Goal: Task Accomplishment & Management: Use online tool/utility

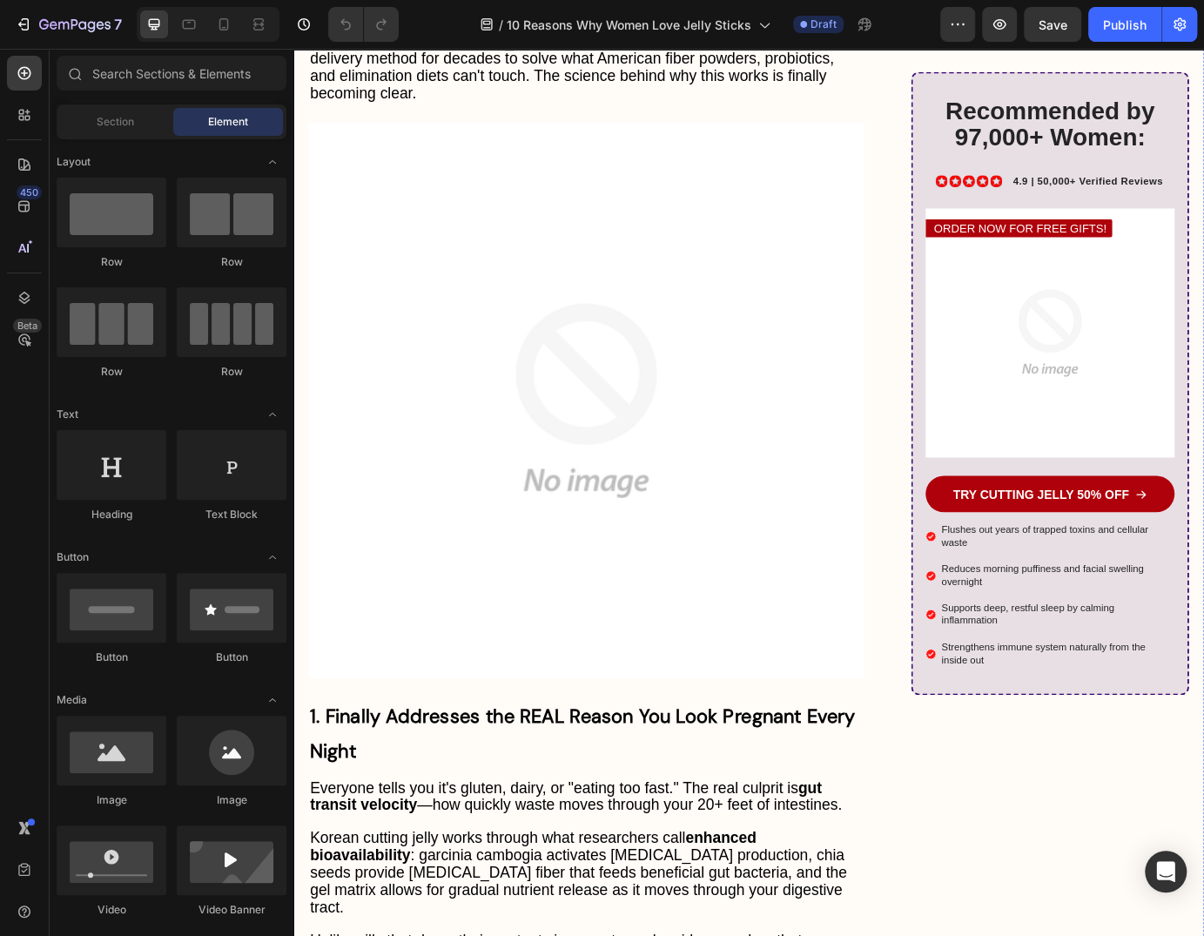
scroll to position [1349, 0]
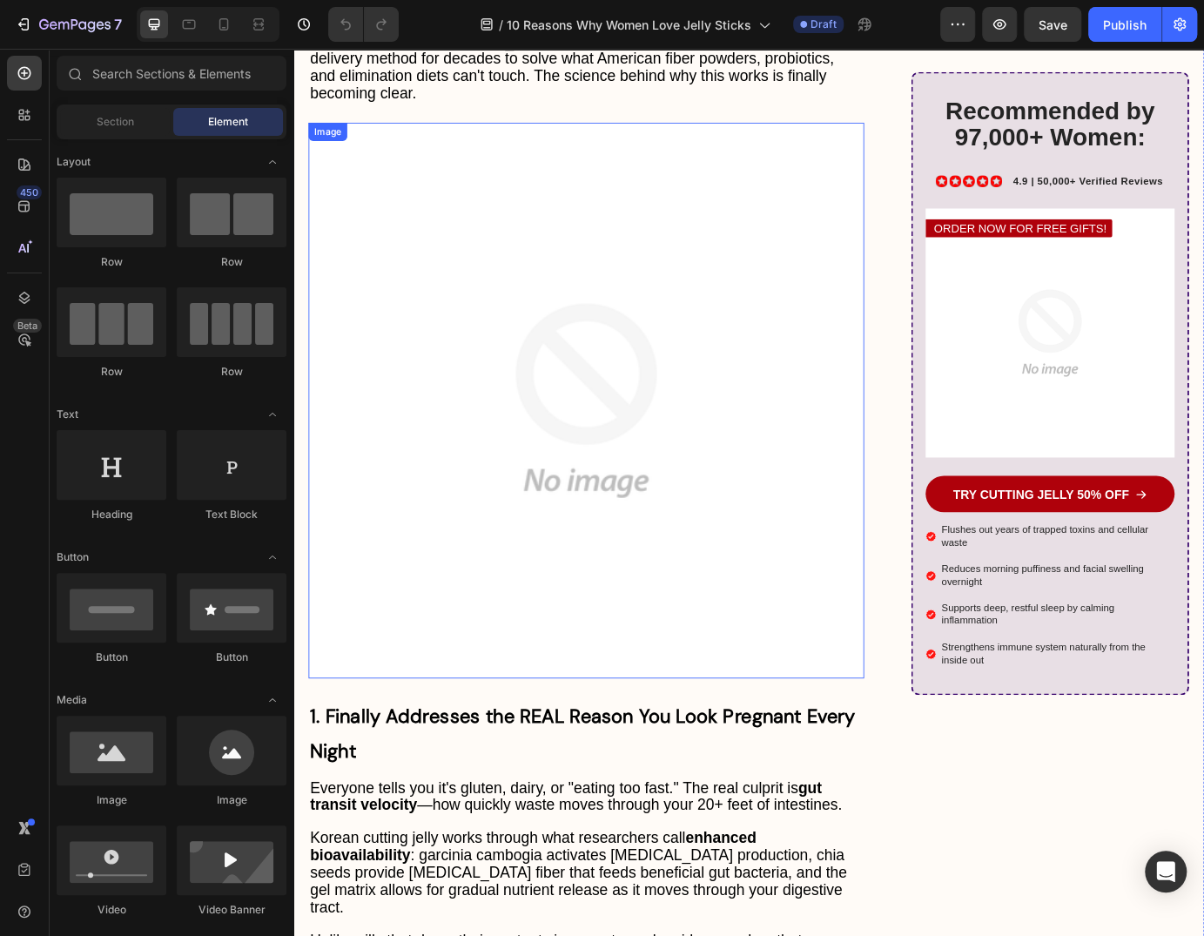
click at [566, 408] on img at bounding box center [629, 452] width 637 height 637
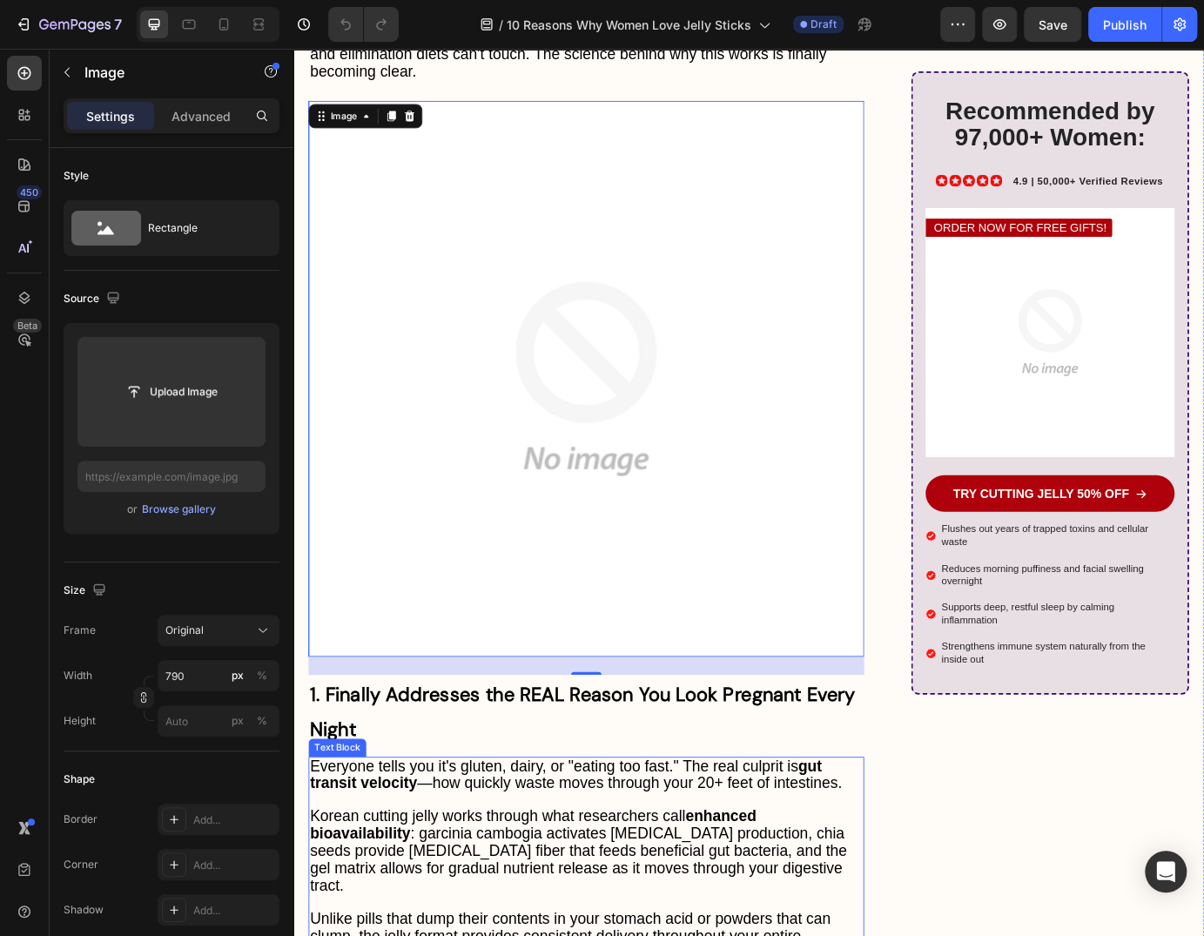
scroll to position [1276, 0]
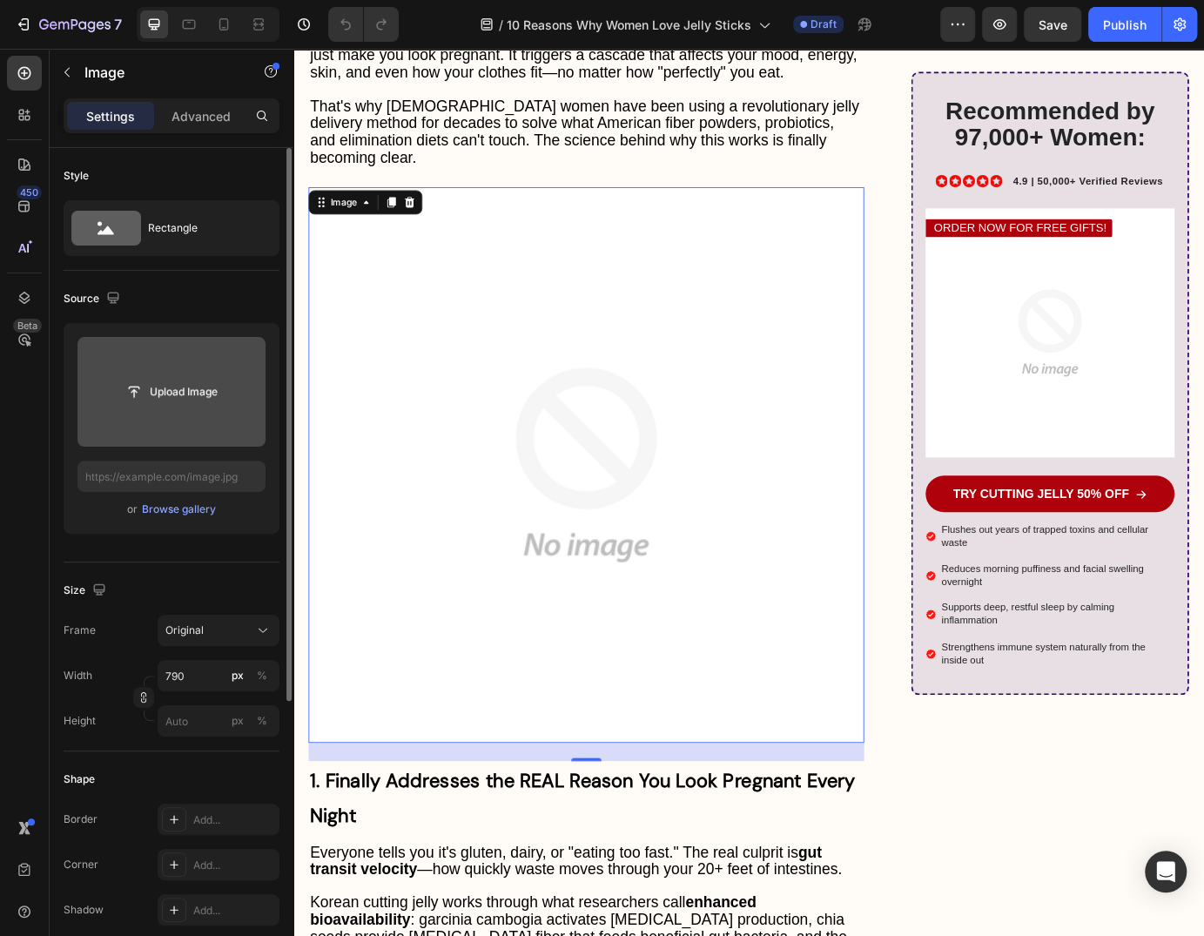
click at [131, 369] on input "file" at bounding box center [171, 392] width 188 height 110
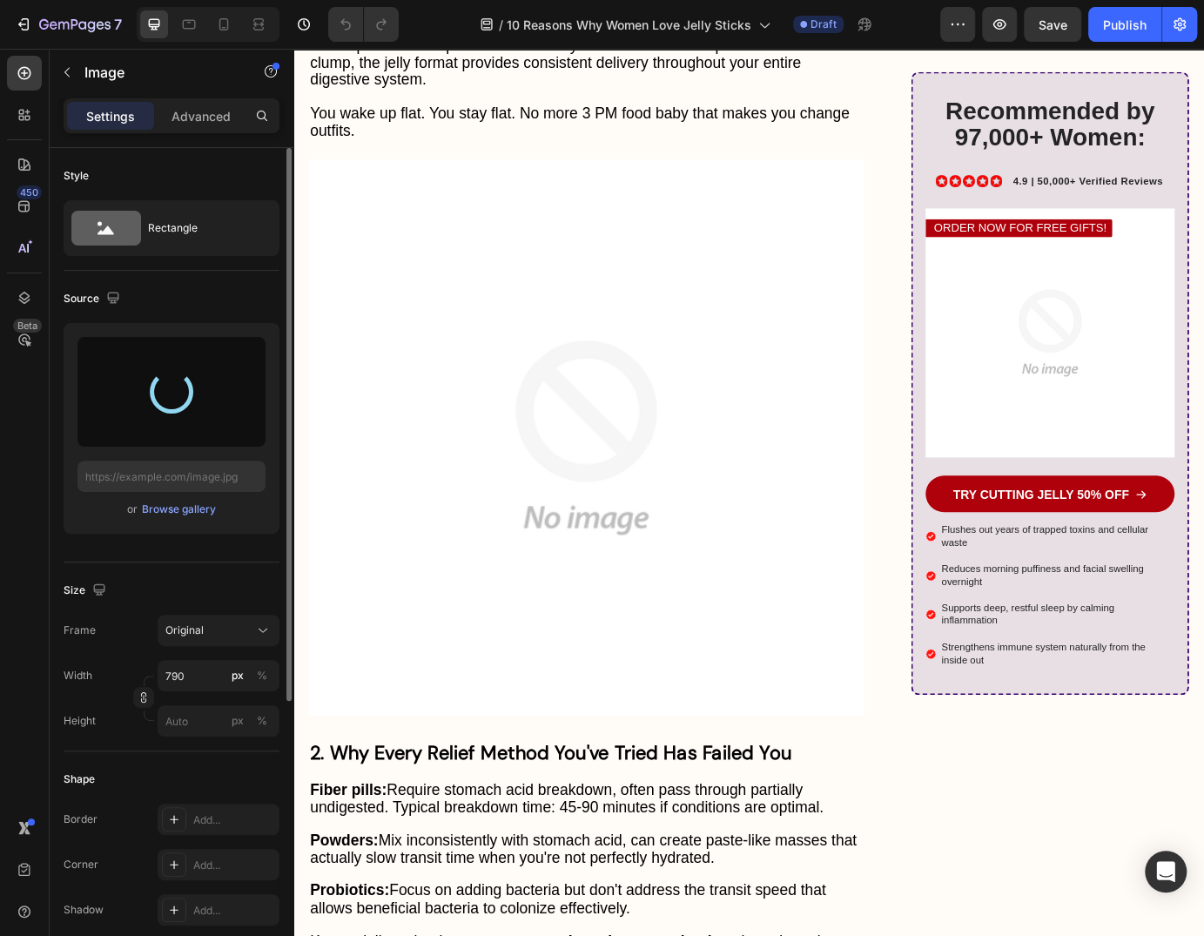
scroll to position [2386, 0]
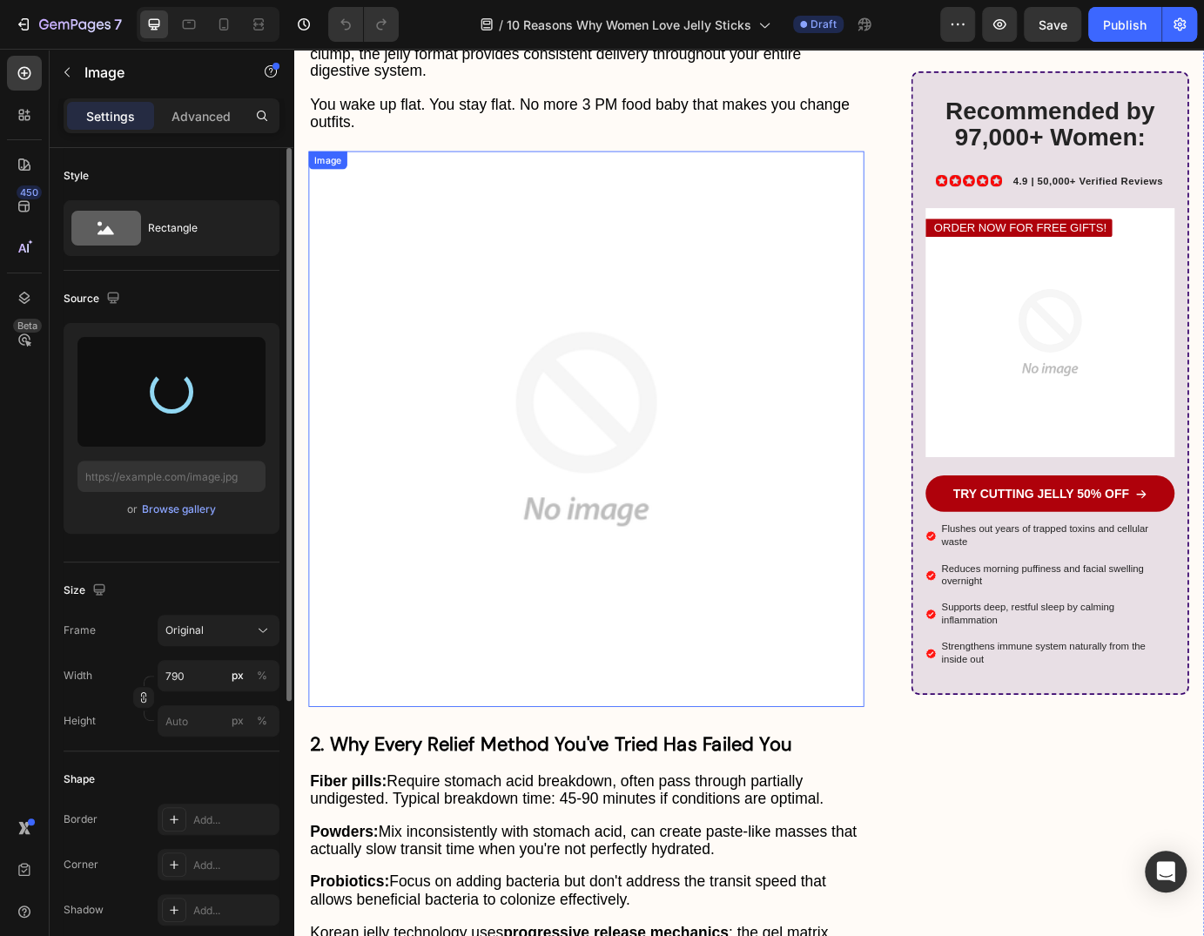
type input "https://cdn.shopify.com/s/files/1/0735/1907/1381/files/gempages_579277224100758…"
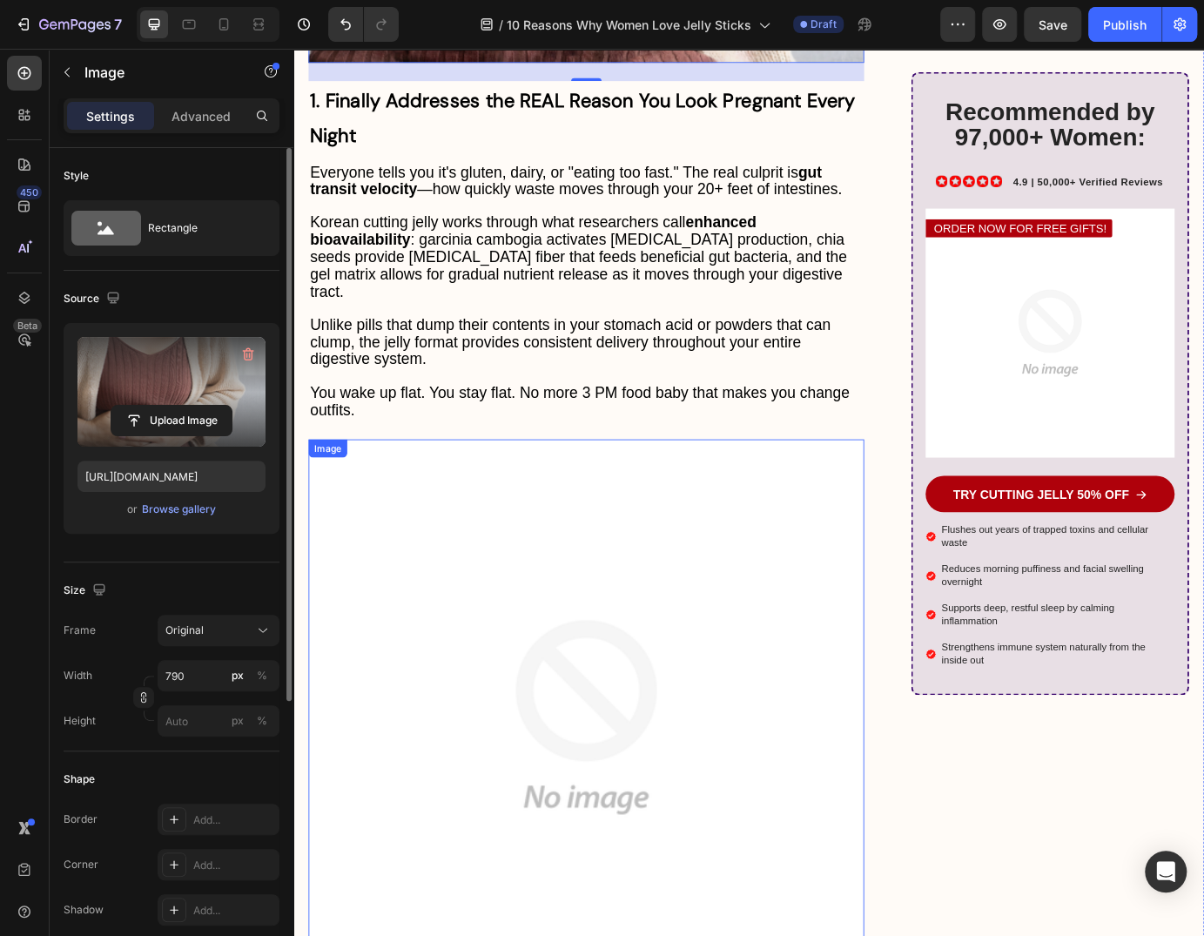
scroll to position [2101, 0]
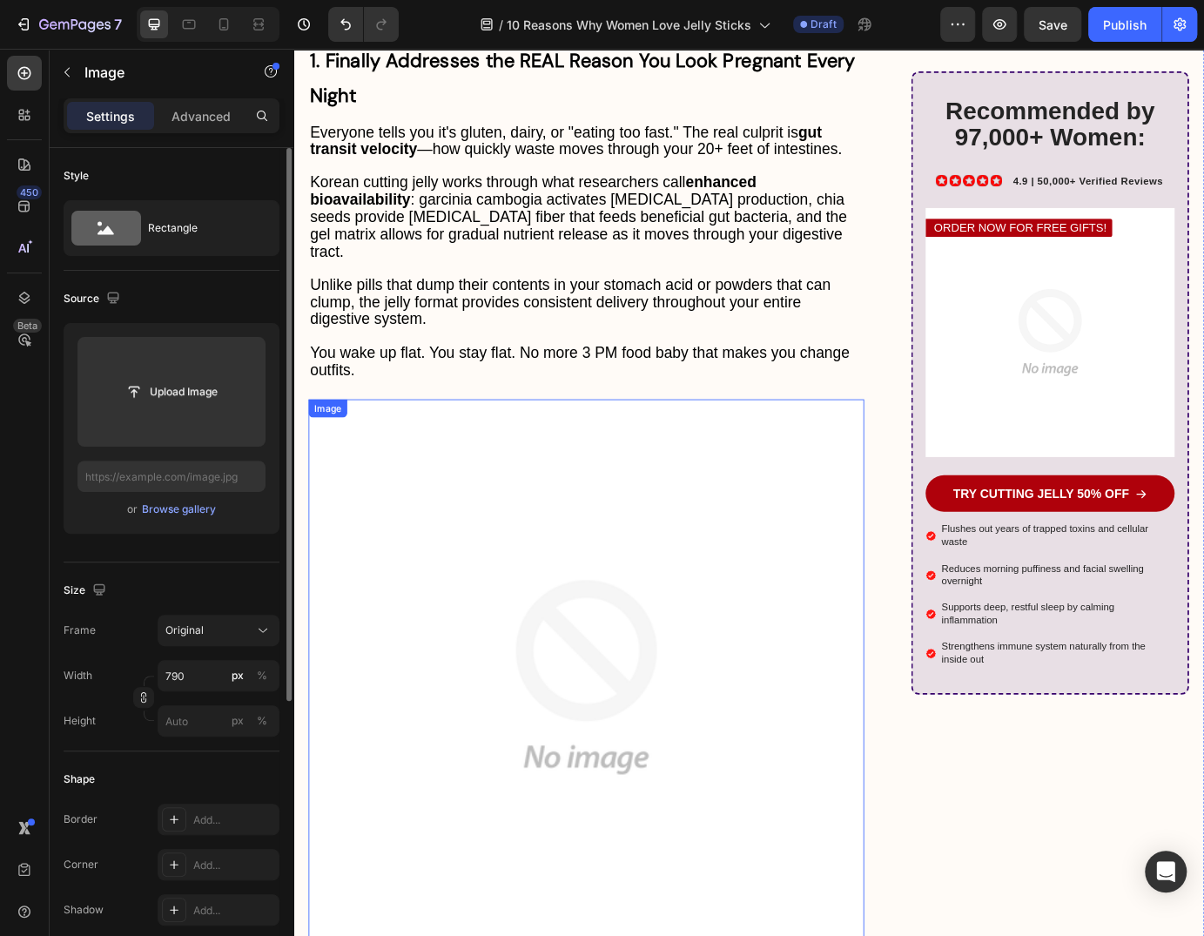
click at [509, 542] on img at bounding box center [629, 769] width 637 height 637
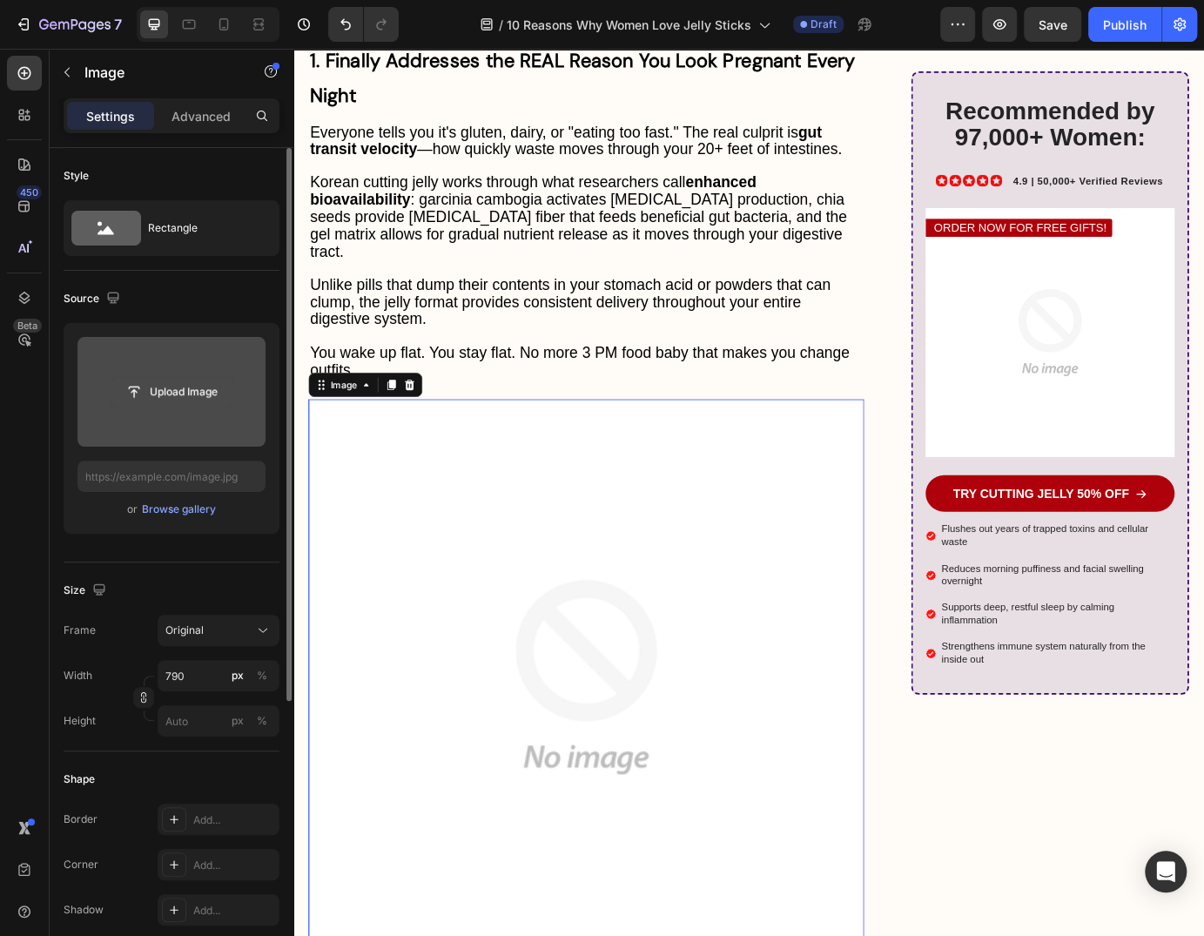
click at [181, 392] on input "file" at bounding box center [171, 392] width 120 height 30
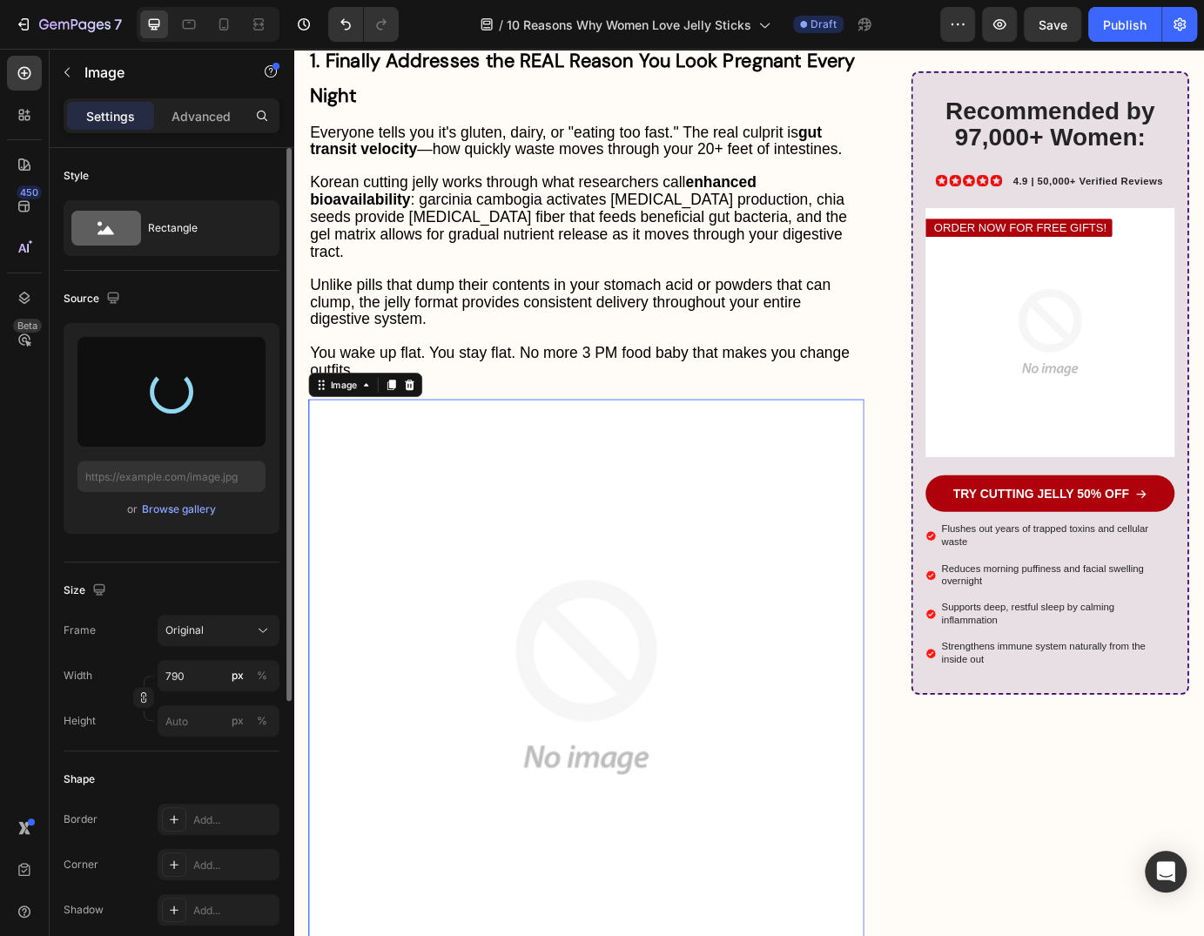
type input "https://cdn.shopify.com/s/files/1/0735/1907/1381/files/gempages_579277224100758…"
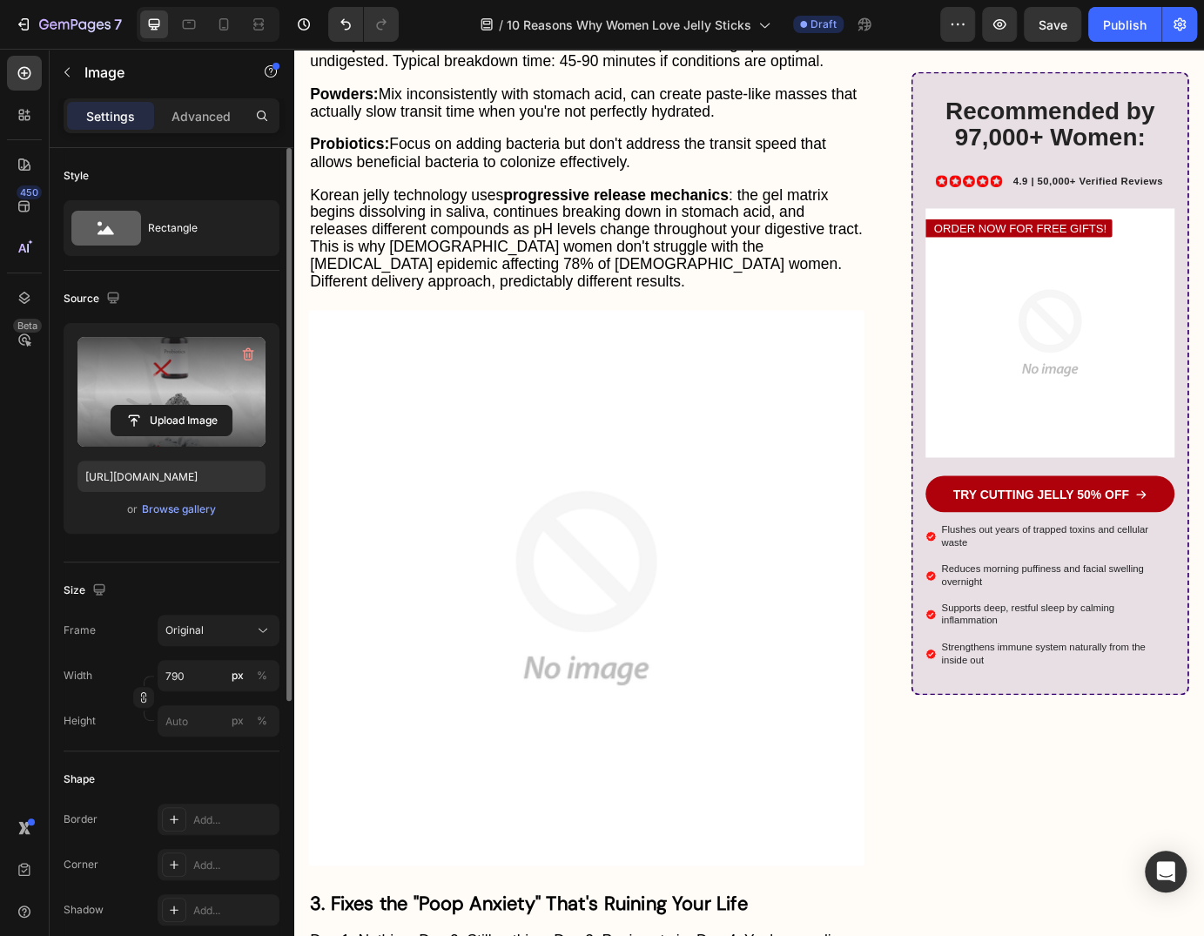
scroll to position [3236, 0]
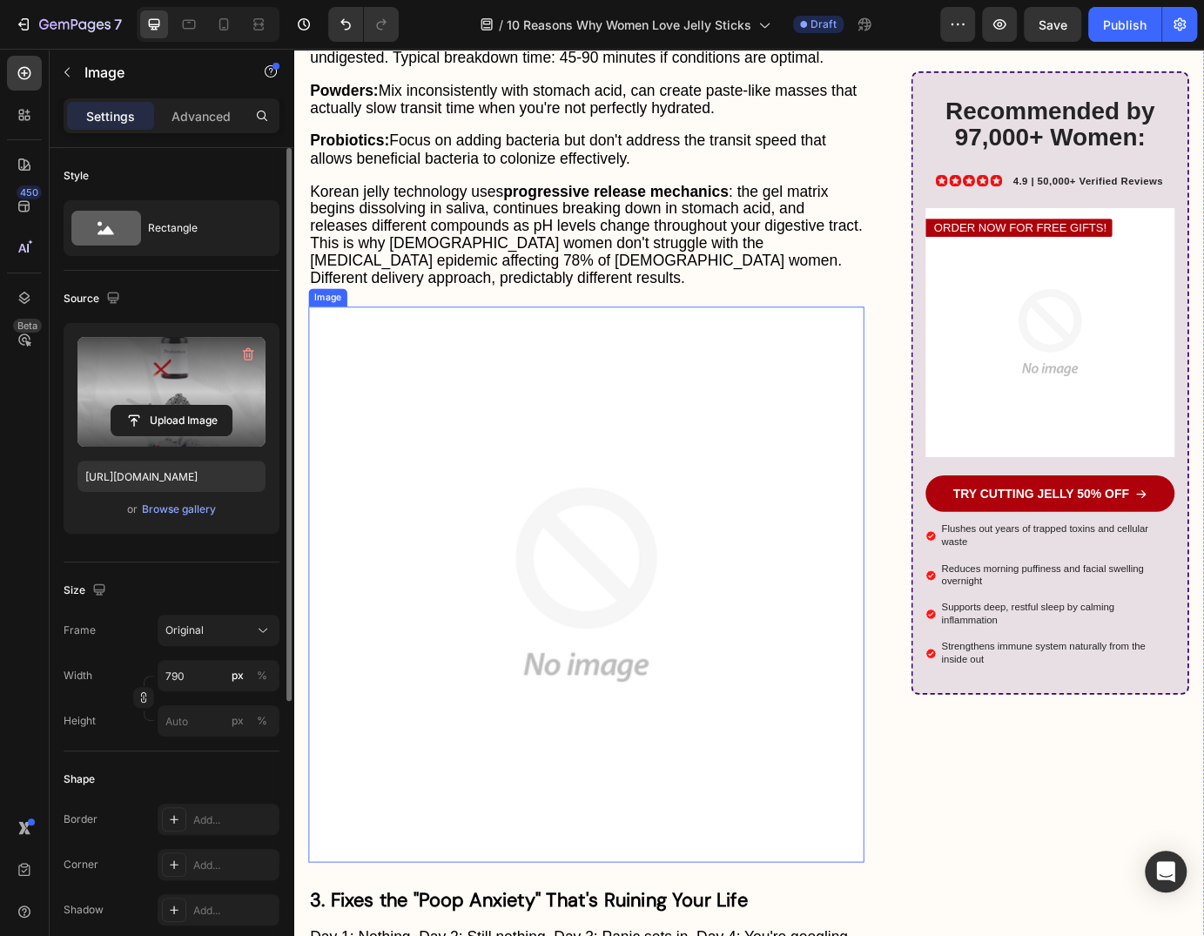
click at [551, 581] on img at bounding box center [629, 663] width 637 height 637
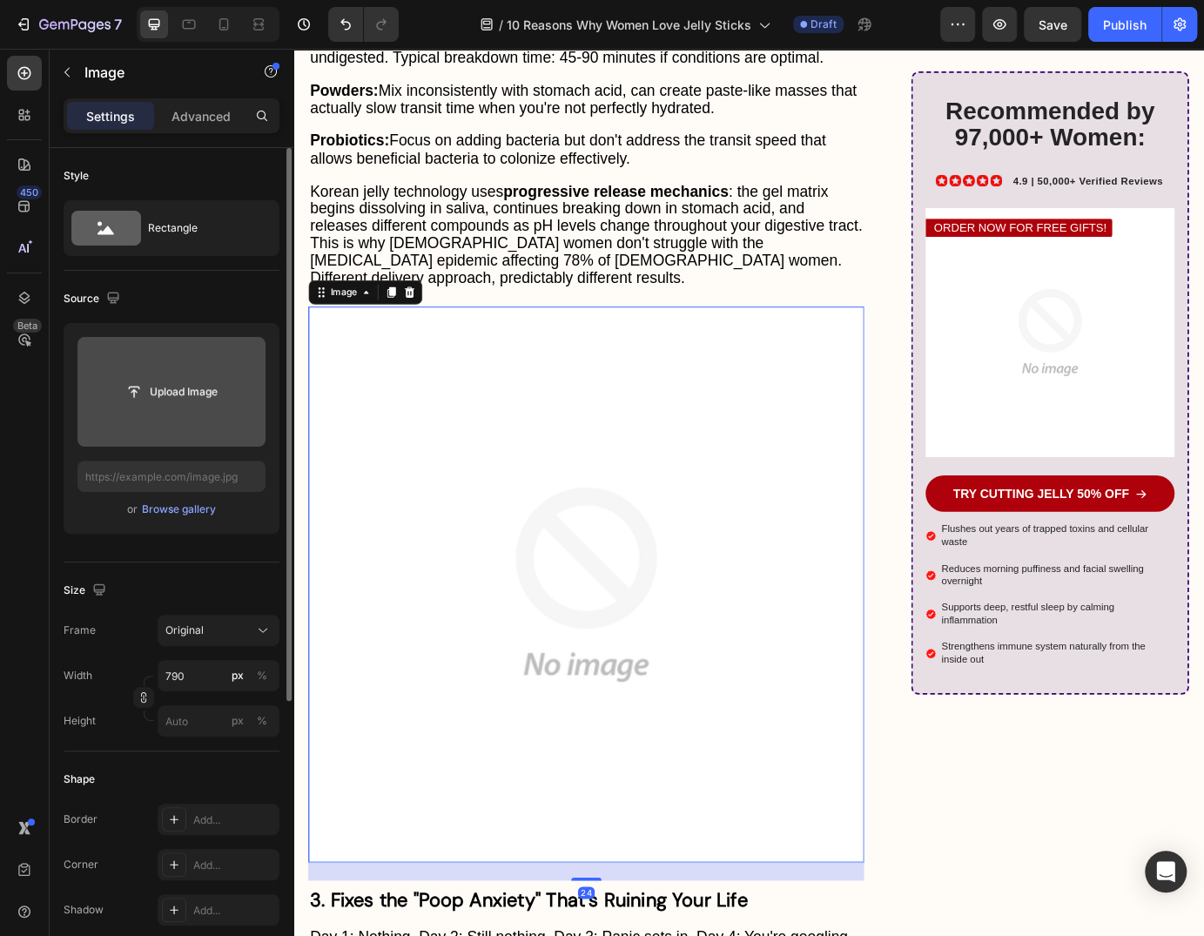
click at [185, 407] on input "file" at bounding box center [171, 392] width 188 height 110
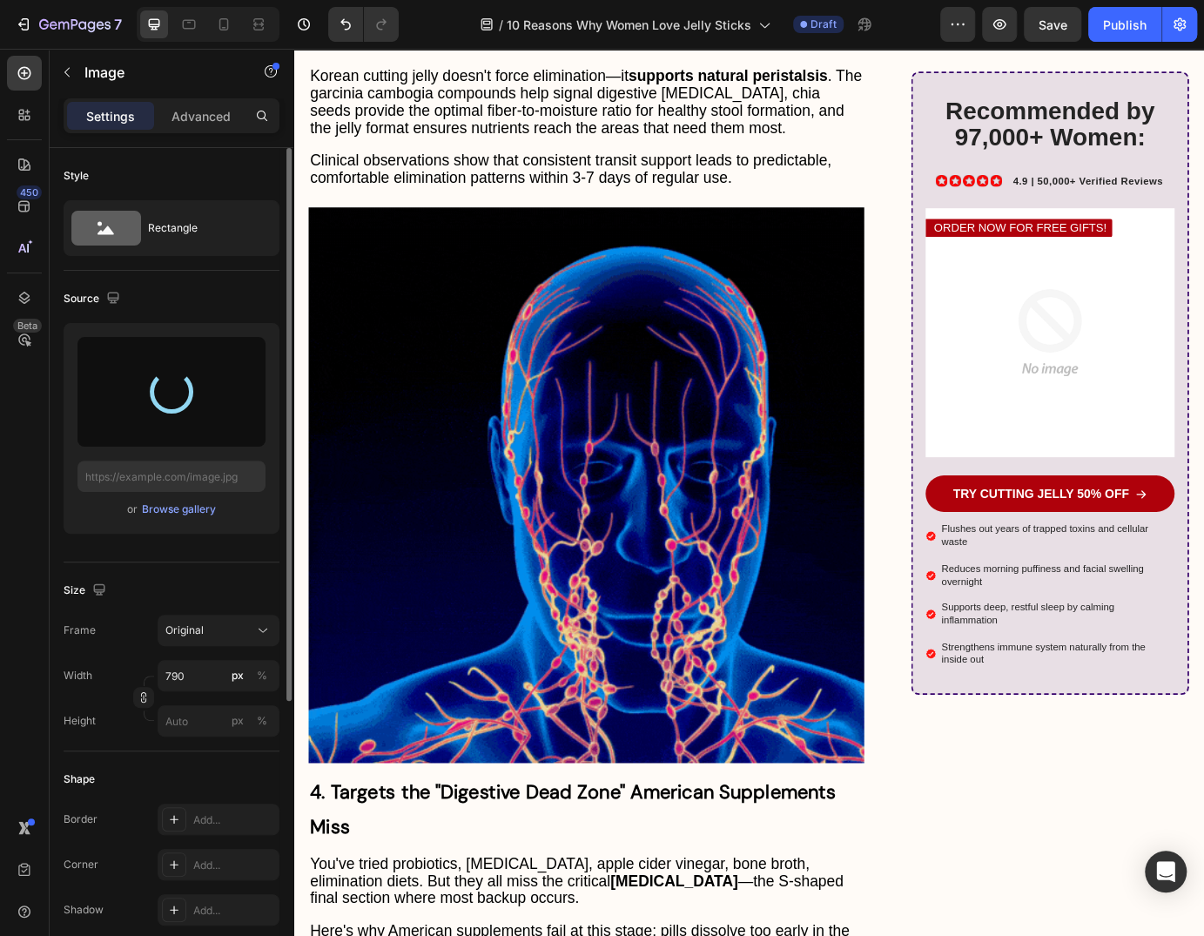
scroll to position [4324, 0]
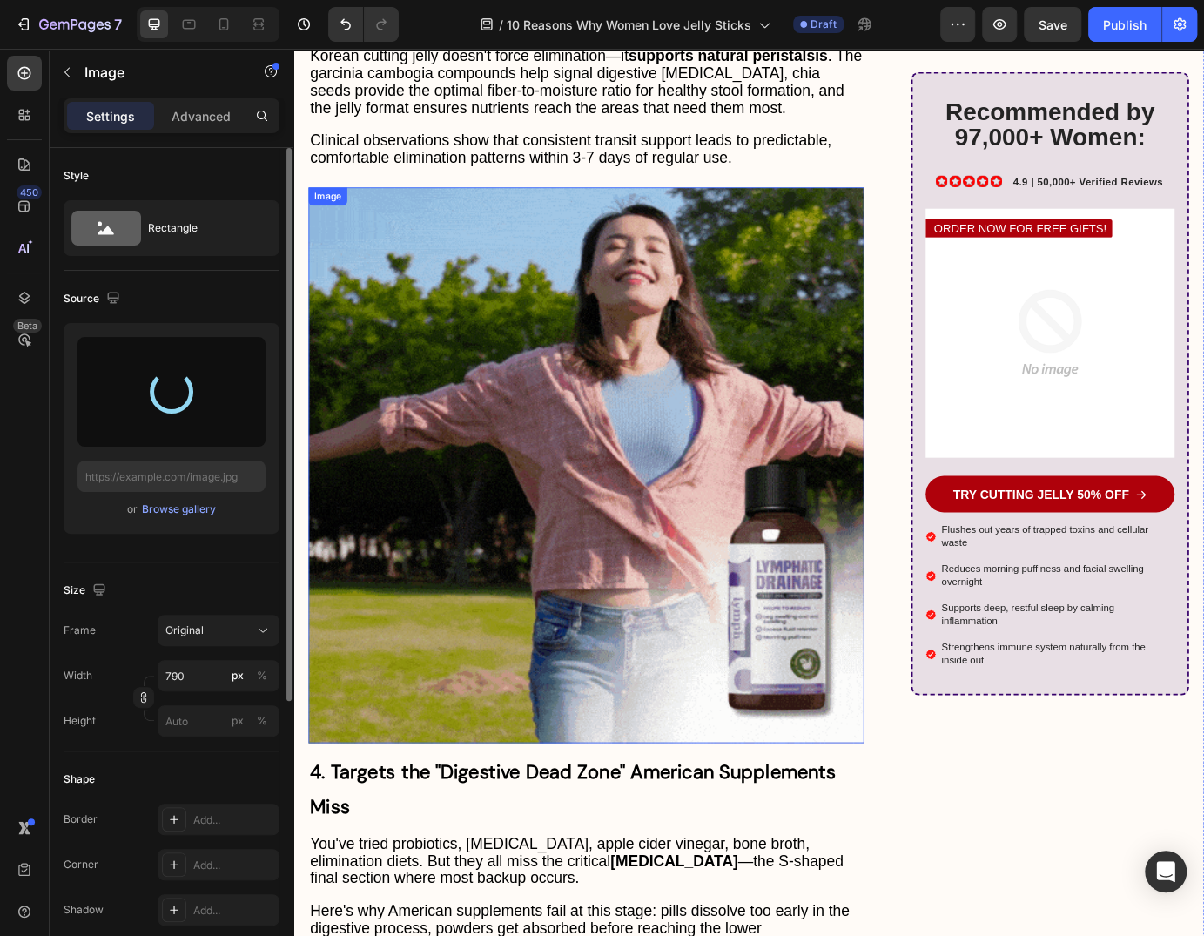
type input "https://cdn.shopify.com/s/files/1/0735/1907/1381/files/gempages_579277224100758…"
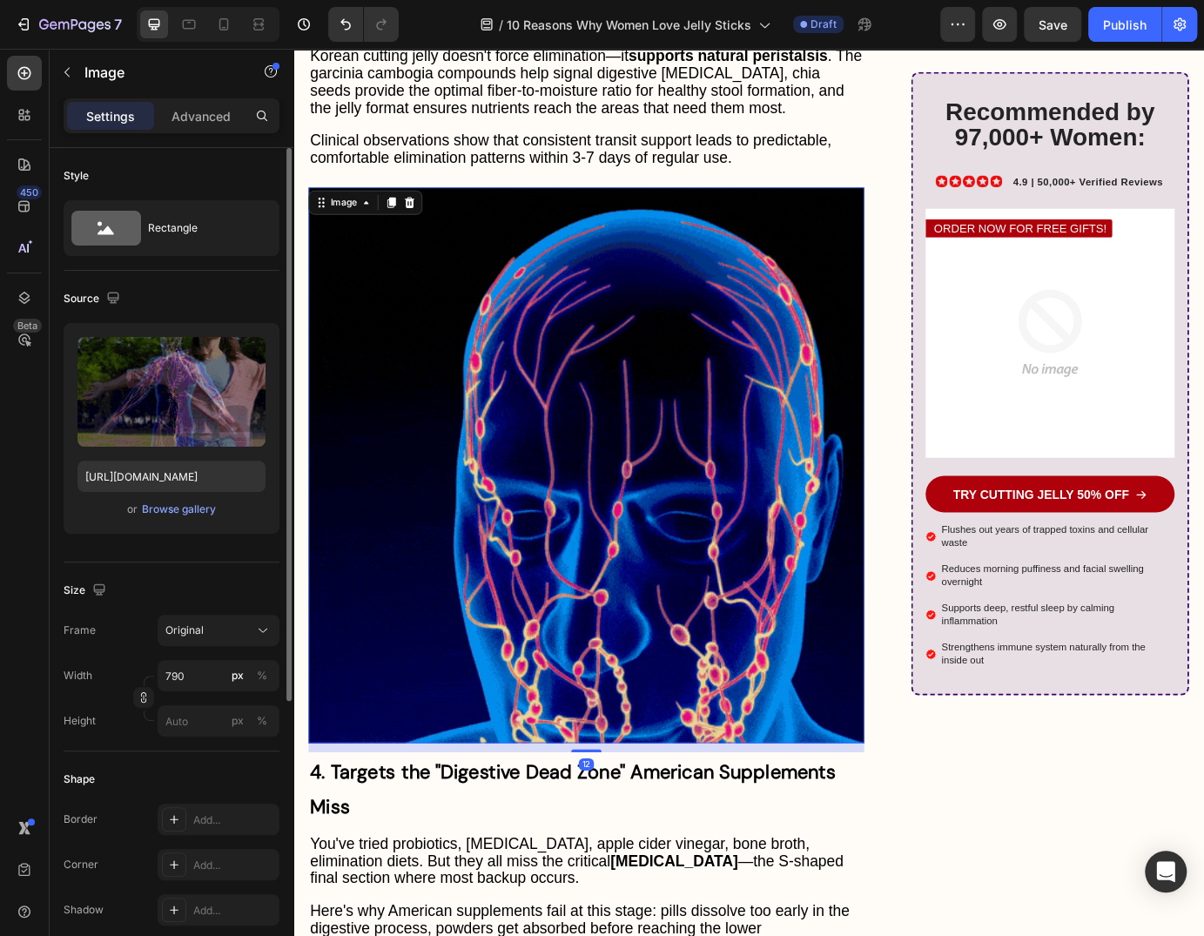
click at [585, 600] on img at bounding box center [629, 526] width 637 height 637
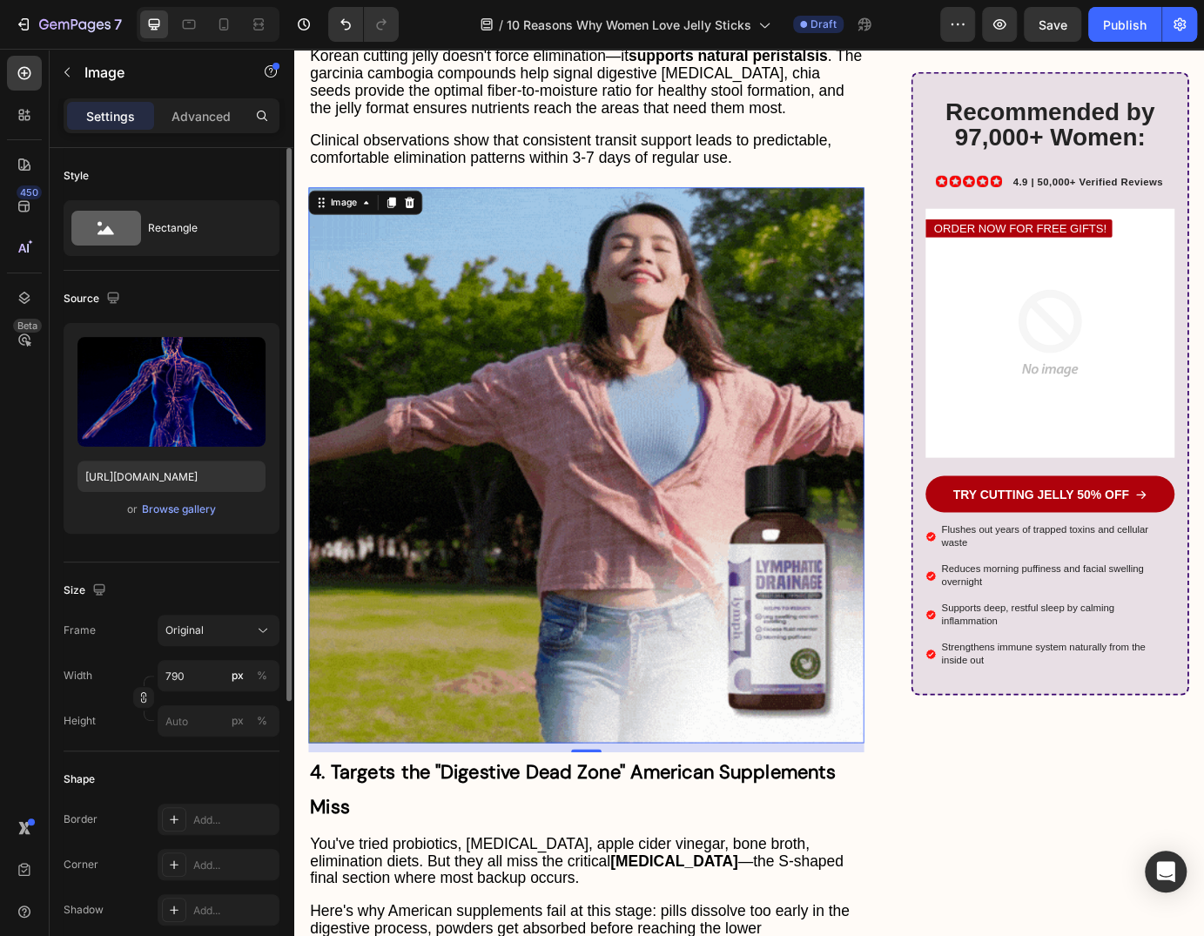
click at [442, 362] on img at bounding box center [629, 526] width 637 height 637
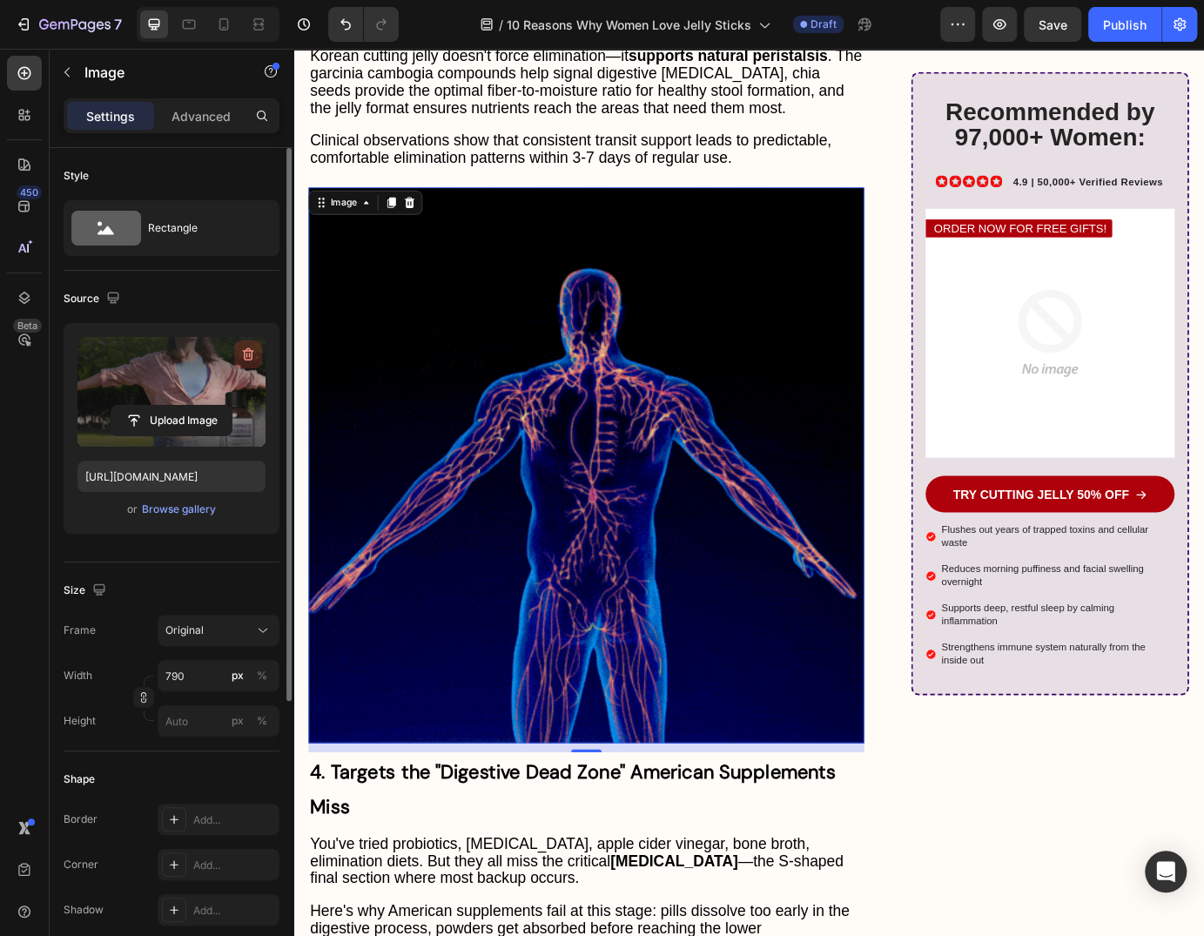
click at [251, 353] on icon "button" at bounding box center [248, 354] width 11 height 13
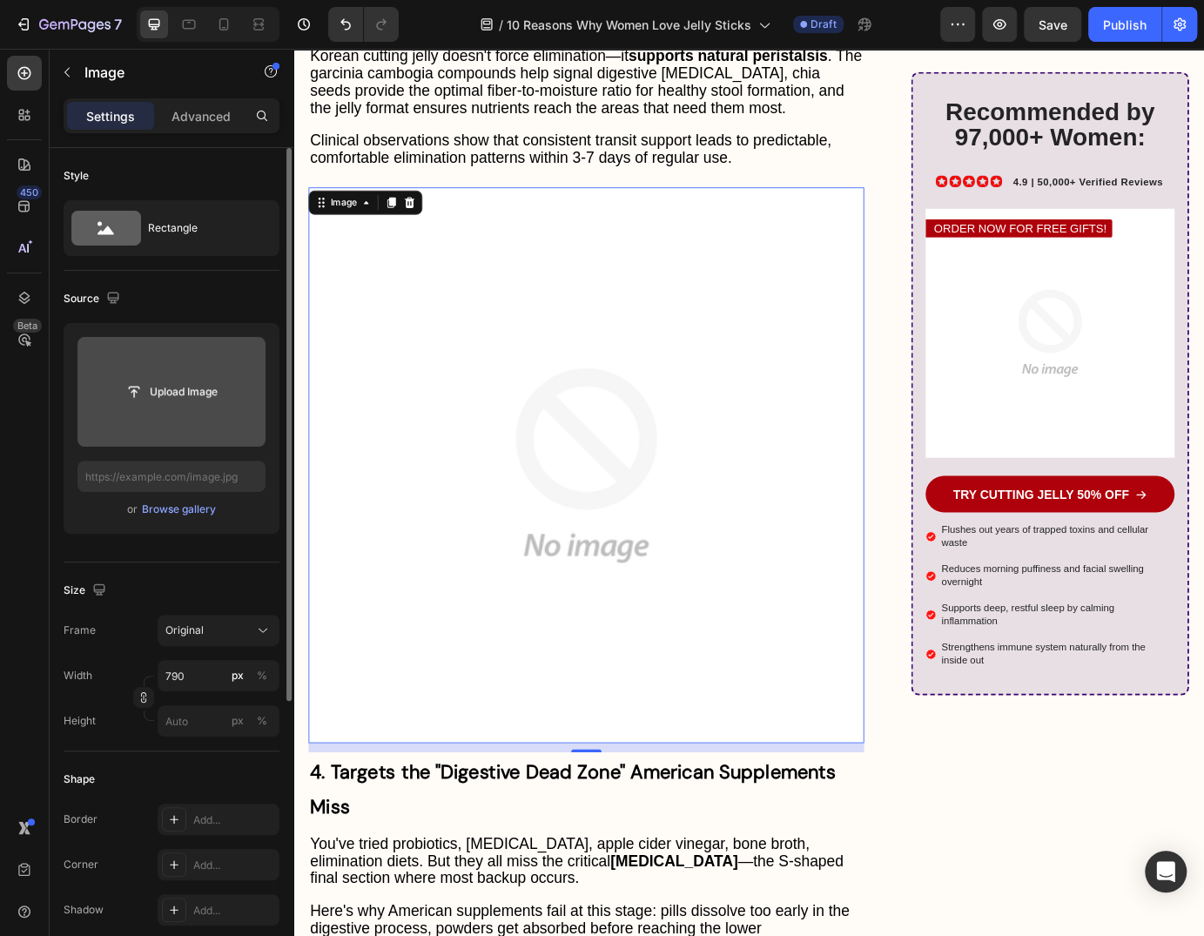
click at [471, 454] on img at bounding box center [629, 526] width 637 height 637
click at [196, 387] on input "file" at bounding box center [171, 392] width 120 height 30
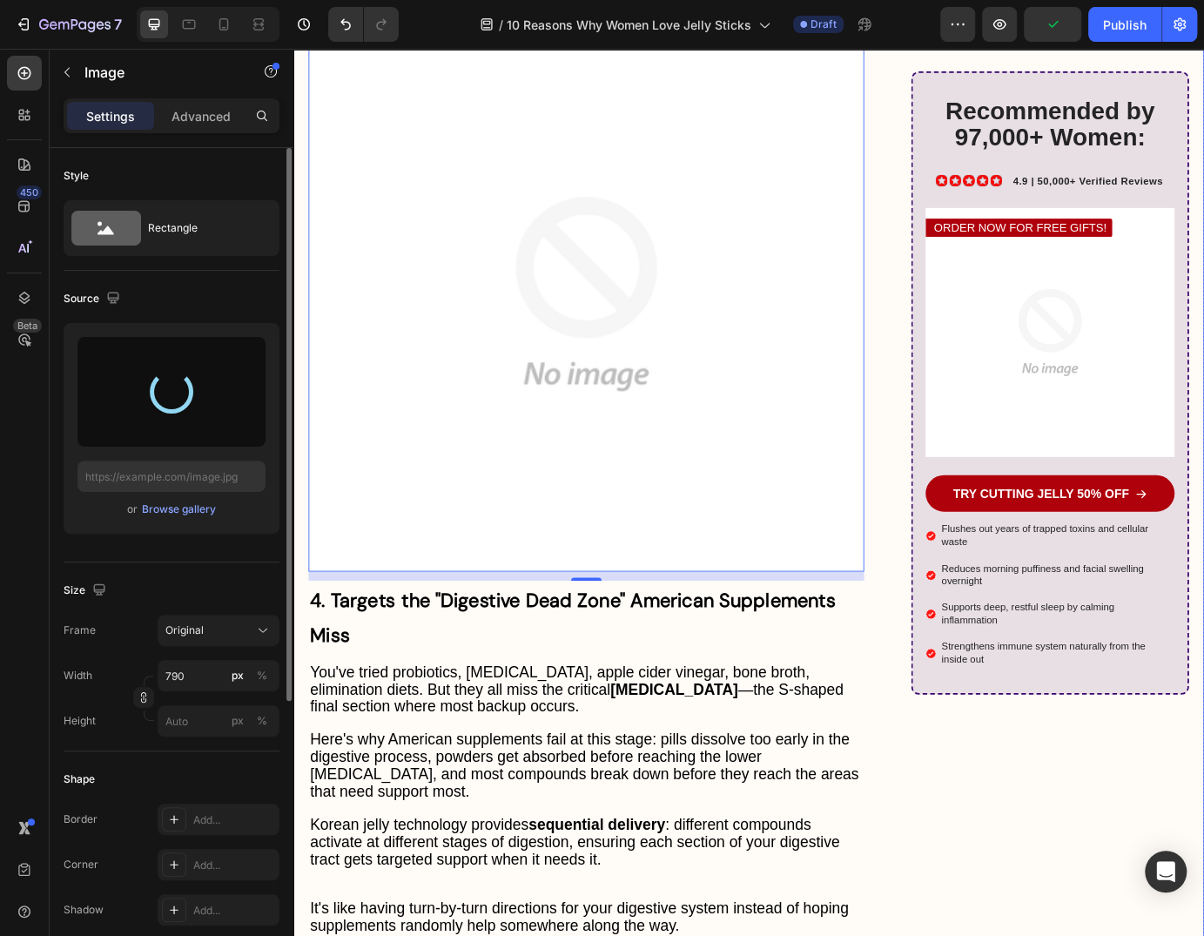
scroll to position [4902, 0]
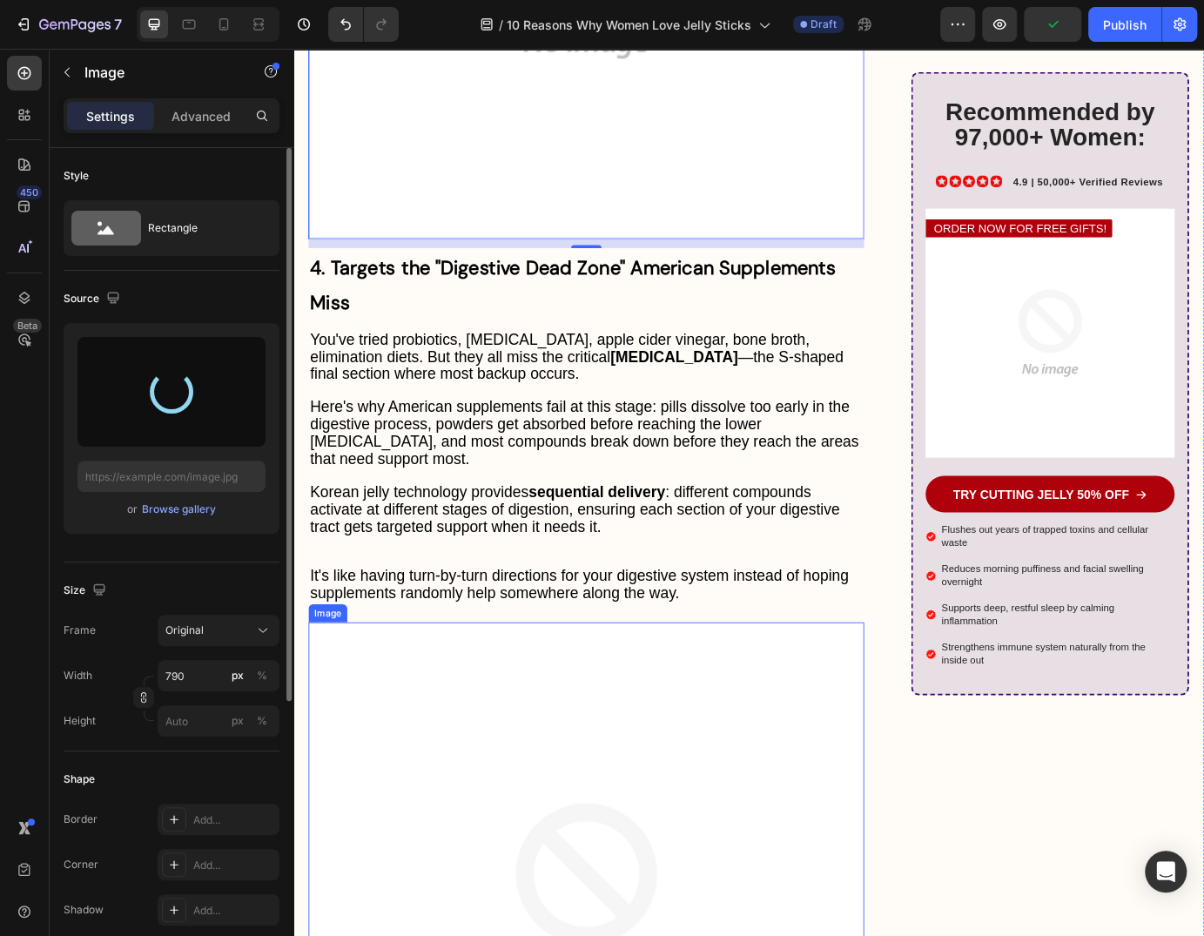
type input "https://cdn.shopify.com/s/files/1/0735/1907/1381/files/gempages_579277224100758…"
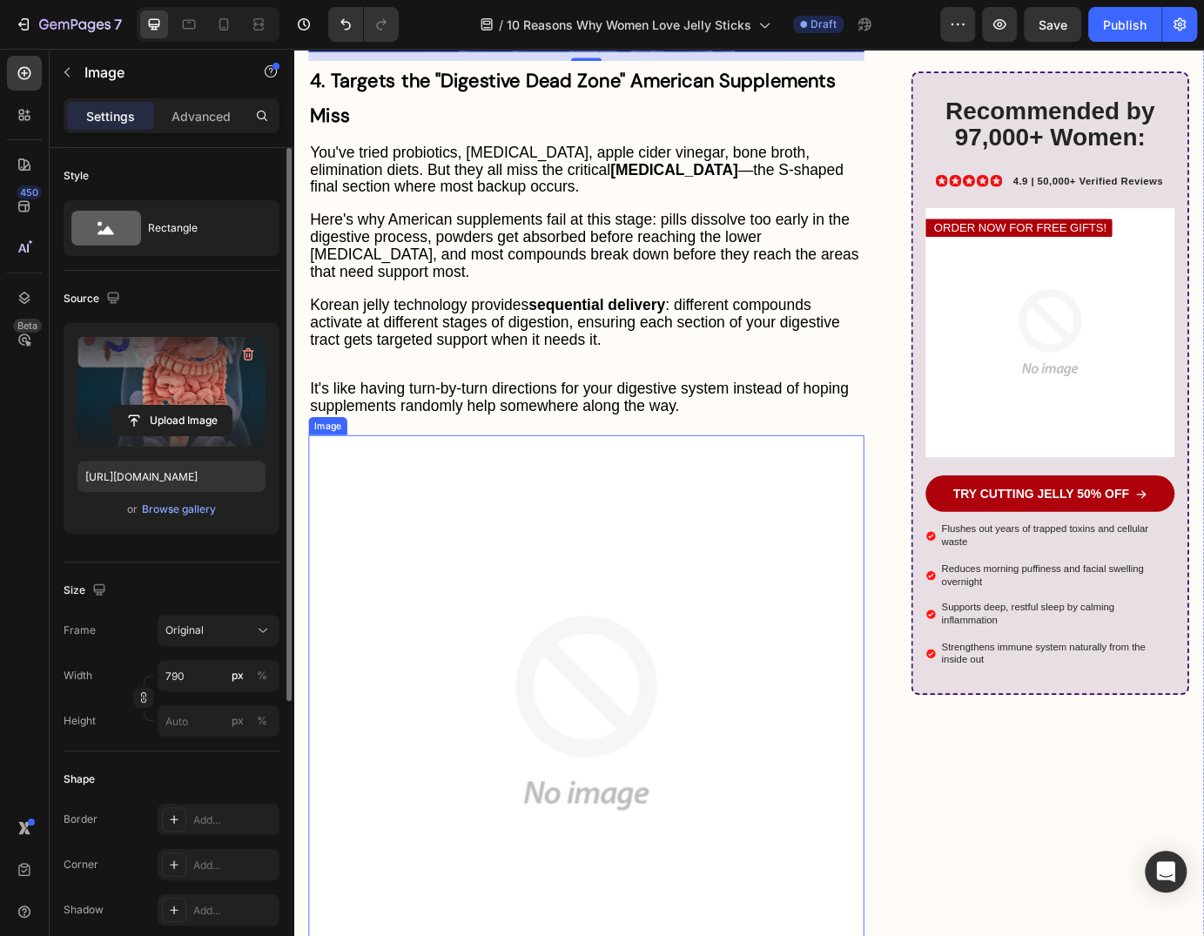
scroll to position [5118, 0]
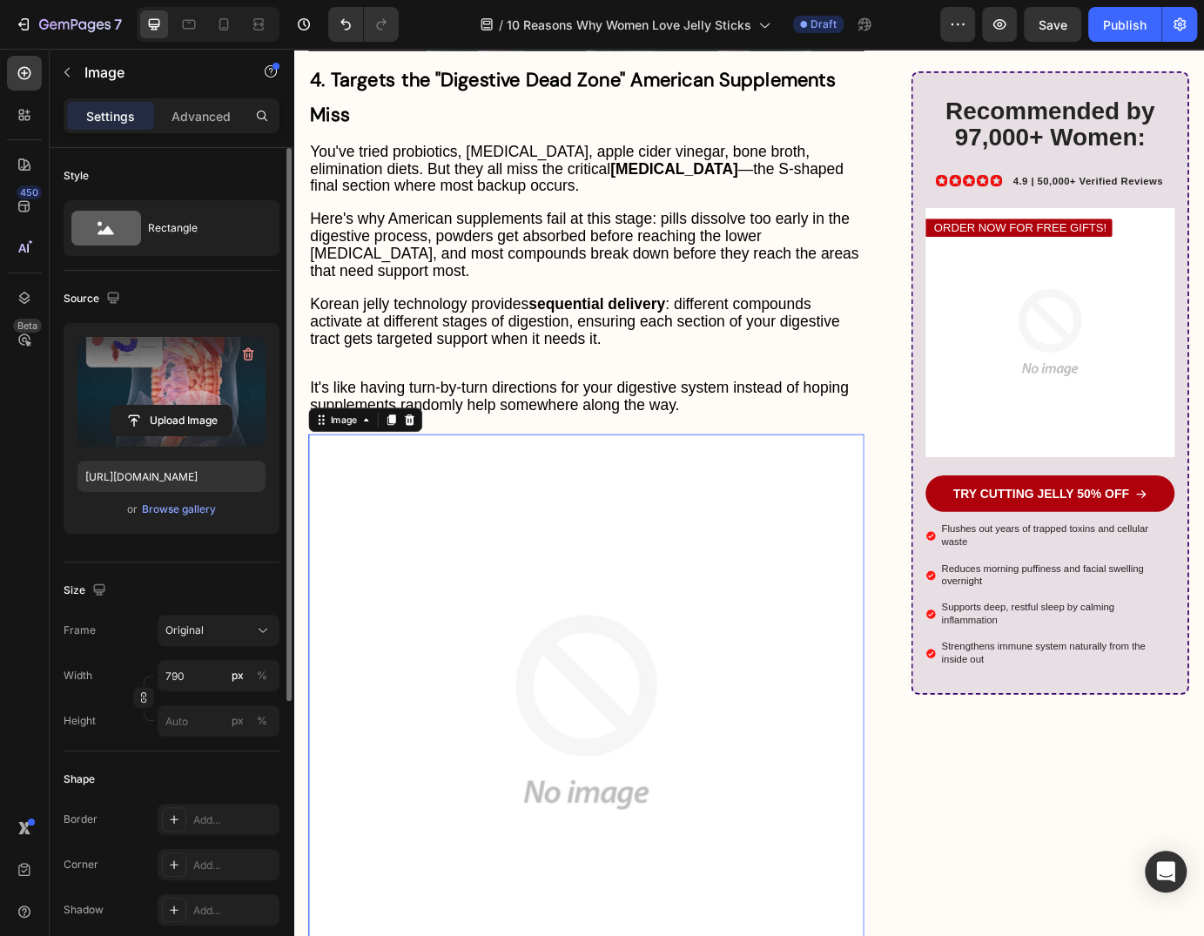
click at [656, 616] on img at bounding box center [629, 809] width 637 height 637
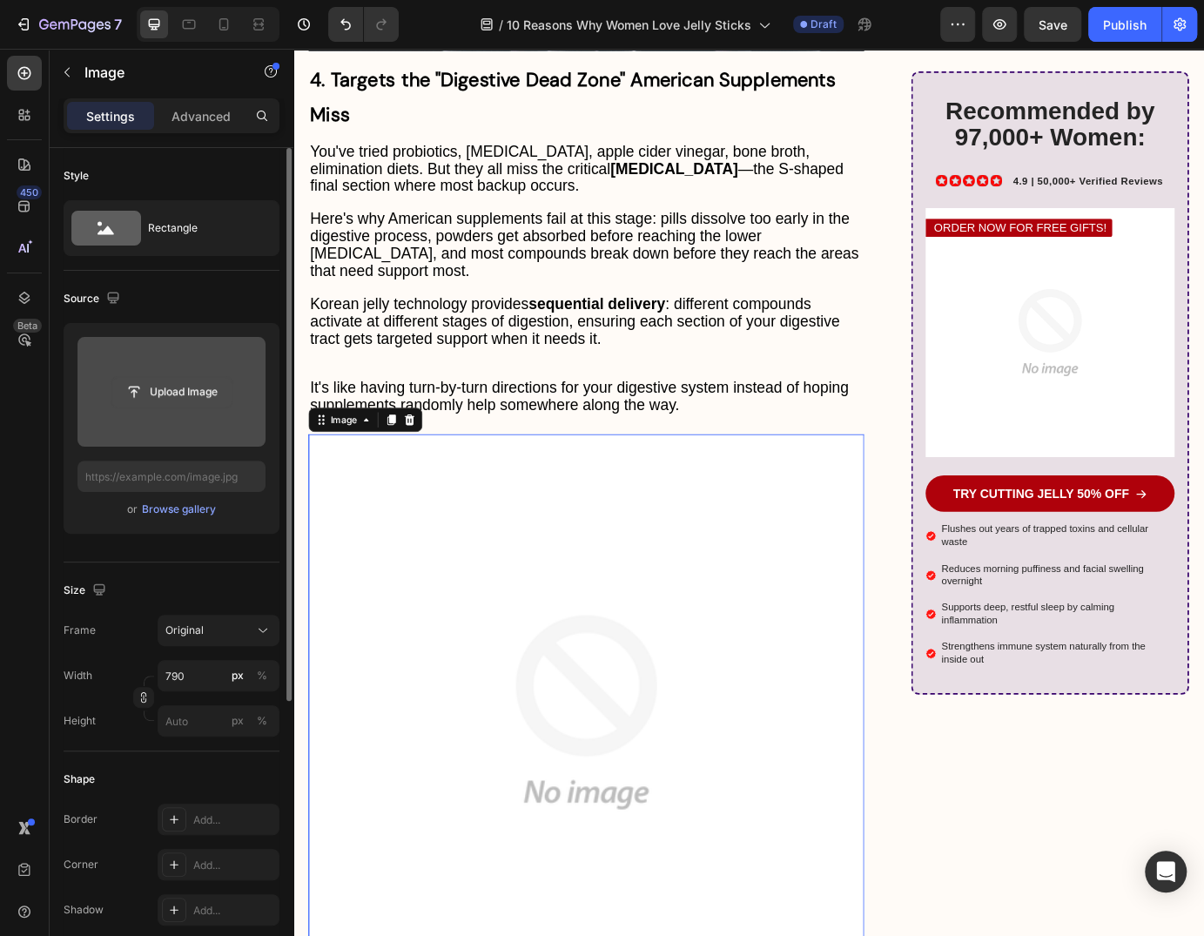
click at [199, 391] on input "file" at bounding box center [171, 392] width 120 height 30
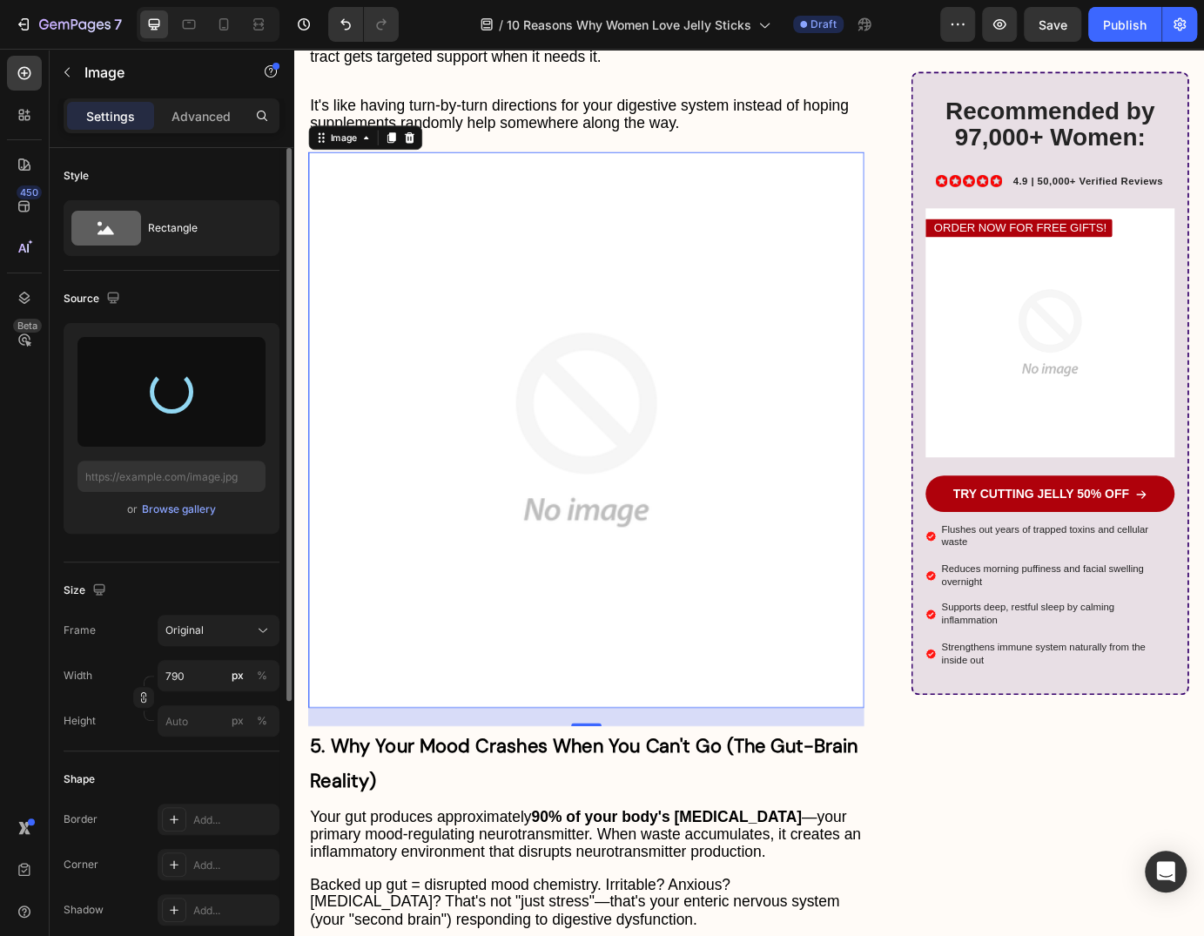
scroll to position [5445, 0]
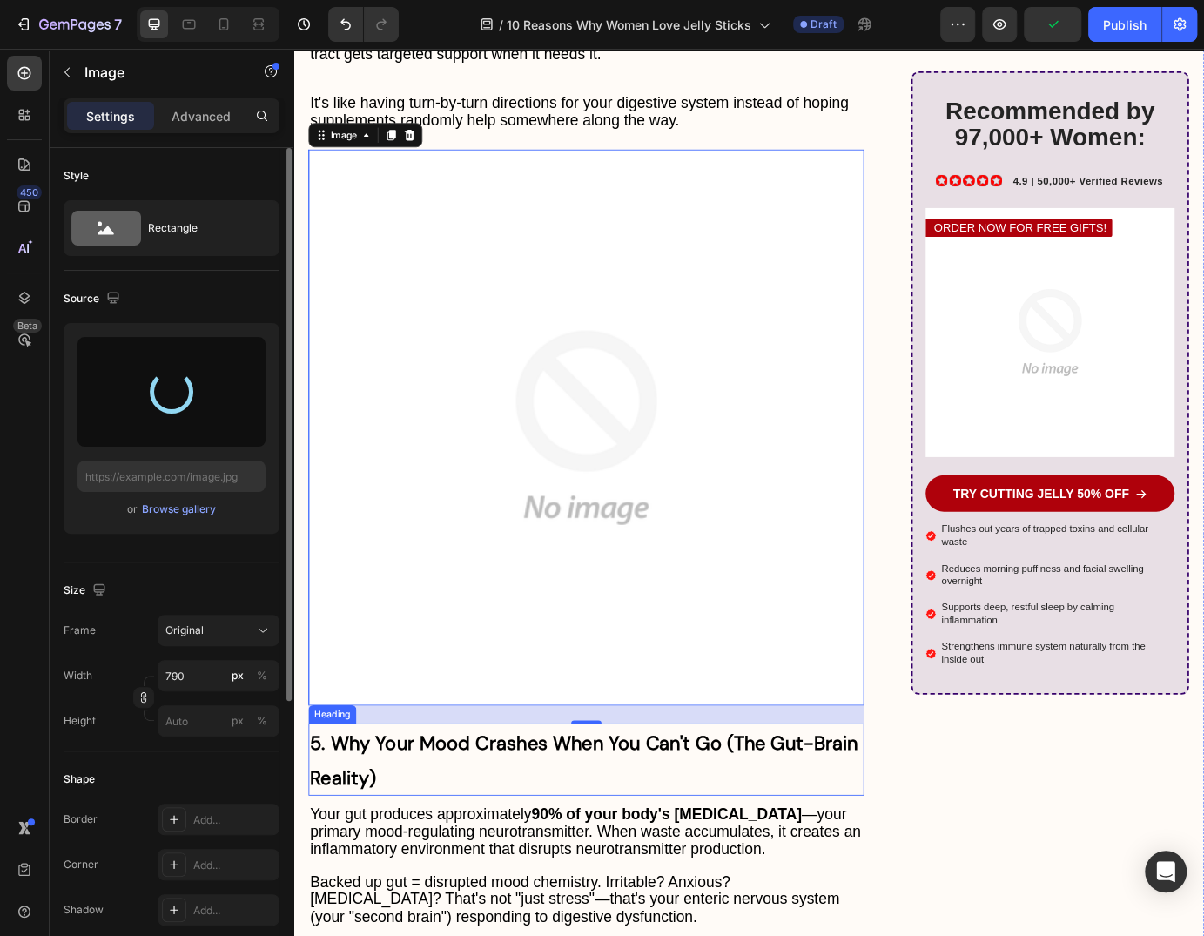
type input "https://cdn.shopify.com/s/files/1/0735/1907/1381/files/gempages_579277224100758…"
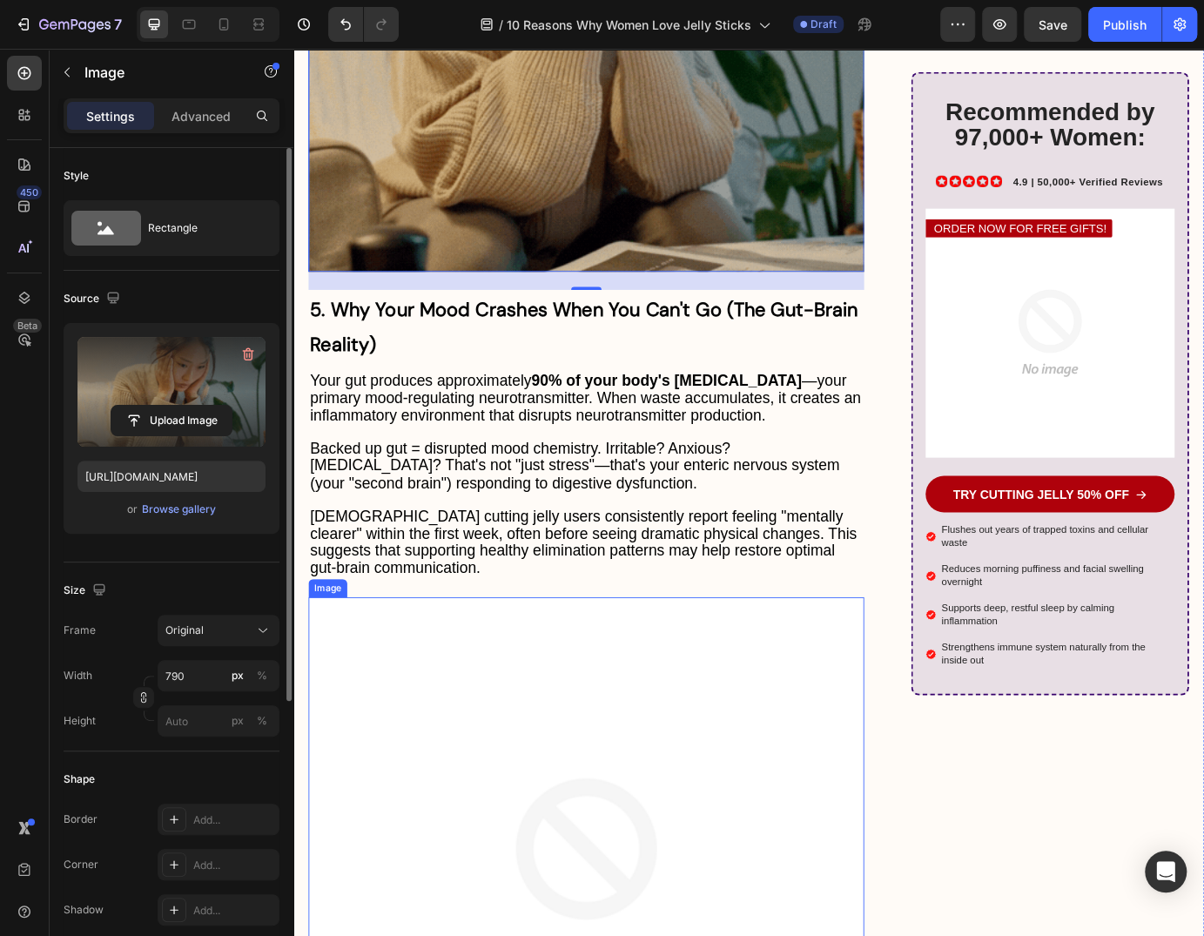
scroll to position [5974, 0]
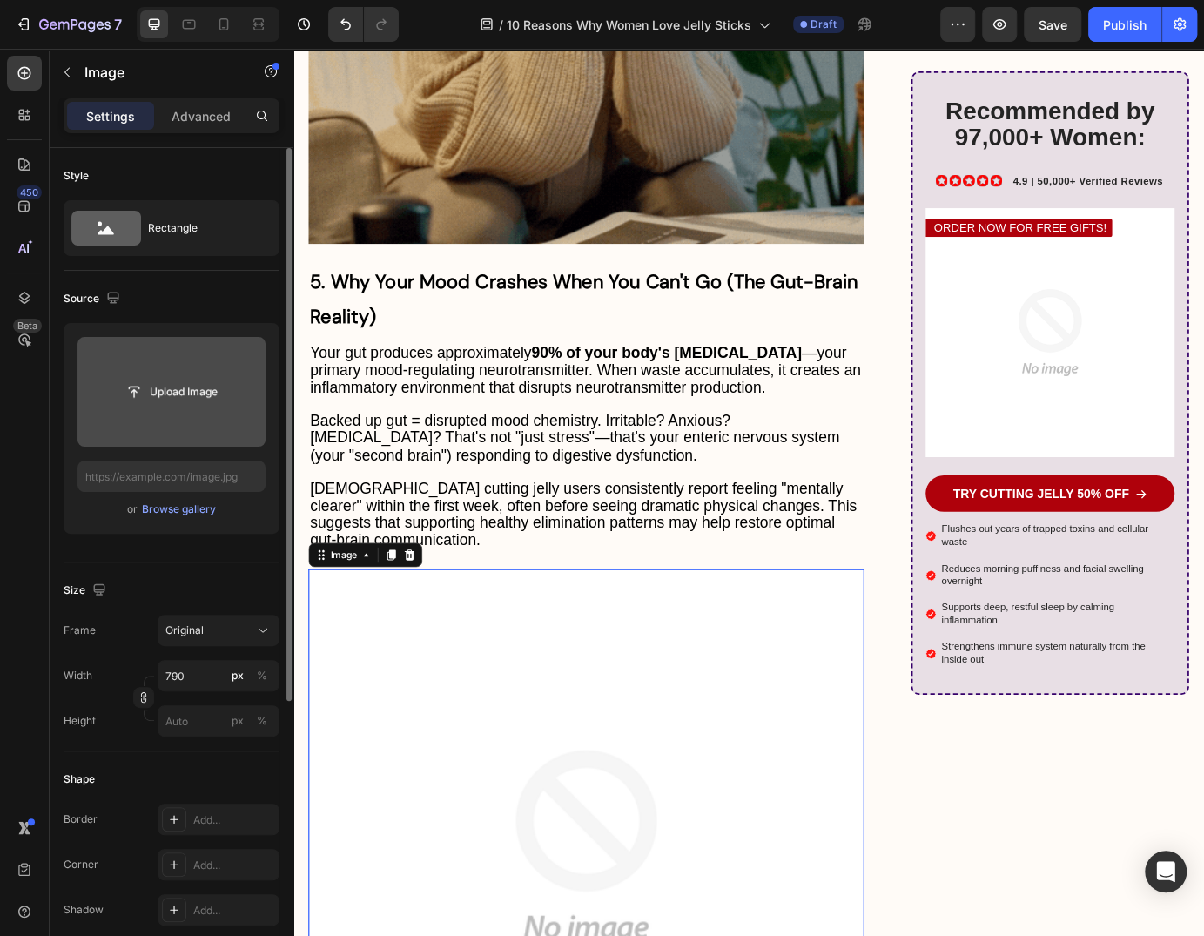
click at [205, 416] on input "file" at bounding box center [171, 392] width 188 height 110
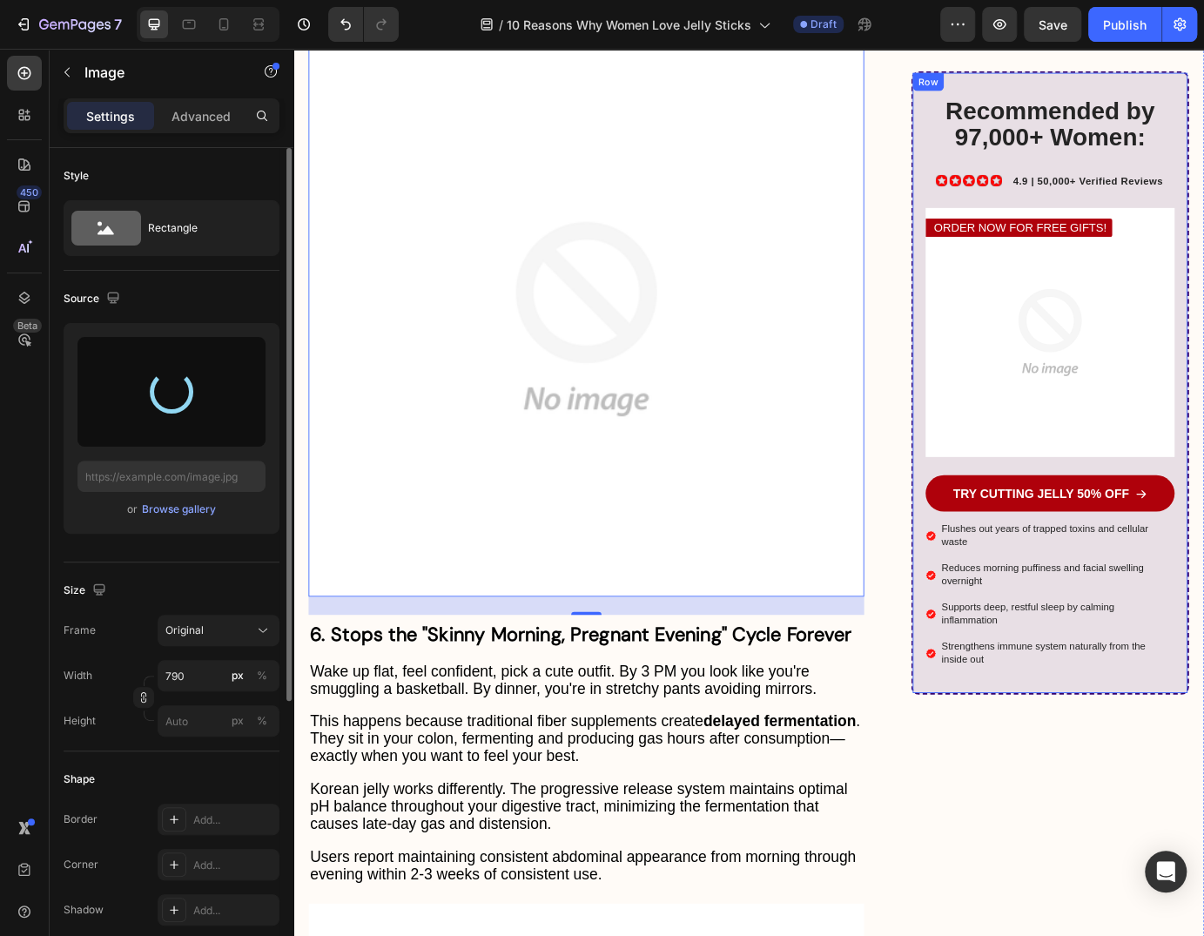
scroll to position [6597, 0]
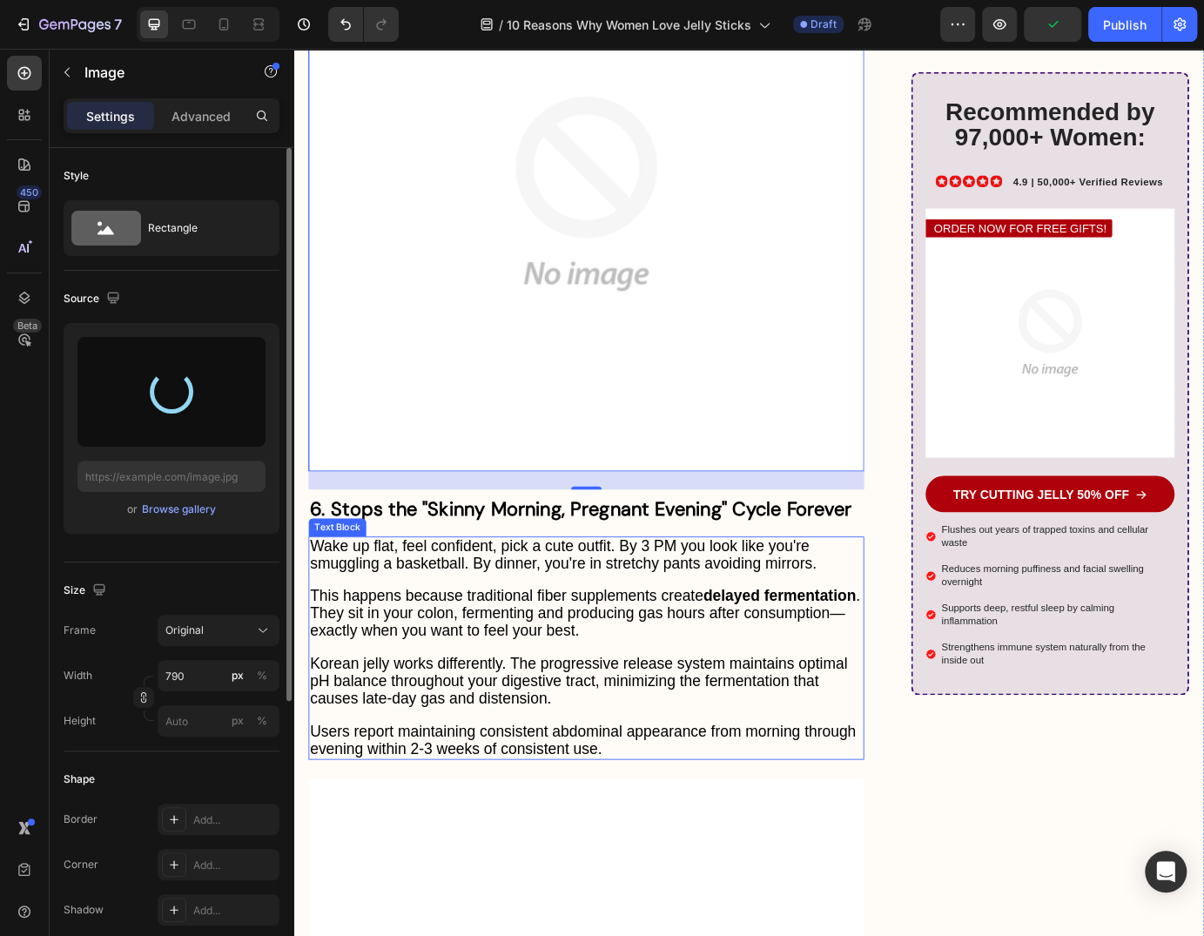
type input "https://cdn.shopify.com/s/files/1/0735/1907/1381/files/gempages_579277224100758…"
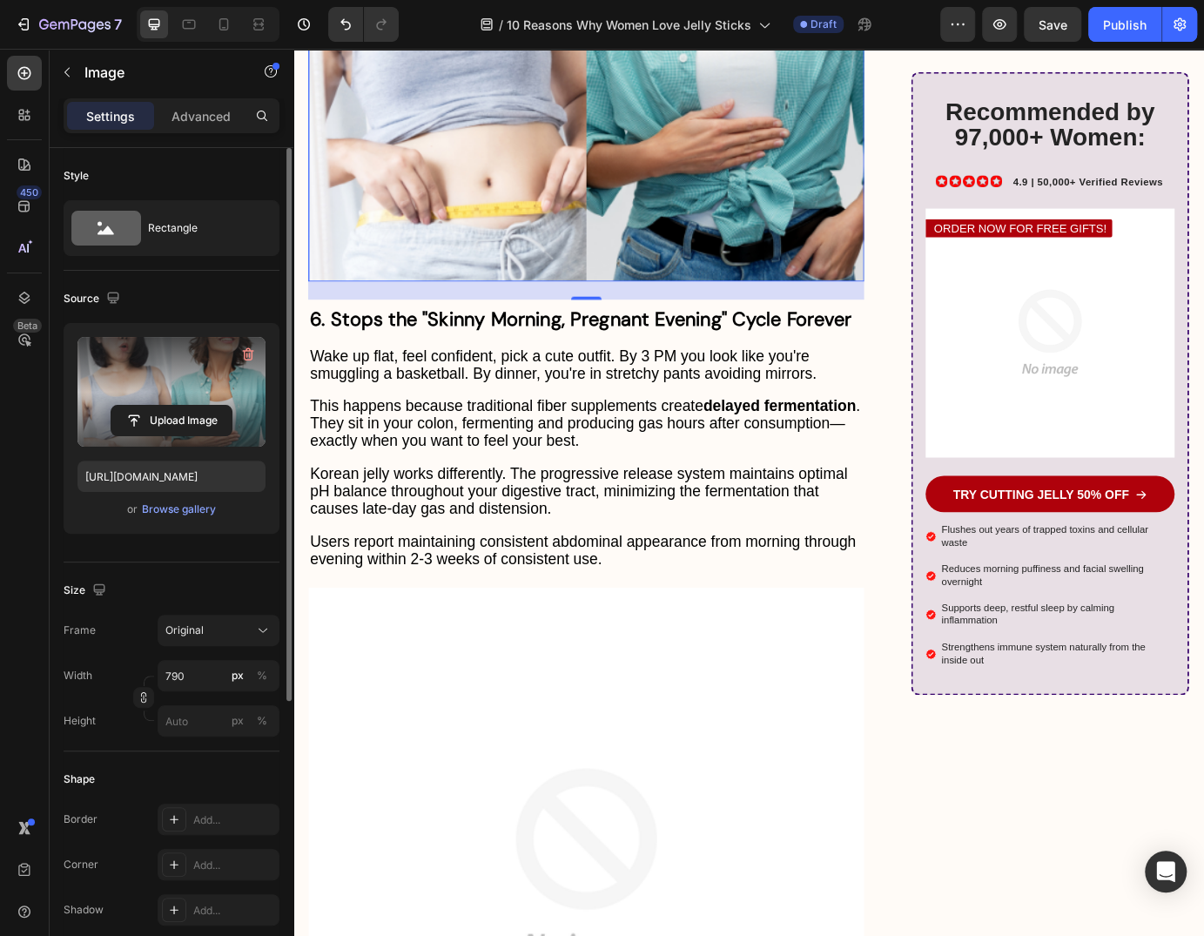
scroll to position [7262, 0]
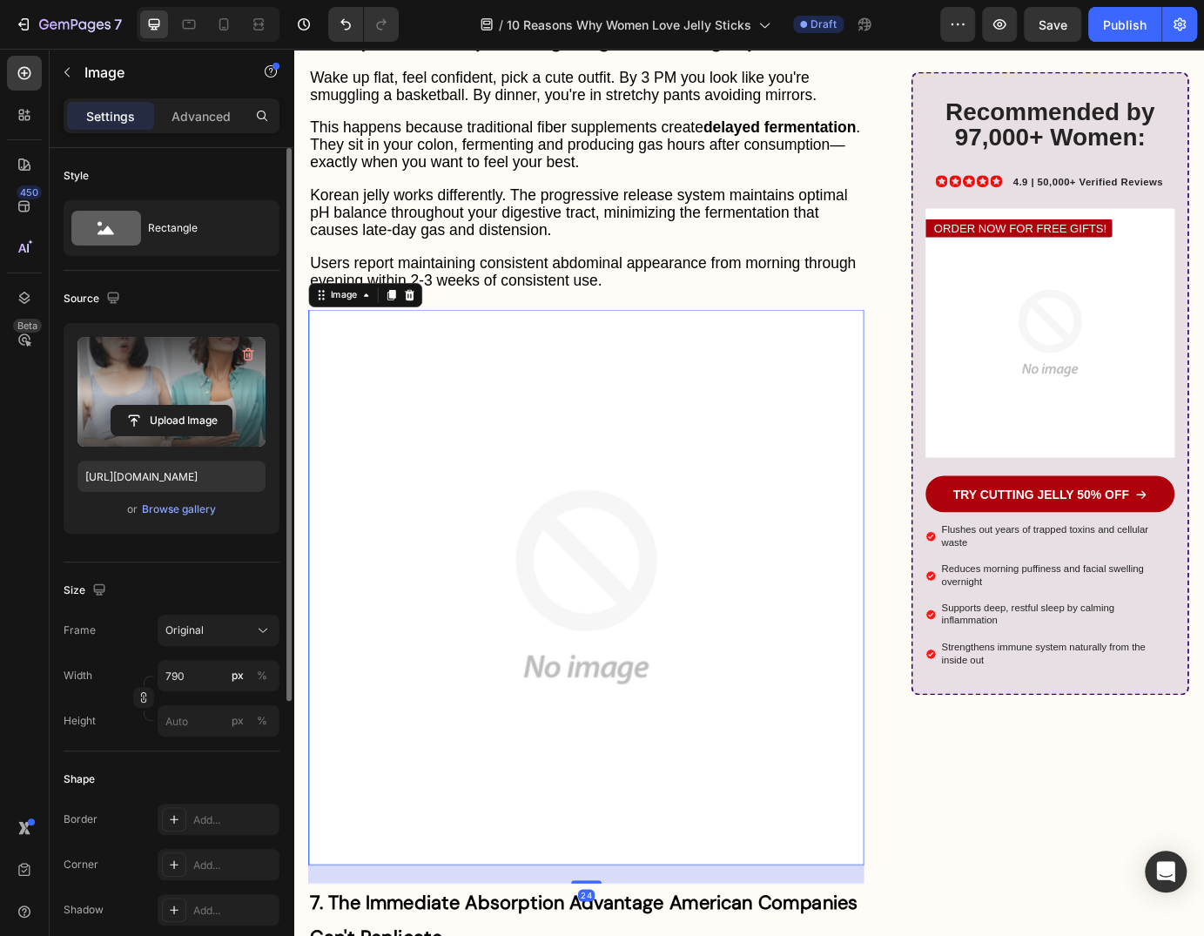
click at [616, 560] on img at bounding box center [629, 665] width 637 height 637
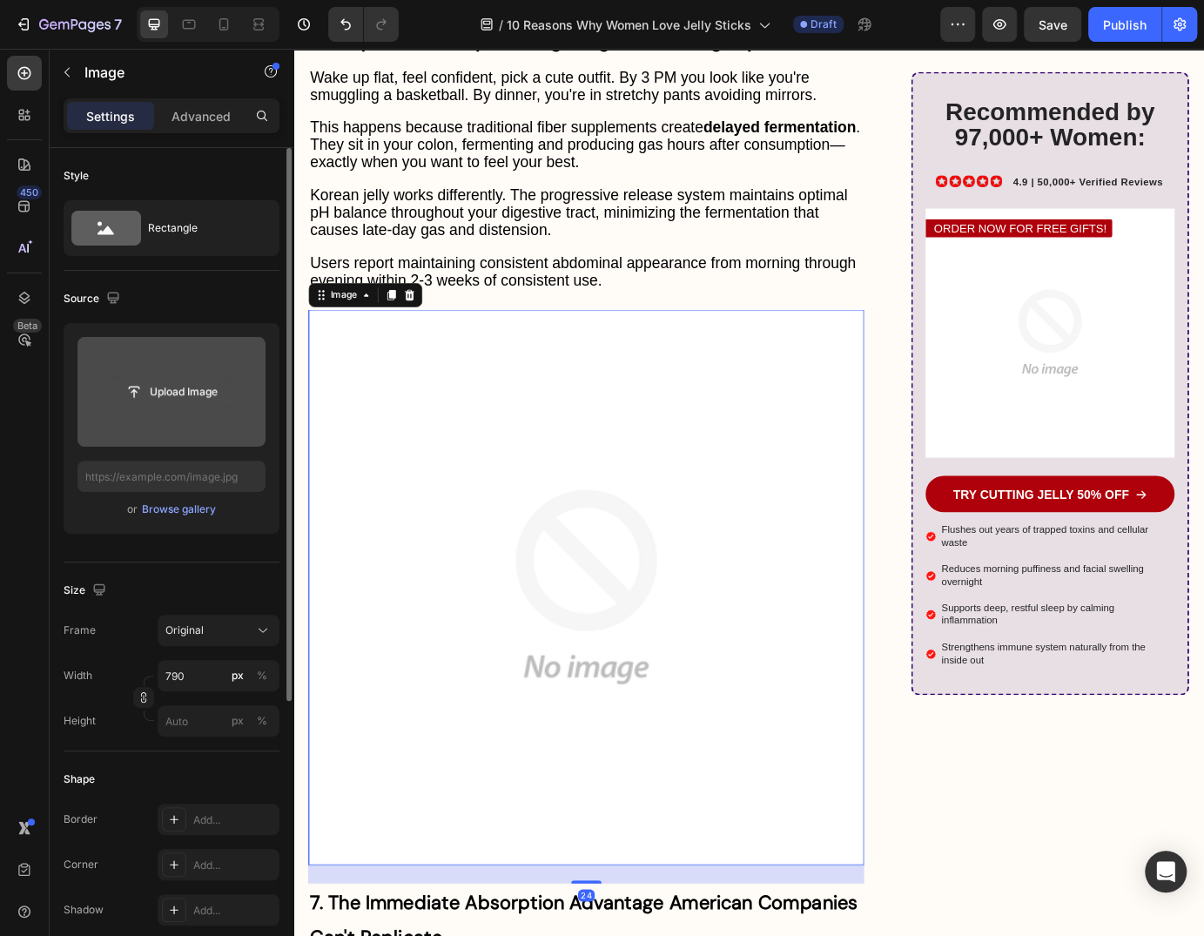
click at [199, 395] on input "file" at bounding box center [171, 392] width 120 height 30
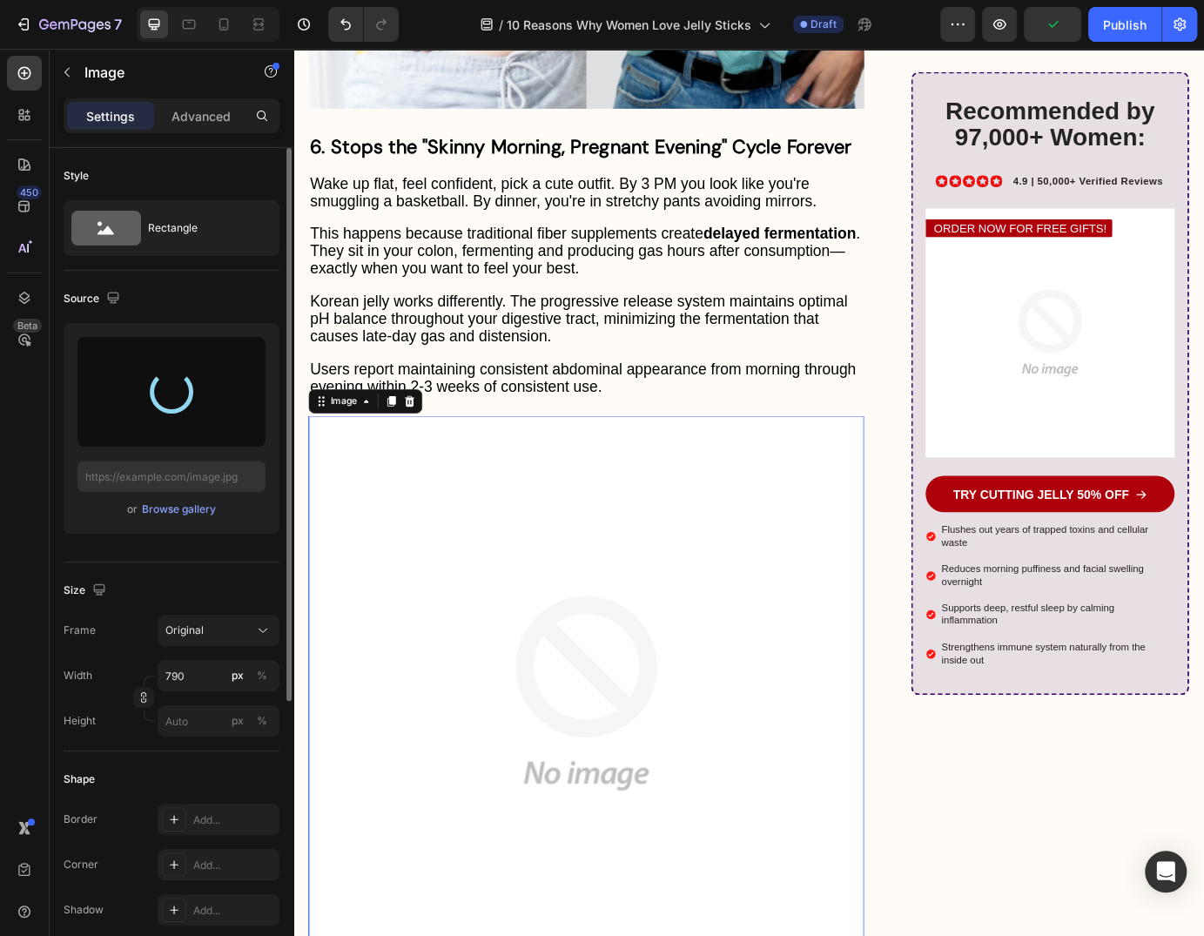
type input "https://cdn.shopify.com/s/files/1/0735/1907/1381/files/gempages_579277224100758…"
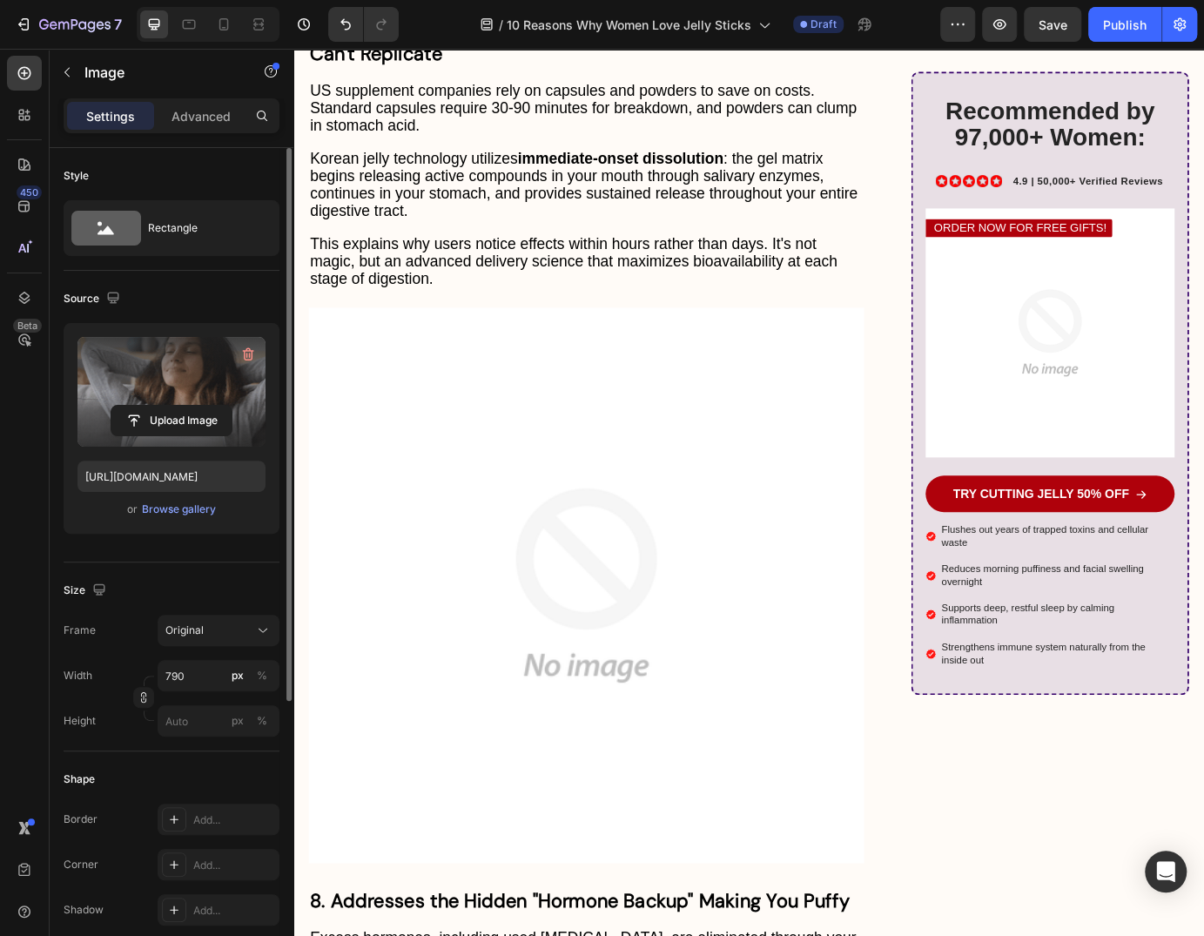
scroll to position [8416, 0]
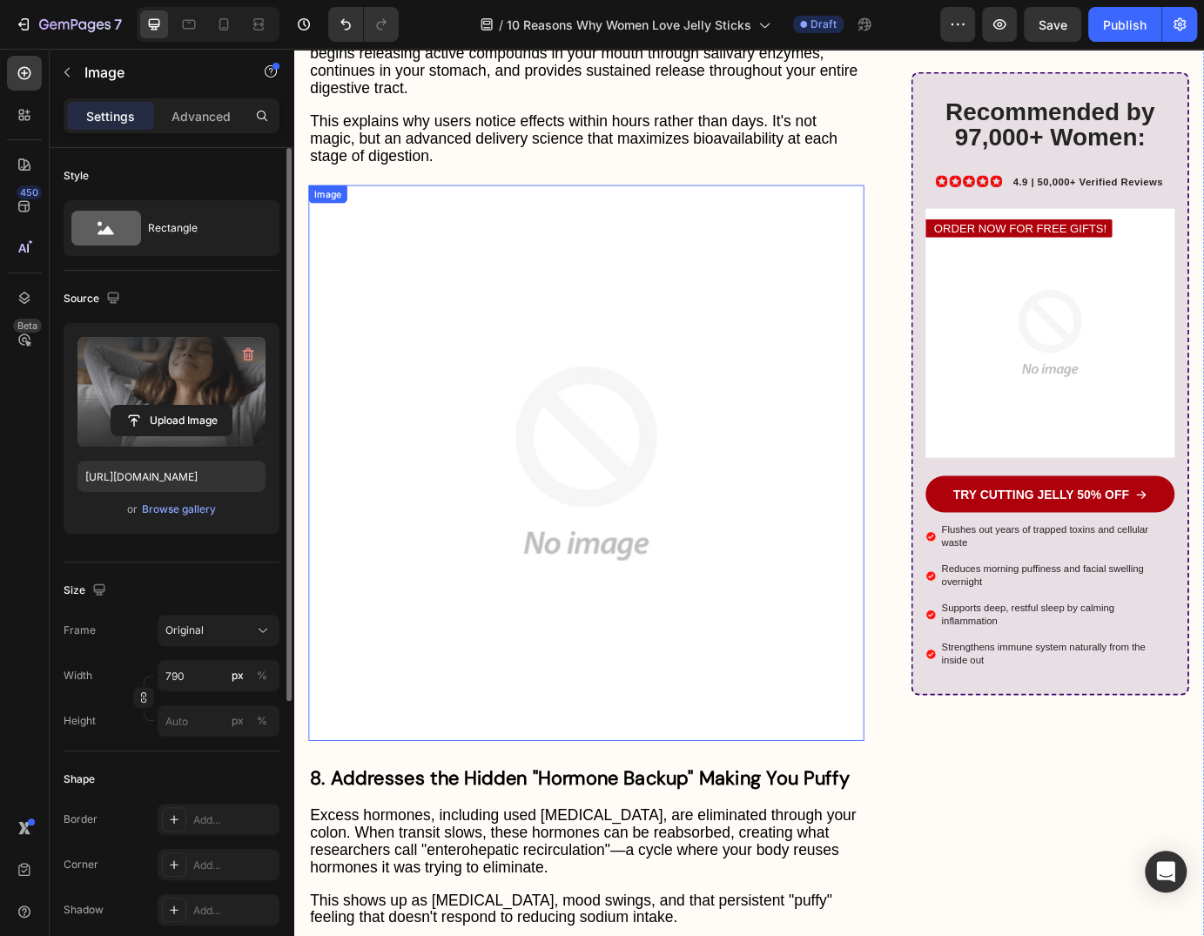
click at [591, 515] on img at bounding box center [629, 523] width 637 height 637
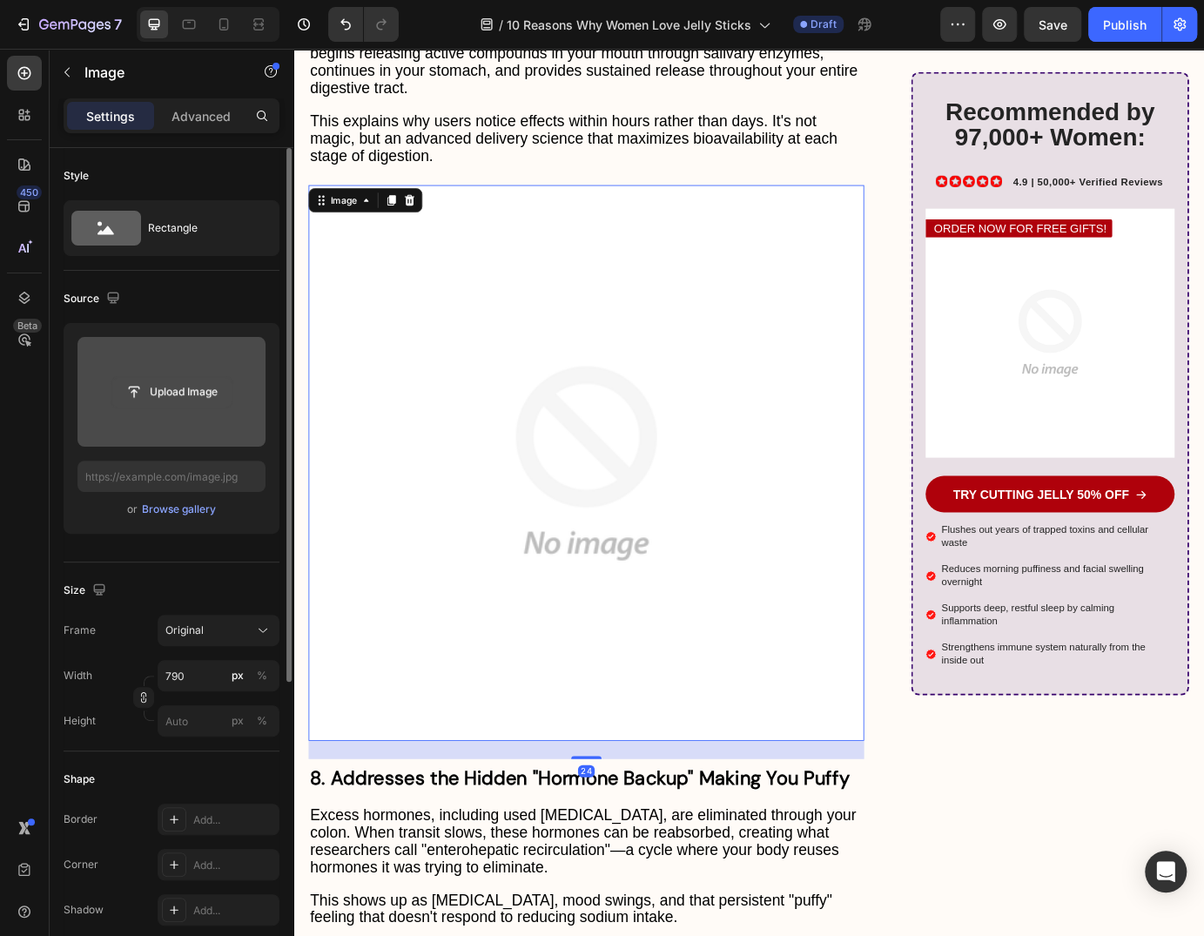
click at [210, 386] on input "file" at bounding box center [171, 392] width 120 height 30
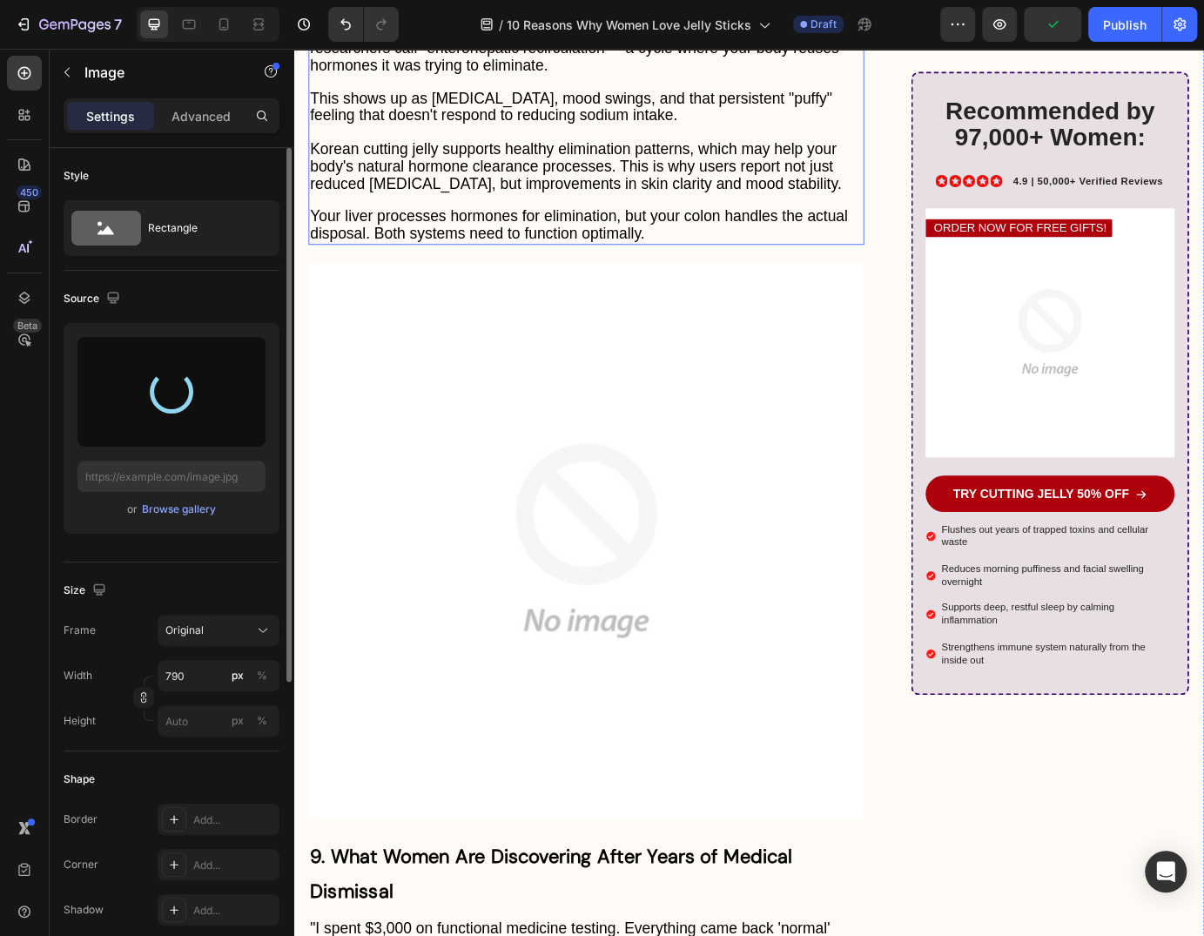
scroll to position [9338, 0]
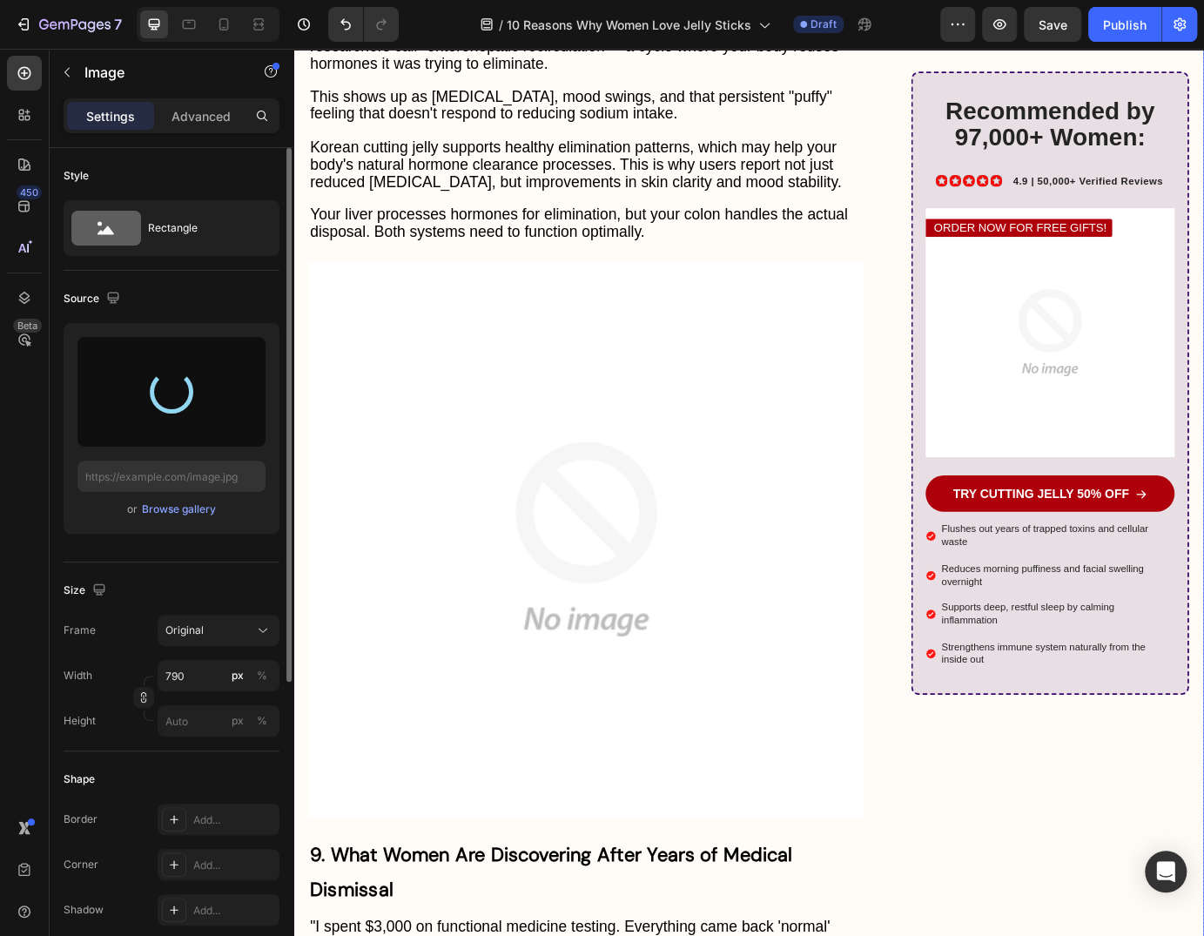
type input "https://cdn.shopify.com/s/files/1/0735/1907/1381/files/gempages_579277224100758…"
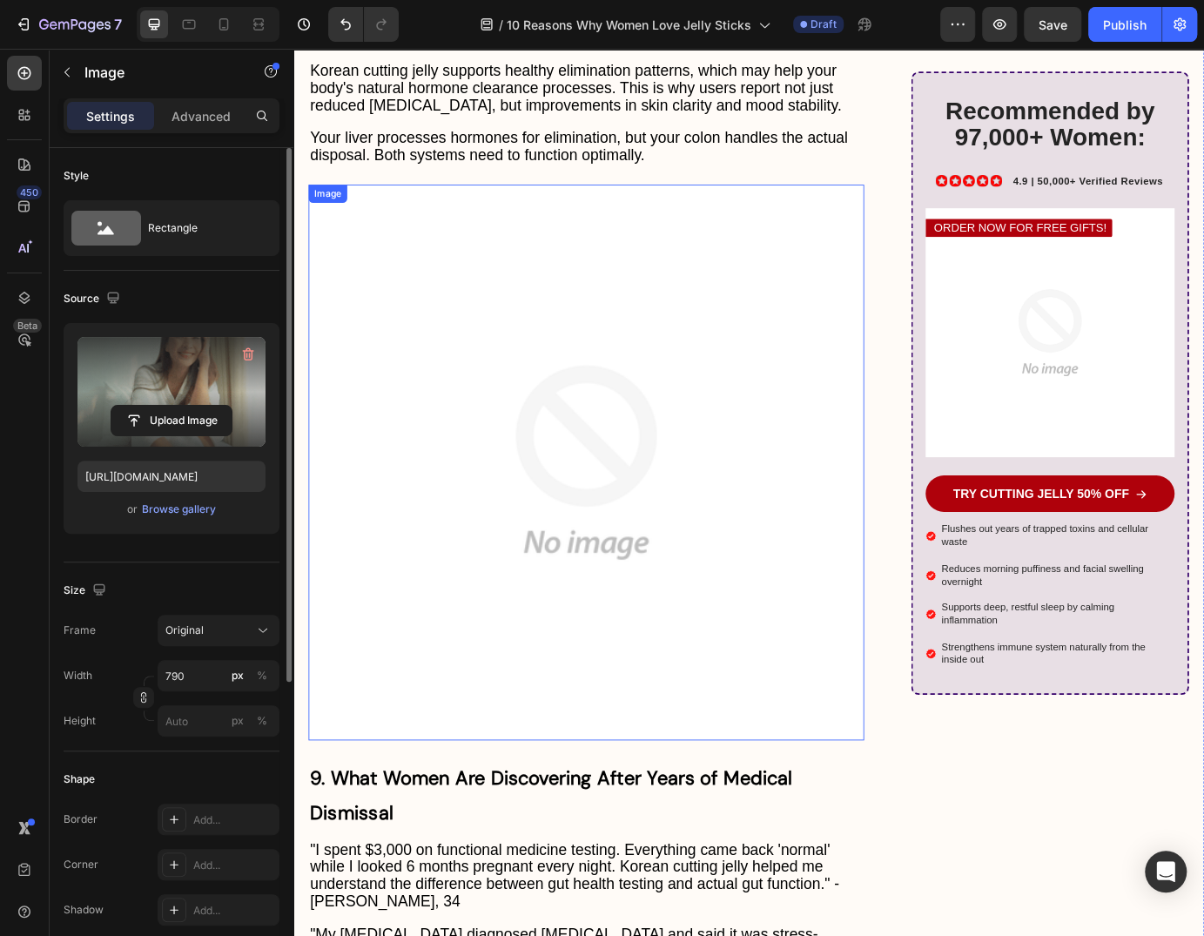
click at [512, 563] on img at bounding box center [629, 523] width 637 height 637
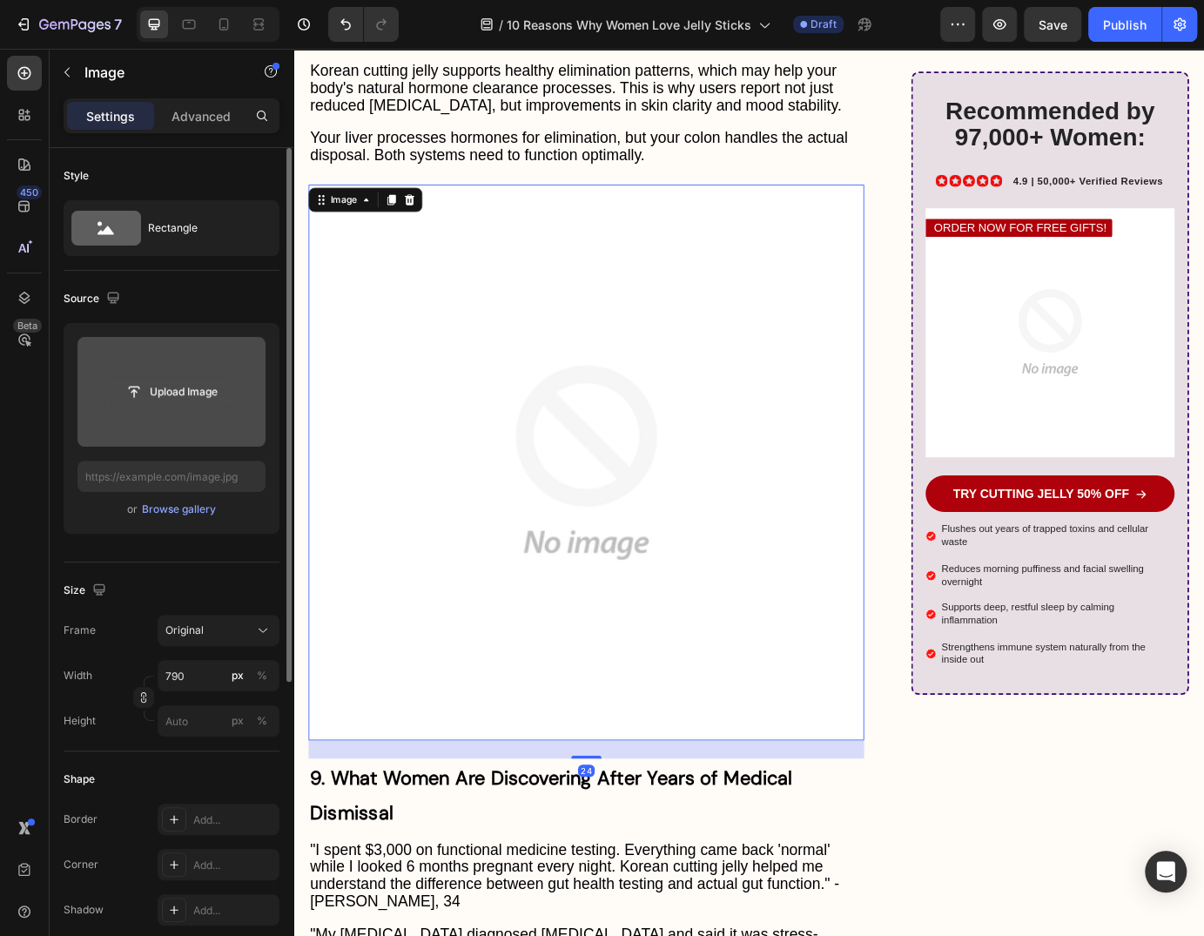
click at [201, 397] on input "file" at bounding box center [171, 392] width 120 height 30
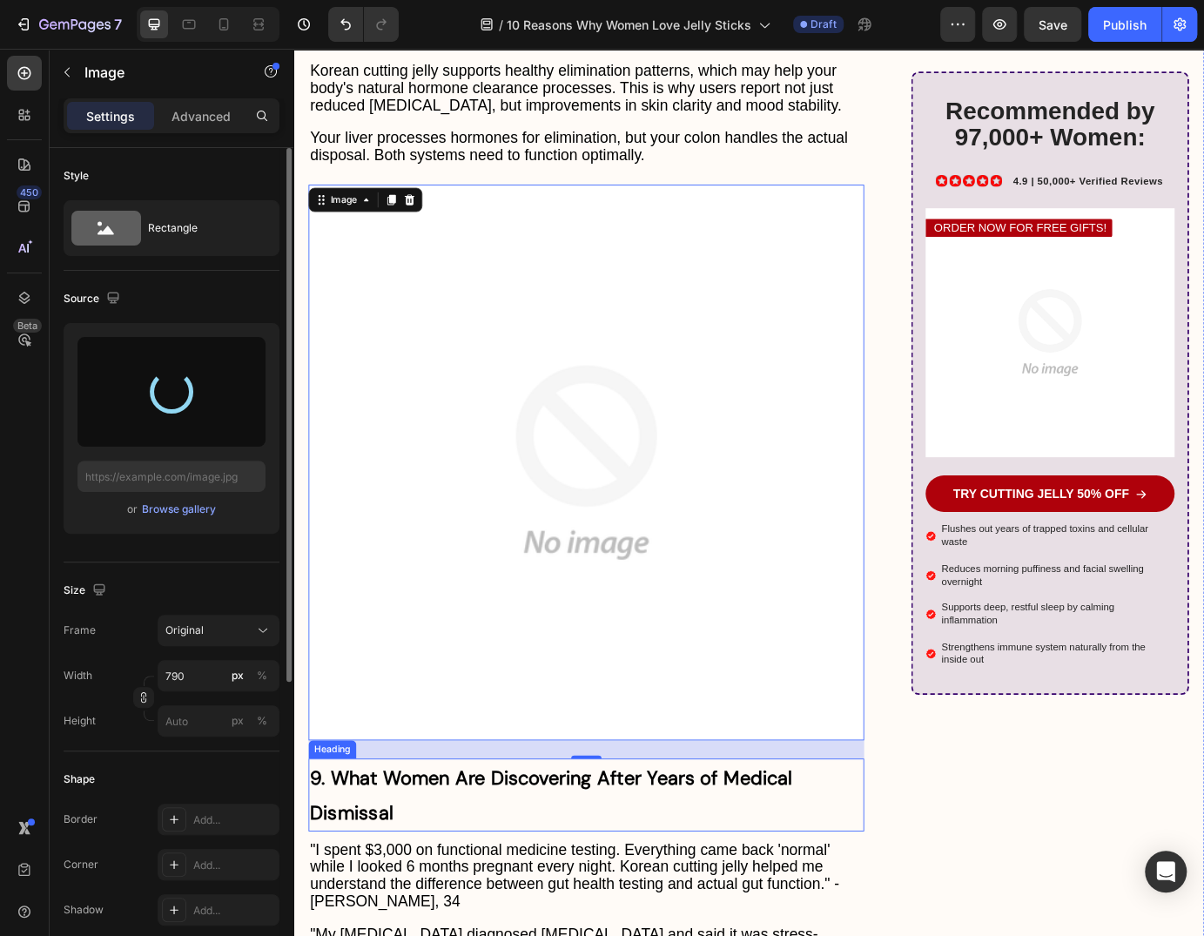
type input "https://cdn.shopify.com/s/files/1/0735/1907/1381/files/gempages_579277224100758…"
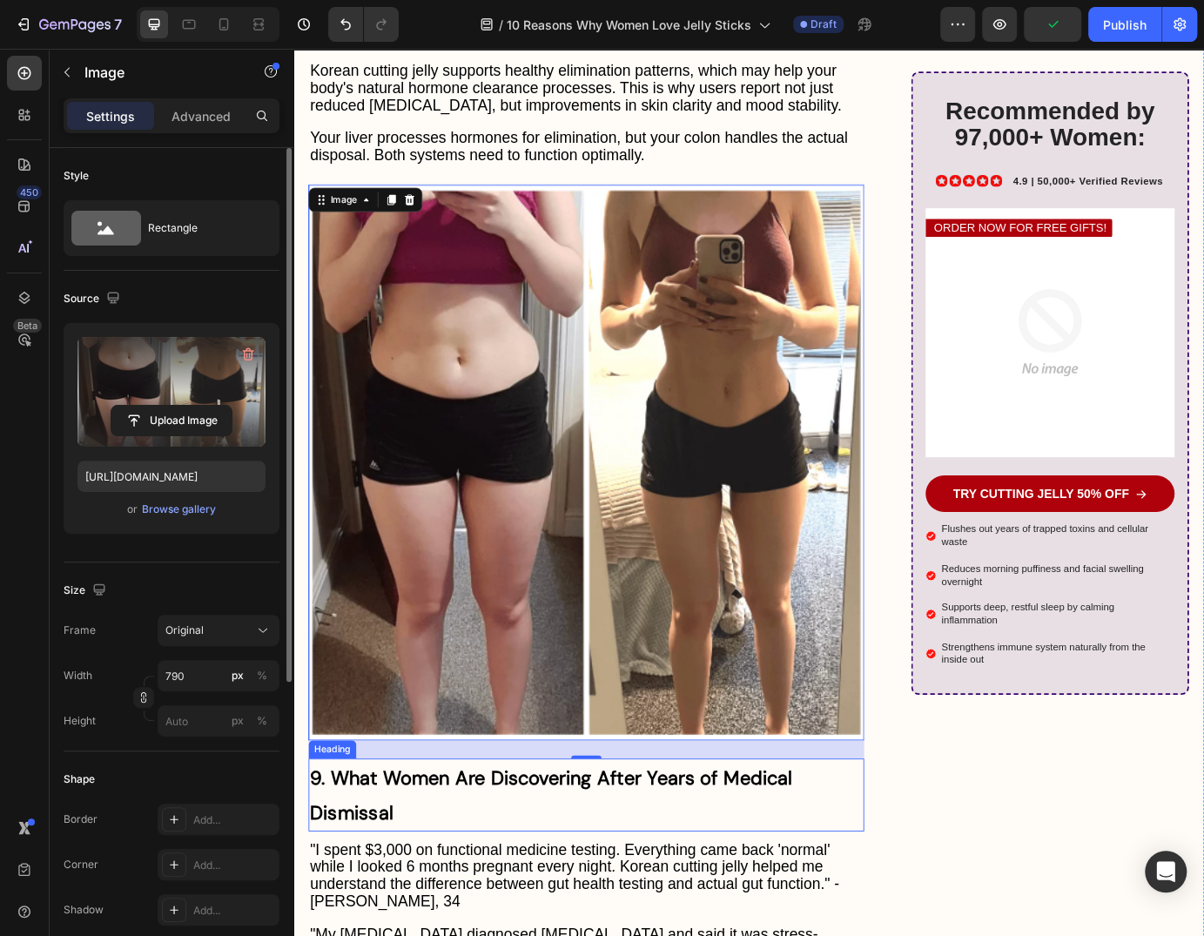
click at [431, 863] on h2 "9. What Women Are Discovering After Years of Medical Dismissal" at bounding box center [629, 905] width 637 height 84
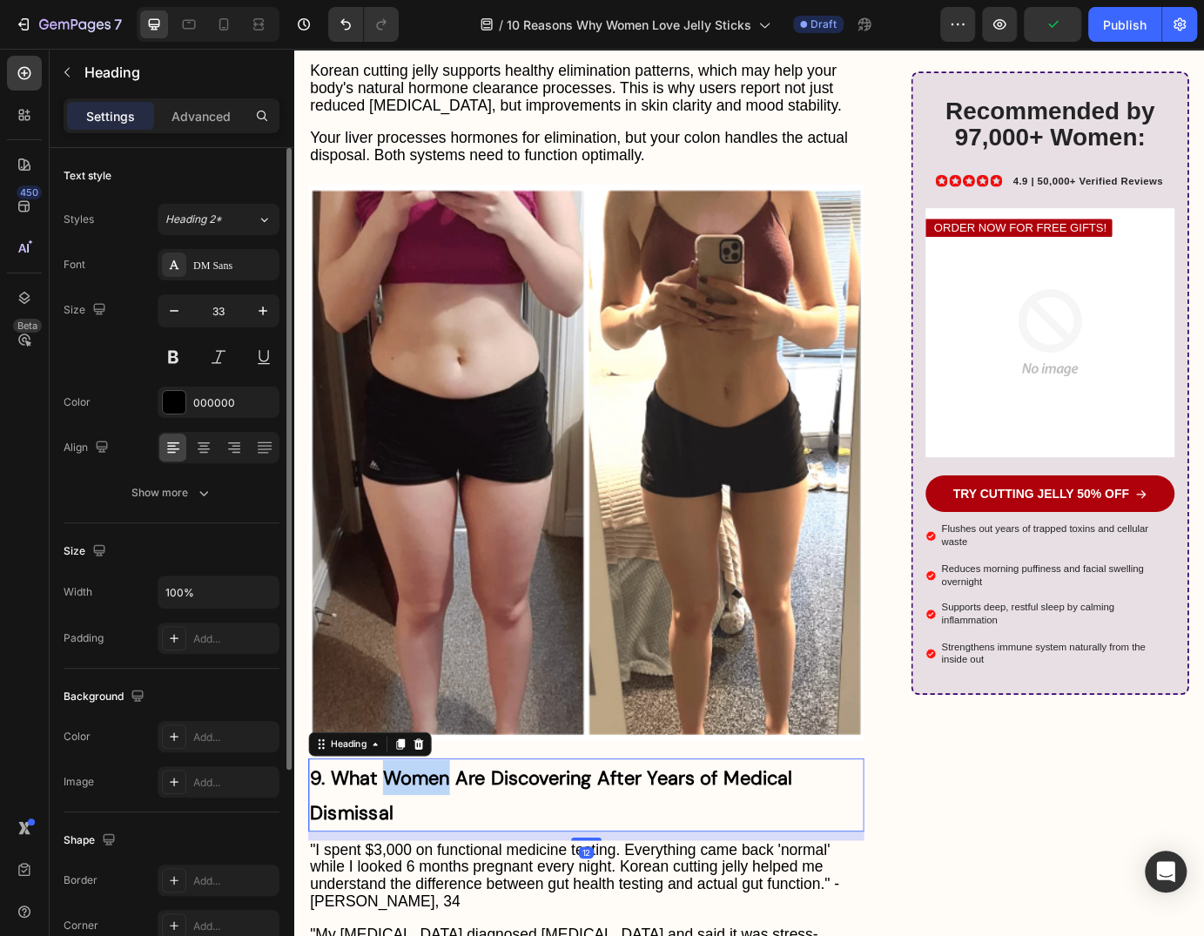
click at [451, 871] on strong "9. What Women Are Discovering After Years of Medical Dismissal" at bounding box center [590, 905] width 554 height 69
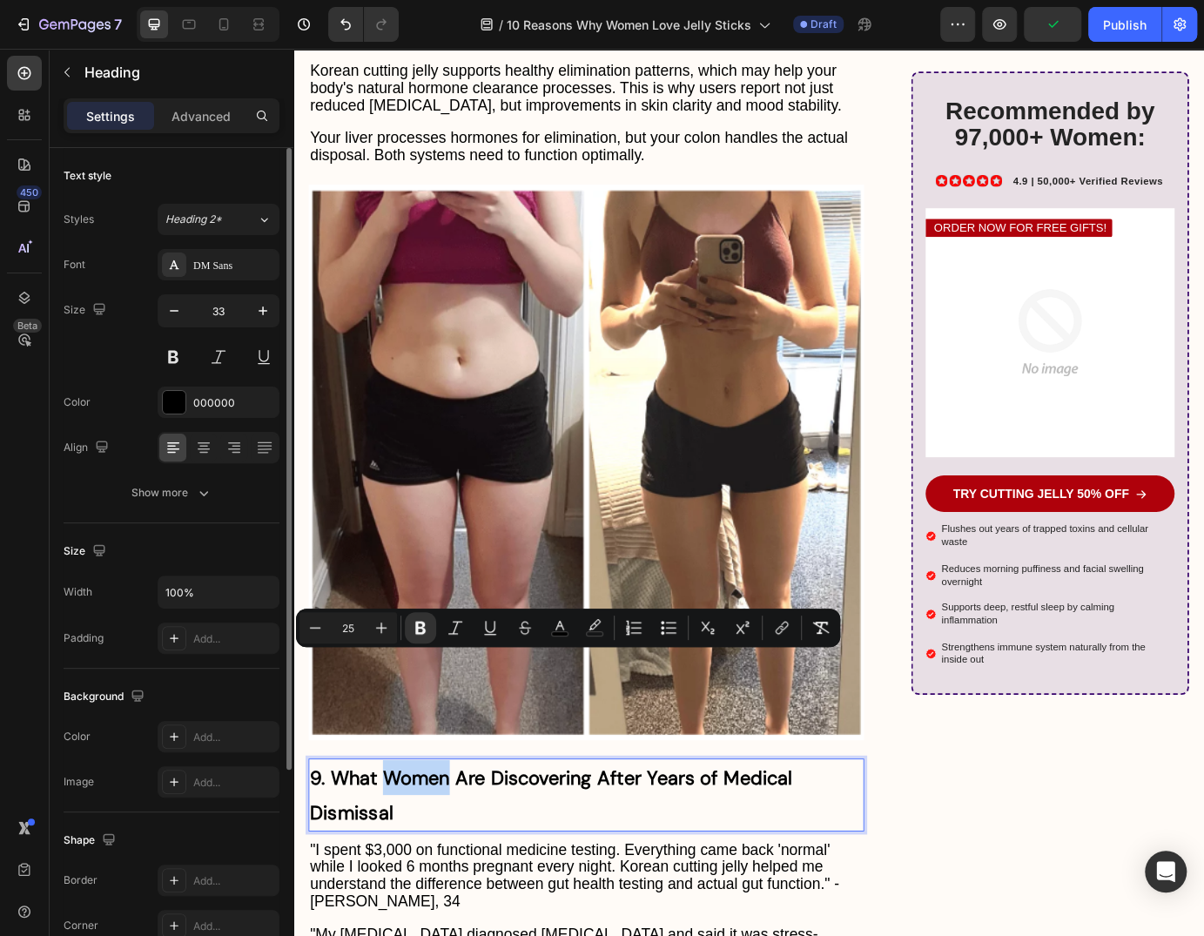
click at [464, 871] on strong "9. What Women Are Discovering After Years of Medical Dismissal" at bounding box center [590, 905] width 554 height 69
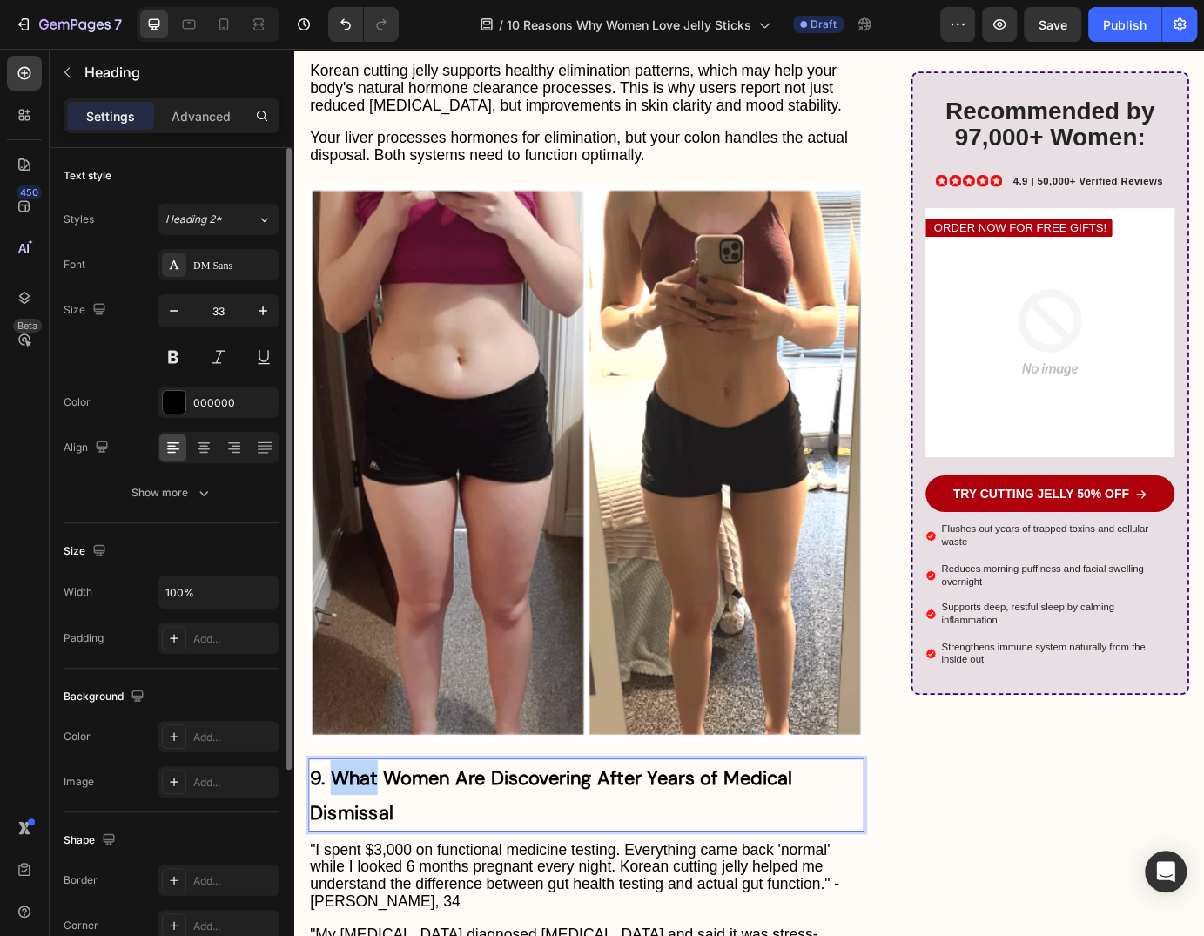
drag, startPoint x: 387, startPoint y: 757, endPoint x: 338, endPoint y: 761, distance: 49.8
click at [338, 871] on strong "9. What Women Are Discovering After Years of Medical Dismissal" at bounding box center [590, 905] width 554 height 69
click at [488, 871] on strong "9. 97,000+ Women Are Discovering After Years of Medical Dismissal" at bounding box center [605, 905] width 584 height 69
click at [502, 871] on strong "9. 97,000+ Women Are Discovering After Years of Medical Dismissal" at bounding box center [605, 905] width 584 height 69
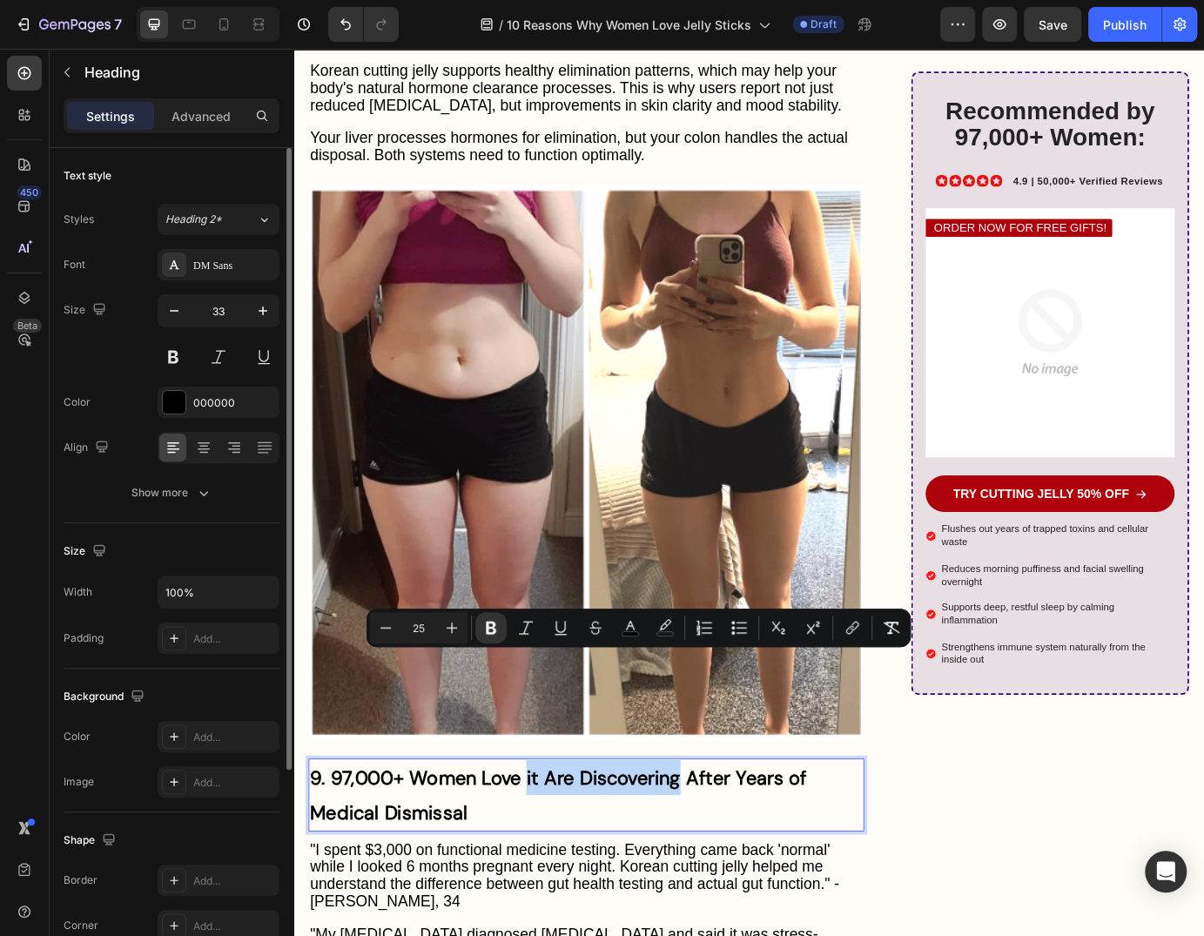
drag, startPoint x: 561, startPoint y: 762, endPoint x: 733, endPoint y: 762, distance: 172.4
click at [733, 871] on strong "9. 97,000+ Women Love it Are Discovering After Years of Medical Dismissal" at bounding box center [598, 905] width 570 height 69
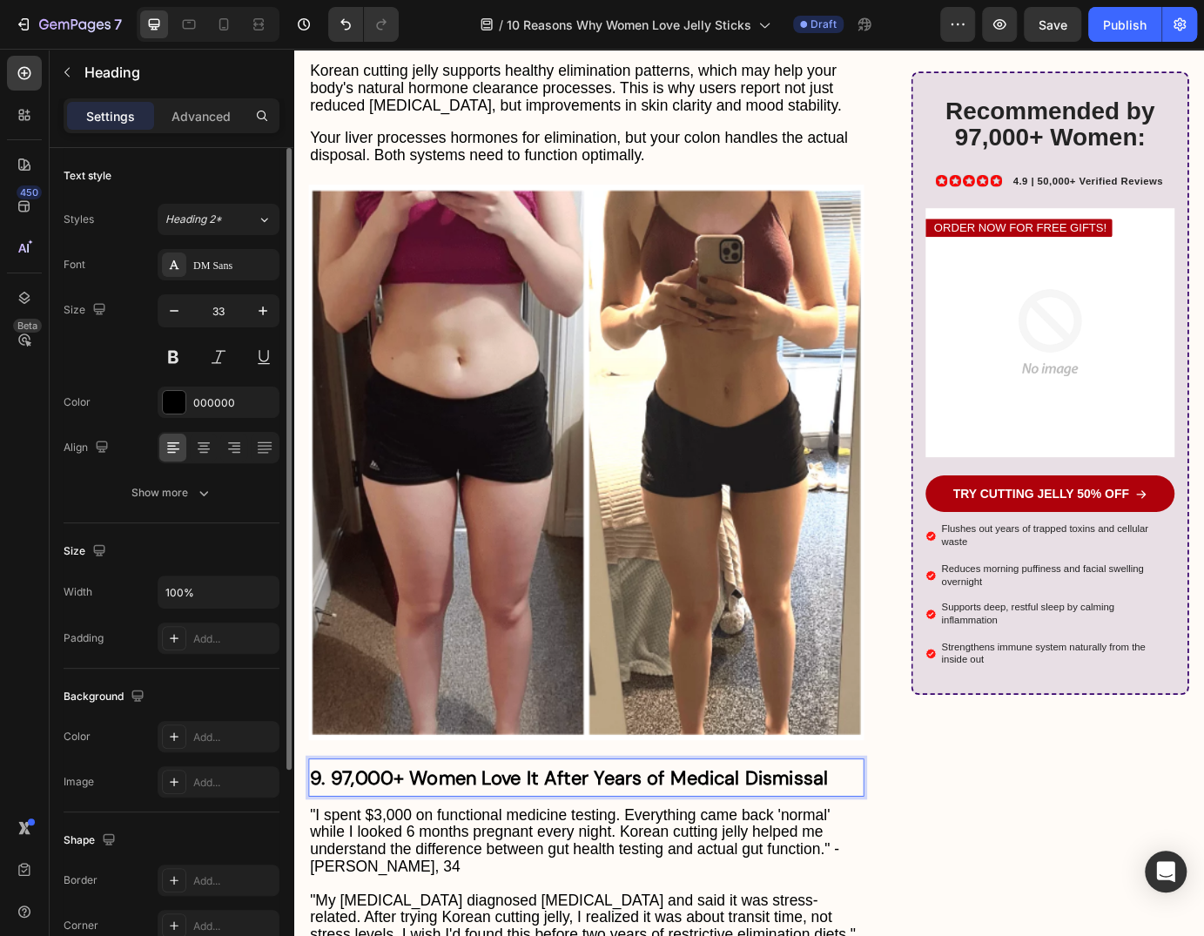
click at [783, 871] on strong "9. 97,000+ Women Love It After Years of Medical Dismissal" at bounding box center [610, 885] width 595 height 29
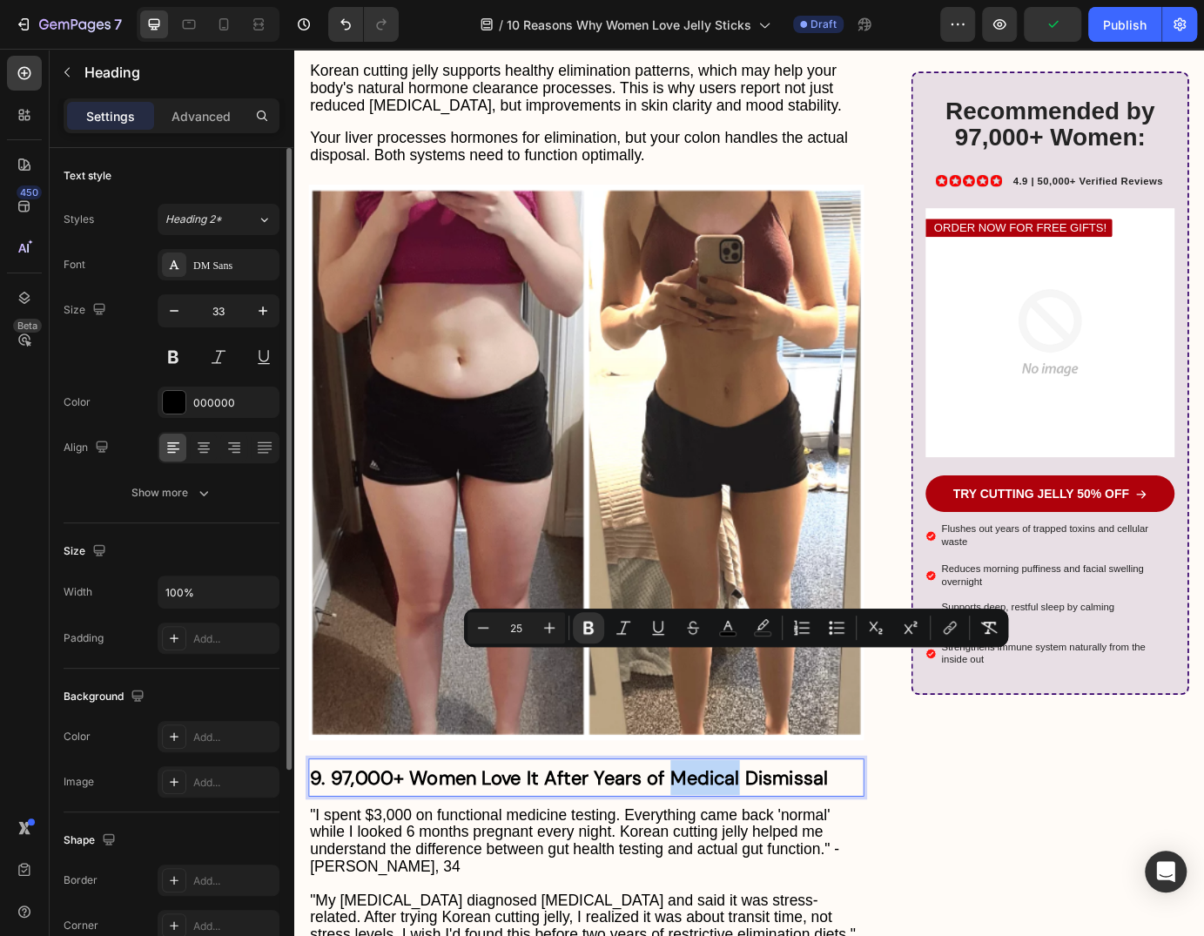
drag, startPoint x: 804, startPoint y: 759, endPoint x: 724, endPoint y: 761, distance: 80.1
click at [724, 871] on strong "9. 97,000+ Women Love It After Years of Medical Dismissal" at bounding box center [610, 885] width 595 height 29
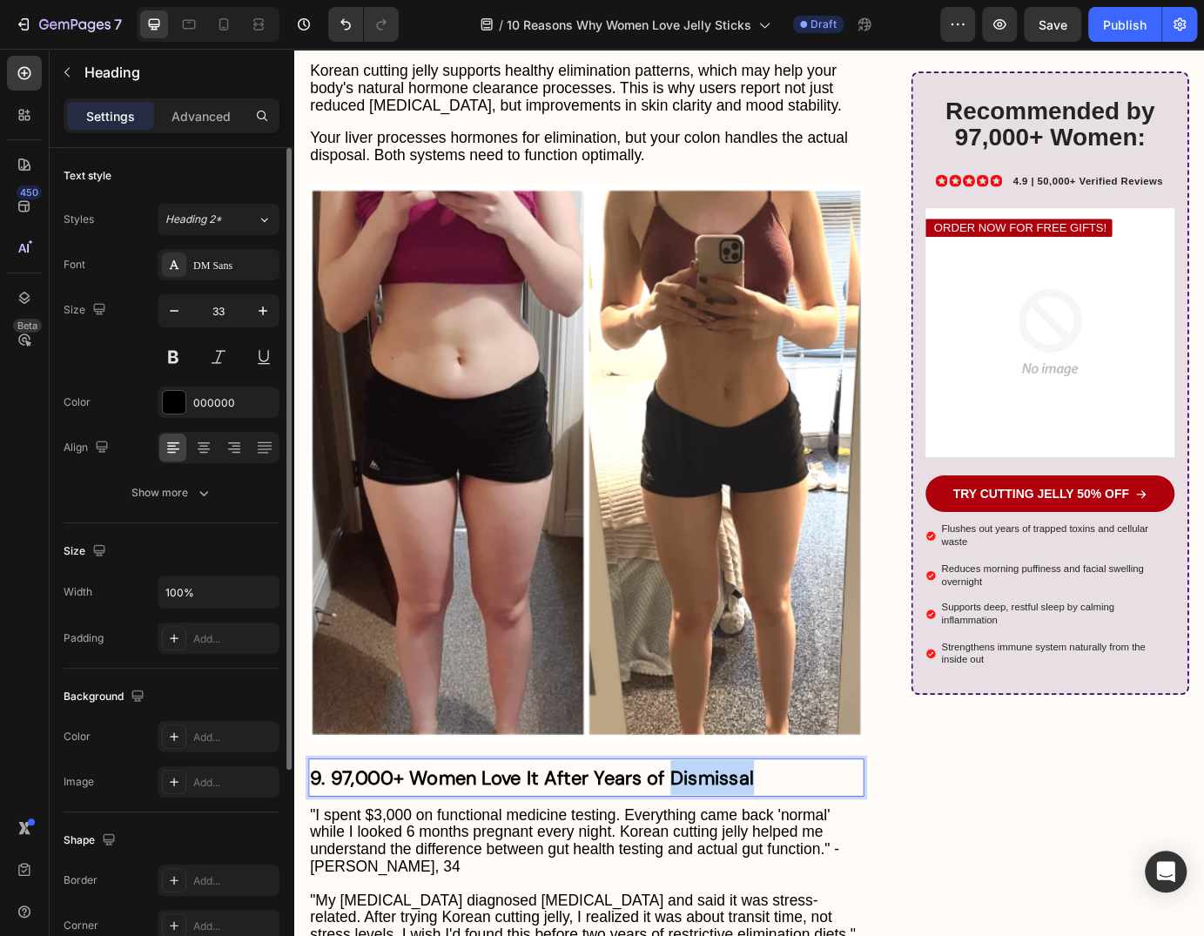
drag, startPoint x: 824, startPoint y: 771, endPoint x: 721, endPoint y: 771, distance: 102.8
click at [721, 865] on p "9. 97,000+ Women Love It After Years of Dismissal" at bounding box center [630, 885] width 634 height 40
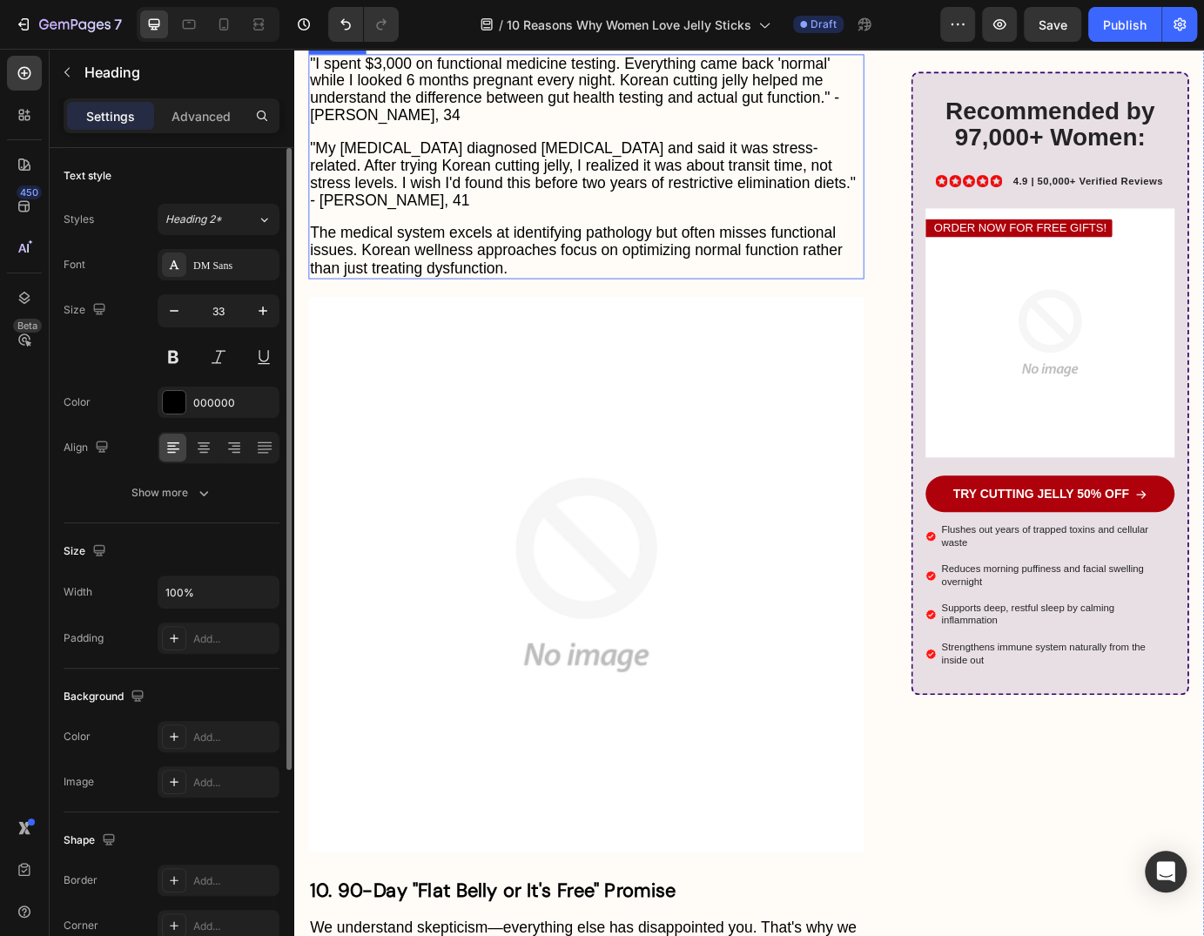
scroll to position [10364, 0]
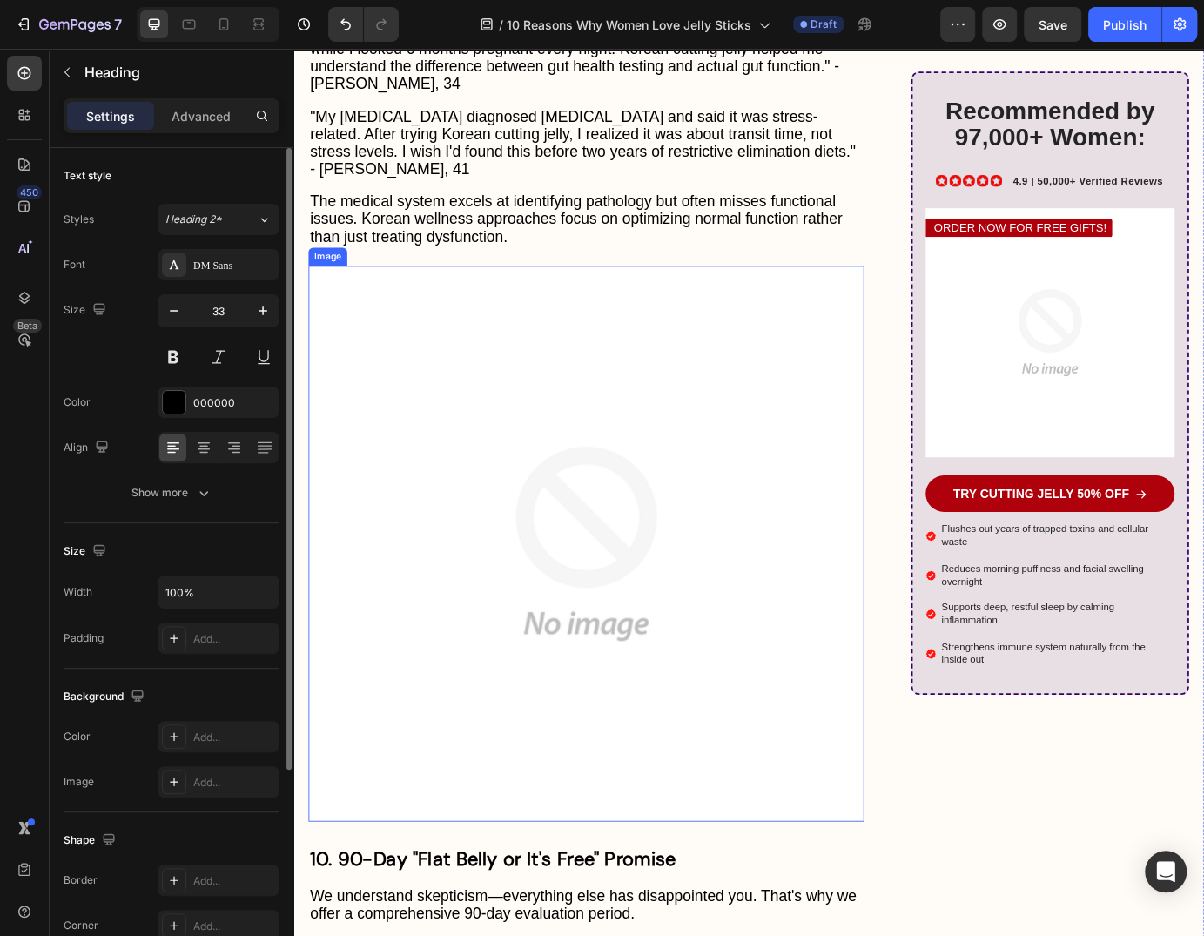
click at [529, 371] on img at bounding box center [629, 616] width 637 height 637
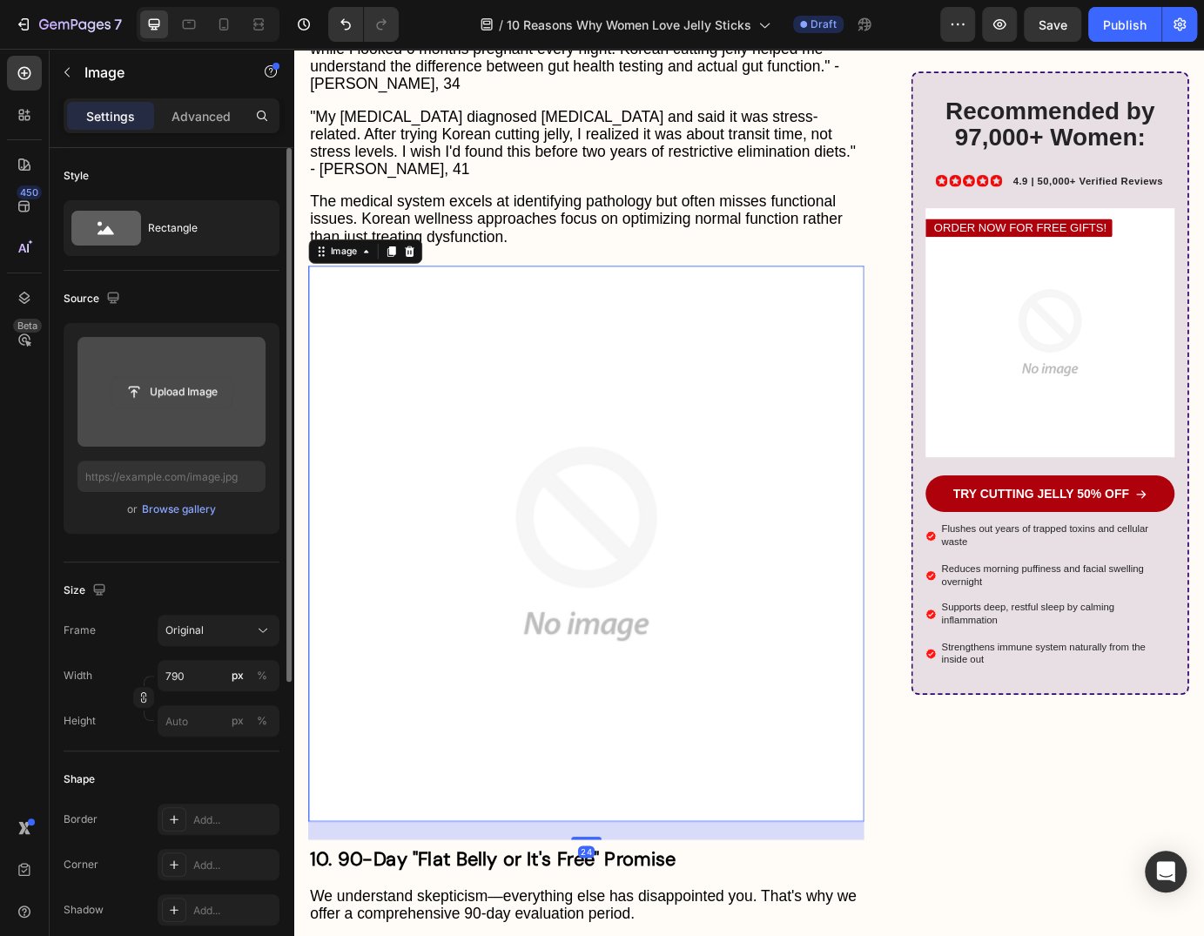
click at [166, 380] on input "file" at bounding box center [171, 392] width 120 height 30
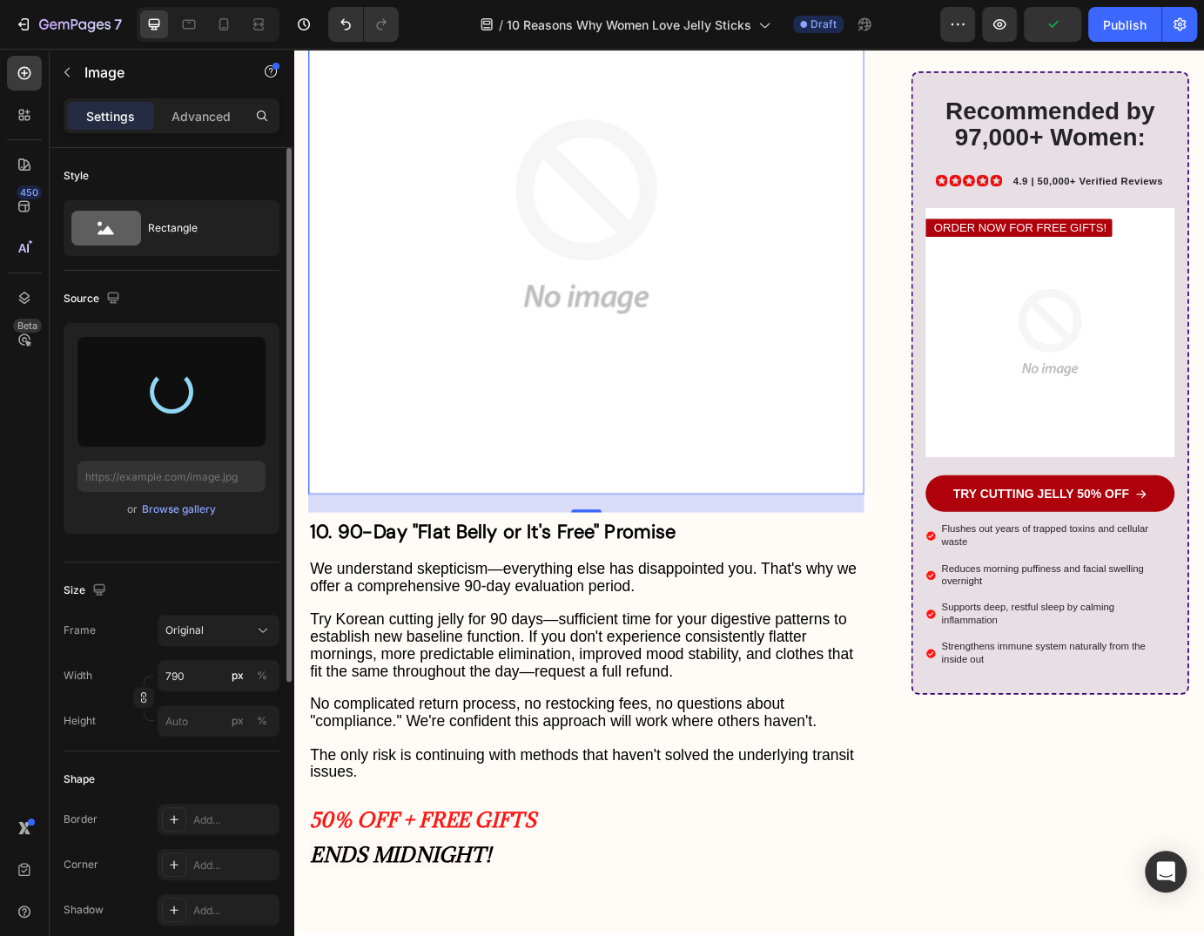
scroll to position [10740, 0]
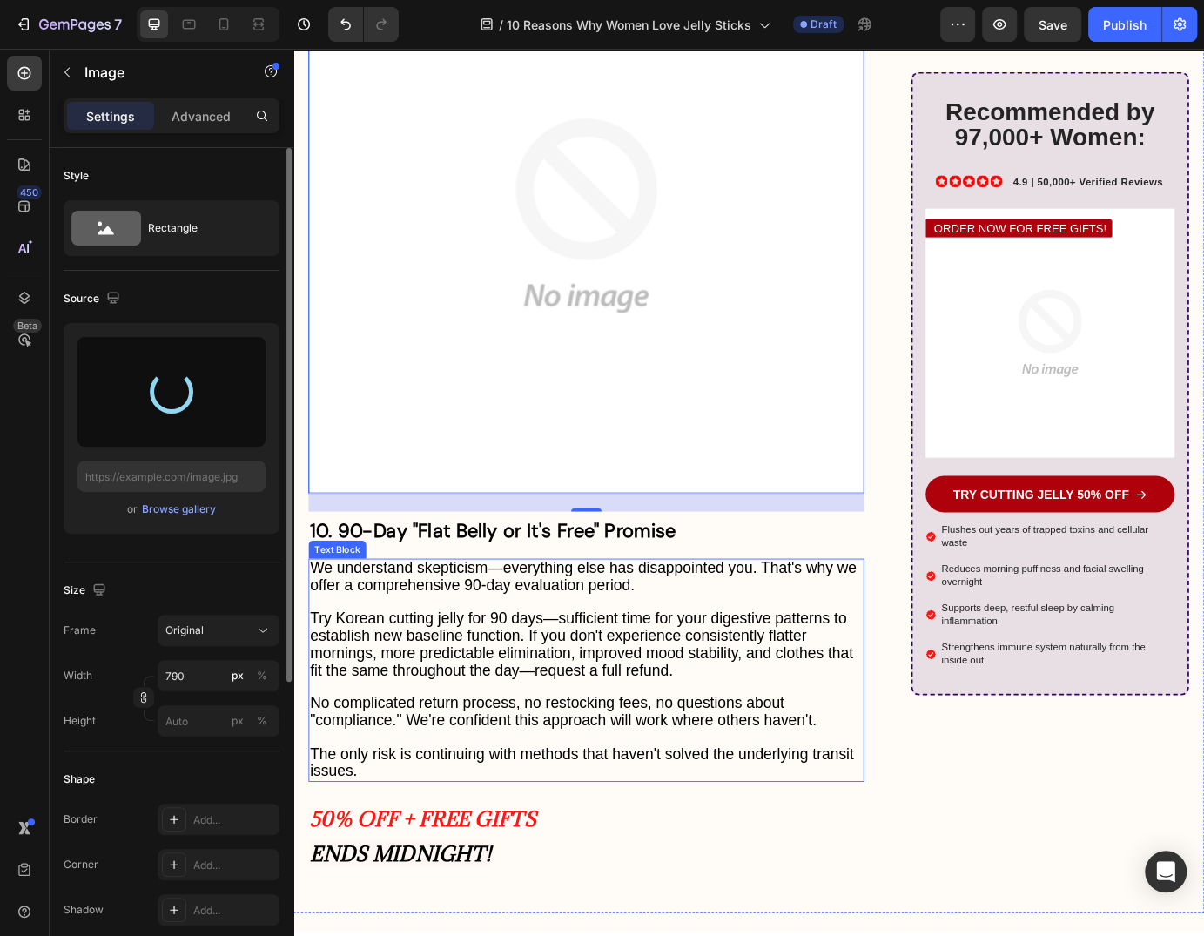
type input "https://cdn.shopify.com/s/files/1/0735/1907/1381/files/gempages_579277224100758…"
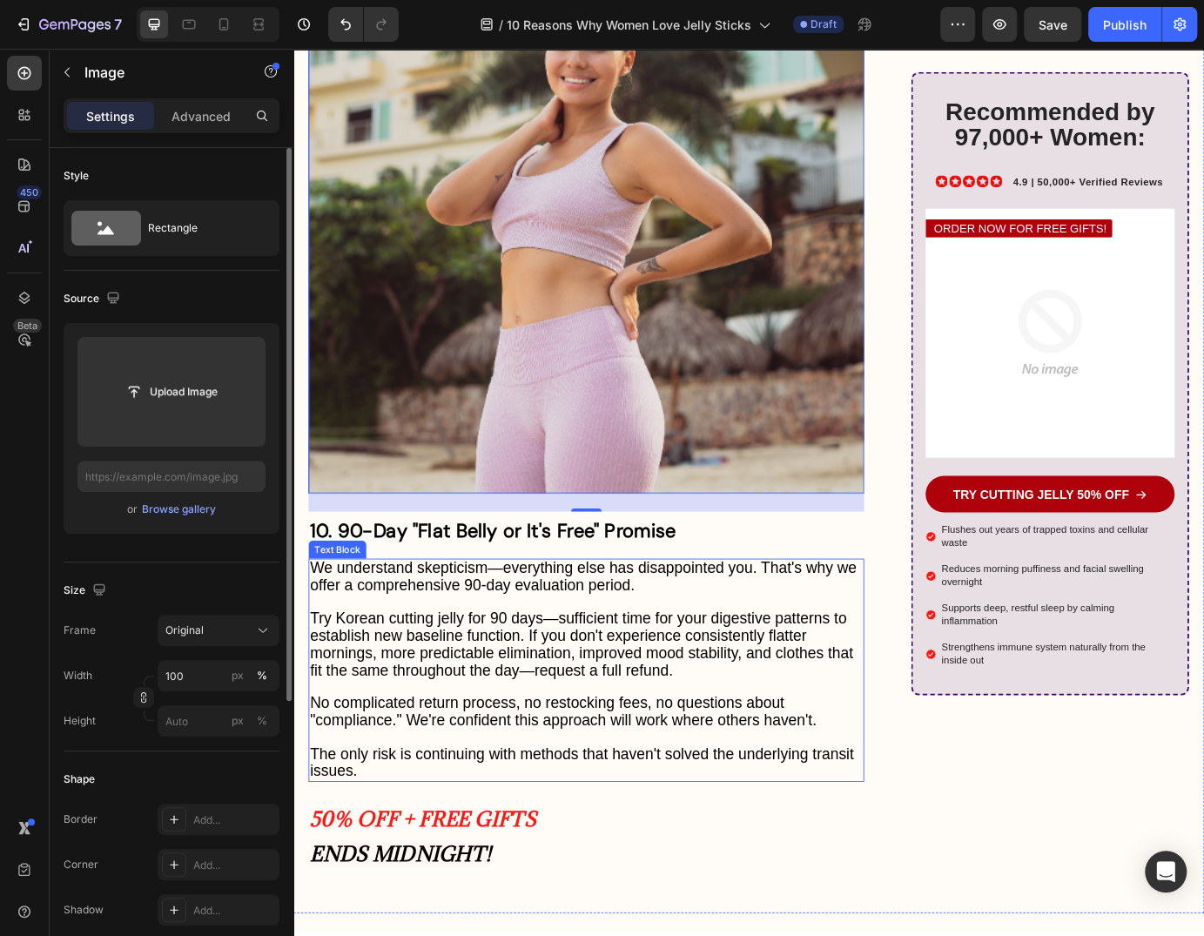
click at [1147, 387] on img at bounding box center [1162, 375] width 286 height 286
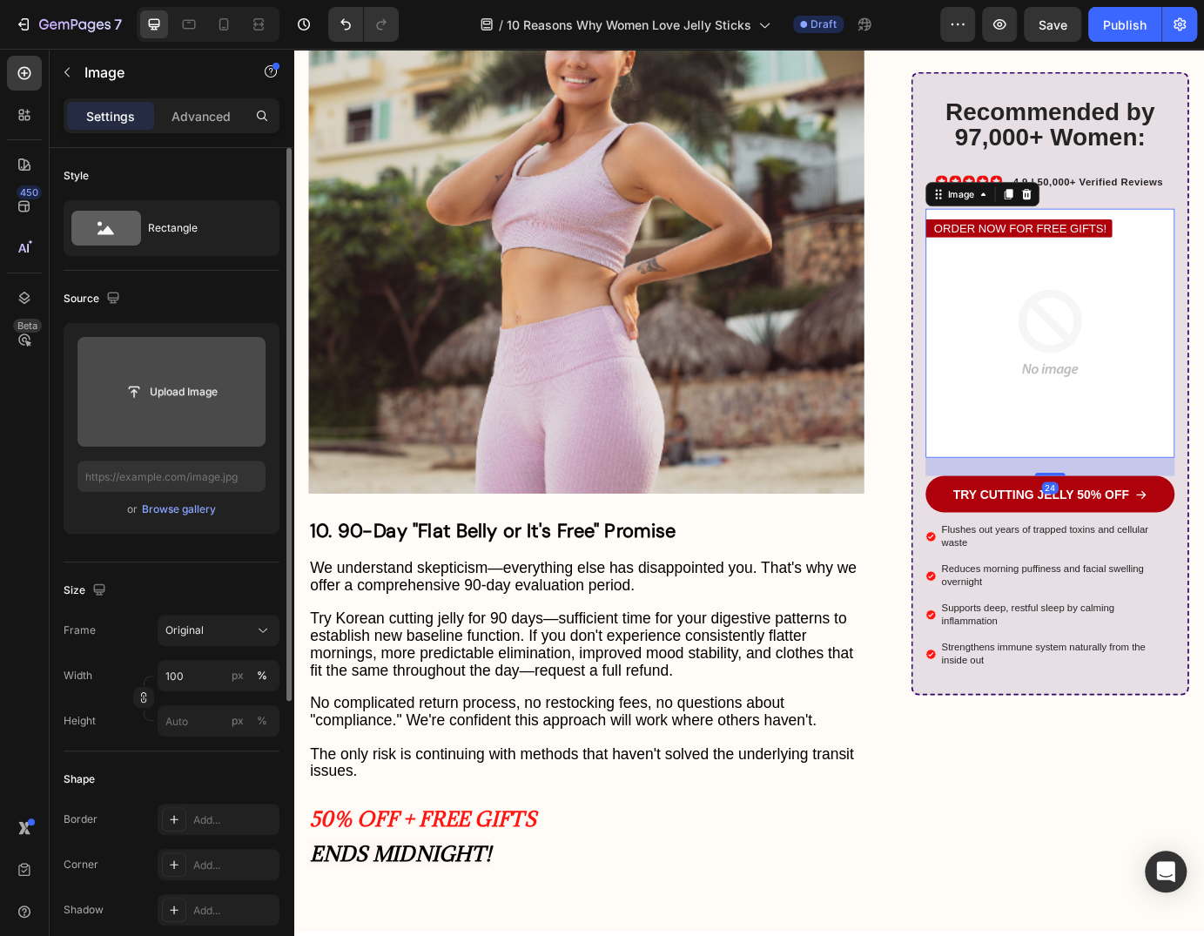
click at [174, 401] on input "file" at bounding box center [171, 392] width 120 height 30
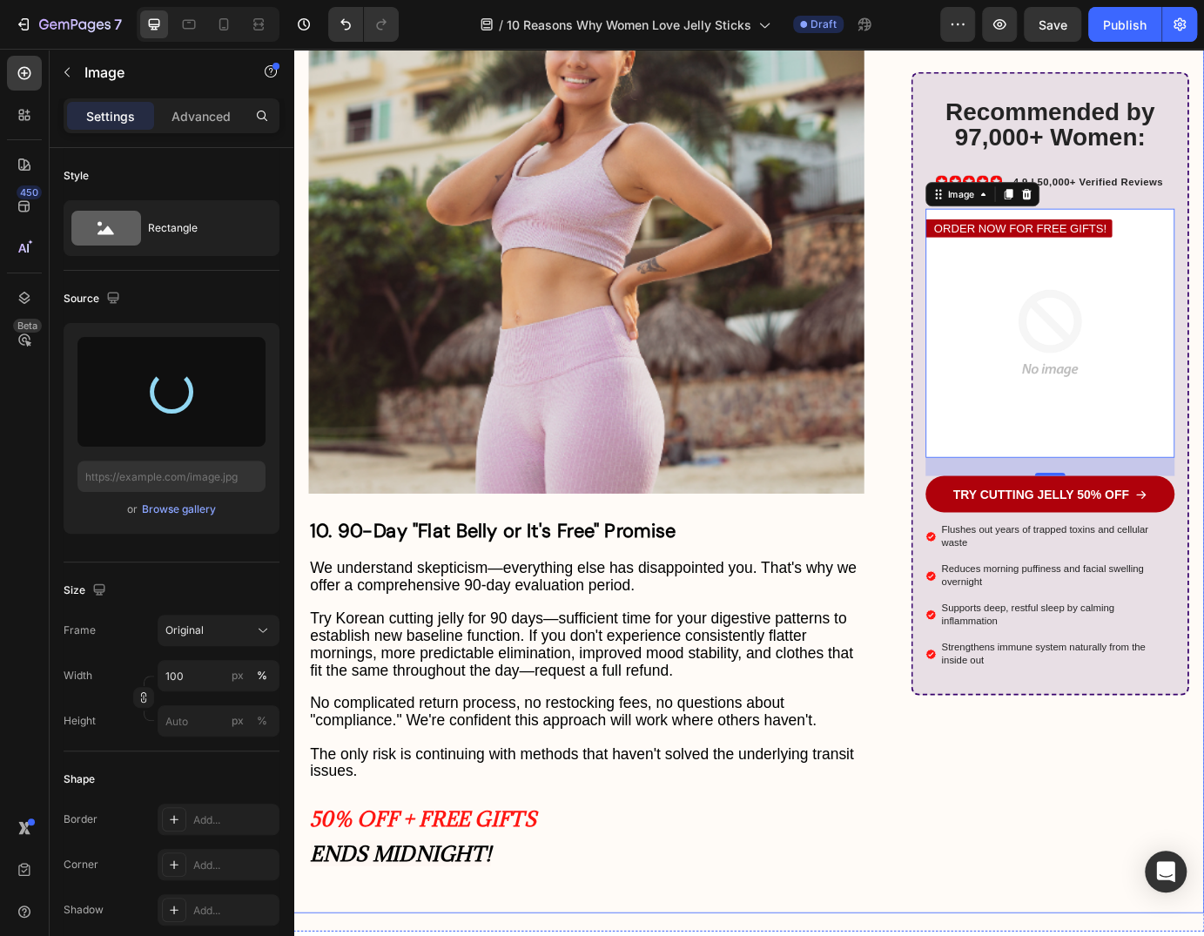
type input "https://cdn.shopify.com/s/files/1/0735/1907/1381/files/gempages_579277224100758…"
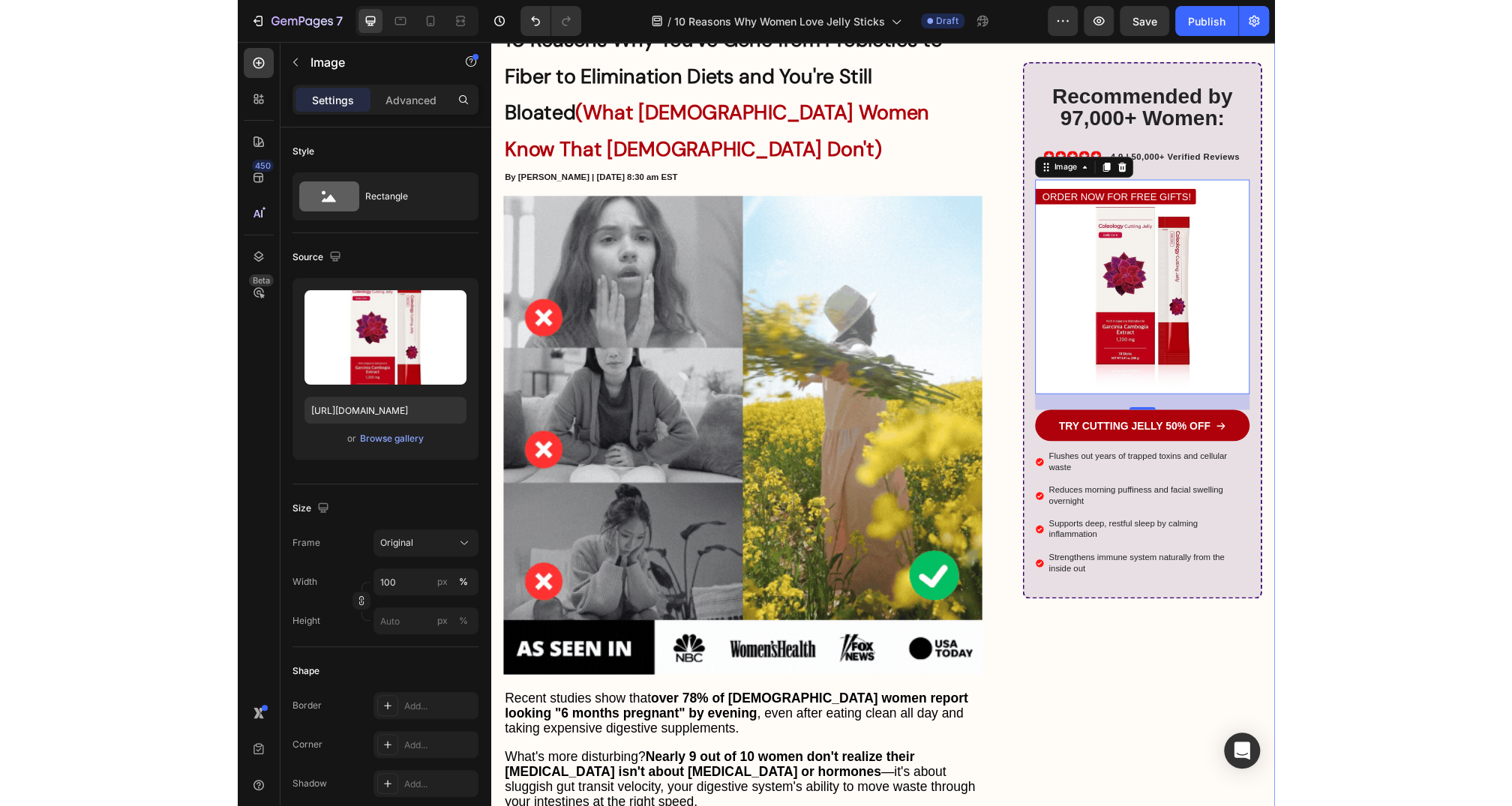
scroll to position [186, 0]
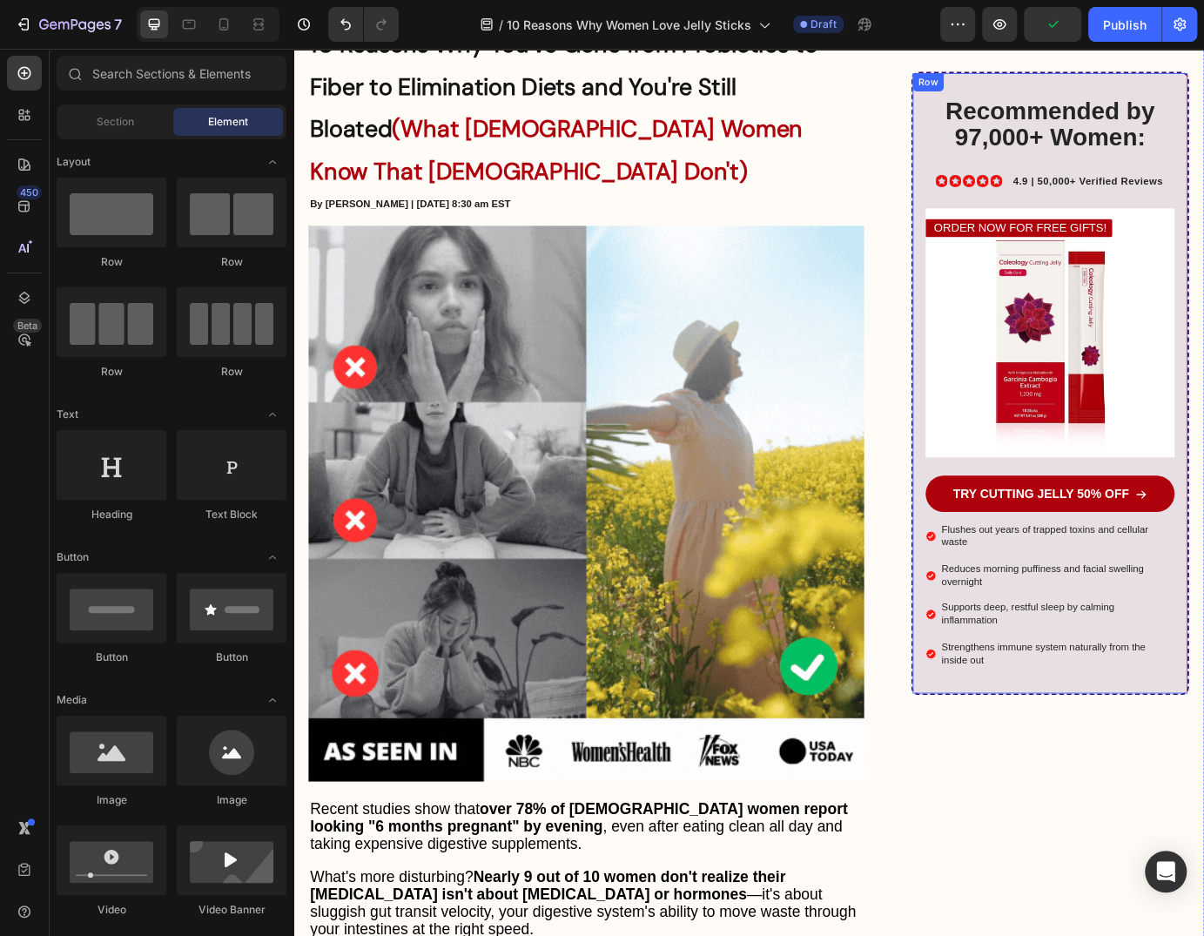
click at [1185, 209] on p "4.9 | 50,000+ Verified Reviews" at bounding box center [1205, 200] width 172 height 17
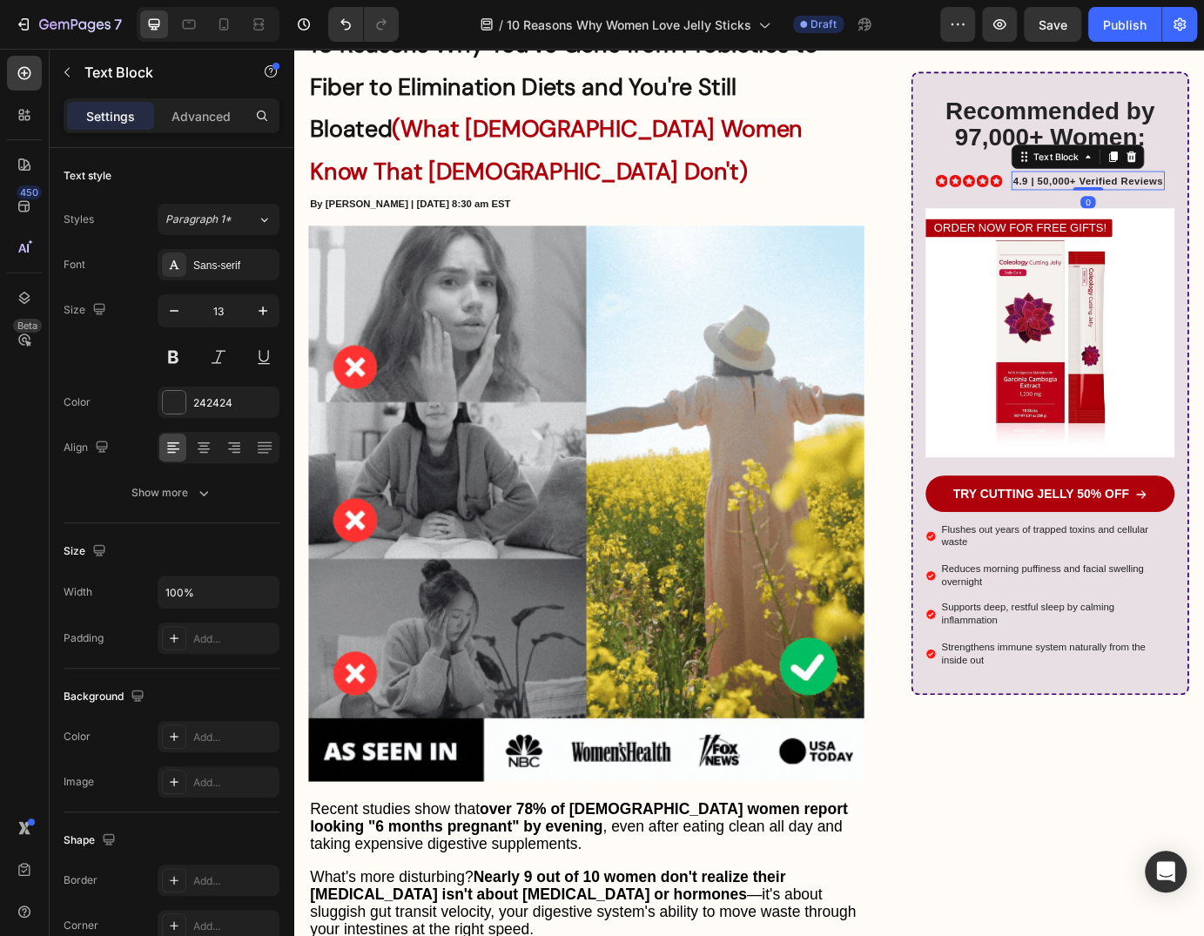
click at [1164, 199] on strong "4.9 | 50,000+ Verified Reviews" at bounding box center [1205, 200] width 172 height 13
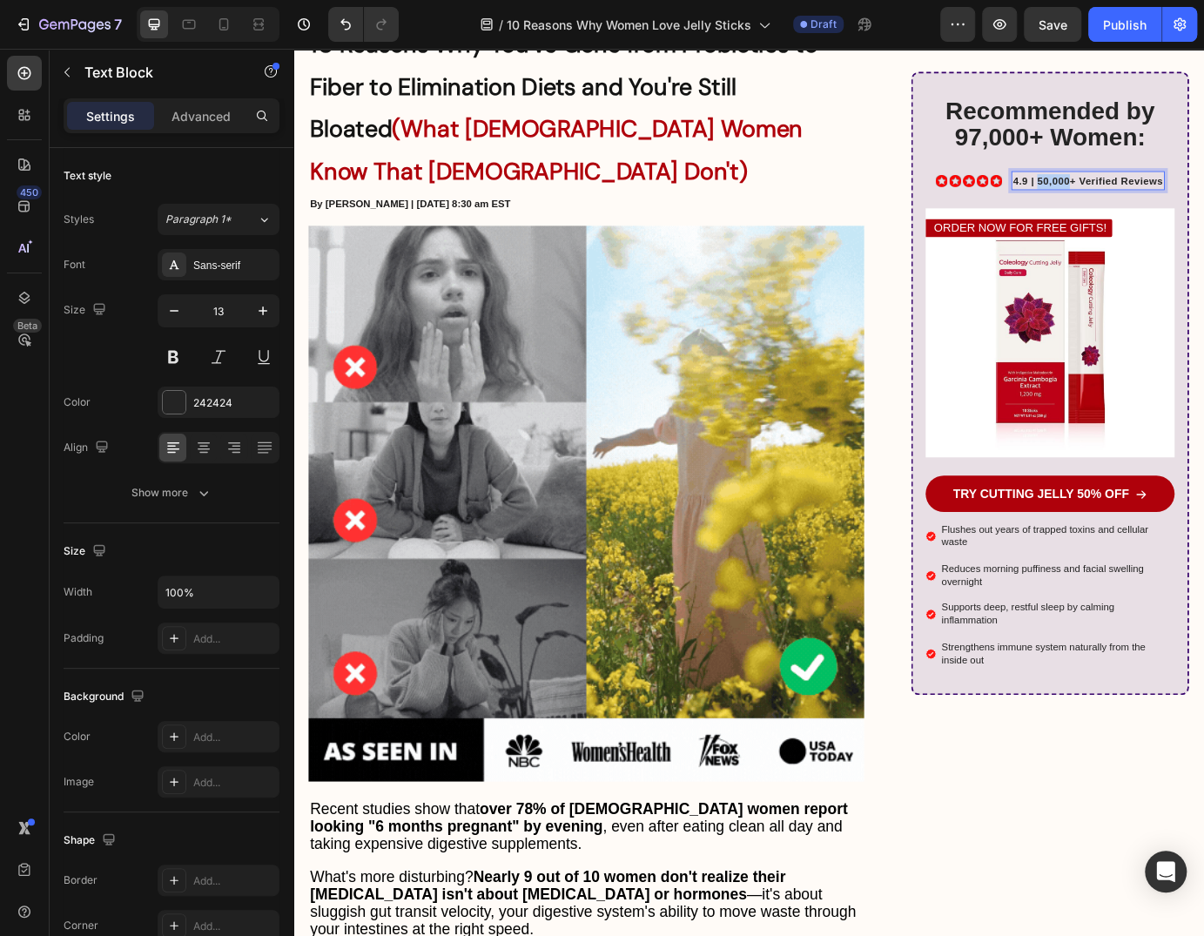
click at [1164, 199] on strong "4.9 | 50,000+ Verified Reviews" at bounding box center [1205, 200] width 172 height 13
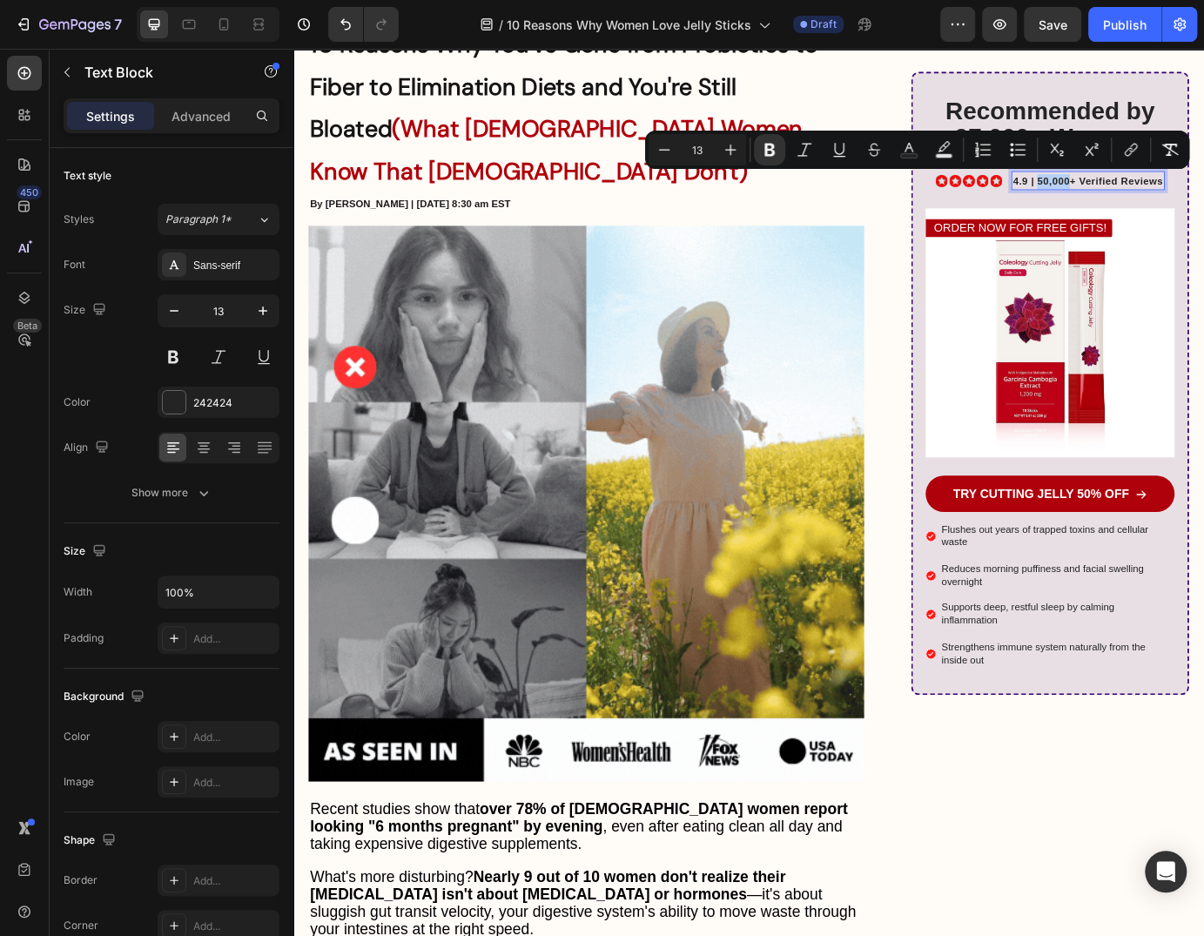
click at [1158, 201] on strong "4.9 | 50,000+ Verified Reviews" at bounding box center [1205, 200] width 172 height 13
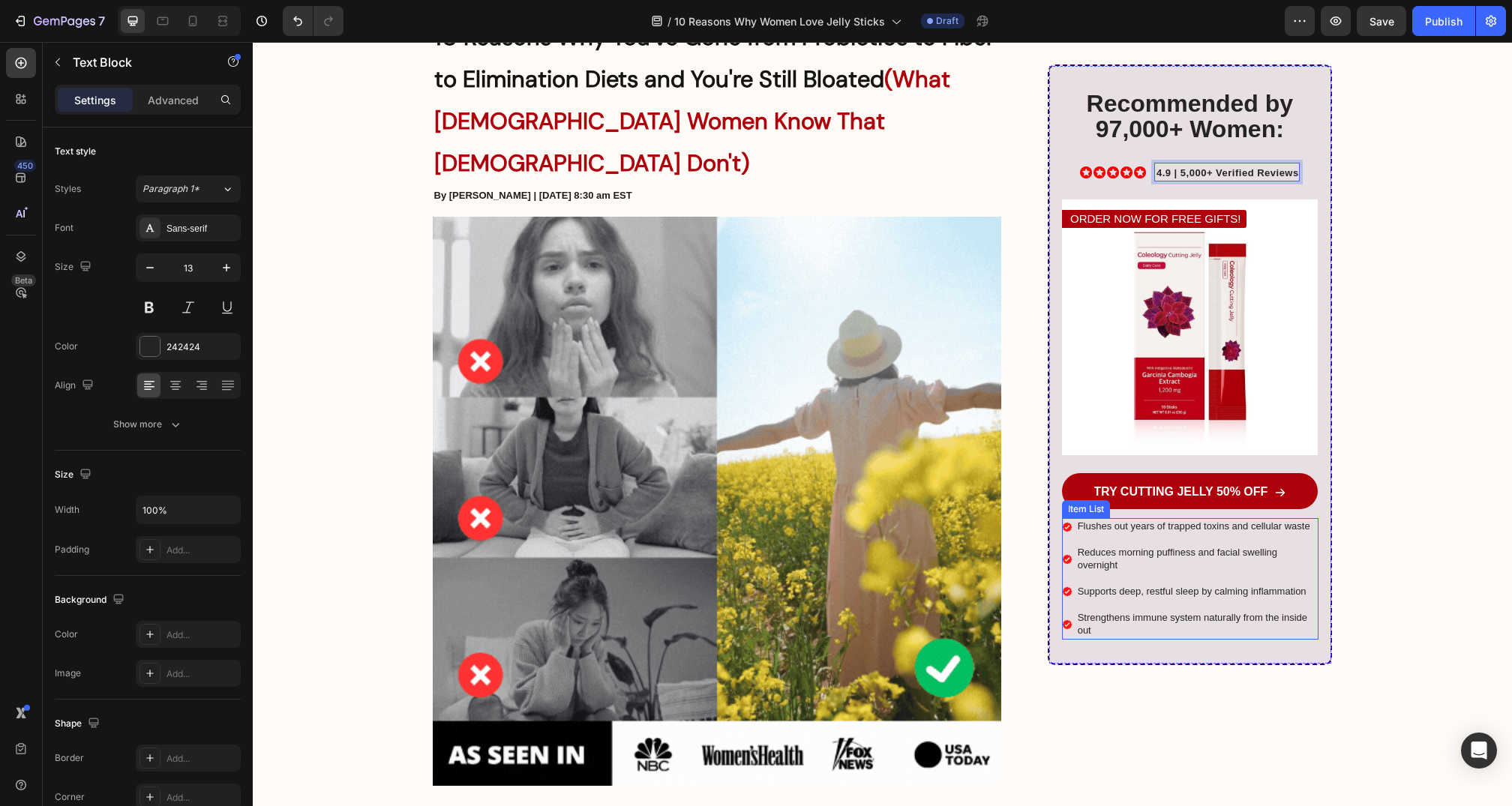
click at [1146, 528] on p "Flushes out years of trapped toxins and cellular waste" at bounding box center [1197, 526] width 238 height 13
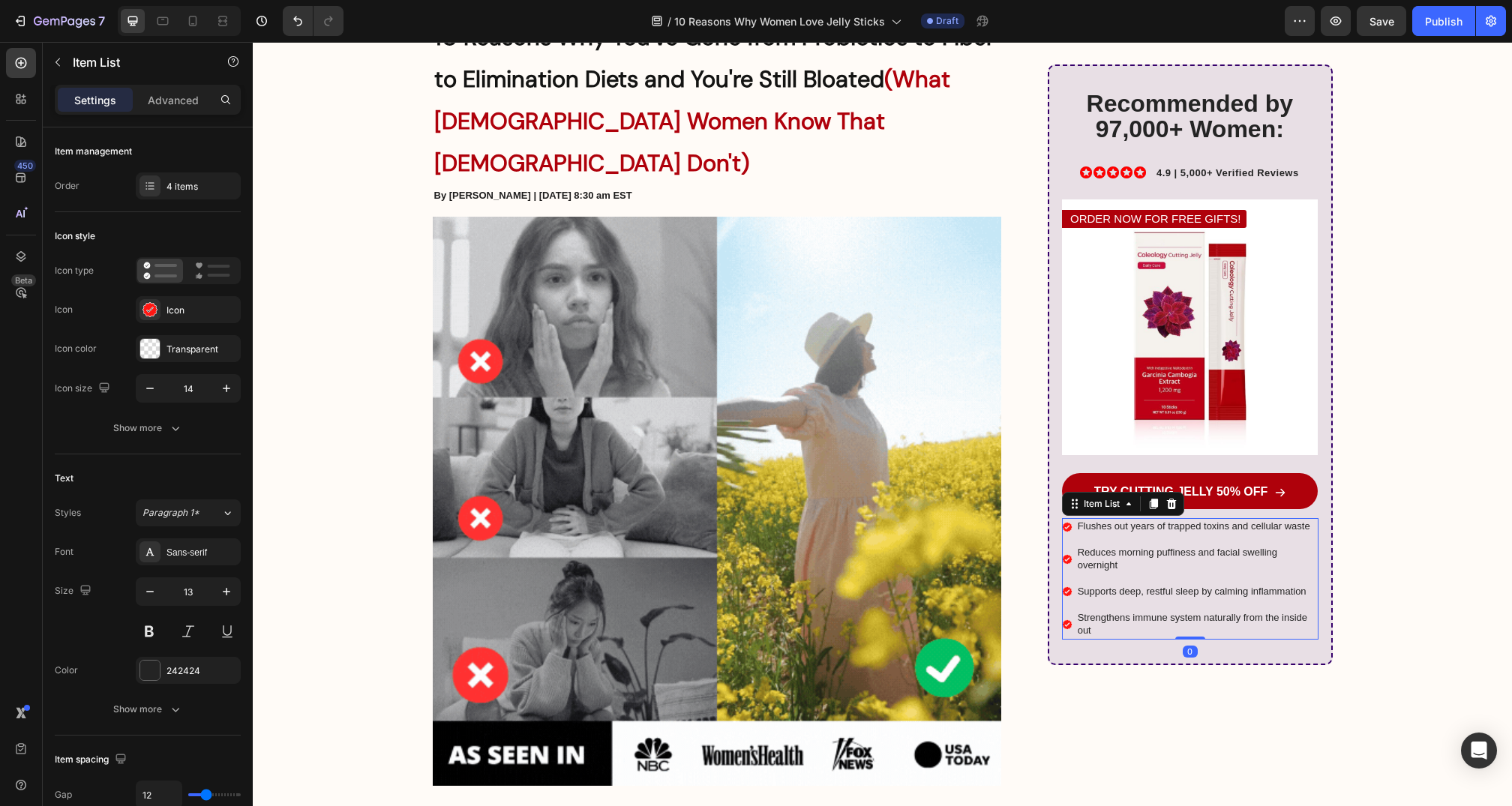
click at [1146, 528] on p "Flushes out years of trapped toxins and cellular waste" at bounding box center [1197, 526] width 238 height 13
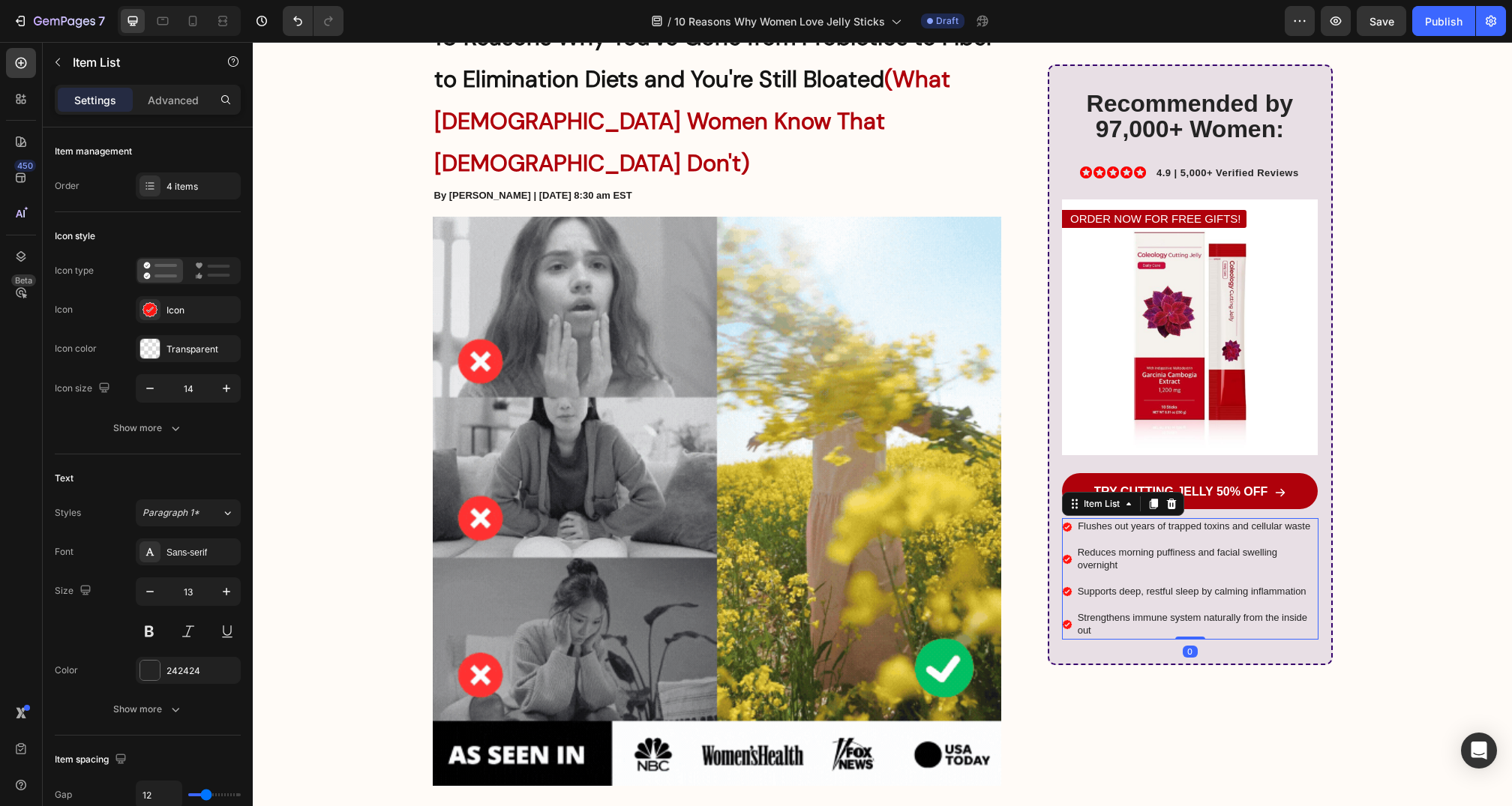
click at [1146, 528] on p "Flushes out years of trapped toxins and cellular waste" at bounding box center [1197, 526] width 238 height 13
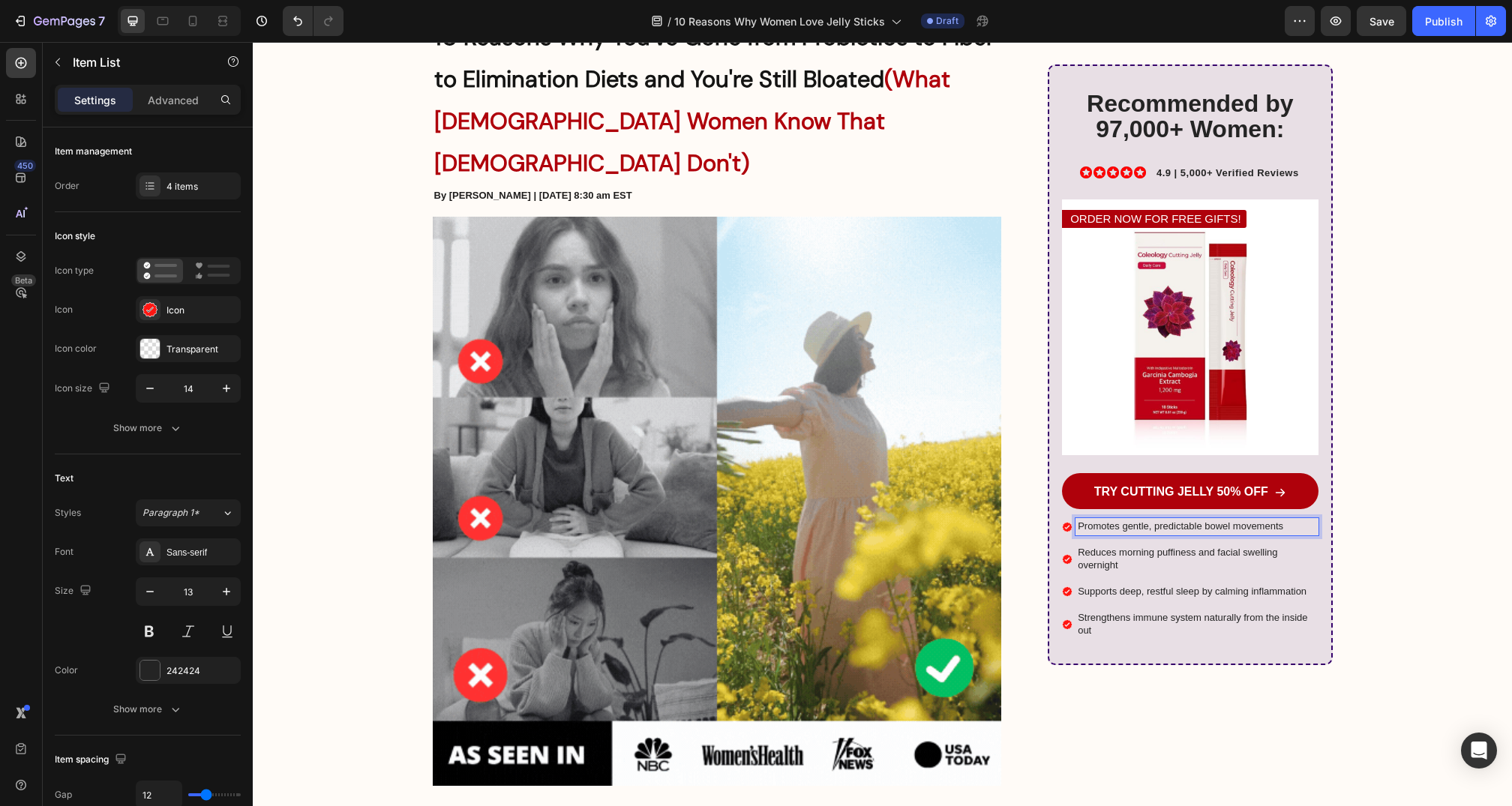
click at [1152, 566] on p "Reduces morning puffiness and facial swelling overnight" at bounding box center [1197, 560] width 238 height 26
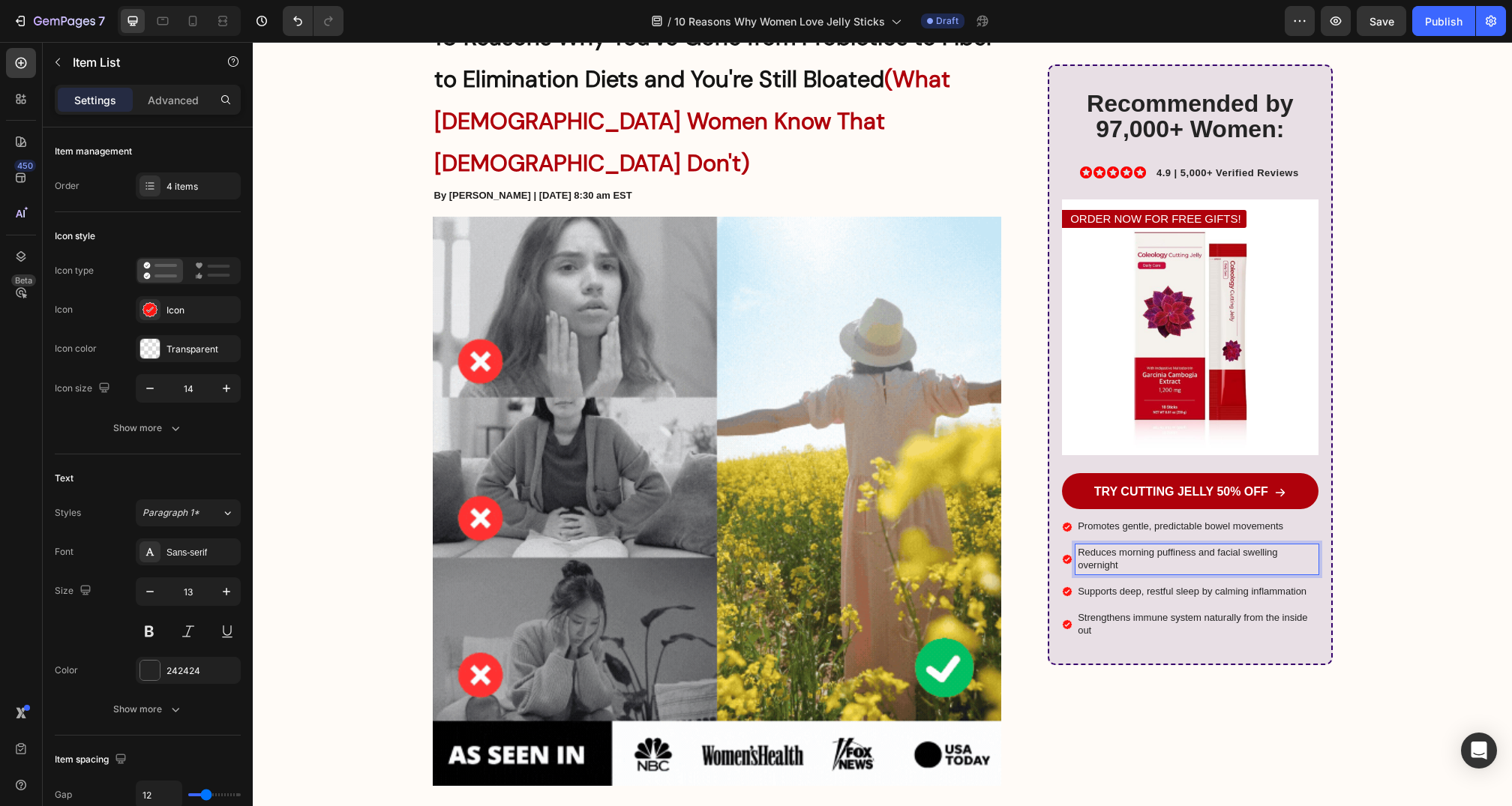
click at [1152, 566] on p "Reduces morning puffiness and facial swelling overnight" at bounding box center [1197, 560] width 238 height 26
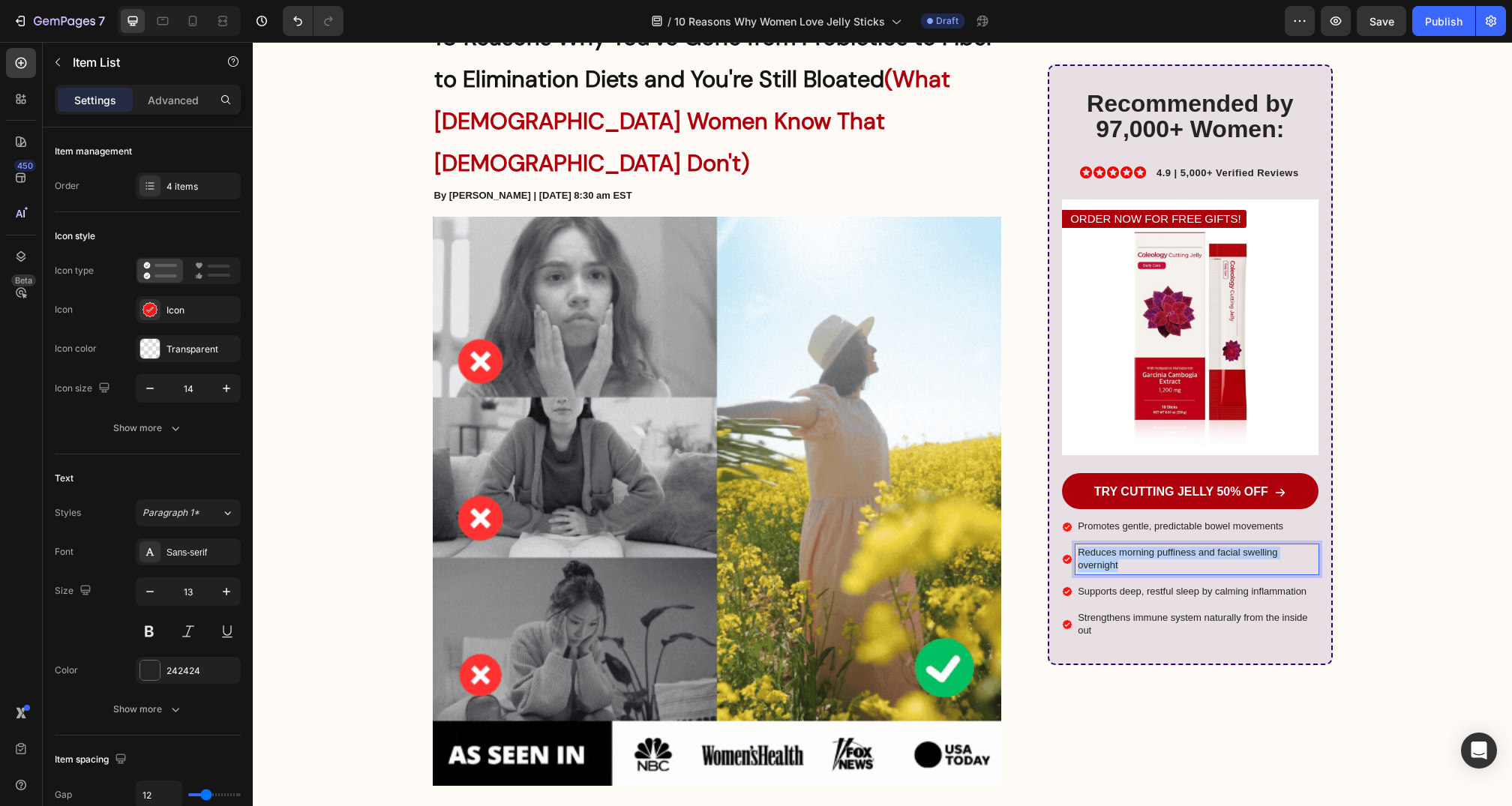
click at [1152, 566] on p "Reduces morning puffiness and facial swelling overnight" at bounding box center [1197, 560] width 238 height 26
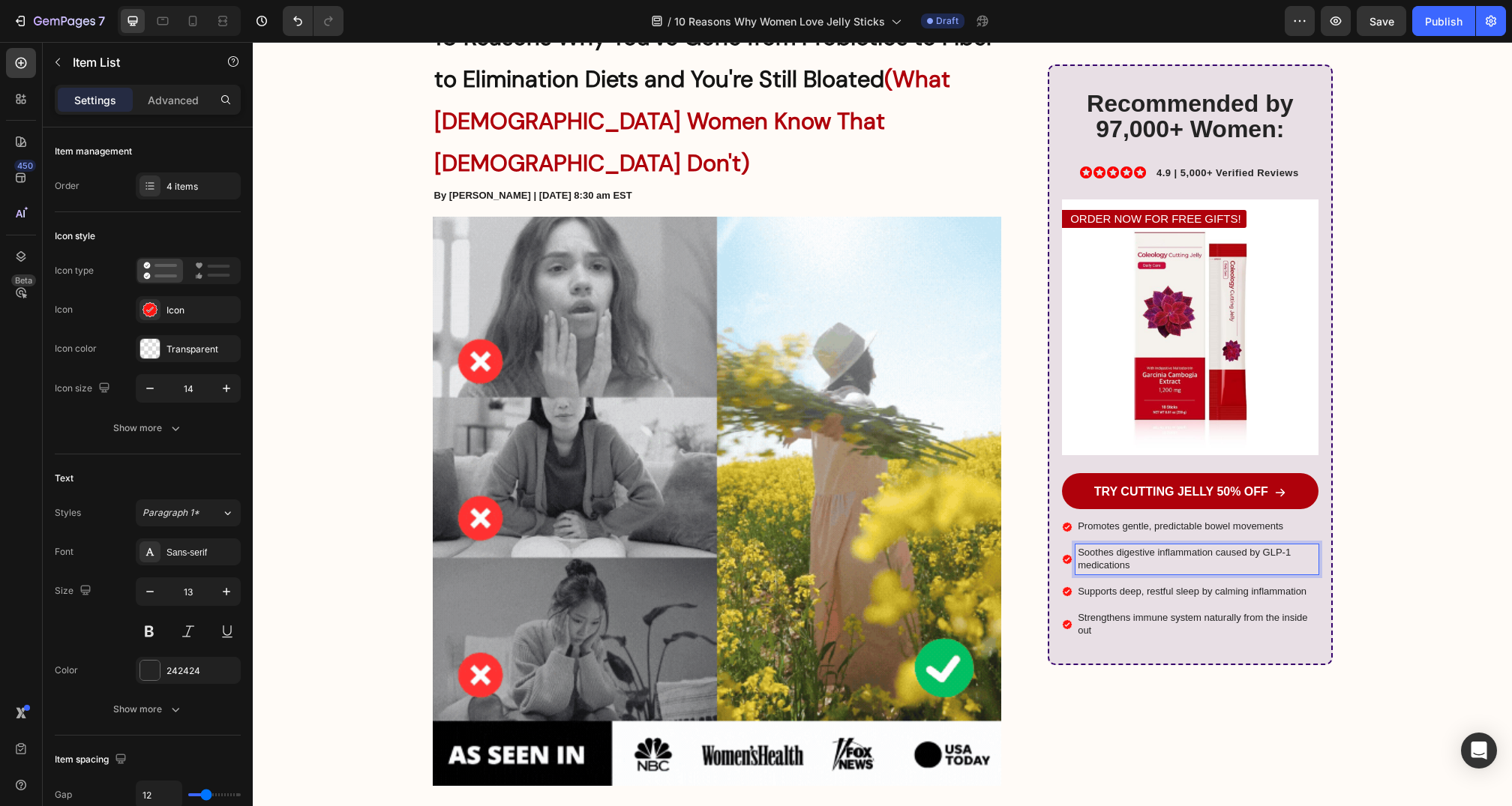
click at [1113, 586] on p "Supports deep, restful sleep by calming inflammation" at bounding box center [1197, 592] width 238 height 13
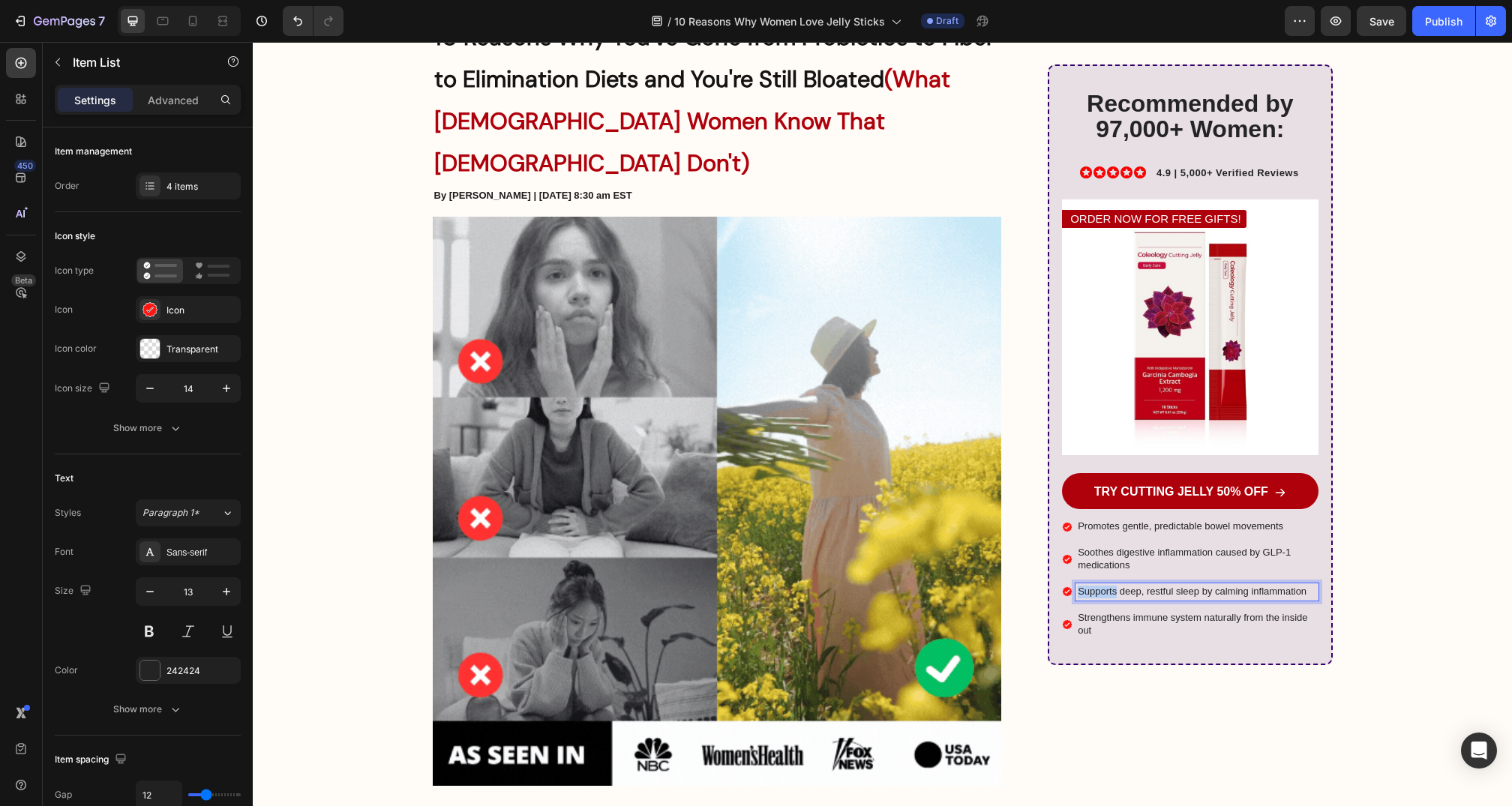
click at [1113, 586] on p "Supports deep, restful sleep by calming inflammation" at bounding box center [1197, 592] width 238 height 13
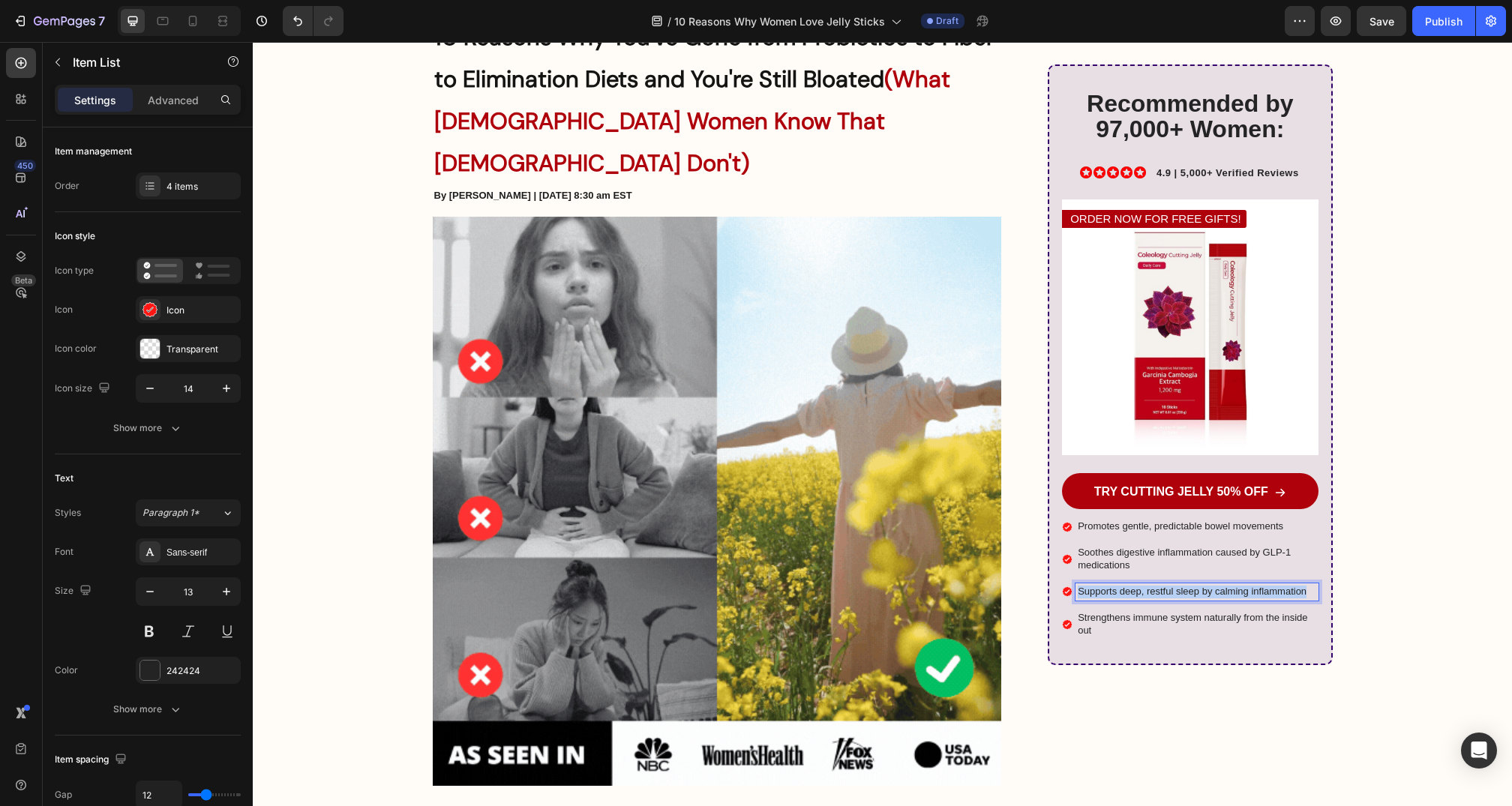
click at [1113, 586] on p "Supports deep, restful sleep by calming inflammation" at bounding box center [1197, 592] width 238 height 13
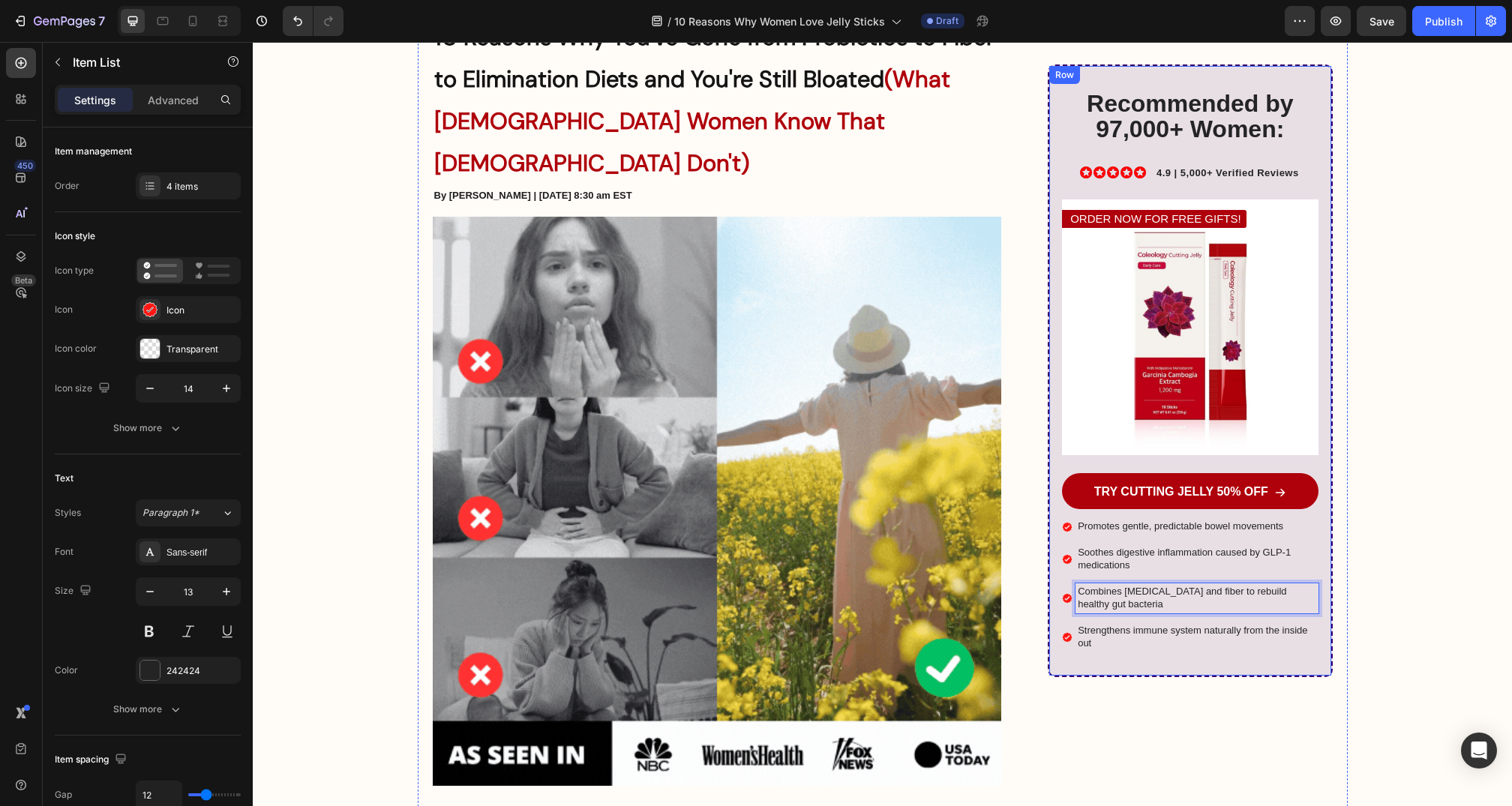
click at [1130, 652] on div "Recommended by 97,000+ Women: Heading Icon Icon Icon Icon Icon Icon List 4.9 | …" at bounding box center [1190, 371] width 284 height 613
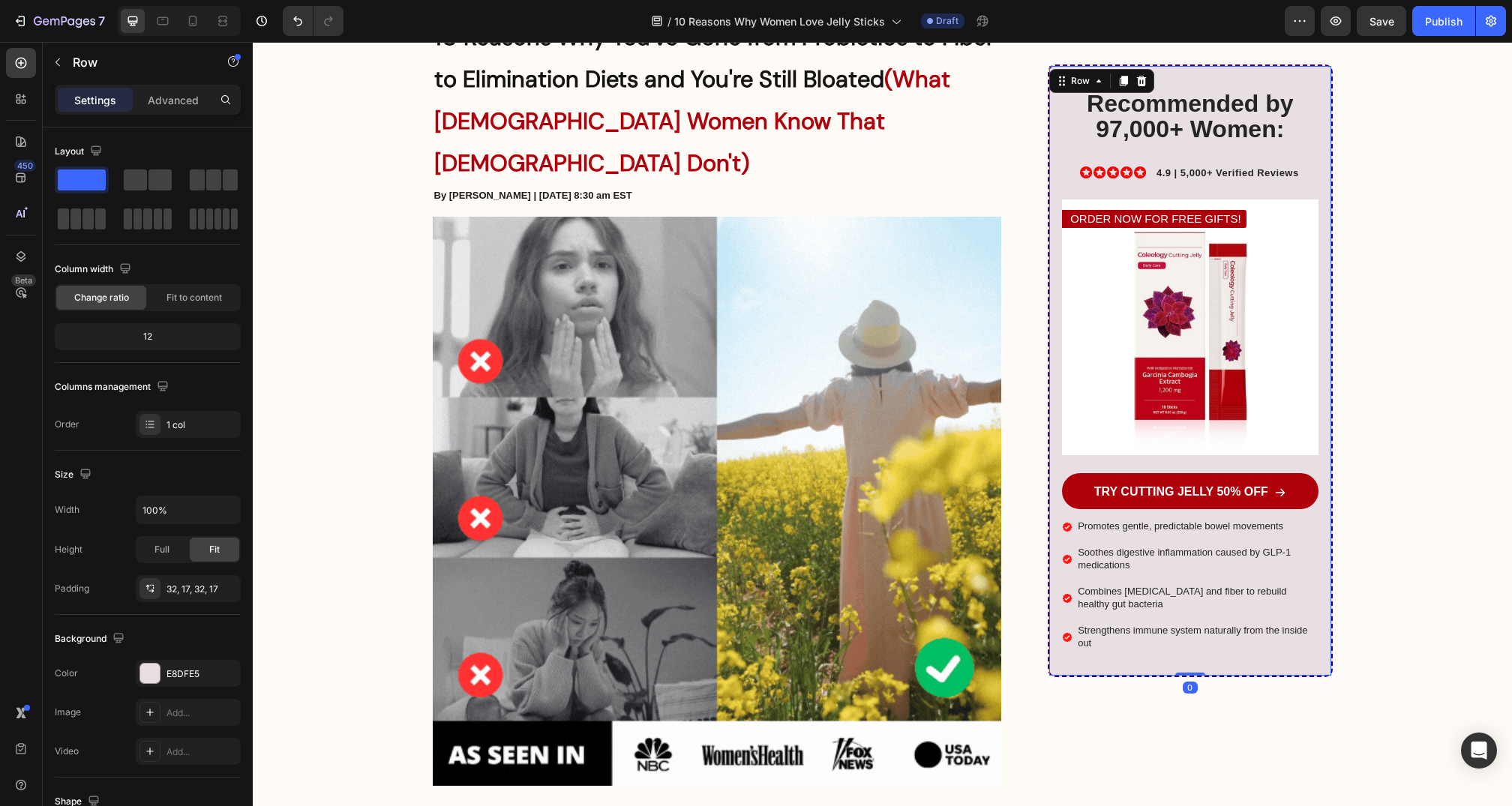
click at [1135, 637] on p "Strengthens immune system naturally from the inside out" at bounding box center [1197, 637] width 238 height 26
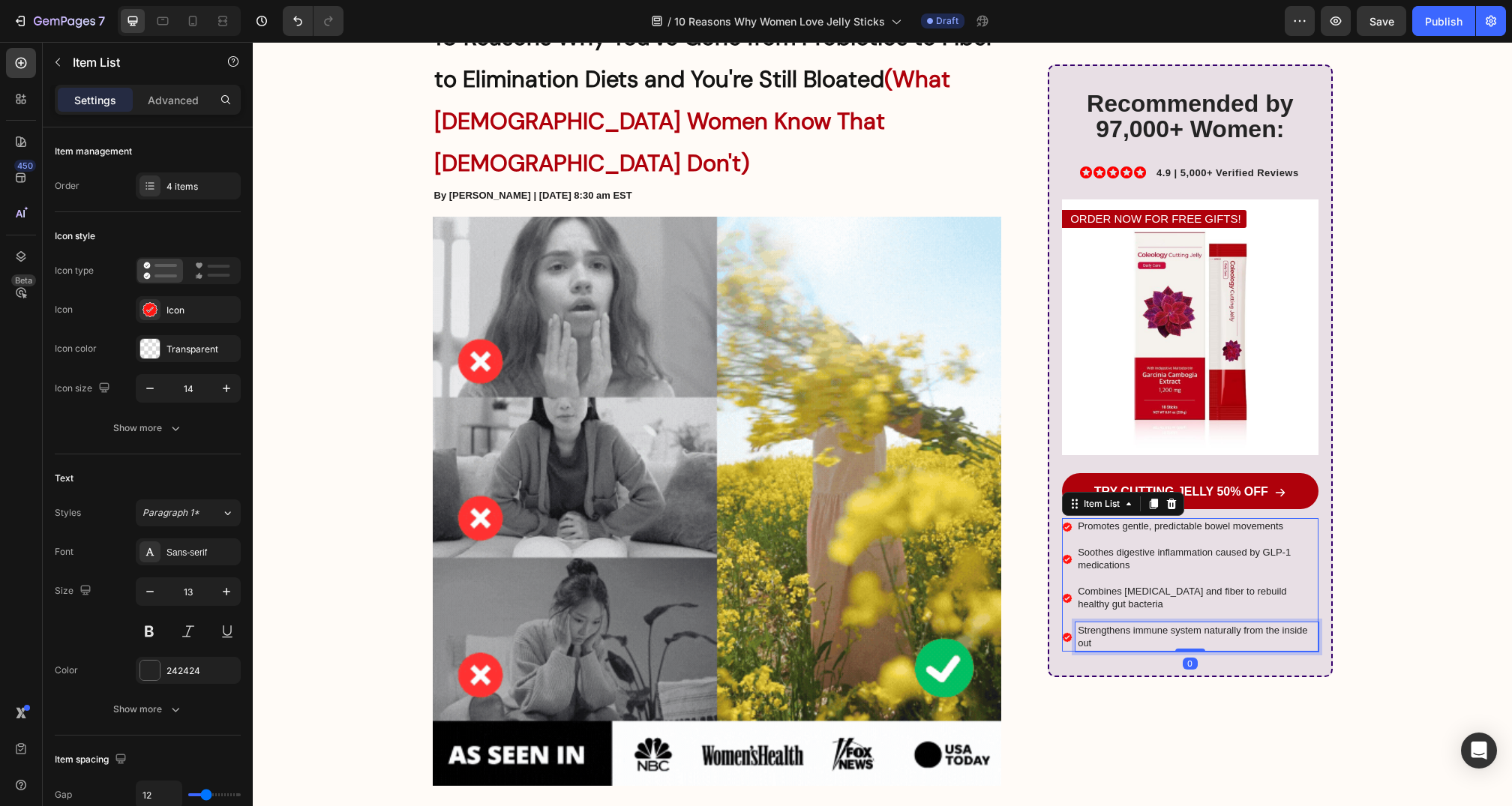
click at [1135, 637] on p "Strengthens immune system naturally from the inside out" at bounding box center [1197, 637] width 238 height 26
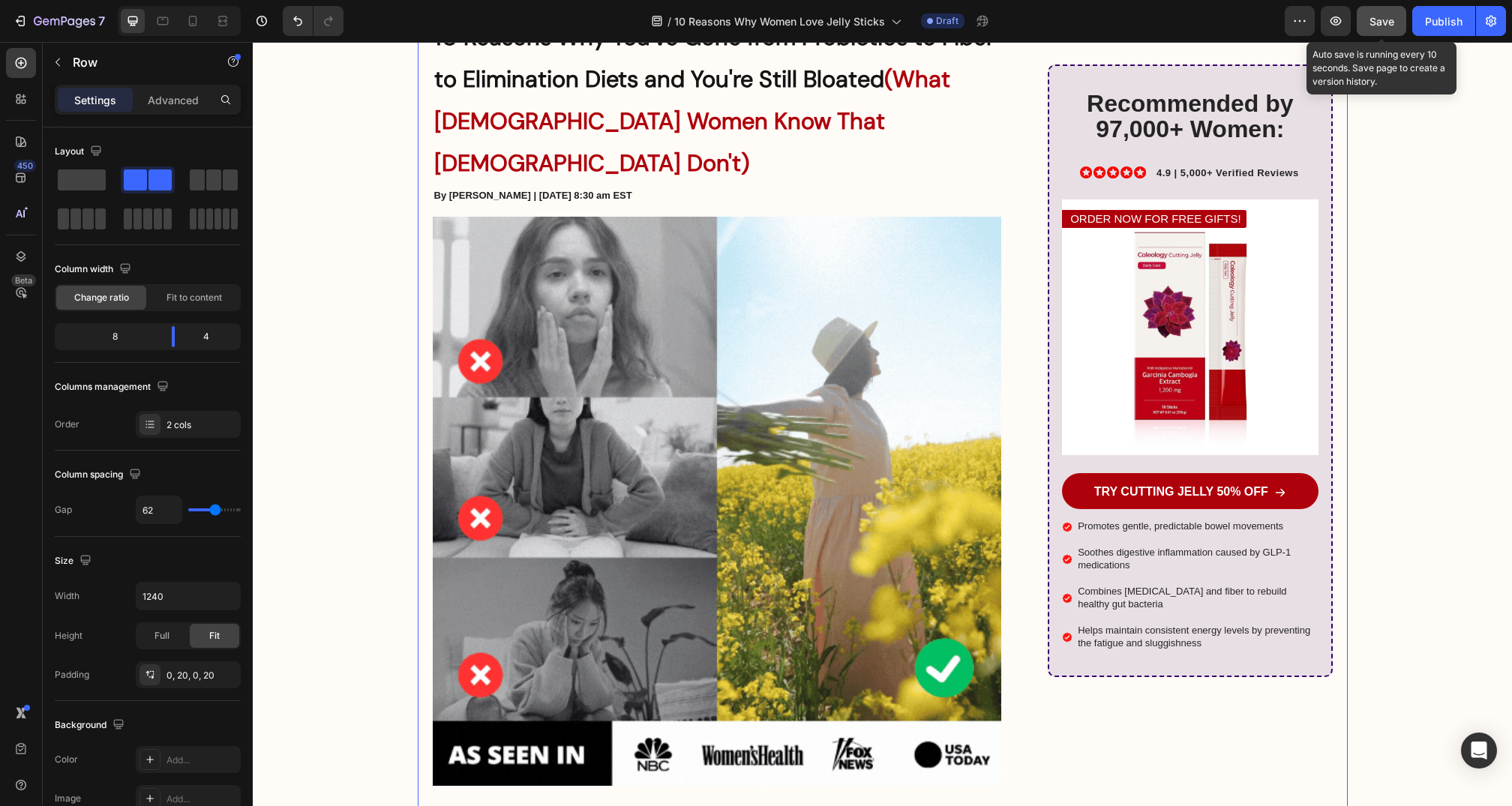
click at [1407, 15] on button "Save" at bounding box center [1381, 21] width 49 height 30
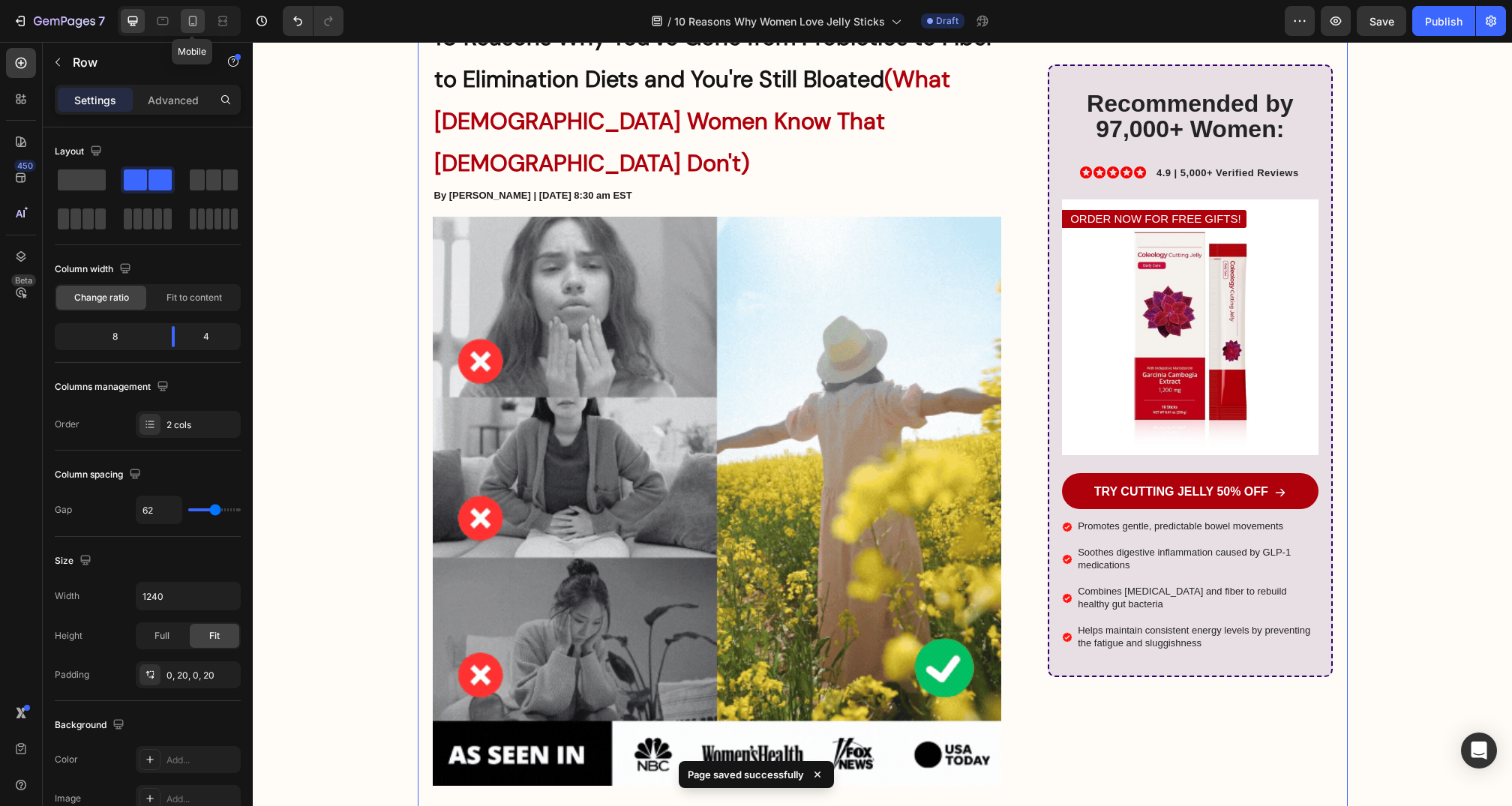
click at [189, 20] on icon at bounding box center [193, 21] width 9 height 10
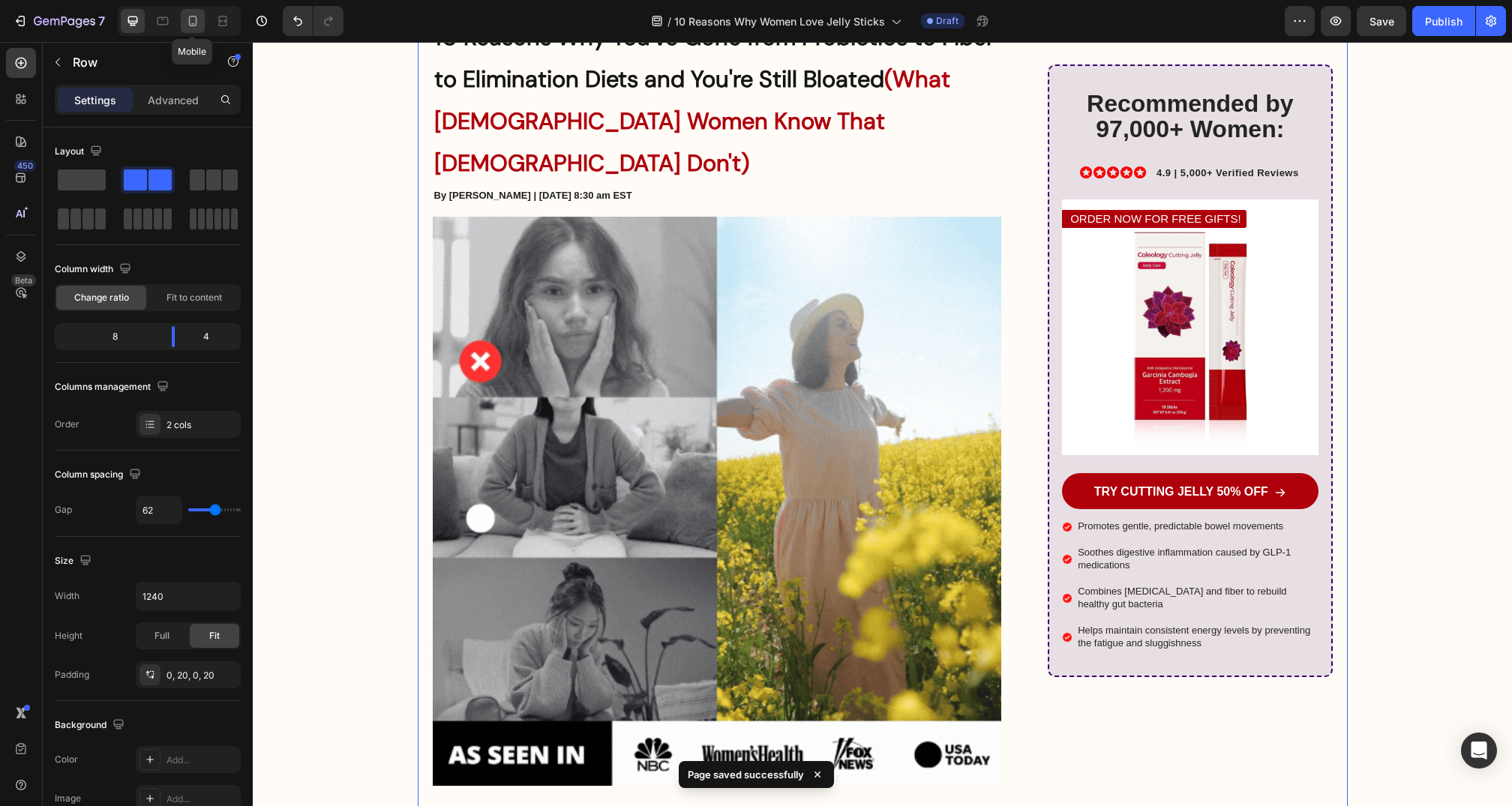
type input "0"
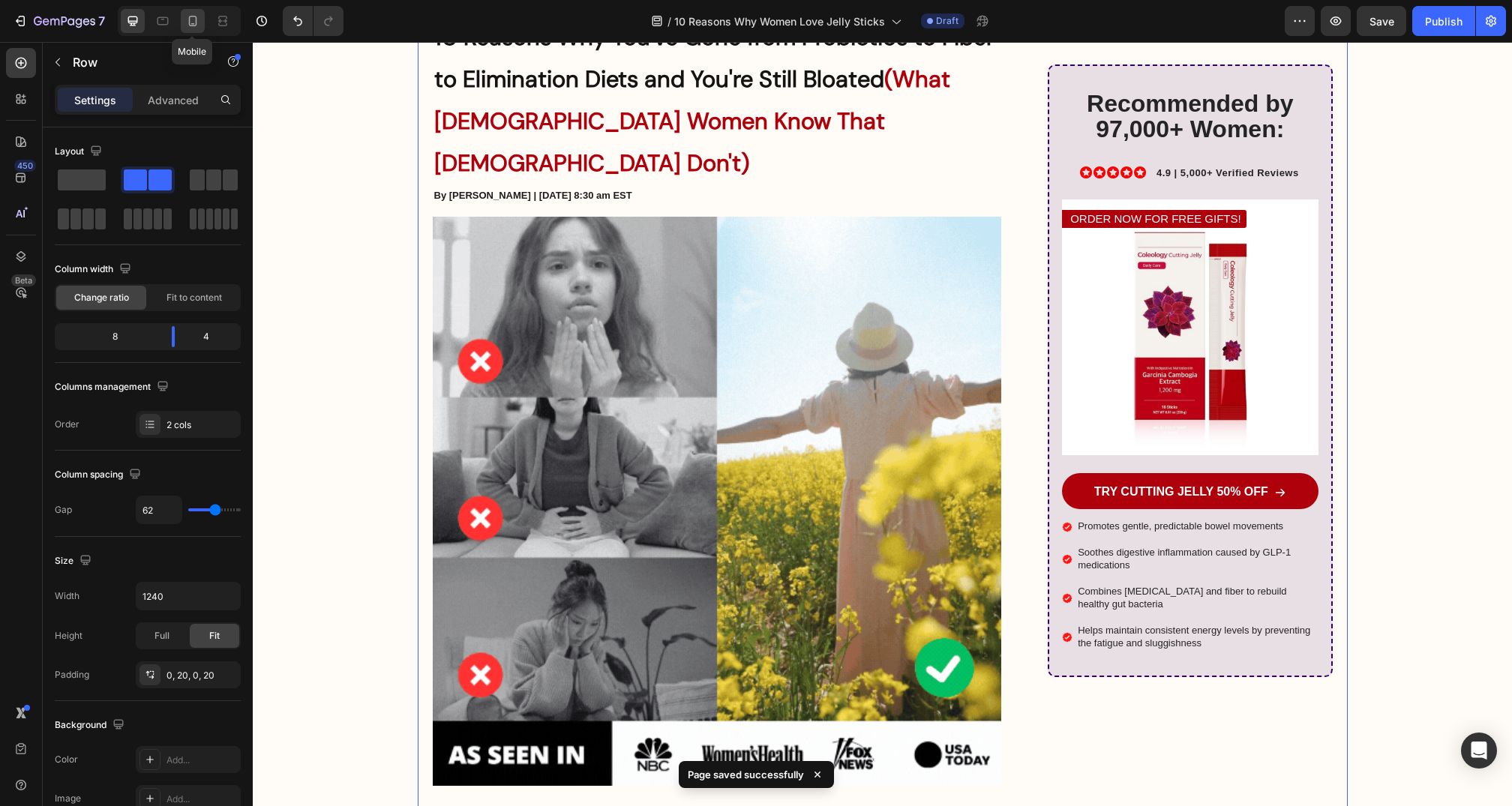
type input "0"
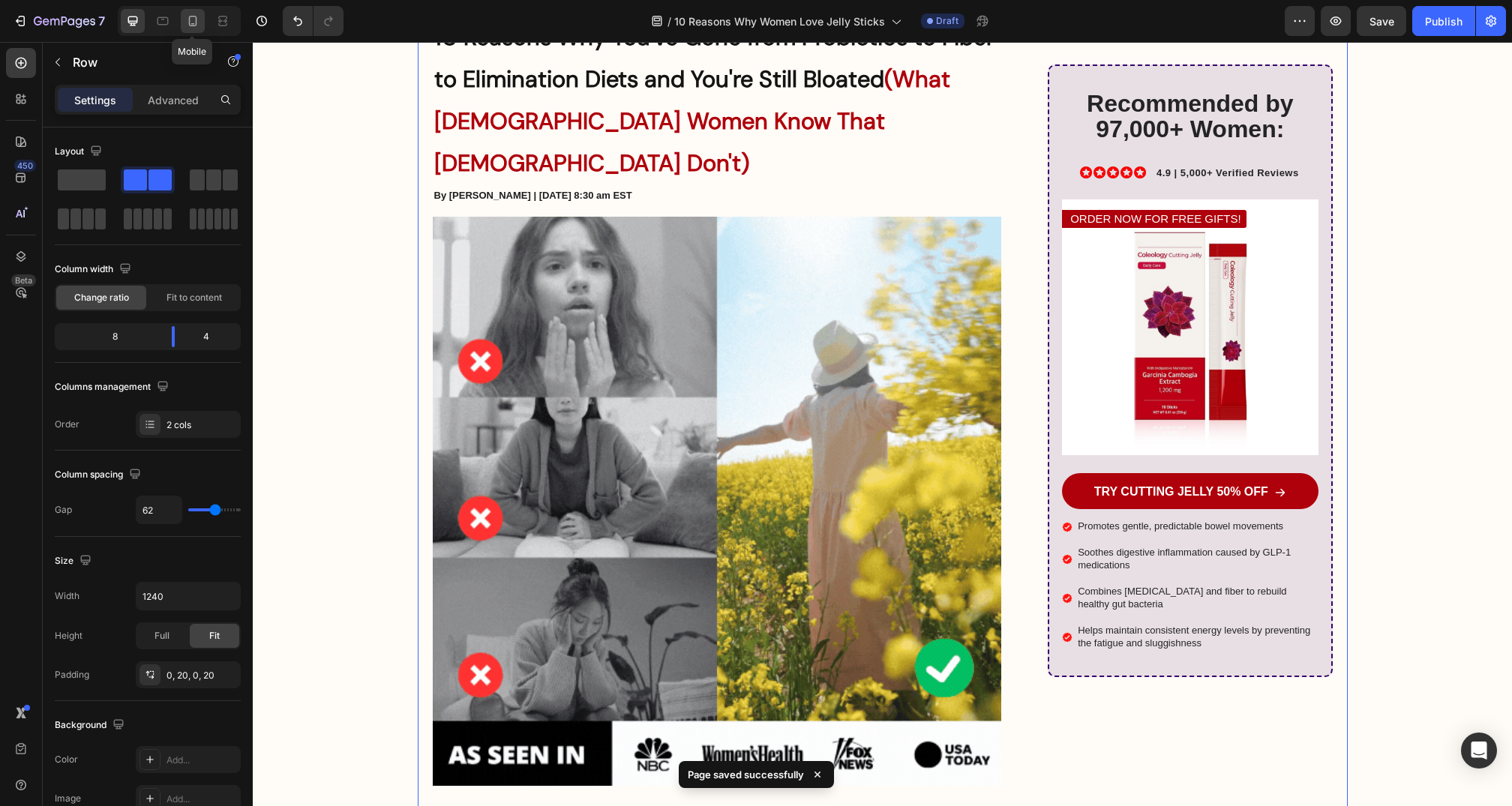
type input "100%"
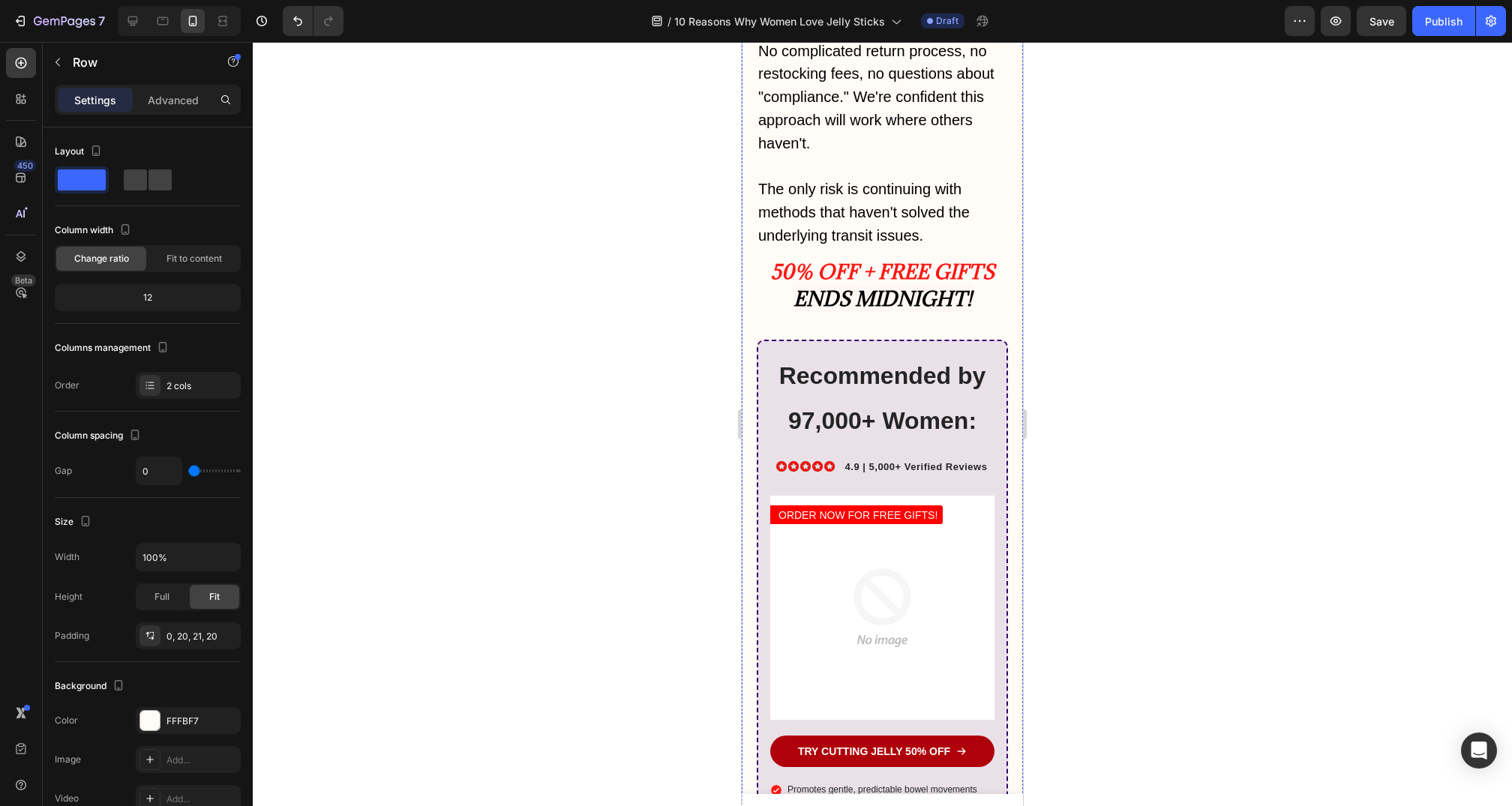
scroll to position [10877, 0]
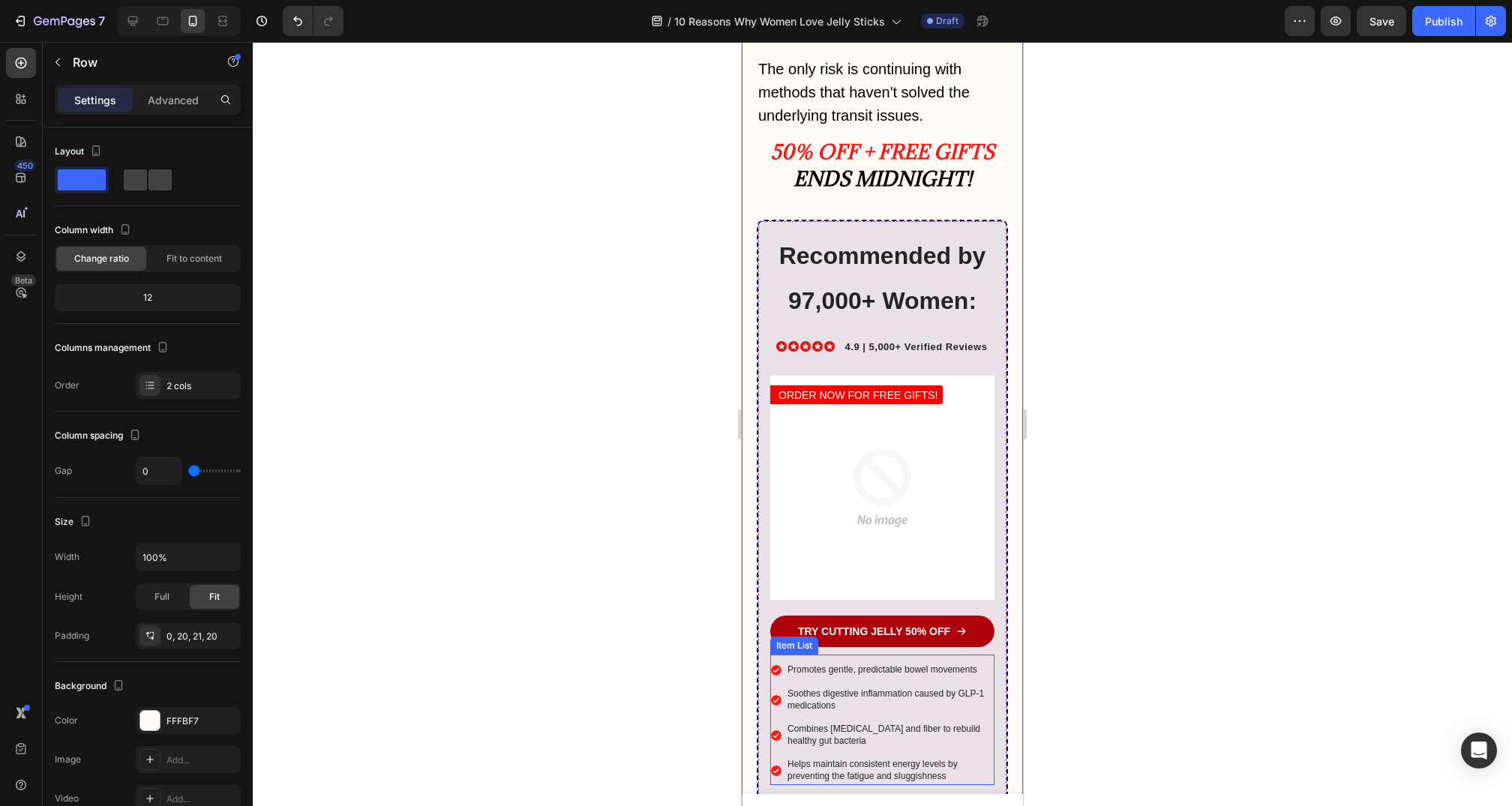
click at [920, 375] on img at bounding box center [882, 487] width 224 height 224
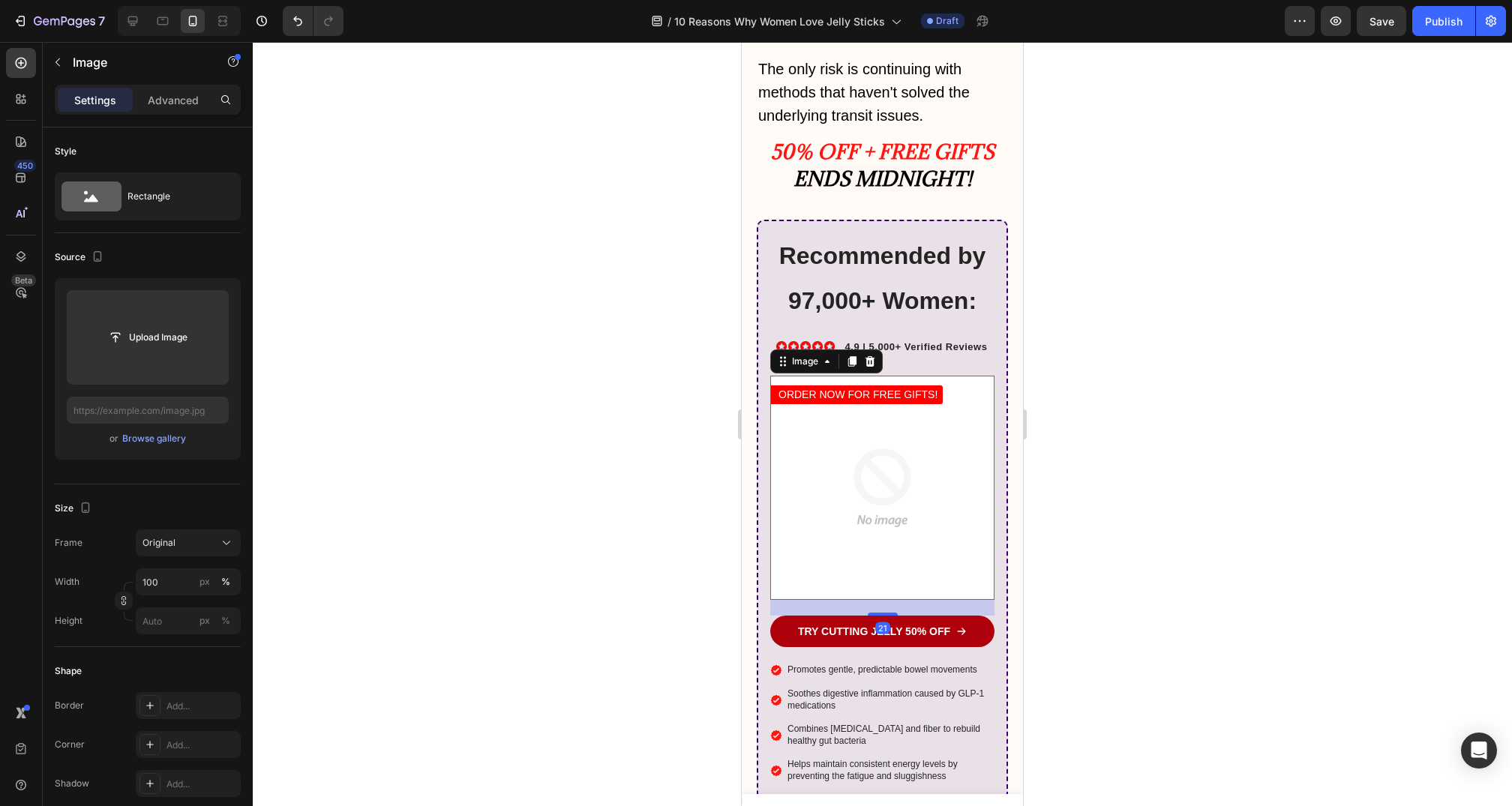
click at [841, 375] on img at bounding box center [882, 487] width 224 height 224
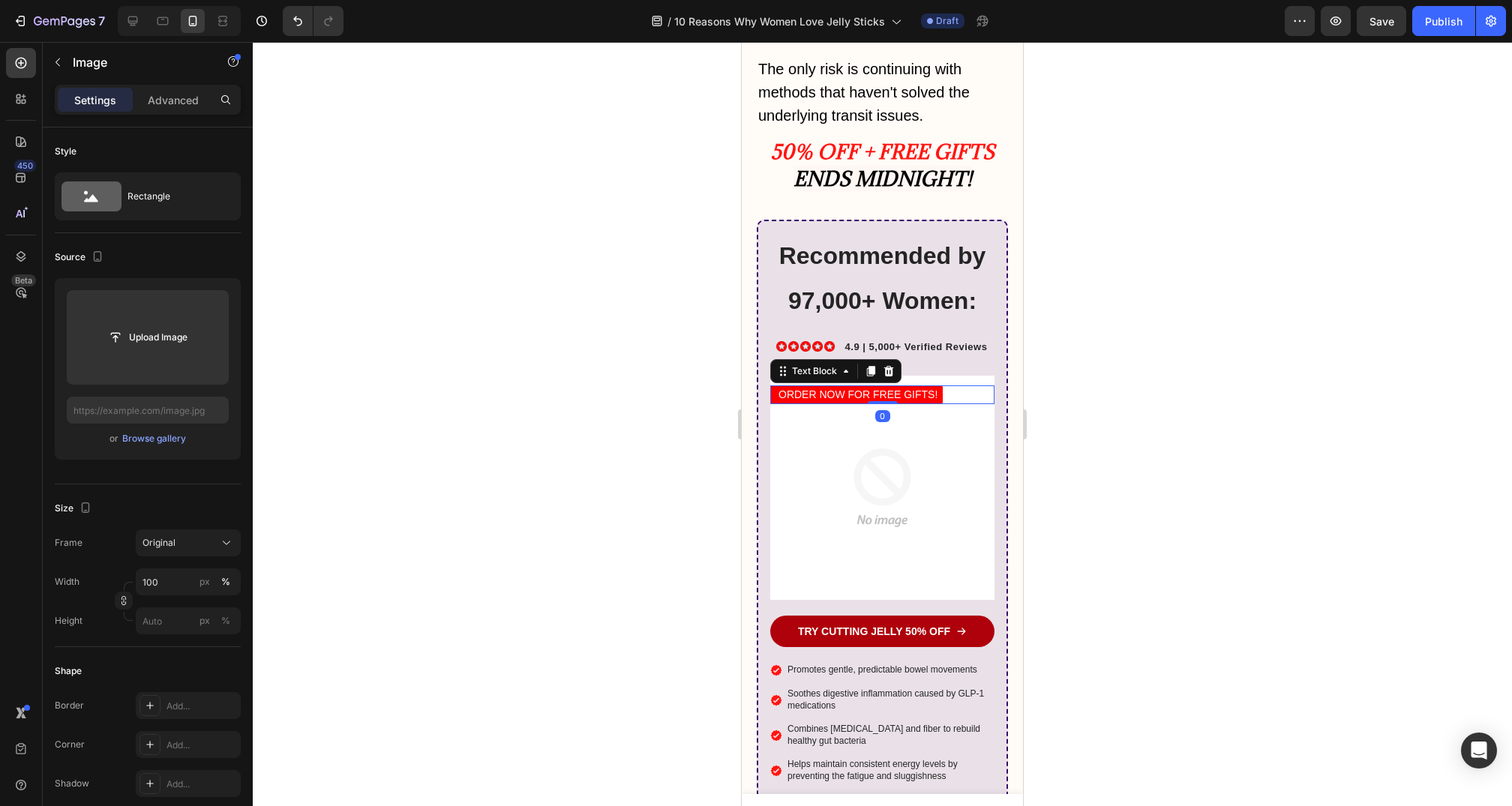
click at [851, 387] on p "ORDER NOW FOR FREE GIFTS!" at bounding box center [858, 394] width 159 height 16
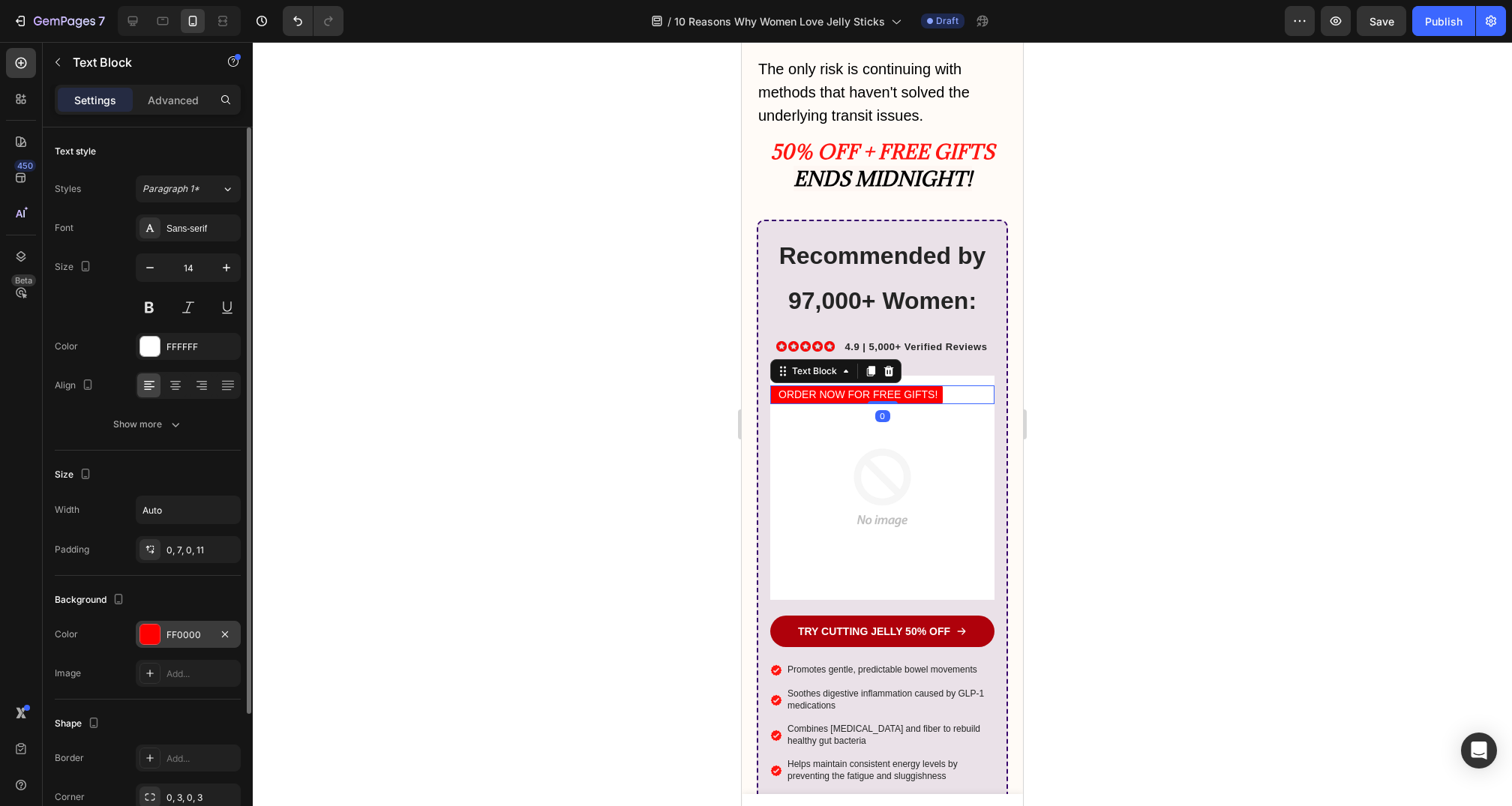
click at [180, 635] on div "FF0000" at bounding box center [188, 636] width 44 height 14
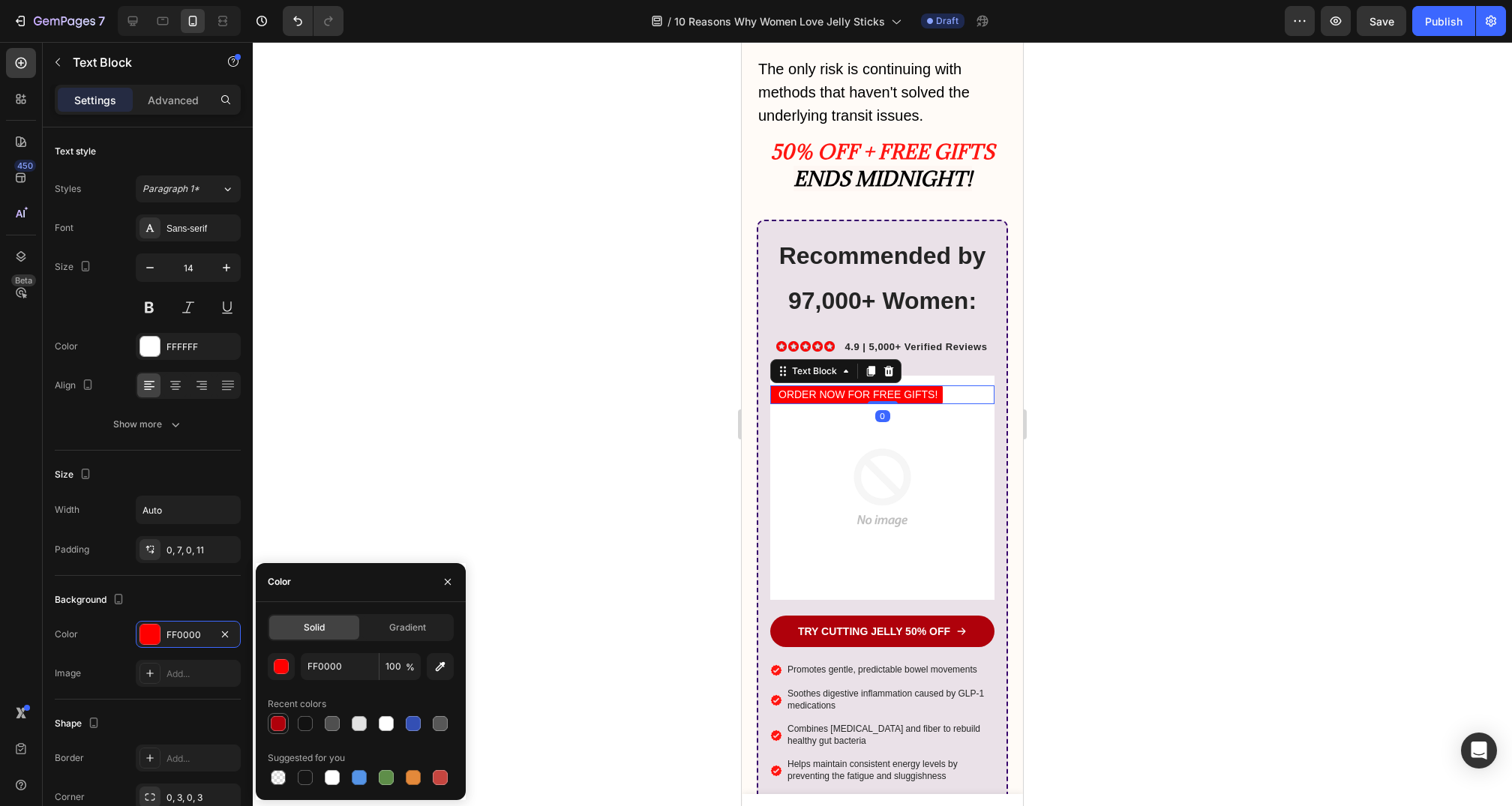
click at [284, 713] on div at bounding box center [278, 723] width 21 height 21
type input "AF010B"
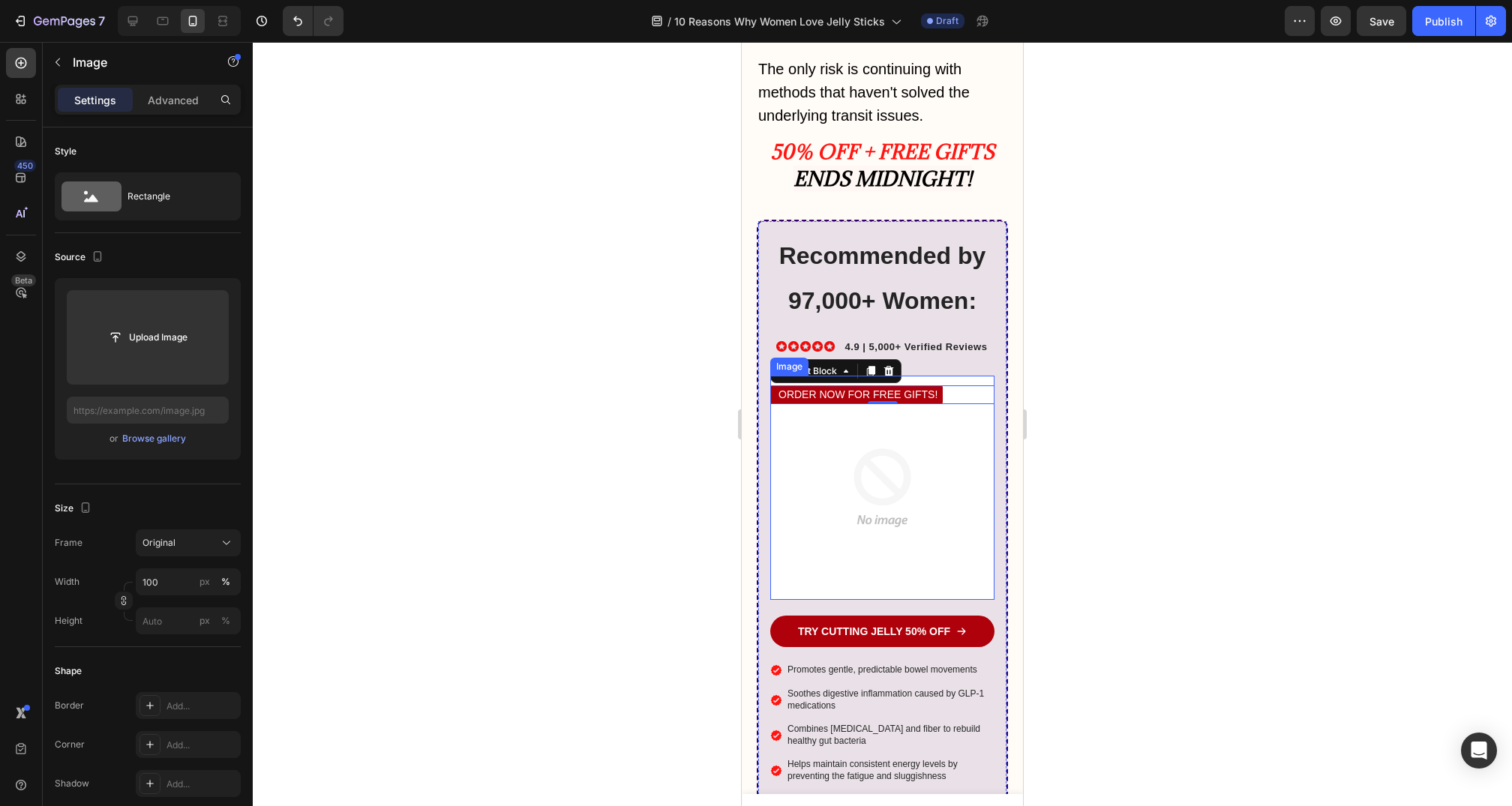
click at [935, 375] on img at bounding box center [882, 487] width 224 height 224
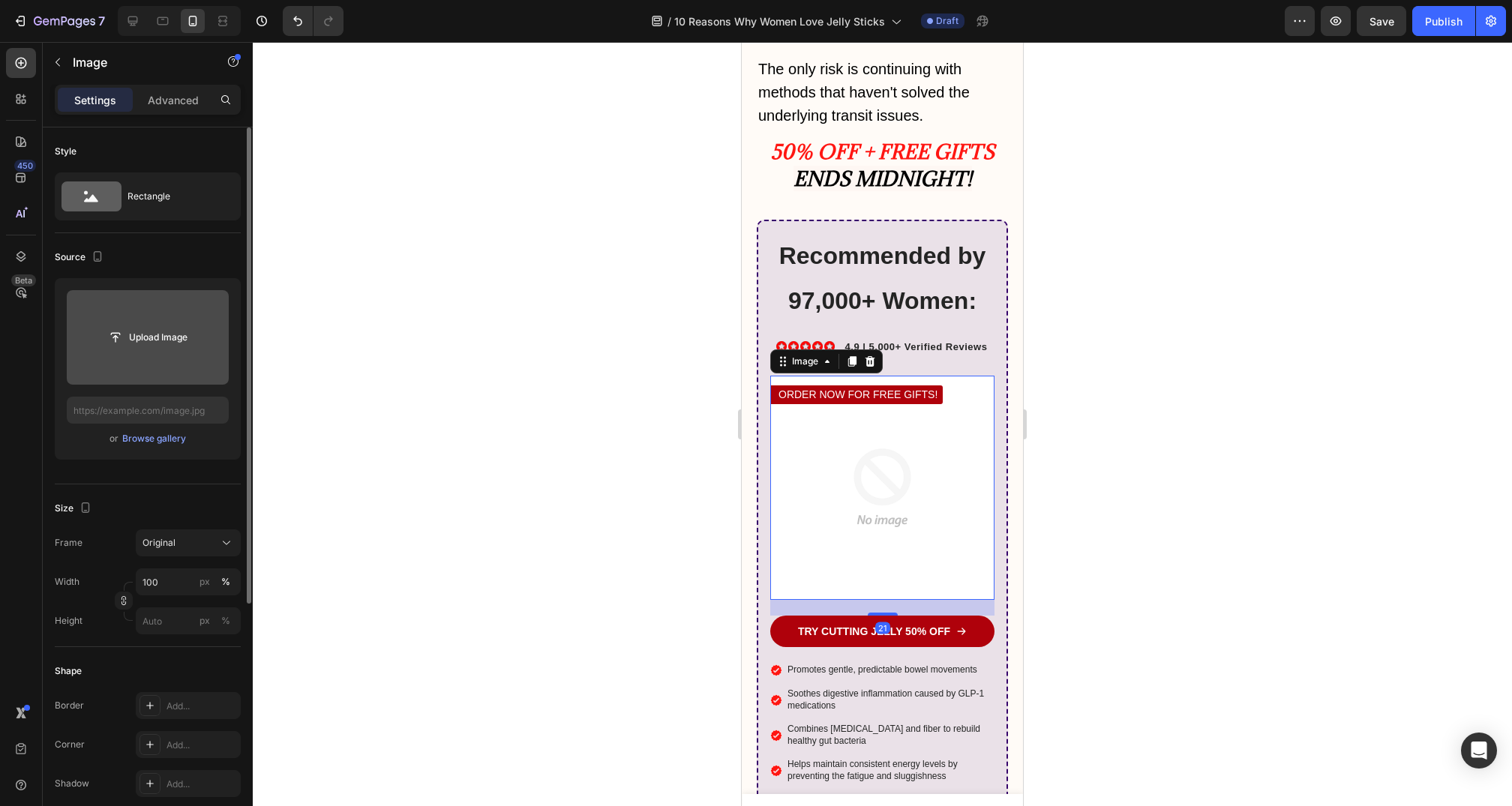
click at [183, 352] on input "file" at bounding box center [147, 338] width 162 height 95
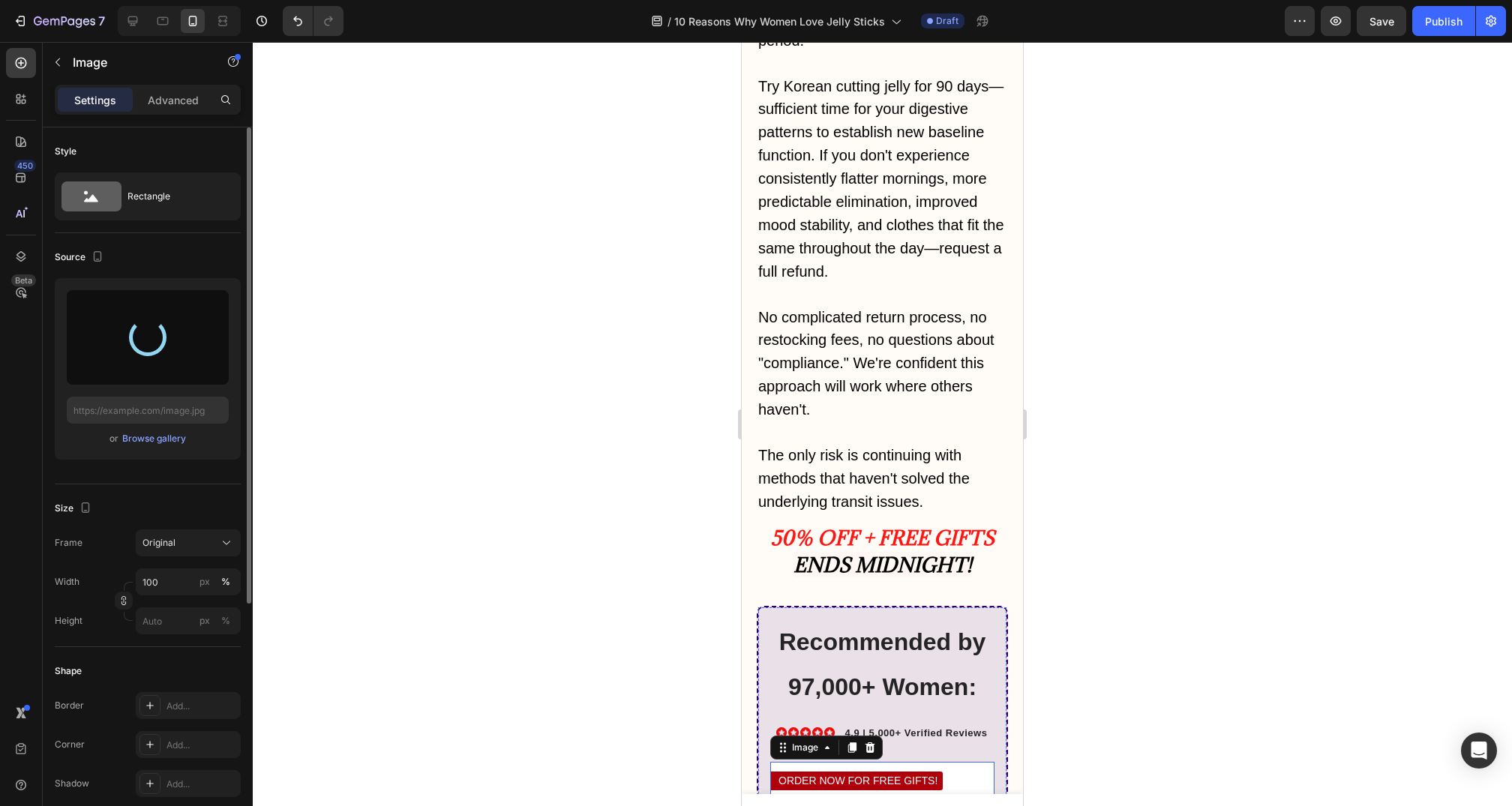
type input "https://cdn.shopify.com/s/files/1/0735/1907/1381/files/gempages_579277224100758…"
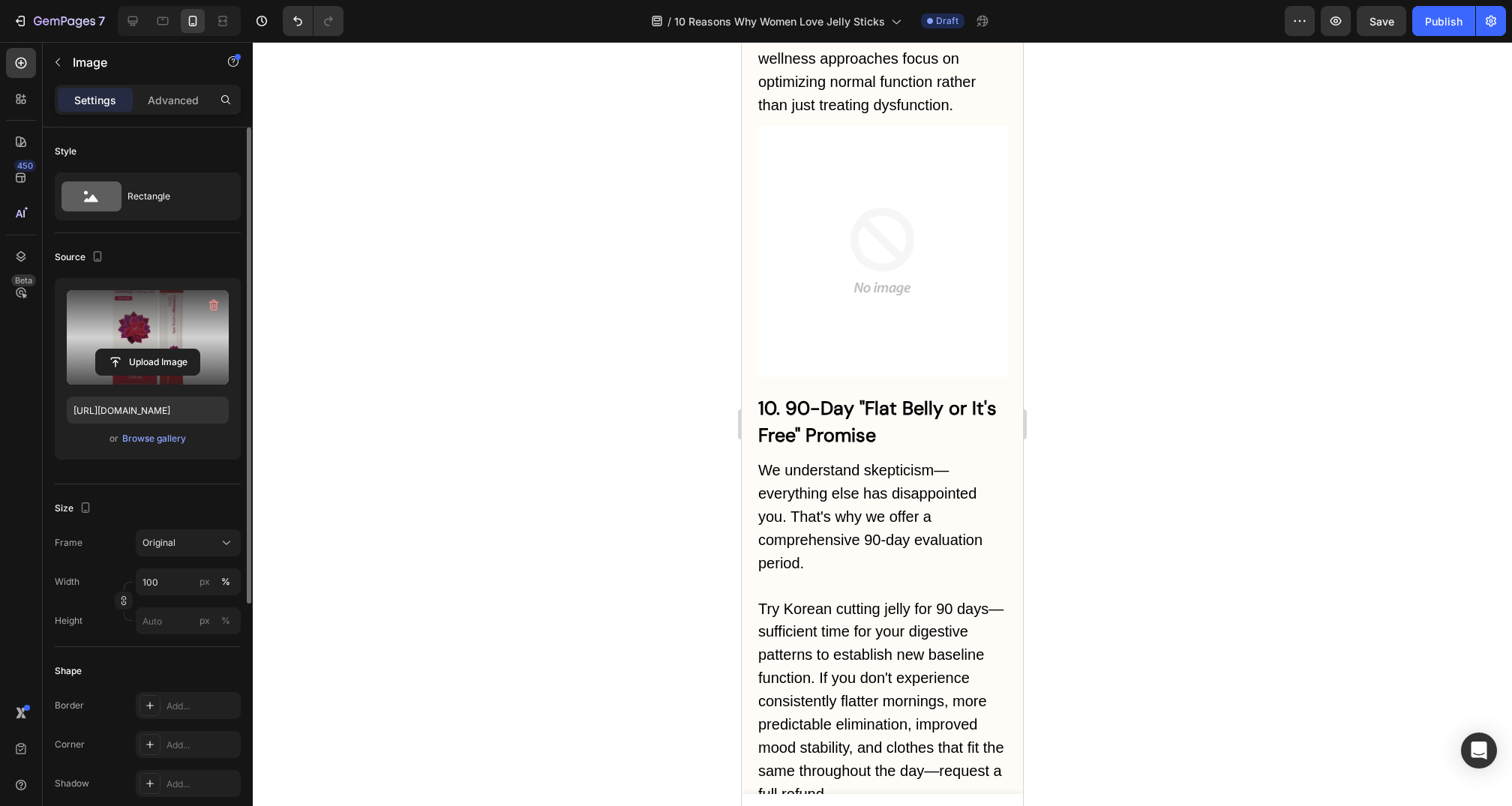
scroll to position [9684, 0]
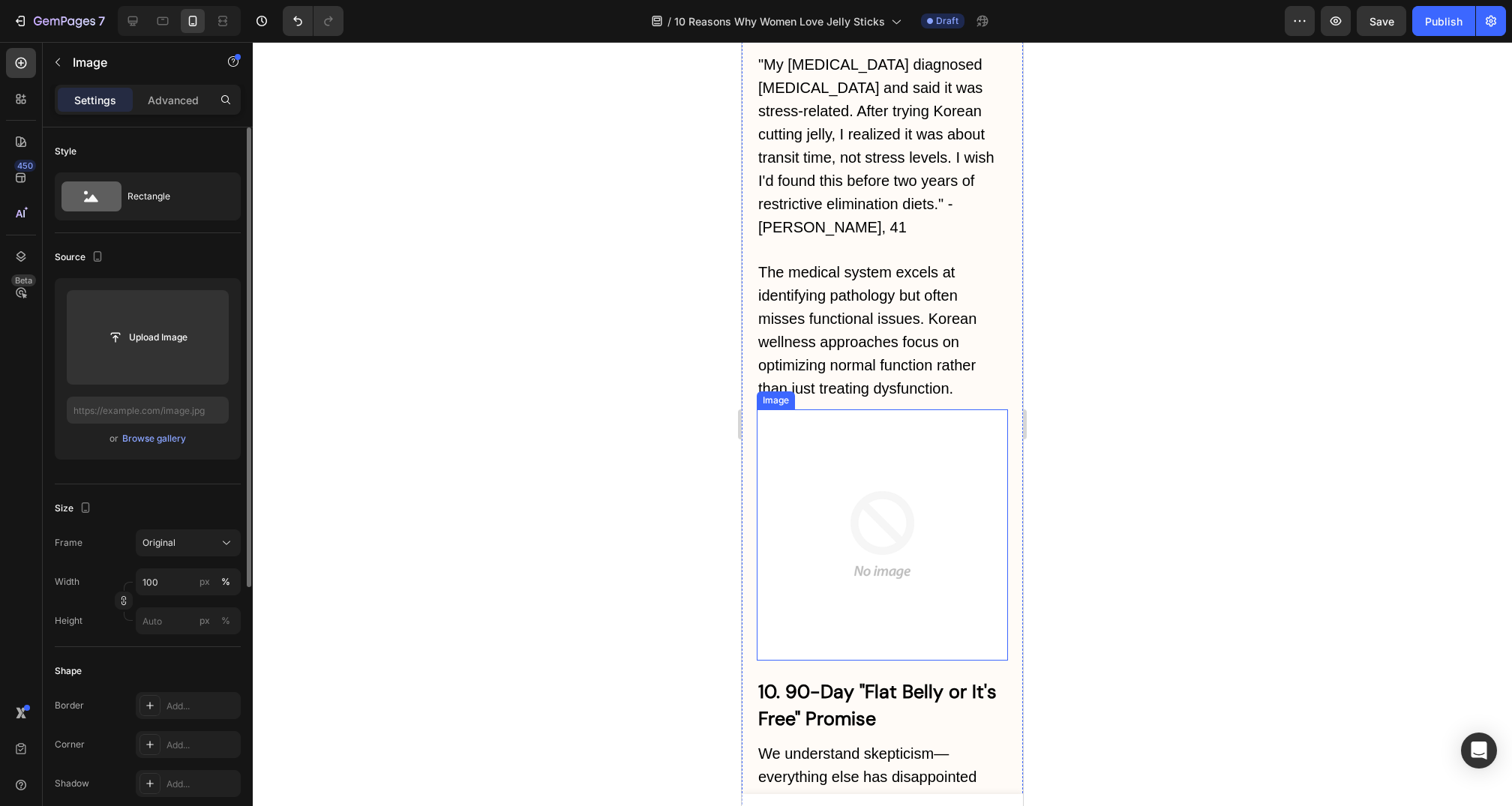
click at [888, 409] on img at bounding box center [883, 535] width 252 height 251
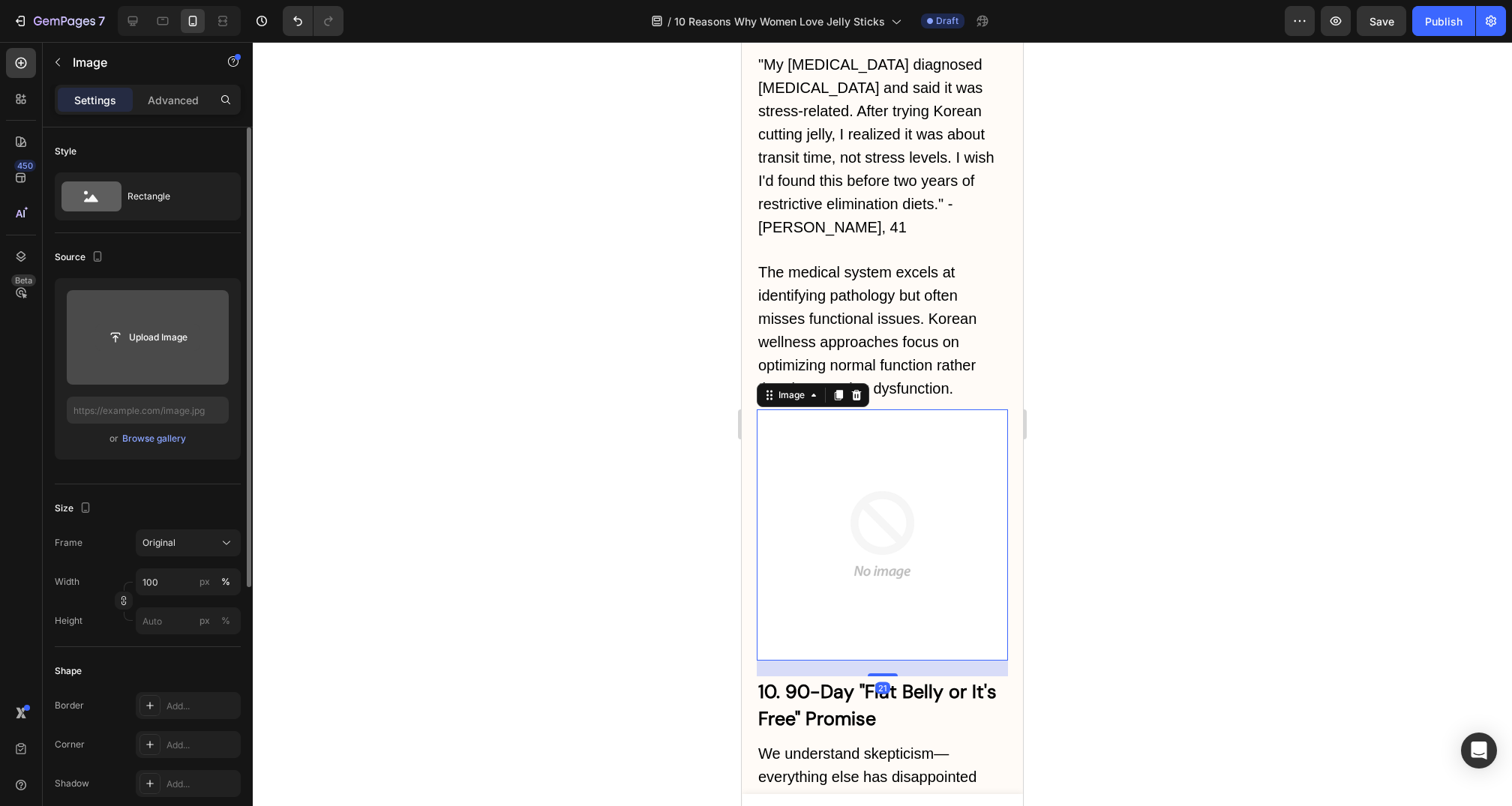
click at [173, 328] on input "file" at bounding box center [147, 338] width 103 height 26
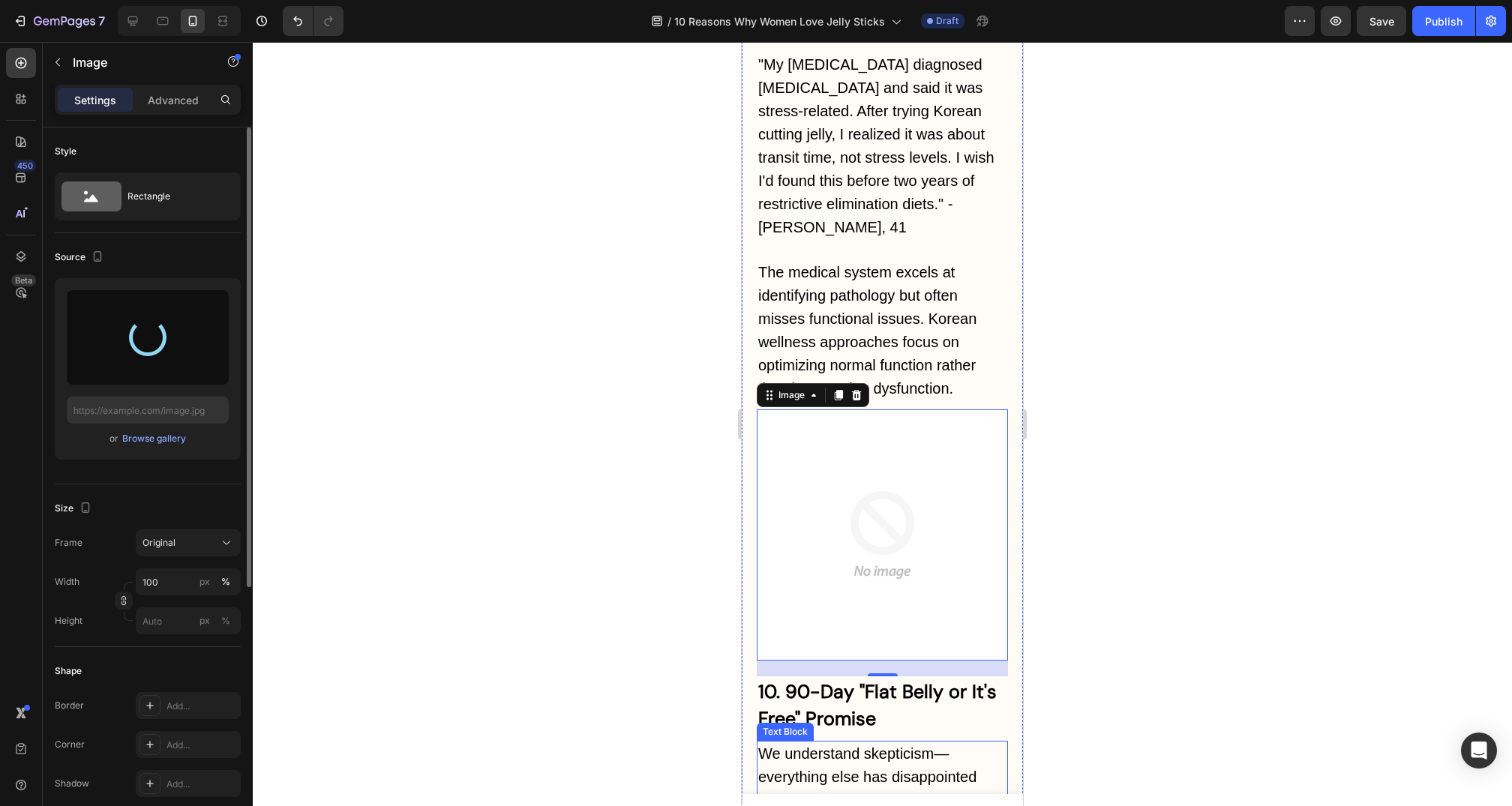
type input "https://cdn.shopify.com/s/files/1/0735/1907/1381/files/gempages_579277224100758…"
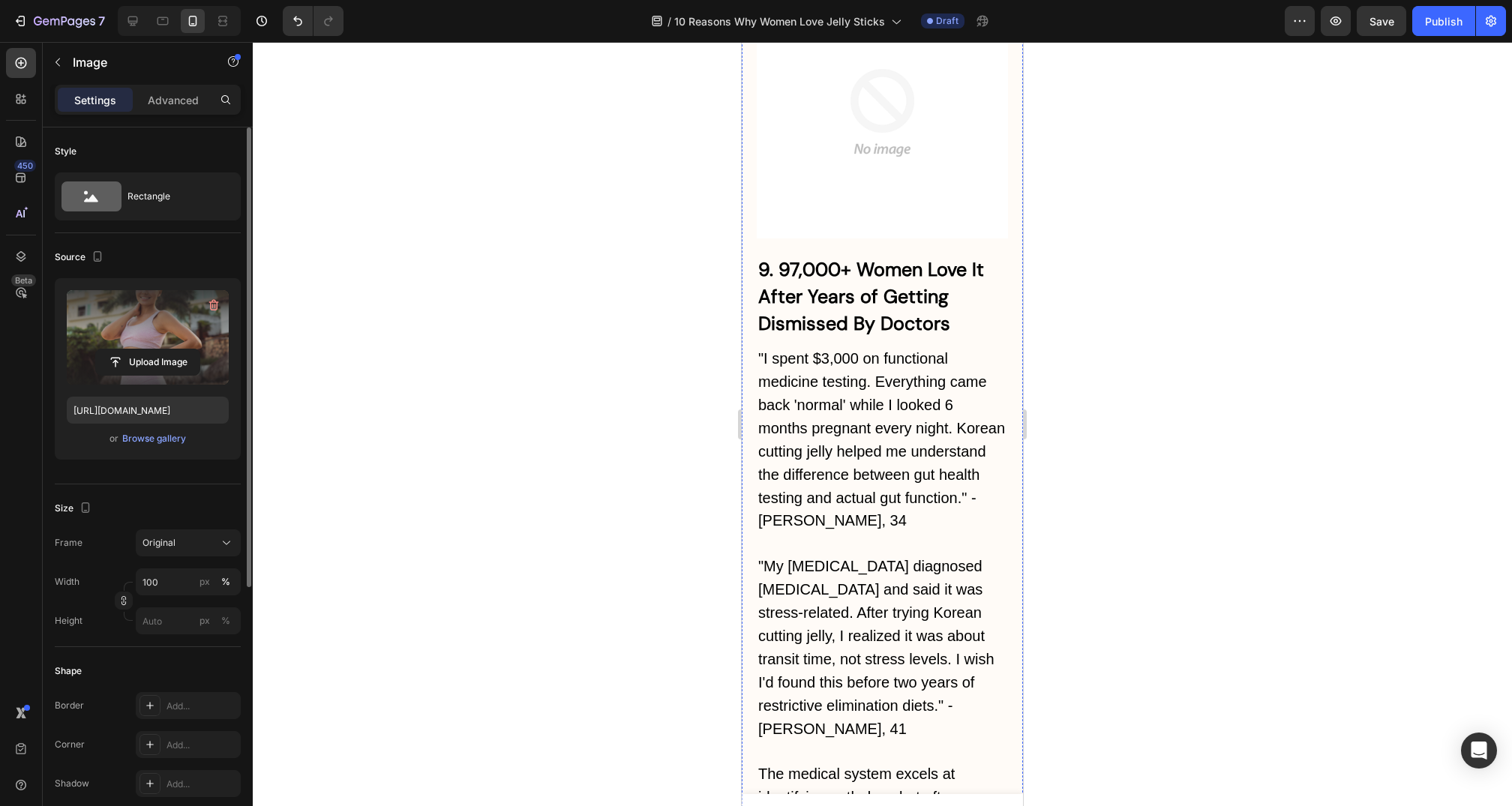
scroll to position [8842, 0]
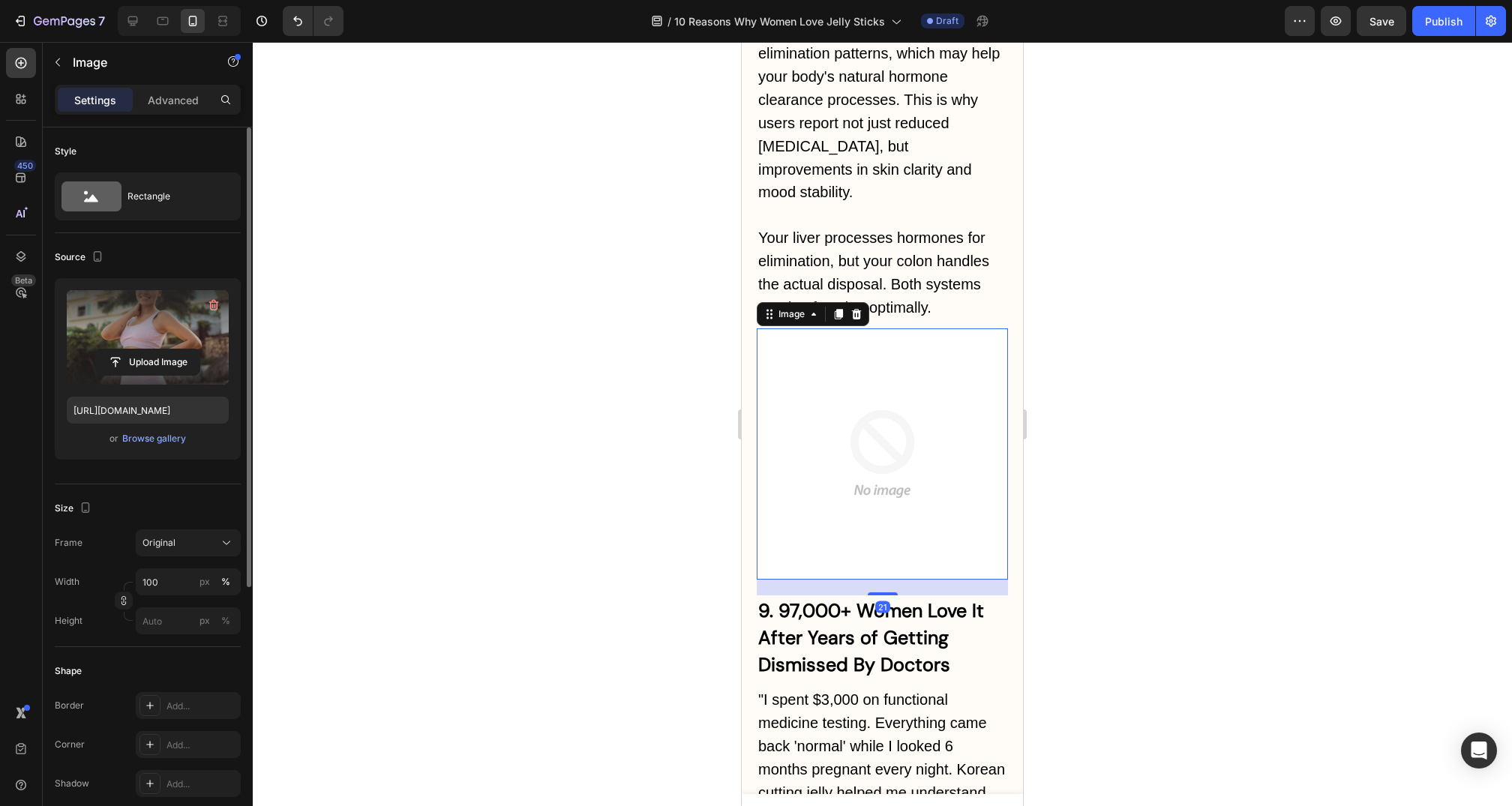
click at [890, 328] on img at bounding box center [883, 454] width 252 height 251
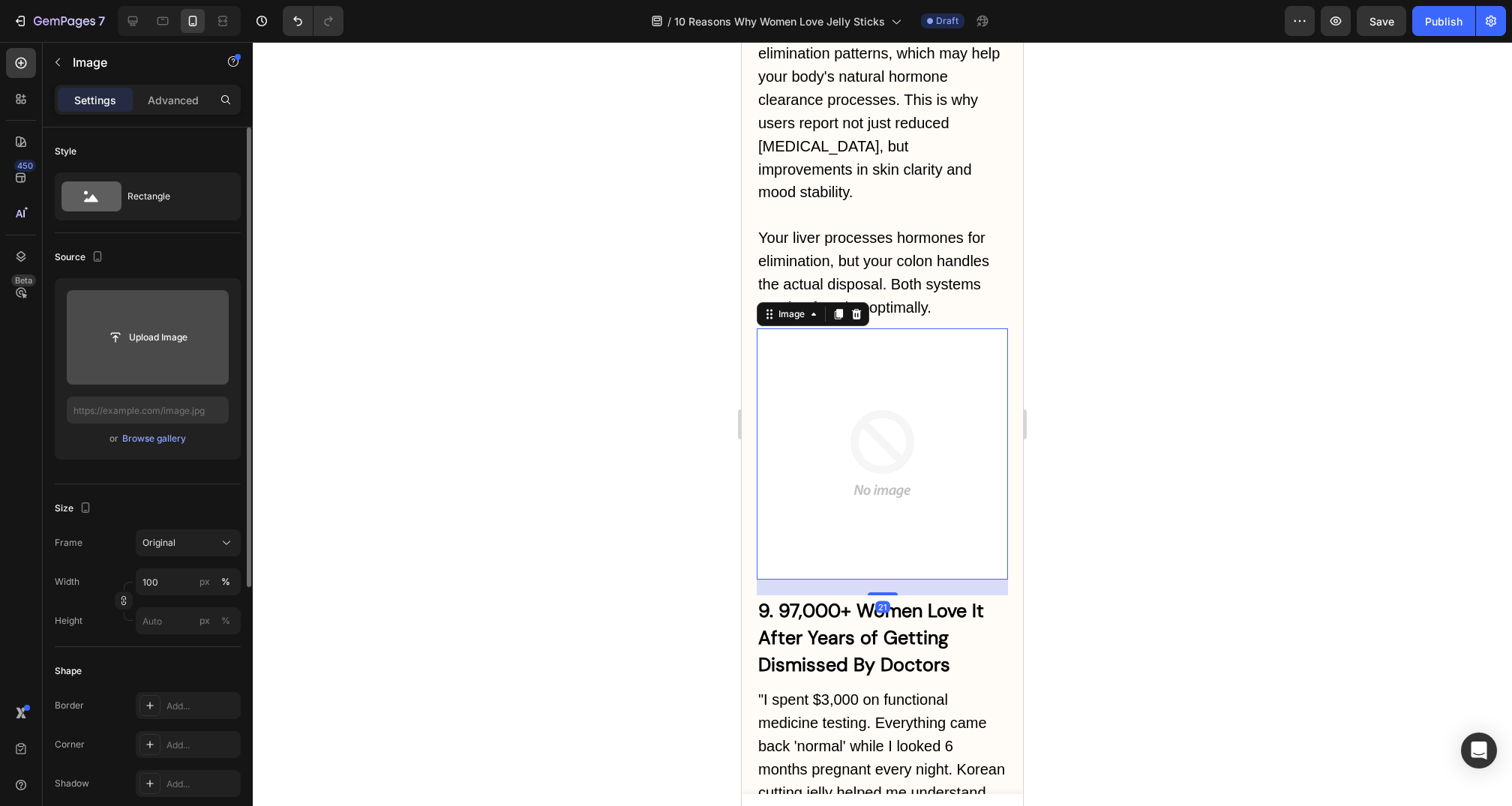
click at [140, 348] on input "file" at bounding box center [147, 338] width 103 height 26
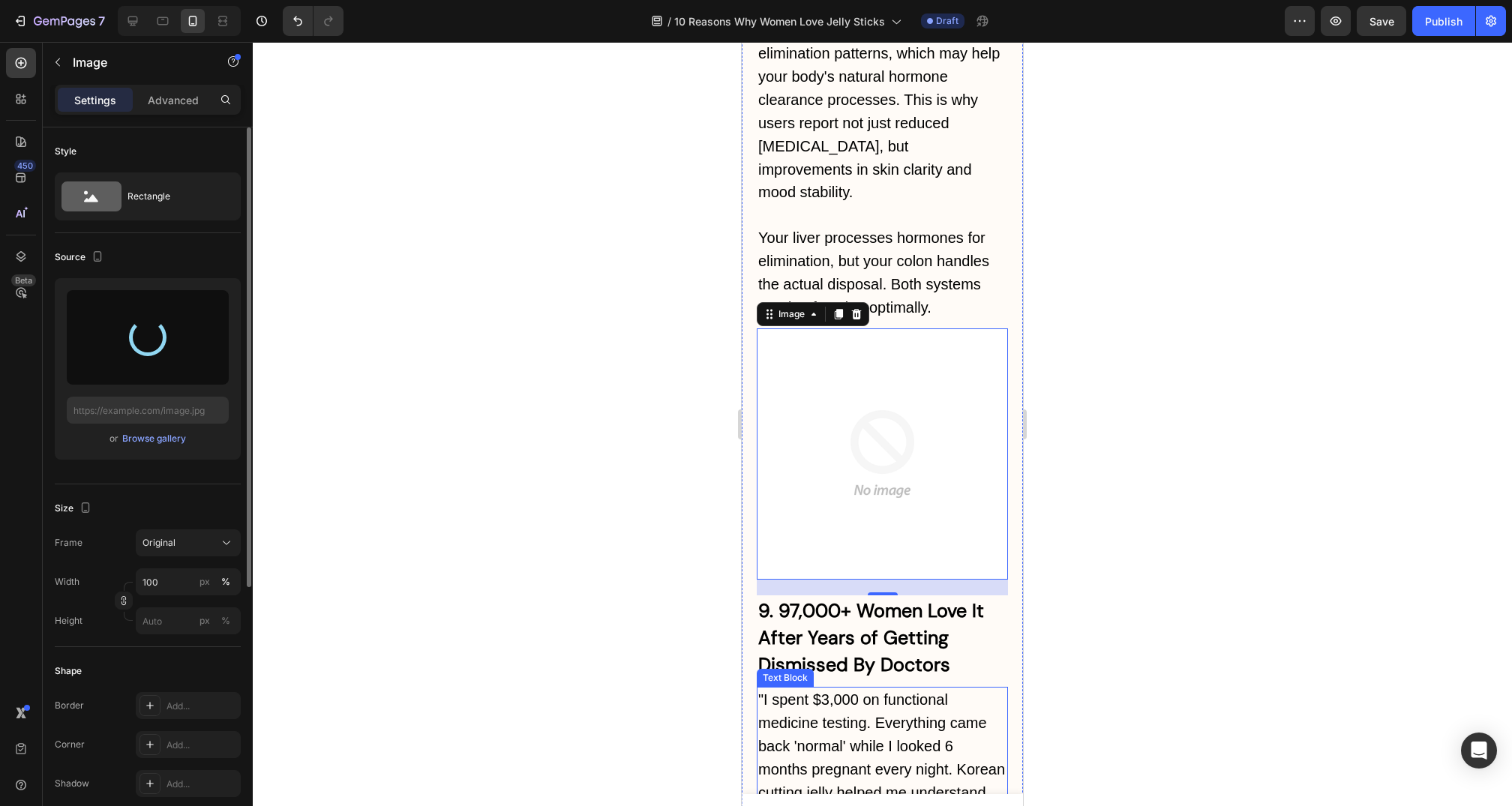
type input "https://cdn.shopify.com/s/files/1/0735/1907/1381/files/gempages_579277224100758…"
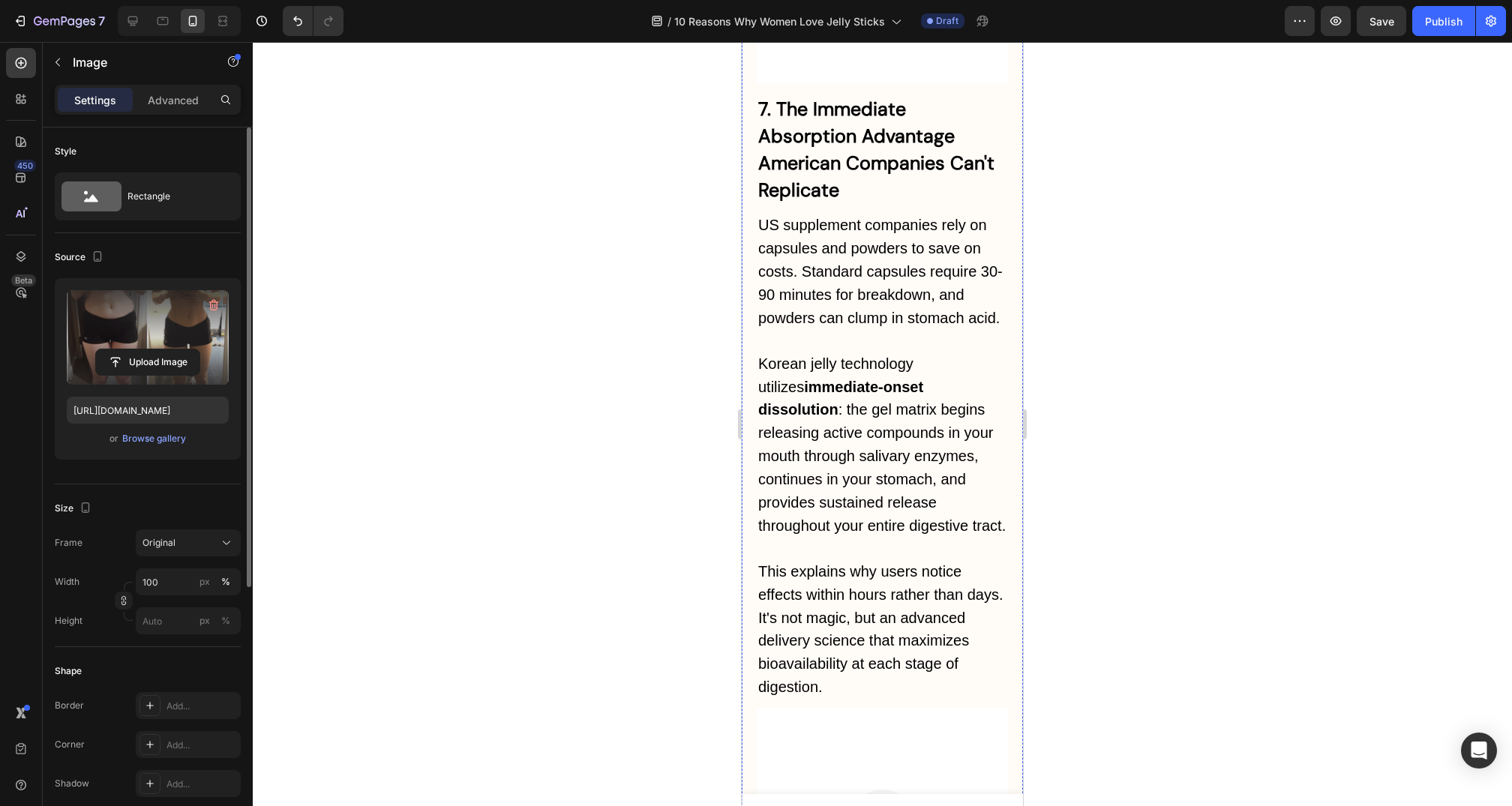
scroll to position [7423, 0]
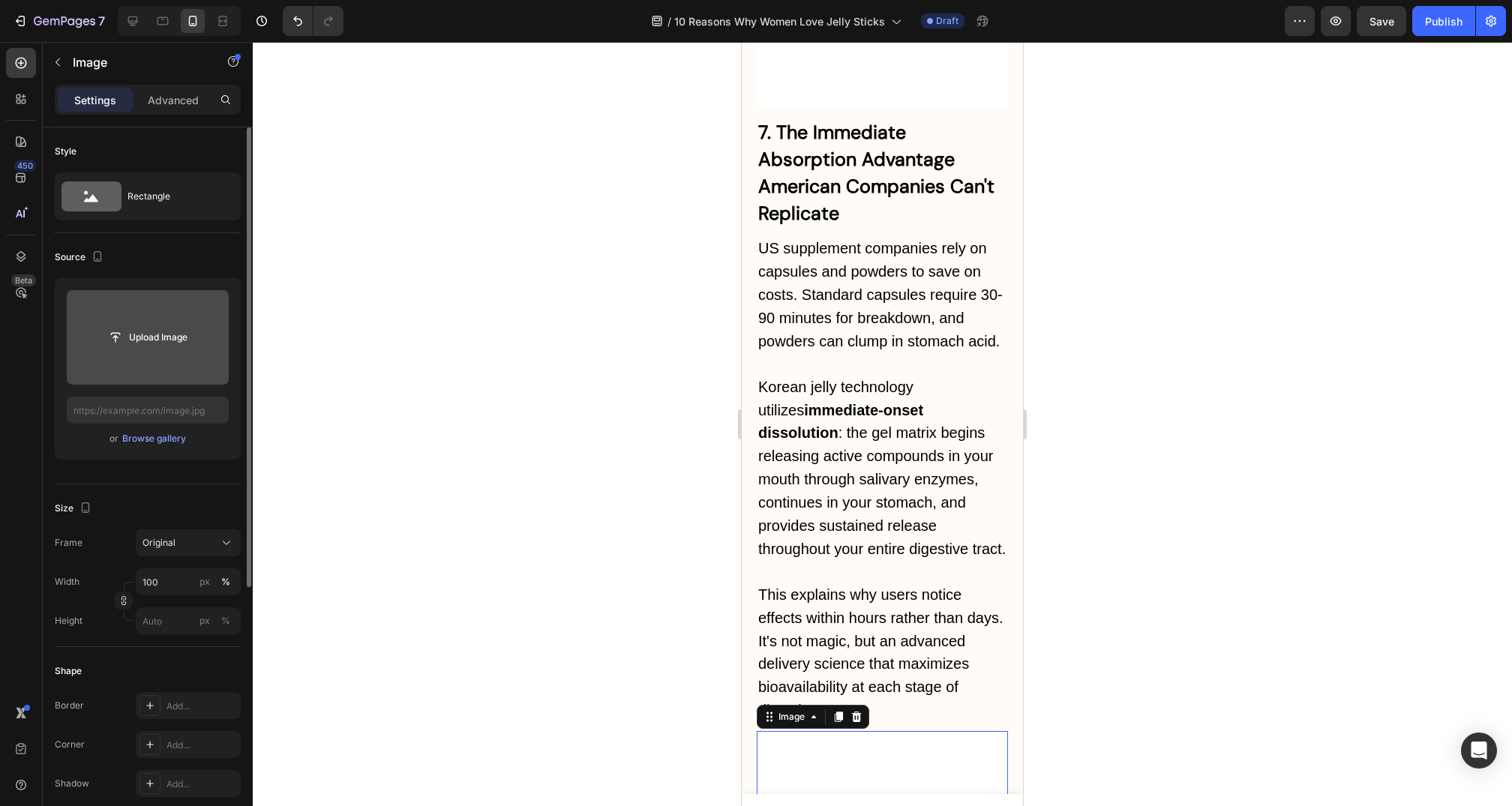
click at [172, 358] on input "file" at bounding box center [147, 338] width 162 height 95
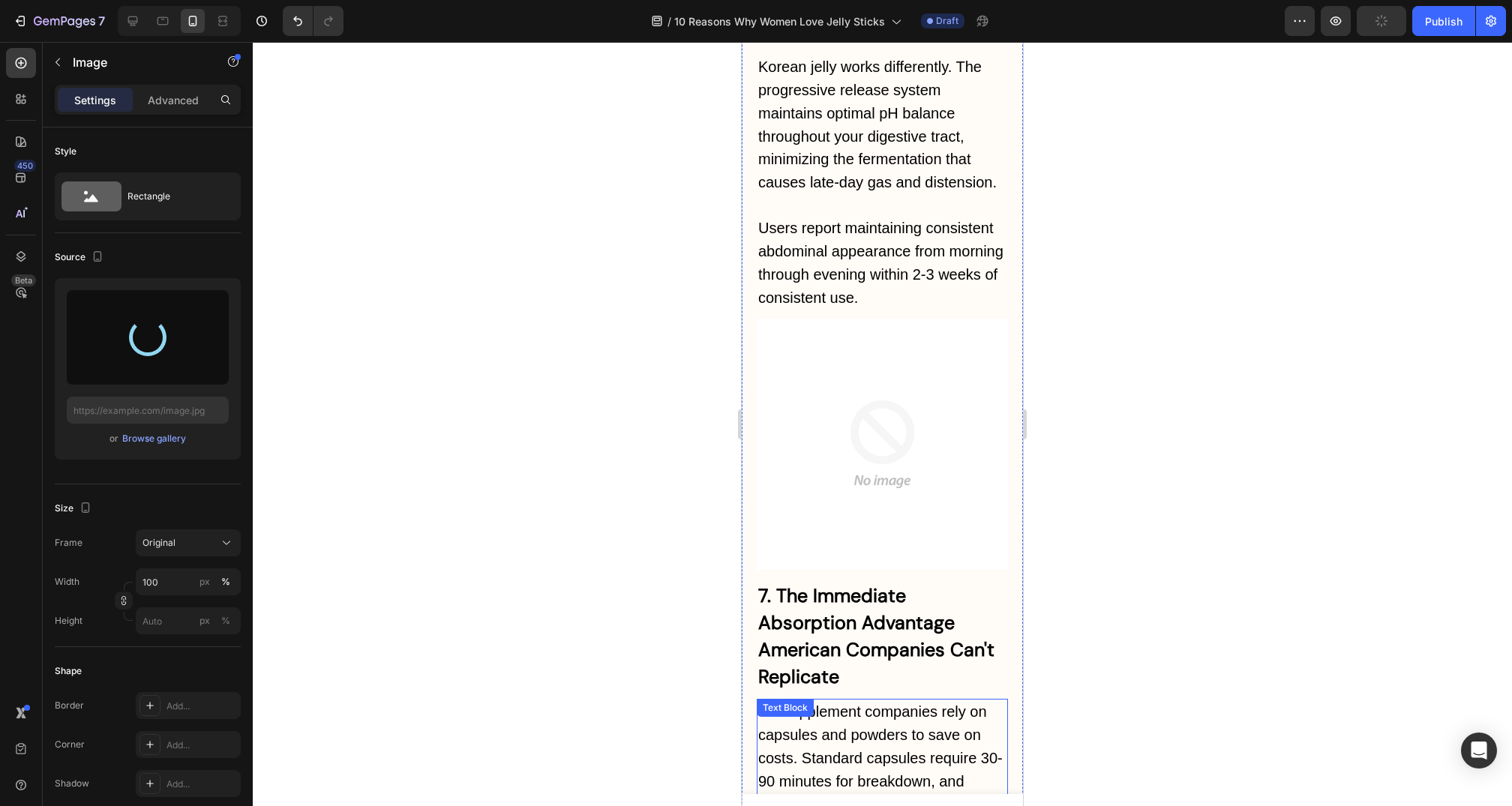
scroll to position [6879, 0]
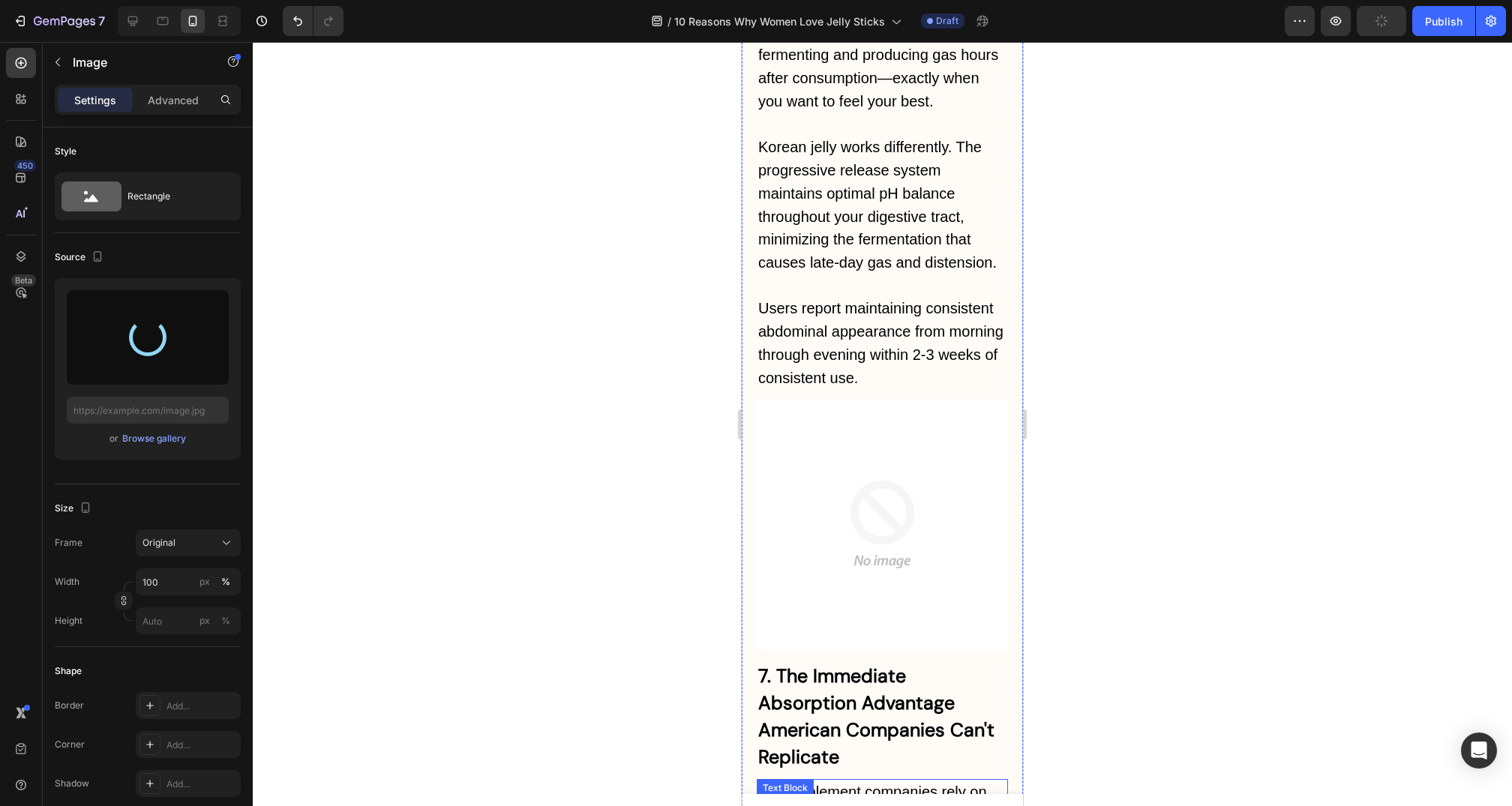
type input "https://cdn.shopify.com/s/files/1/0735/1907/1381/files/gempages_579277224100758…"
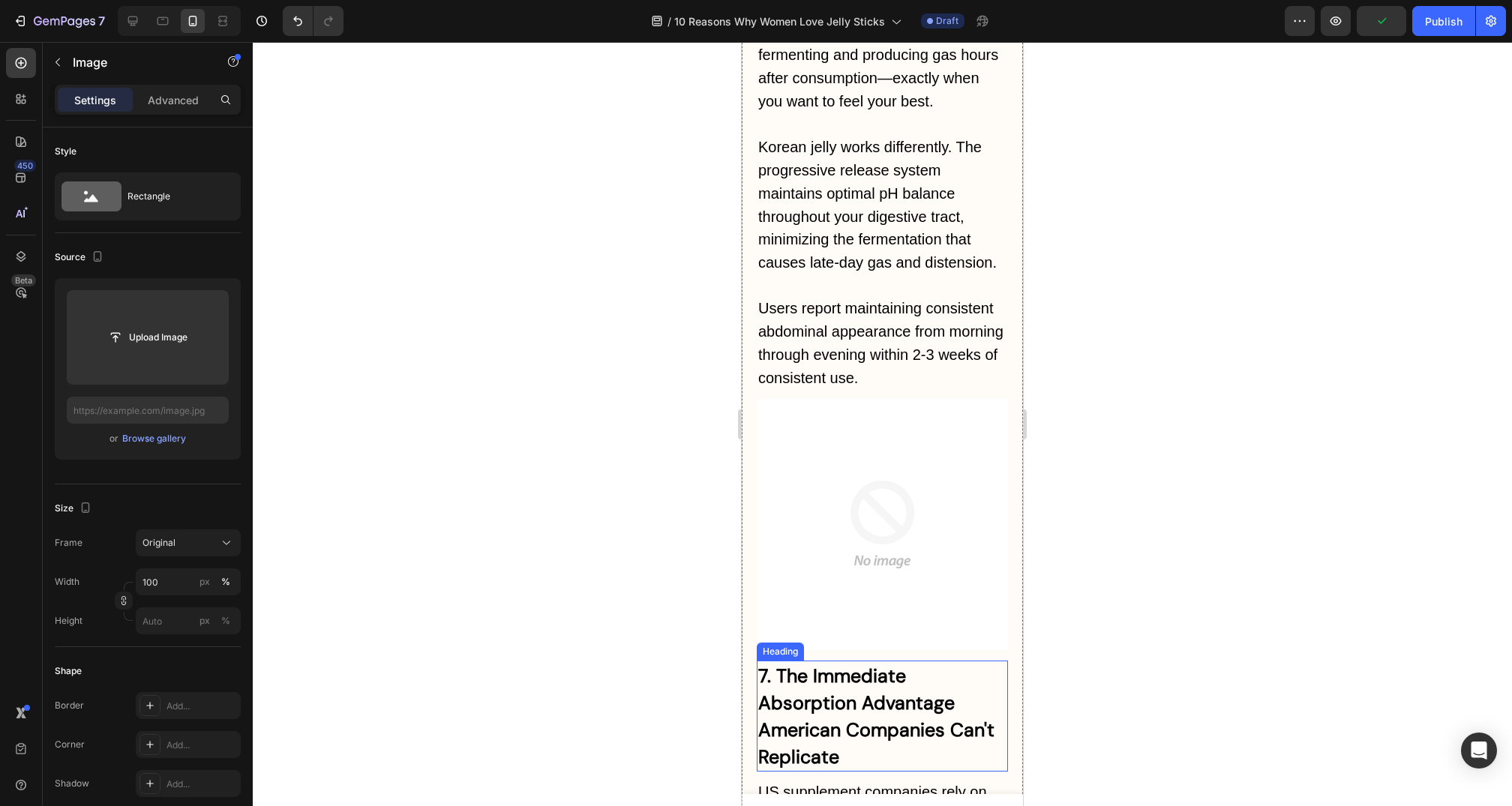
click at [905, 399] on img at bounding box center [883, 524] width 252 height 251
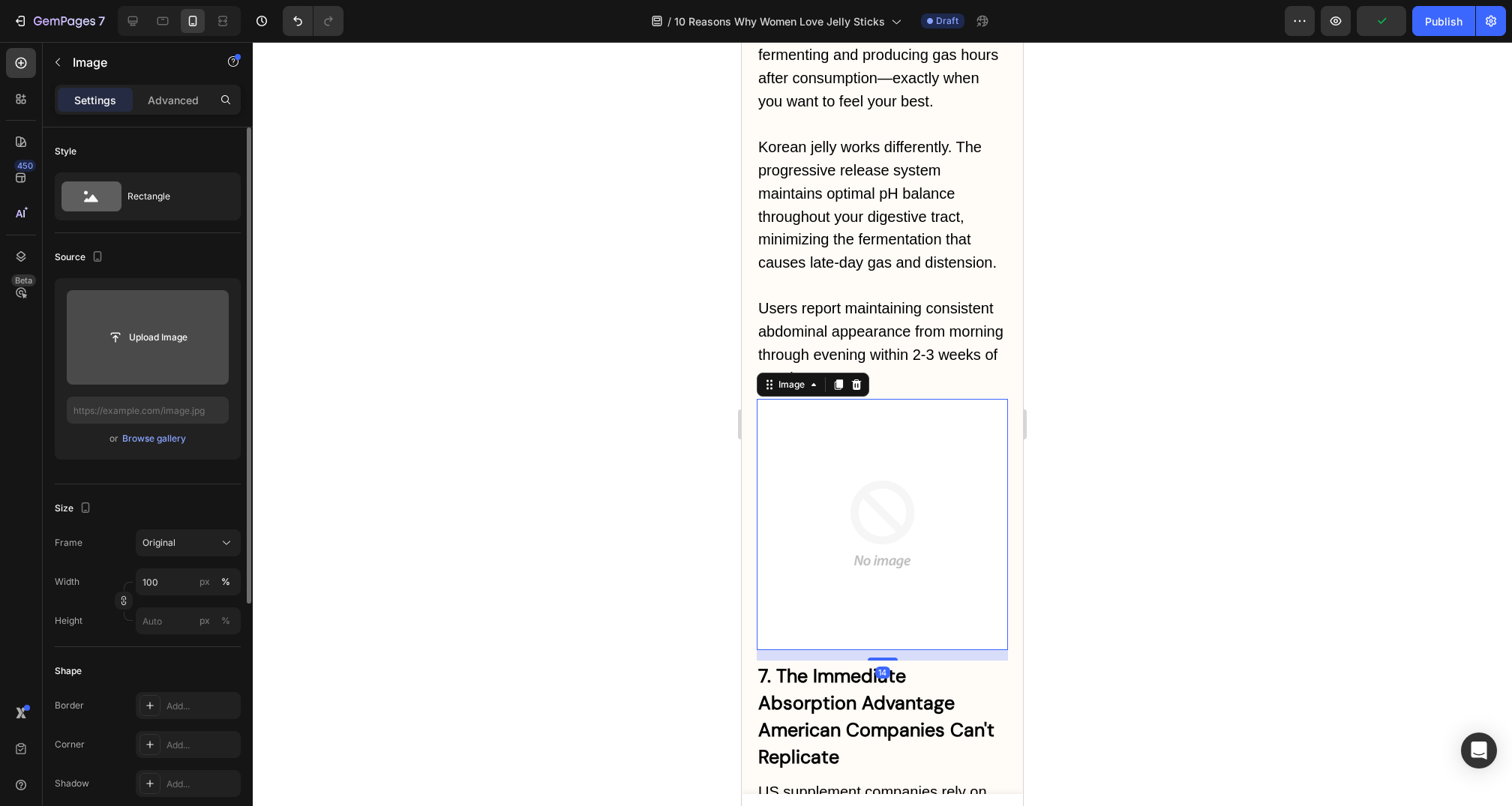
click at [136, 334] on input "file" at bounding box center [147, 338] width 103 height 26
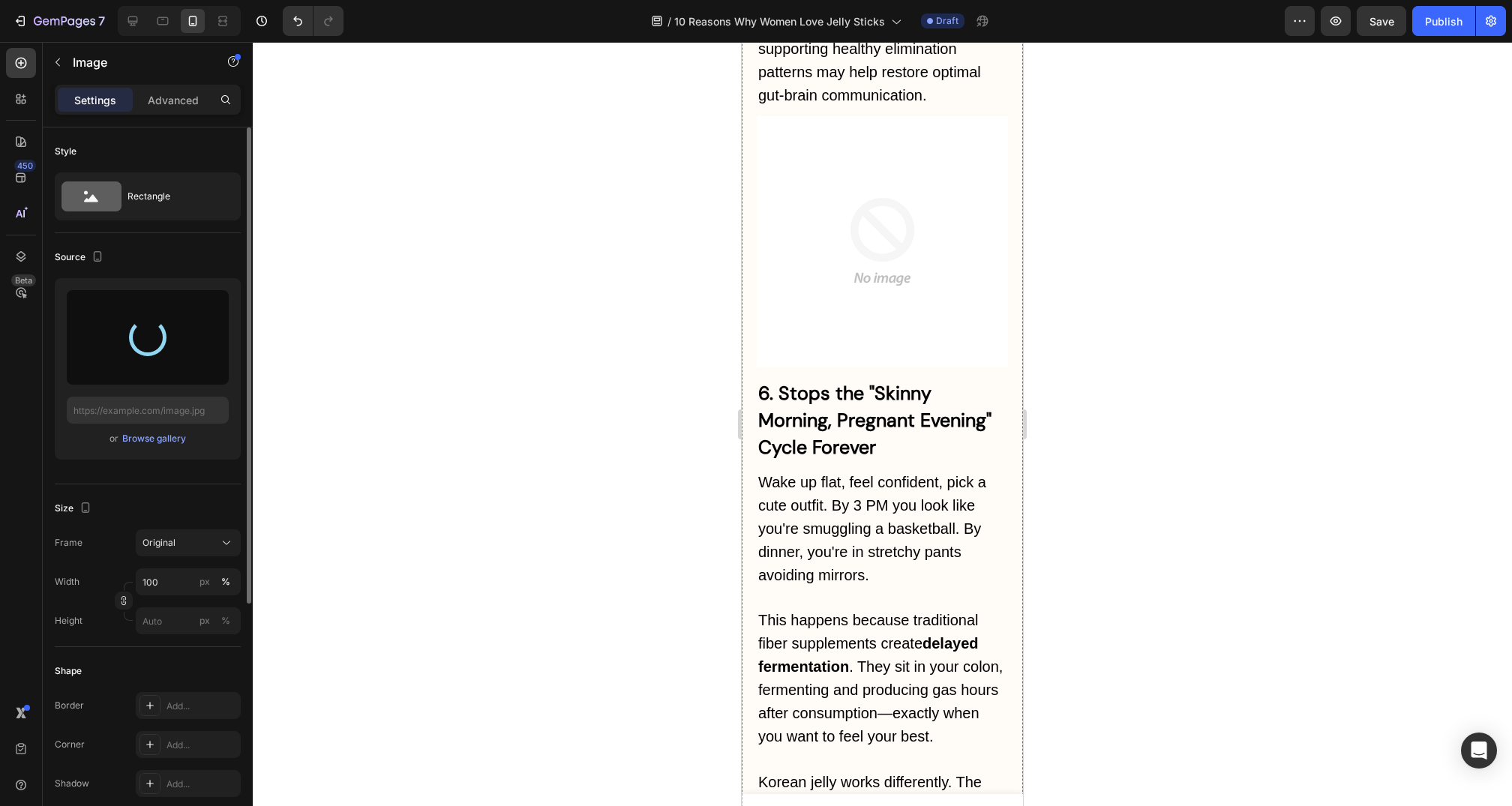
type input "https://cdn.shopify.com/s/files/1/0735/1907/1381/files/gempages_579277224100758…"
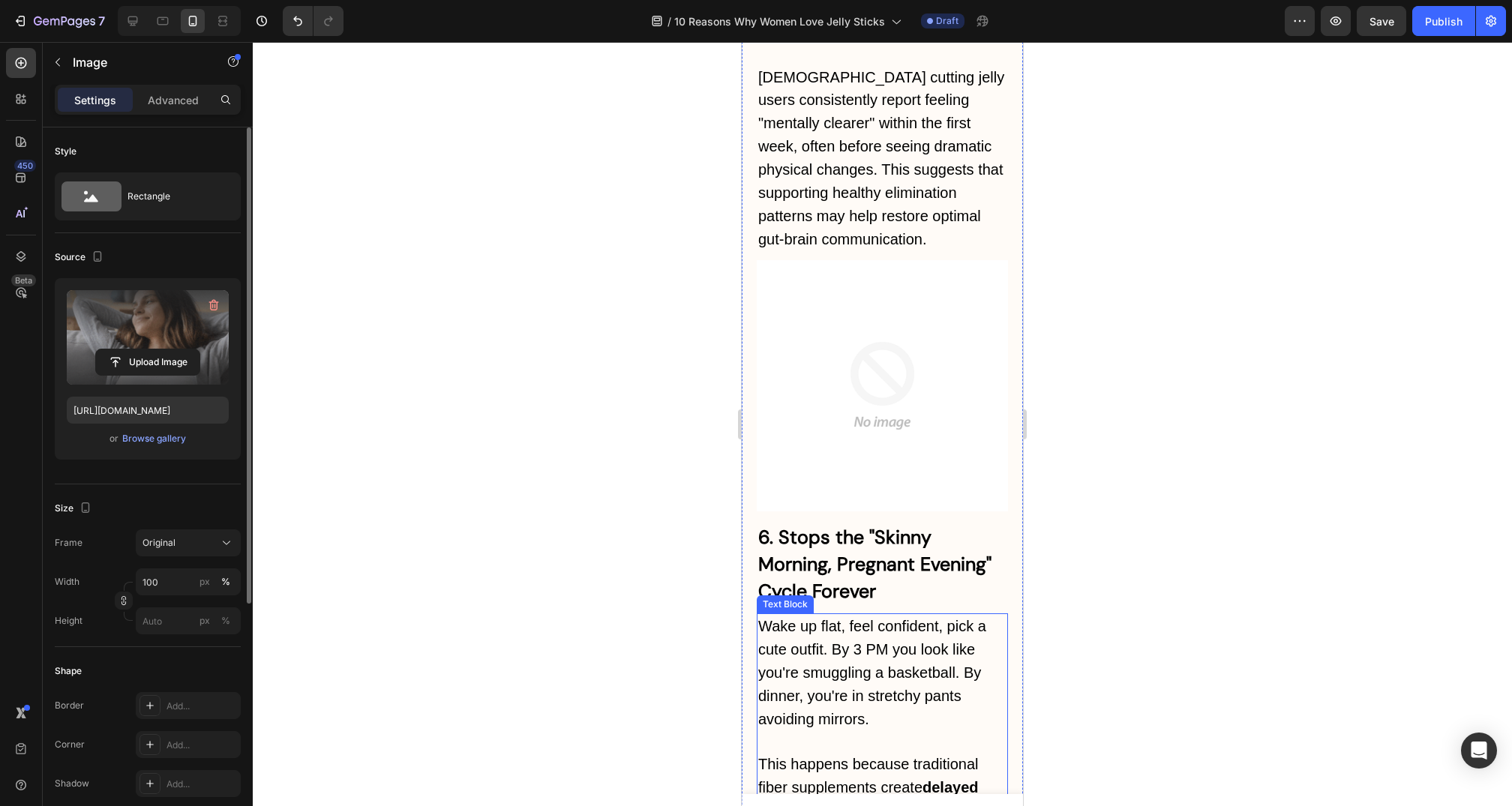
scroll to position [5954, 0]
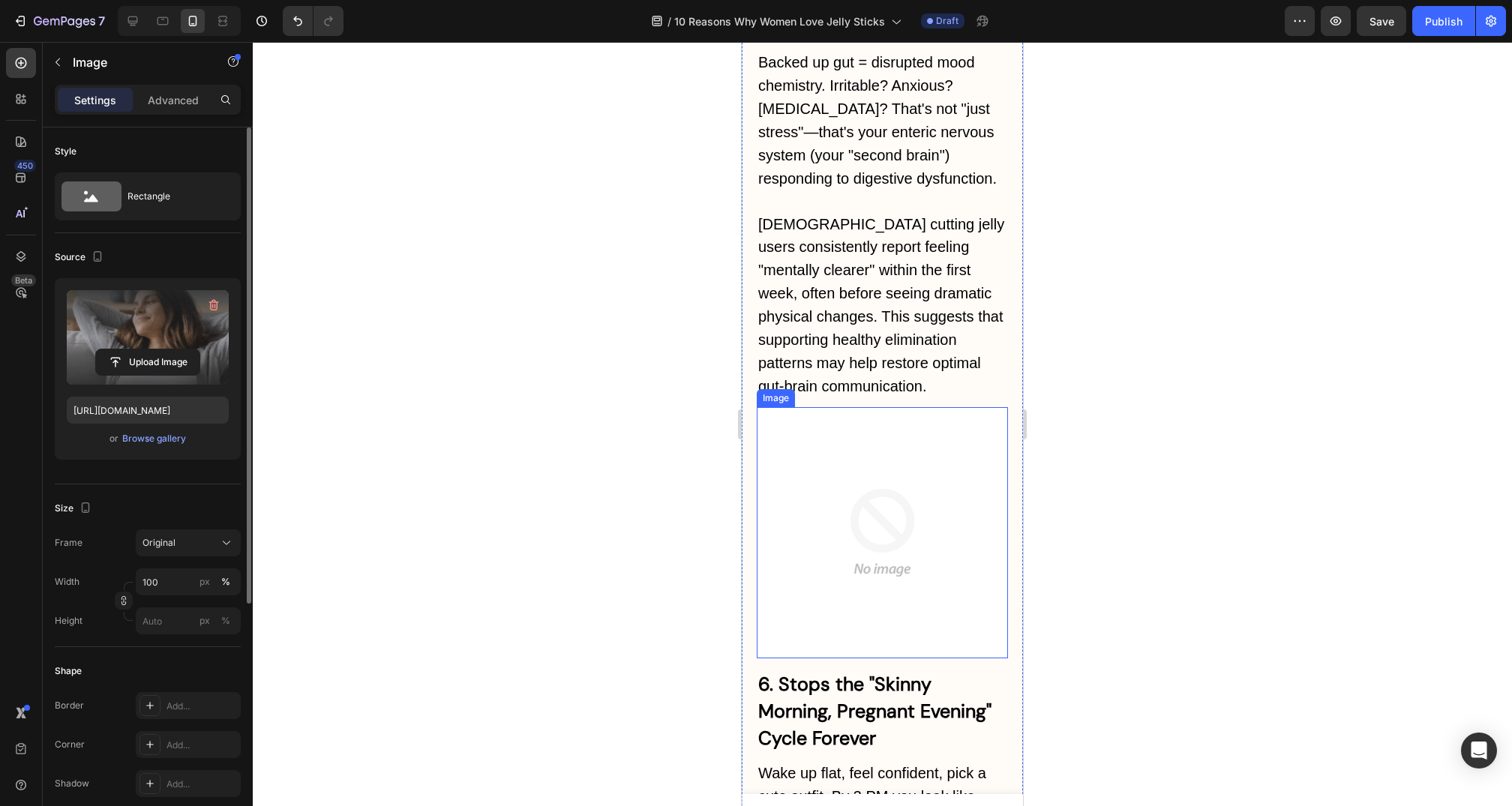
click at [910, 429] on img at bounding box center [883, 533] width 252 height 251
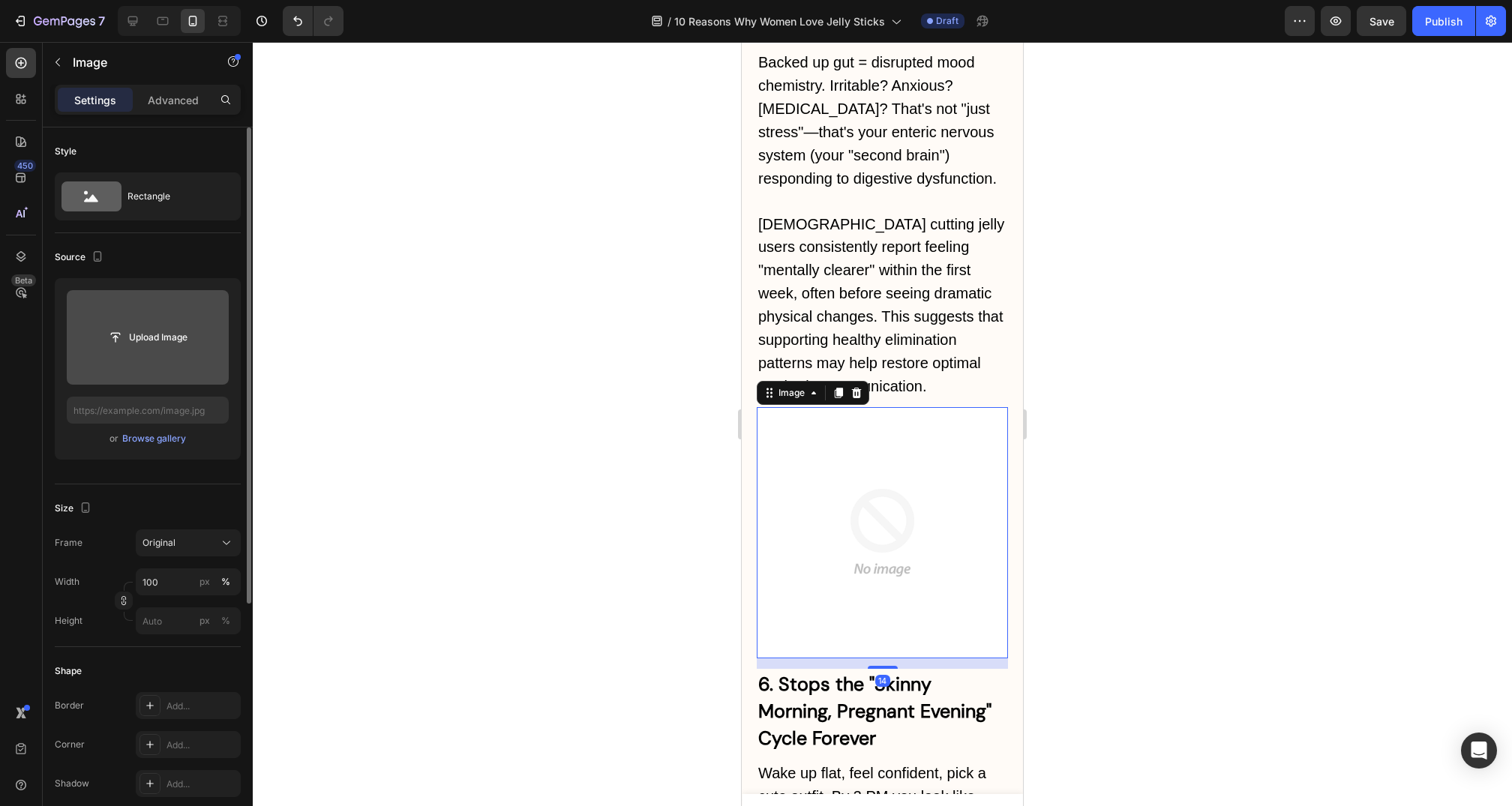
click at [139, 362] on input "file" at bounding box center [147, 338] width 162 height 95
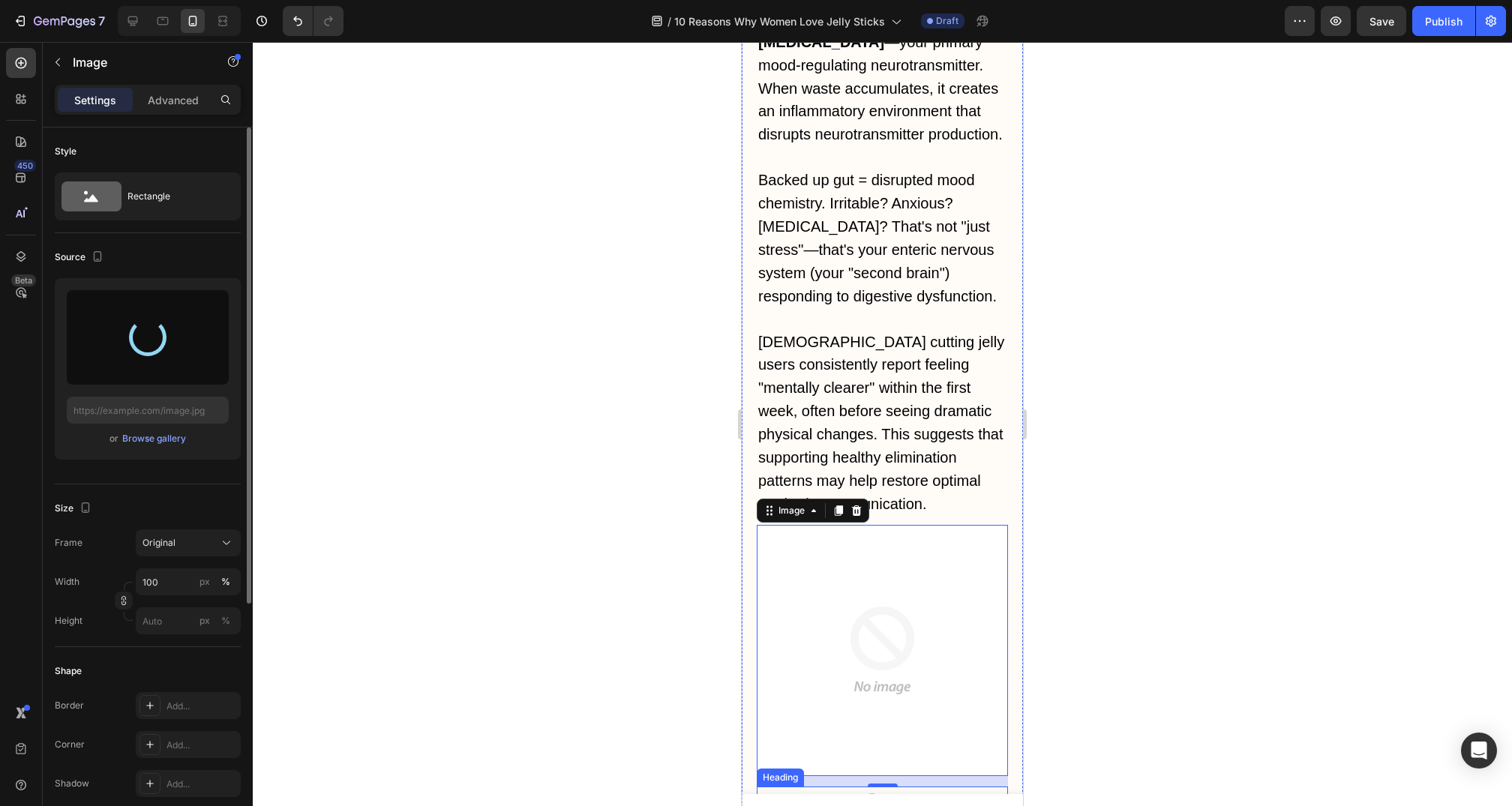
type input "https://cdn.shopify.com/s/files/1/0735/1907/1381/files/gempages_579277224100758…"
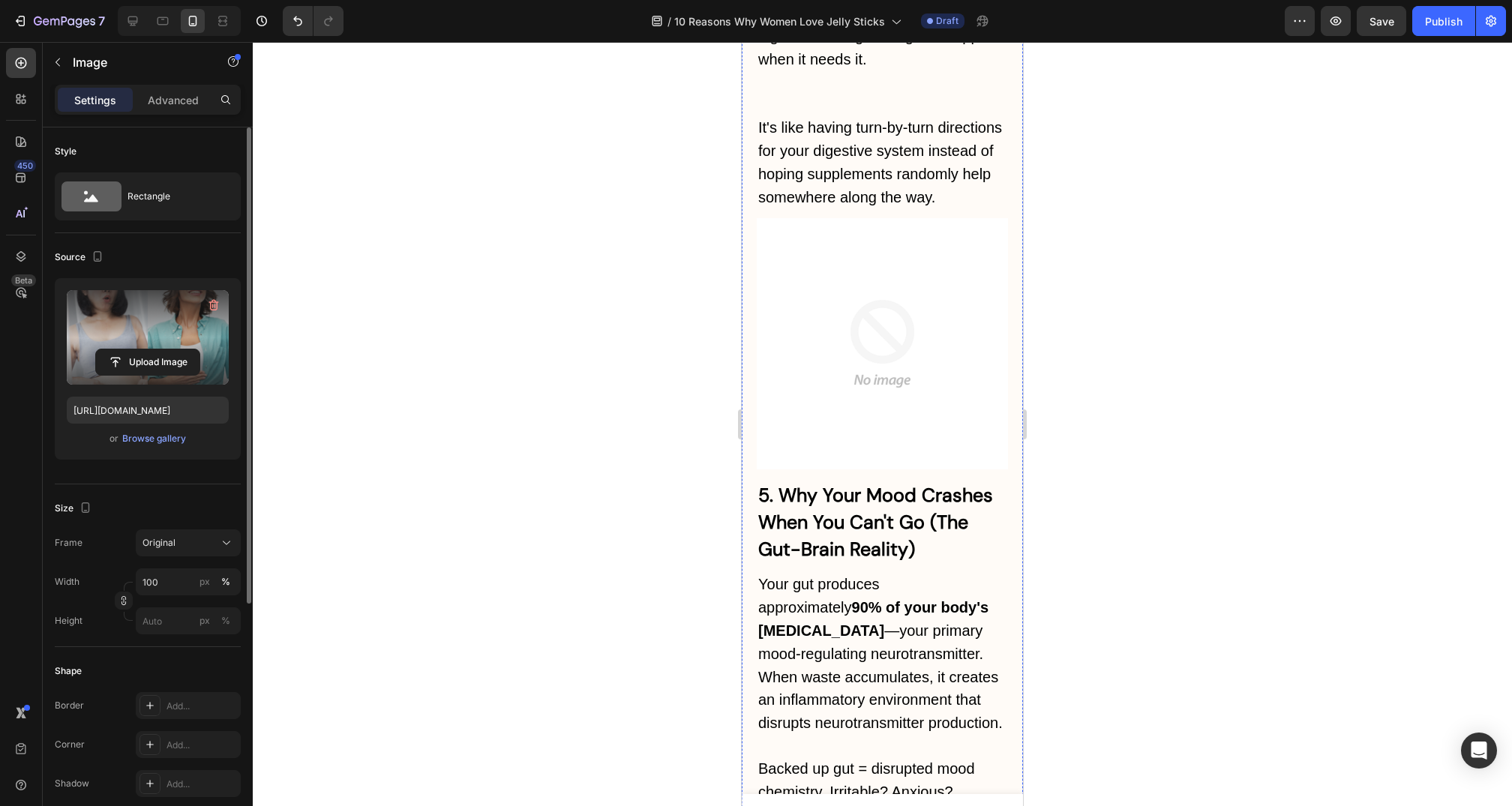
scroll to position [5061, 0]
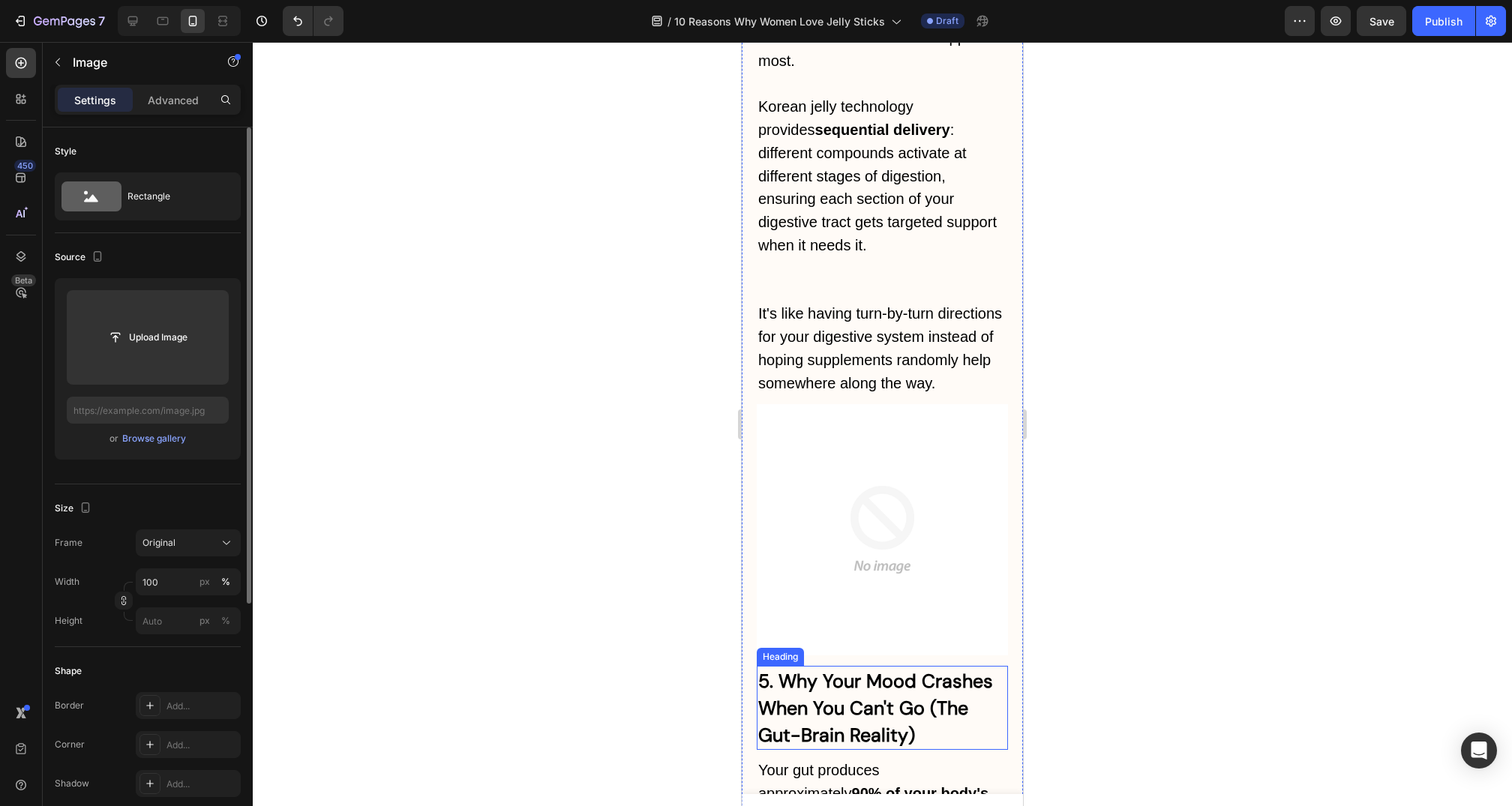
click at [914, 427] on img at bounding box center [883, 530] width 252 height 251
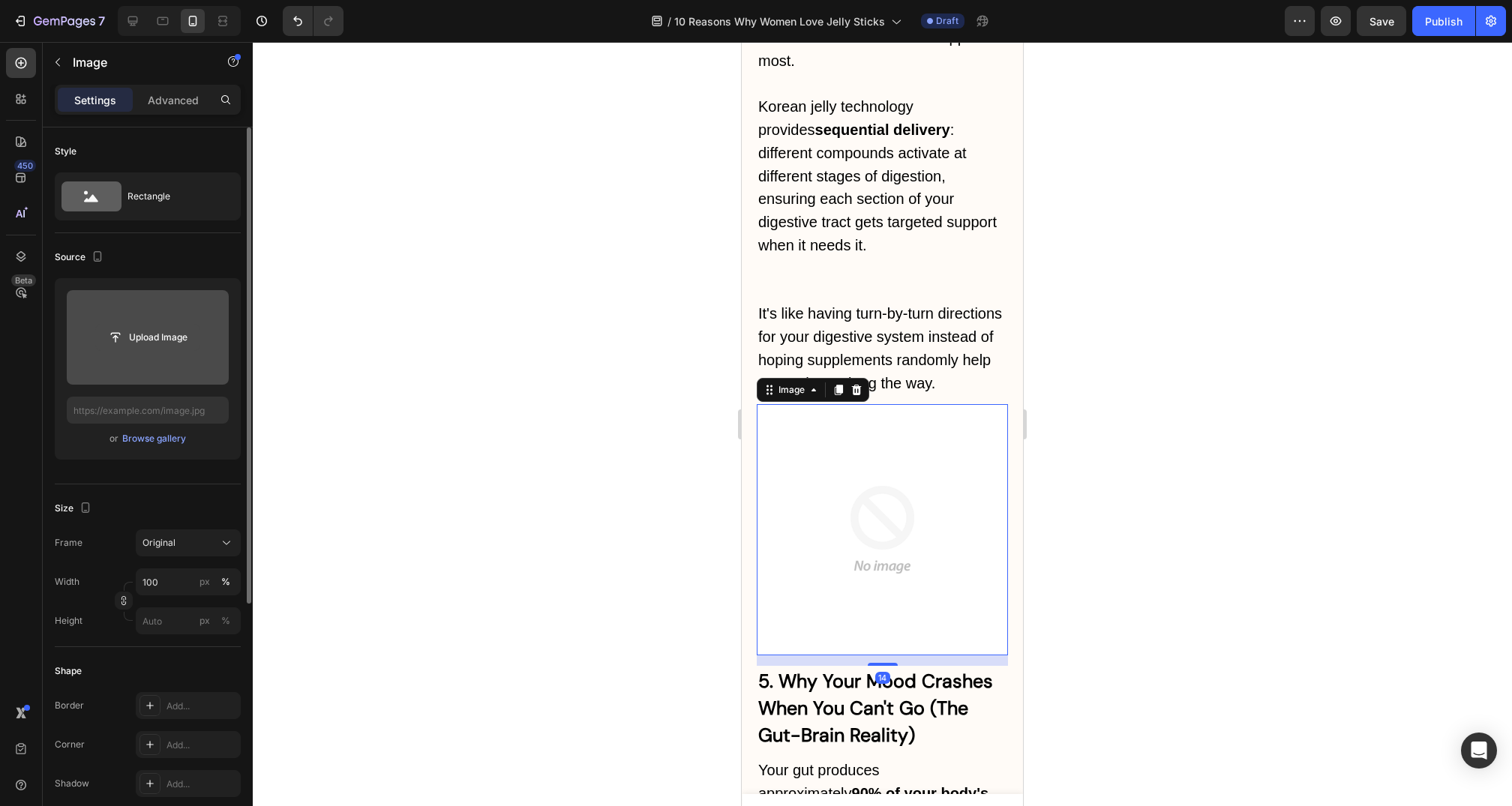
click at [149, 328] on input "file" at bounding box center [147, 338] width 103 height 26
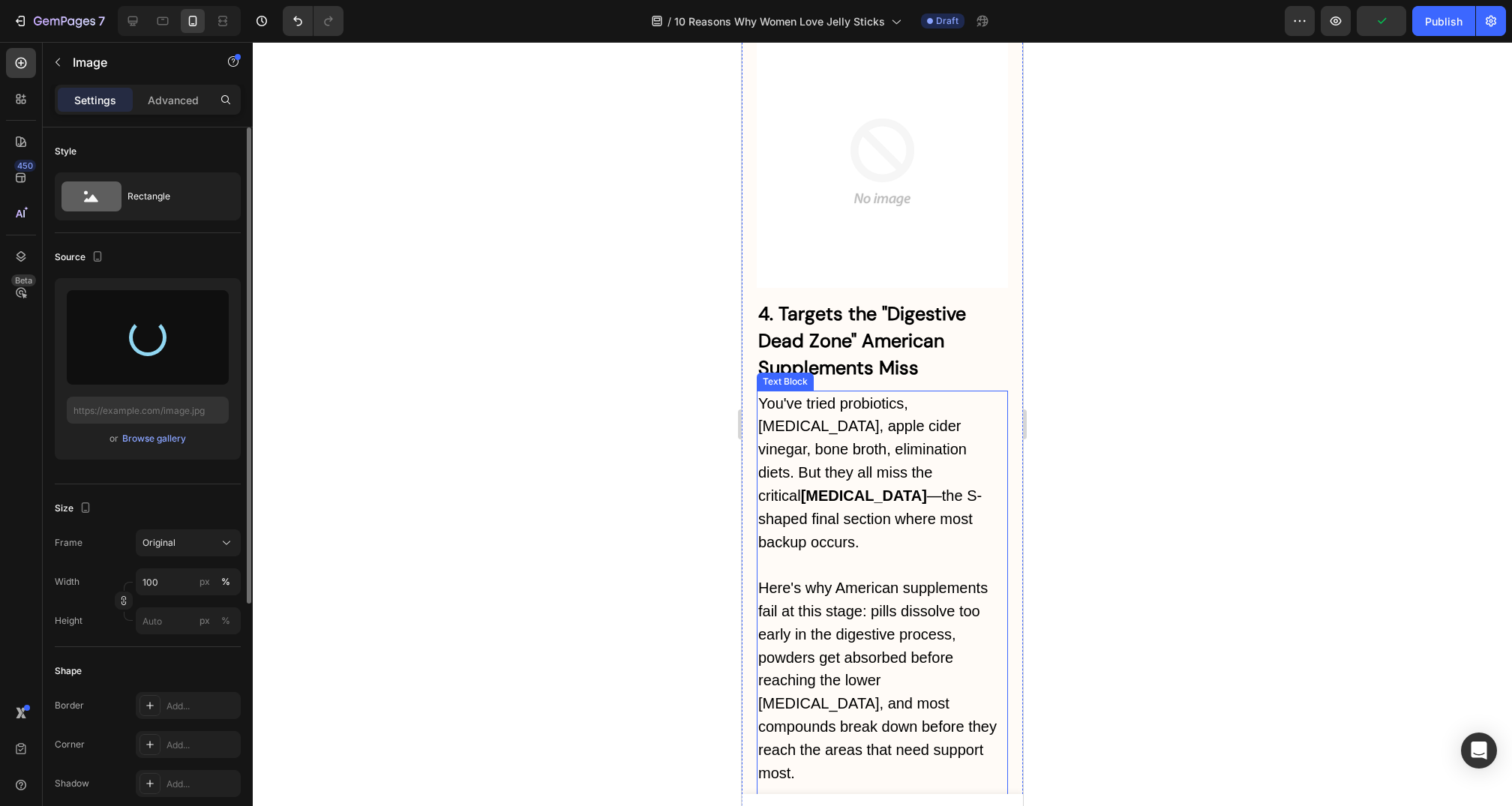
scroll to position [3966, 0]
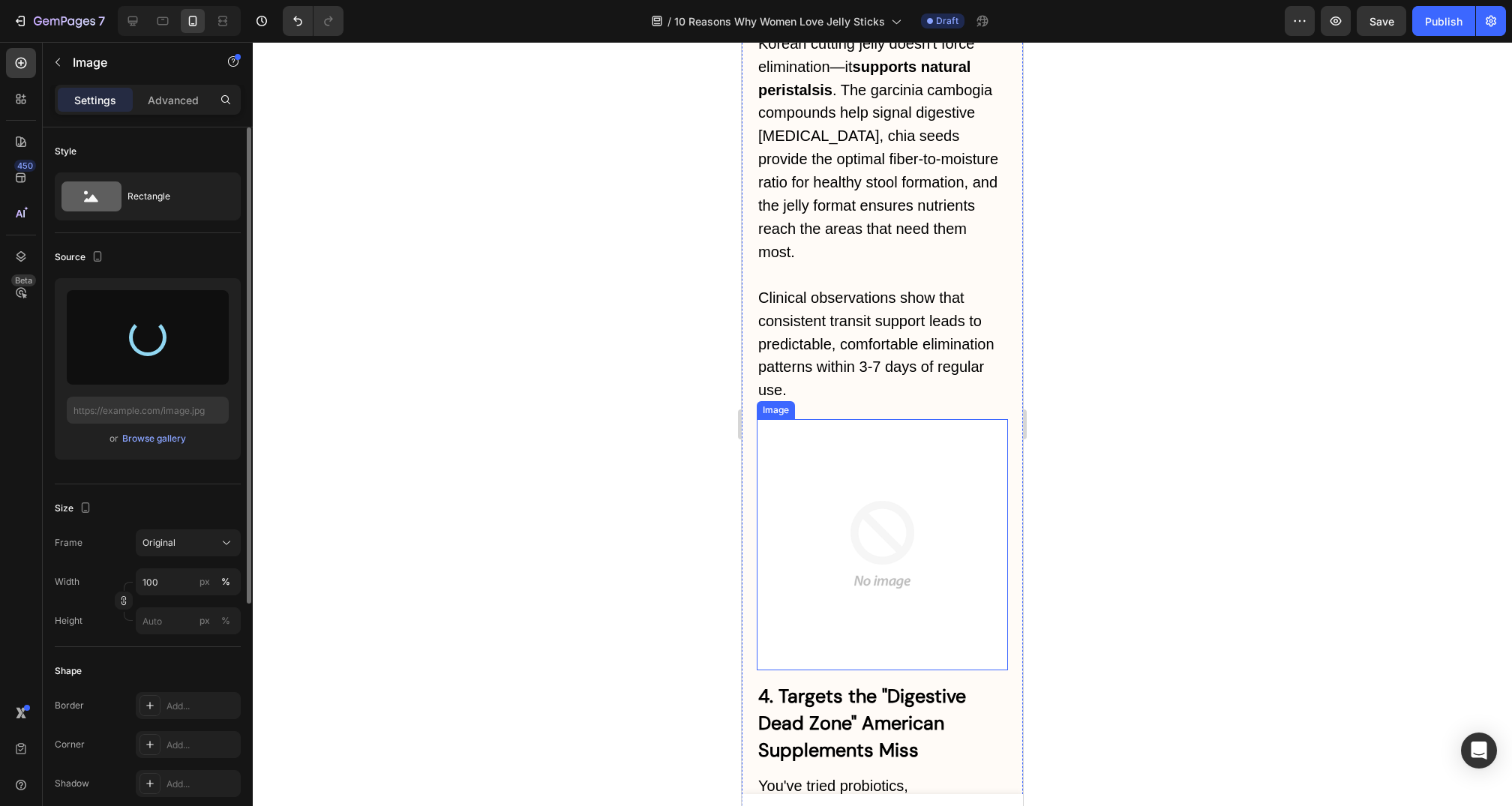
click at [876, 419] on img at bounding box center [883, 545] width 252 height 251
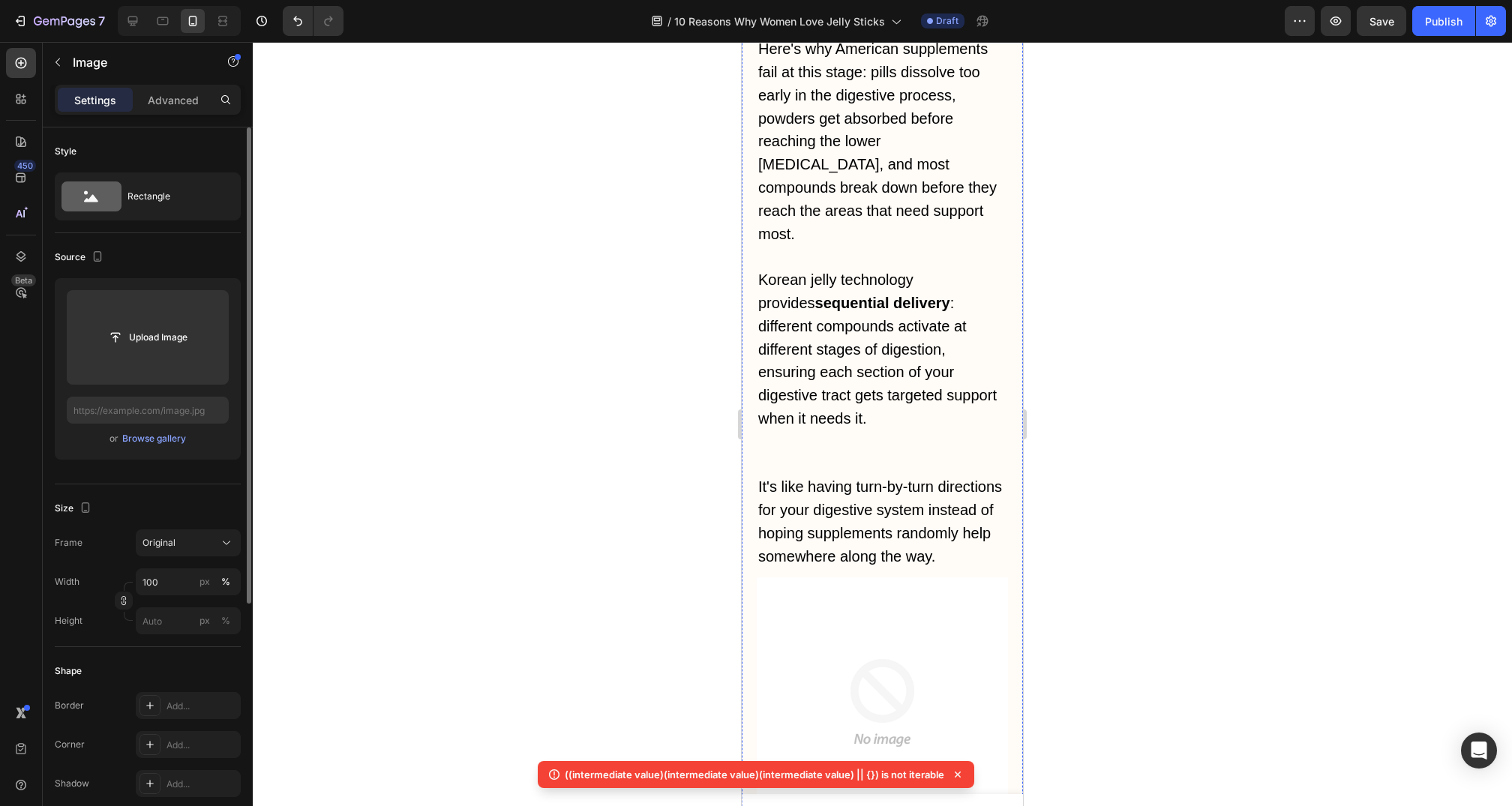
scroll to position [4891, 0]
click at [818, 574] on img at bounding box center [883, 700] width 252 height 251
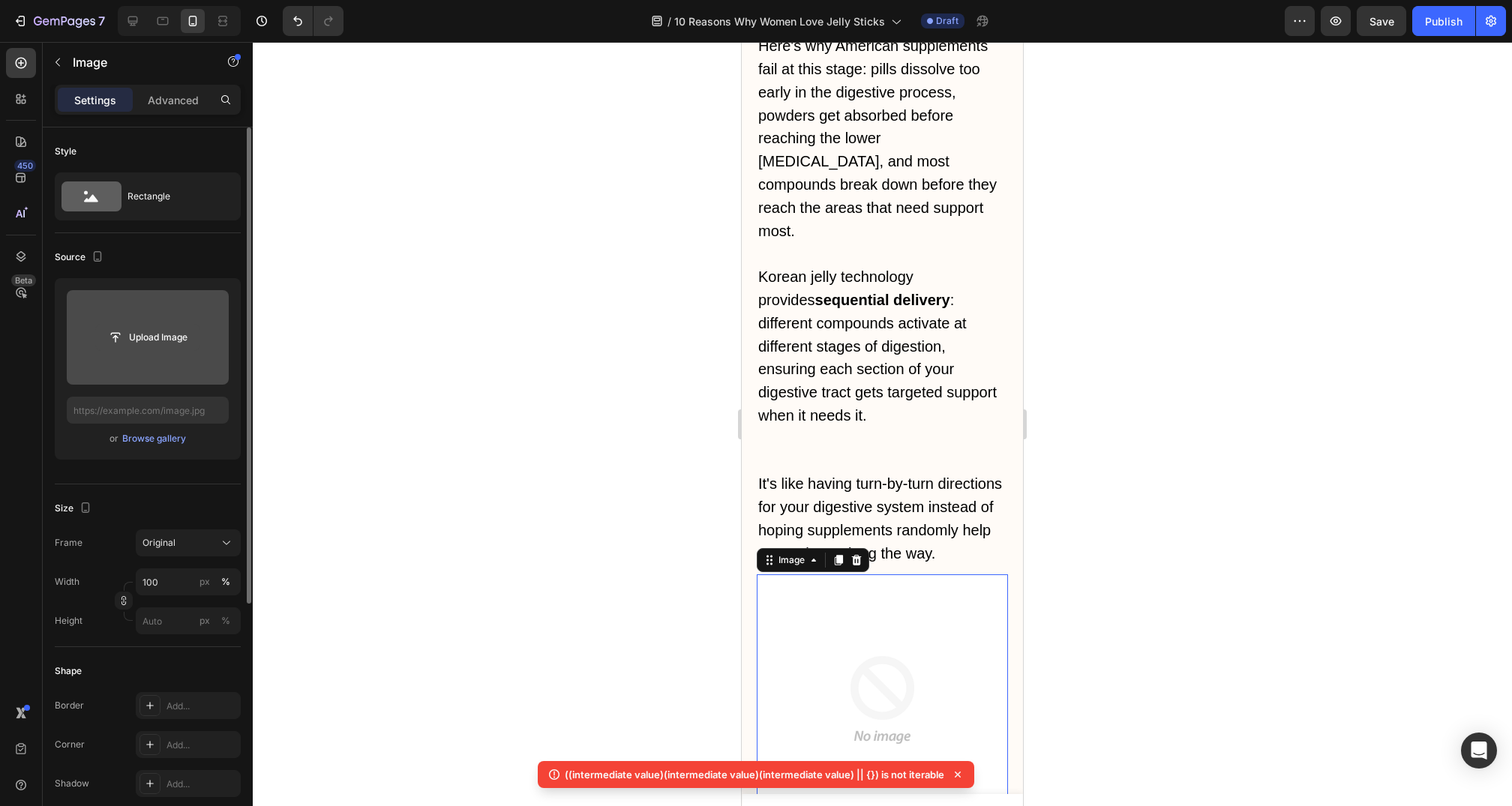
click at [165, 338] on input "file" at bounding box center [147, 338] width 103 height 26
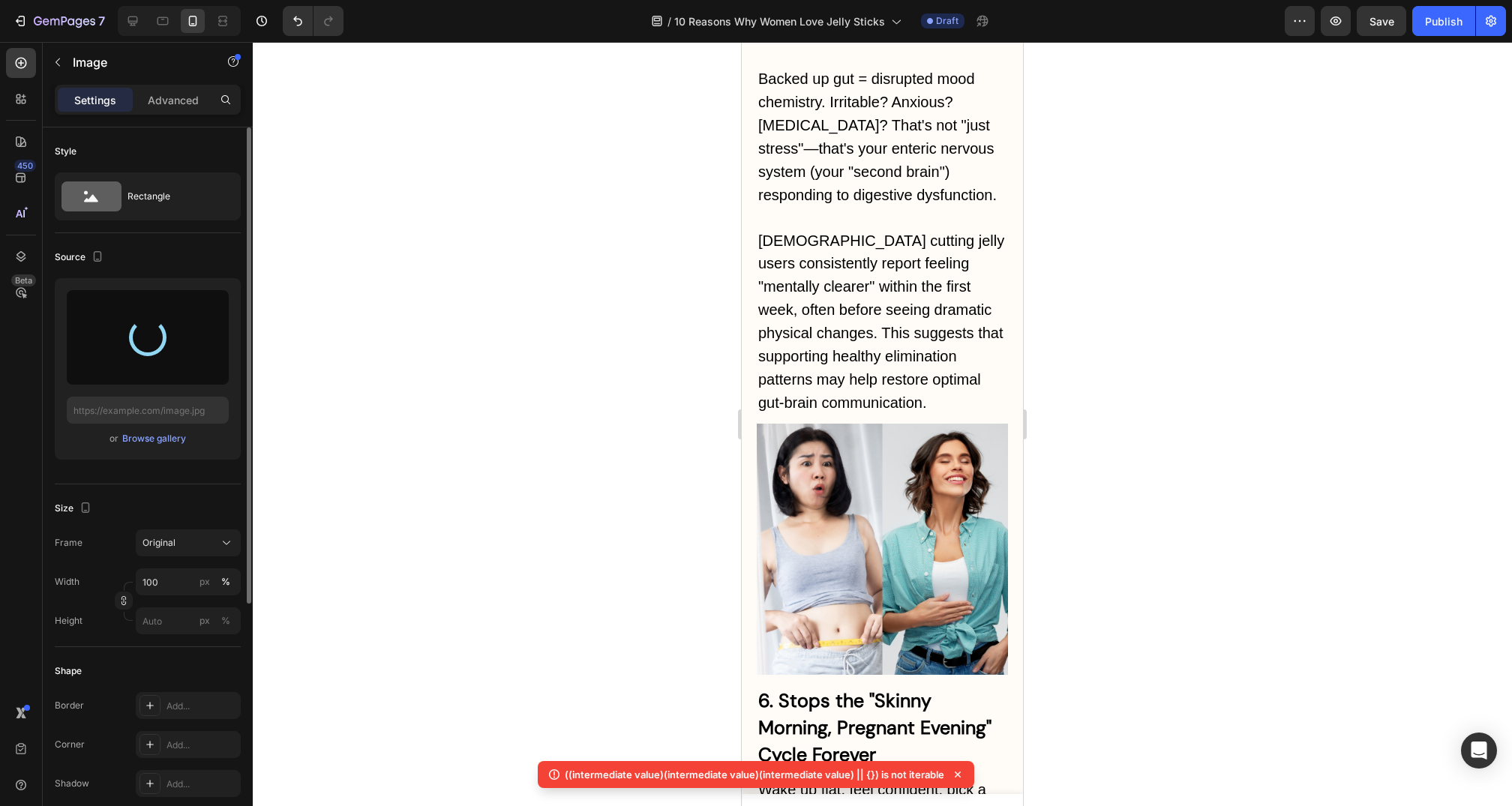
type input "https://cdn.shopify.com/s/files/1/0735/1907/1381/files/gempages_579277224100758…"
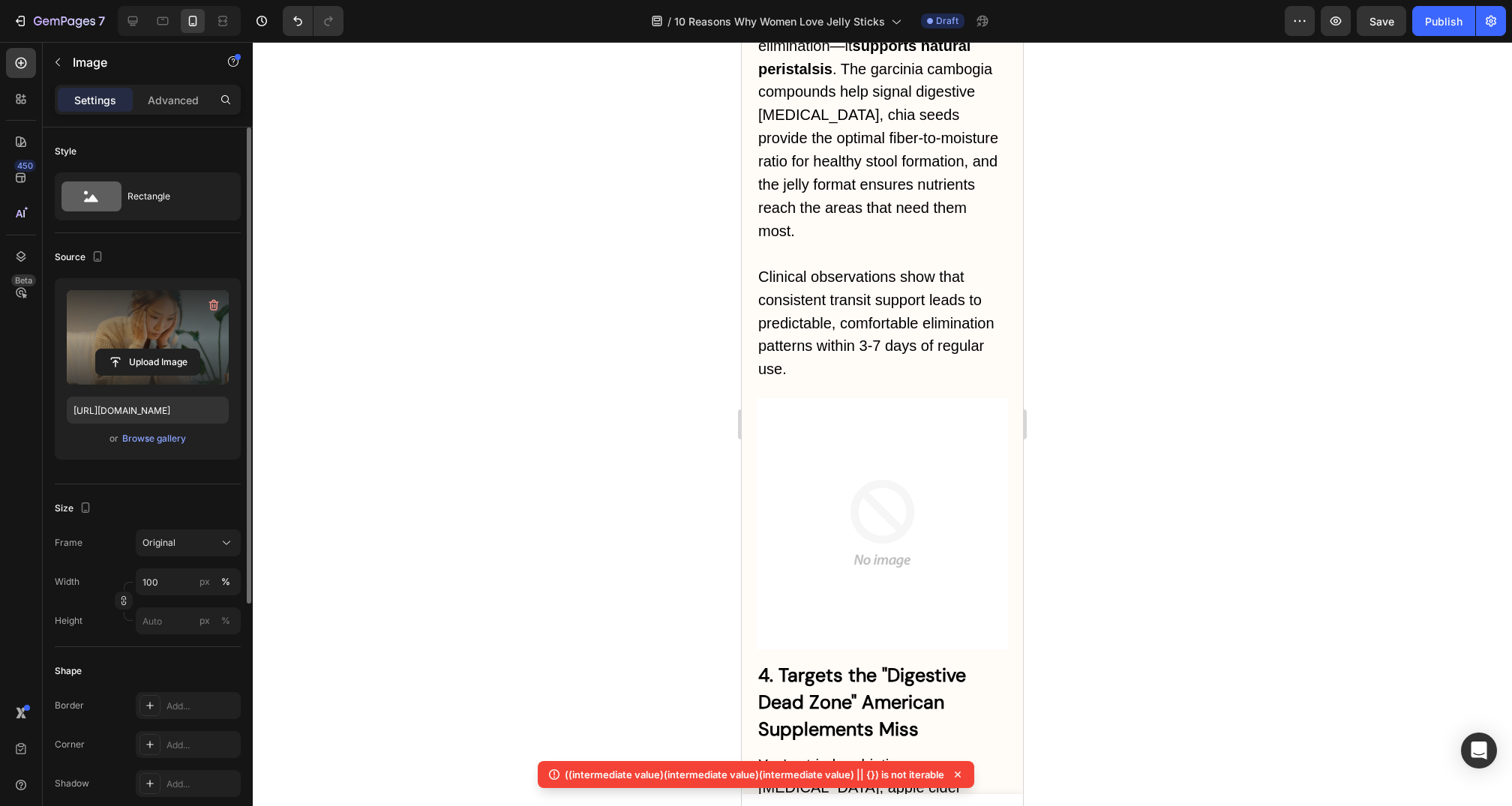
scroll to position [3974, 0]
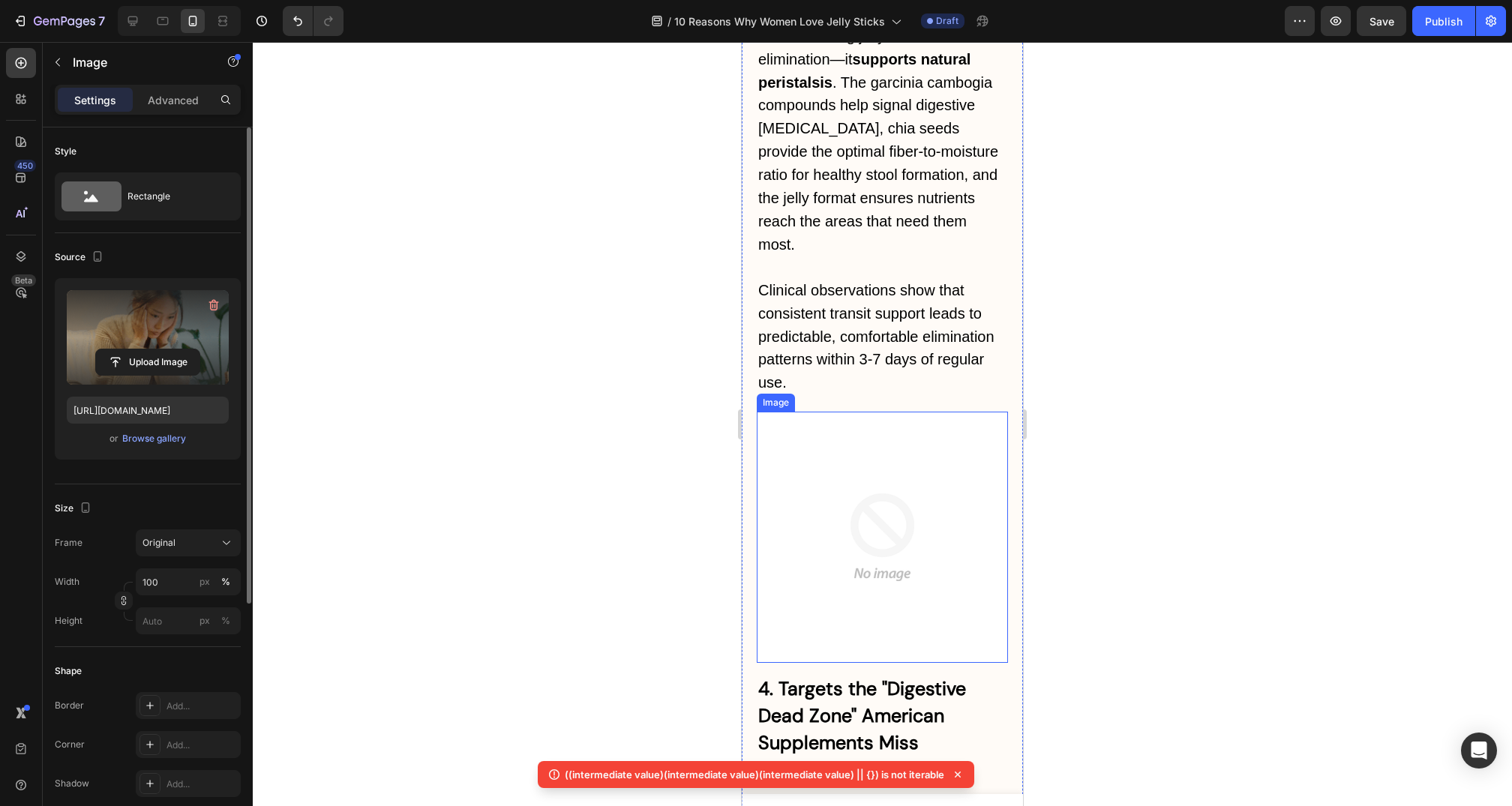
click at [890, 412] on img at bounding box center [883, 537] width 252 height 251
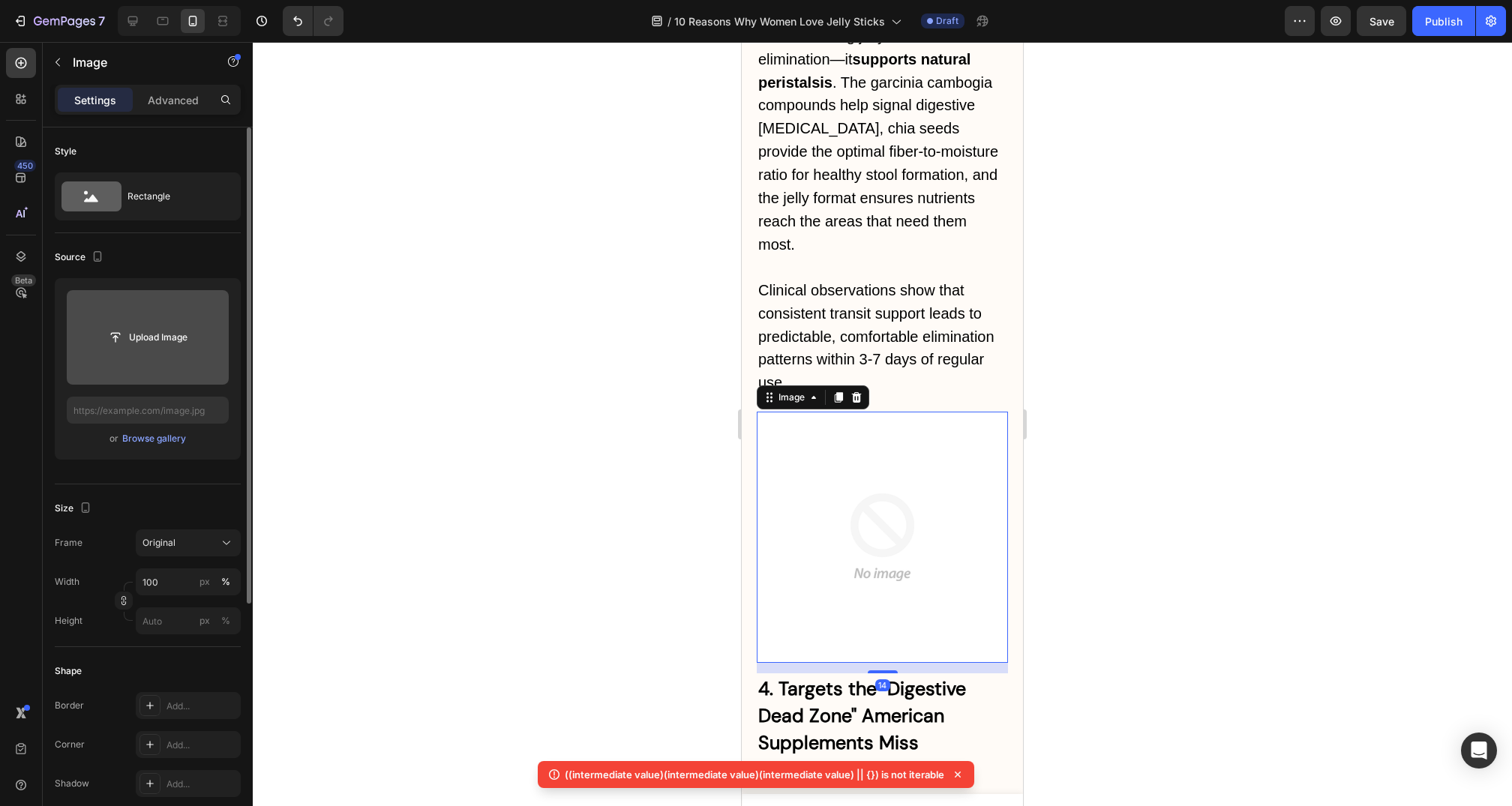
click at [207, 329] on div "Upload Image" at bounding box center [147, 337] width 162 height 27
click at [194, 333] on input "file" at bounding box center [147, 338] width 103 height 26
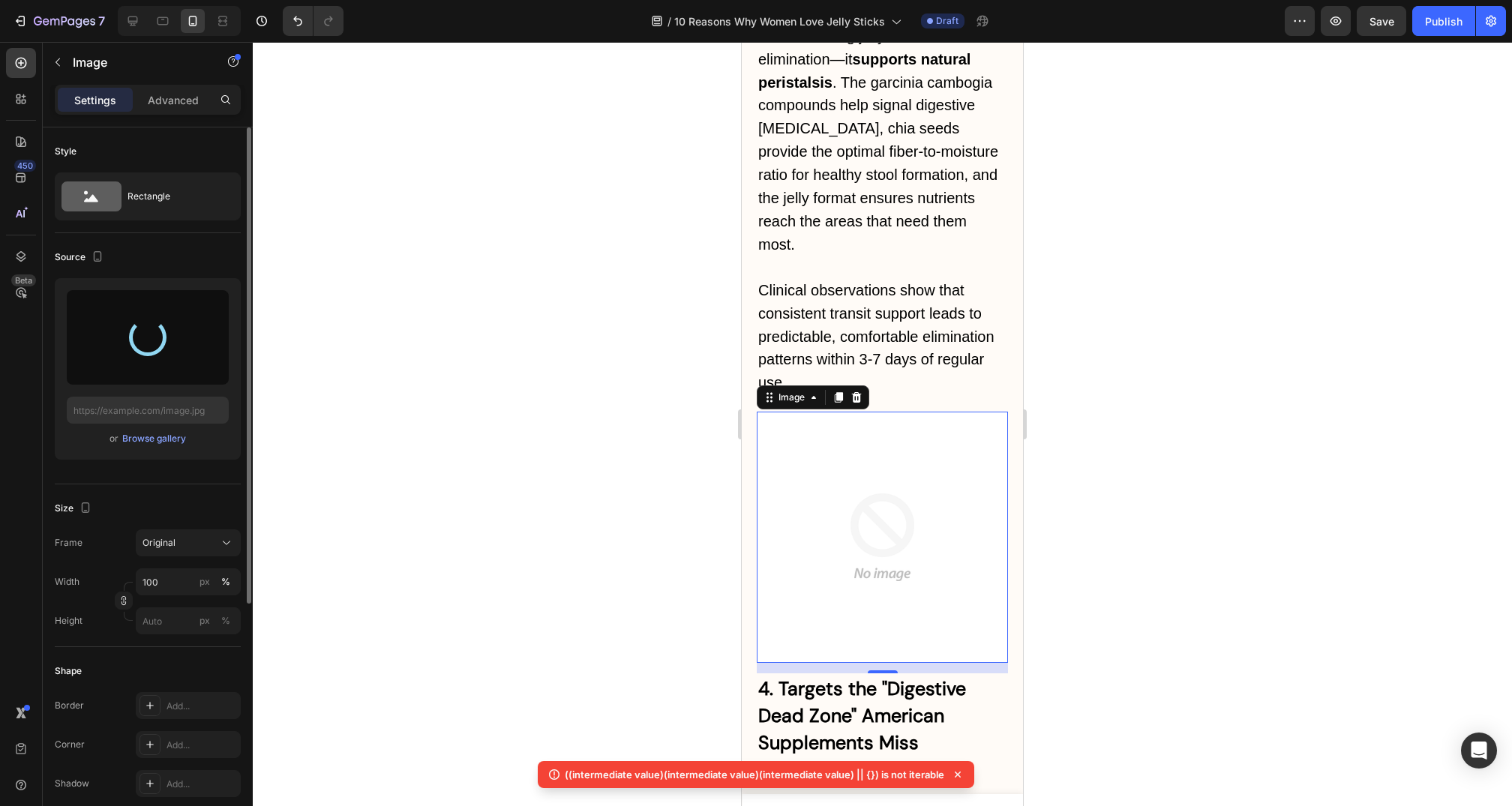
type input "https://cdn.shopify.com/s/files/1/0735/1907/1381/files/gempages_579277224100758…"
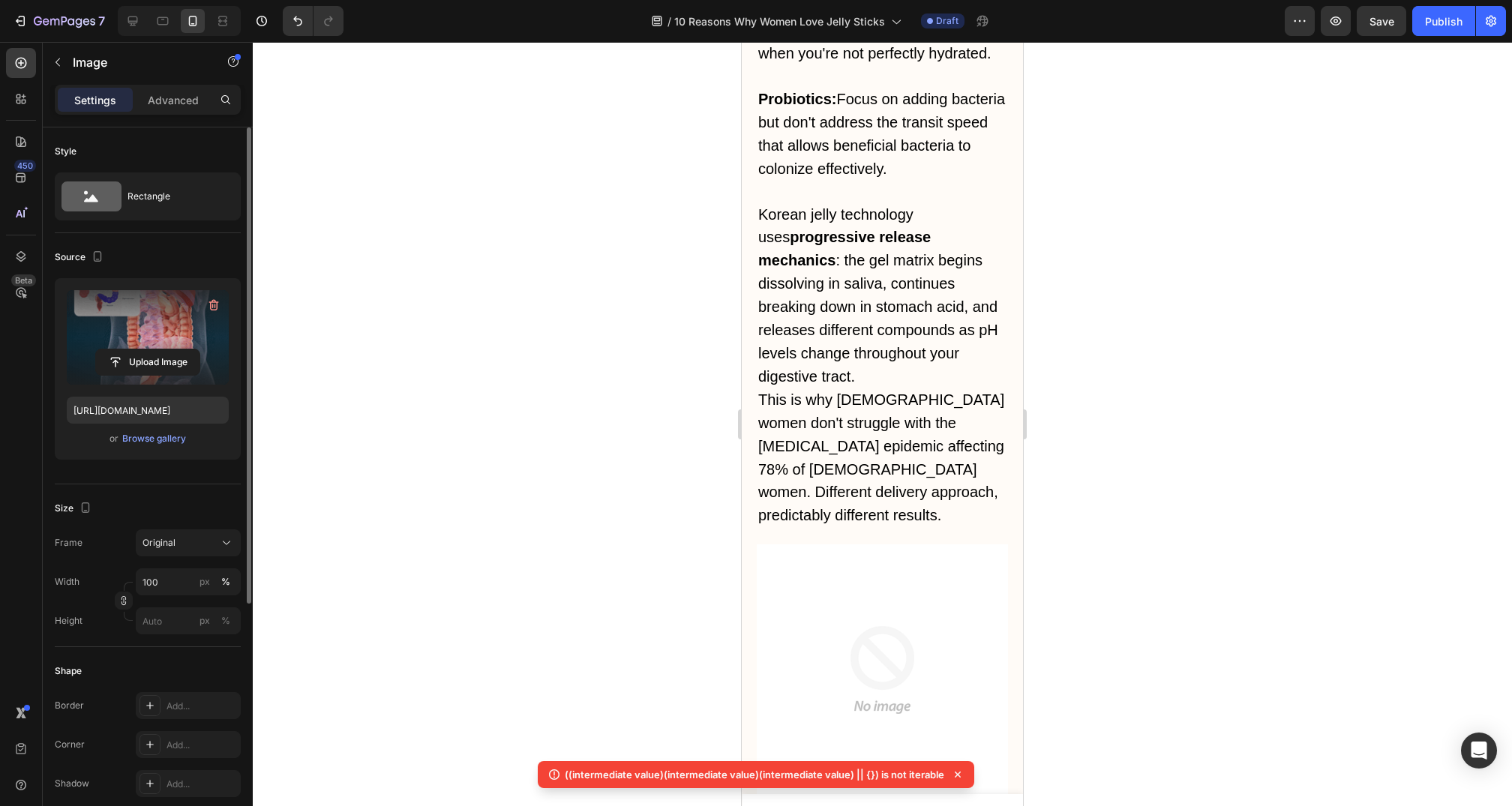
scroll to position [2947, 0]
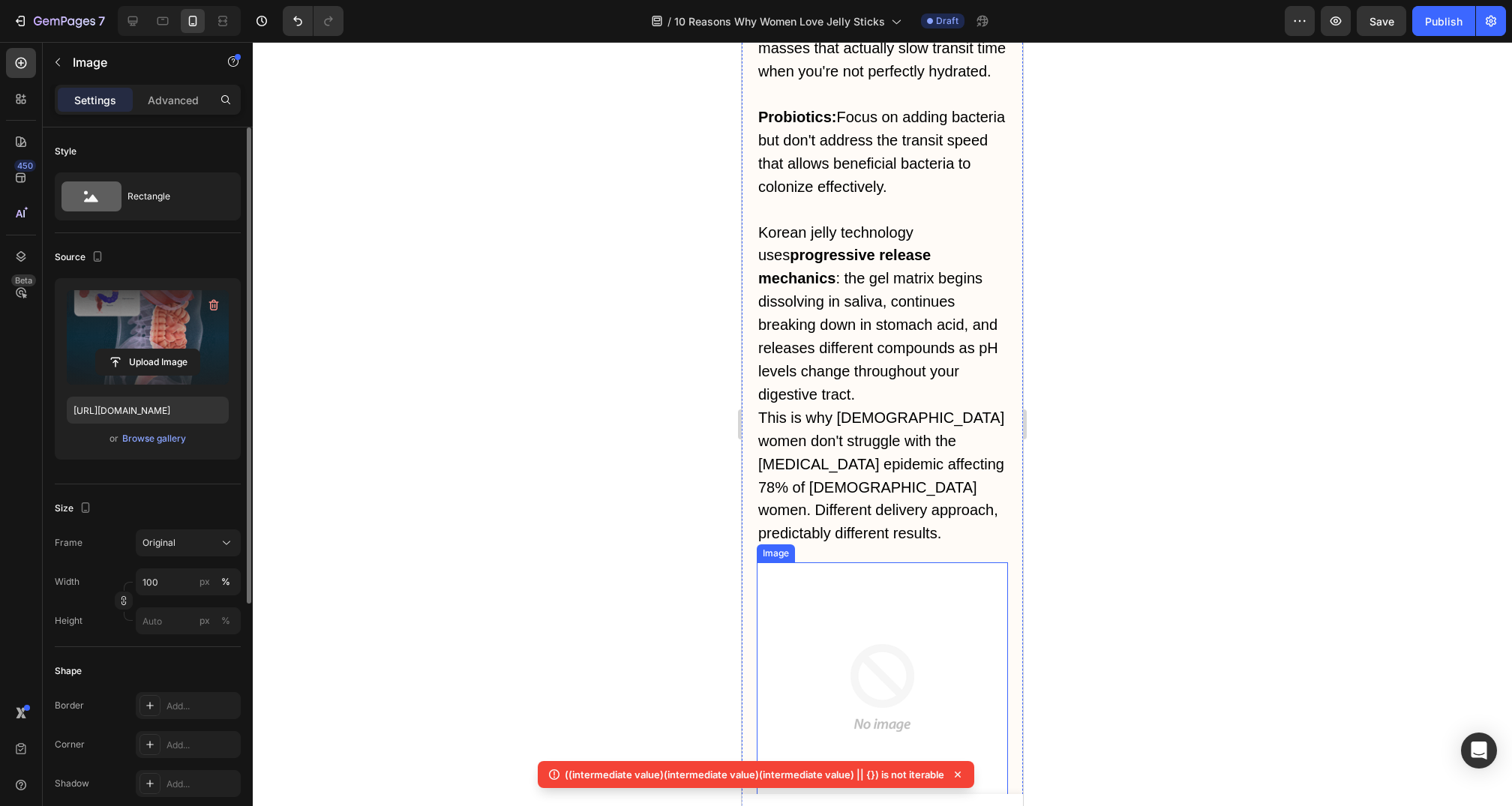
click at [892, 562] on img at bounding box center [883, 688] width 252 height 251
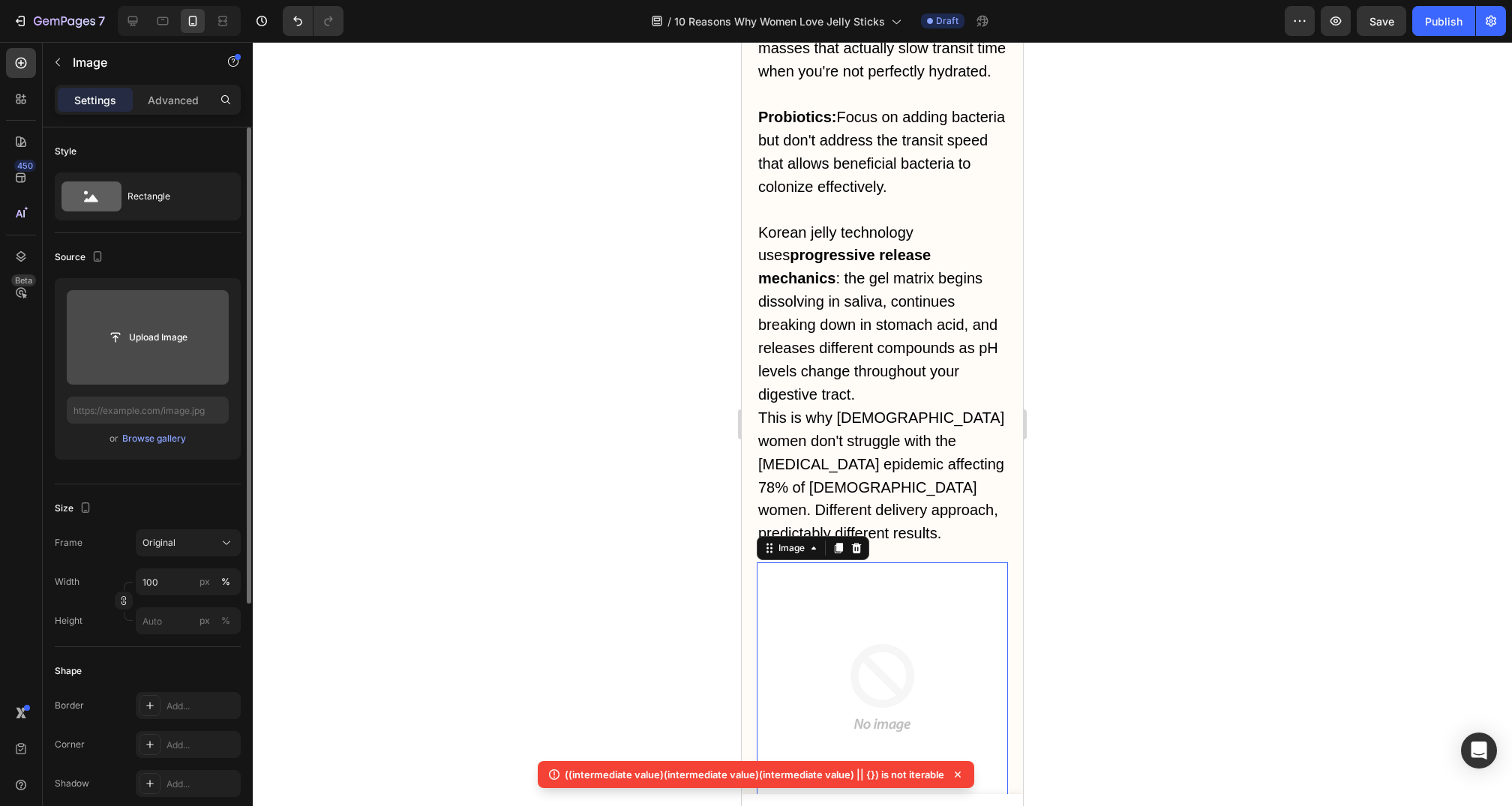
click at [157, 351] on input "file" at bounding box center [147, 338] width 162 height 95
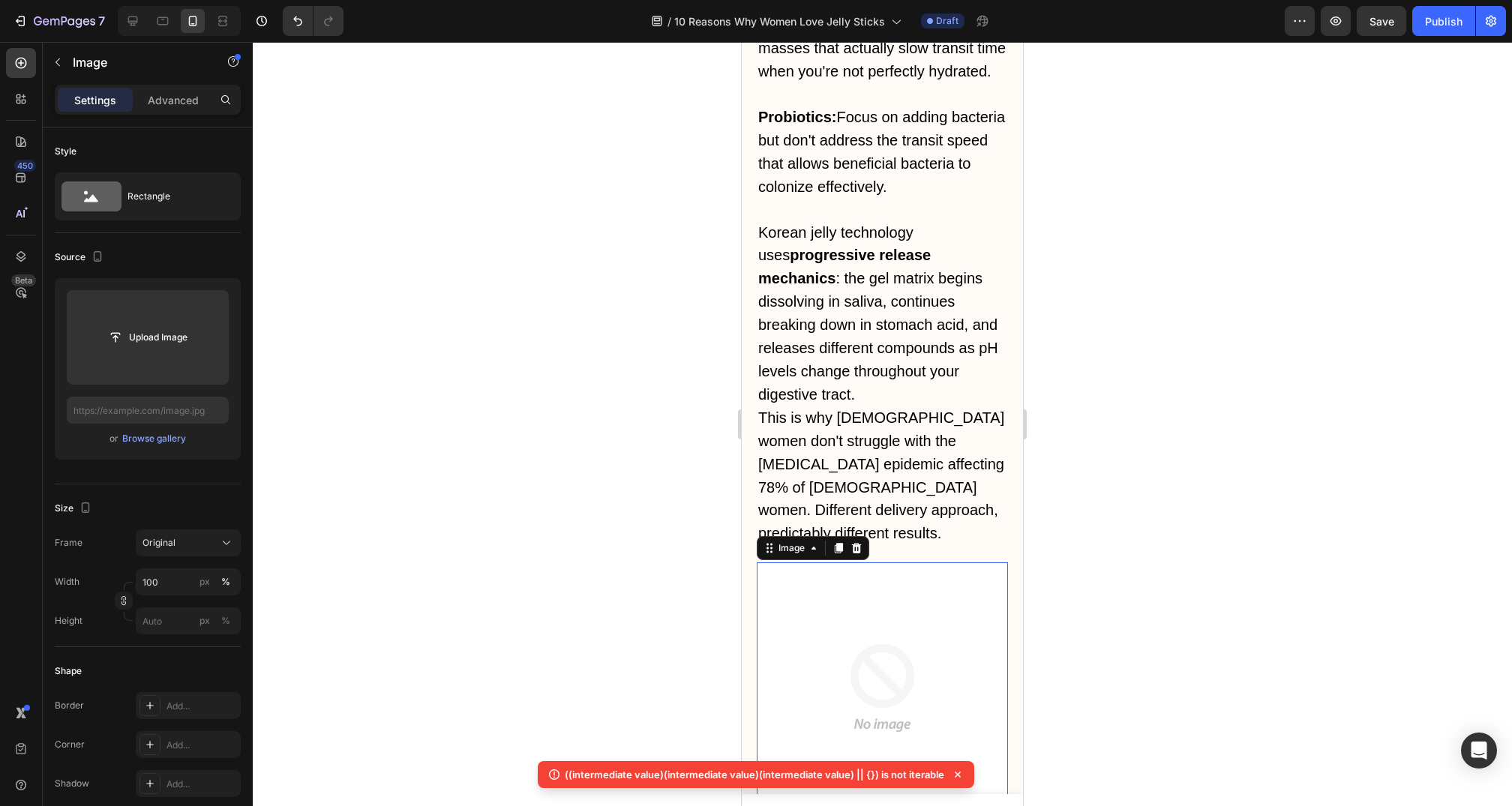
type input "https://cdn.shopify.com/s/files/1/0735/1907/1381/files/gempages_579277224100758…"
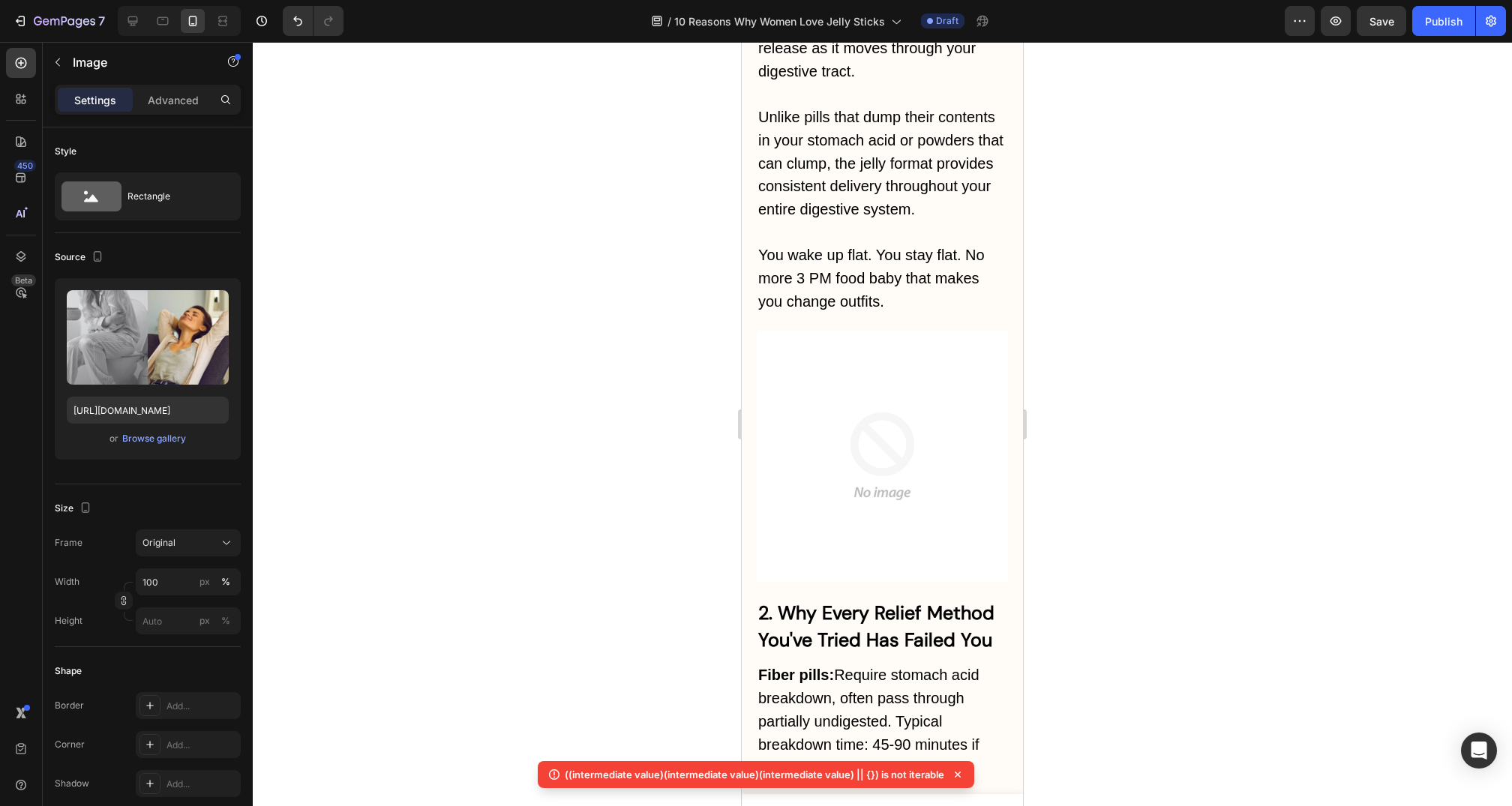
scroll to position [2062, 0]
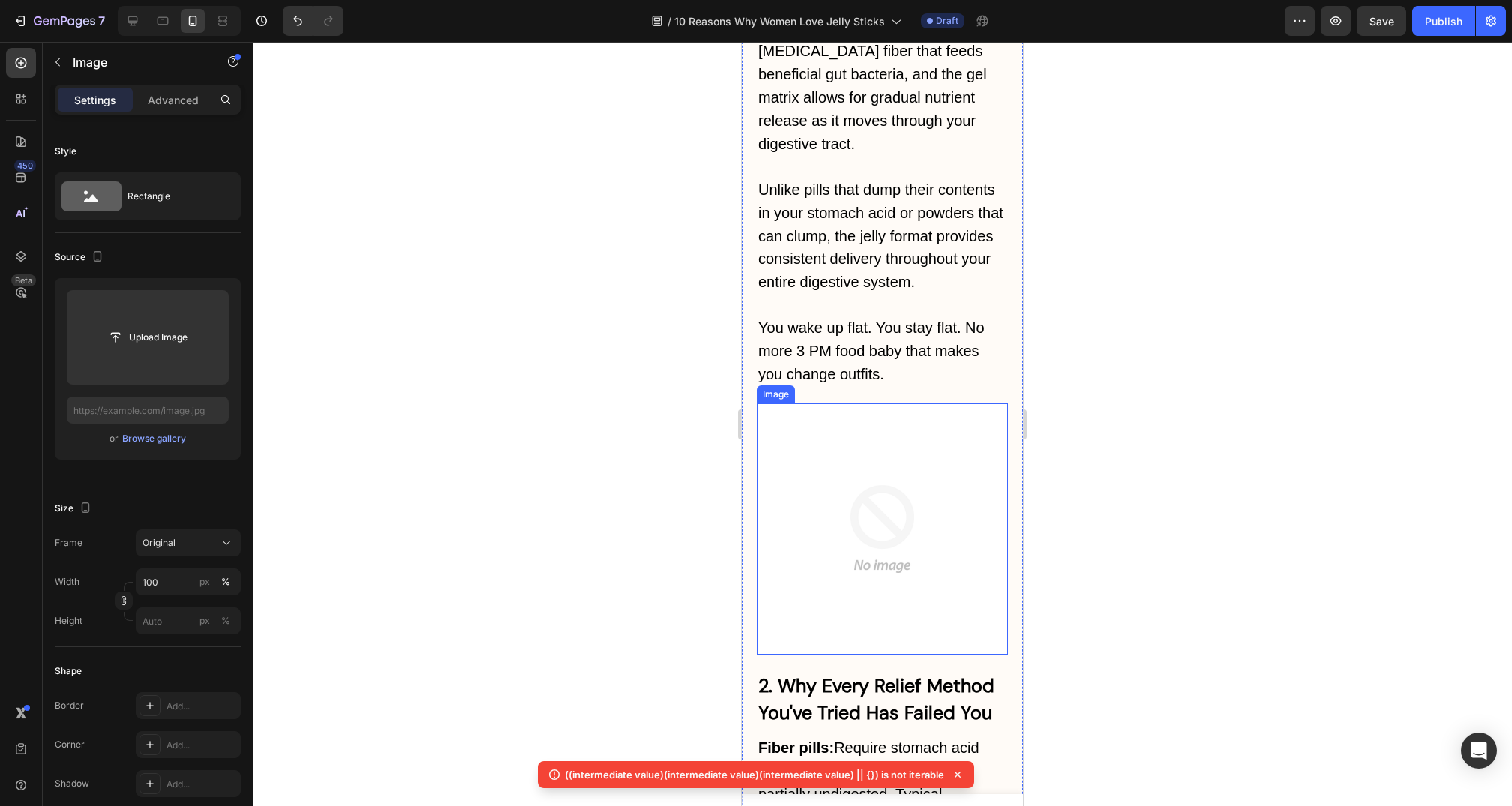
click at [900, 432] on img at bounding box center [883, 529] width 252 height 251
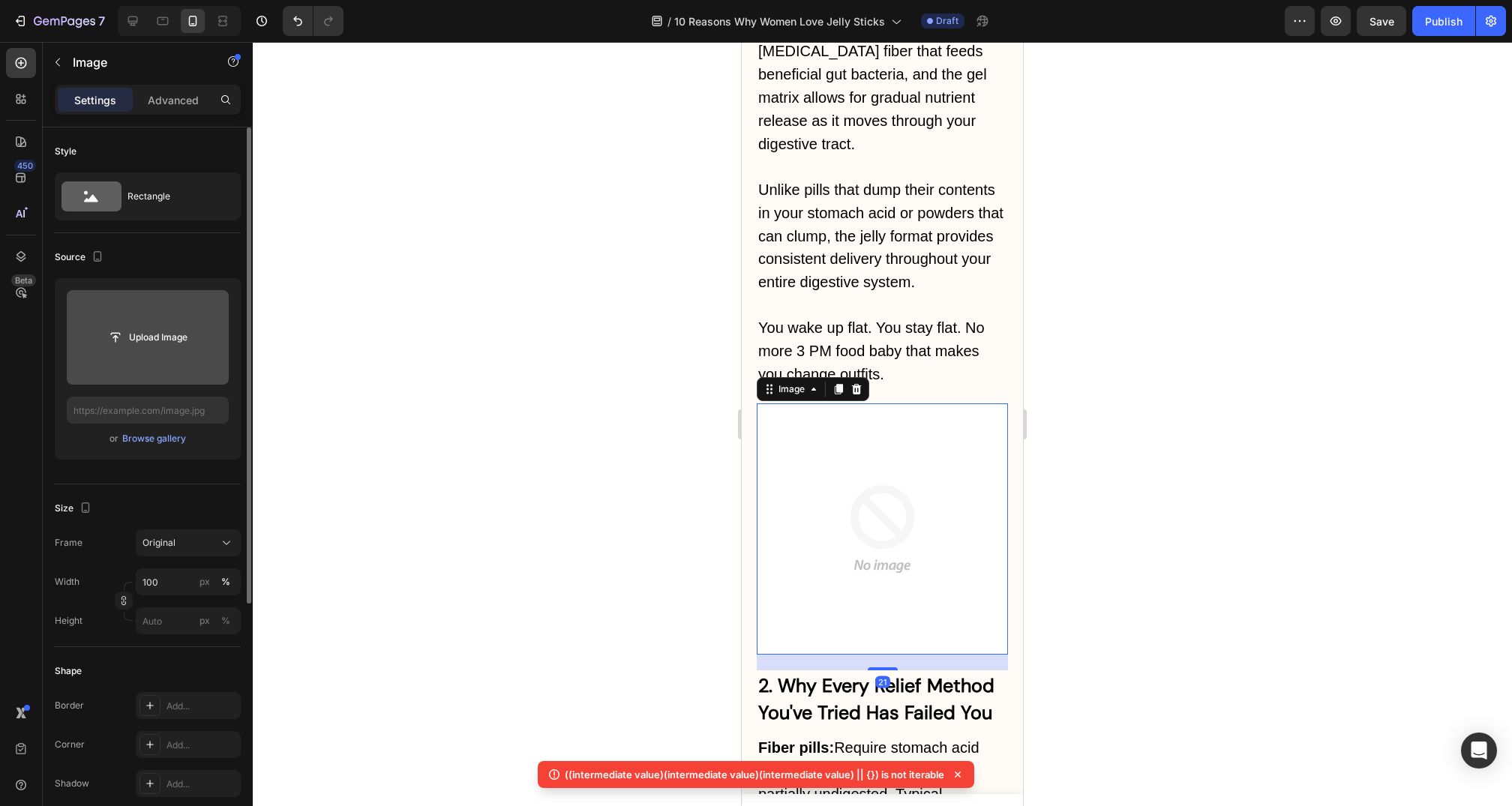
click at [134, 349] on input "file" at bounding box center [147, 338] width 103 height 26
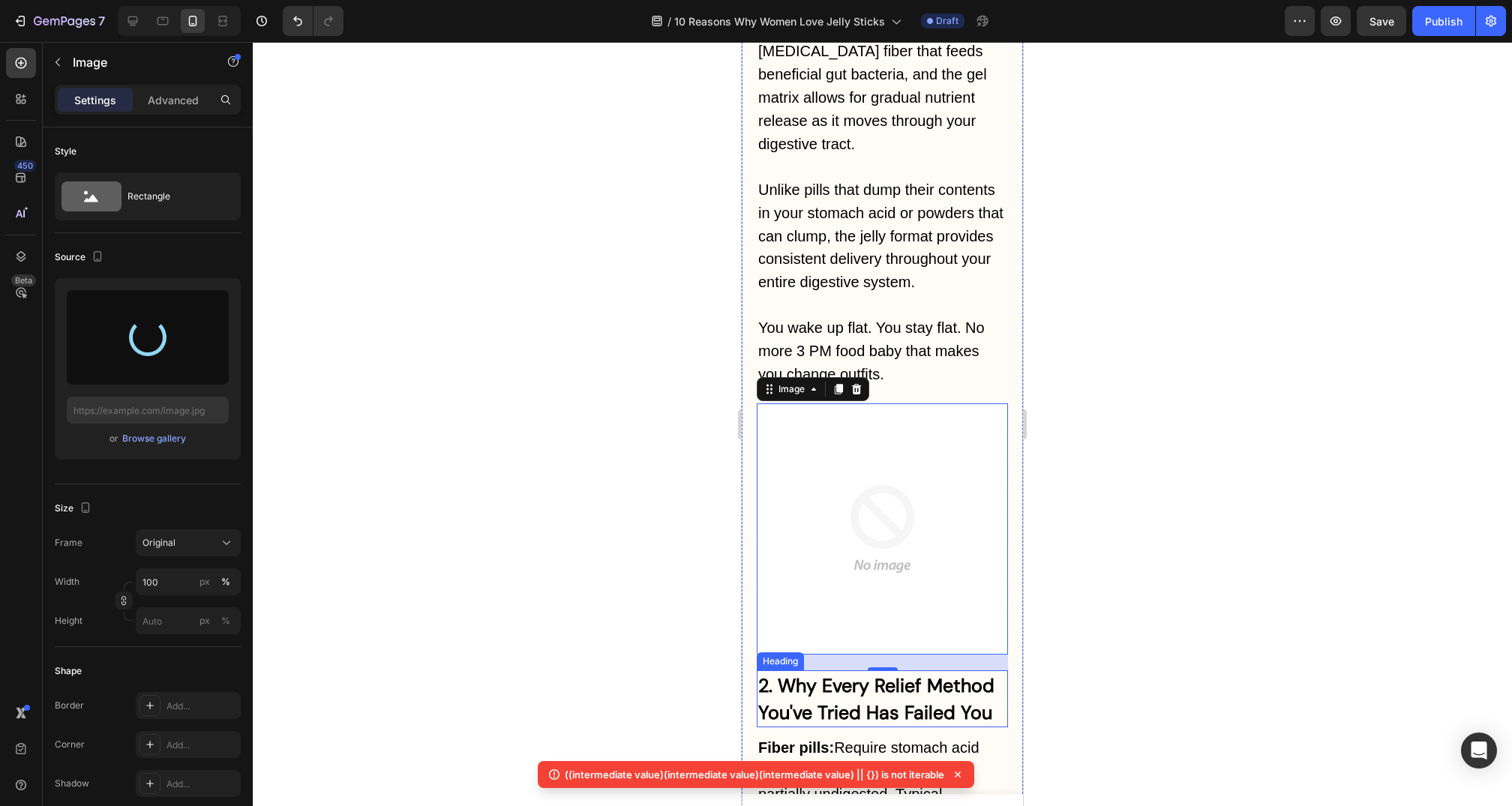
type input "https://cdn.shopify.com/s/files/1/0735/1907/1381/files/gempages_579277224100758…"
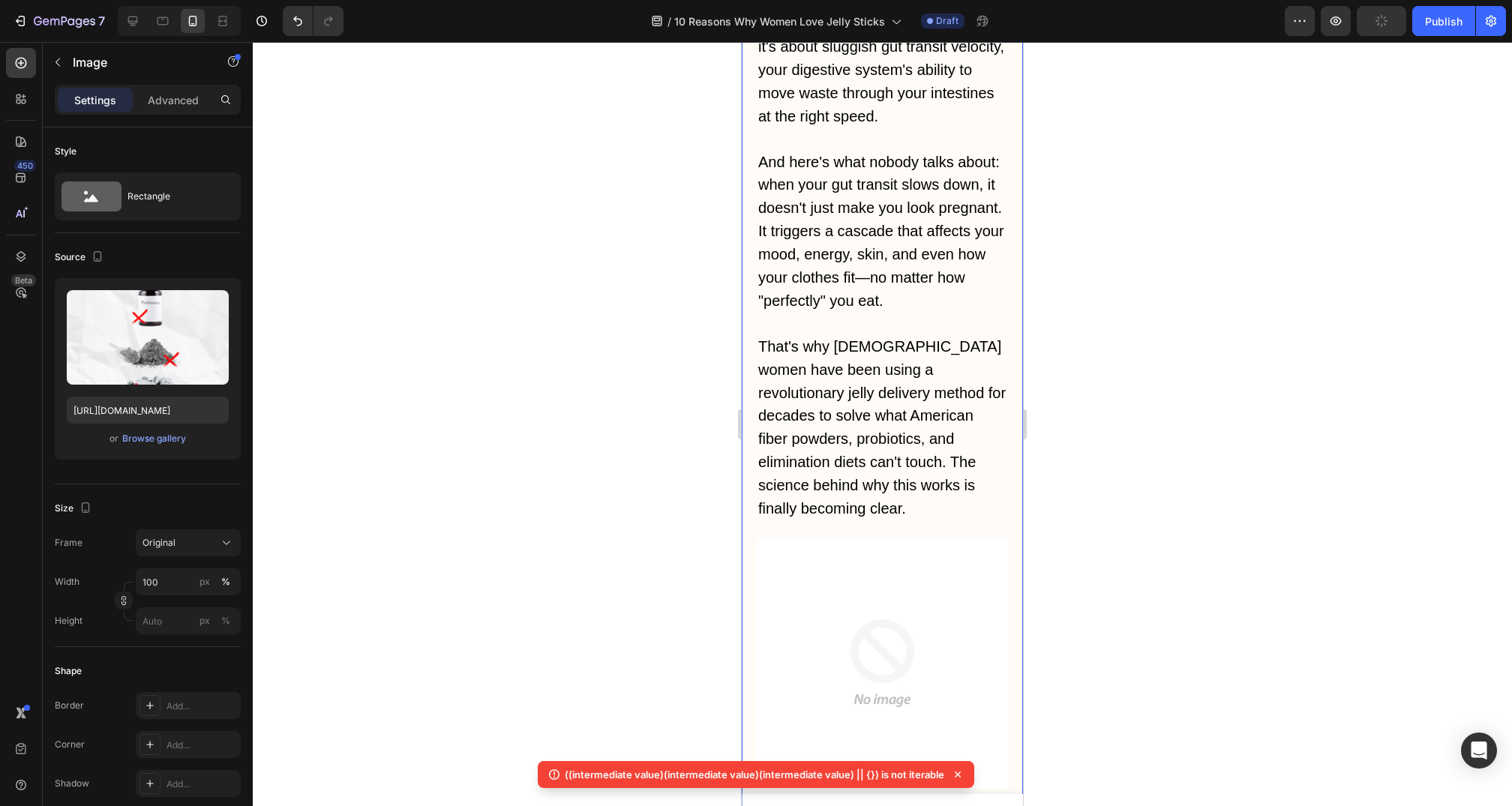
scroll to position [941, 0]
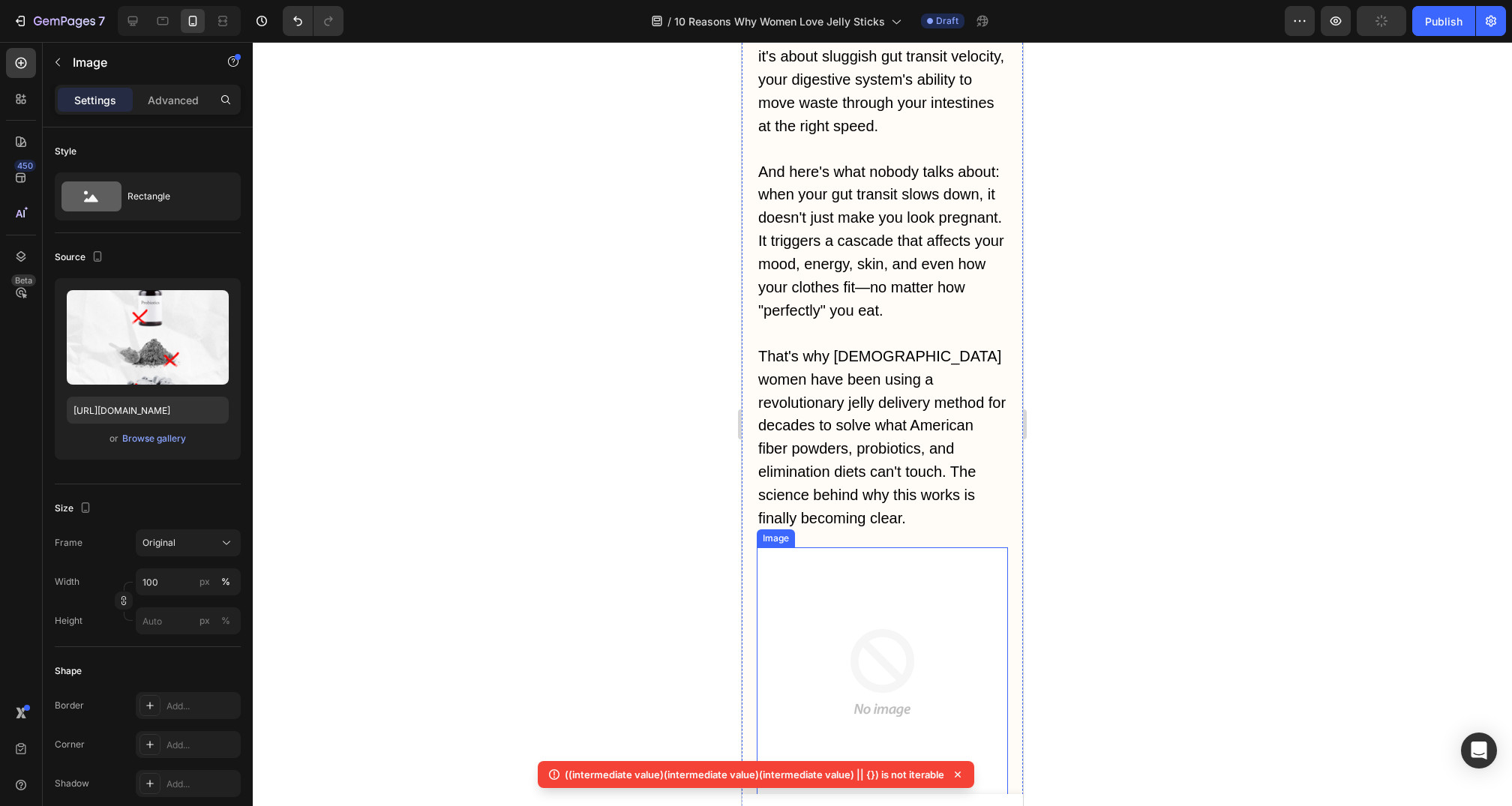
click at [928, 617] on img at bounding box center [883, 673] width 252 height 251
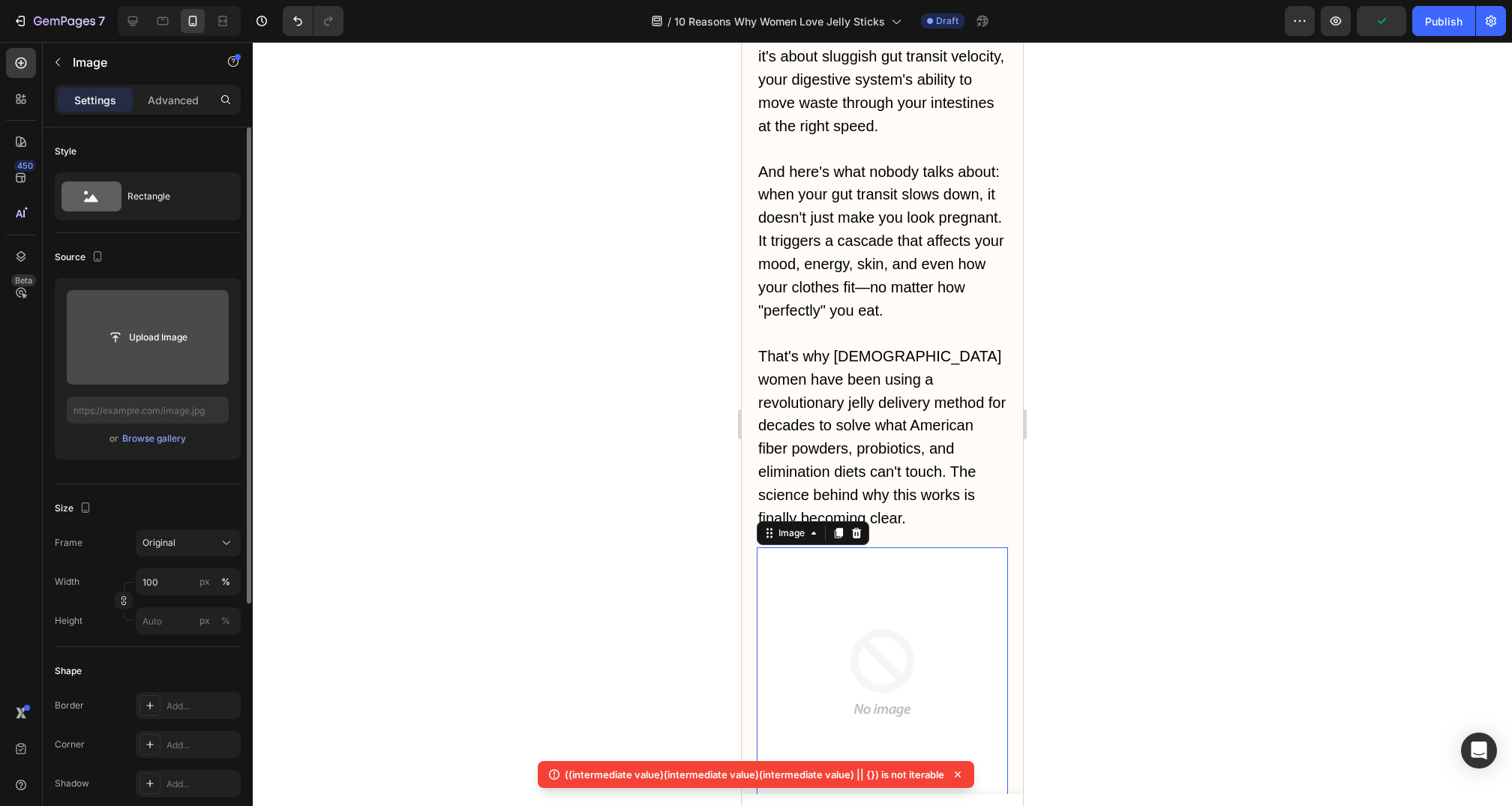
click at [134, 359] on input "file" at bounding box center [147, 338] width 162 height 95
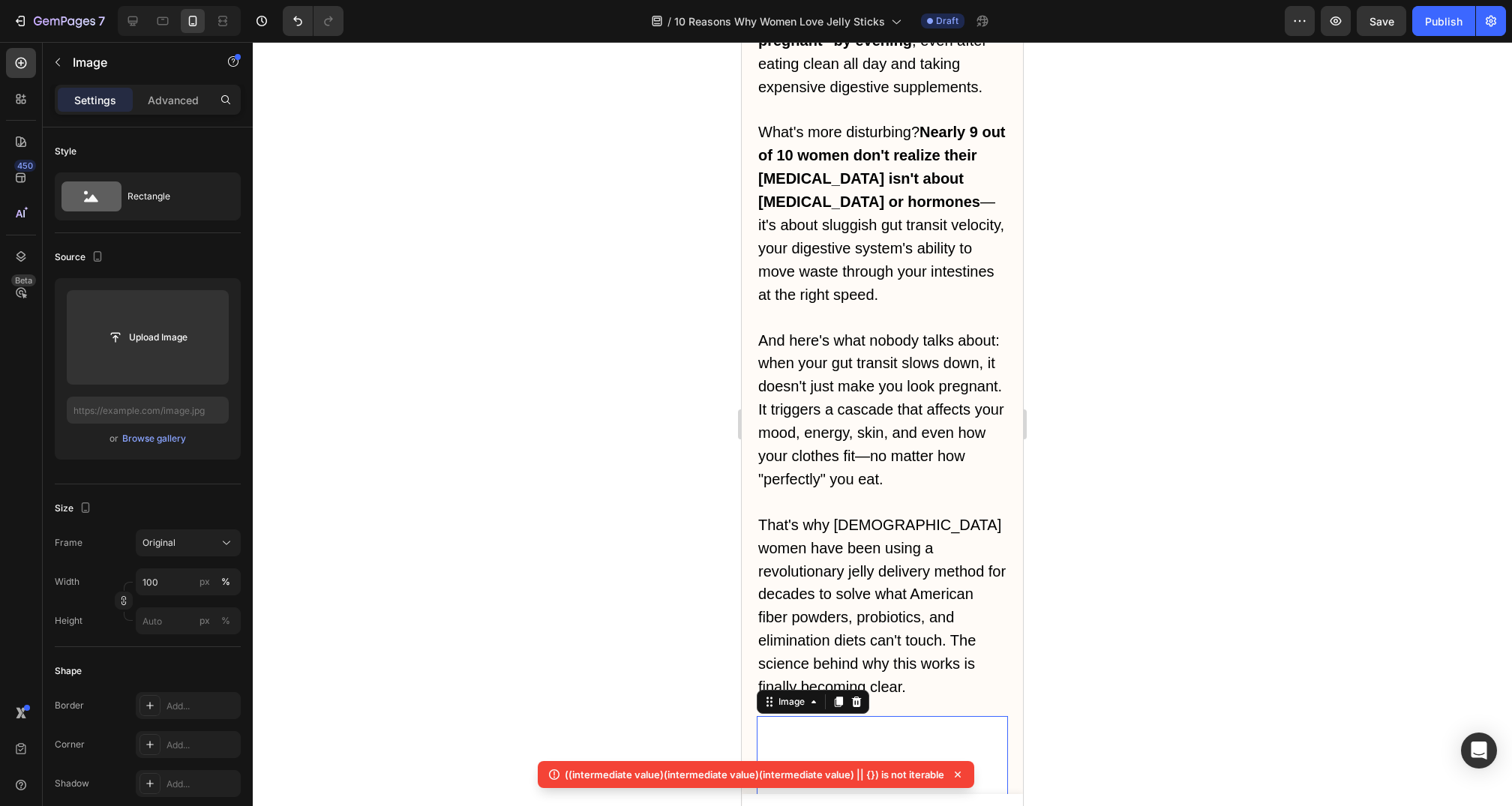
scroll to position [976, 0]
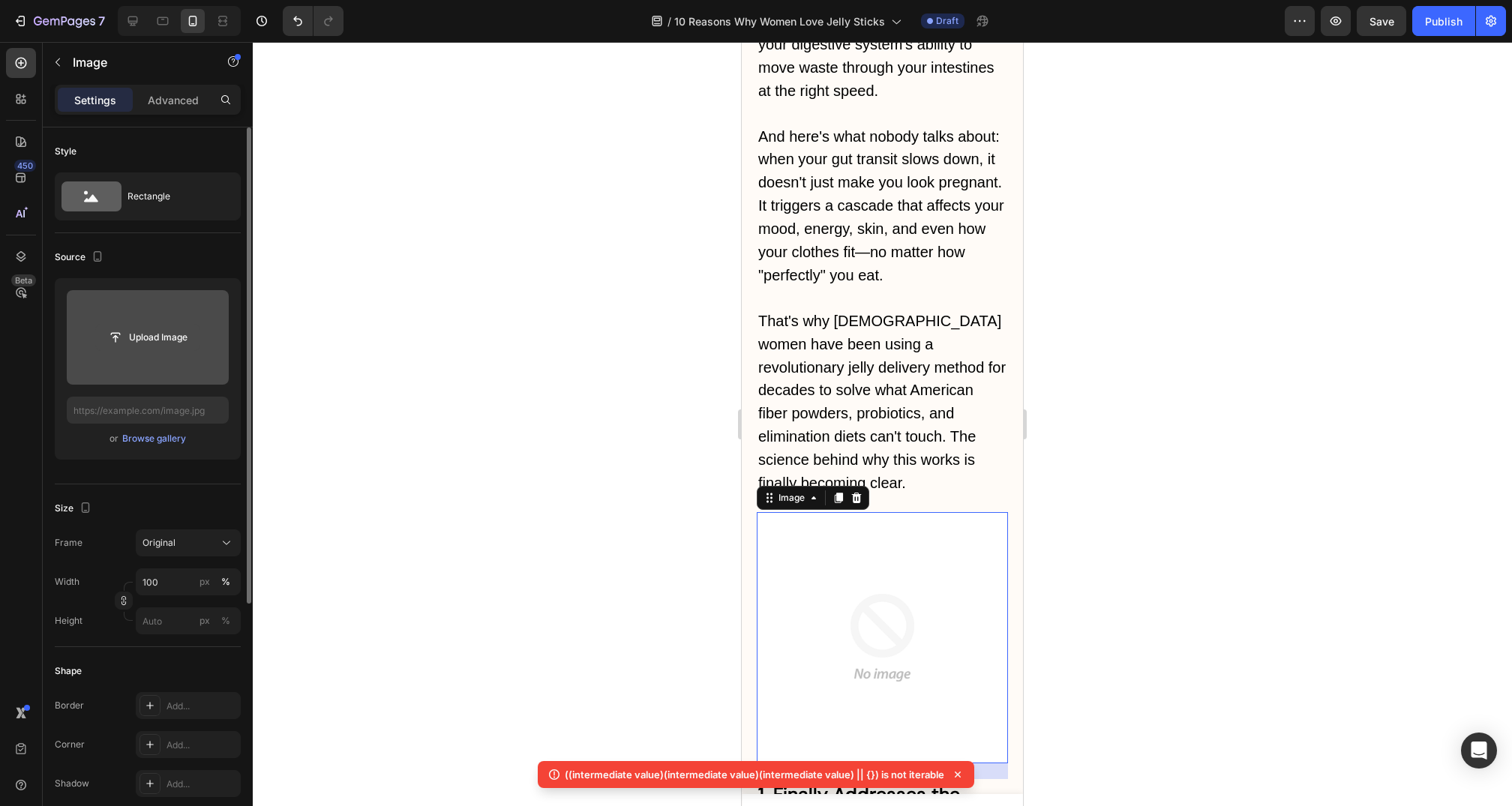
click at [166, 341] on input "file" at bounding box center [147, 338] width 103 height 26
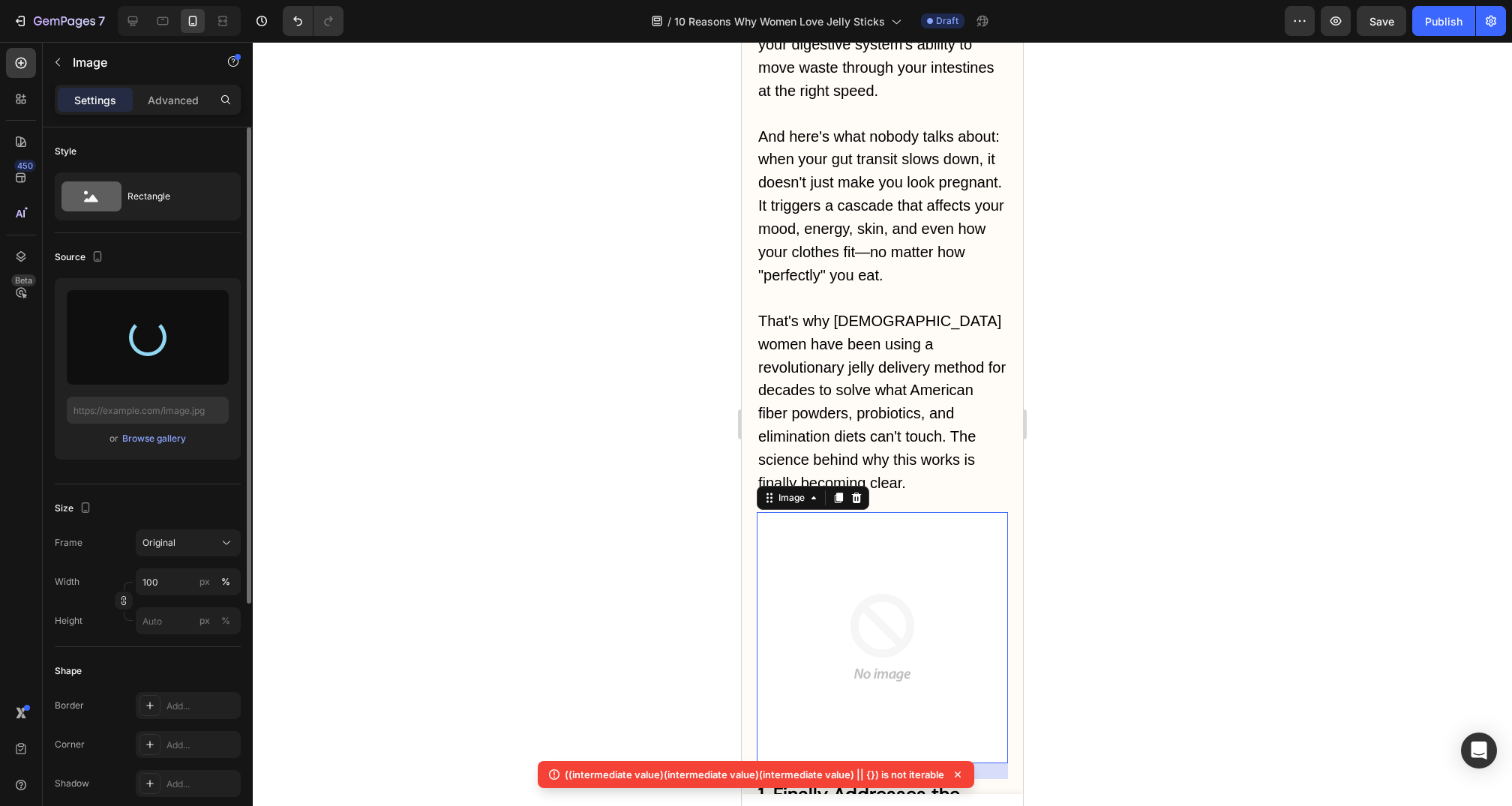
type input "https://cdn.shopify.com/s/files/1/0735/1907/1381/files/gempages_579277224100758…"
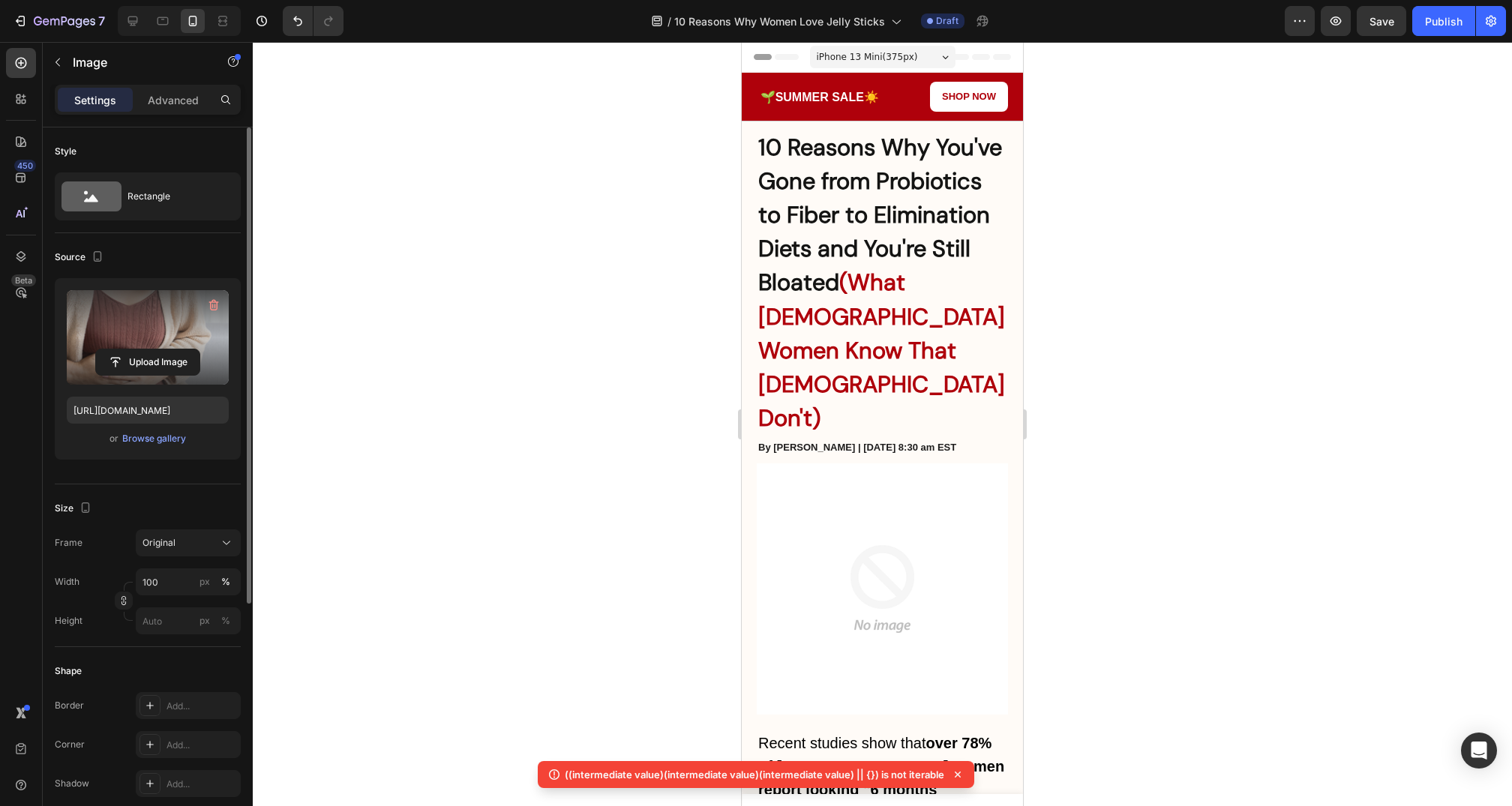
scroll to position [1, 0]
click at [889, 519] on img at bounding box center [883, 588] width 252 height 251
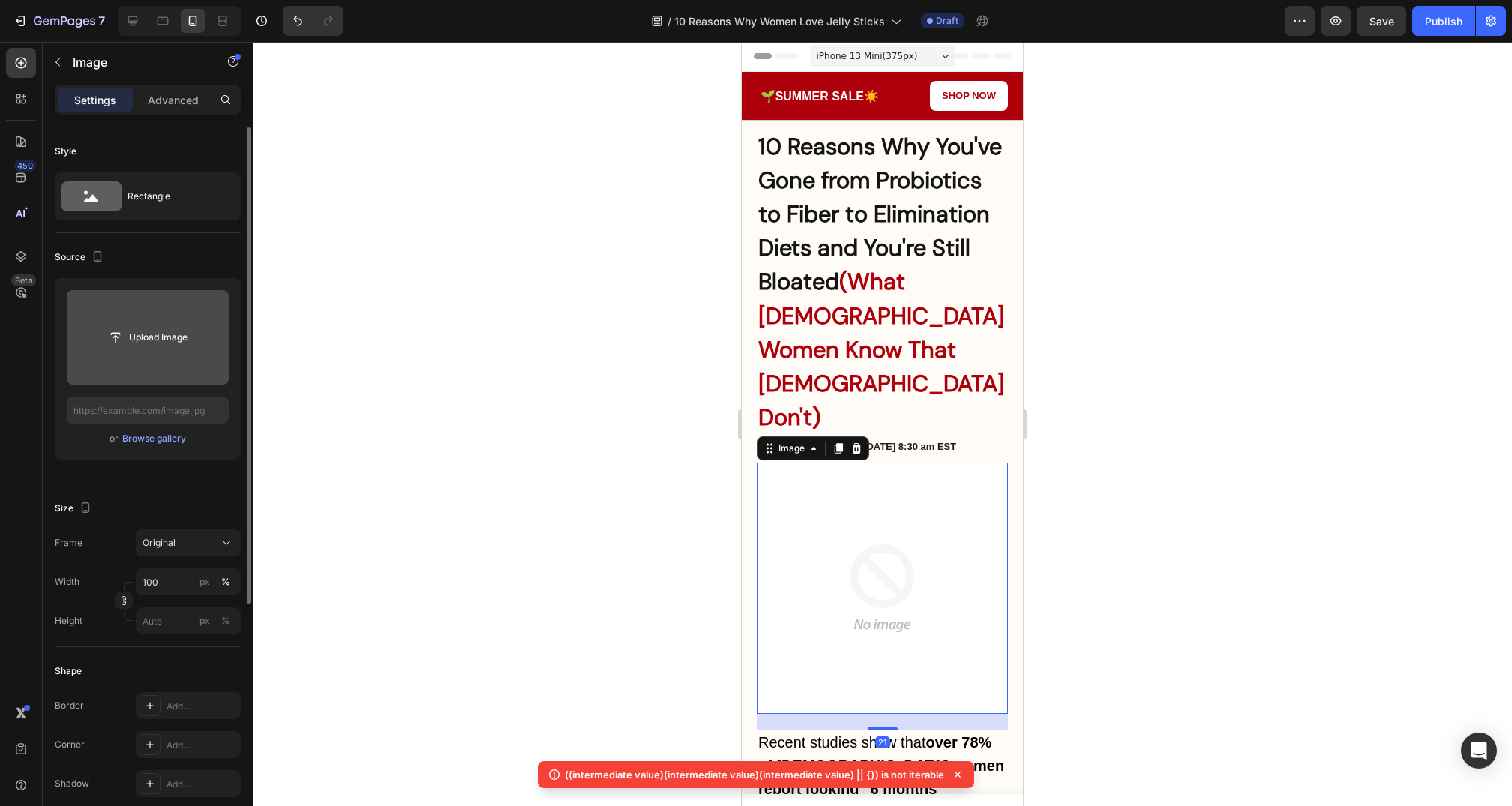
click at [154, 338] on input "file" at bounding box center [147, 338] width 103 height 26
click at [165, 340] on input "file" at bounding box center [147, 338] width 103 height 26
click at [165, 431] on button "Browse gallery" at bounding box center [154, 438] width 65 height 15
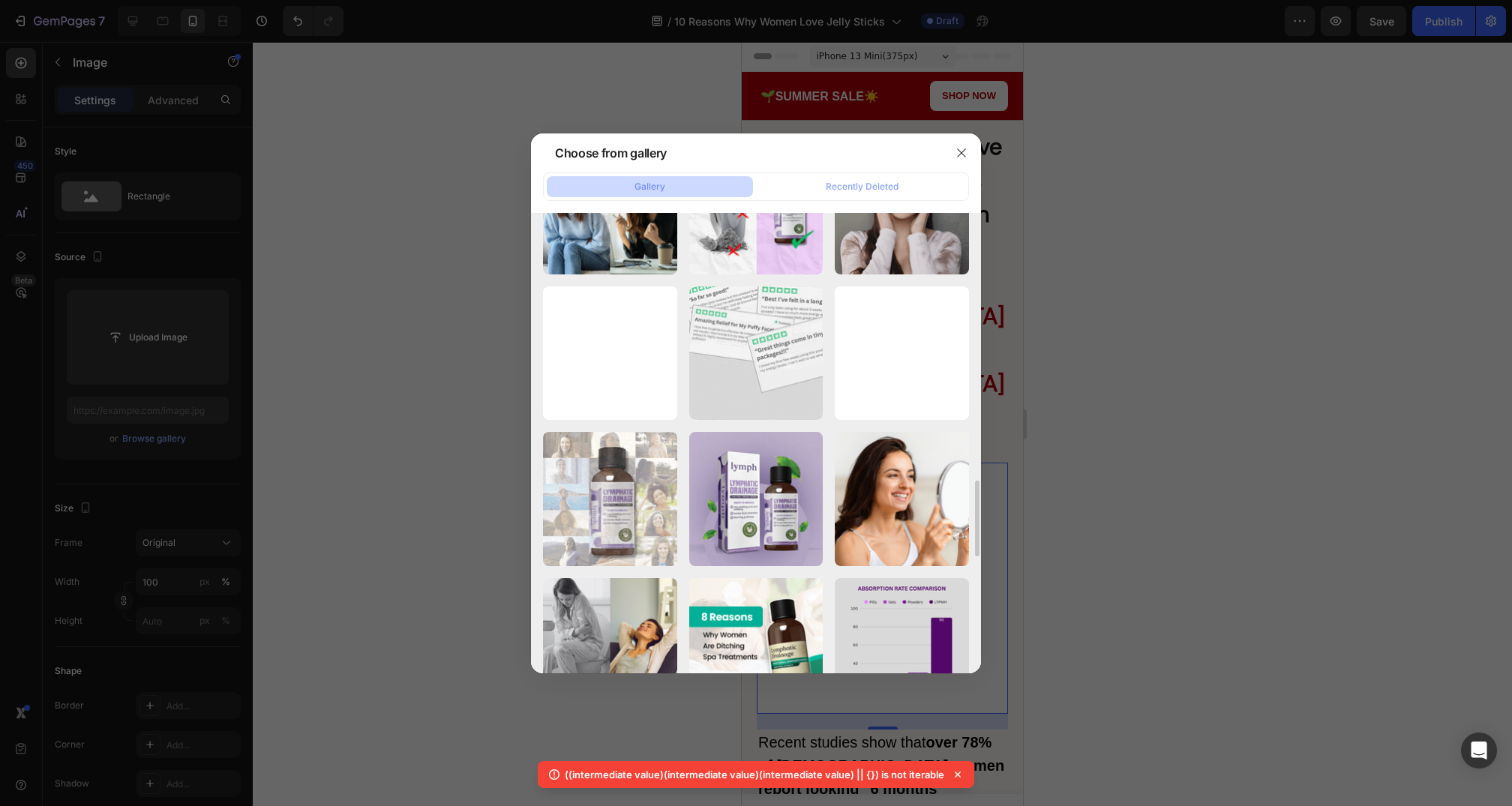
scroll to position [1249, 0]
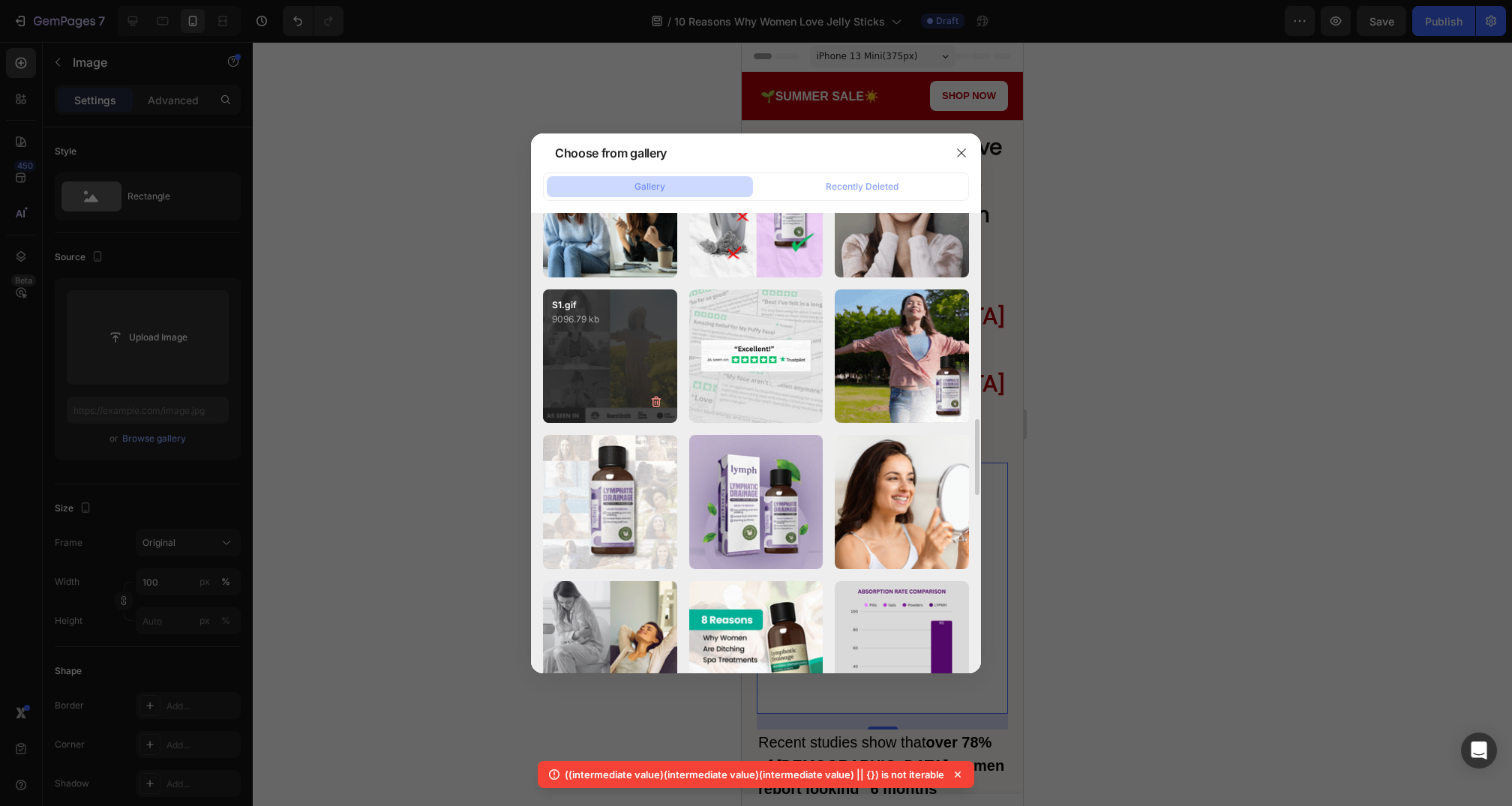
click at [618, 351] on div "S1.gif 9096.79 kb" at bounding box center [610, 356] width 134 height 134
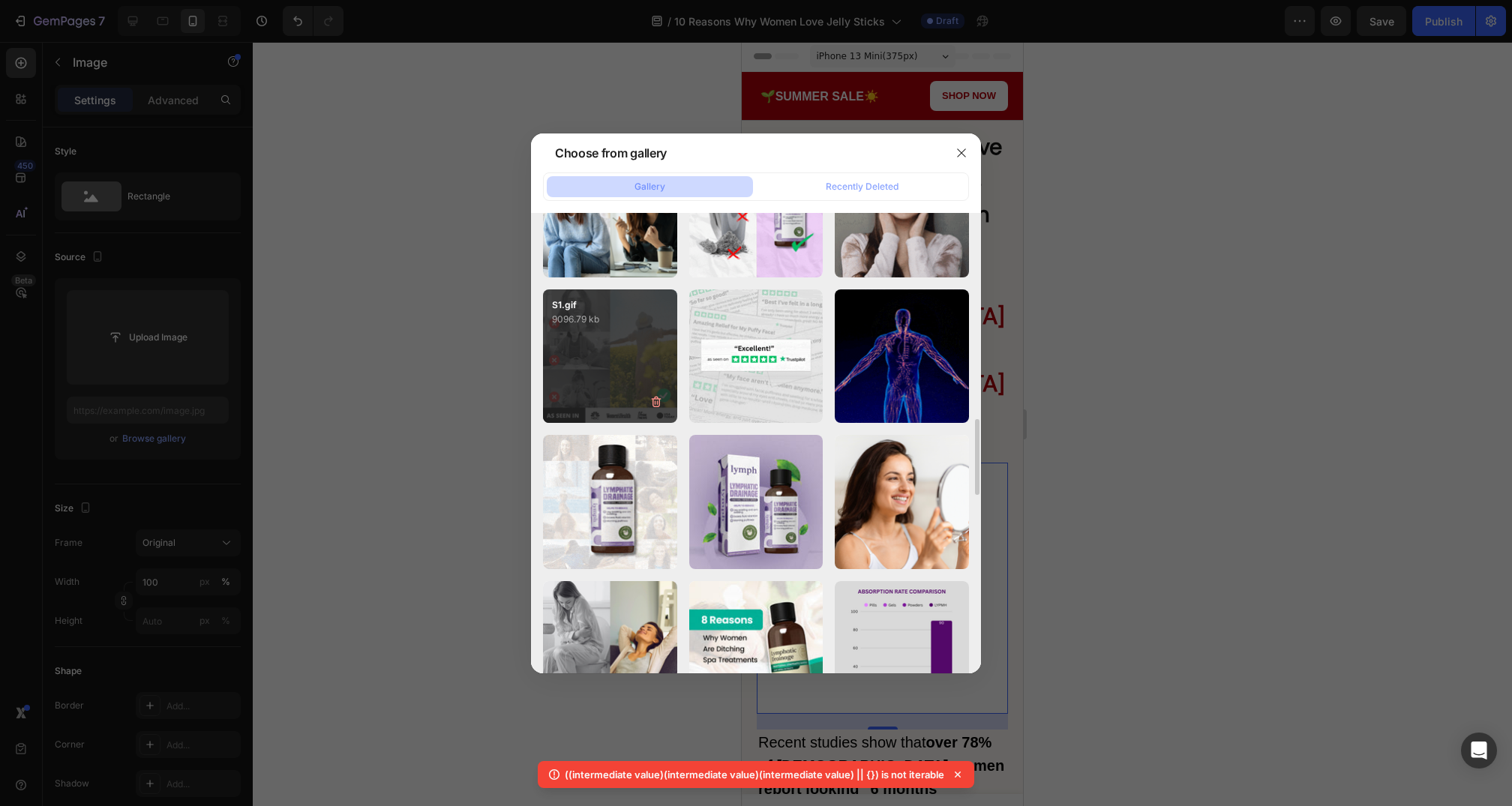
type input "https://cdn.shopify.com/s/files/1/0735/1907/1381/files/gempages_579277224100758…"
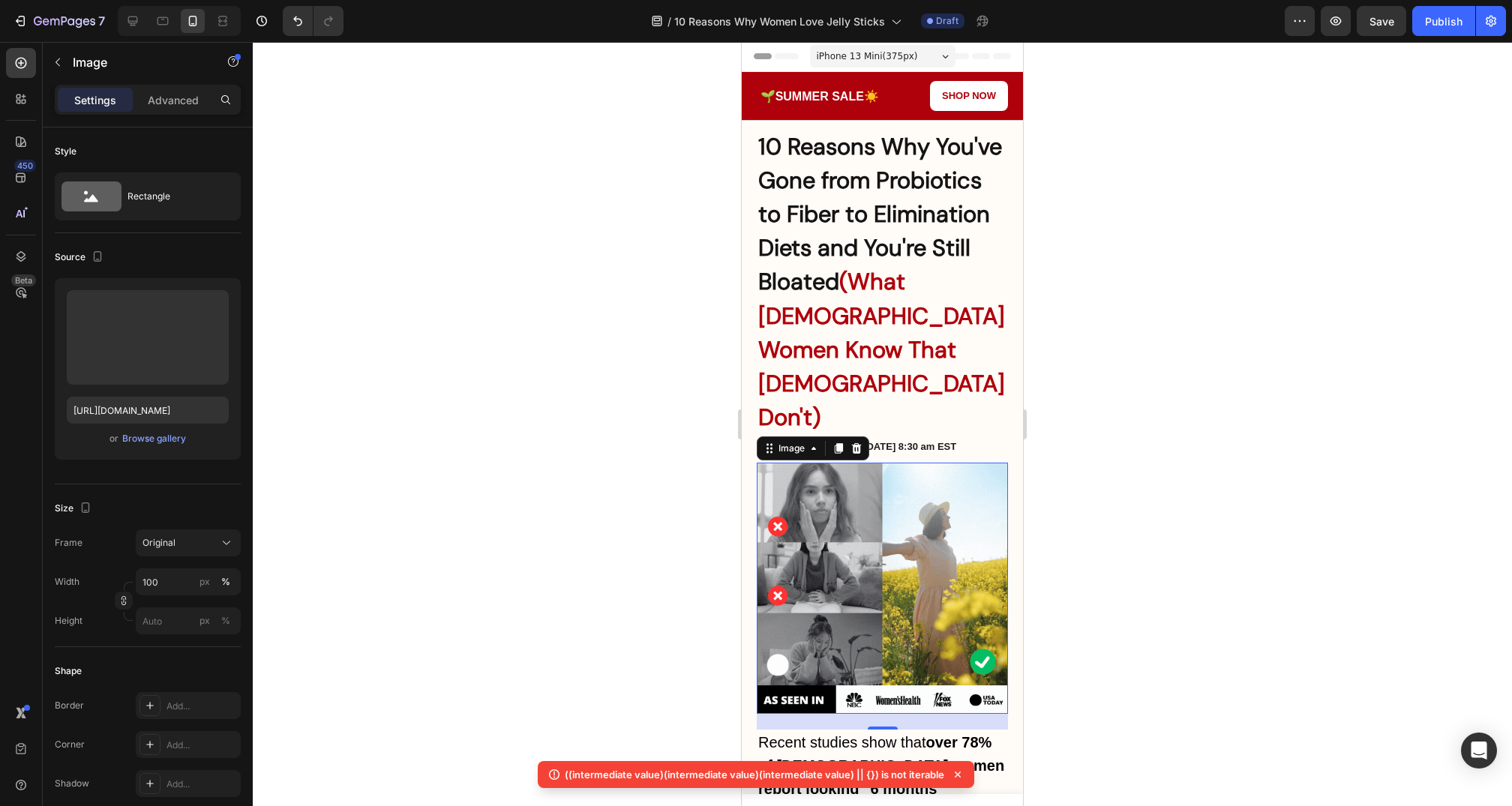
click at [1291, 320] on div at bounding box center [882, 424] width 1260 height 764
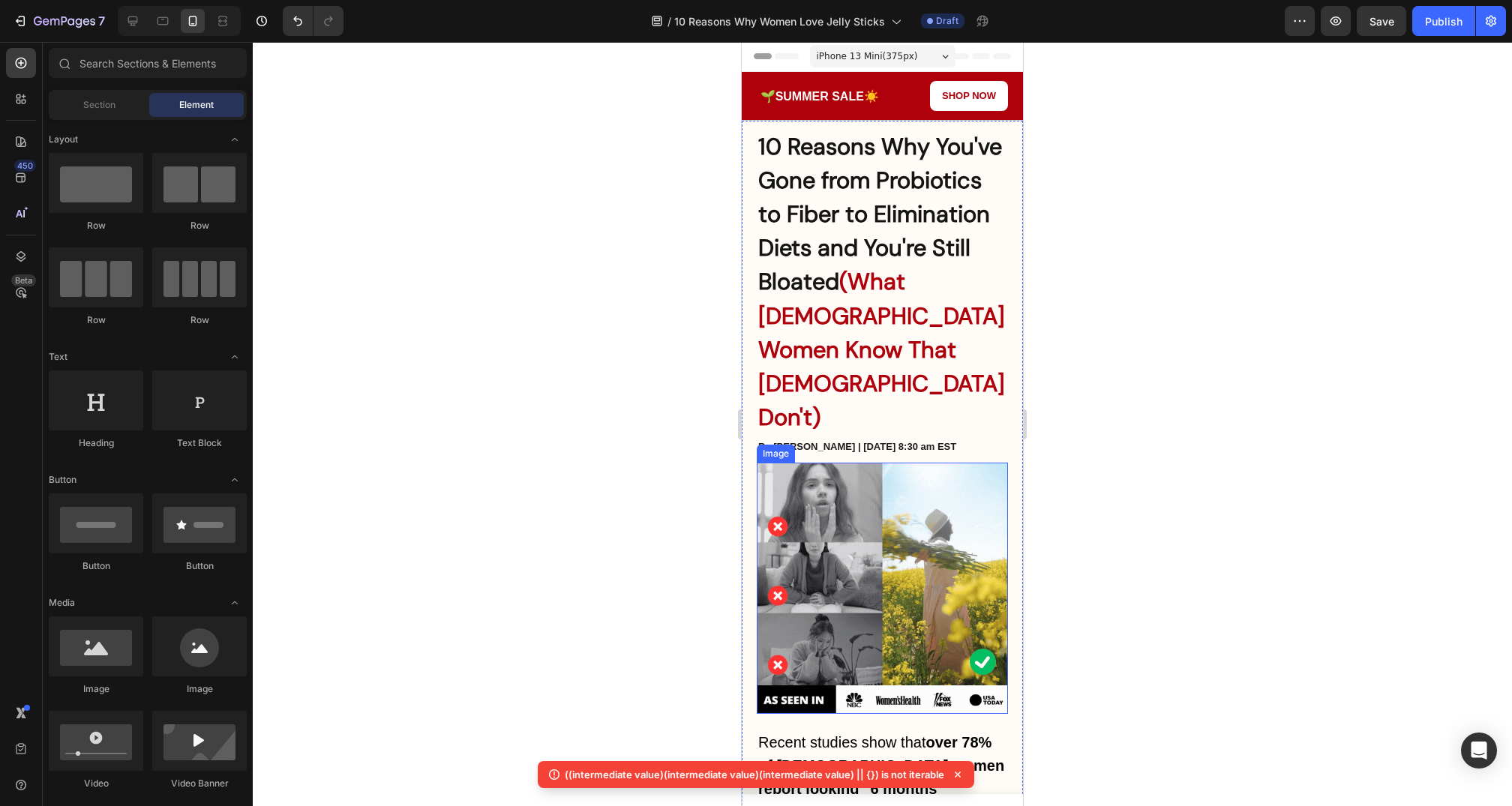
click at [955, 508] on img at bounding box center [883, 588] width 252 height 251
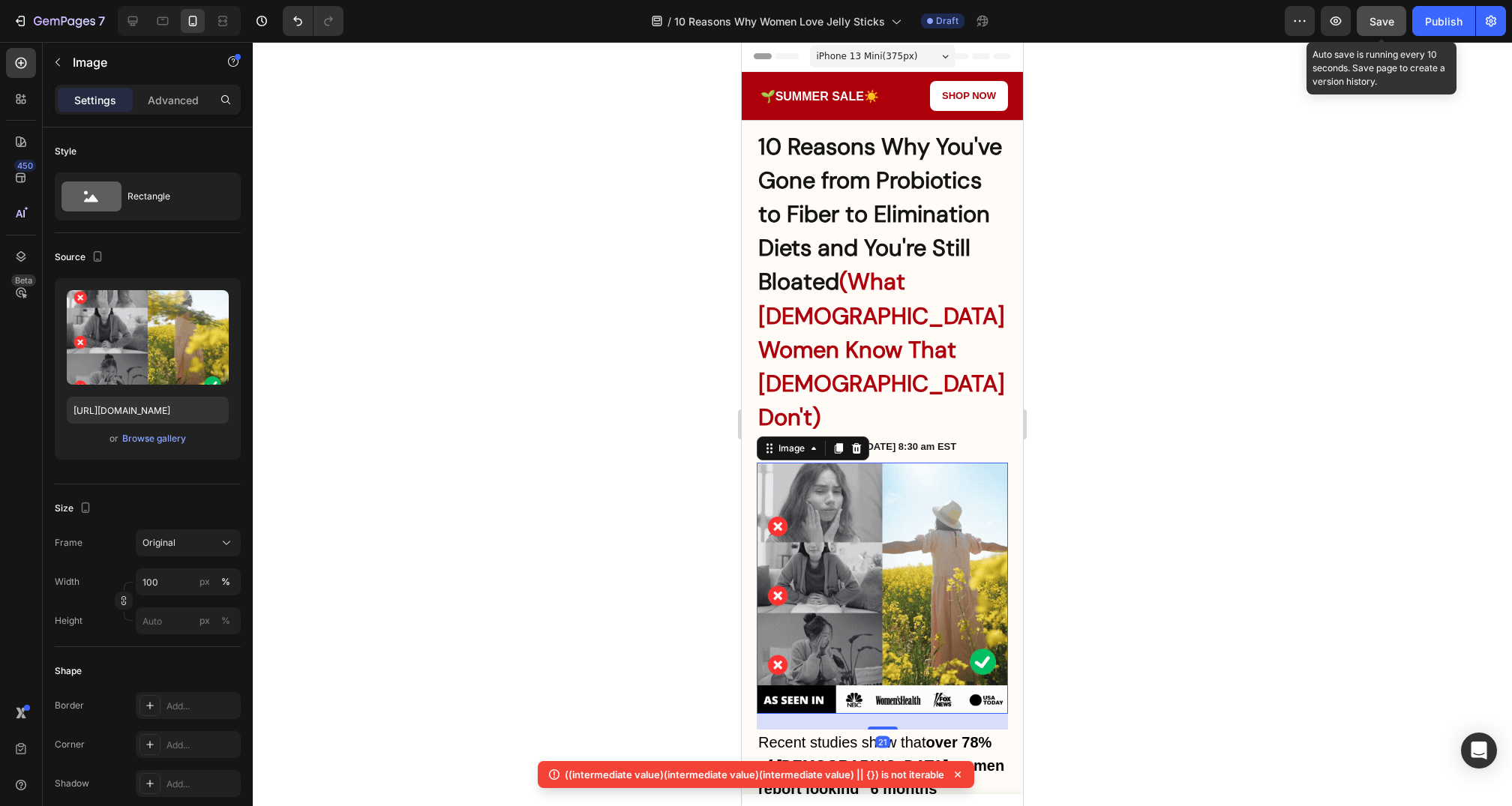
click at [1391, 35] on button "Save" at bounding box center [1381, 21] width 49 height 30
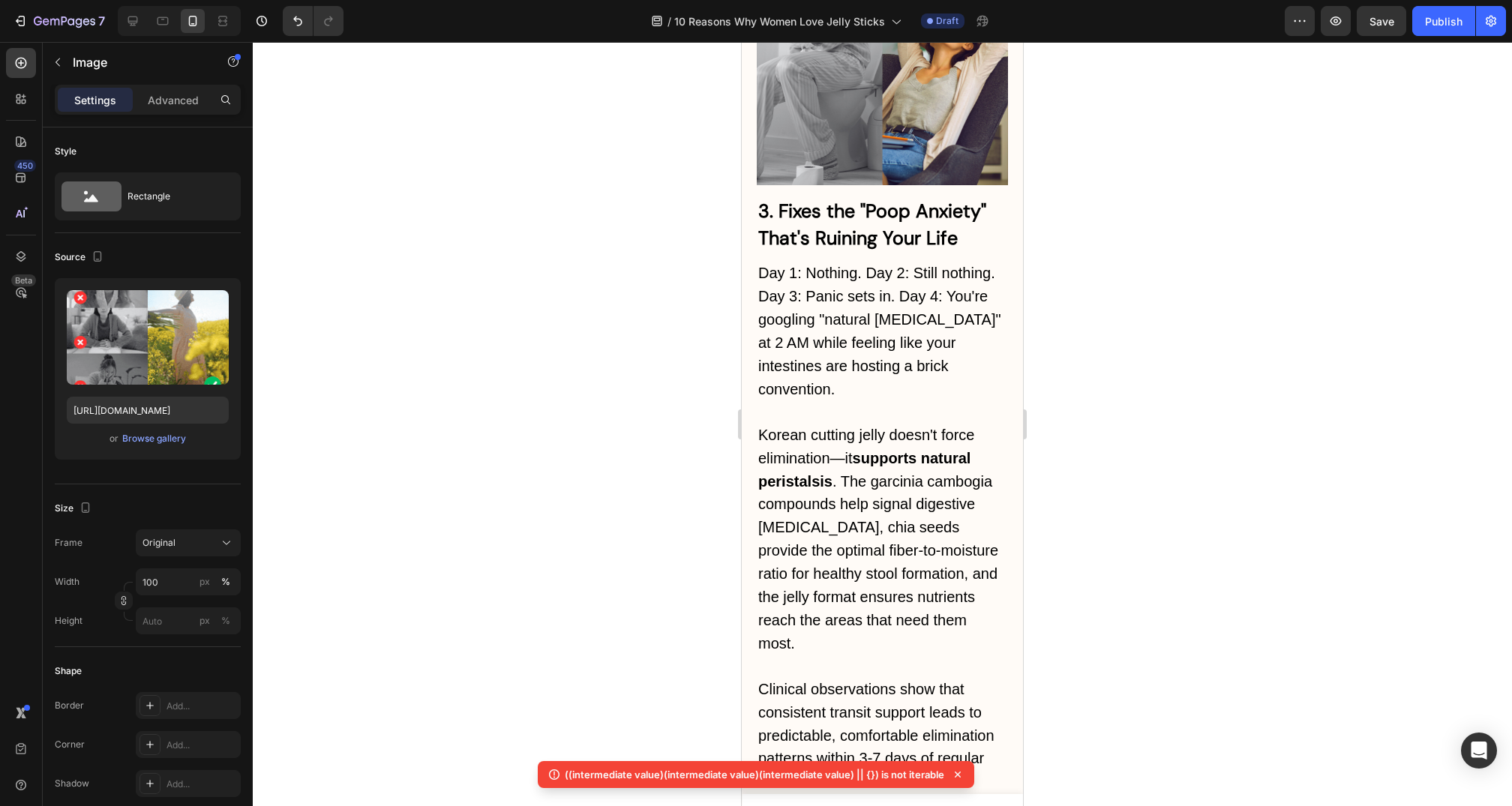
scroll to position [3579, 0]
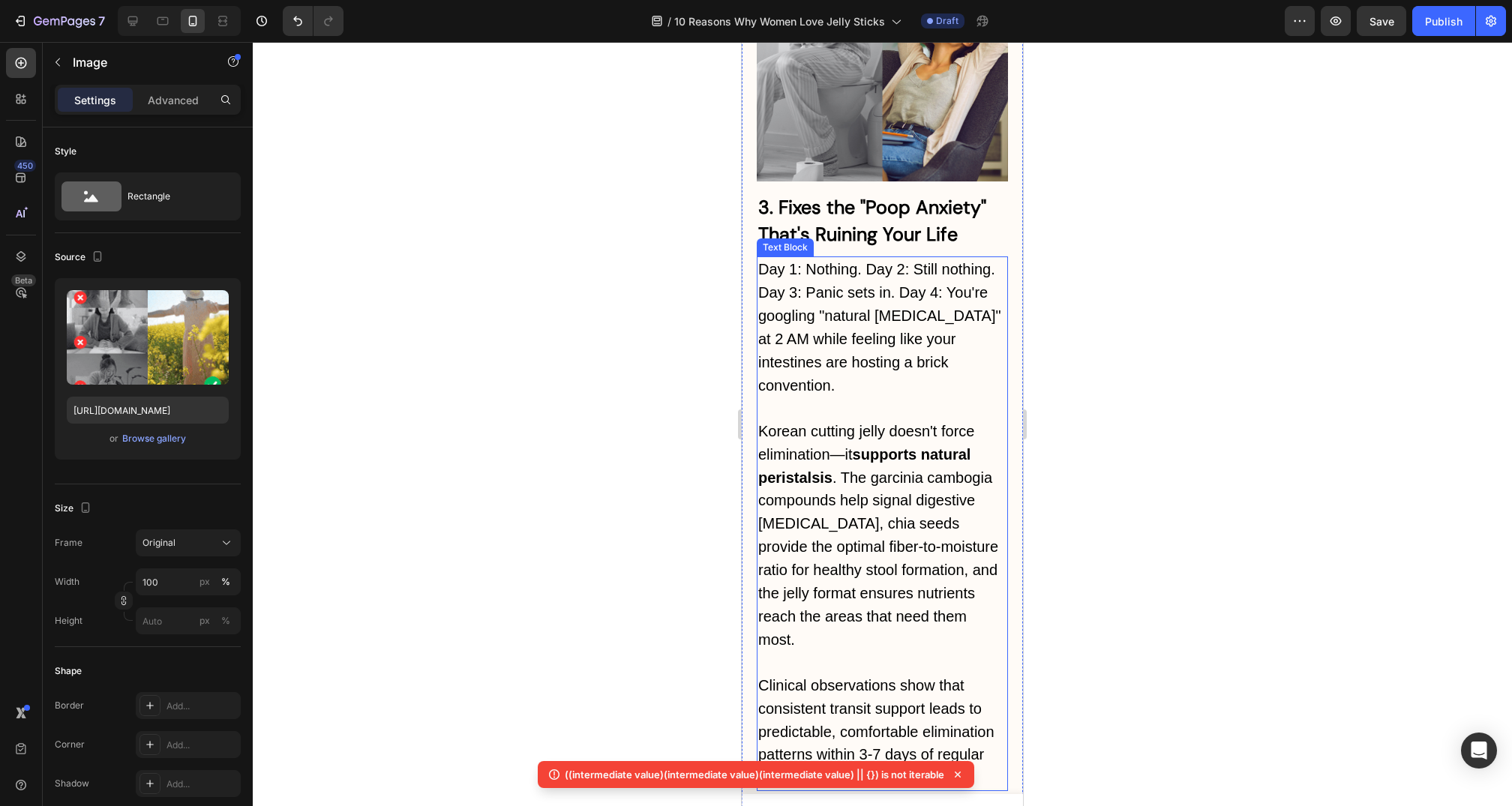
click at [899, 261] on span "Day 1: Nothing. Day 2: Still nothing. Day 3: Panic sets in. Day 4: You're googl…" at bounding box center [880, 327] width 243 height 133
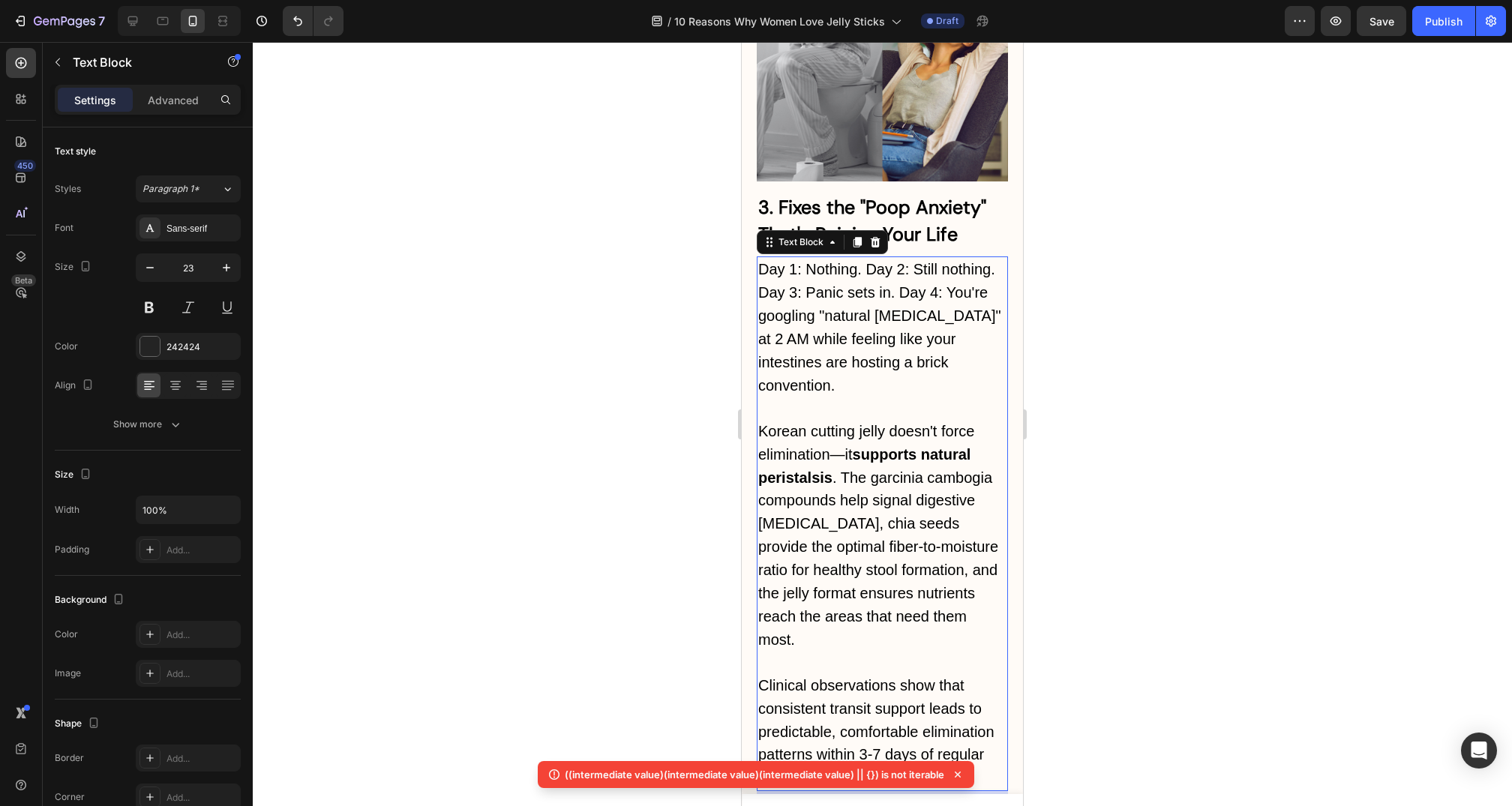
click at [899, 261] on span "Day 1: Nothing. Day 2: Still nothing. Day 3: Panic sets in. Day 4: You're googl…" at bounding box center [880, 327] width 243 height 133
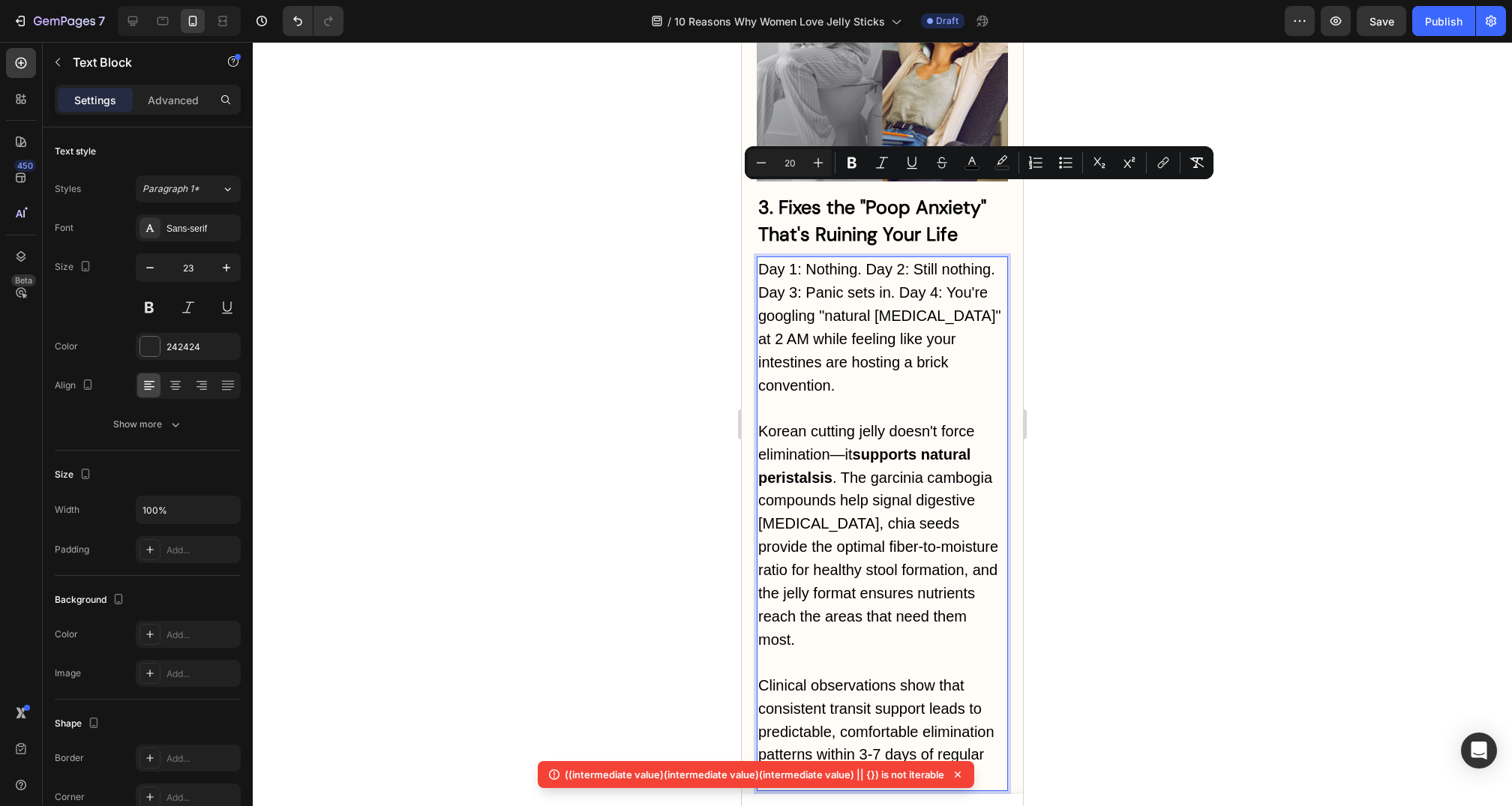
click at [868, 261] on span "Day 1: Nothing. Day 2: Still nothing. Day 3: Panic sets in. Day 4: You're googl…" at bounding box center [880, 327] width 243 height 133
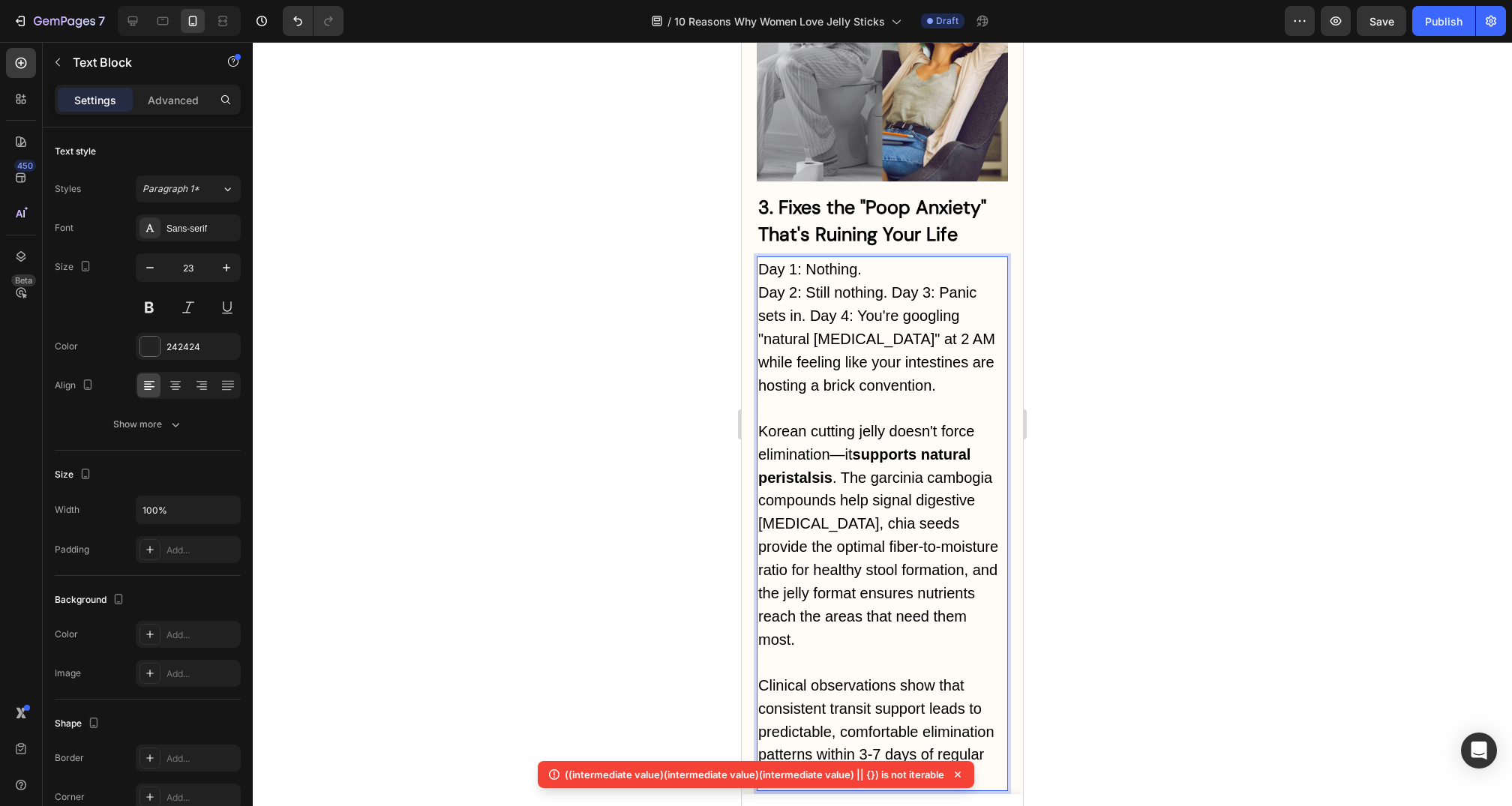
click at [815, 284] on span "Day 2: Still nothing. Day 3: Panic sets in. Day 4: You're googling "natural lax…" at bounding box center [876, 338] width 237 height 109
click at [894, 284] on span "Day 2: Still nothing. Day 3: Panic sets in. Day 4: You're googling "natural lax…" at bounding box center [876, 338] width 237 height 109
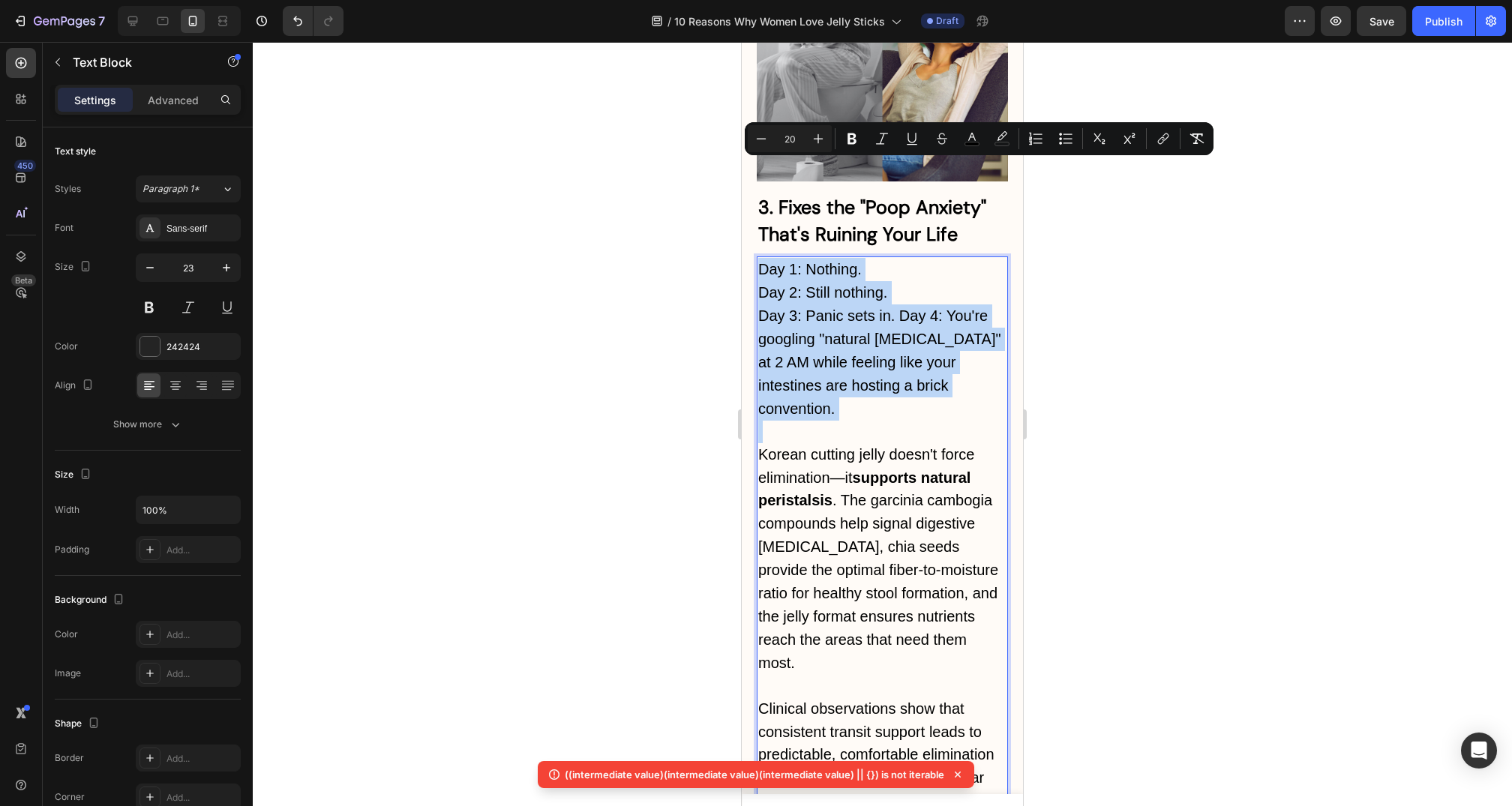
drag, startPoint x: 967, startPoint y: 283, endPoint x: 759, endPoint y: 152, distance: 245.8
click at [759, 257] on div "Day 1: Nothing. Day 2: Still nothing. Day 3: Panic sets in. Day 4: You're googl…" at bounding box center [883, 536] width 252 height 558
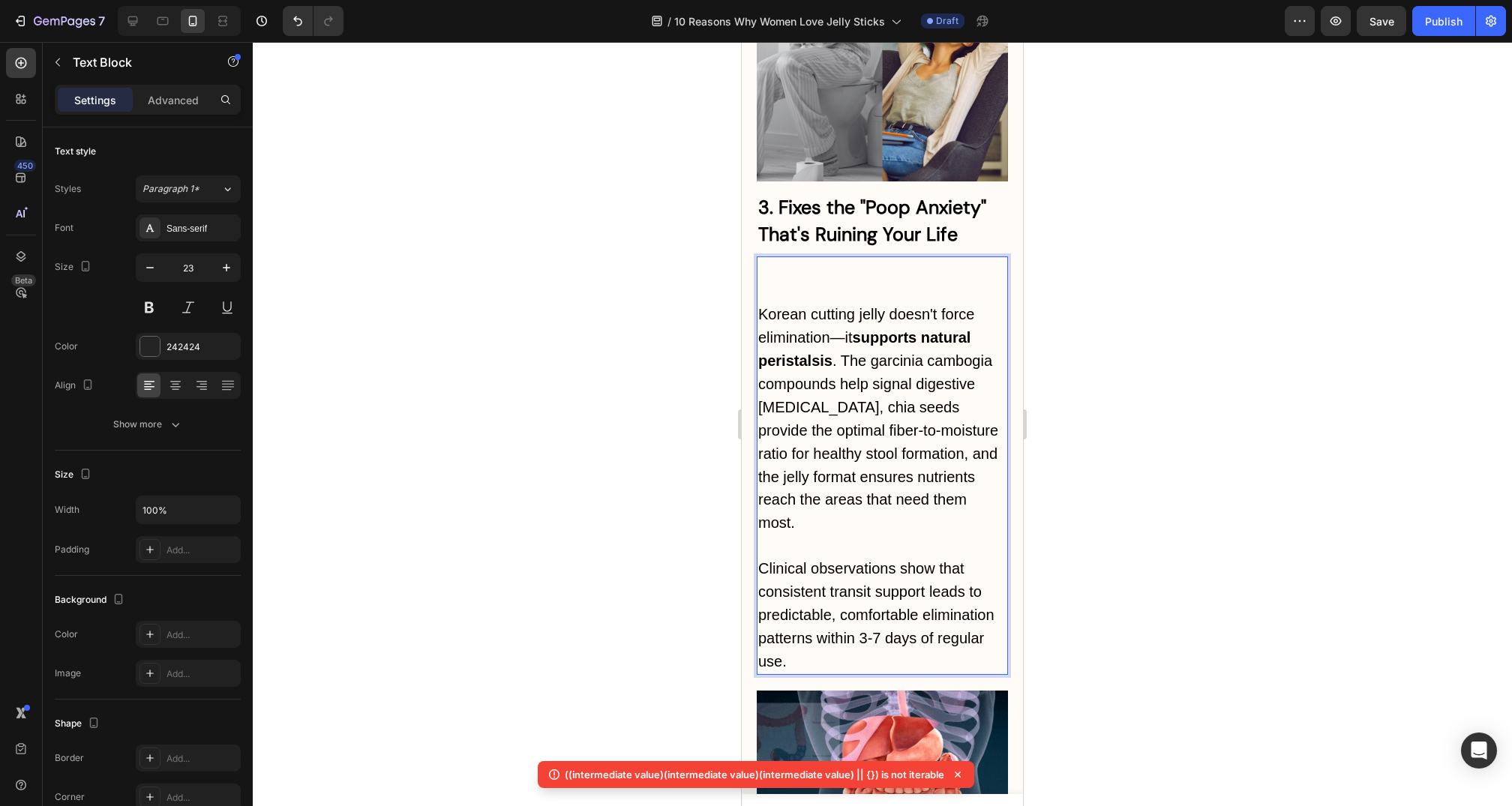
click at [762, 306] on span "Korean cutting jelly doesn't force elimination—it supports natural peristalsis …" at bounding box center [878, 418] width 240 height 225
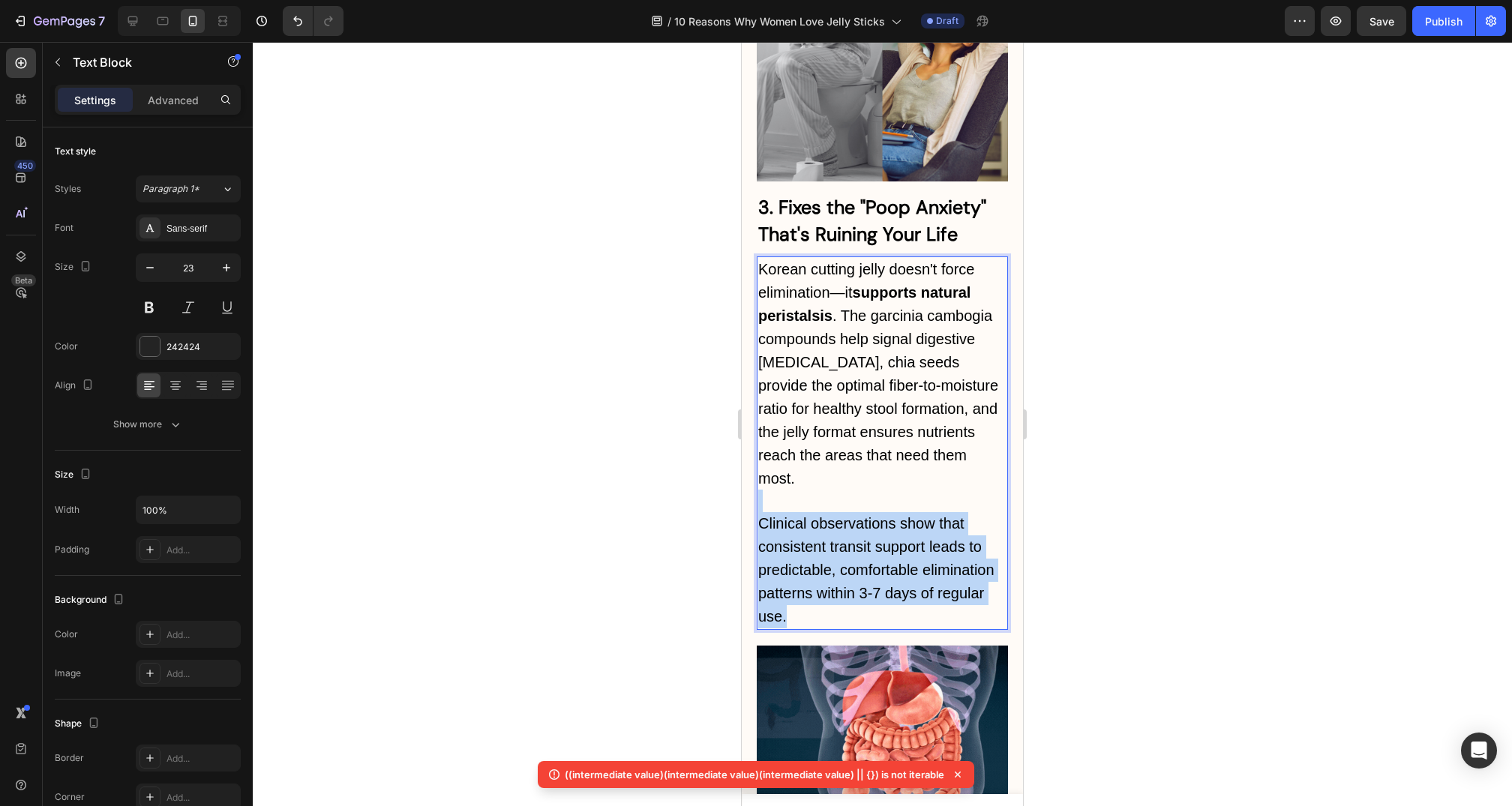
drag, startPoint x: 764, startPoint y: 387, endPoint x: 836, endPoint y: 502, distance: 135.7
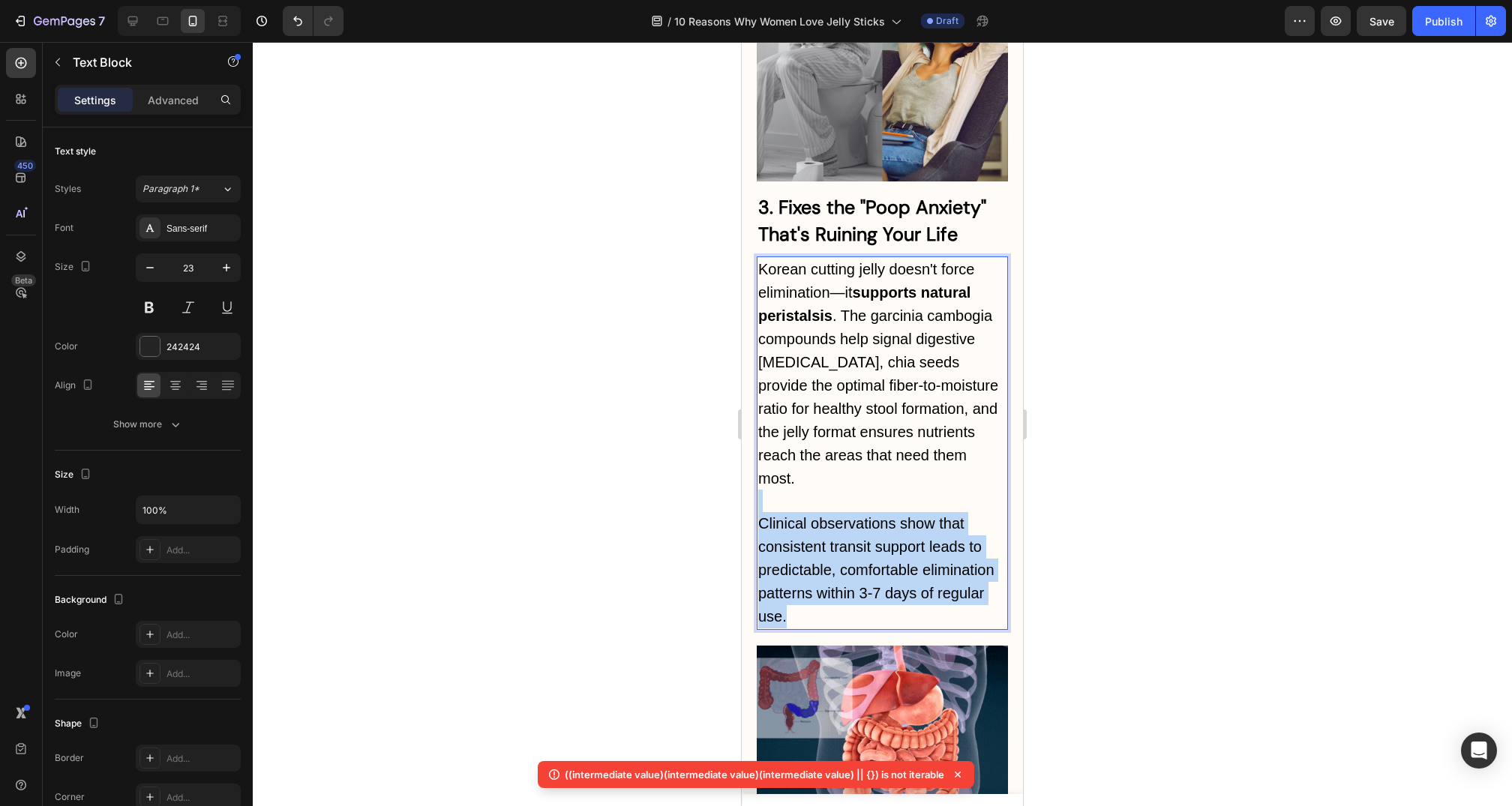
click at [836, 502] on div "Korean cutting jelly doesn't force elimination—it supports natural peristalsis …" at bounding box center [883, 443] width 252 height 374
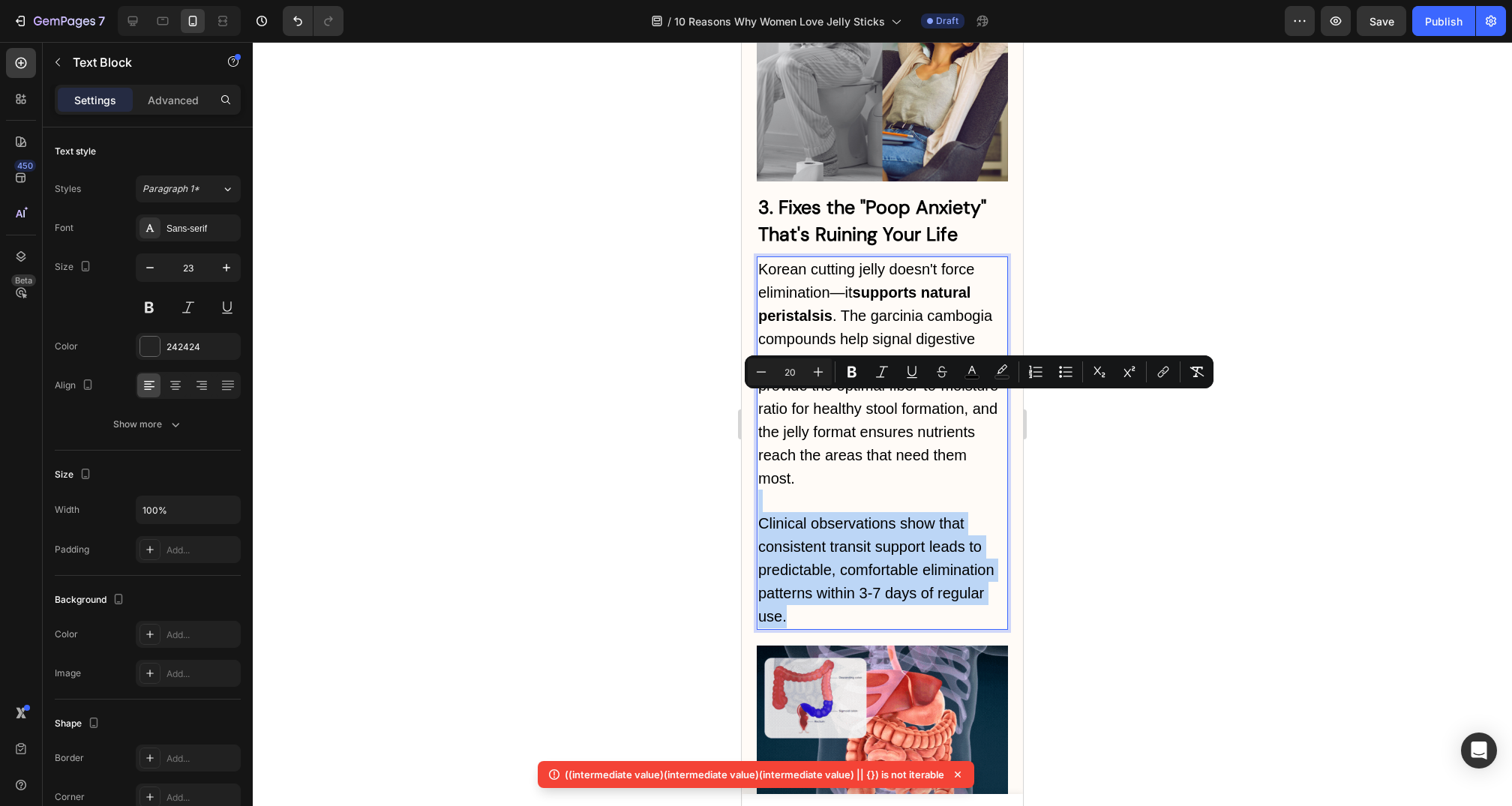
click at [836, 512] on p "Clinical observations show that consistent transit support leads to predictable…" at bounding box center [882, 570] width 248 height 116
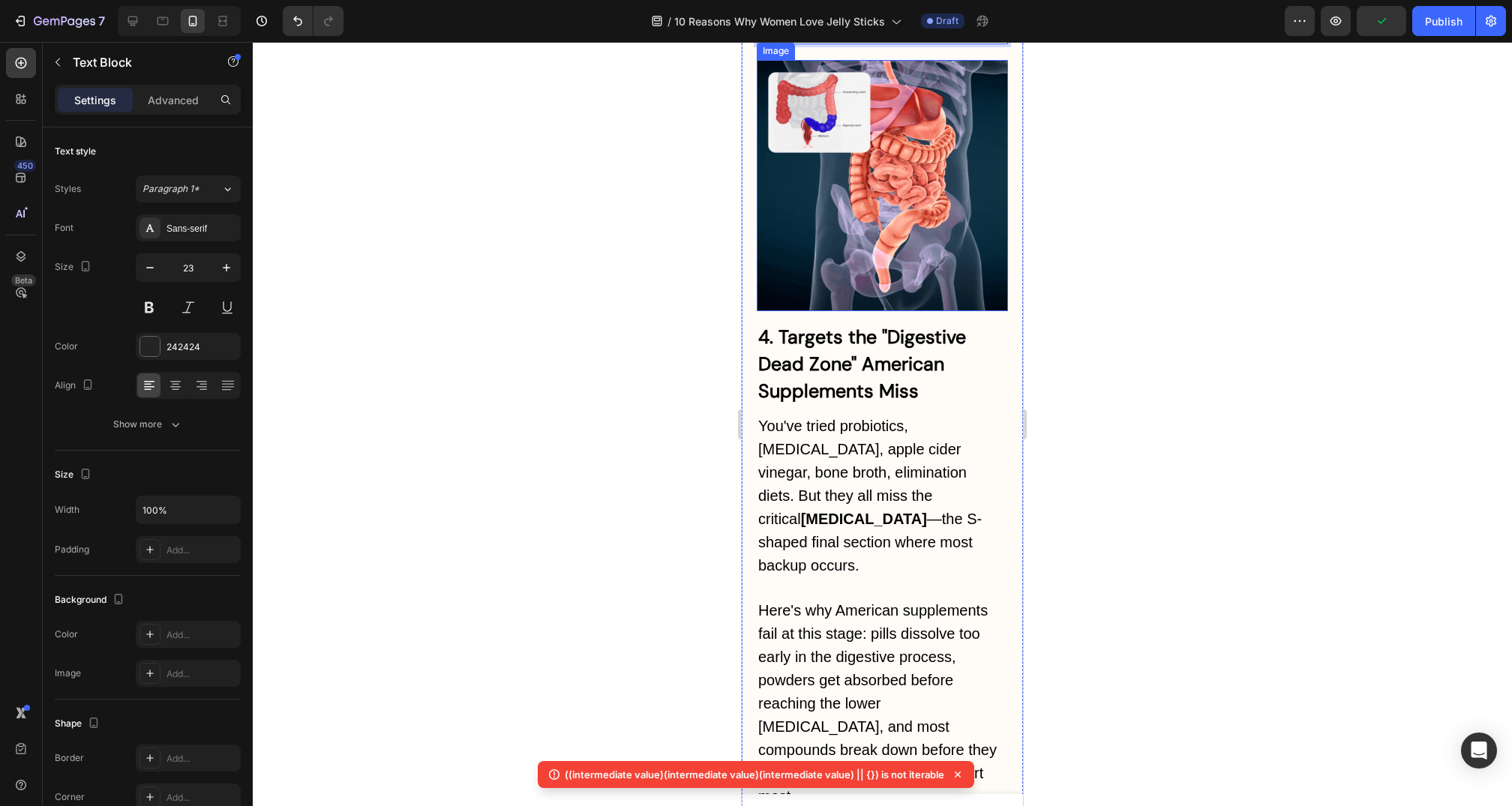
scroll to position [4214, 0]
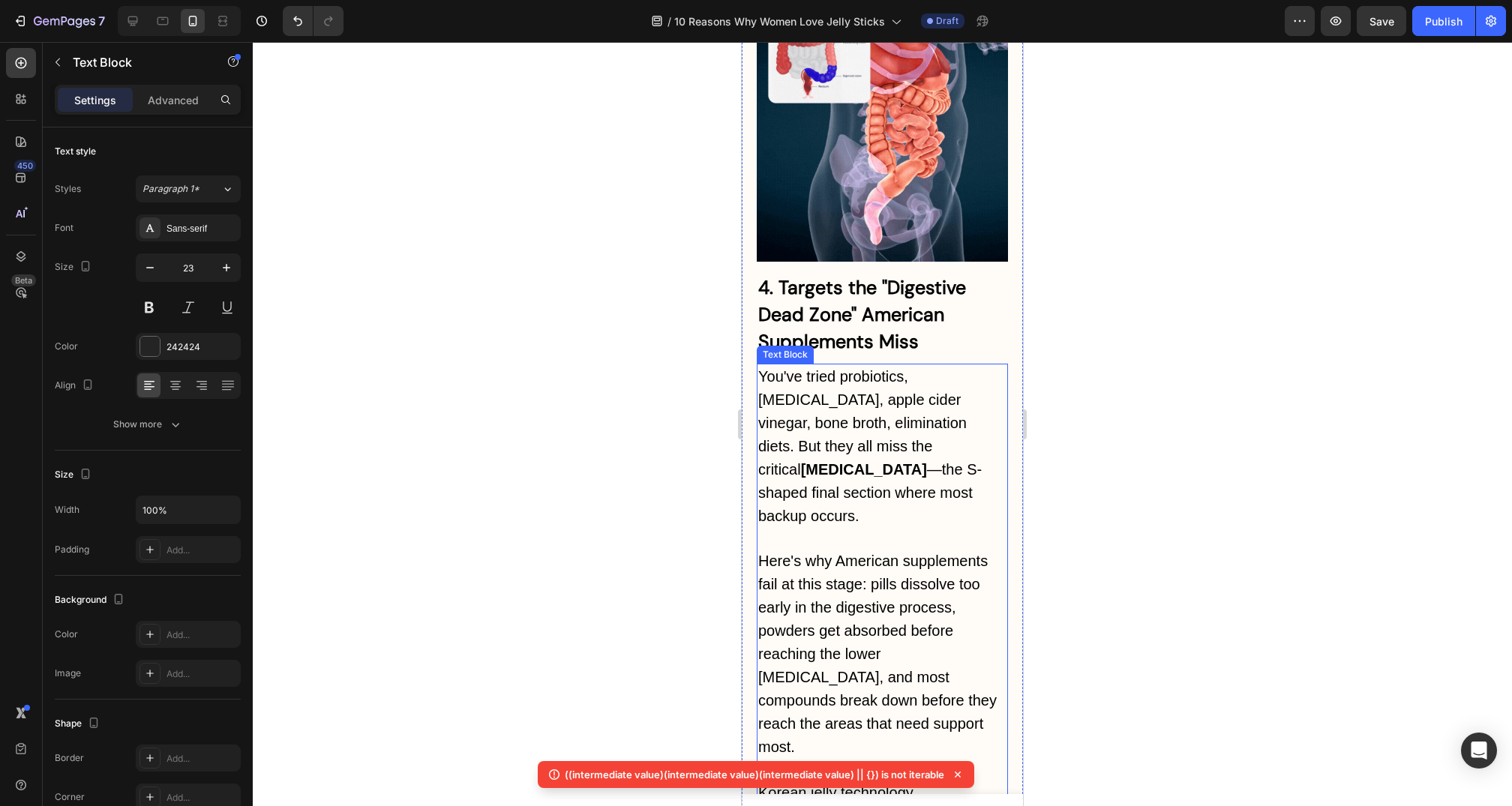
click at [868, 462] on strong "[MEDICAL_DATA]" at bounding box center [864, 469] width 126 height 16
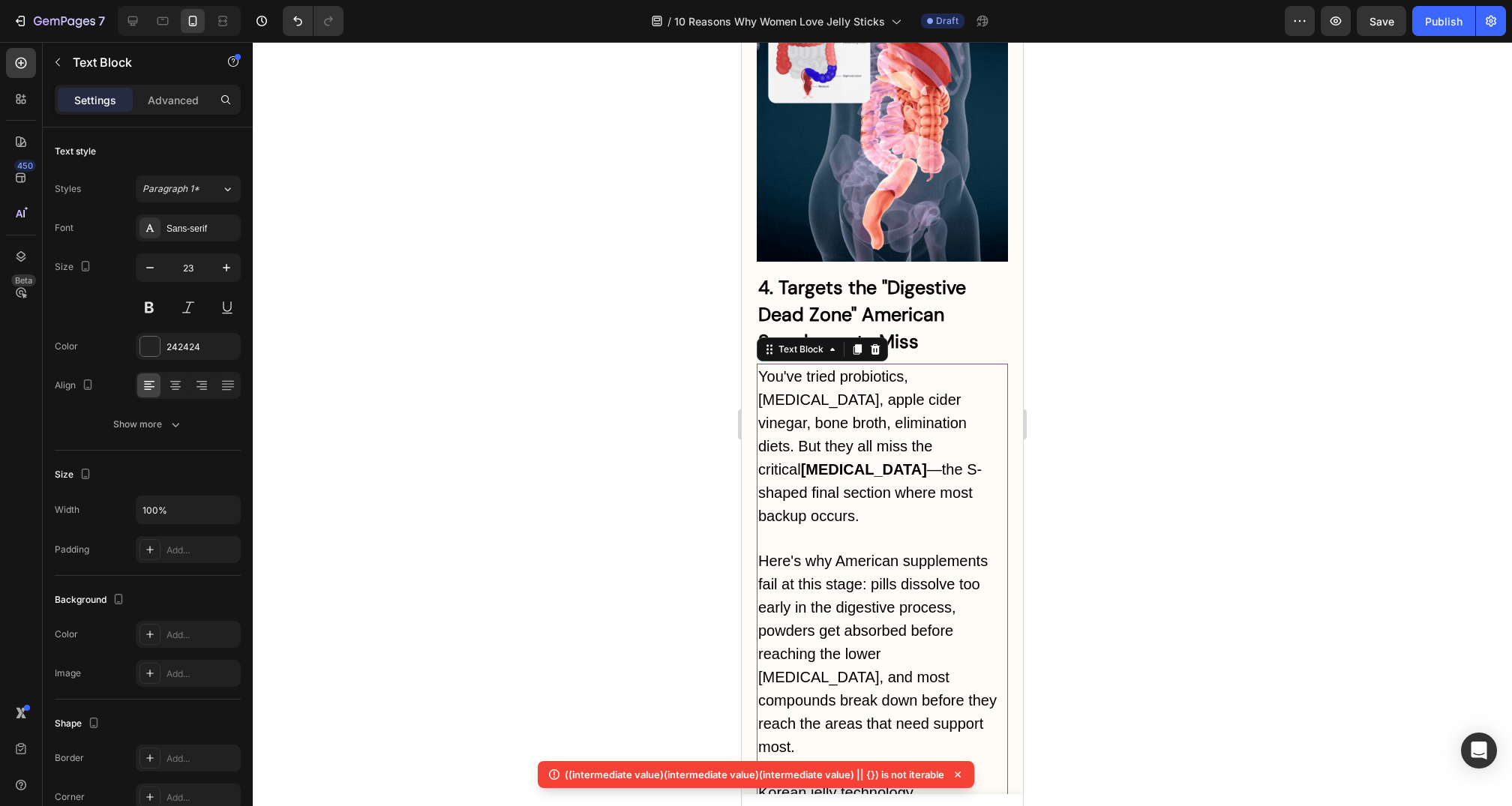
click at [923, 369] on span "You've tried probiotics, digestive enzymes, apple cider vinegar, bone broth, el…" at bounding box center [869, 446] width 223 height 155
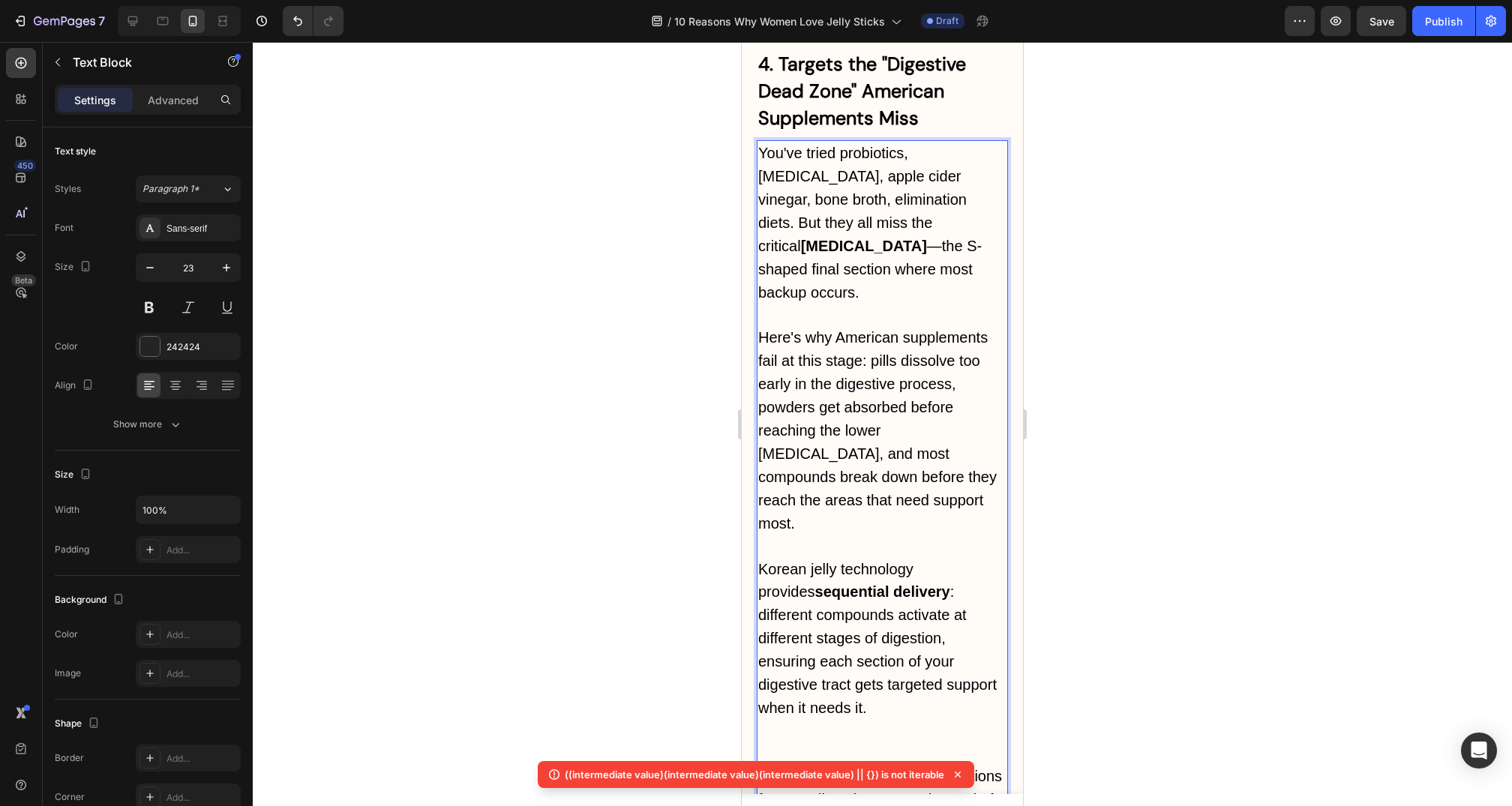
scroll to position [4441, 0]
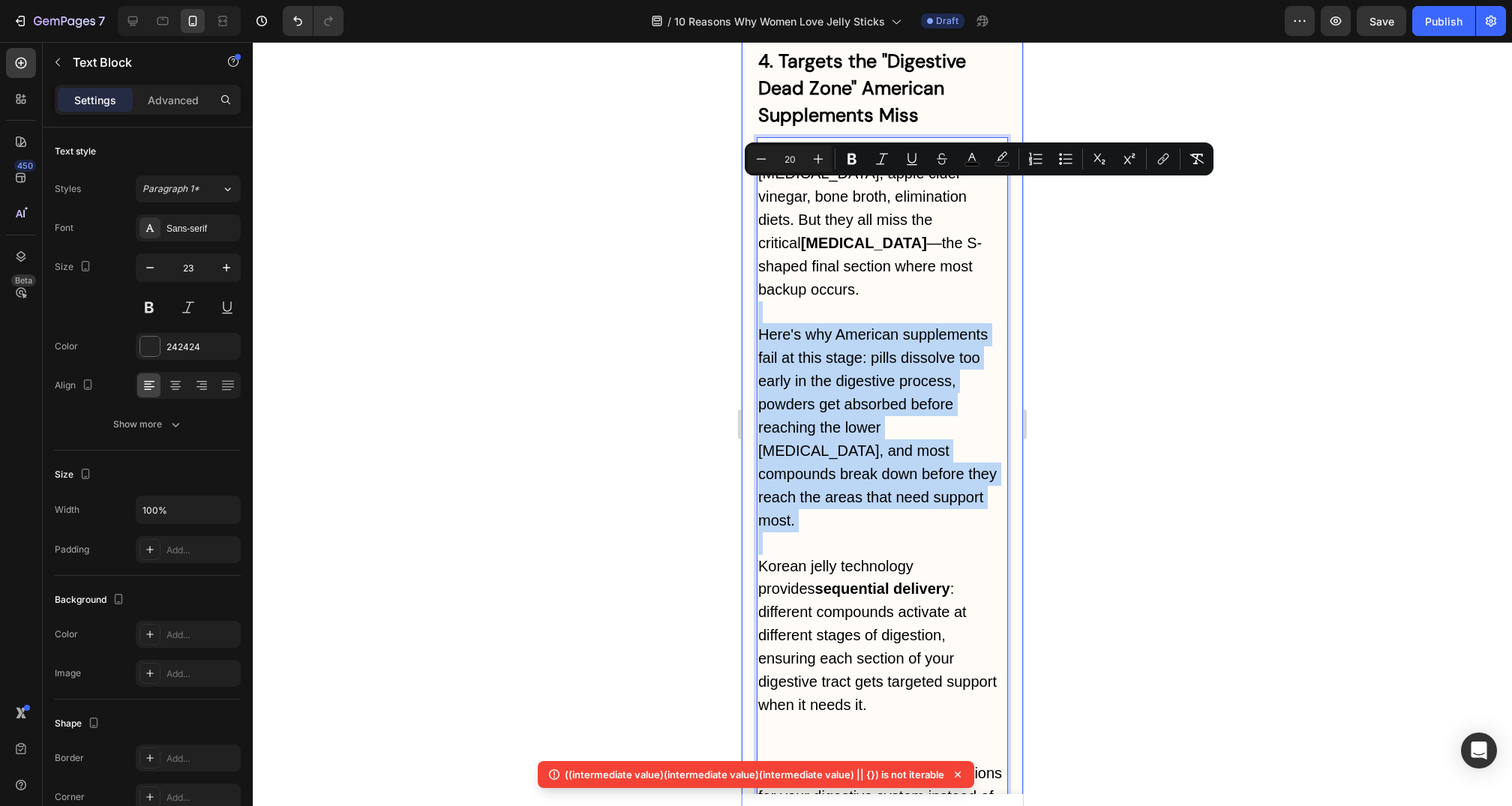
drag, startPoint x: 856, startPoint y: 384, endPoint x: 753, endPoint y: 179, distance: 229.4
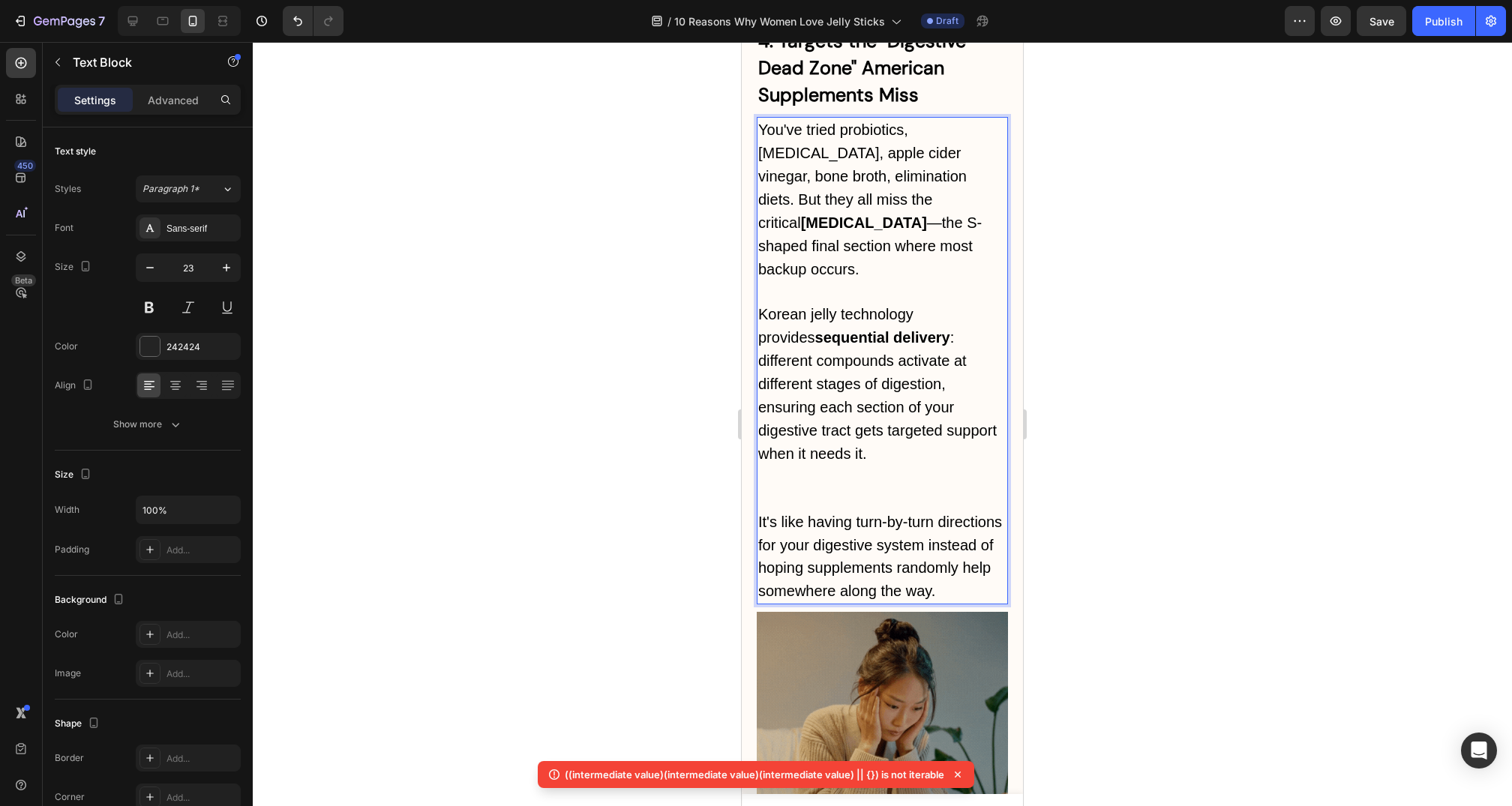
scroll to position [4461, 0]
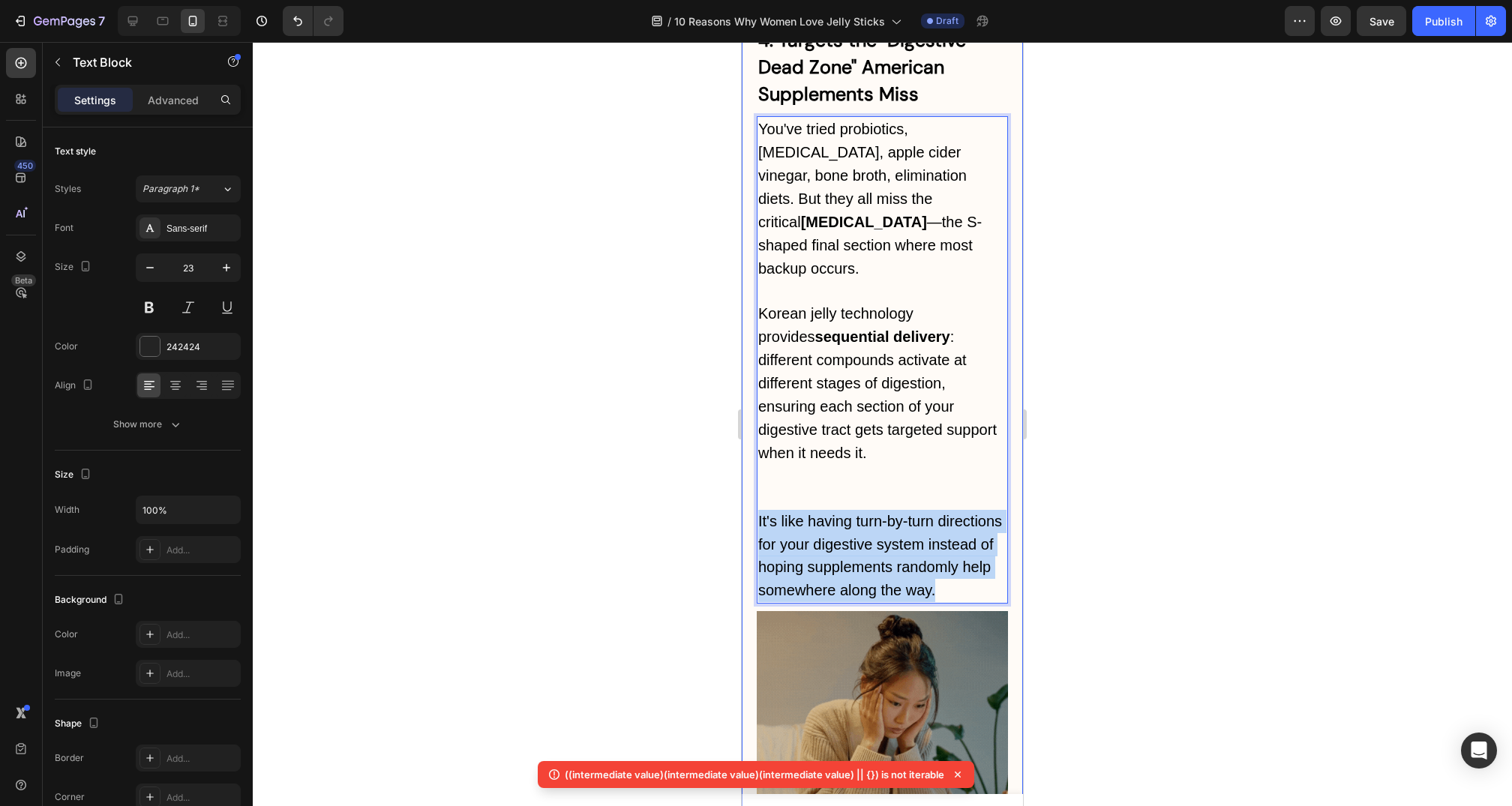
drag, startPoint x: 961, startPoint y: 454, endPoint x: 742, endPoint y: 371, distance: 234.2
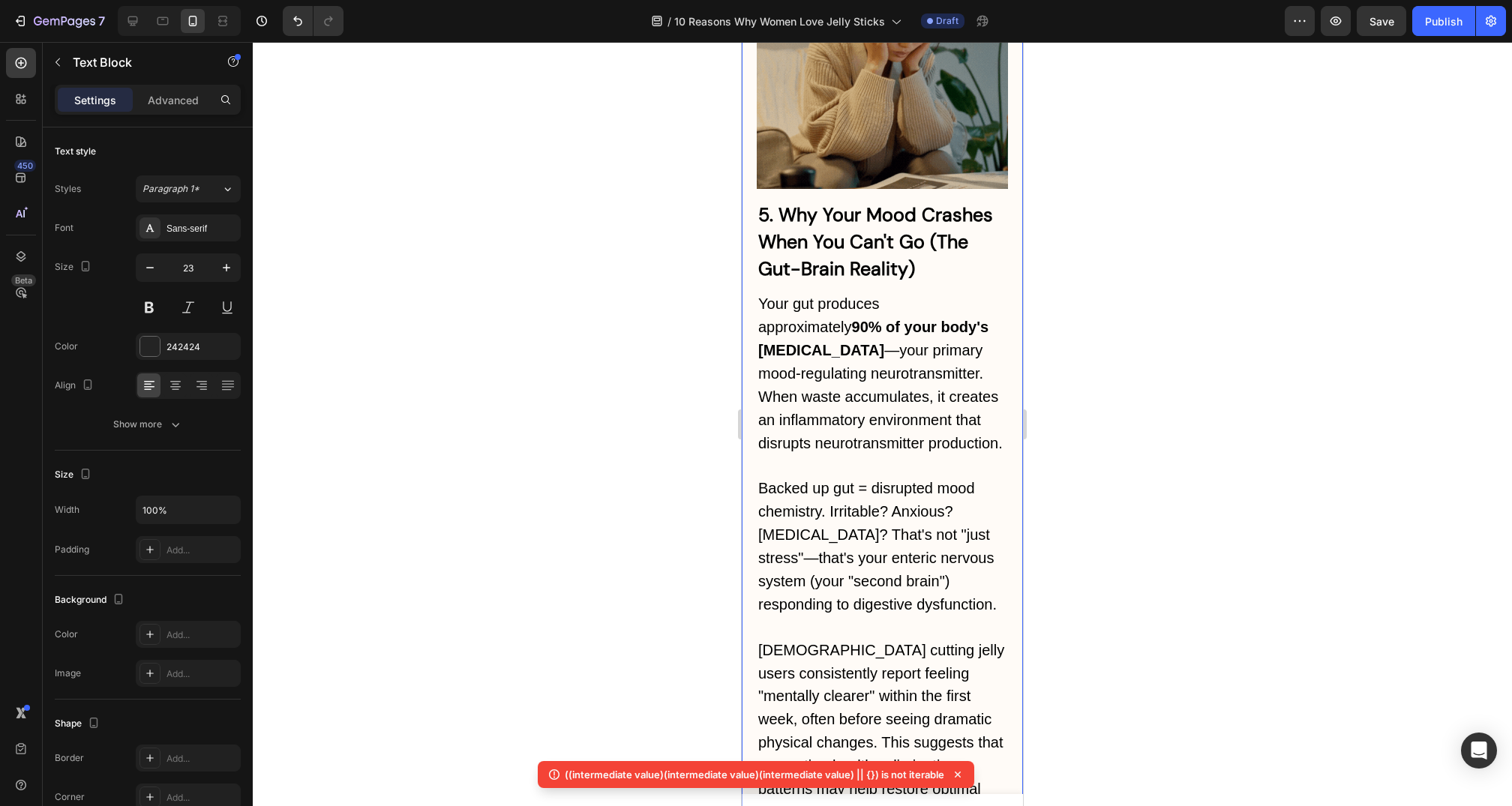
scroll to position [5003, 0]
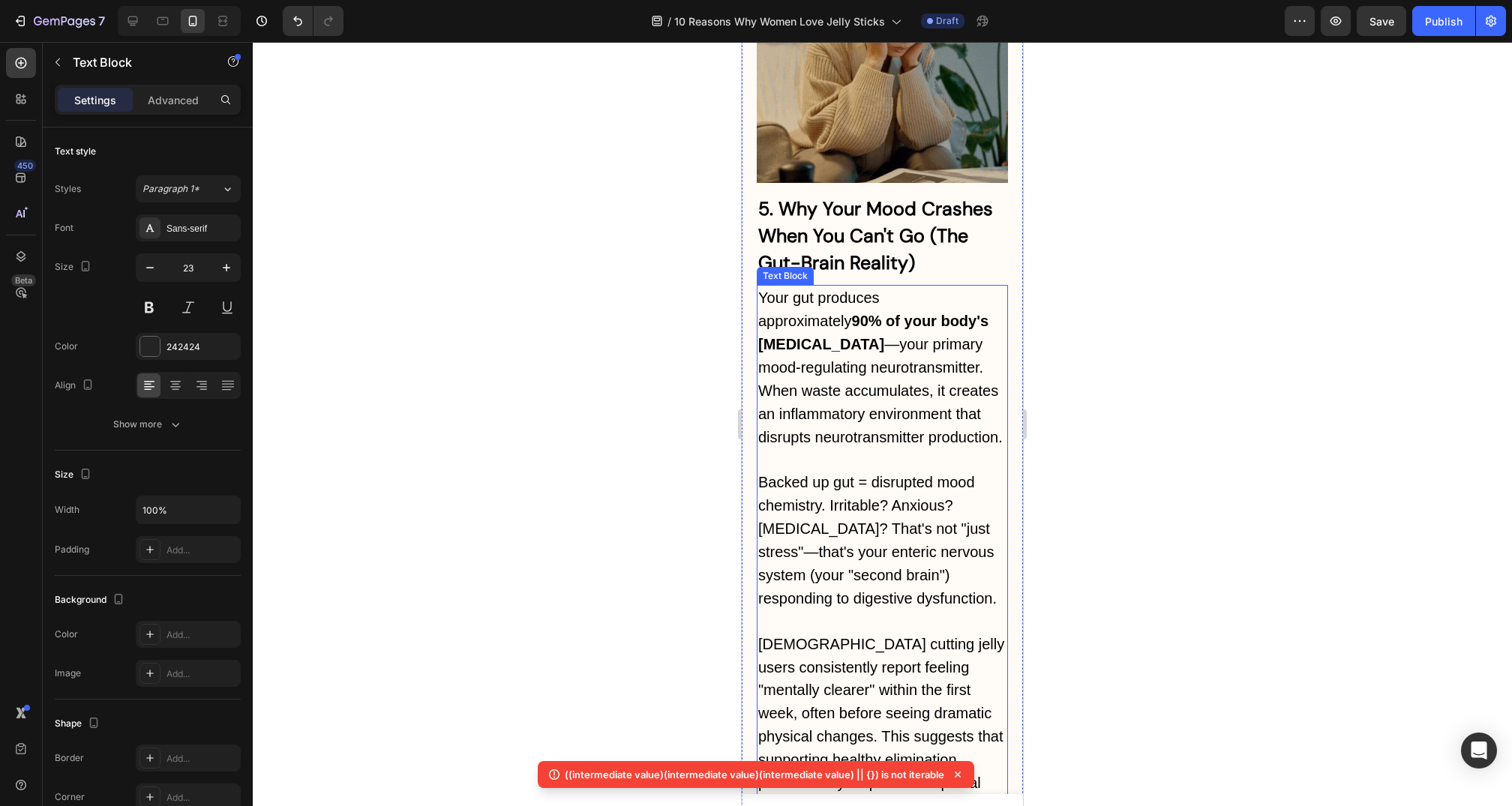
click at [893, 289] on span "Your gut produces approximately 90% of your body's serotonin —your primary mood…" at bounding box center [880, 367] width 245 height 155
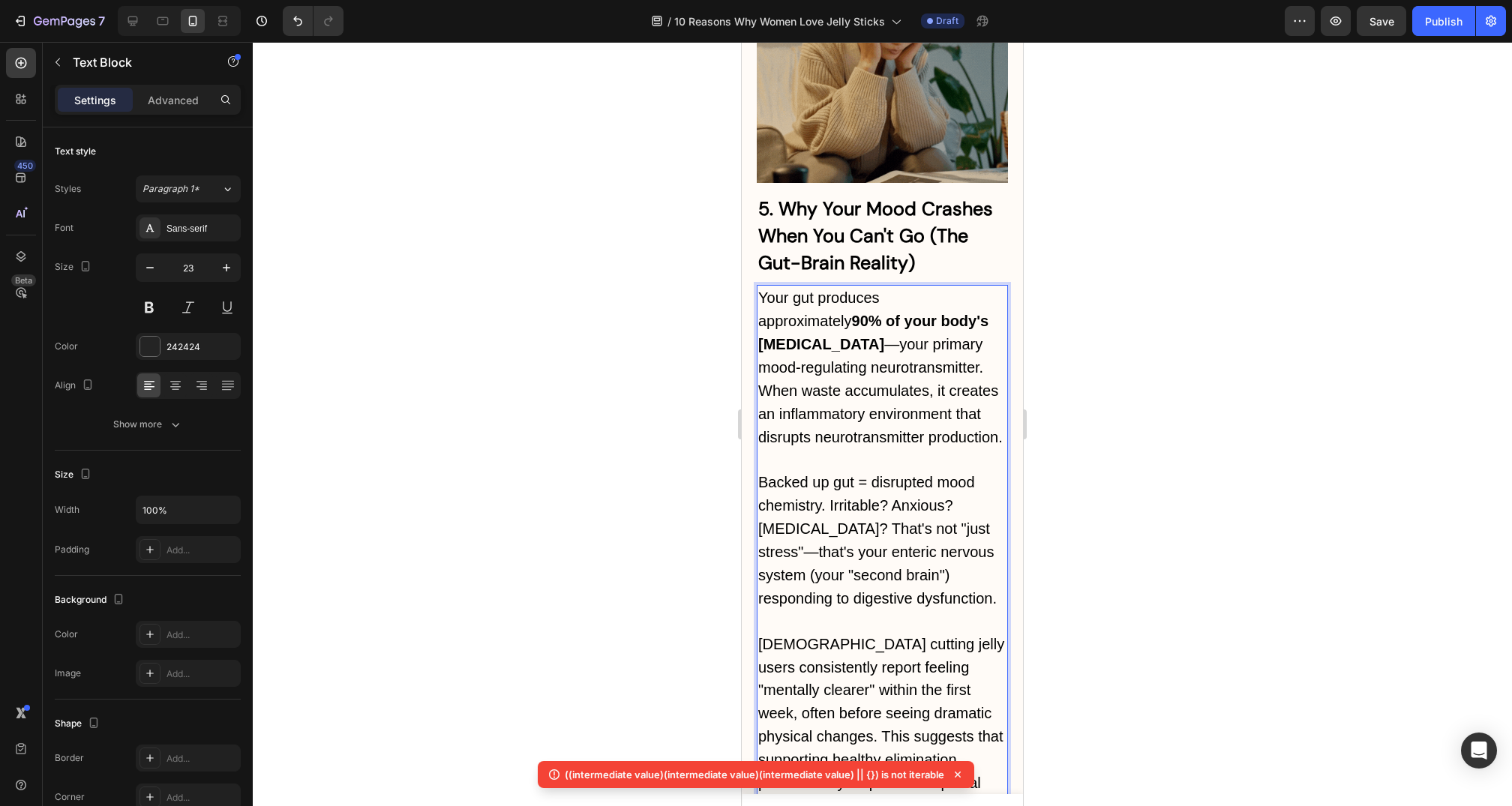
click at [777, 289] on span "Your gut produces approximately 90% of your body's serotonin —your primary mood…" at bounding box center [880, 367] width 245 height 155
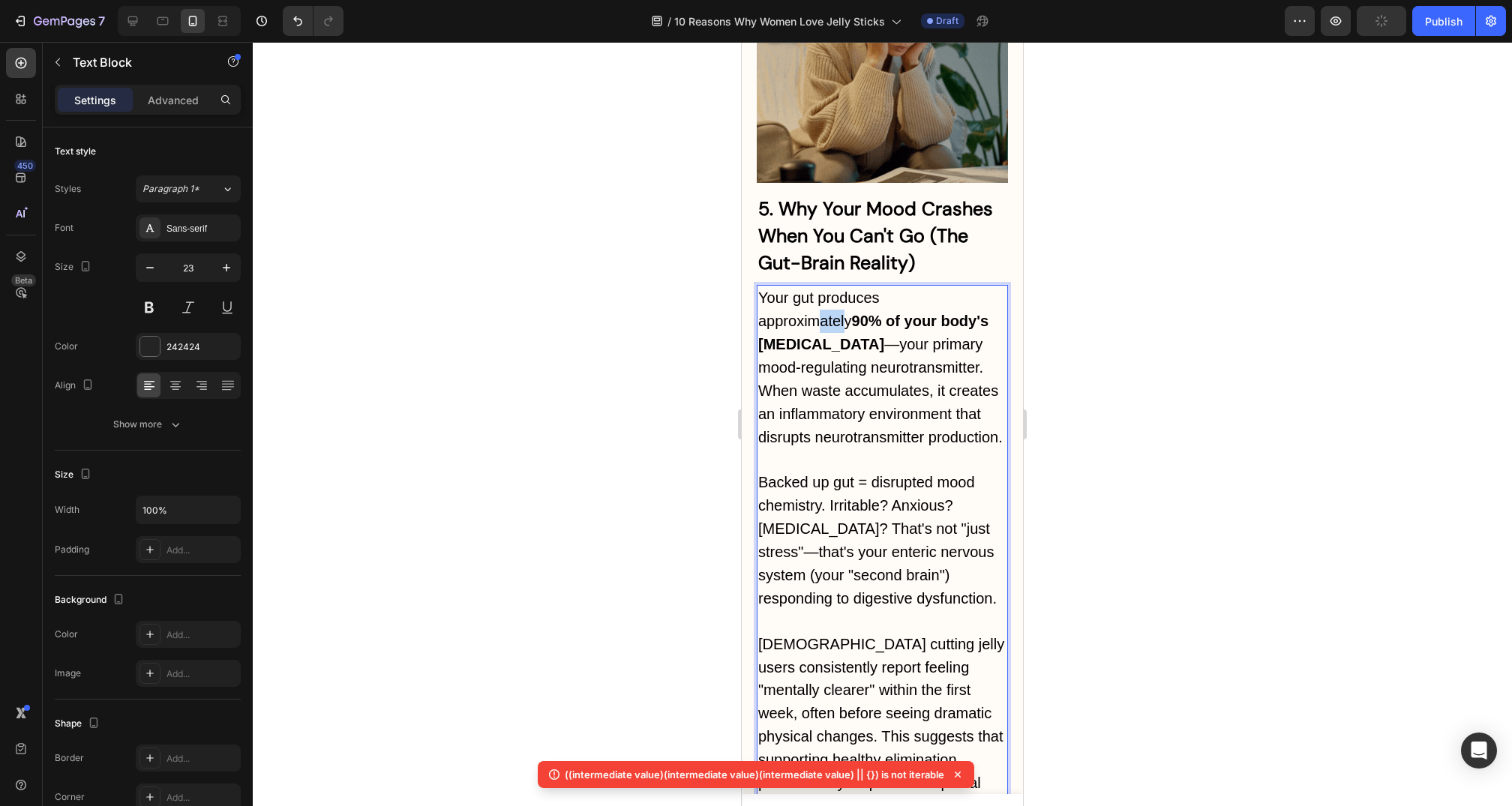
drag, startPoint x: 848, startPoint y: 183, endPoint x: 817, endPoint y: 183, distance: 31.0
click at [817, 289] on span "Your gut produces approximately 90% of your body's serotonin —your primary mood…" at bounding box center [880, 367] width 245 height 155
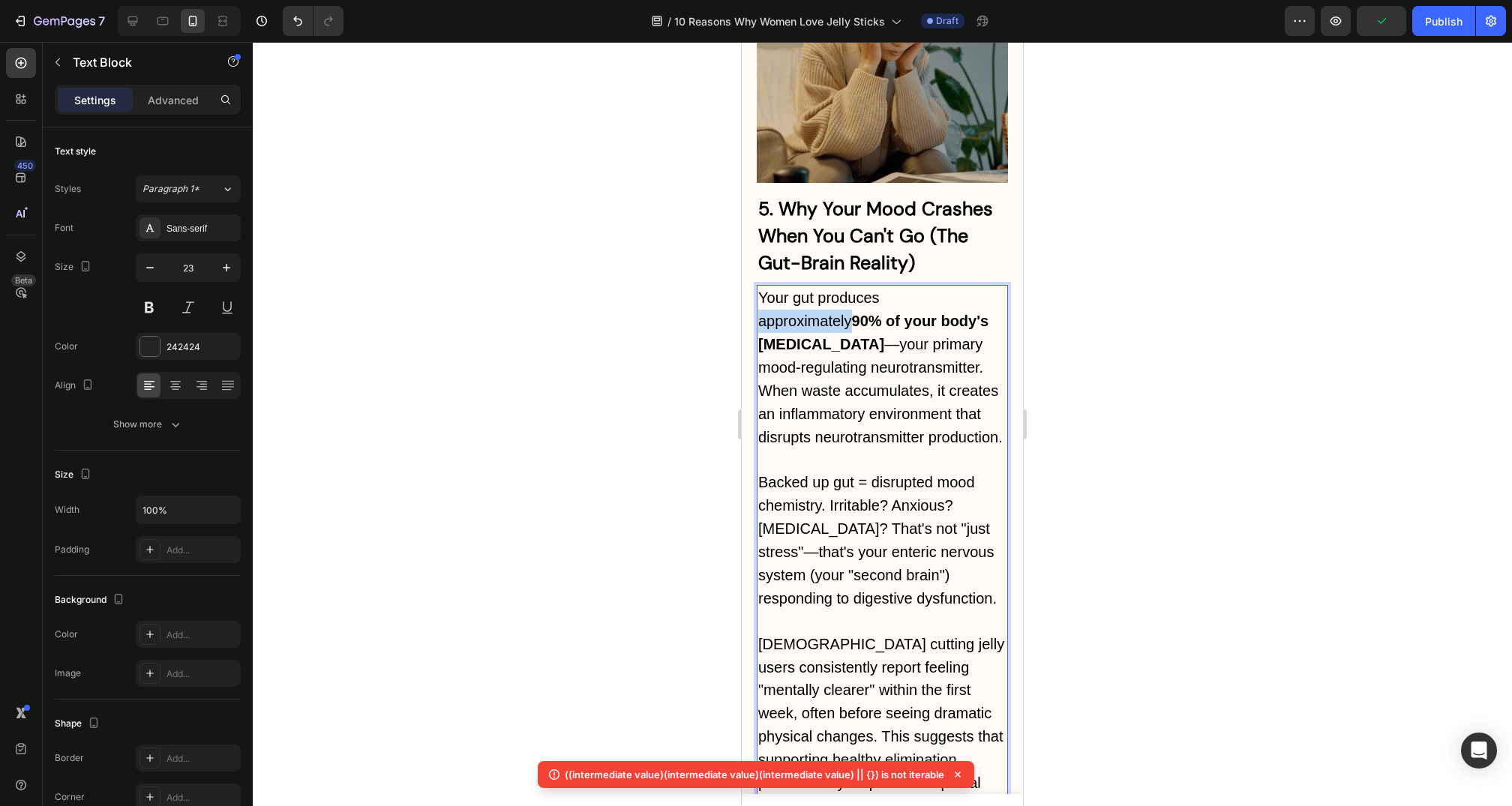
drag, startPoint x: 850, startPoint y: 187, endPoint x: 750, endPoint y: 186, distance: 100.0
click at [750, 186] on div "10 Reasons Why You've Gone from Probiotics to Fiber to Elimination Diets and Yo…" at bounding box center [882, 642] width 282 height 11048
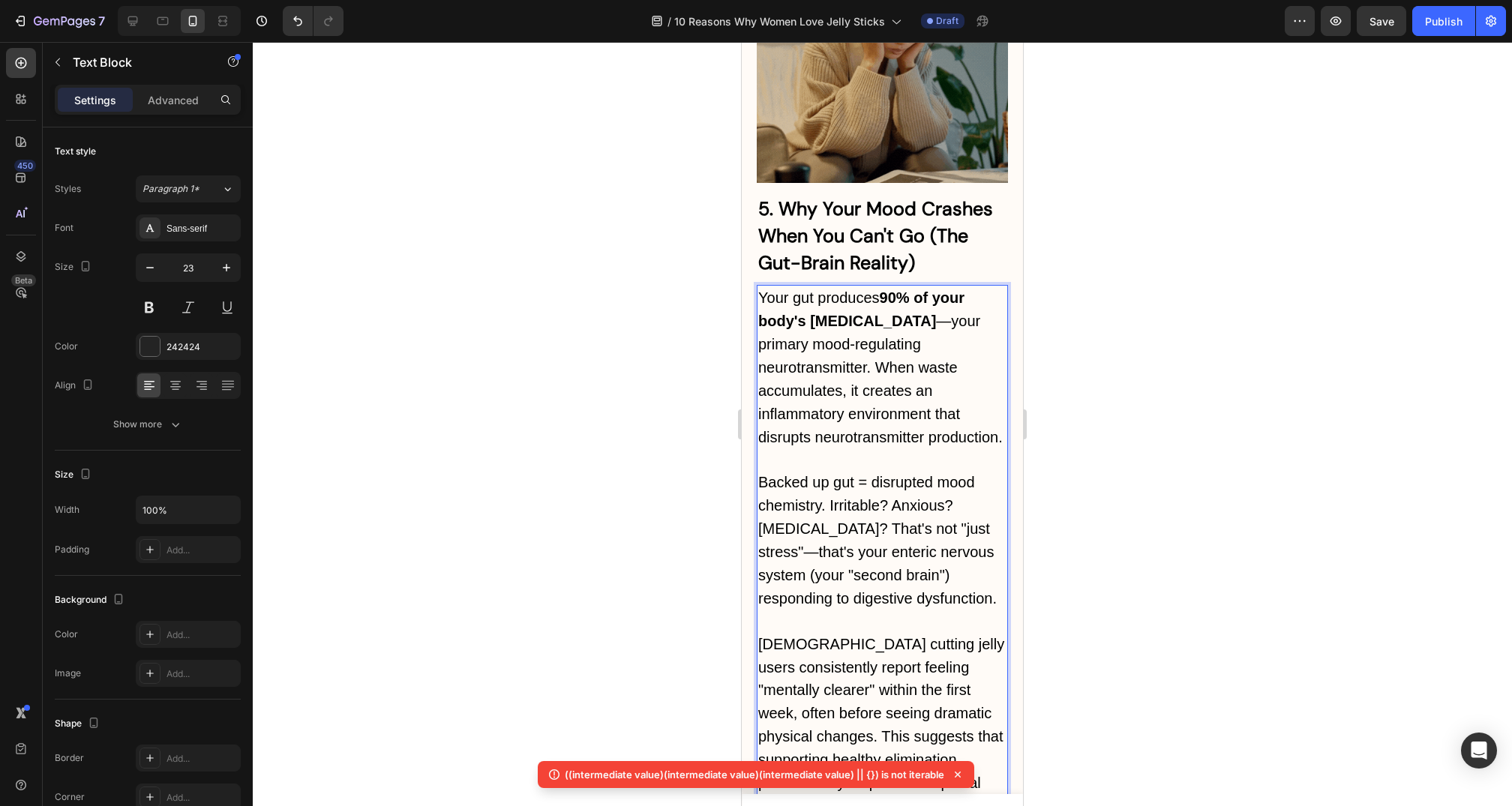
click at [928, 289] on span "Your gut produces 90% of your body's serotonin —your primary mood-regulating ne…" at bounding box center [880, 367] width 245 height 155
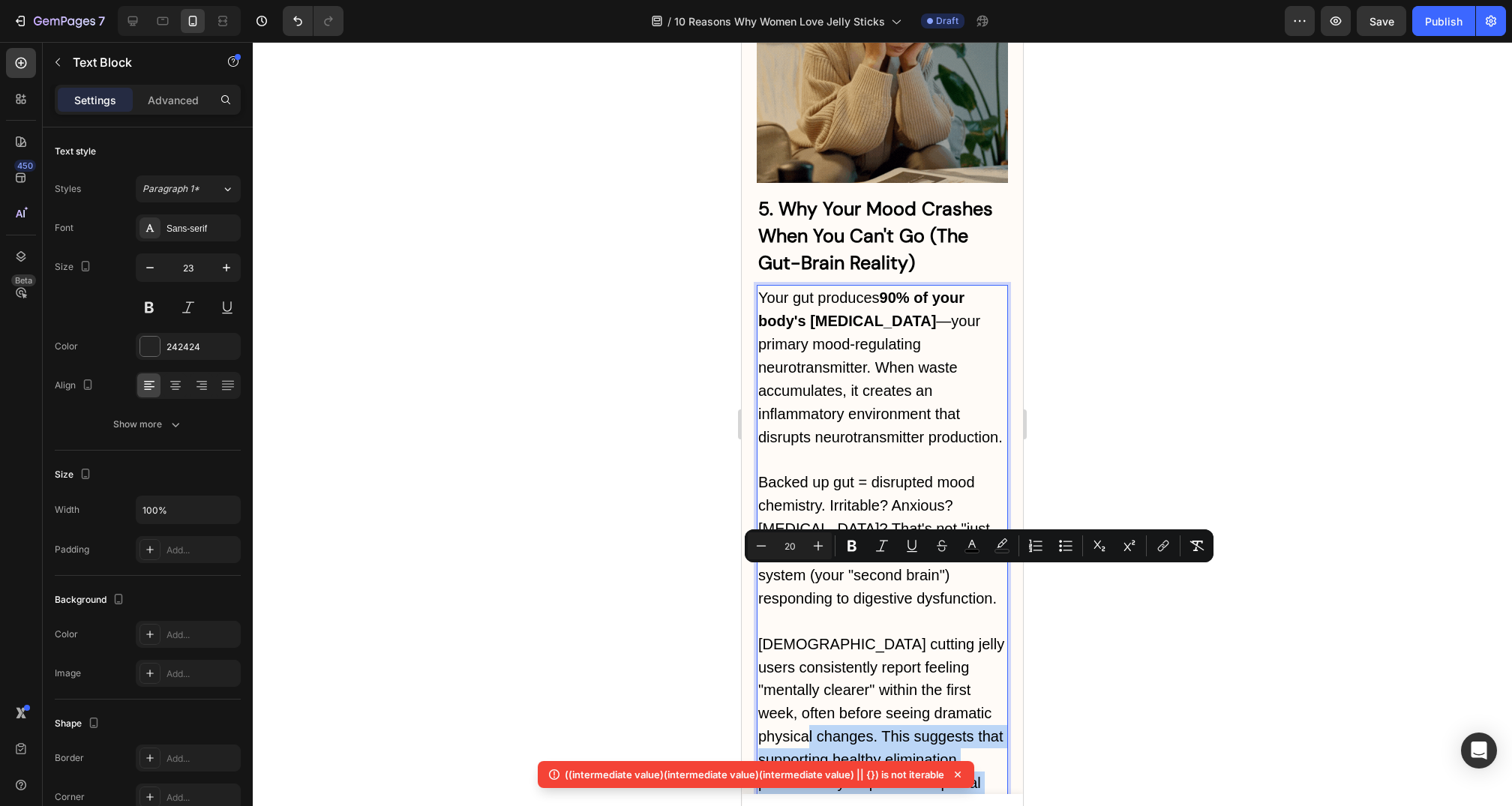
drag, startPoint x: 828, startPoint y: 576, endPoint x: 933, endPoint y: 646, distance: 126.2
click at [933, 646] on p "Korean cutting jelly users consistently report feeling "mentally clearer" withi…" at bounding box center [882, 725] width 248 height 185
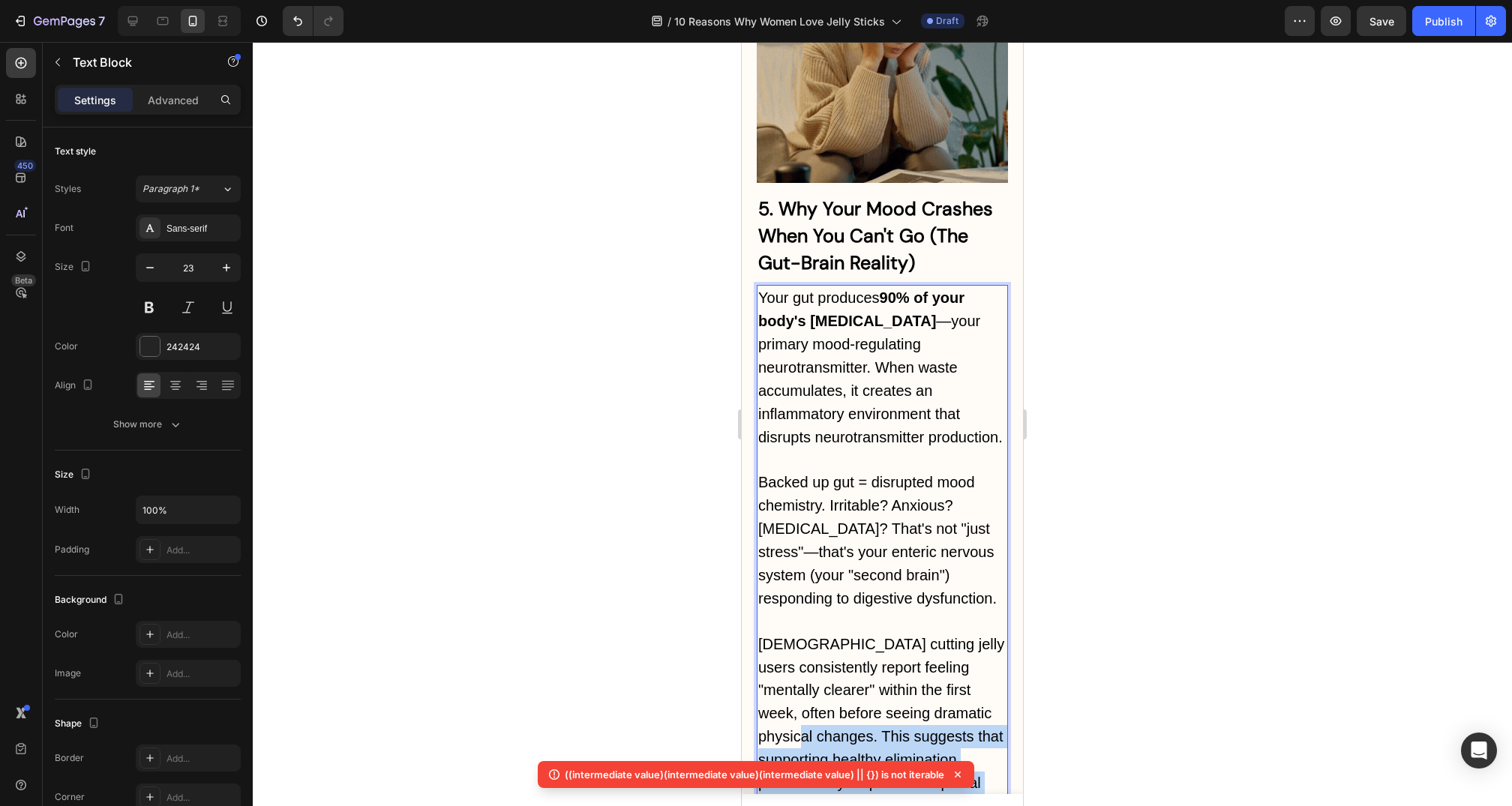
drag, startPoint x: 933, startPoint y: 646, endPoint x: 824, endPoint y: 577, distance: 129.0
click at [824, 633] on p "Korean cutting jelly users consistently report feeling "mentally clearer" withi…" at bounding box center [882, 725] width 248 height 185
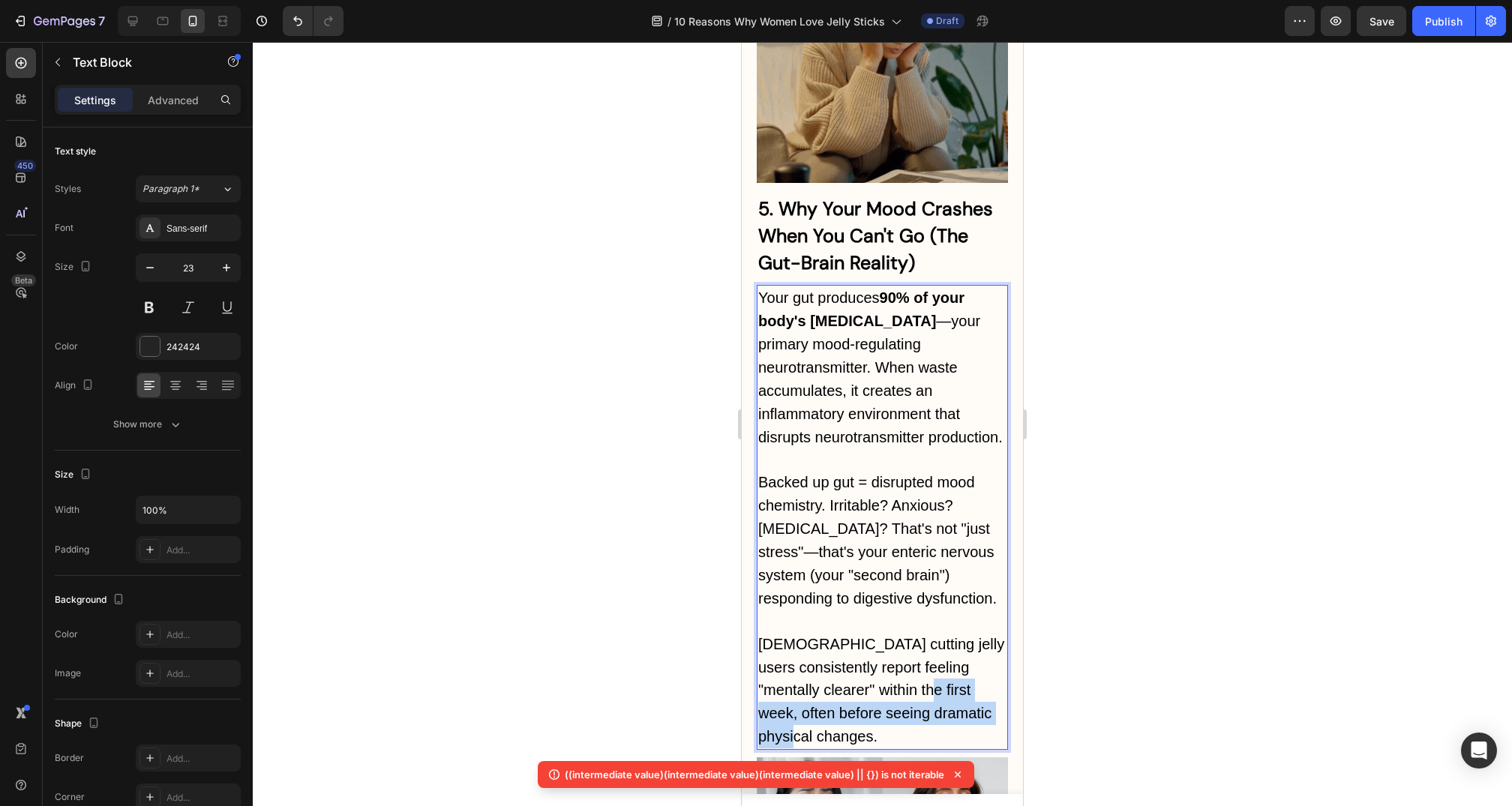
drag, startPoint x: 835, startPoint y: 580, endPoint x: 943, endPoint y: 530, distance: 119.0
click at [943, 633] on p "Korean cutting jelly users consistently report feeling "mentally clearer" withi…" at bounding box center [882, 691] width 248 height 116
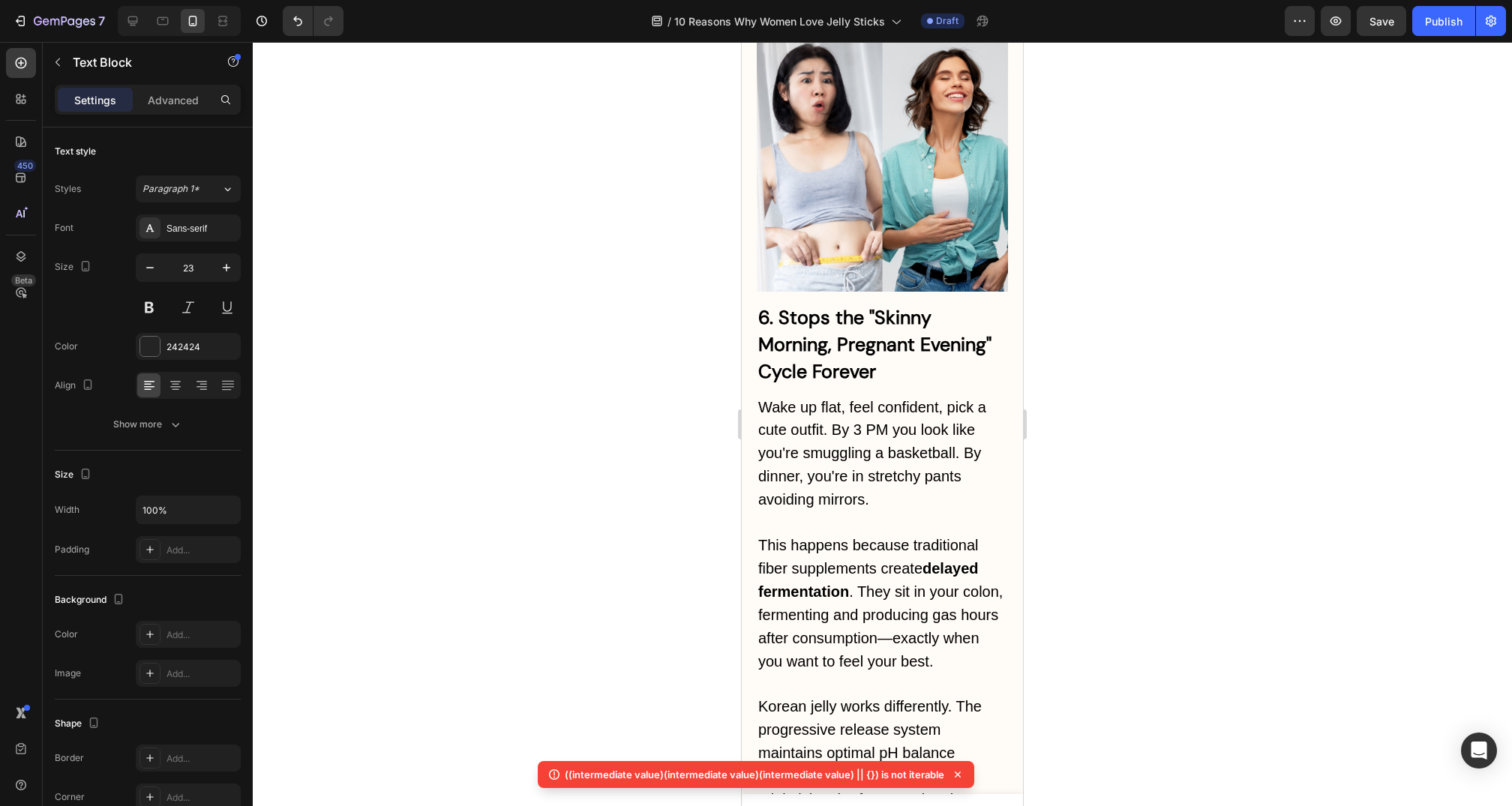
scroll to position [5699, 0]
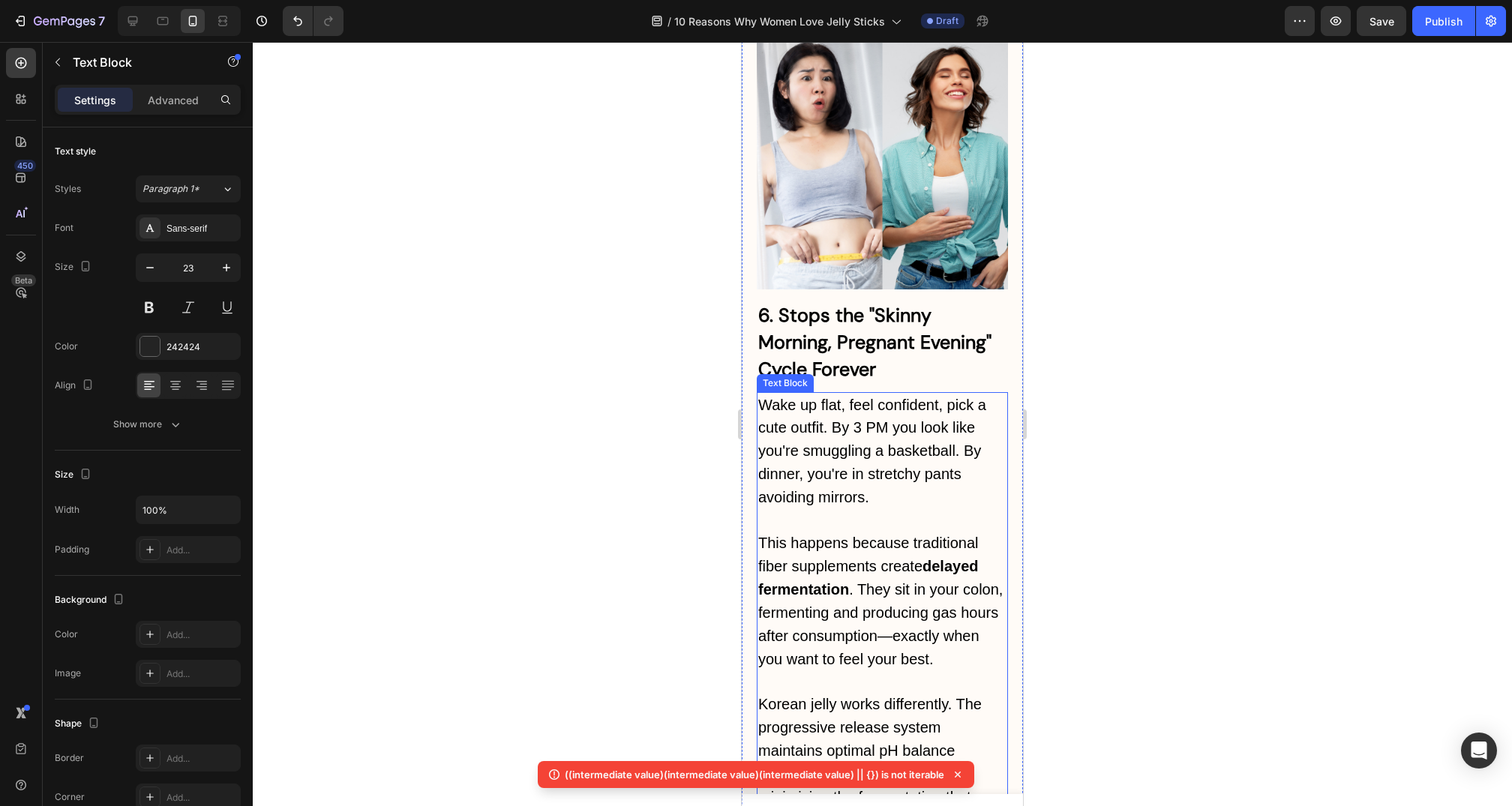
click at [901, 394] on p "Wake up flat, feel confident, pick a cute outfit. By 3 PM you look like you're …" at bounding box center [882, 451] width 248 height 116
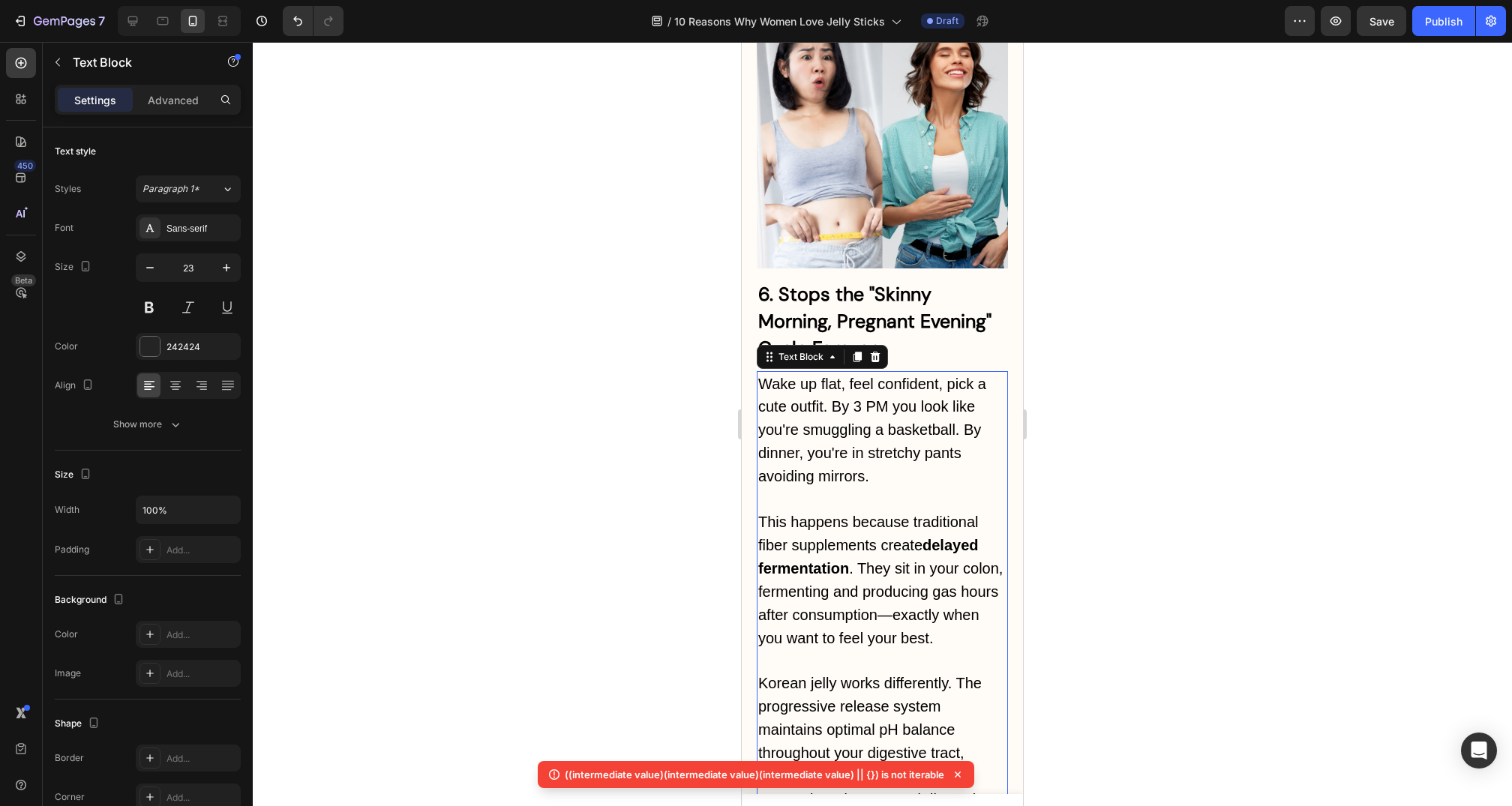
click at [891, 488] on p at bounding box center [882, 499] width 248 height 22
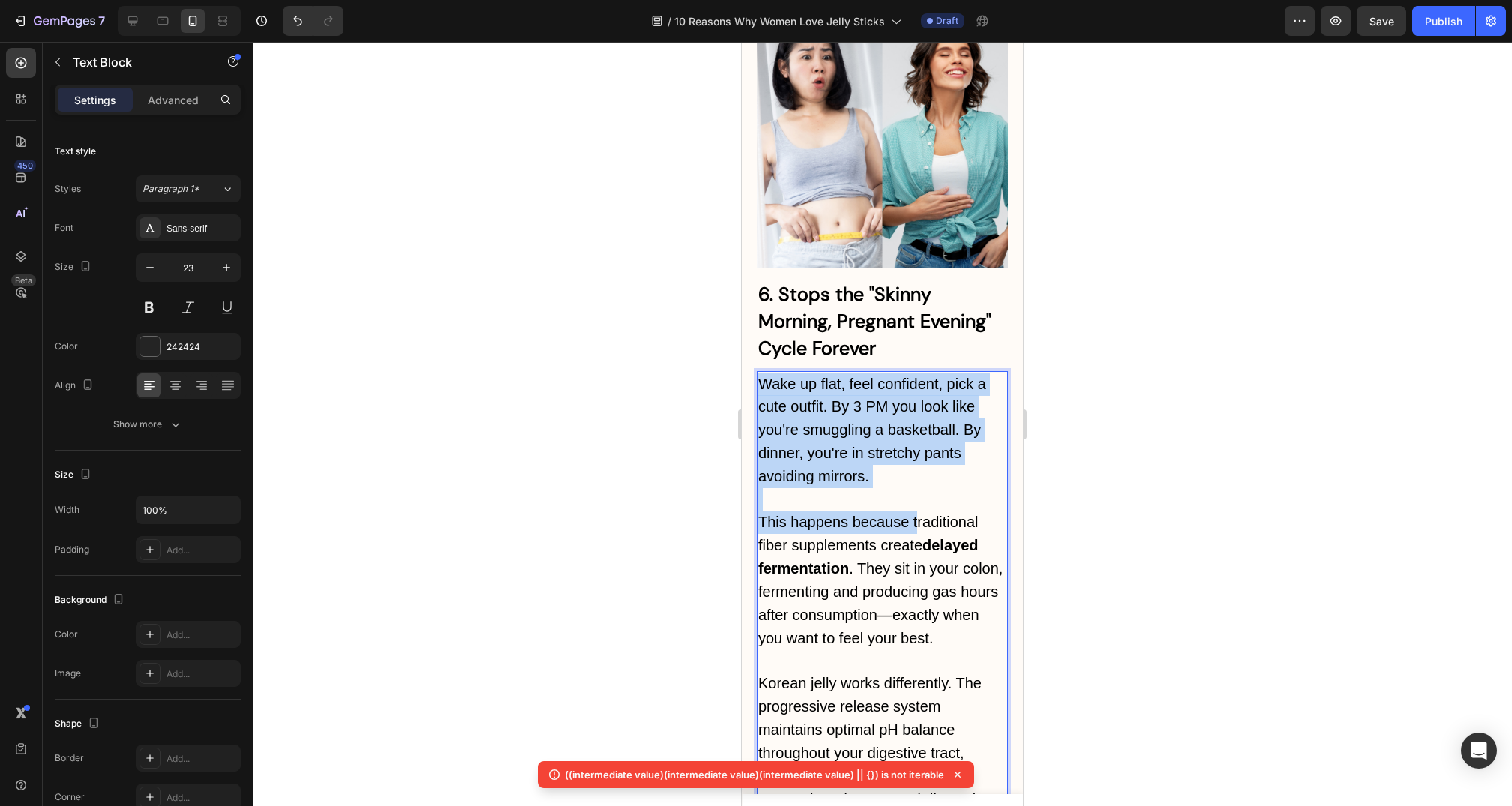
drag, startPoint x: 761, startPoint y: 197, endPoint x: 918, endPoint y: 338, distance: 211.0
click at [918, 371] on div "Wake up flat, feel confident, pick a cute outfit. By 3 PM you look like you're …" at bounding box center [883, 649] width 252 height 557
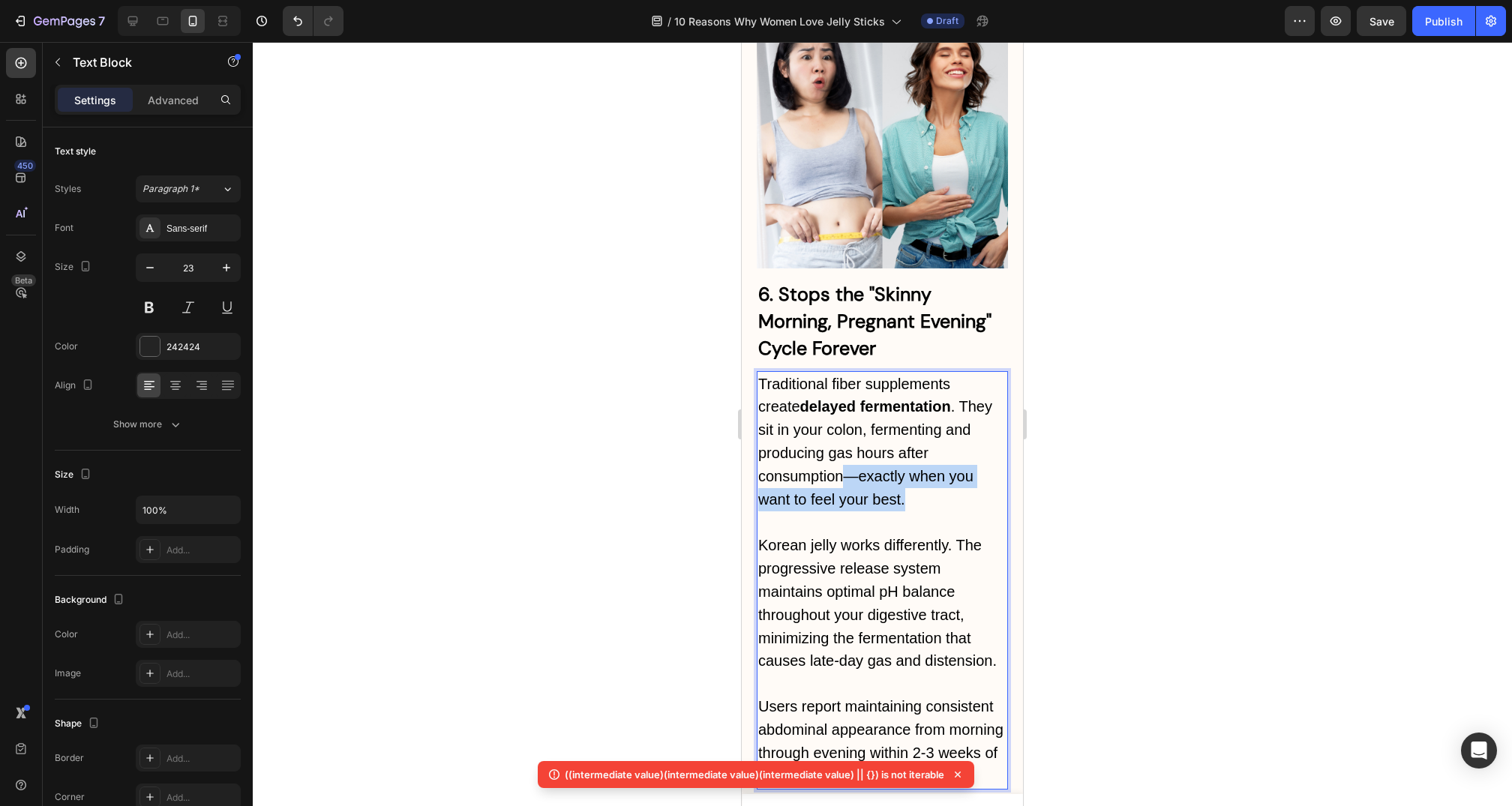
drag, startPoint x: 850, startPoint y: 296, endPoint x: 905, endPoint y: 315, distance: 58.2
click at [905, 373] on p "Traditional fiber supplements create delayed fermentation . They sit in your co…" at bounding box center [882, 442] width 248 height 139
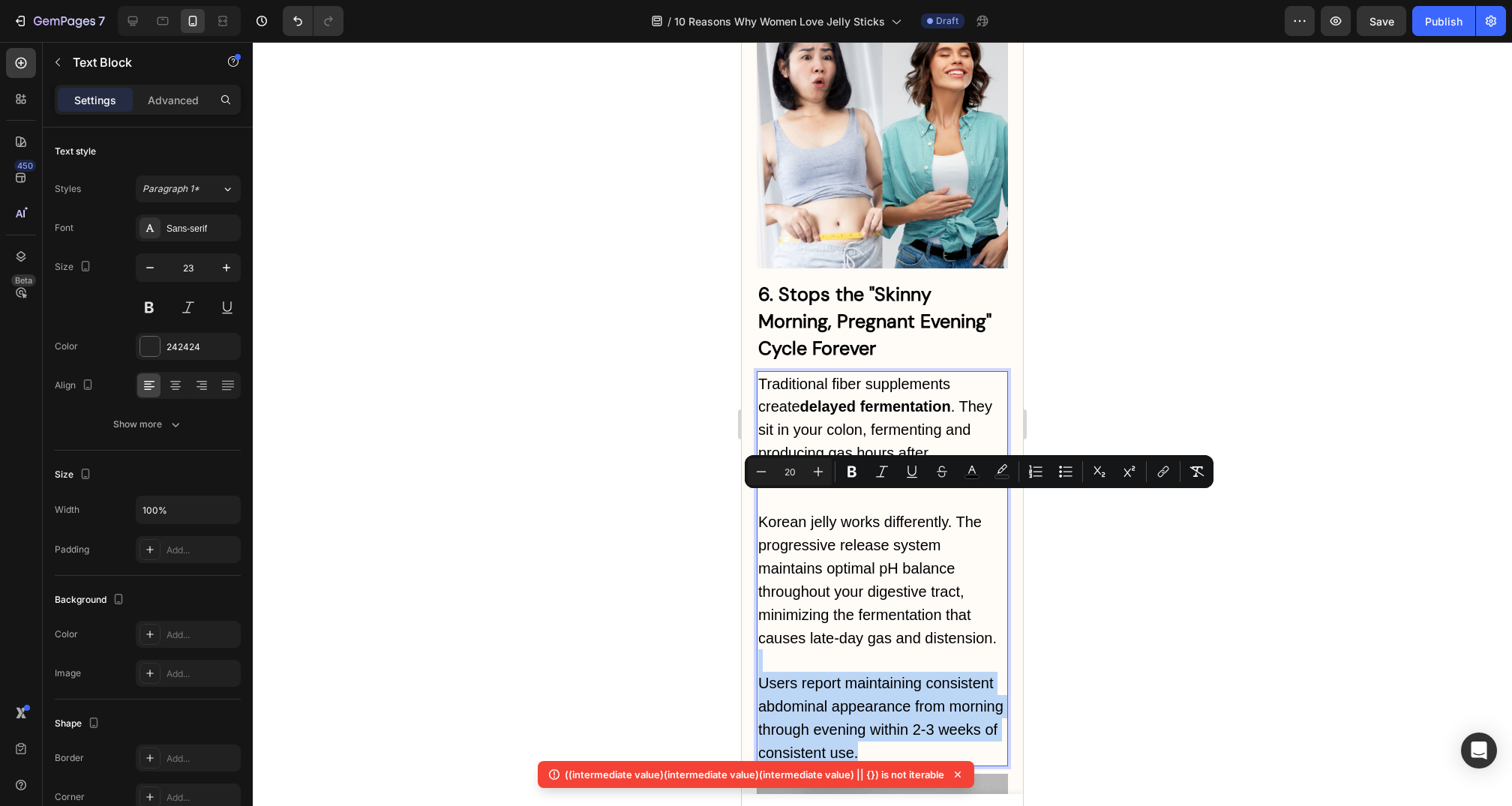
drag, startPoint x: 773, startPoint y: 488, endPoint x: 902, endPoint y: 579, distance: 157.9
click at [902, 579] on div "Traditional fiber supplements create delayed fermentation . They sit in your co…" at bounding box center [883, 568] width 252 height 395
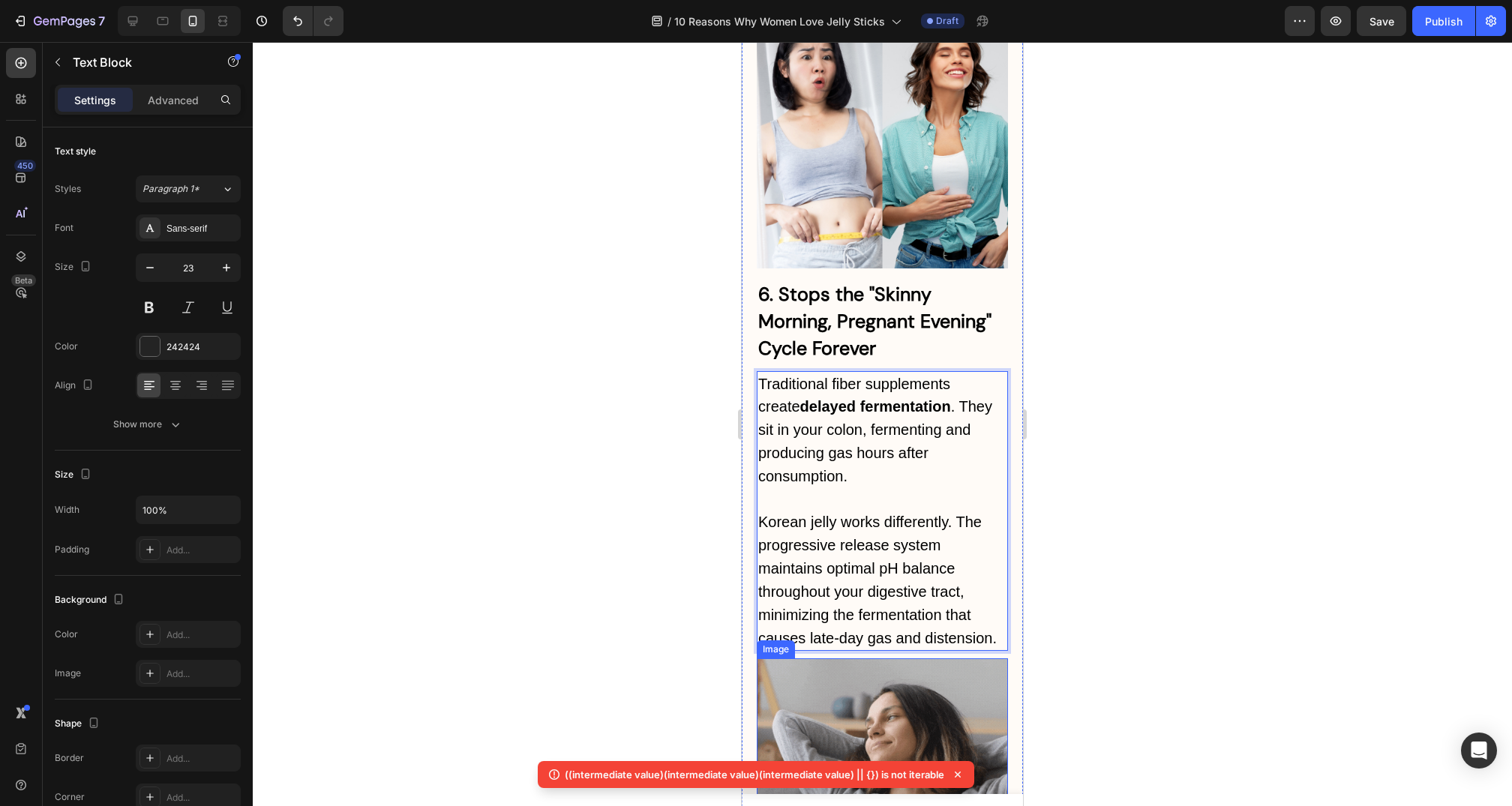
scroll to position [5739, 0]
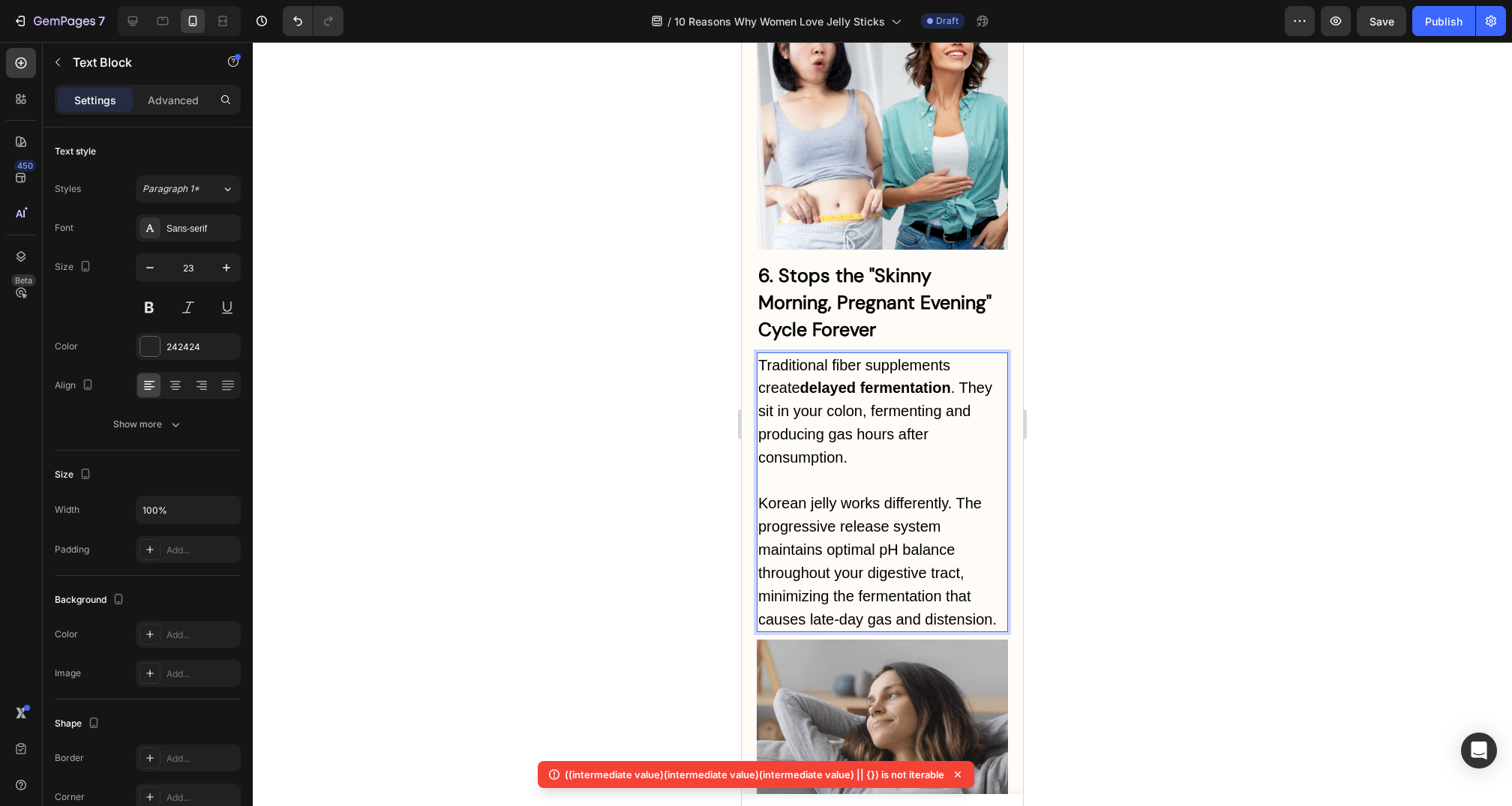
click at [967, 492] on p "Korean jelly works differently. The progressive release system maintains optima…" at bounding box center [882, 561] width 248 height 139
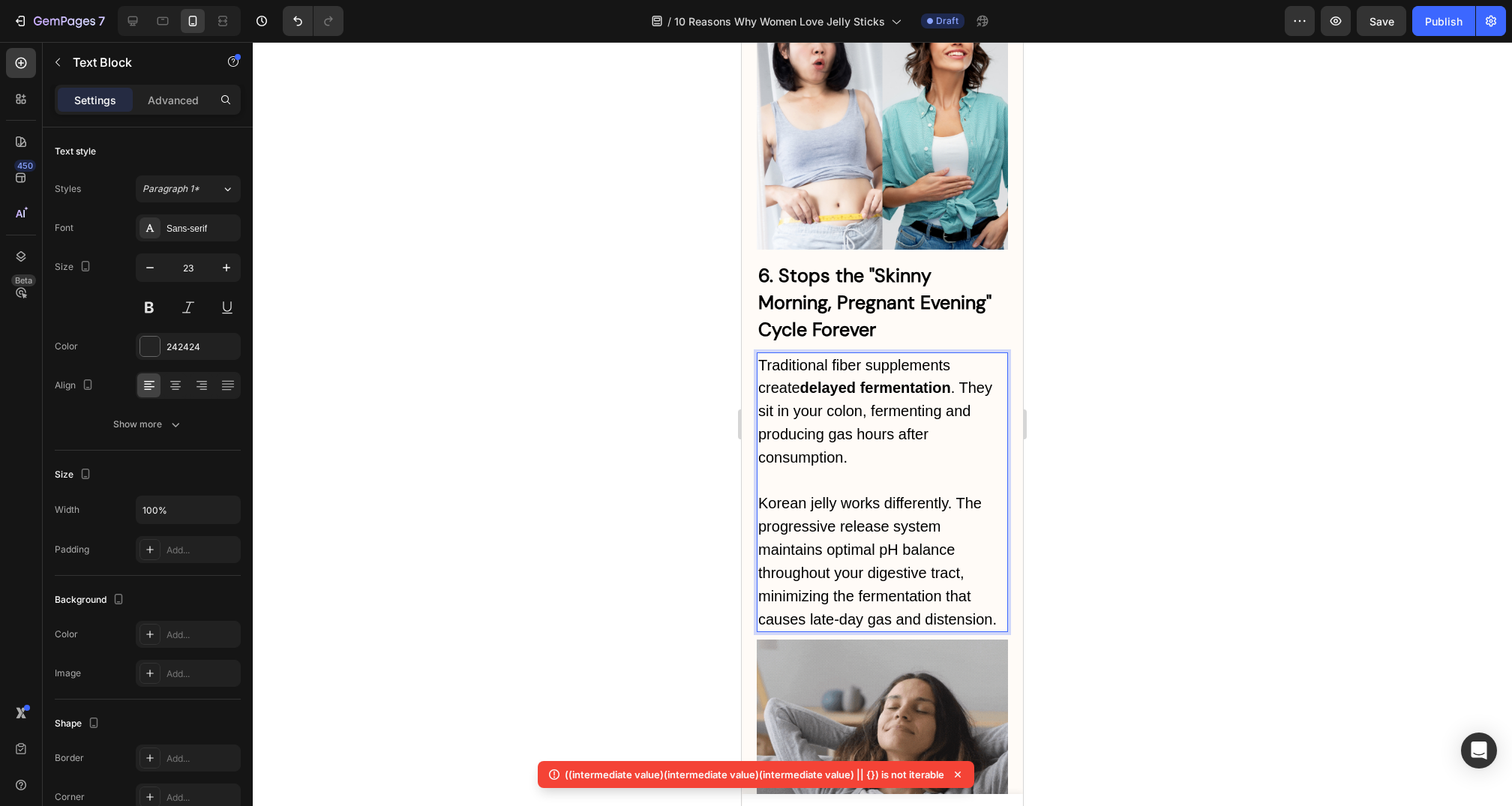
click at [831, 495] on span "Korean jelly works differently. The progressive release system maintains optima…" at bounding box center [877, 561] width 239 height 133
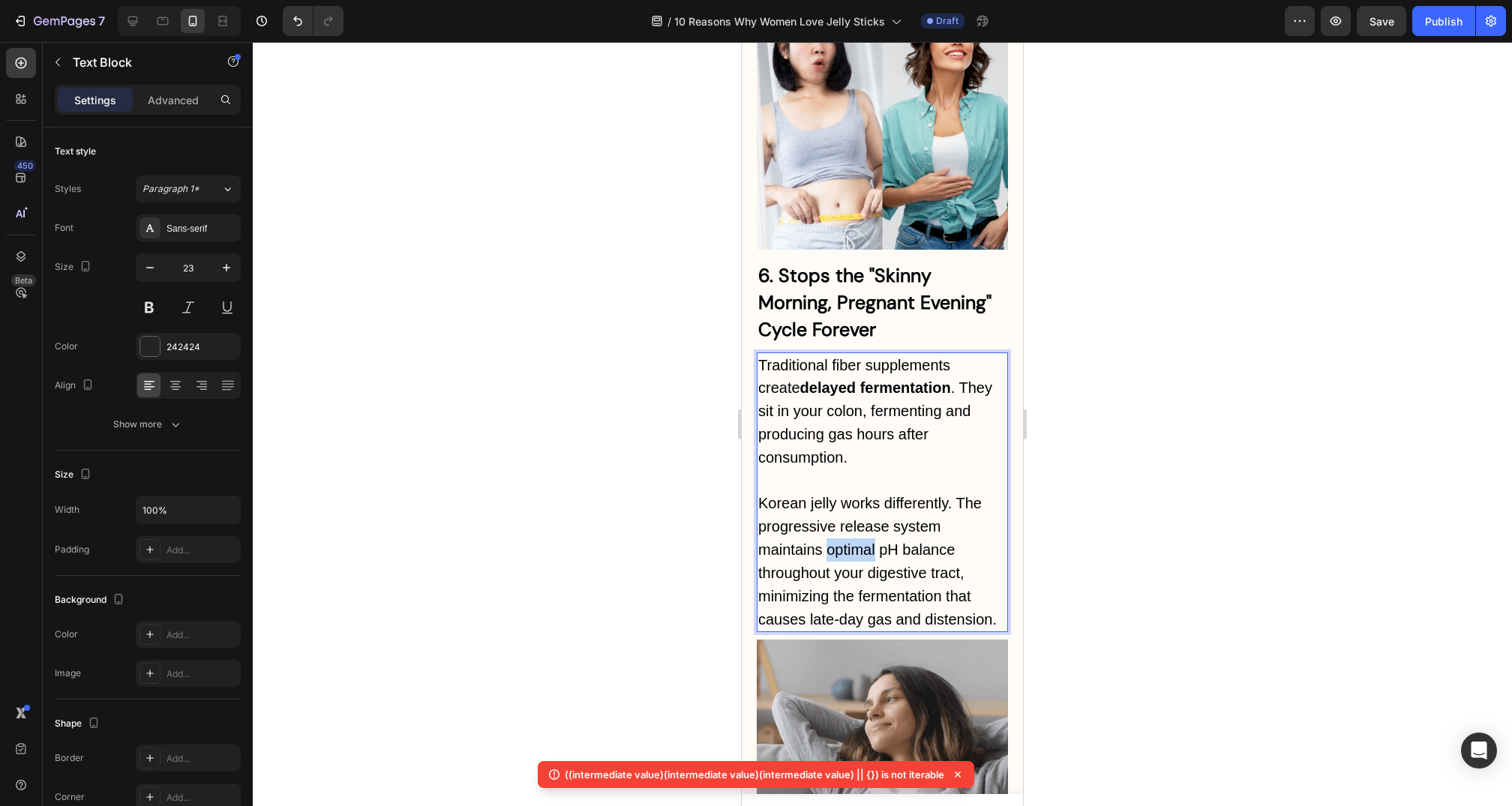
click at [831, 495] on span "Korean jelly works differently. The progressive release system maintains optima…" at bounding box center [877, 561] width 239 height 133
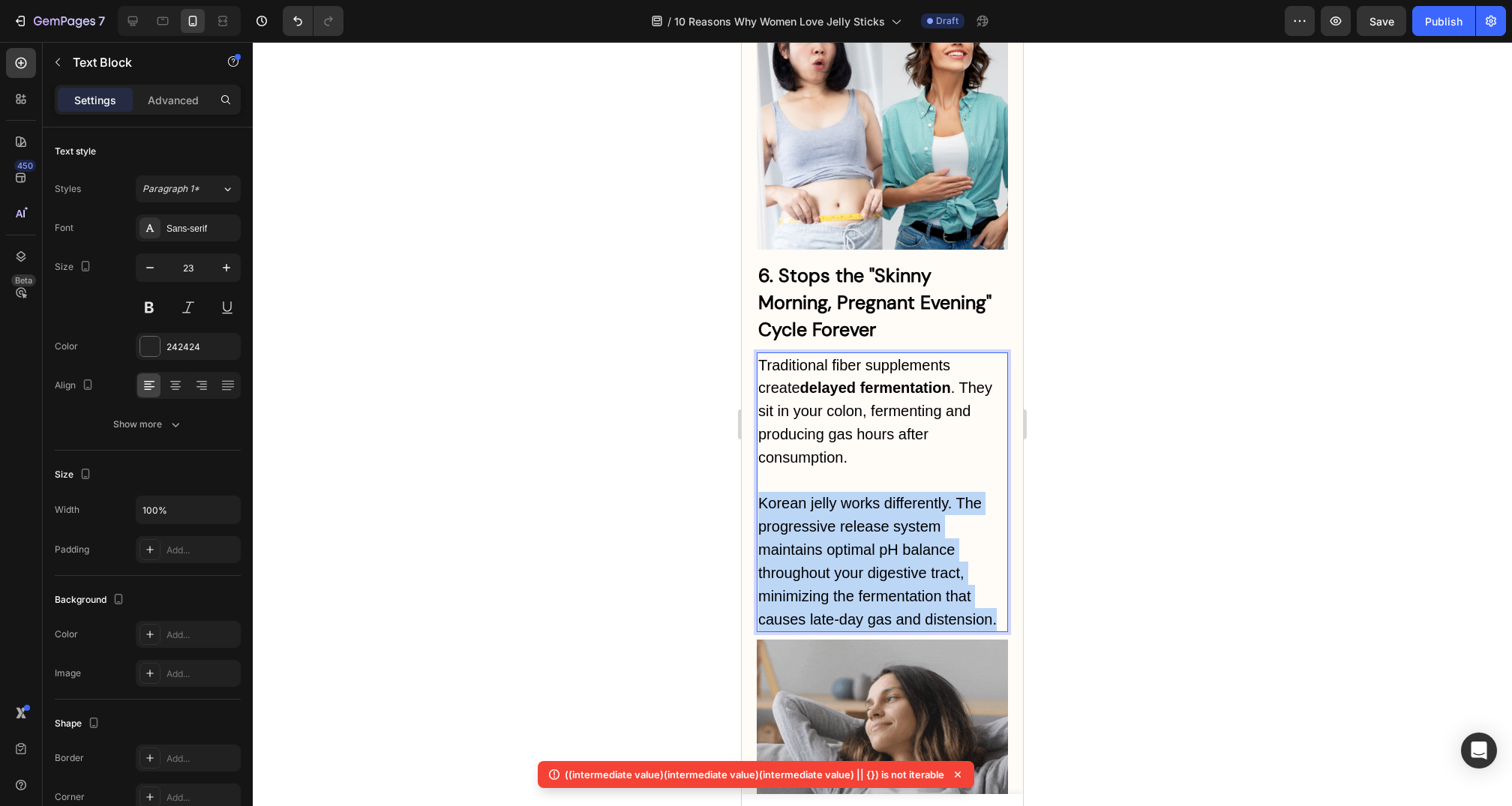
click at [831, 495] on span "Korean jelly works differently. The progressive release system maintains optima…" at bounding box center [877, 561] width 239 height 133
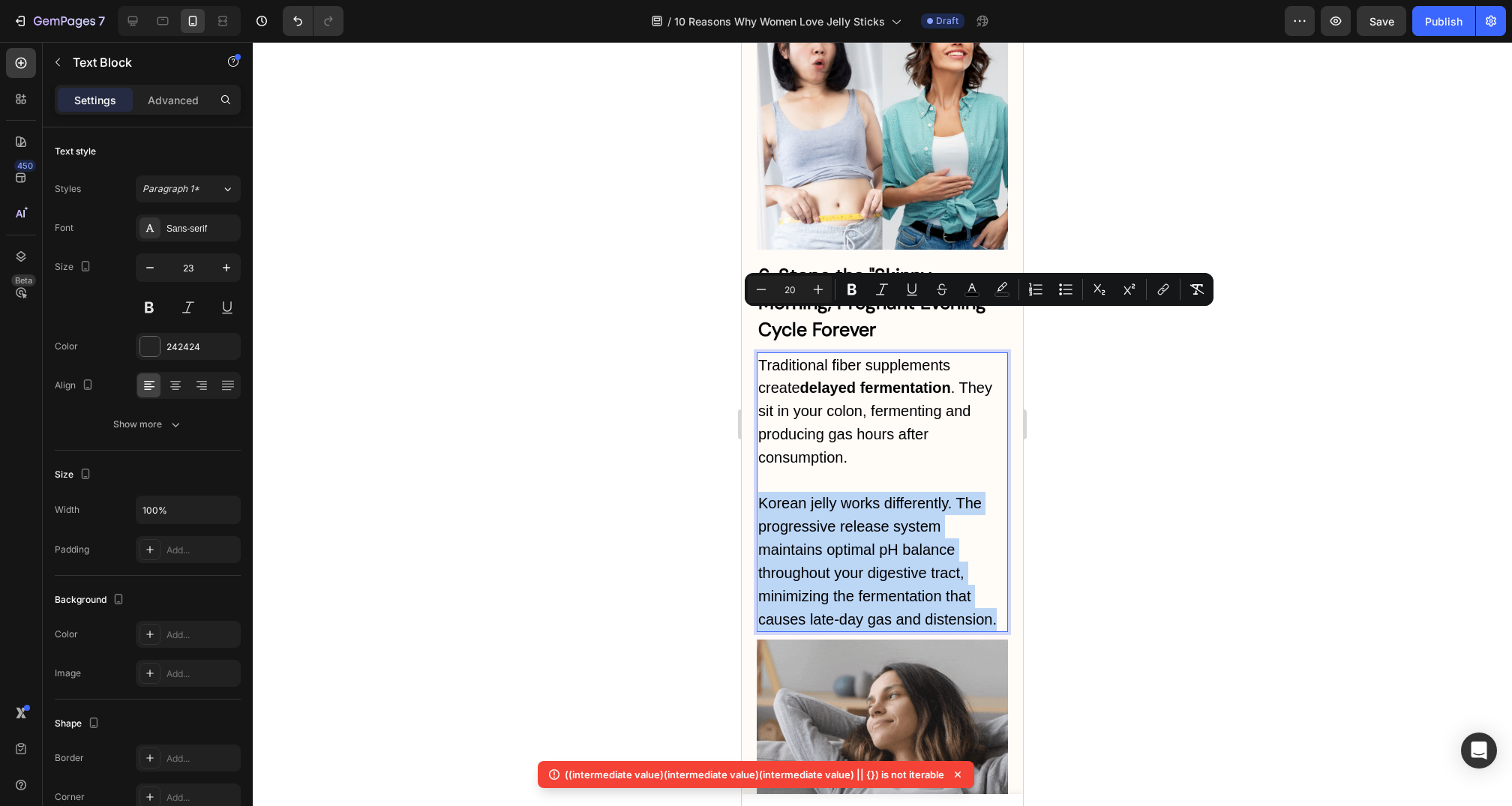
click at [899, 495] on span "Korean jelly works differently. The progressive release system maintains optima…" at bounding box center [877, 561] width 239 height 133
click at [950, 495] on span "Korean jelly works differently. The progressive release system maintains optima…" at bounding box center [877, 561] width 239 height 133
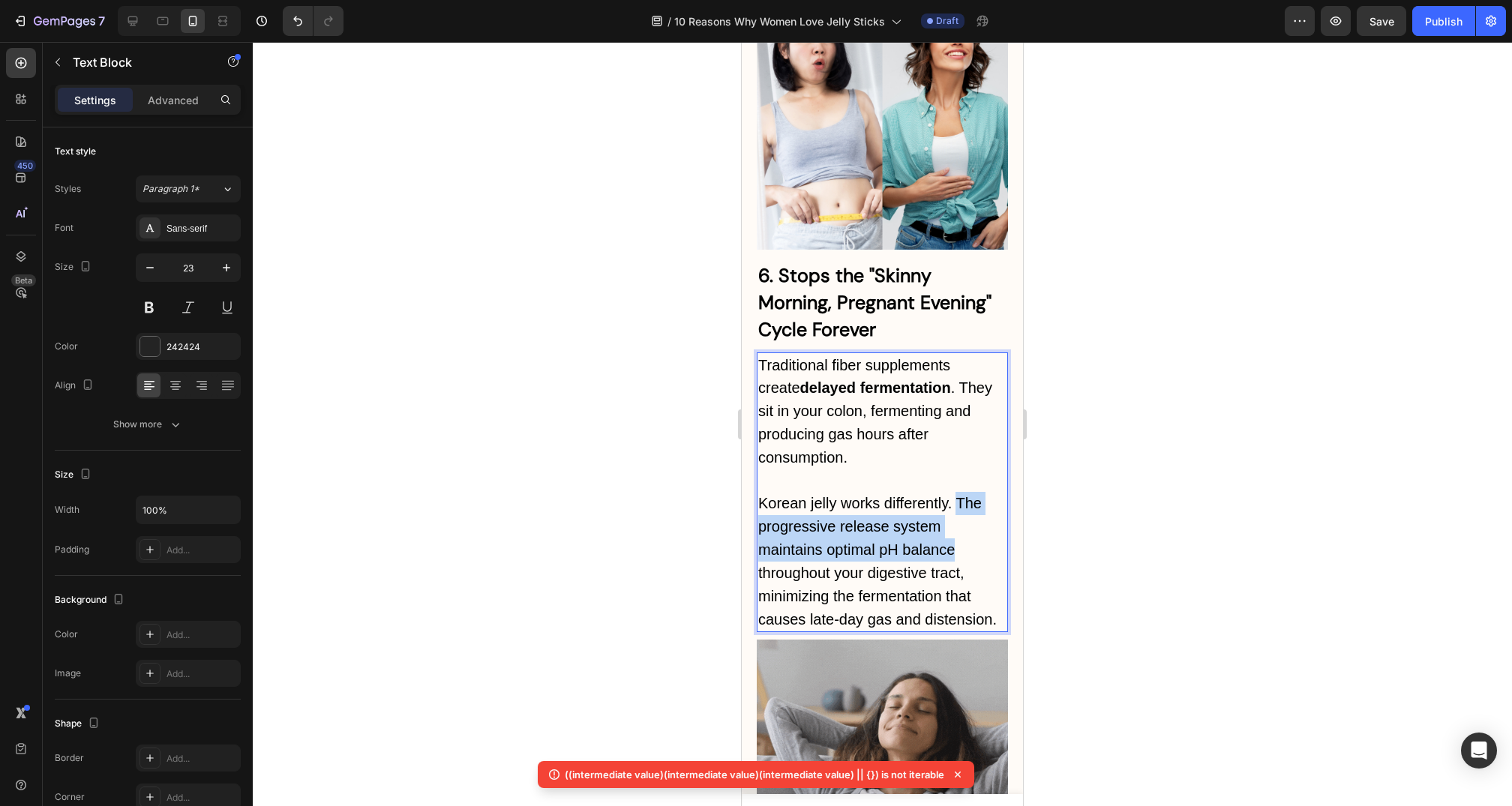
drag, startPoint x: 955, startPoint y: 317, endPoint x: 961, endPoint y: 365, distance: 48.4
click at [961, 492] on p "Korean jelly works differently. The progressive release system maintains optima…" at bounding box center [882, 561] width 248 height 139
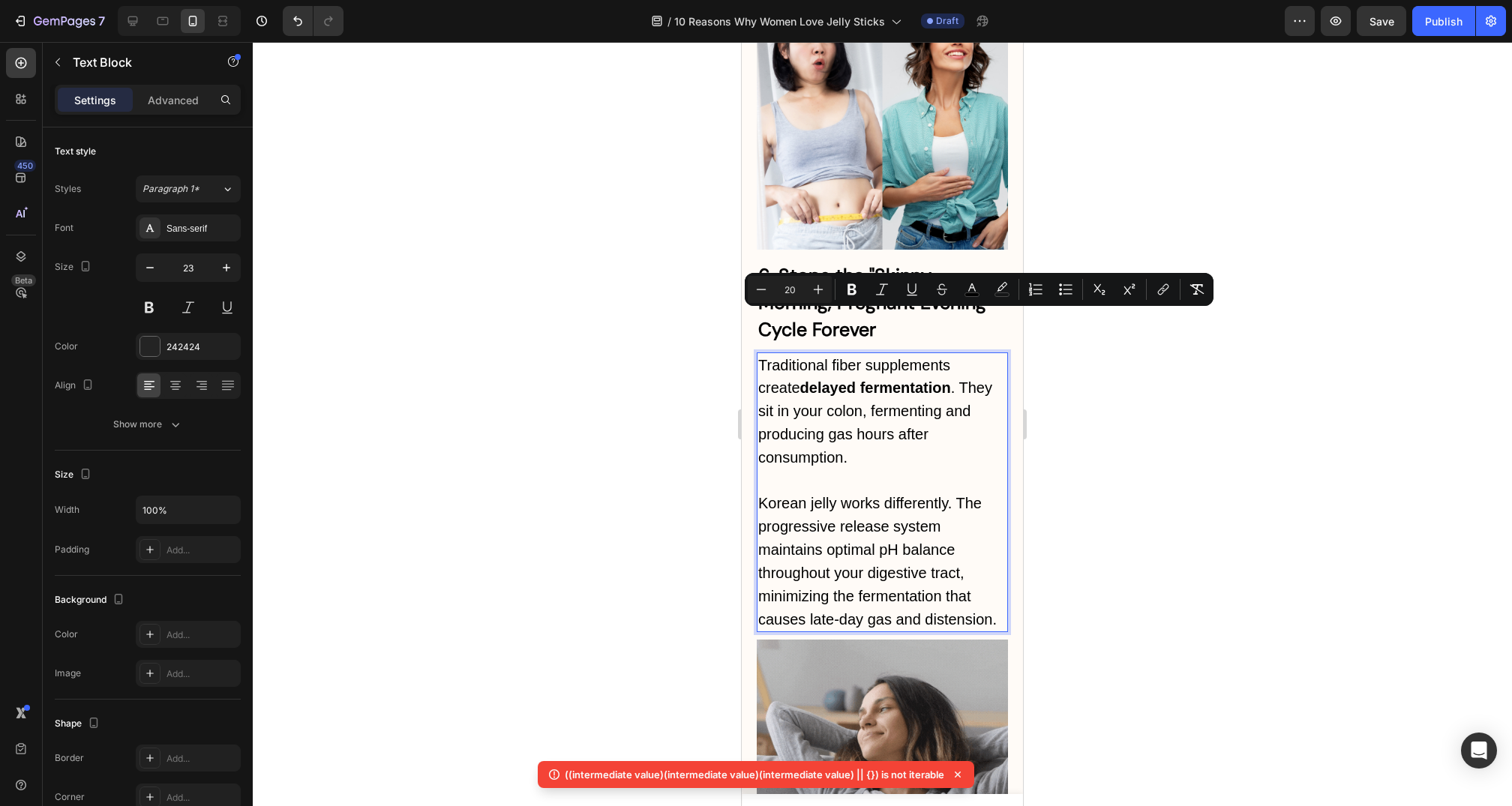
click at [944, 492] on p "Korean jelly works differently. The progressive release system maintains optima…" at bounding box center [882, 561] width 248 height 139
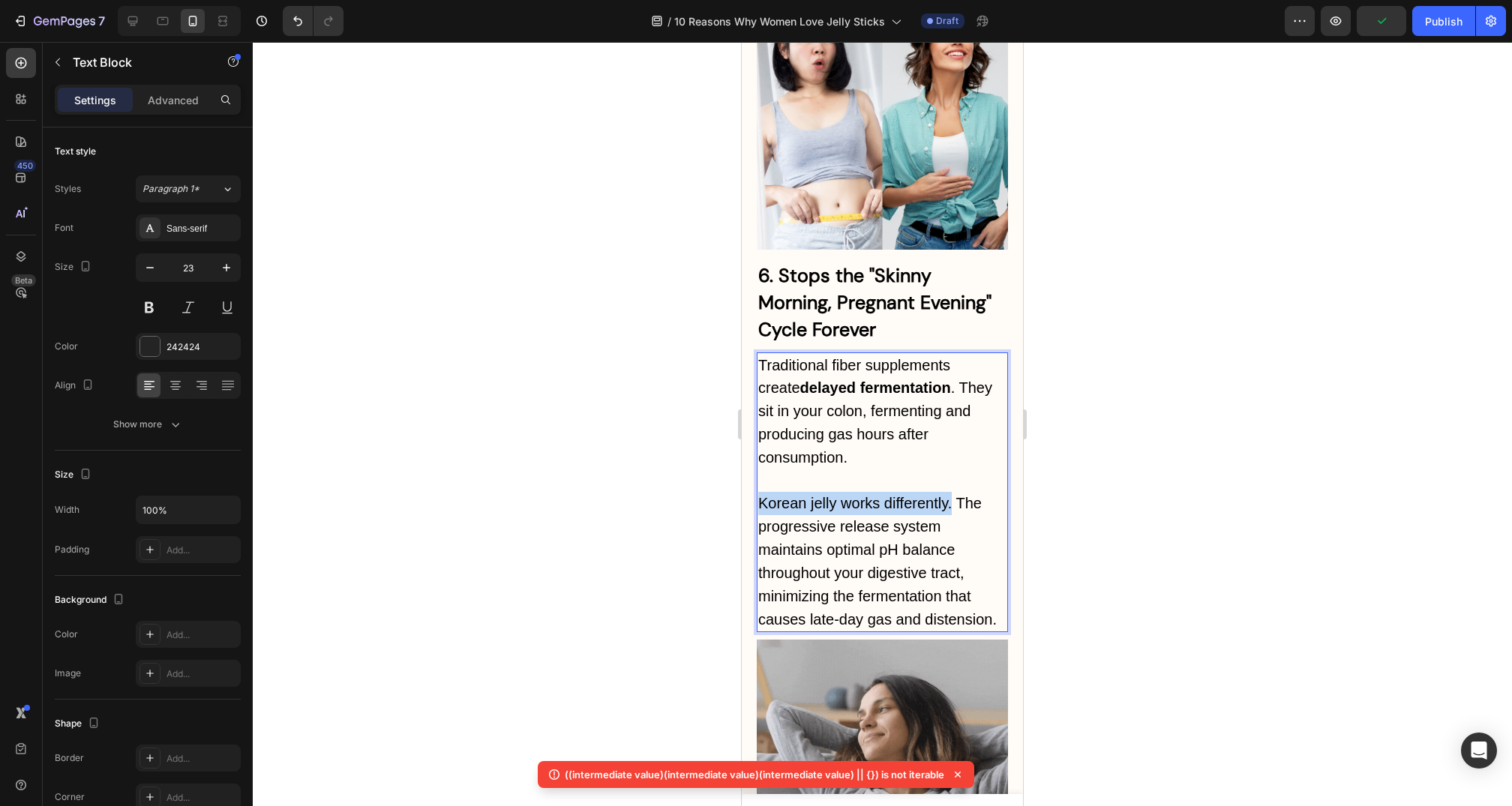
drag, startPoint x: 953, startPoint y: 324, endPoint x: 723, endPoint y: 324, distance: 230.0
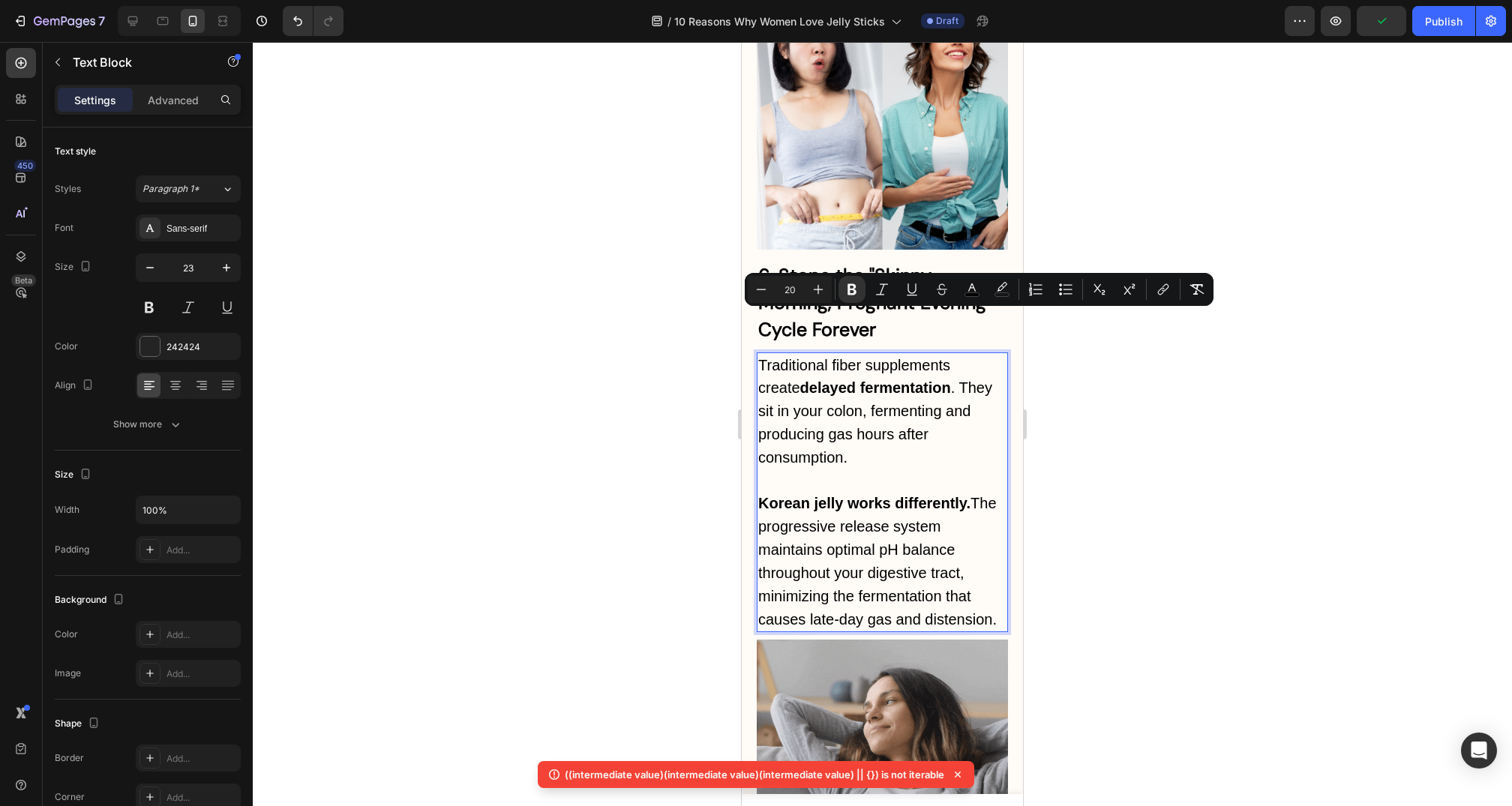
click at [899, 495] on span "Korean jelly works differently. The progressive release system maintains optima…" at bounding box center [877, 561] width 239 height 133
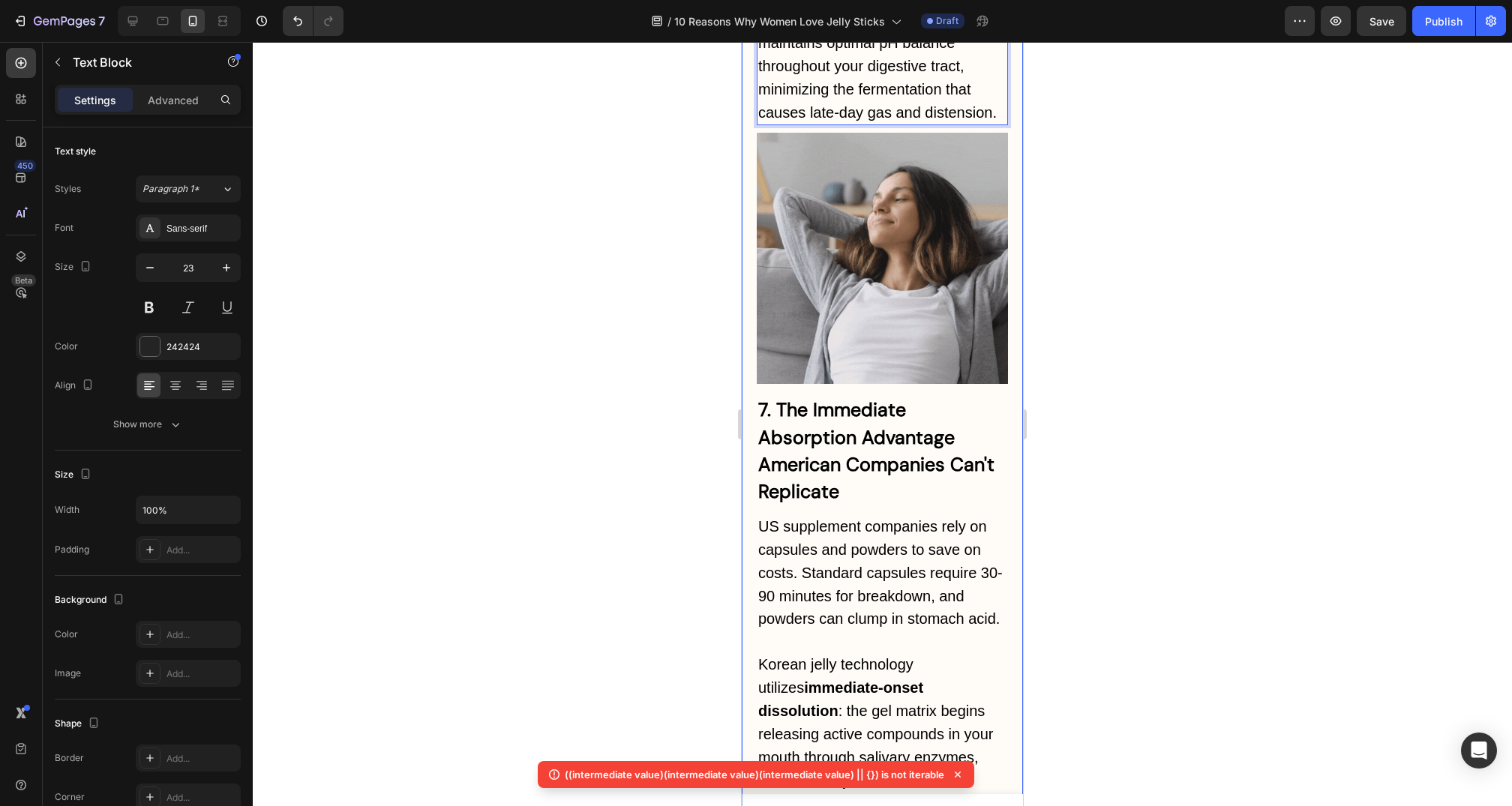
click at [914, 394] on h2 "7. The Immediate Absorption Advantage American Companies Can't Replicate" at bounding box center [883, 450] width 252 height 111
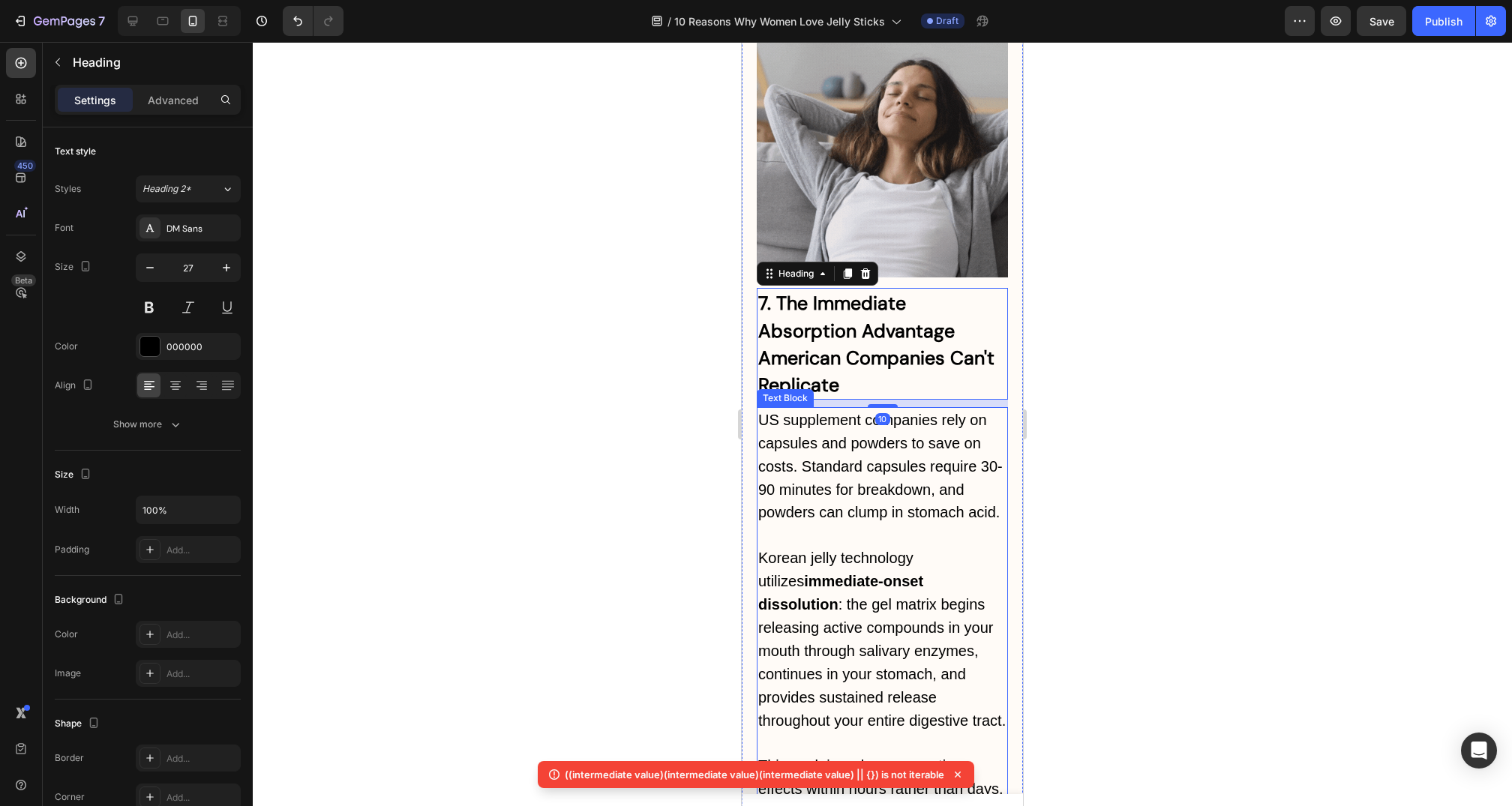
scroll to position [6370, 0]
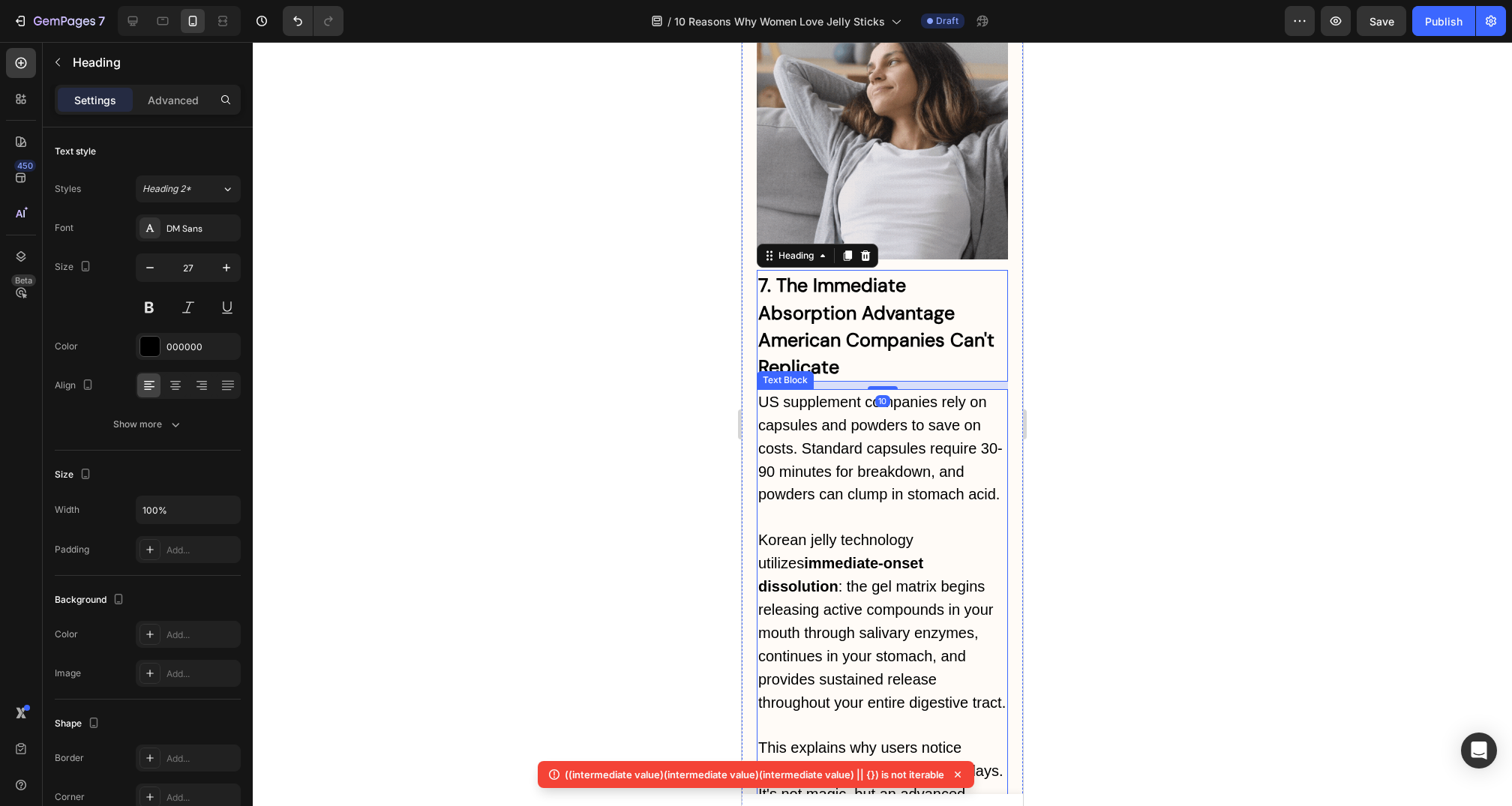
click at [914, 394] on span "US supplement companies rely on capsules and powders to save on costs. Standard…" at bounding box center [880, 448] width 245 height 109
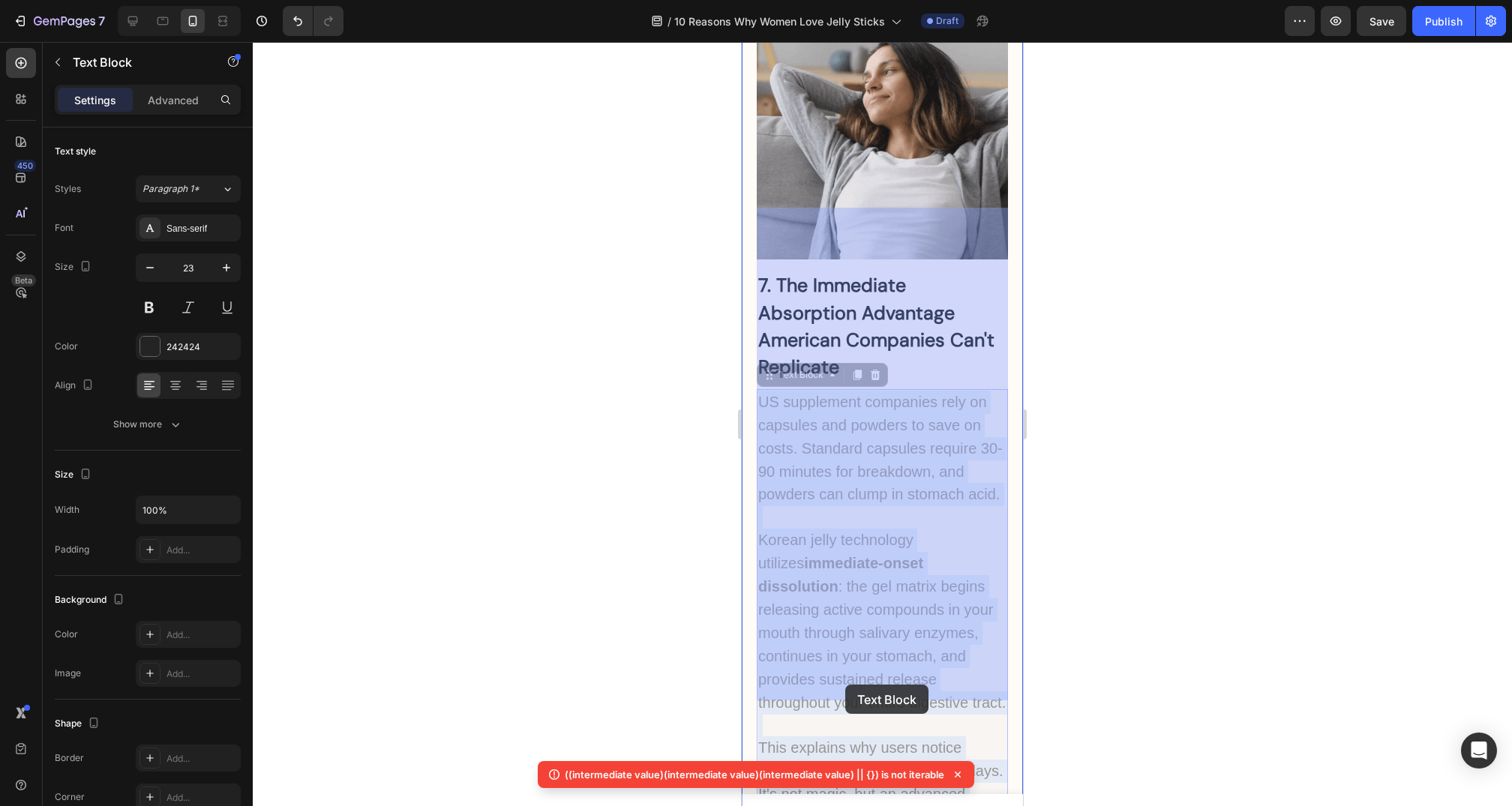
drag, startPoint x: 821, startPoint y: 550, endPoint x: 849, endPoint y: 668, distance: 121.3
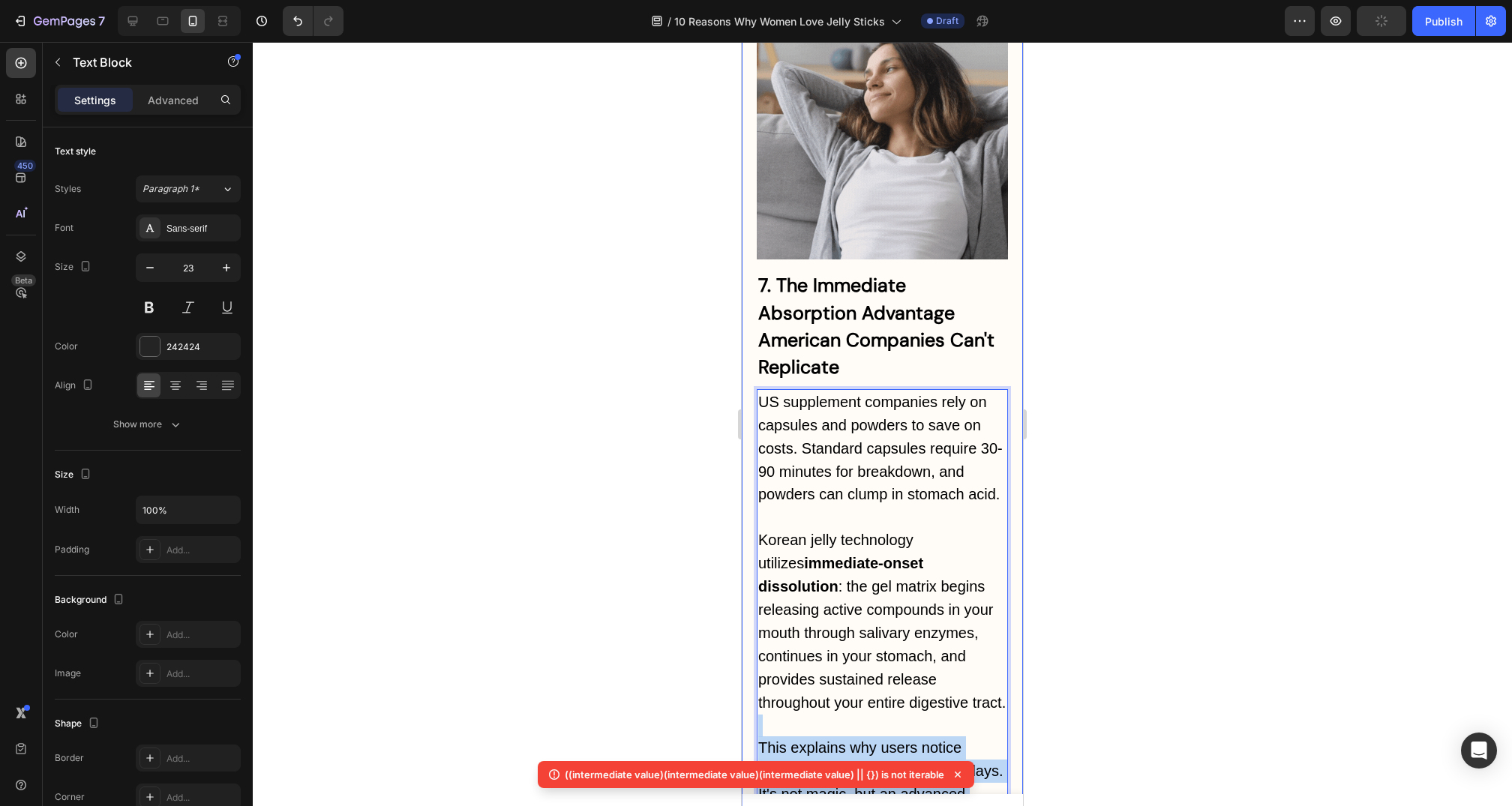
drag, startPoint x: 846, startPoint y: 690, endPoint x: 755, endPoint y: 545, distance: 171.2
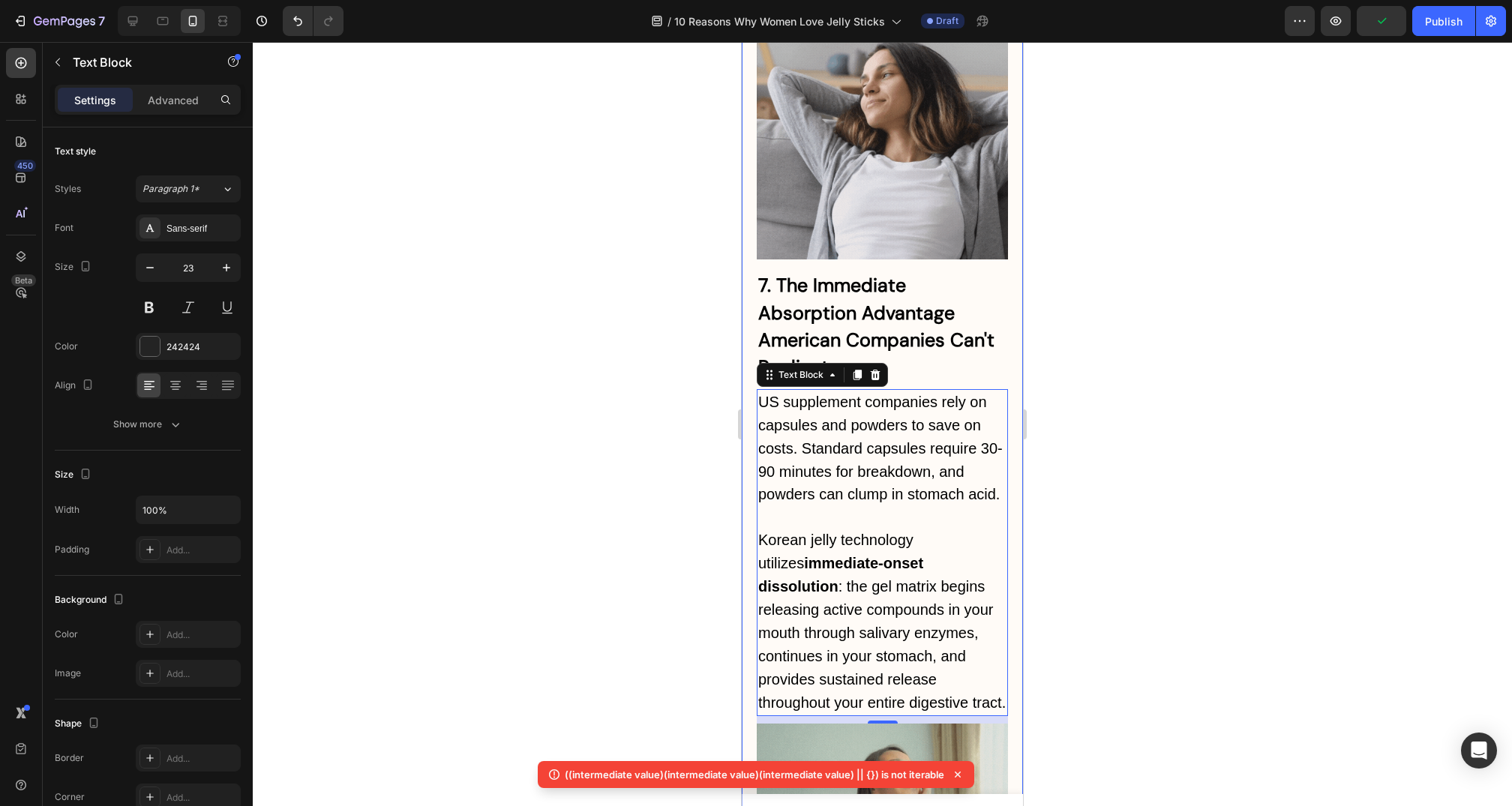
click at [1081, 524] on div at bounding box center [882, 424] width 1260 height 764
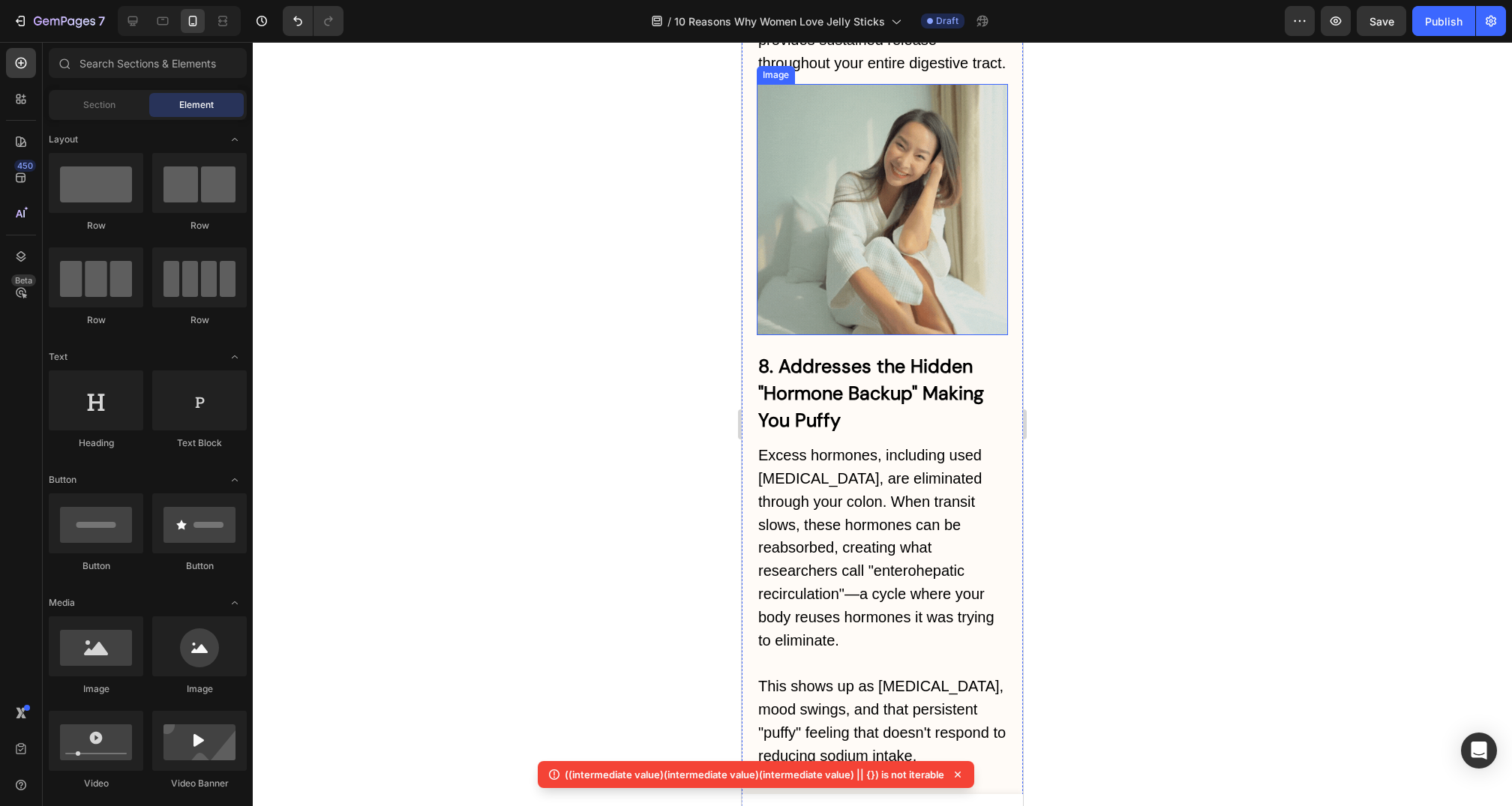
scroll to position [7026, 0]
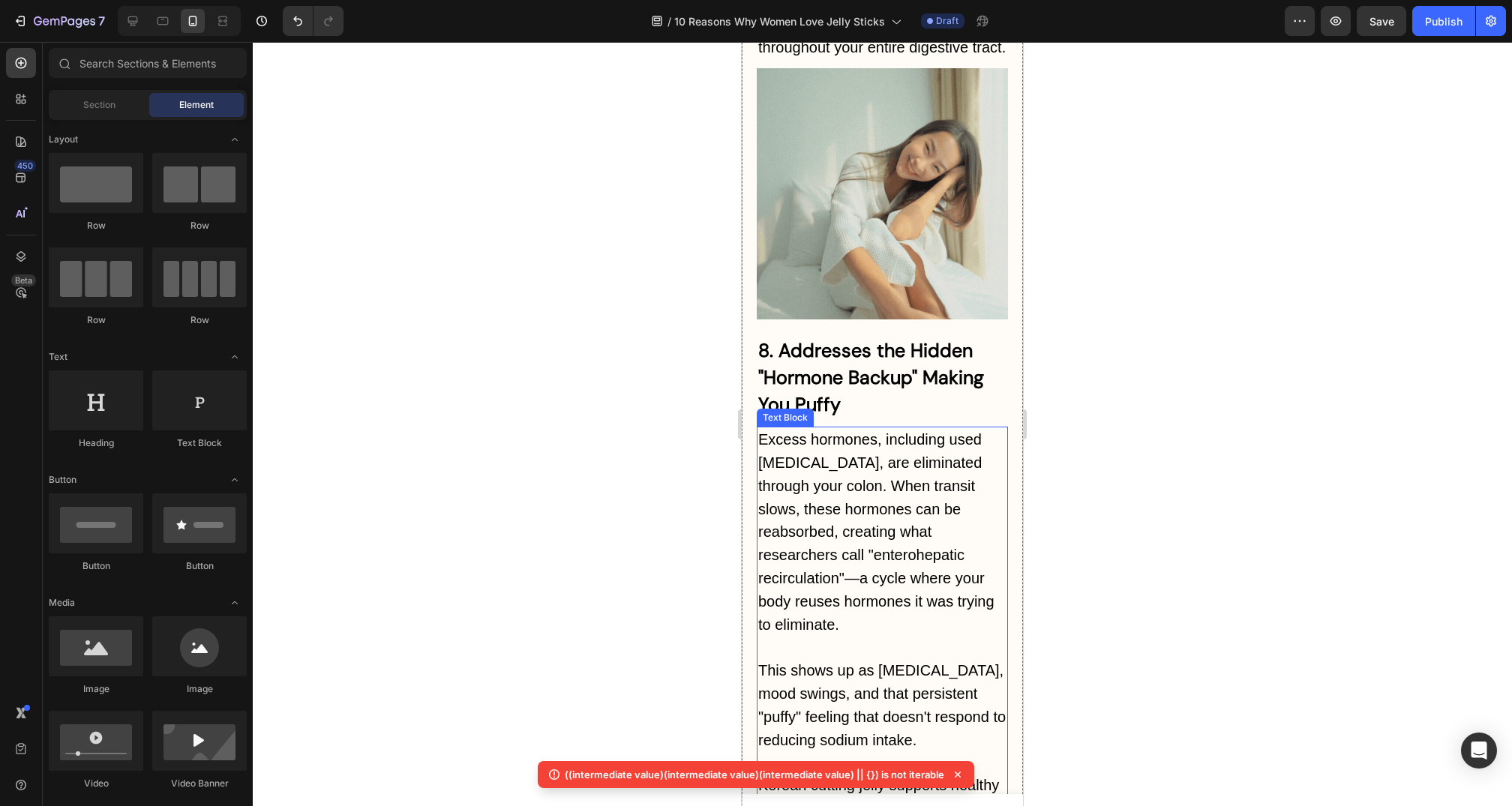
click at [855, 431] on span "Excess hormones, including used [MEDICAL_DATA], are eliminated through your col…" at bounding box center [876, 532] width 236 height 202
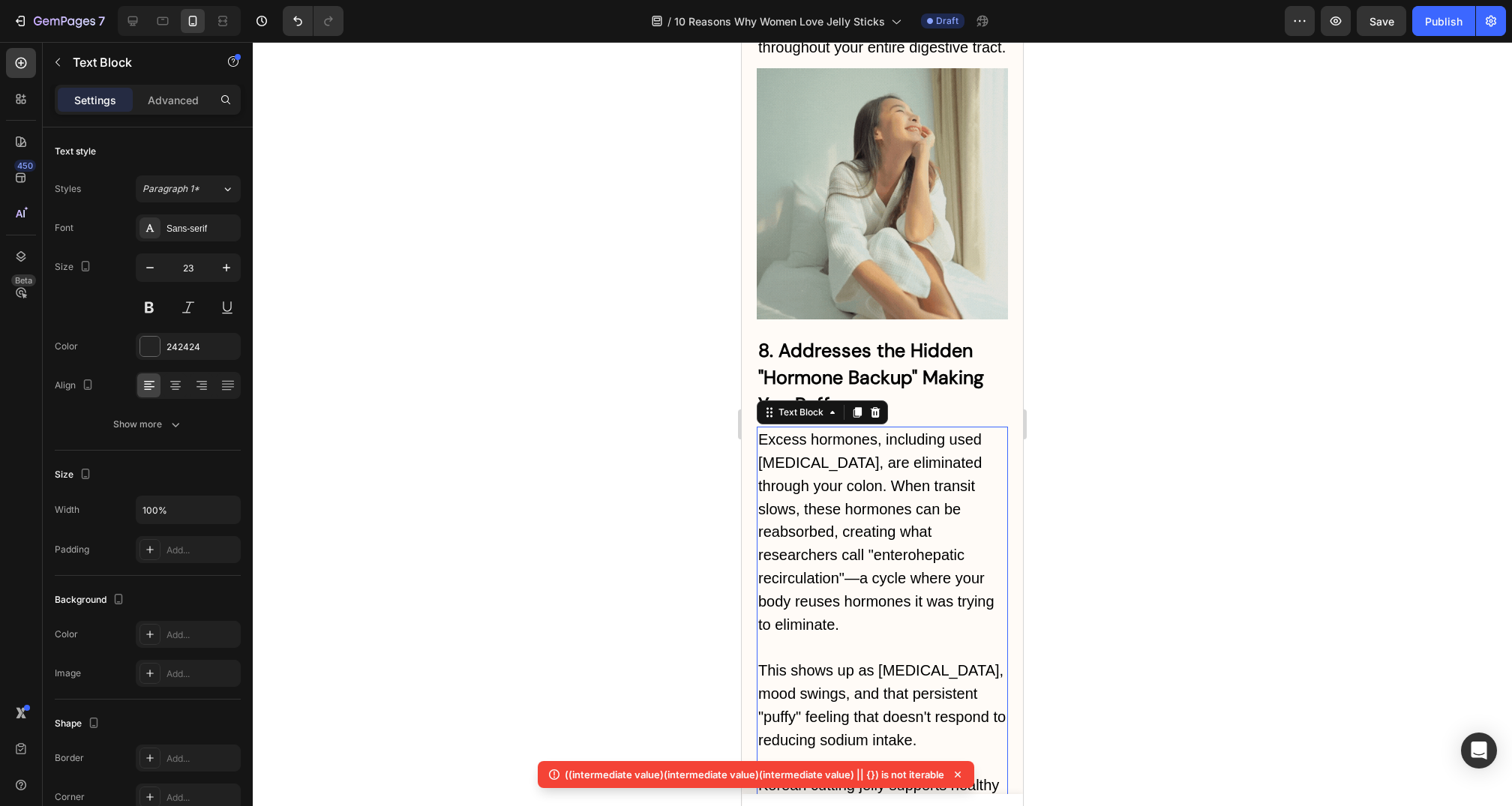
click at [1088, 319] on div at bounding box center [882, 424] width 1260 height 764
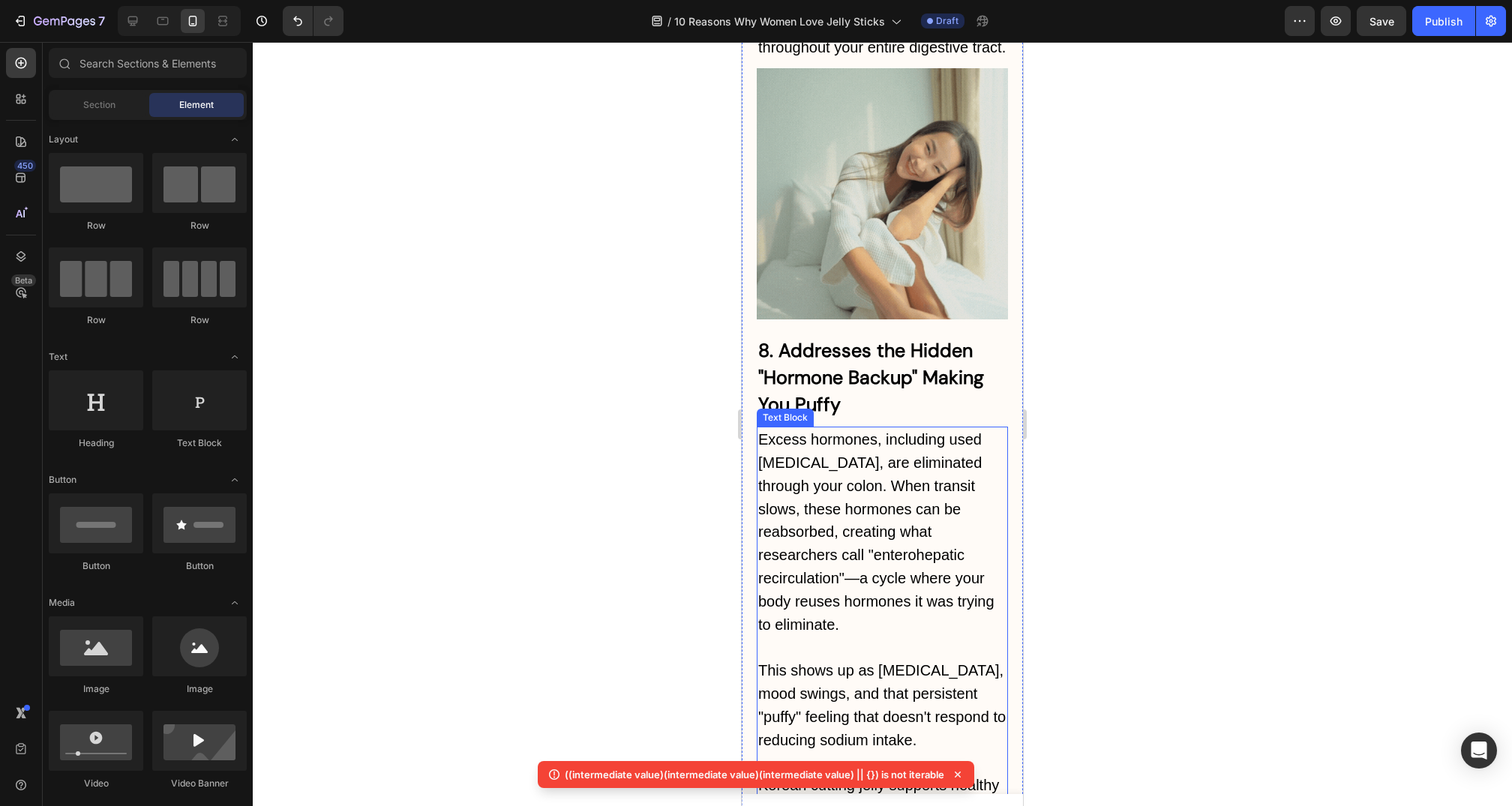
click at [850, 431] on span "Excess hormones, including used [MEDICAL_DATA], are eliminated through your col…" at bounding box center [876, 532] width 236 height 202
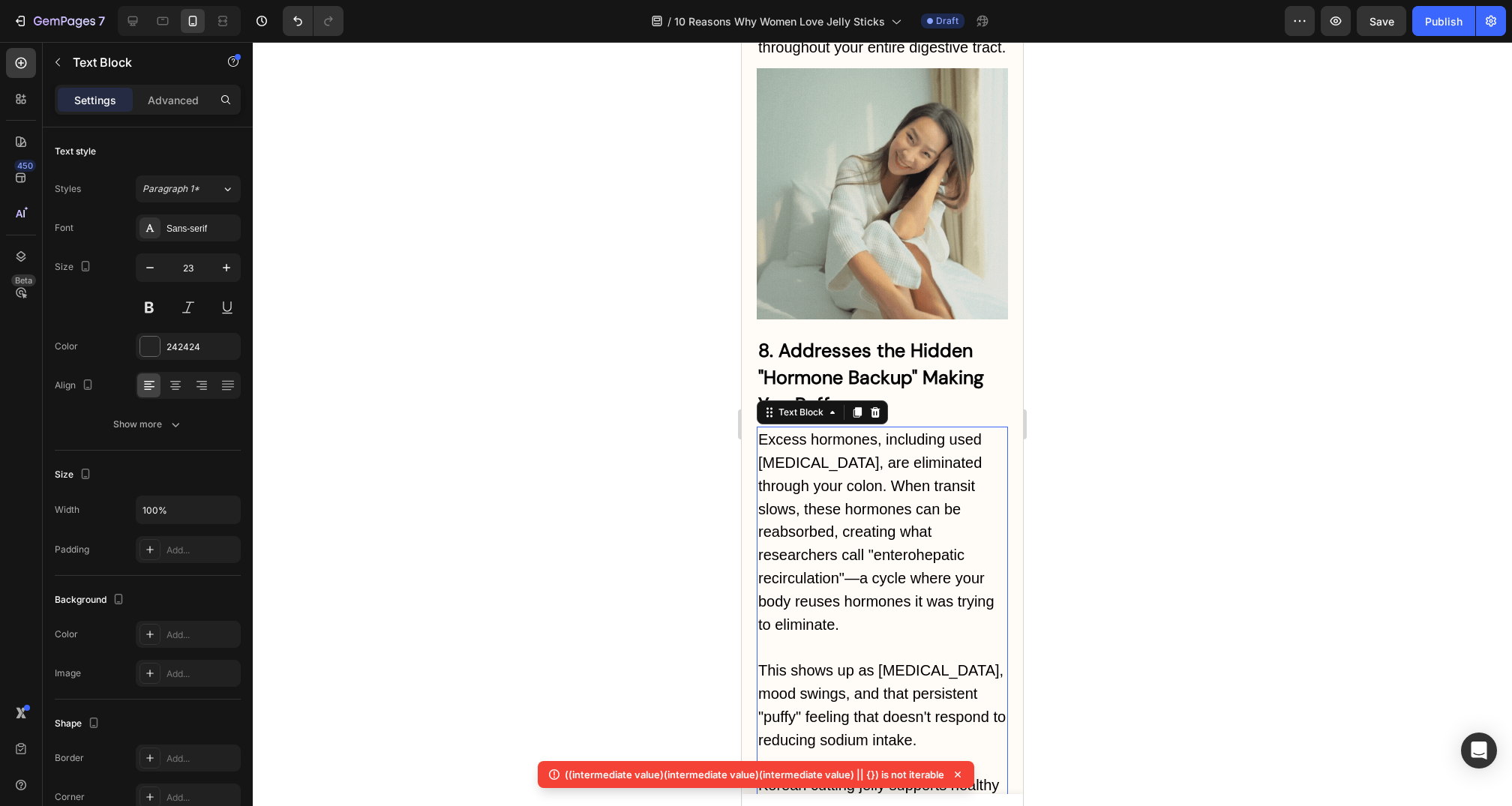
click at [808, 431] on span "Excess hormones, including used [MEDICAL_DATA], are eliminated through your col…" at bounding box center [876, 532] width 236 height 202
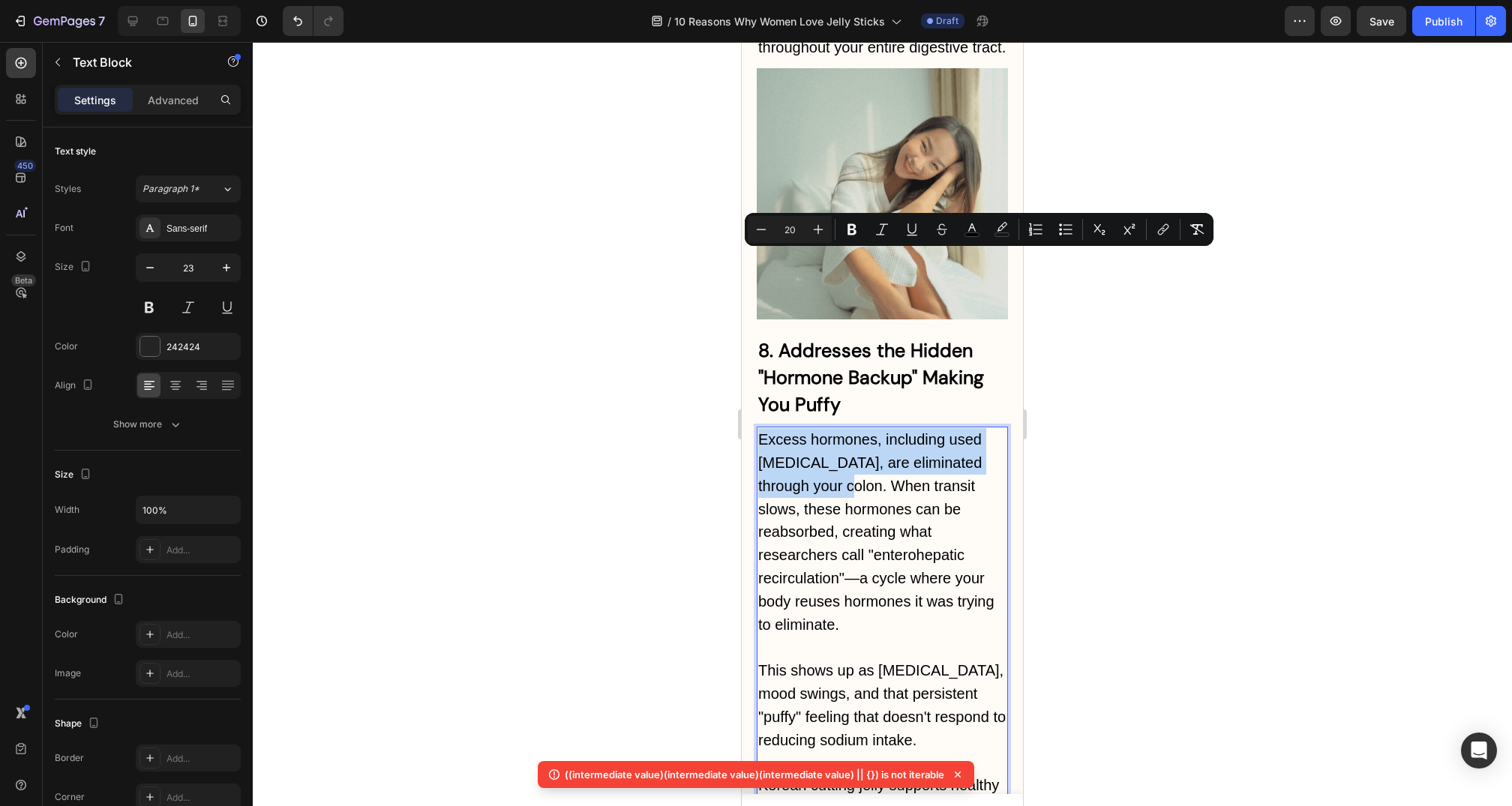
drag, startPoint x: 762, startPoint y: 255, endPoint x: 834, endPoint y: 305, distance: 87.7
click at [834, 431] on span "Excess hormones, including used [MEDICAL_DATA], are eliminated through your col…" at bounding box center [876, 532] width 236 height 202
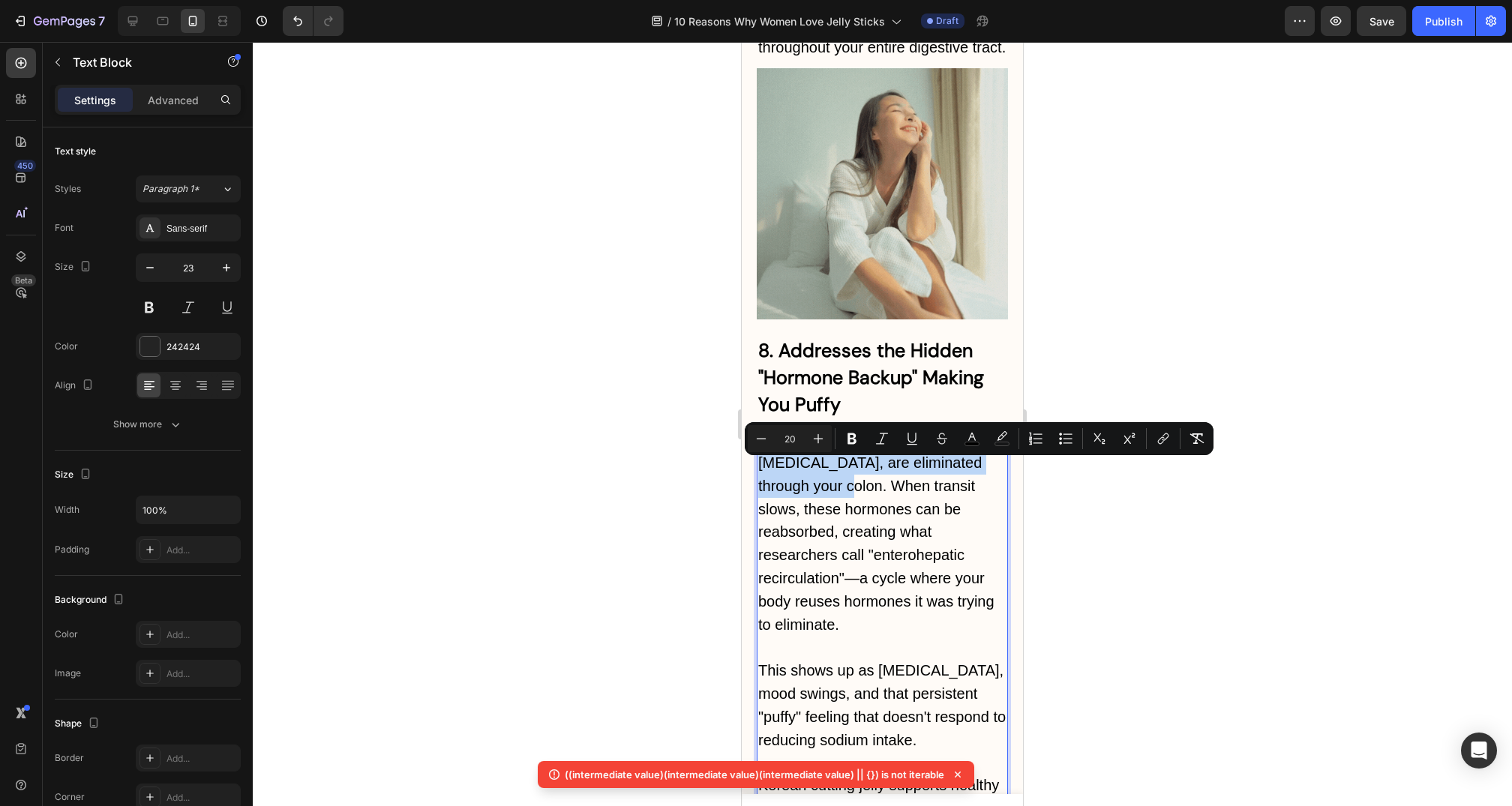
drag, startPoint x: 805, startPoint y: 449, endPoint x: 927, endPoint y: 542, distance: 153.4
click at [927, 542] on div "Excess hormones, including used estrogen, are eliminated through your colon. Wh…" at bounding box center [883, 751] width 252 height 649
click at [927, 659] on p "This shows up as [MEDICAL_DATA], mood swings, and that persistent "puffy" feeli…" at bounding box center [882, 705] width 248 height 93
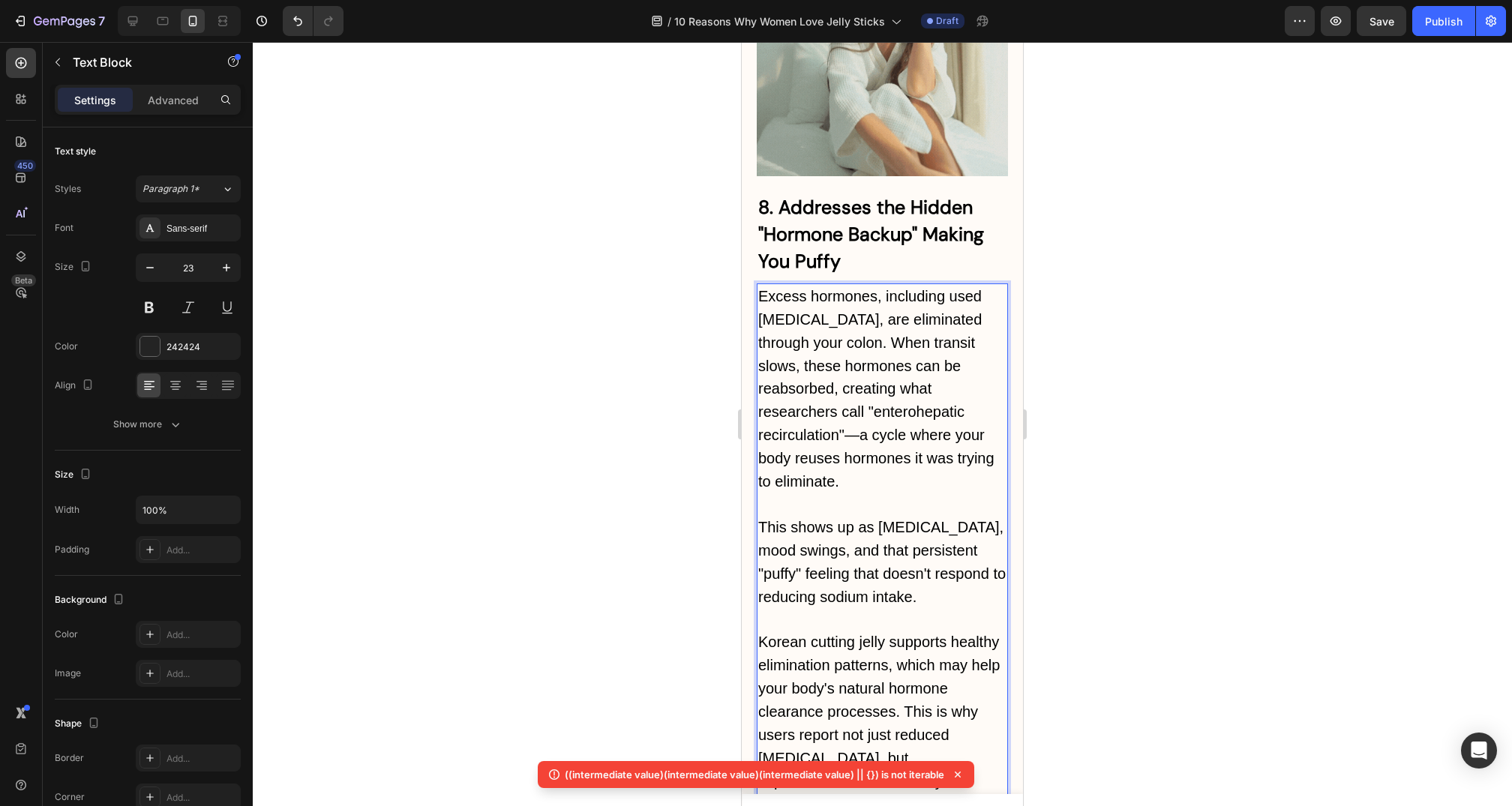
scroll to position [7180, 0]
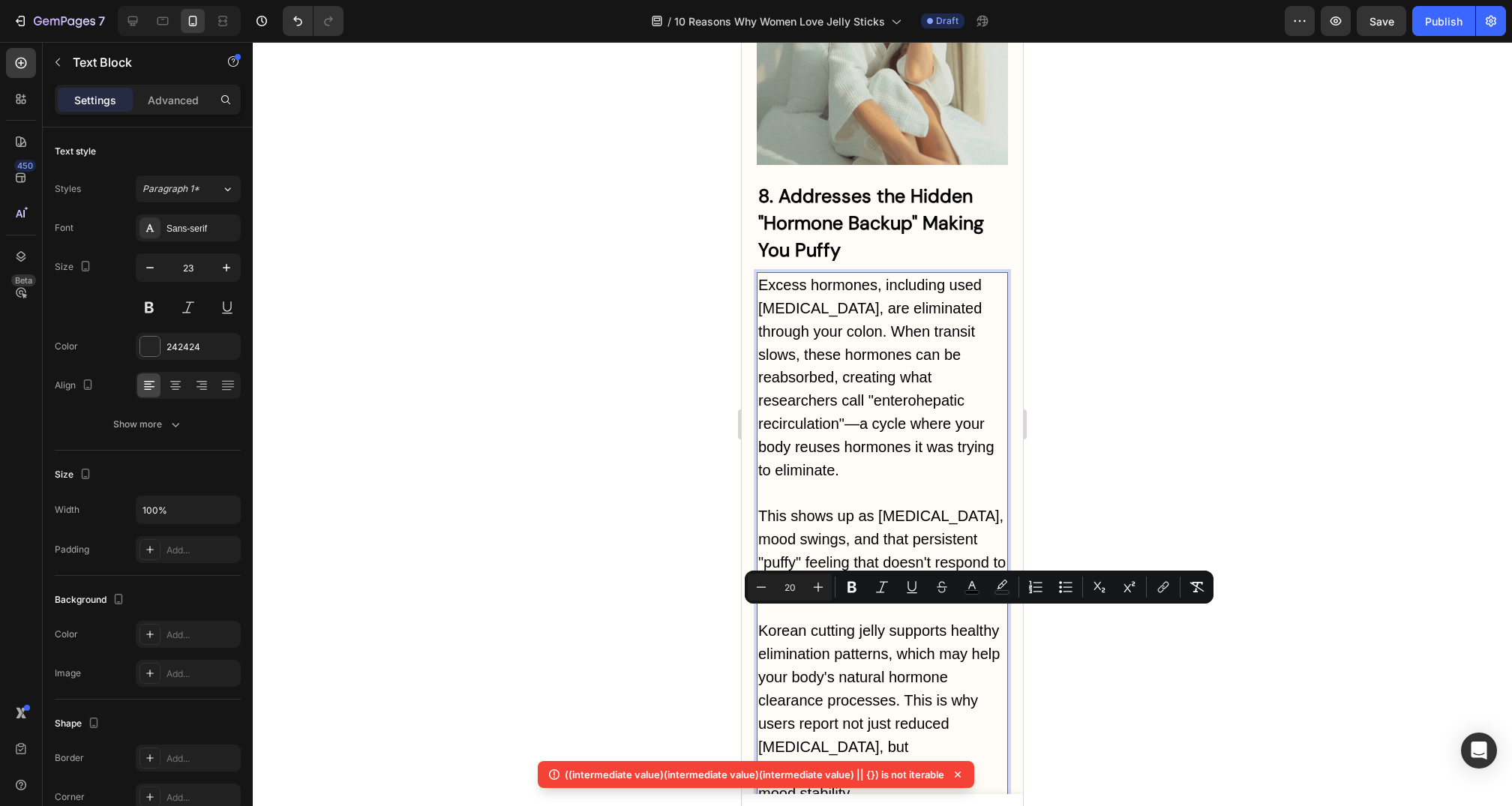
drag, startPoint x: 879, startPoint y: 586, endPoint x: 936, endPoint y: 689, distance: 117.7
click at [936, 689] on div "Excess hormones, including used estrogen, are eliminated through your colon. Wh…" at bounding box center [883, 597] width 252 height 649
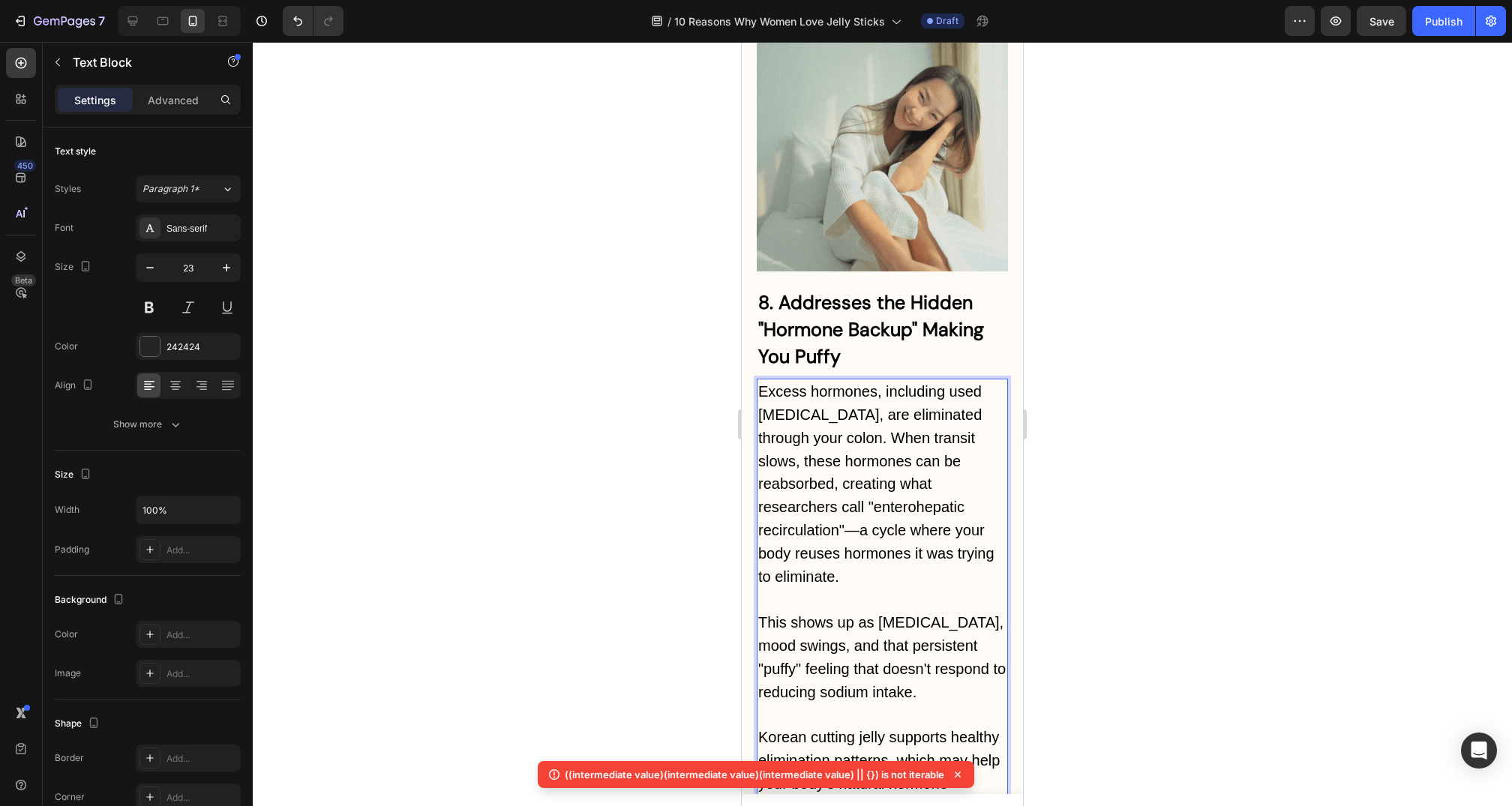
scroll to position [7076, 0]
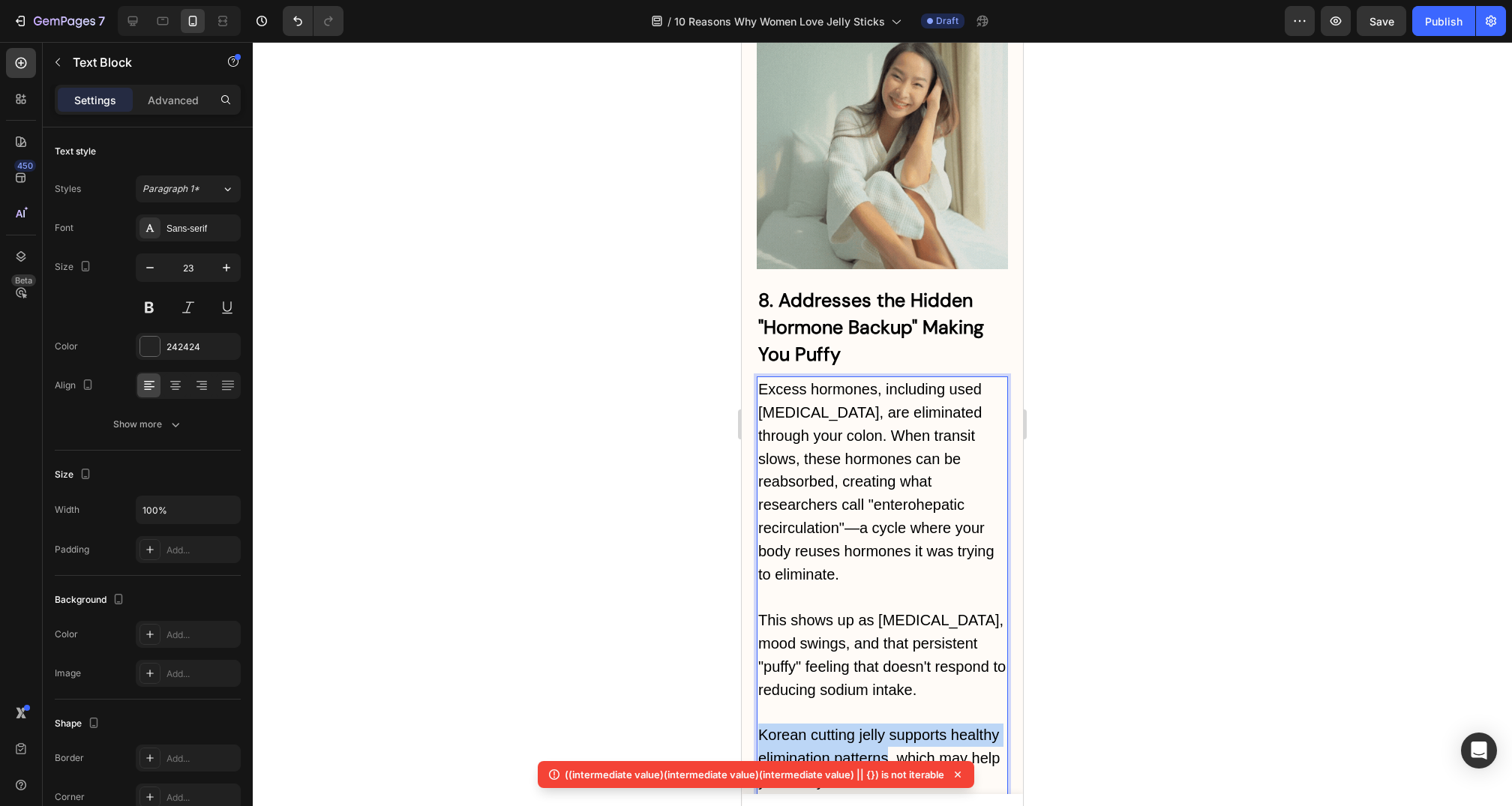
drag, startPoint x: 760, startPoint y: 536, endPoint x: 886, endPoint y: 561, distance: 128.5
click at [886, 727] on span "Korean cutting jelly supports healthy elimination patterns, which may help your…" at bounding box center [879, 815] width 241 height 178
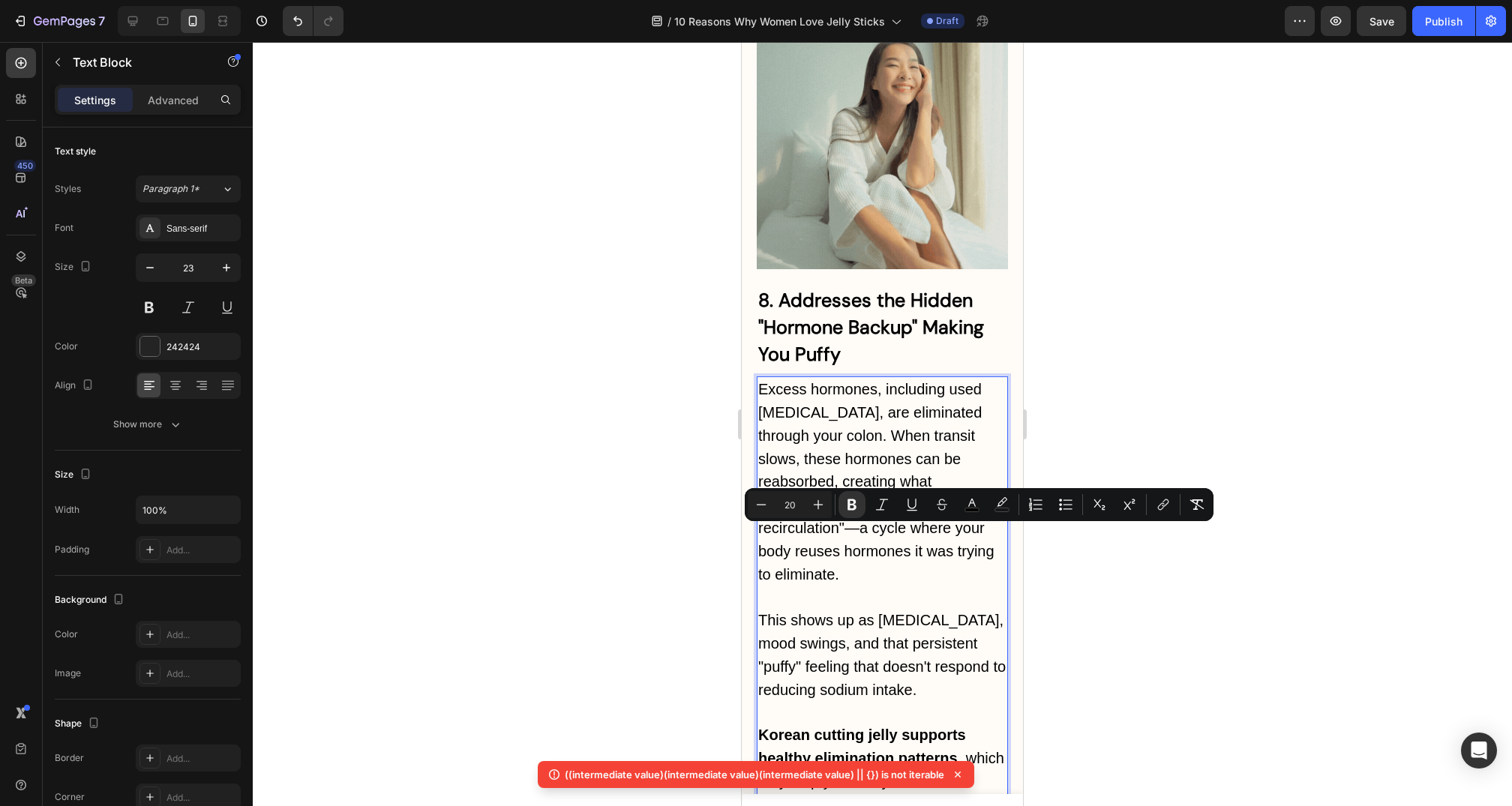
click at [908, 727] on span "Korean cutting jelly supports healthy elimination patterns , which may help you…" at bounding box center [881, 815] width 246 height 178
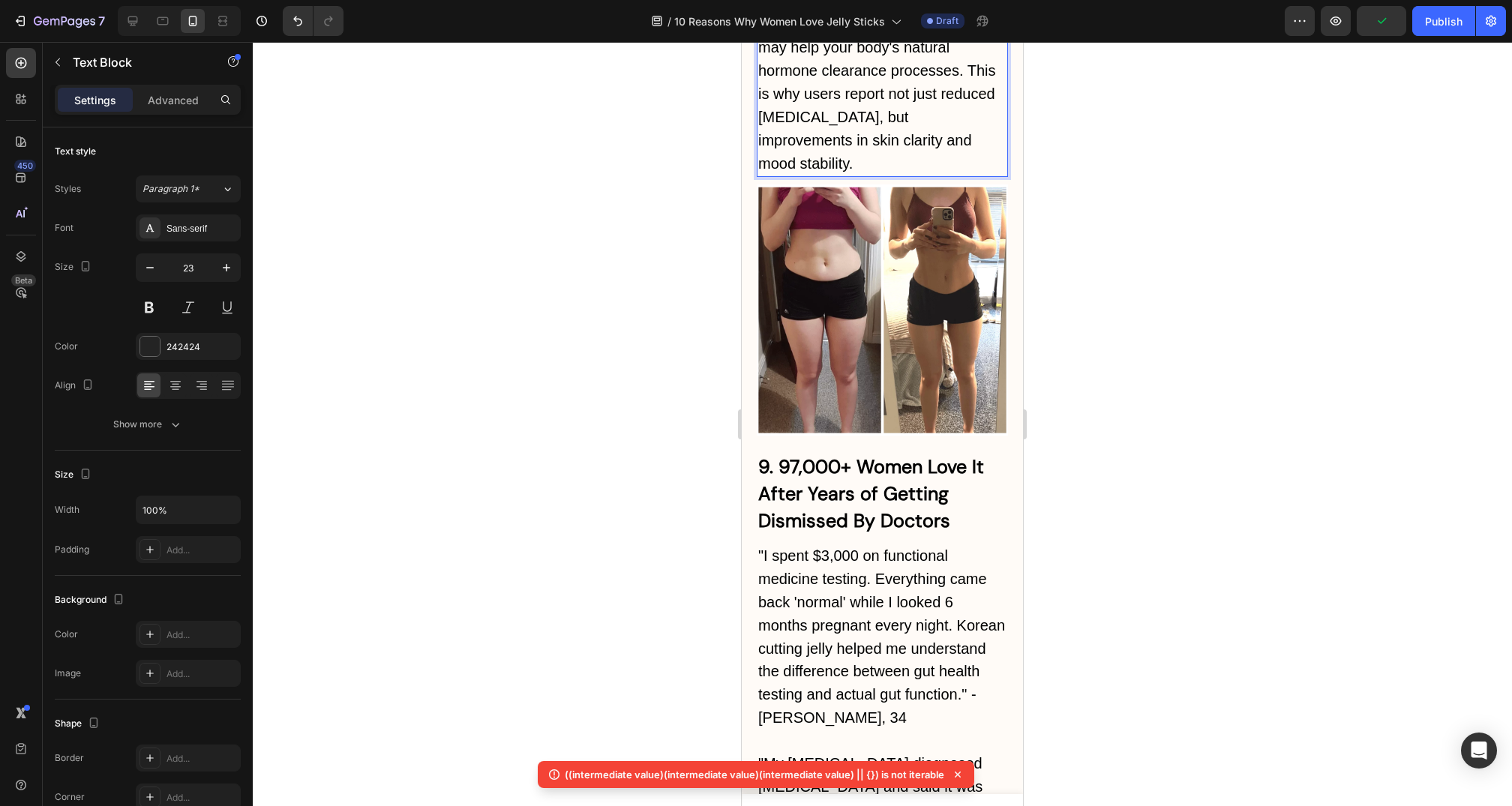
scroll to position [7816, 0]
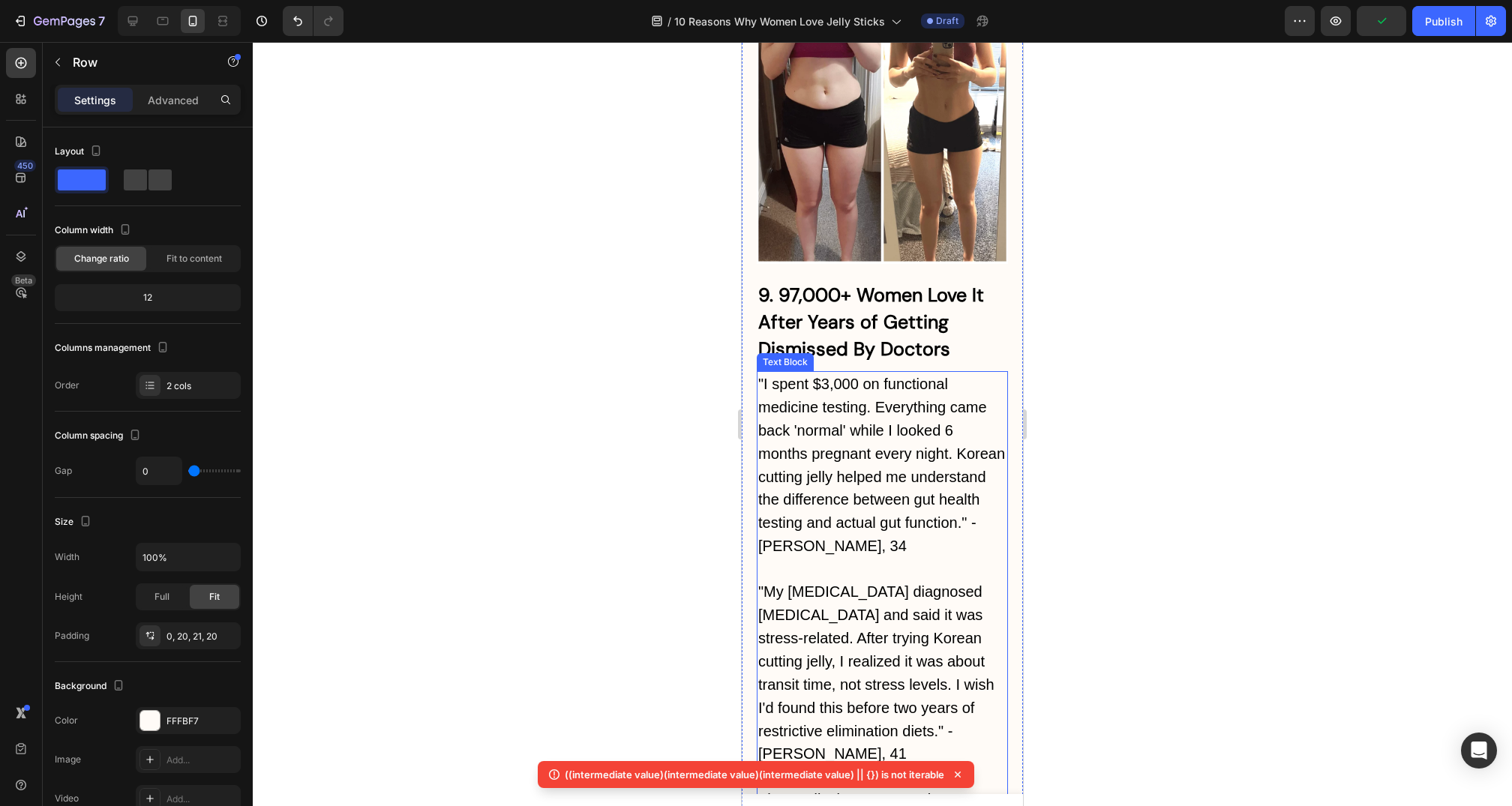
scroll to position [7987, 0]
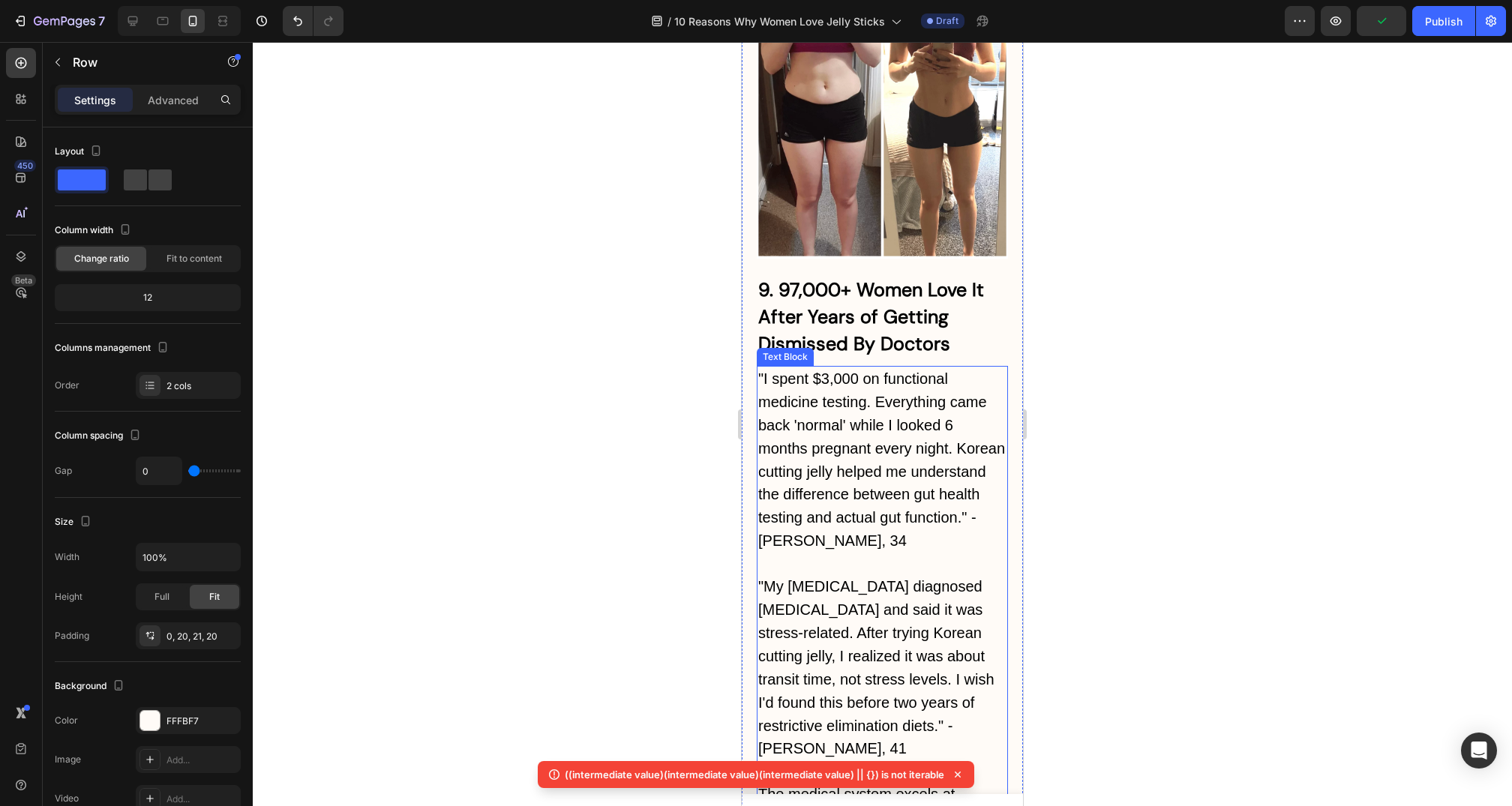
click at [847, 578] on span ""My [MEDICAL_DATA] diagnosed [MEDICAL_DATA] and said it was stress-related. Aft…" at bounding box center [876, 666] width 236 height 178
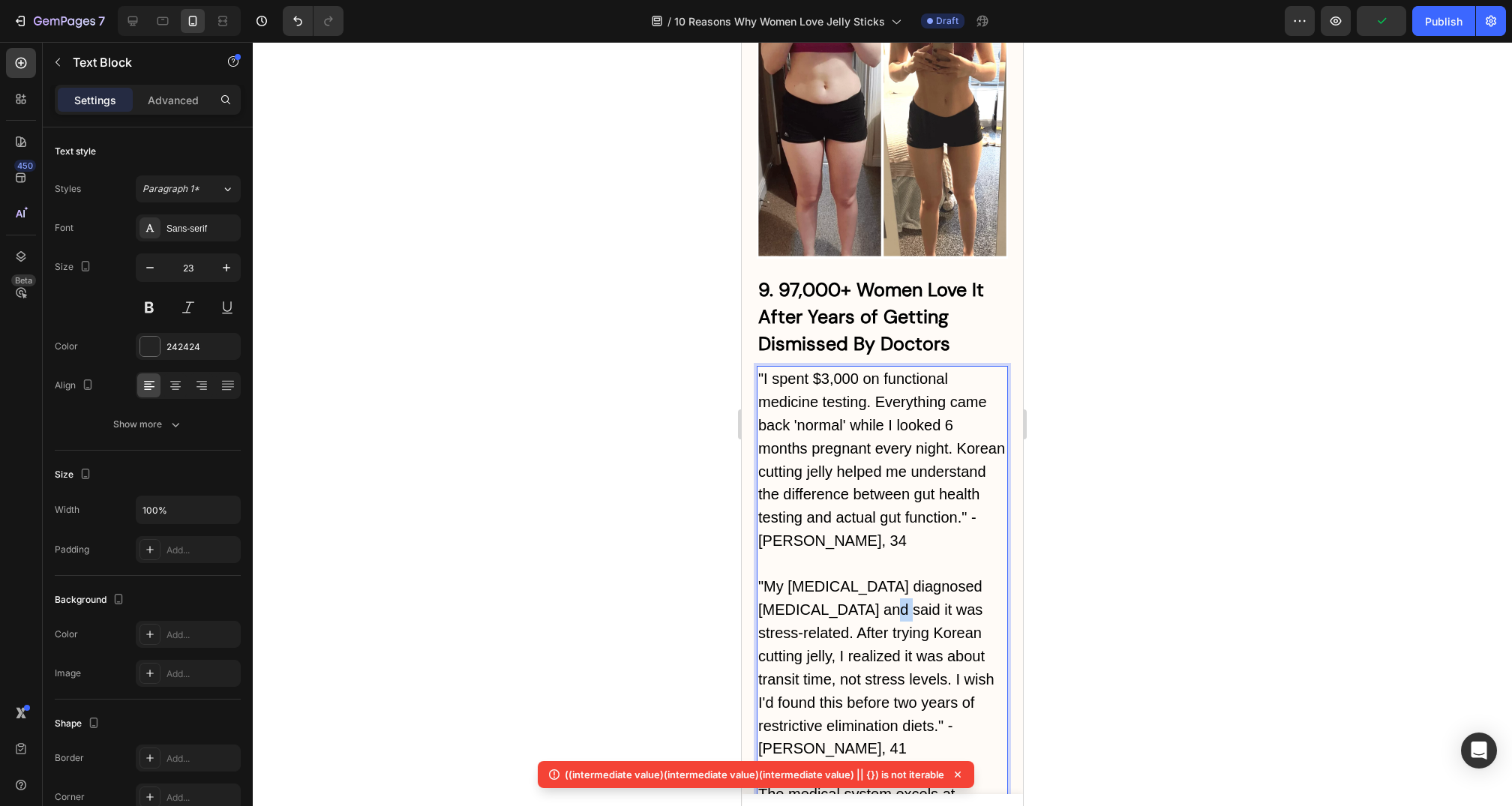
click at [847, 578] on span ""My [MEDICAL_DATA] diagnosed [MEDICAL_DATA] and said it was stress-related. Aft…" at bounding box center [876, 666] width 236 height 178
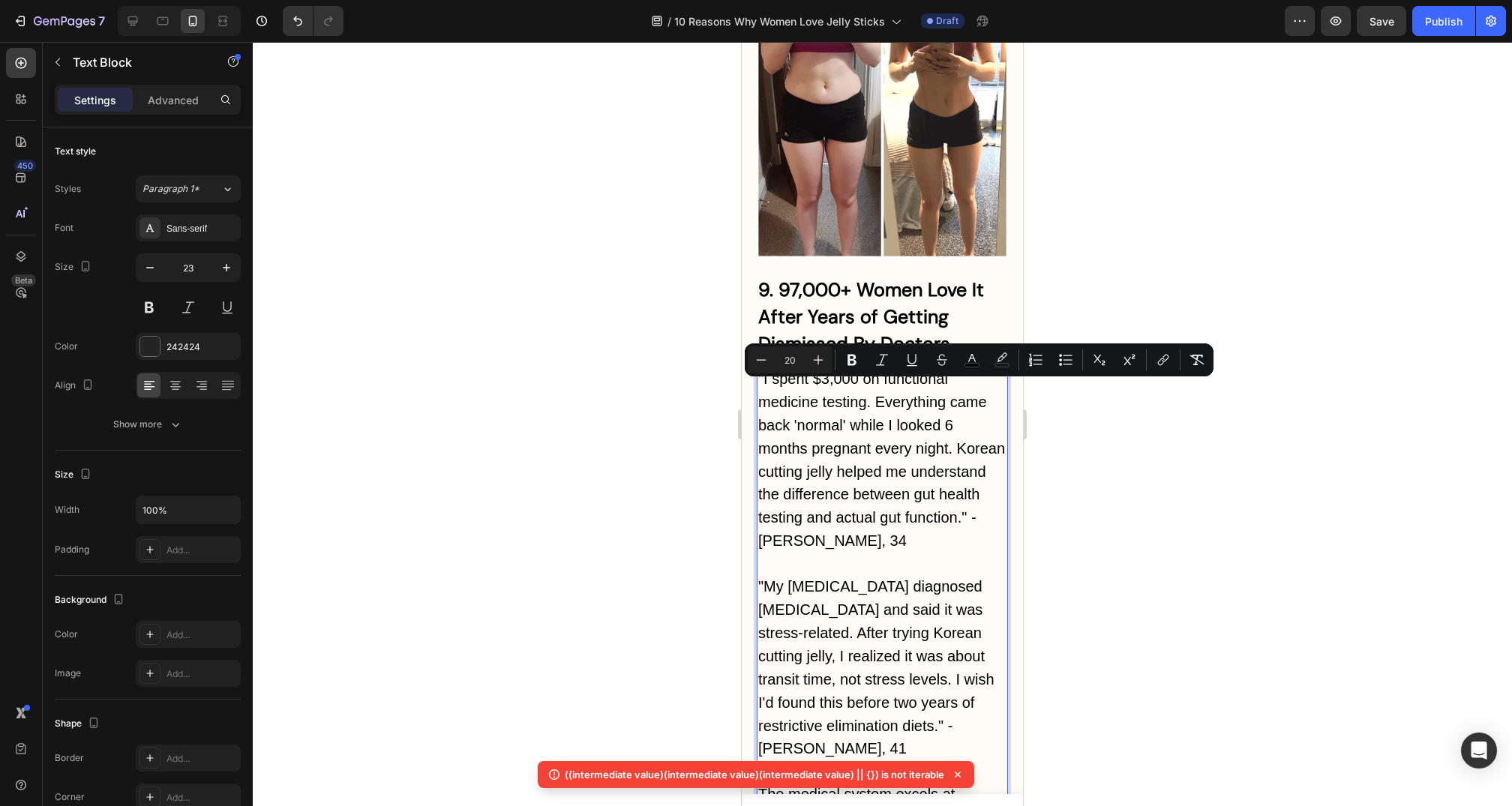
click at [893, 578] on span ""My [MEDICAL_DATA] diagnosed [MEDICAL_DATA] and said it was stress-related. Aft…" at bounding box center [876, 666] width 236 height 178
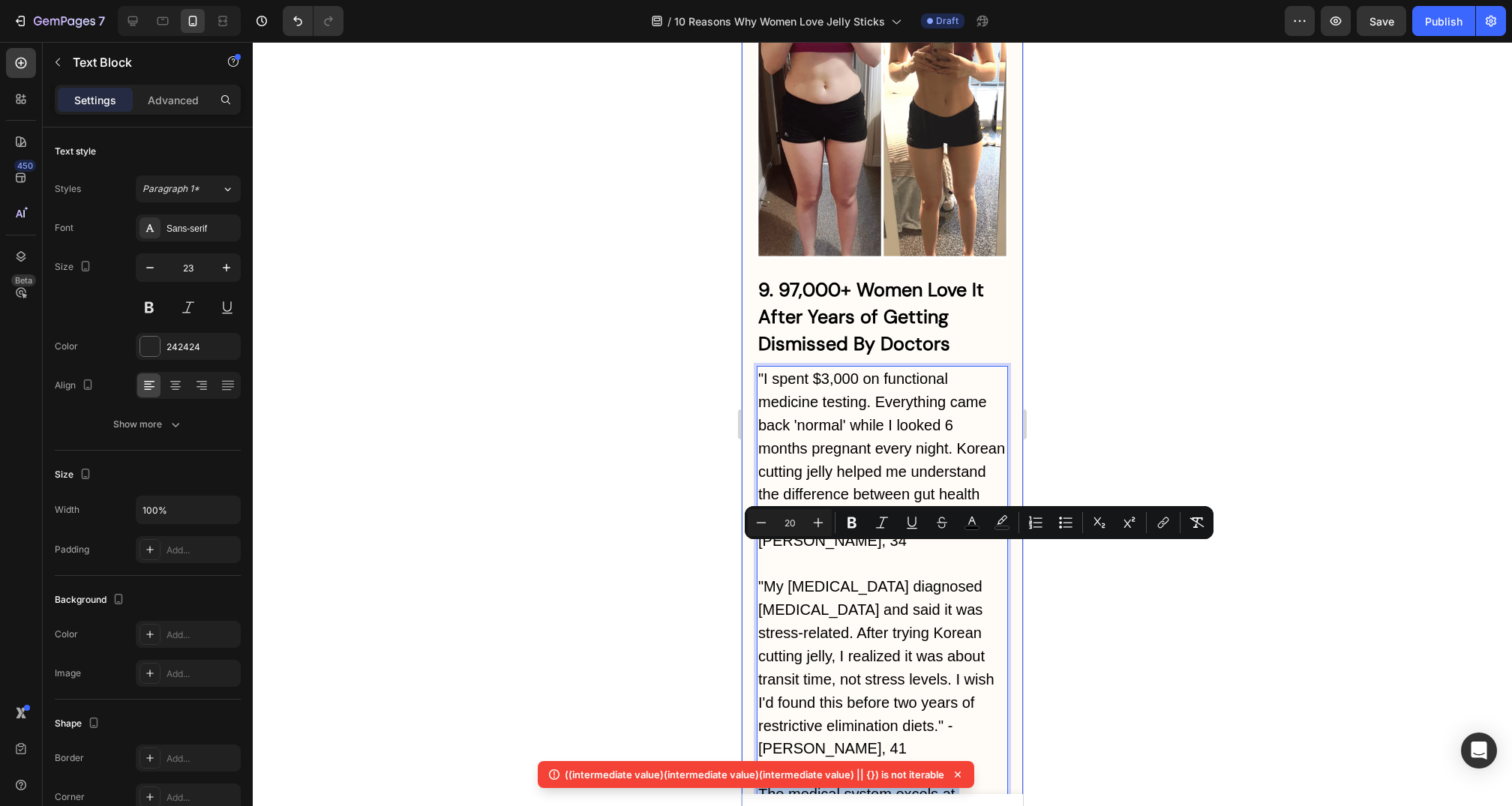
drag, startPoint x: 961, startPoint y: 672, endPoint x: 755, endPoint y: 548, distance: 240.4
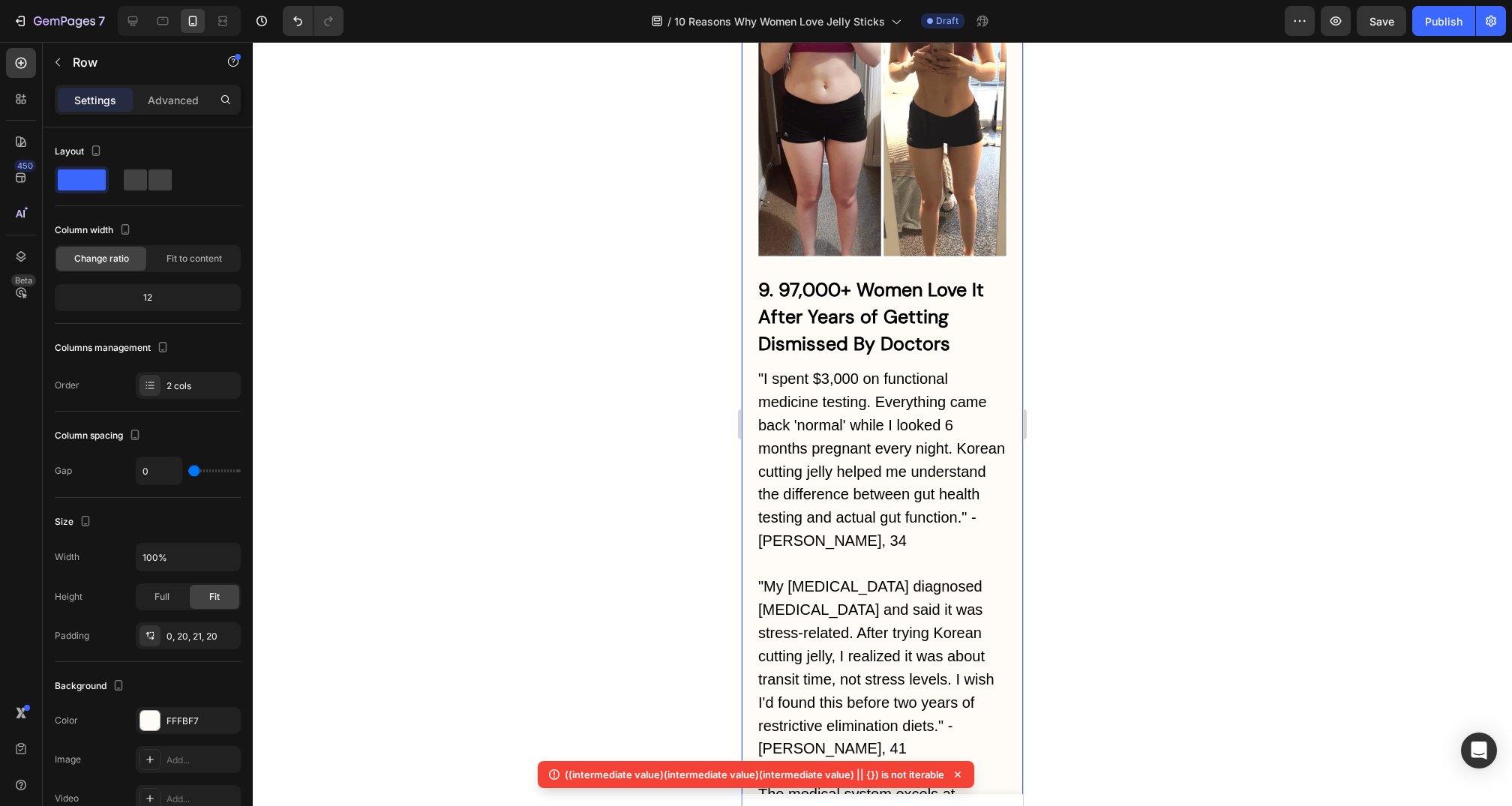
click at [1105, 618] on div at bounding box center [882, 424] width 1260 height 764
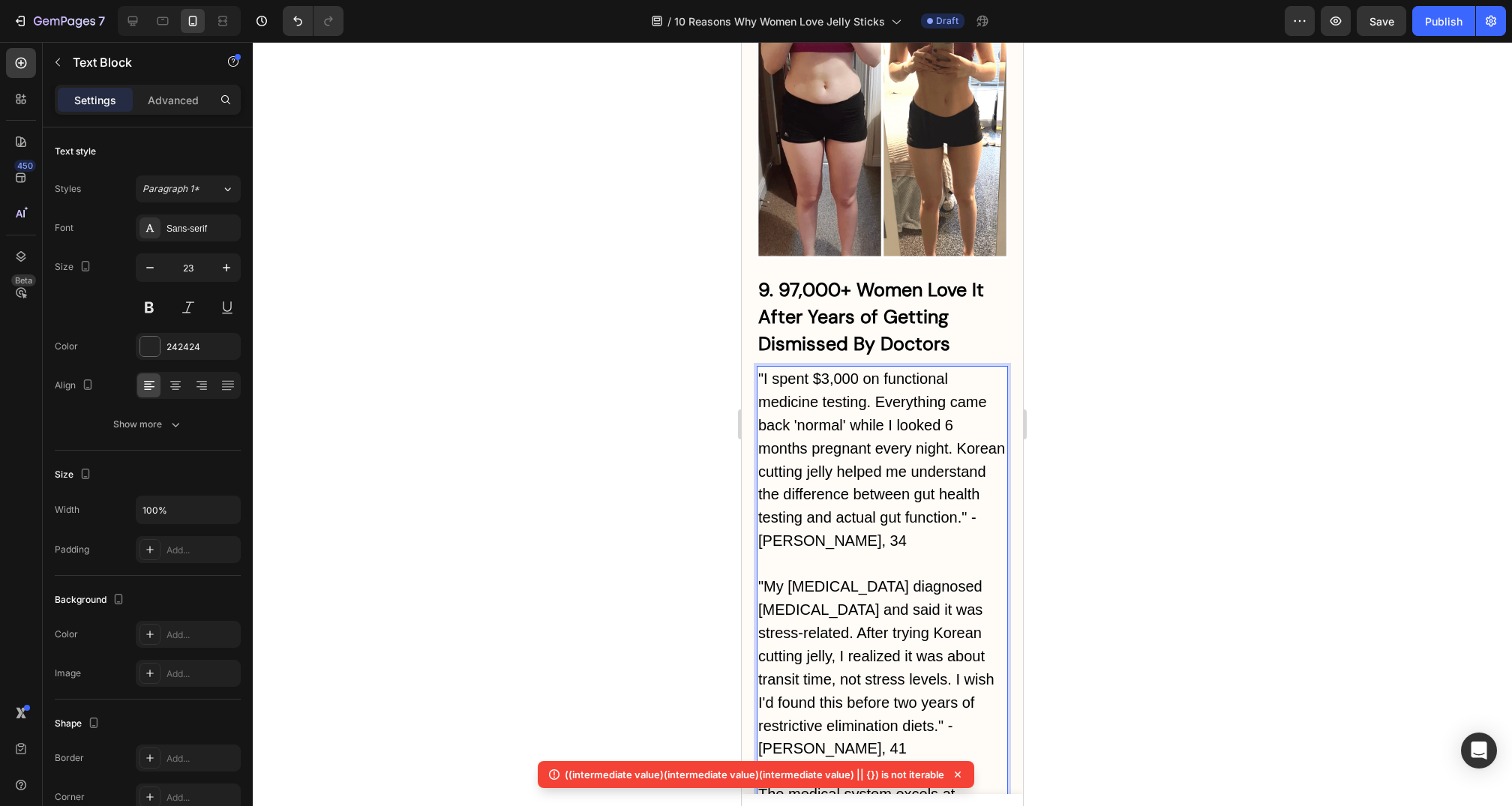
drag, startPoint x: 931, startPoint y: 603, endPoint x: 950, endPoint y: 673, distance: 72.5
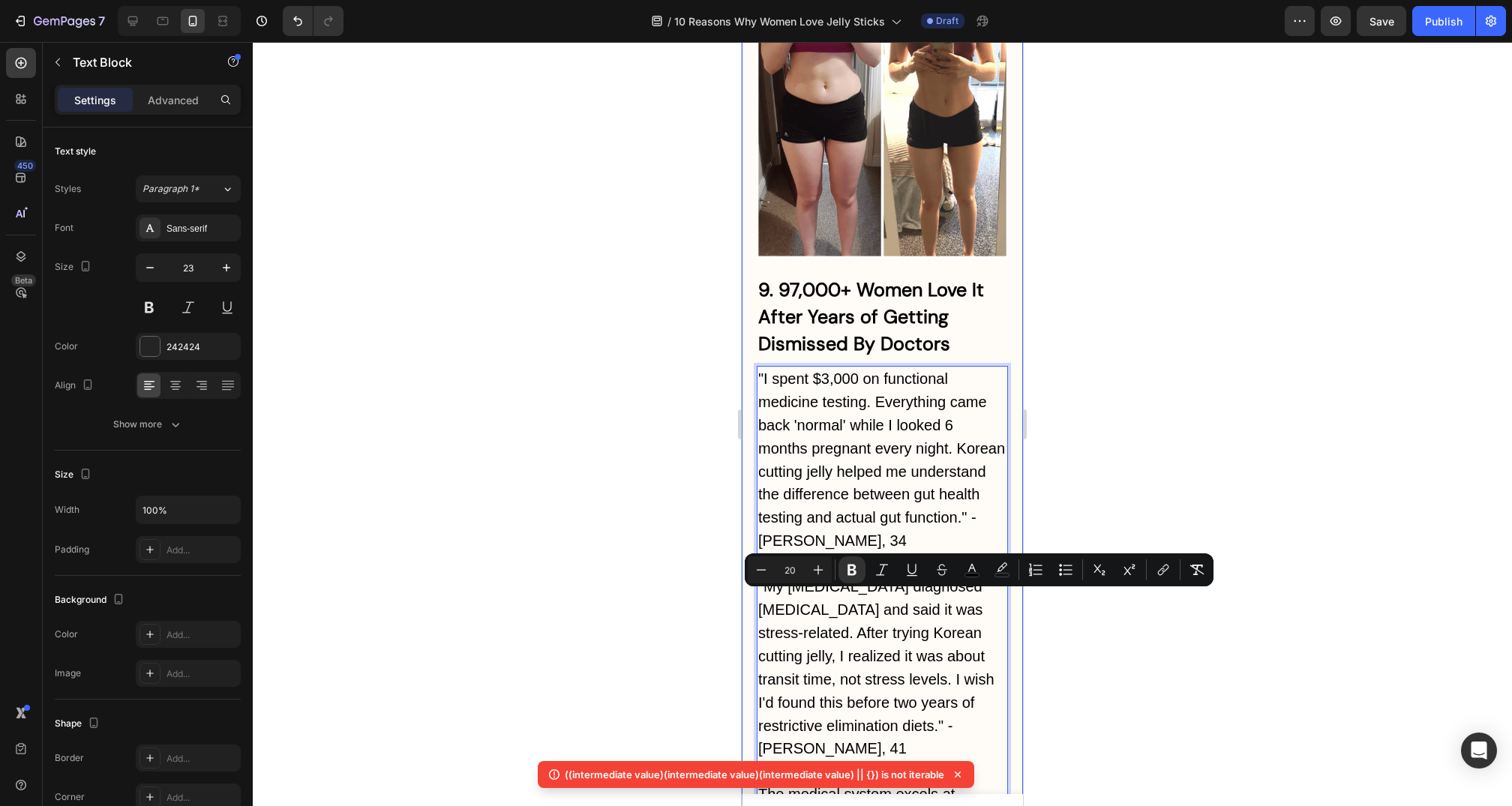
click at [1101, 648] on div at bounding box center [882, 424] width 1260 height 764
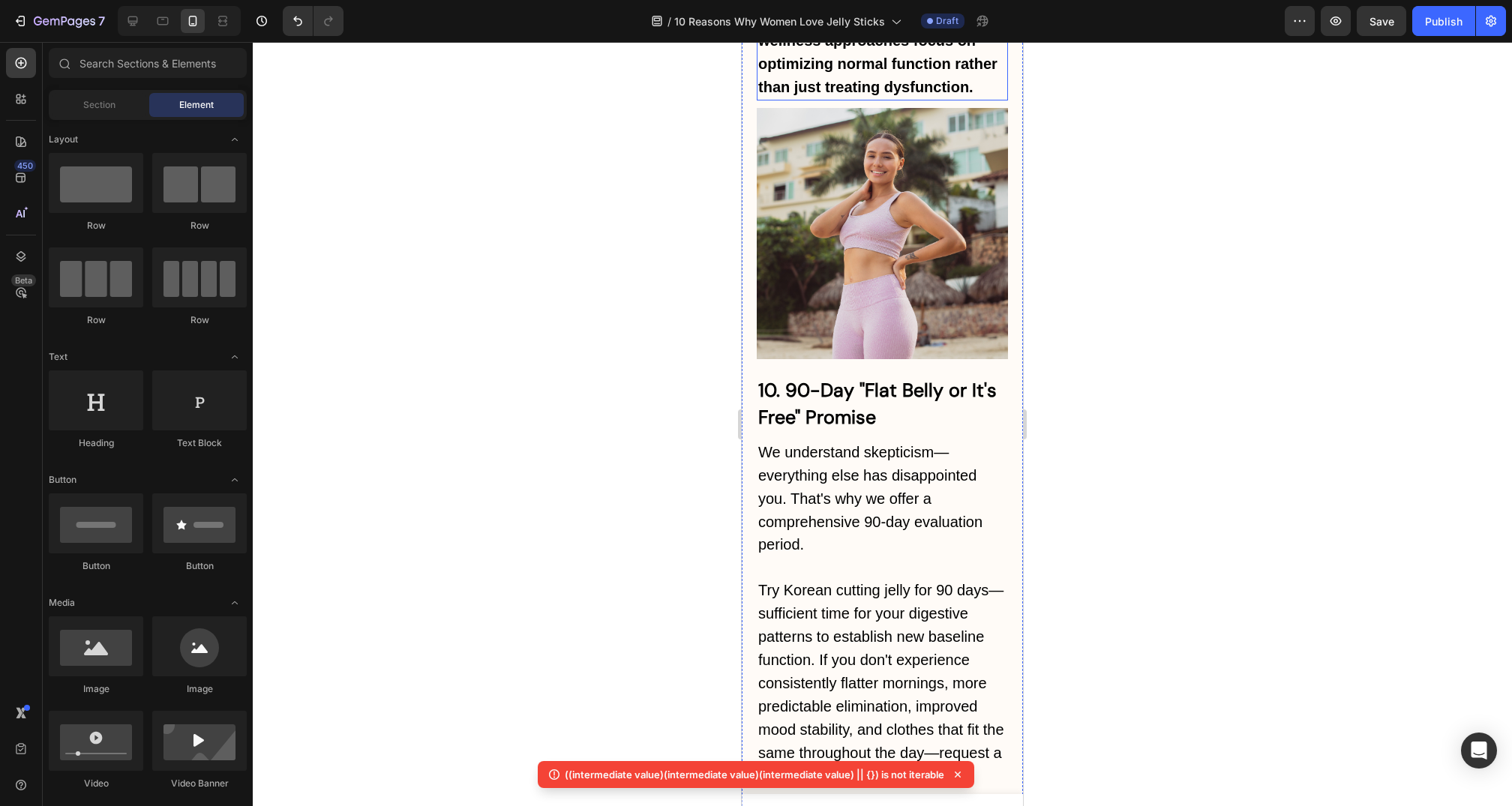
scroll to position [8893, 0]
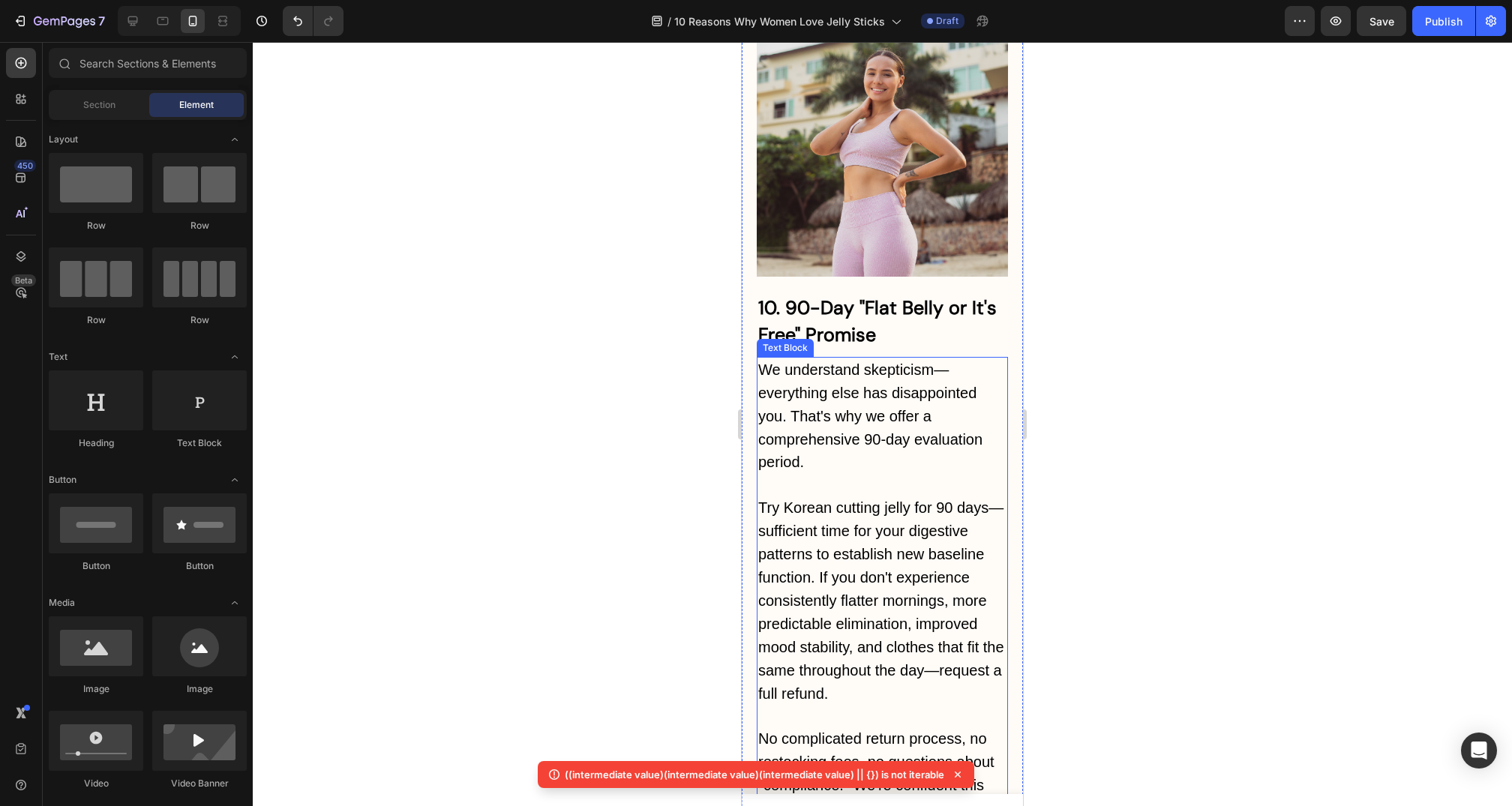
click at [858, 474] on p at bounding box center [882, 485] width 248 height 22
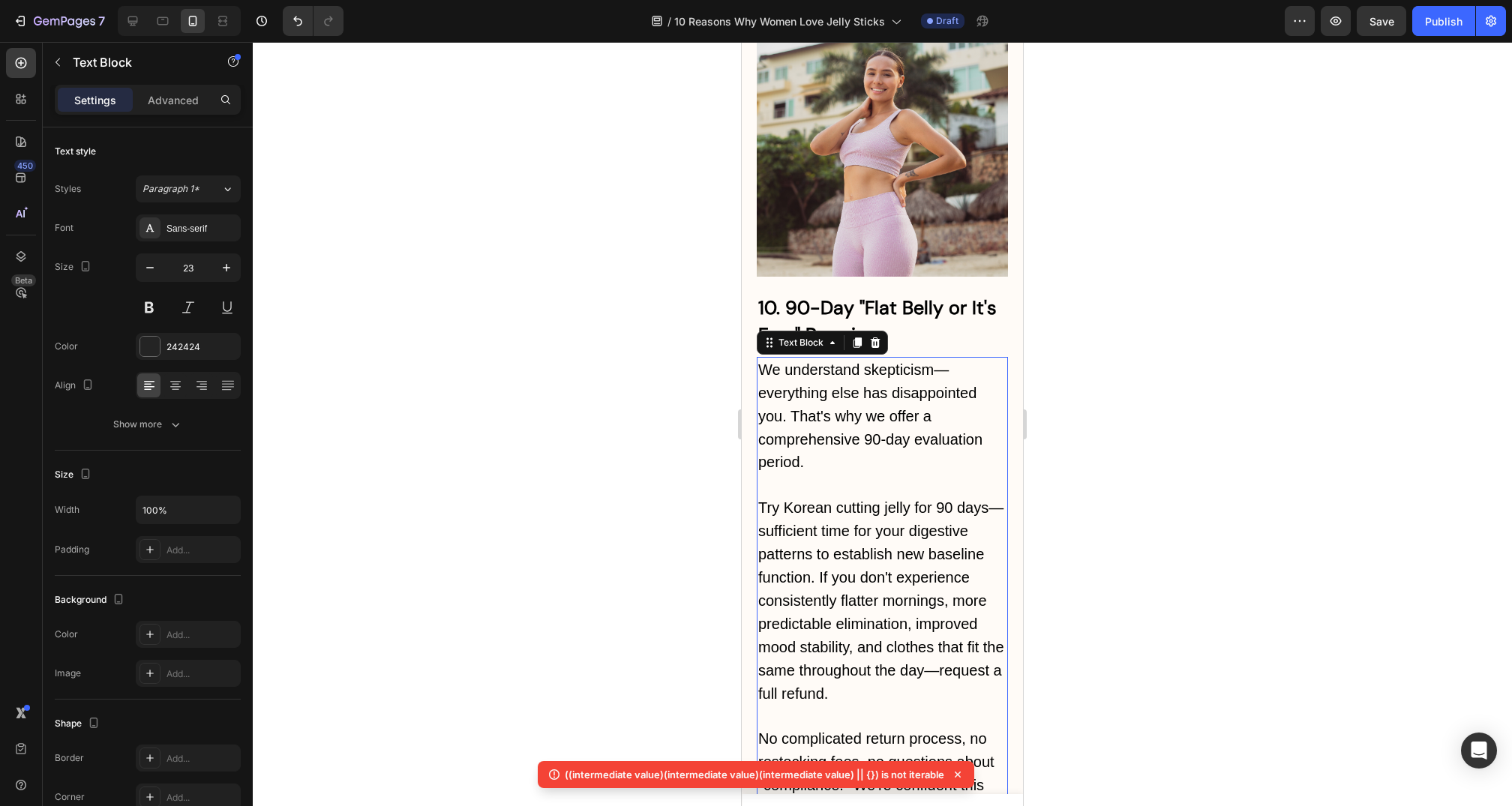
click at [858, 362] on span "We understand skepticism—everything else has disappointed you. That's why we of…" at bounding box center [870, 416] width 224 height 109
click at [880, 358] on p "We understand skepticism—everything else has disappointed you. That's why we of…" at bounding box center [882, 416] width 248 height 116
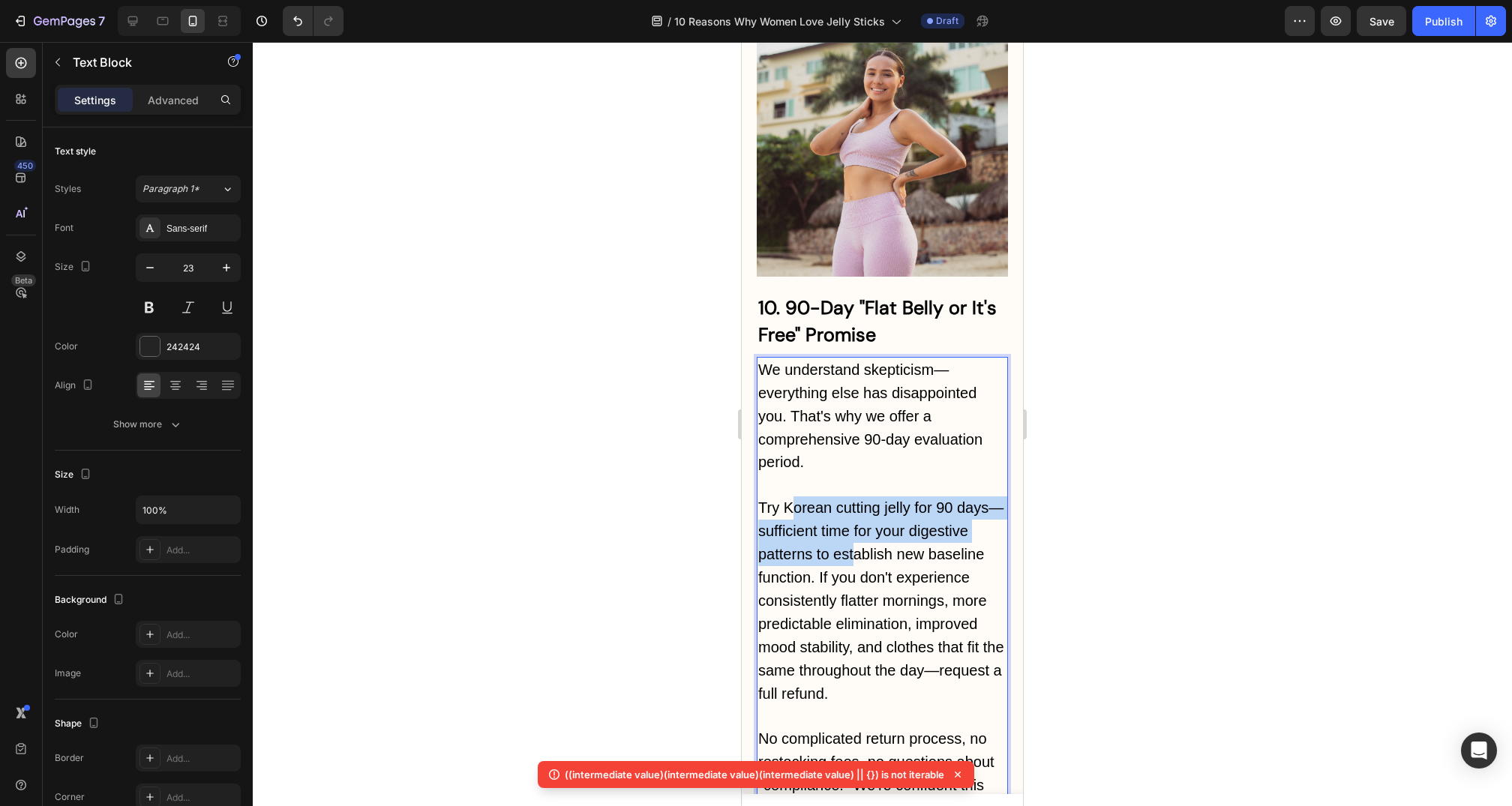
drag, startPoint x: 795, startPoint y: 274, endPoint x: 856, endPoint y: 319, distance: 75.8
click at [856, 499] on span "Try Korean cutting jelly for 90 days—sufficient time for your digestive pattern…" at bounding box center [881, 600] width 246 height 202
drag, startPoint x: 814, startPoint y: 298, endPoint x: 852, endPoint y: 322, distance: 44.9
click at [849, 499] on span "Try Korean cutting jelly for 90 days—sufficient time for your digestive pattern…" at bounding box center [881, 600] width 246 height 202
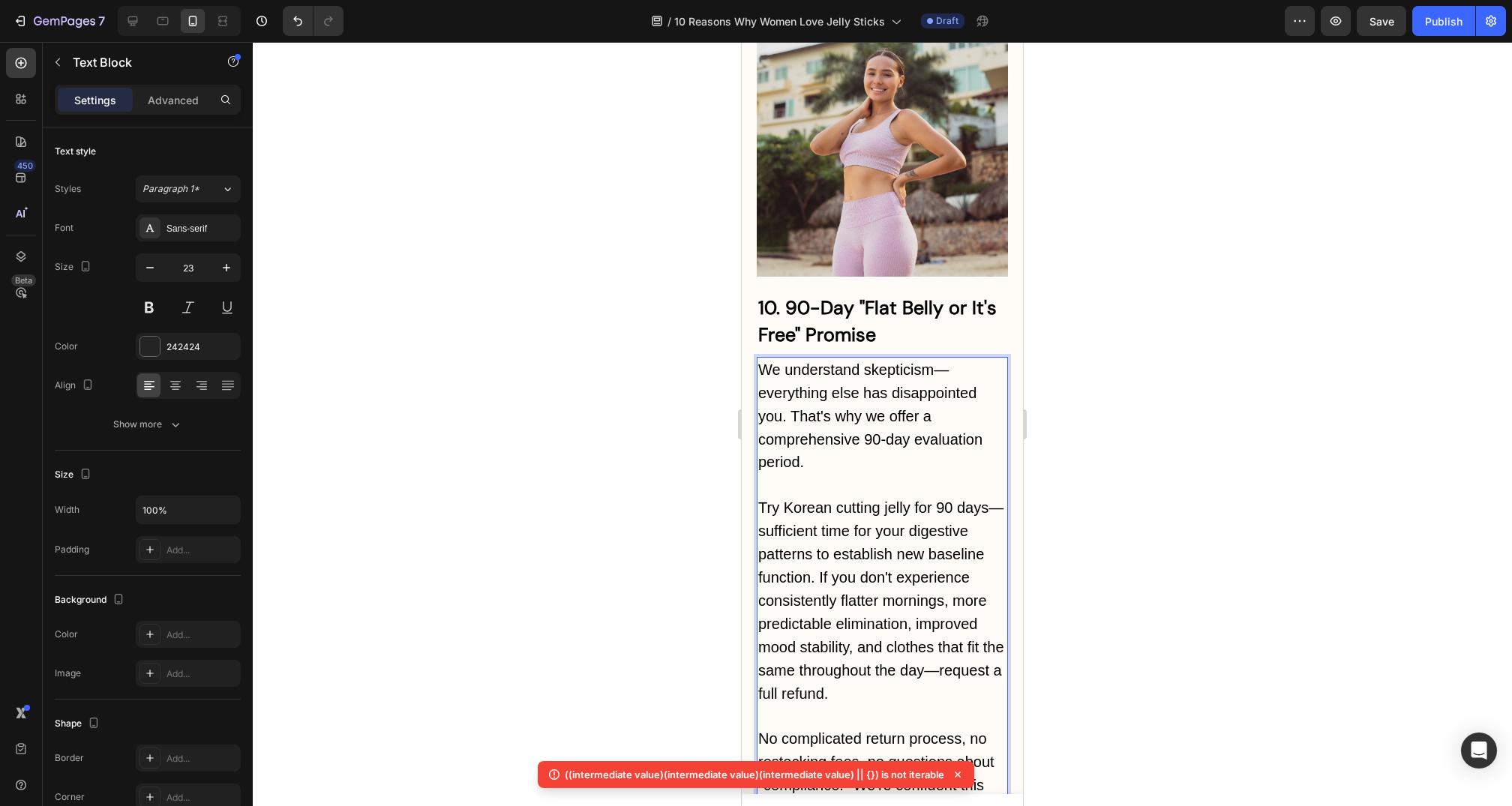
click at [852, 499] on span "Try Korean cutting jelly for 90 days—sufficient time for your digestive pattern…" at bounding box center [881, 600] width 246 height 202
click at [995, 499] on span "Try Korean cutting jelly for 90 days—sufficient time for your digestive pattern…" at bounding box center [881, 600] width 246 height 202
click at [1002, 499] on span "Try Korean cutting jelly for 90 days—sufficient time for your digestive pattern…" at bounding box center [881, 600] width 246 height 202
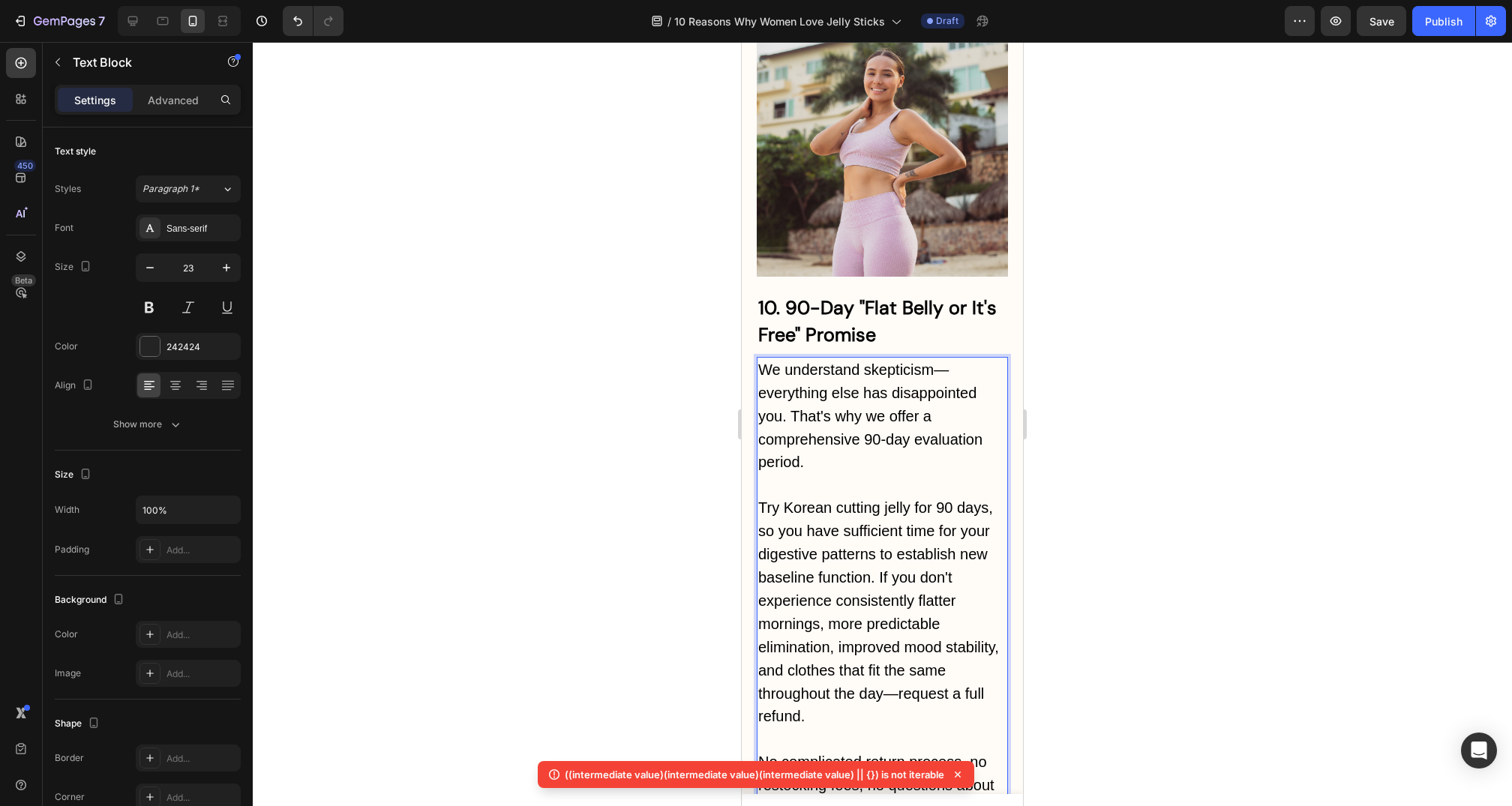
click at [930, 499] on span "Try Korean cutting jelly for 90 days, so you have sufficient time for your dige…" at bounding box center [879, 611] width 241 height 225
click at [899, 499] on span "Try Korean cutting jelly for 90 days, so you have sufficient time for your dige…" at bounding box center [879, 611] width 241 height 225
drag, startPoint x: 902, startPoint y: 297, endPoint x: 844, endPoint y: 295, distance: 58.0
click at [844, 499] on span "Try Korean cutting jelly for 90 days, so you have sufficient time for your dige…" at bounding box center [879, 611] width 241 height 225
click at [1083, 376] on div at bounding box center [882, 424] width 1260 height 764
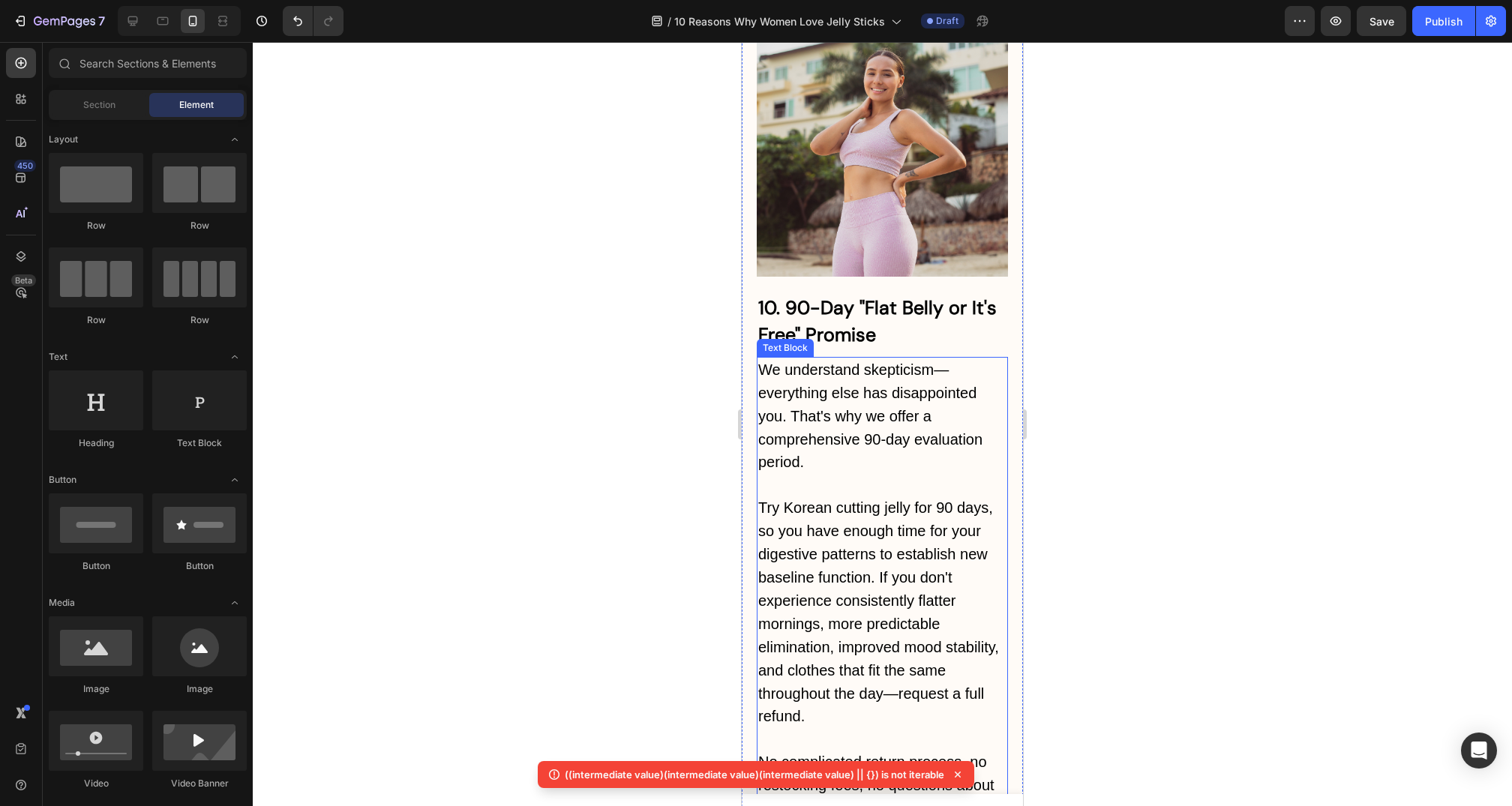
click at [927, 499] on span "Try Korean cutting jelly for 90 days, so you have enough time for your digestiv…" at bounding box center [879, 611] width 241 height 225
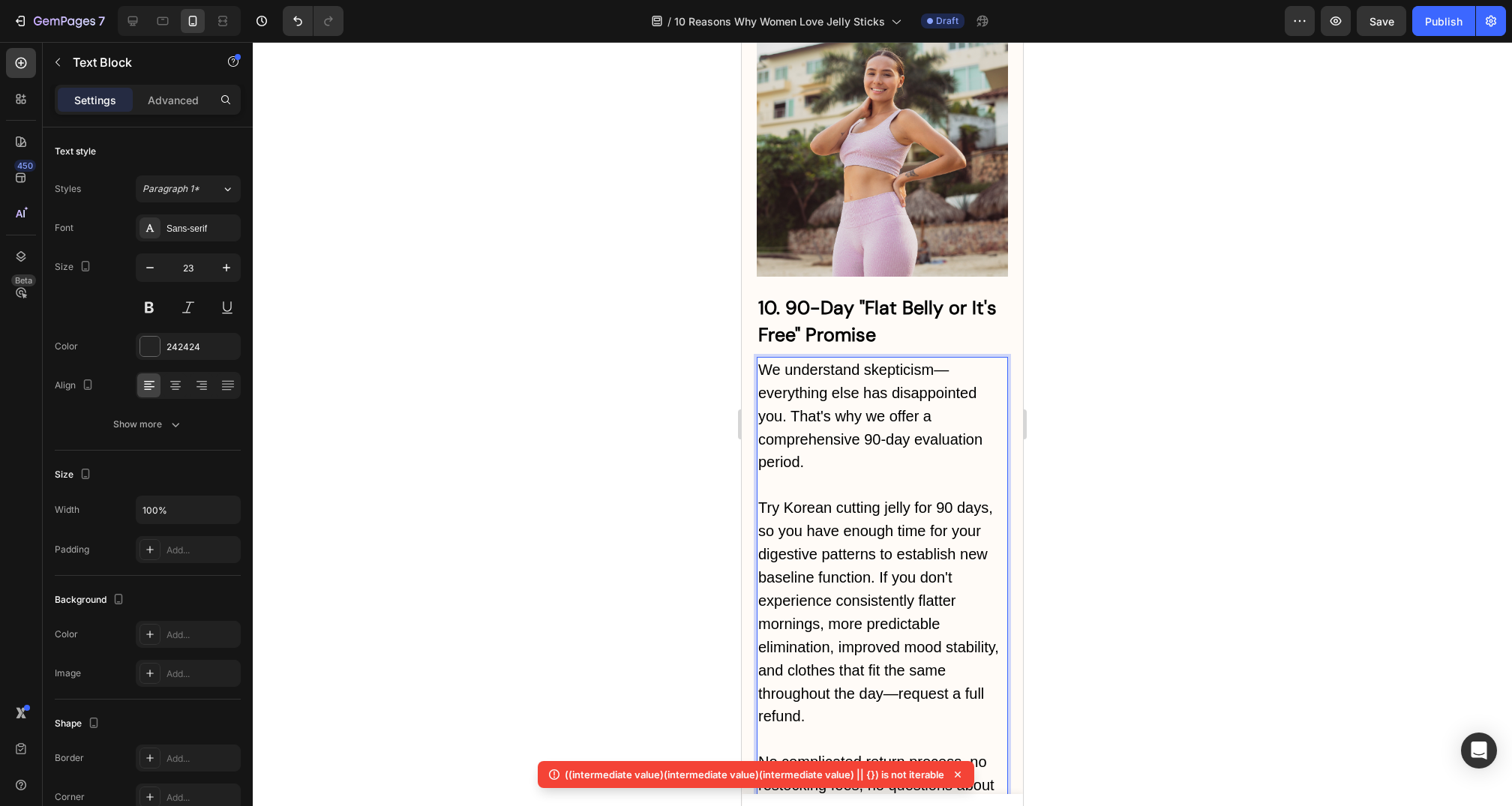
click at [884, 499] on span "Try Korean cutting jelly for 90 days, so you have enough time for your digestiv…" at bounding box center [879, 611] width 241 height 225
click at [833, 496] on p "Try Korean cutting jelly for 90 days, so you have enough time for your digestiv…" at bounding box center [882, 611] width 248 height 232
click at [804, 728] on p "Rich Text Editor. Editing area: main" at bounding box center [882, 739] width 248 height 22
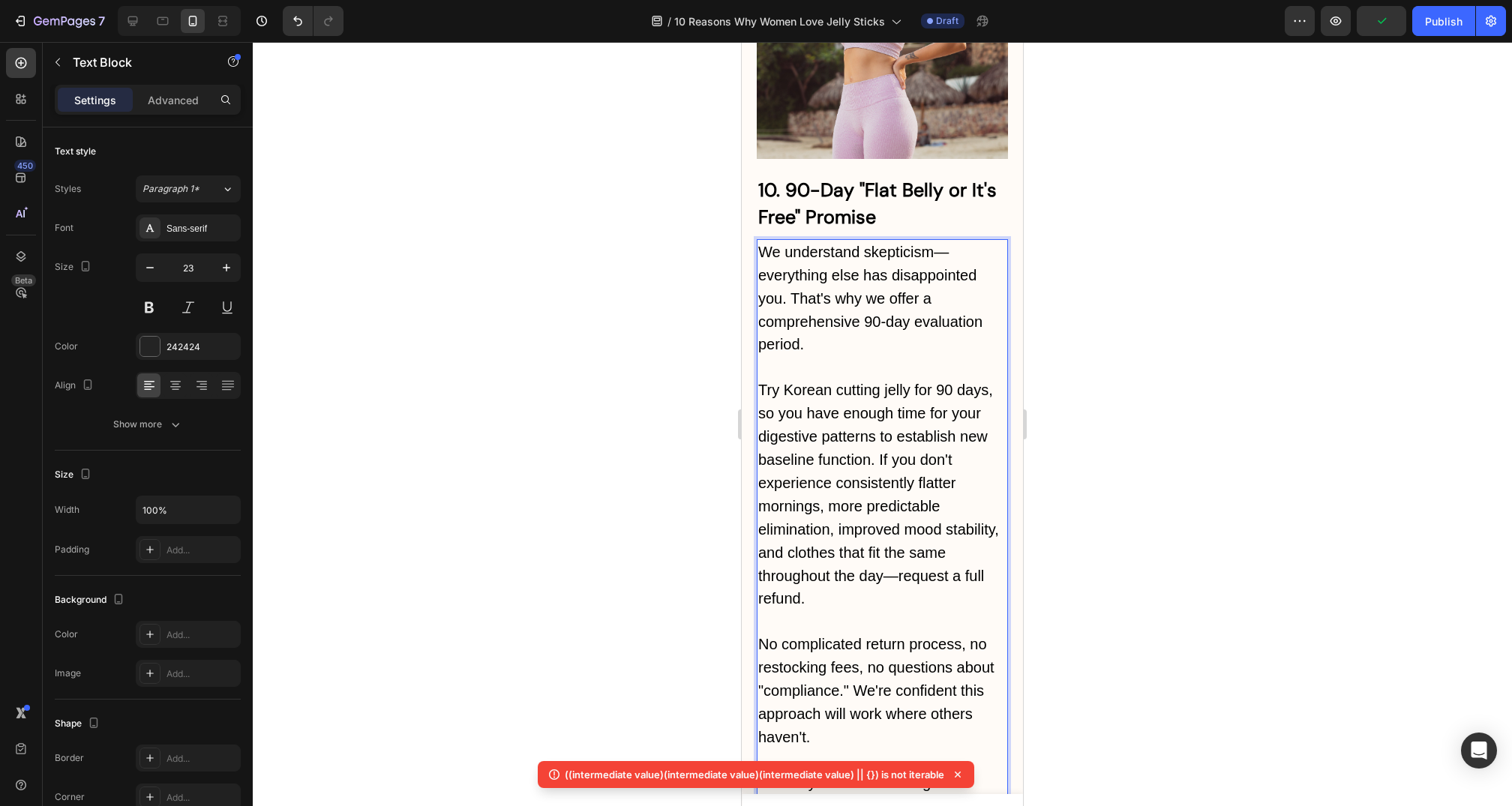
scroll to position [9038, 0]
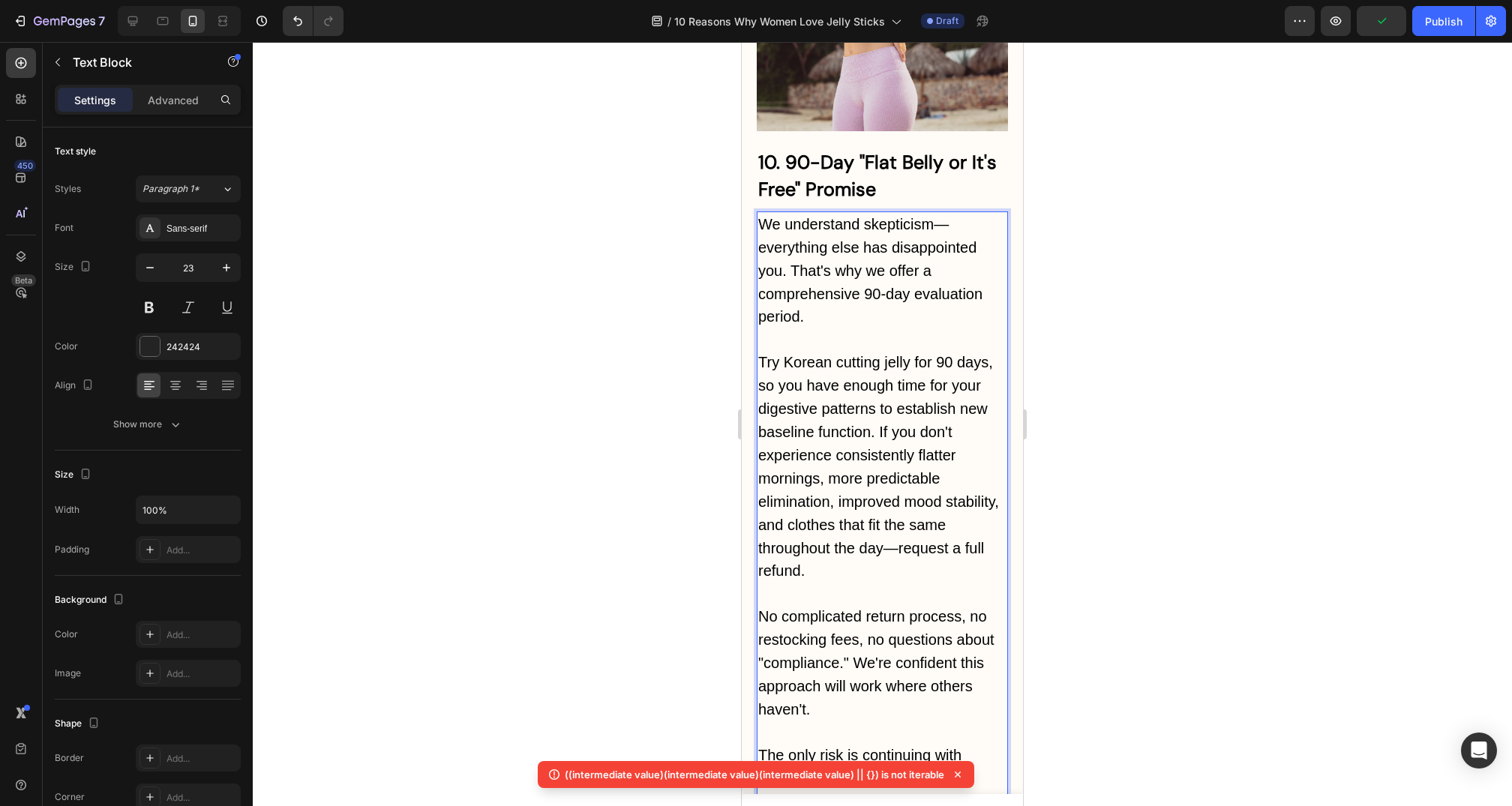
click at [835, 722] on p "Rich Text Editor. Editing area: main" at bounding box center [882, 733] width 248 height 22
click at [939, 744] on p "The only risk is continuing with methods that haven't solved the underlying tra…" at bounding box center [882, 778] width 248 height 70
click at [1179, 546] on div at bounding box center [882, 424] width 1260 height 764
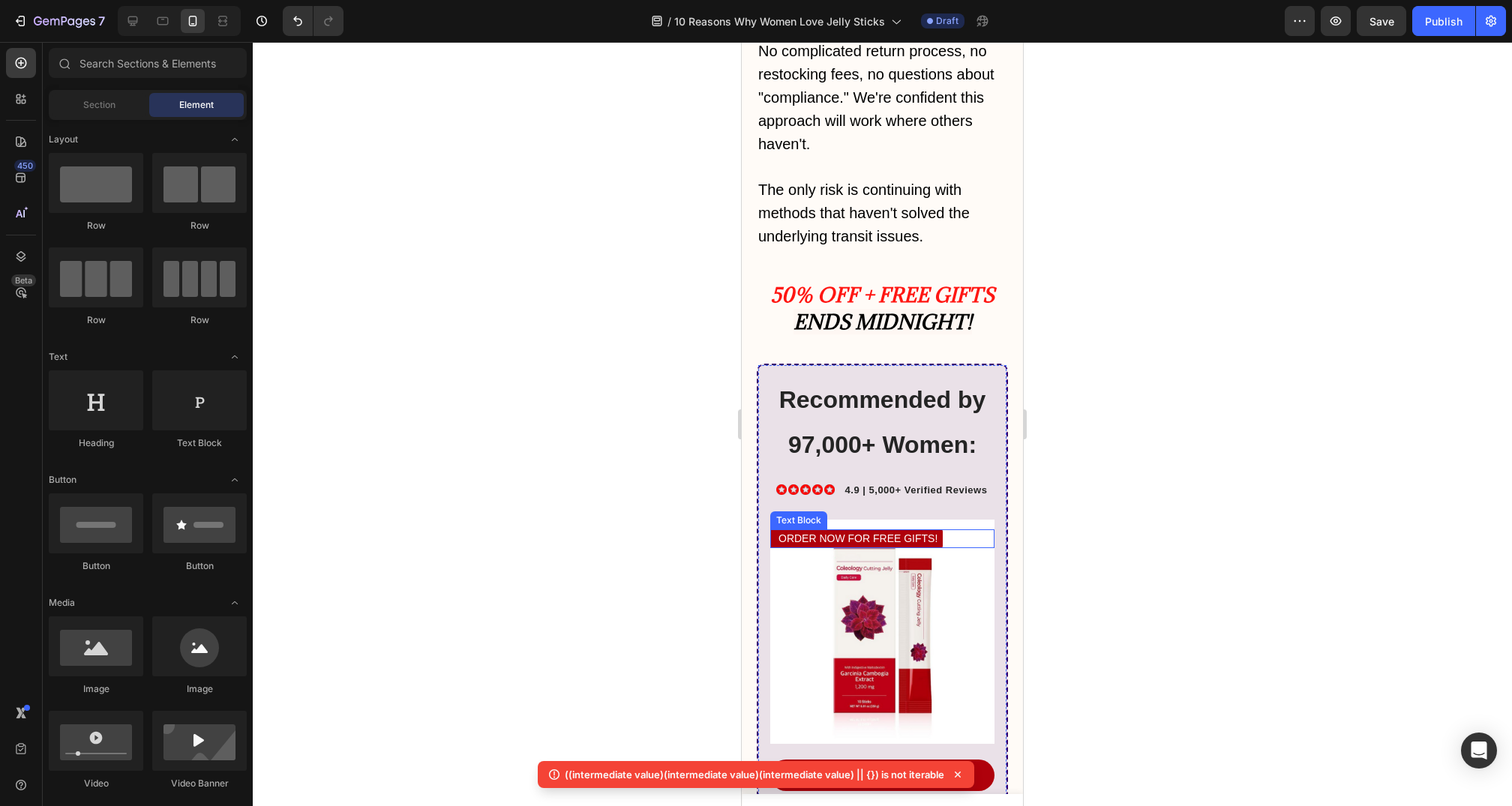
scroll to position [9602, 0]
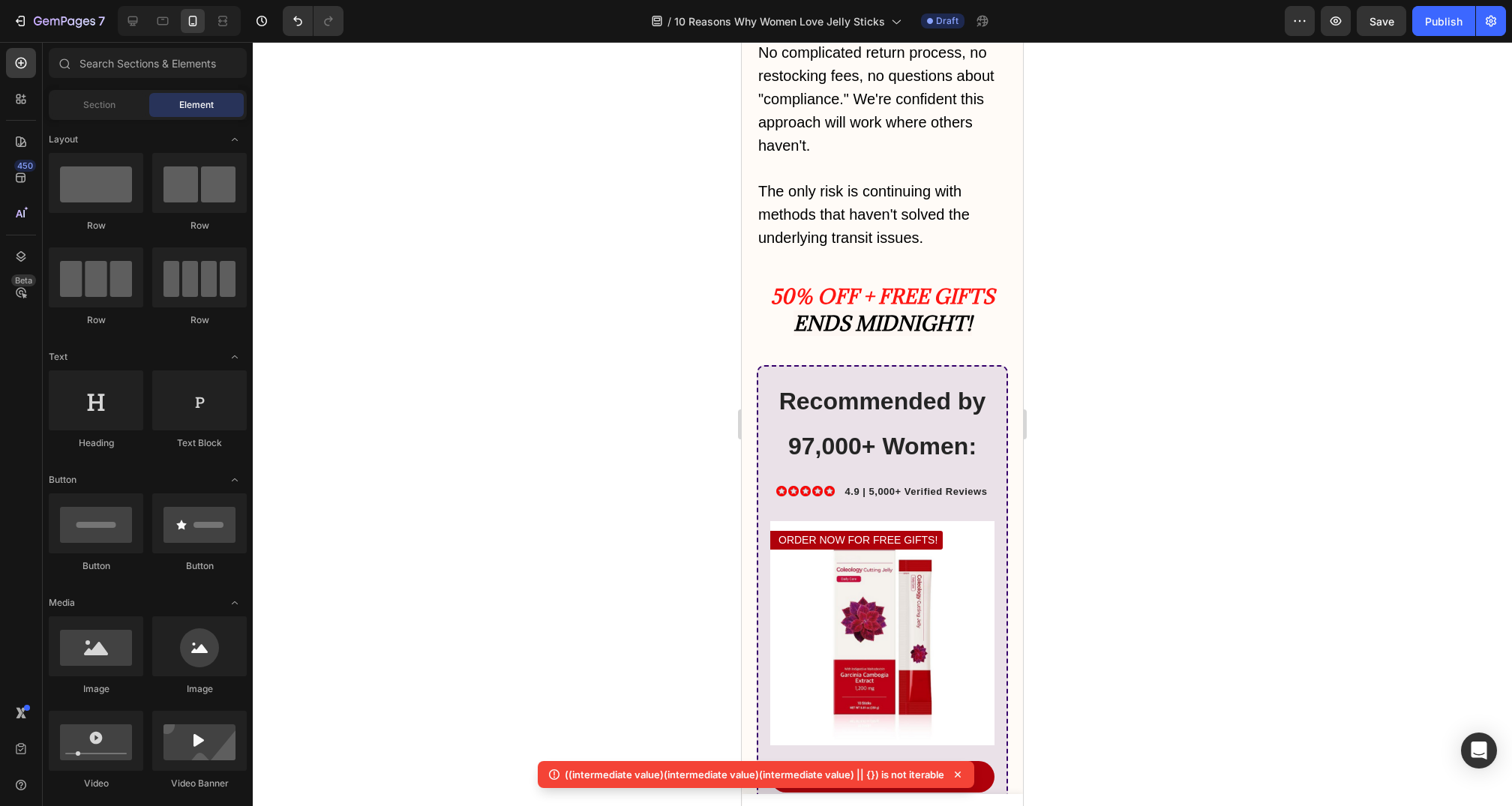
click at [1001, 365] on div "Recommended by 97,000+ Women: Heading Icon Icon Icon Icon Icon Icon List 4.9 | …" at bounding box center [883, 659] width 252 height 588
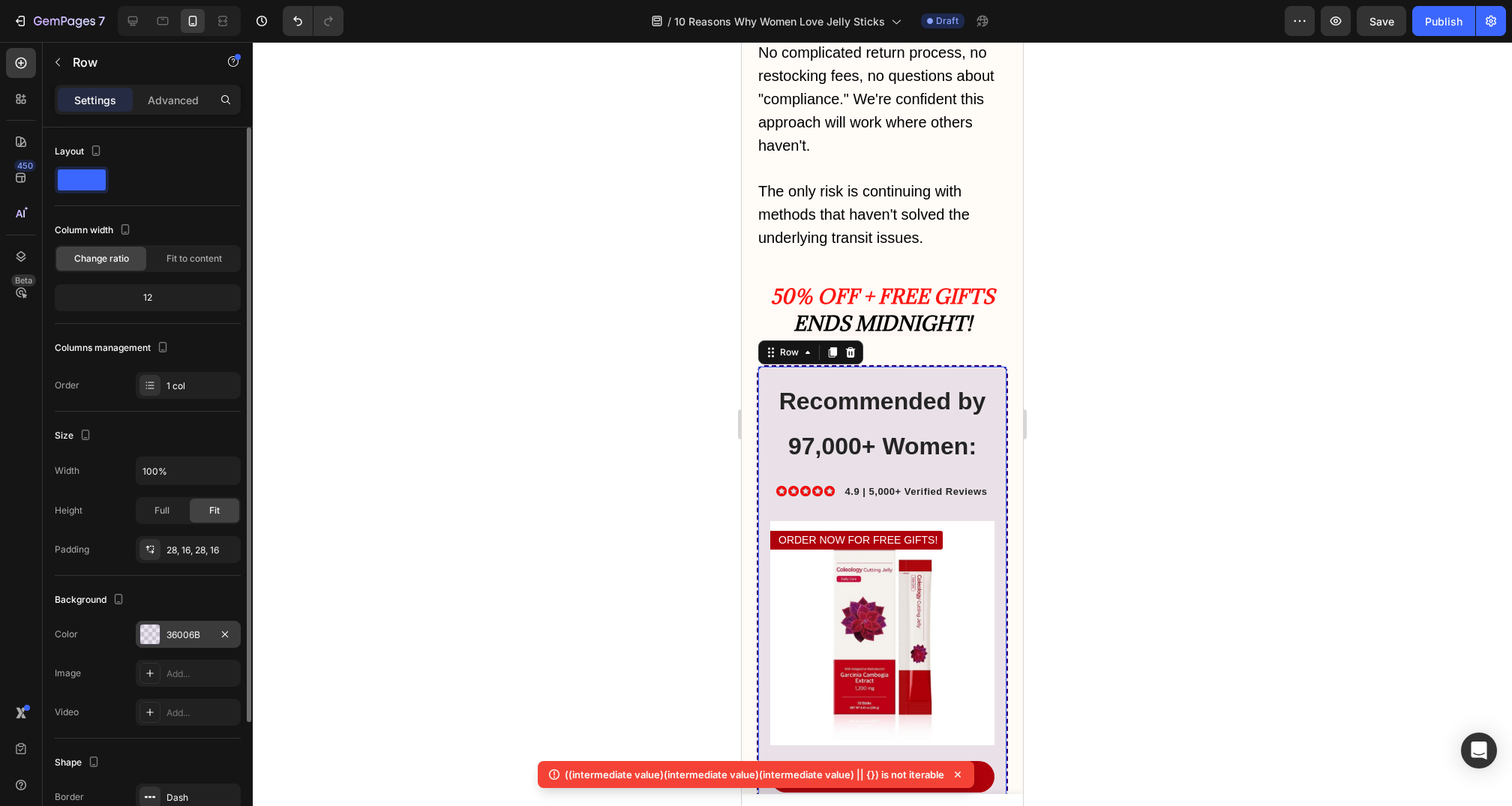
click at [191, 629] on div "36006B" at bounding box center [188, 636] width 44 height 14
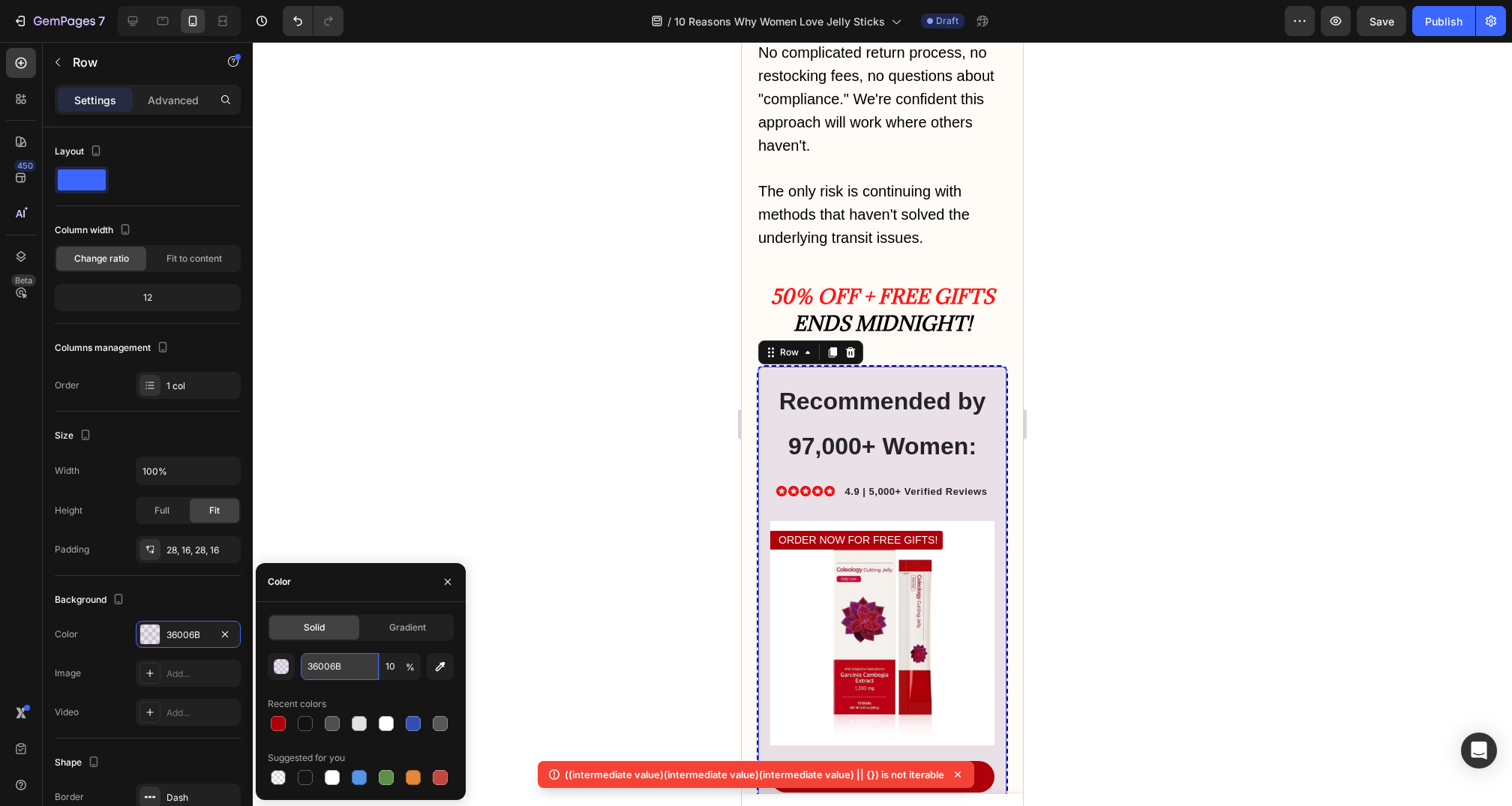
click at [334, 671] on input "36006B" at bounding box center [339, 666] width 78 height 27
click at [283, 722] on div at bounding box center [277, 723] width 15 height 15
type input "AF010B"
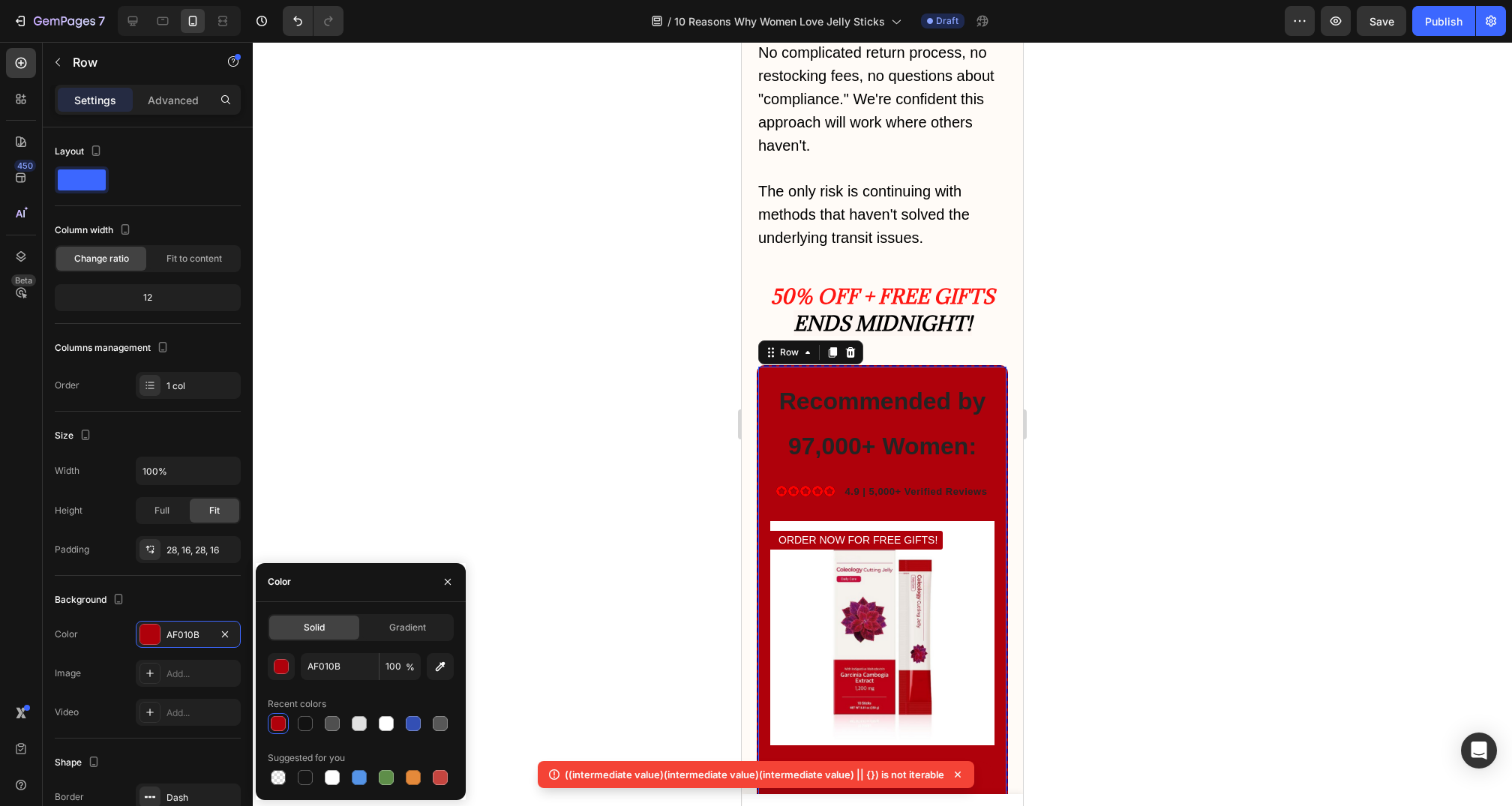
click at [406, 669] on span "%" at bounding box center [410, 667] width 9 height 14
click at [394, 666] on input "100" at bounding box center [401, 666] width 41 height 27
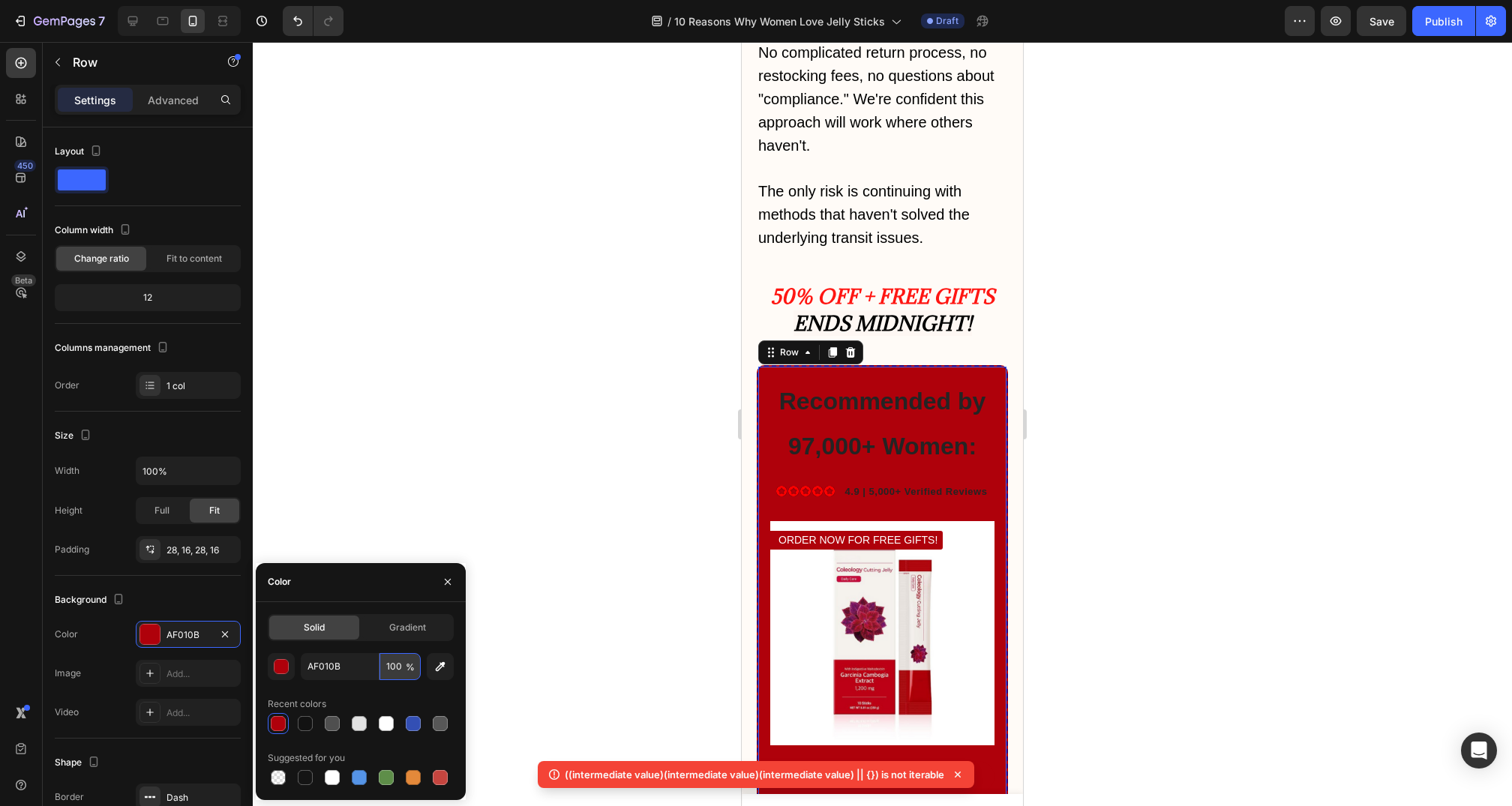
click at [394, 666] on input "100" at bounding box center [401, 666] width 41 height 27
type input "10"
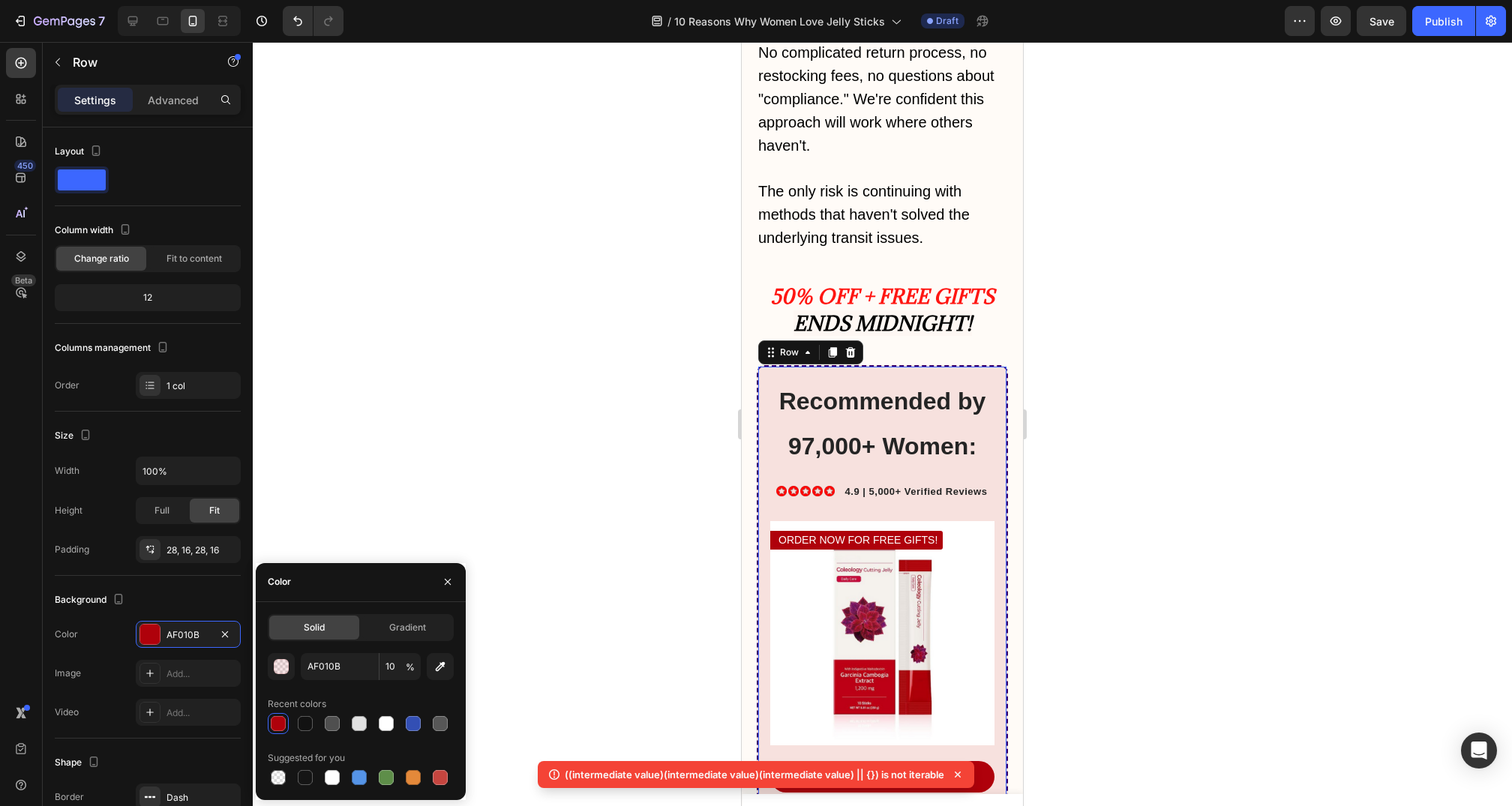
click at [322, 490] on div at bounding box center [882, 424] width 1260 height 764
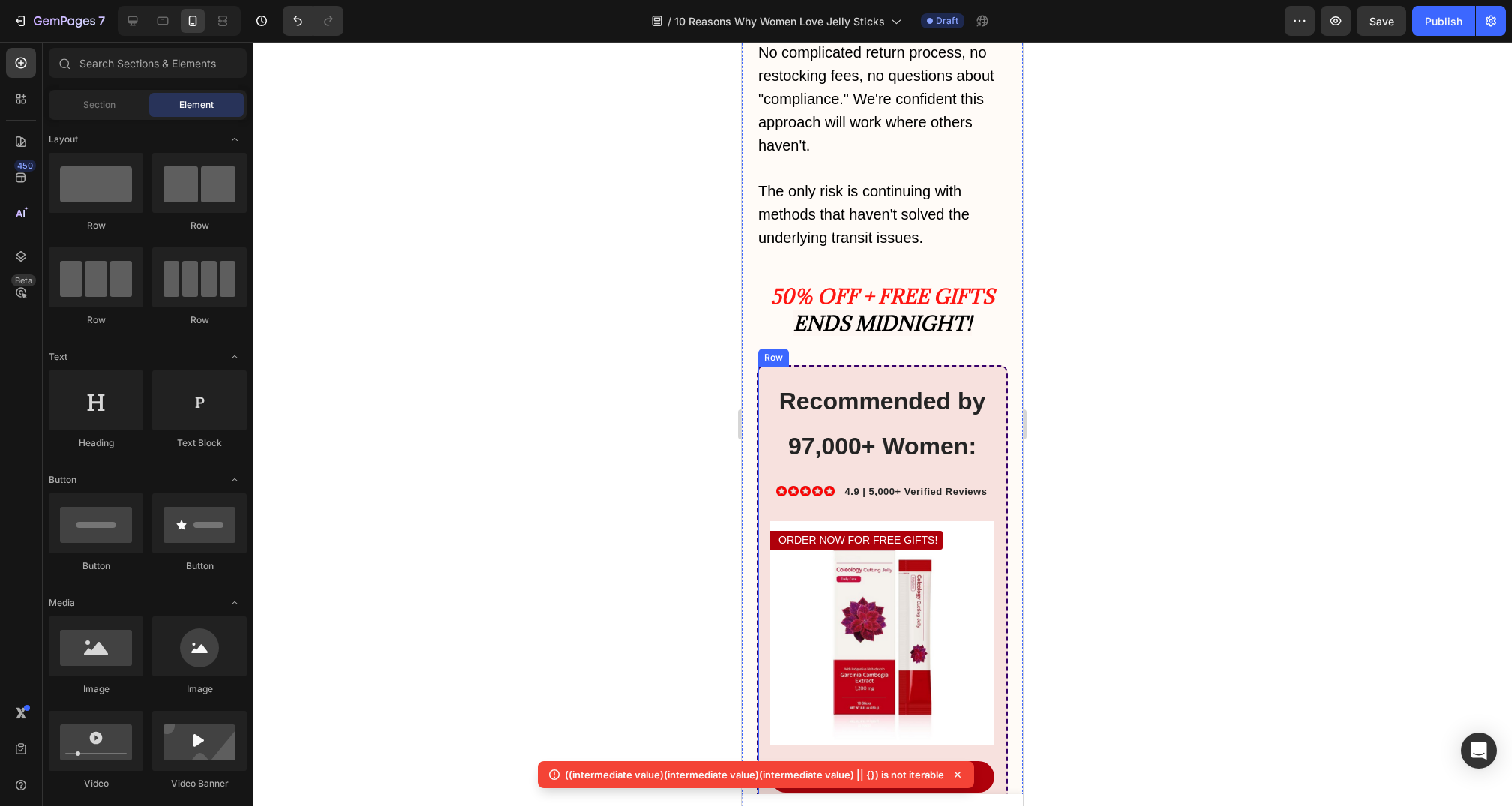
click at [762, 410] on div "Recommended by 97,000+ Women: Heading Icon Icon Icon Icon Icon Icon List 4.9 | …" at bounding box center [883, 659] width 252 height 588
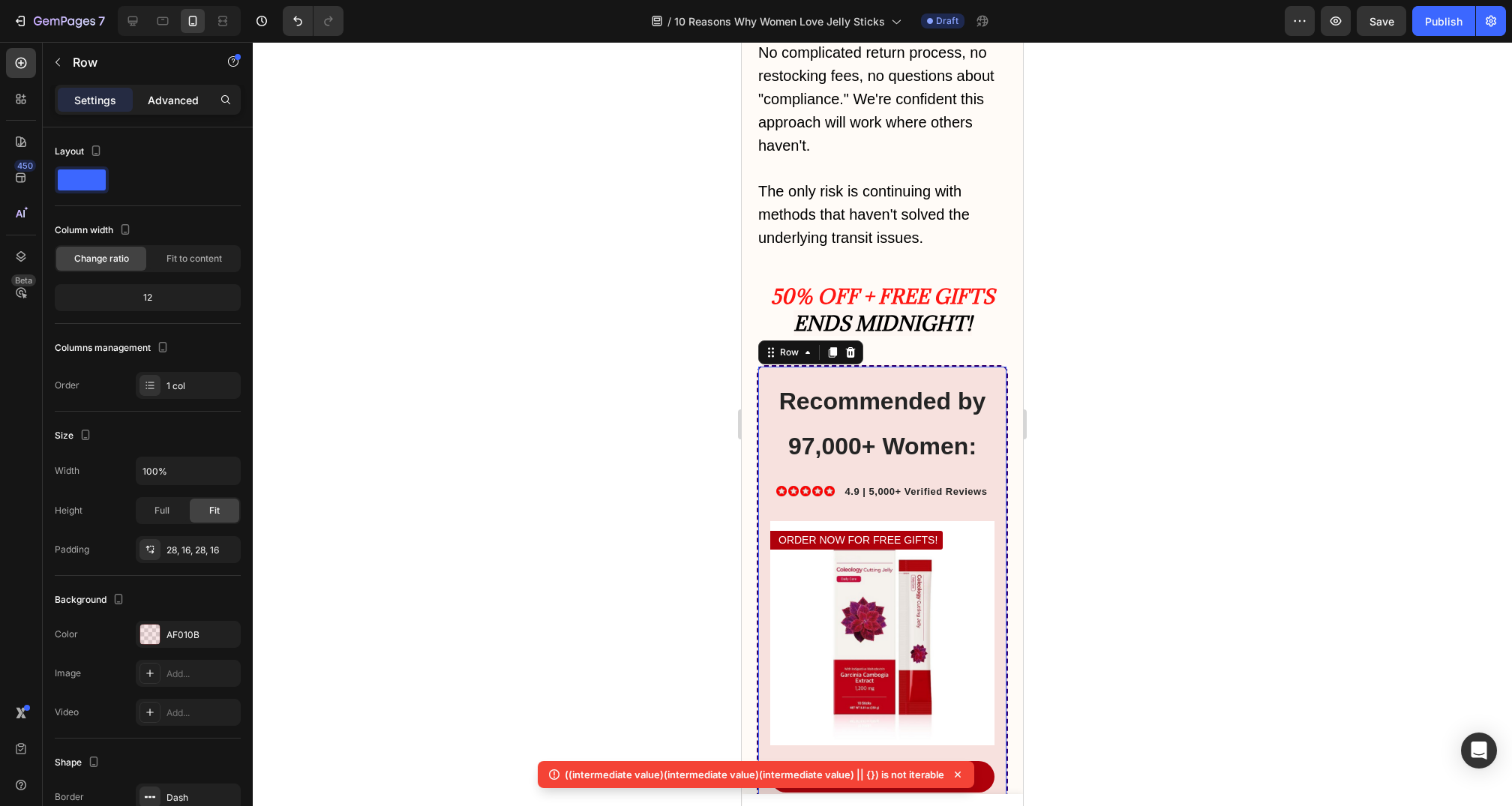
click at [176, 92] on p "Advanced" at bounding box center [173, 100] width 51 height 16
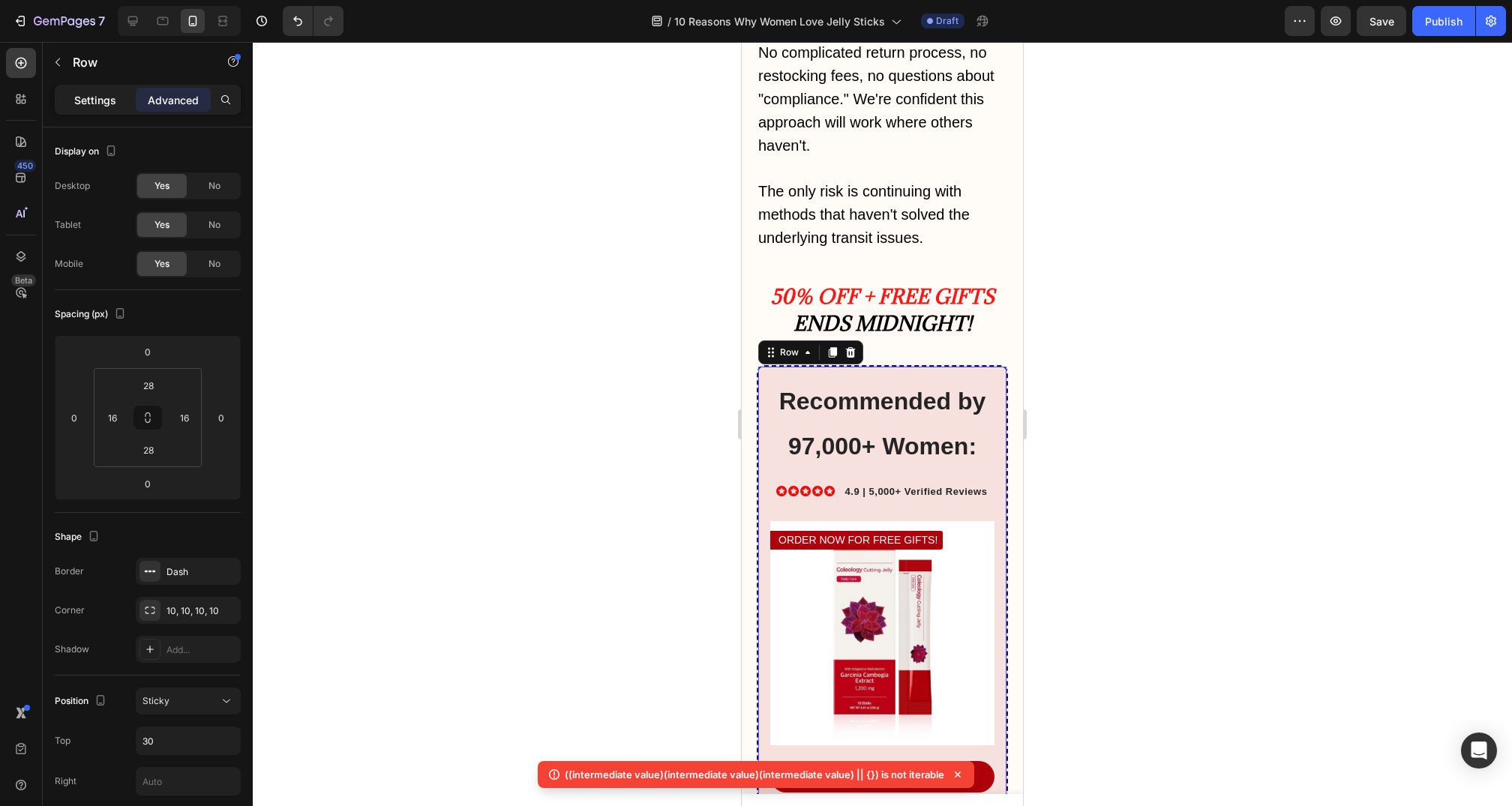
click at [101, 100] on p "Settings" at bounding box center [95, 100] width 42 height 16
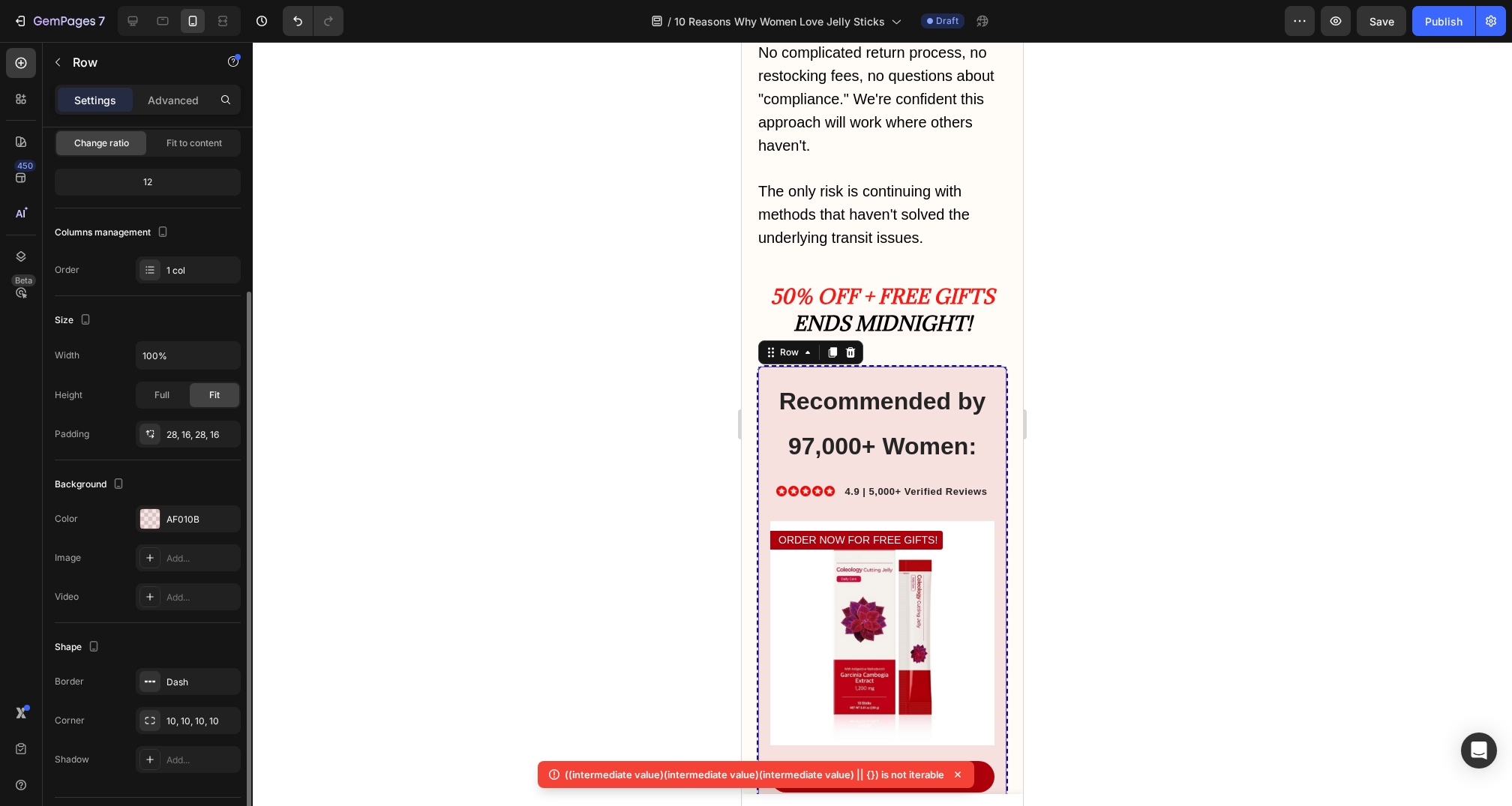
scroll to position [153, 0]
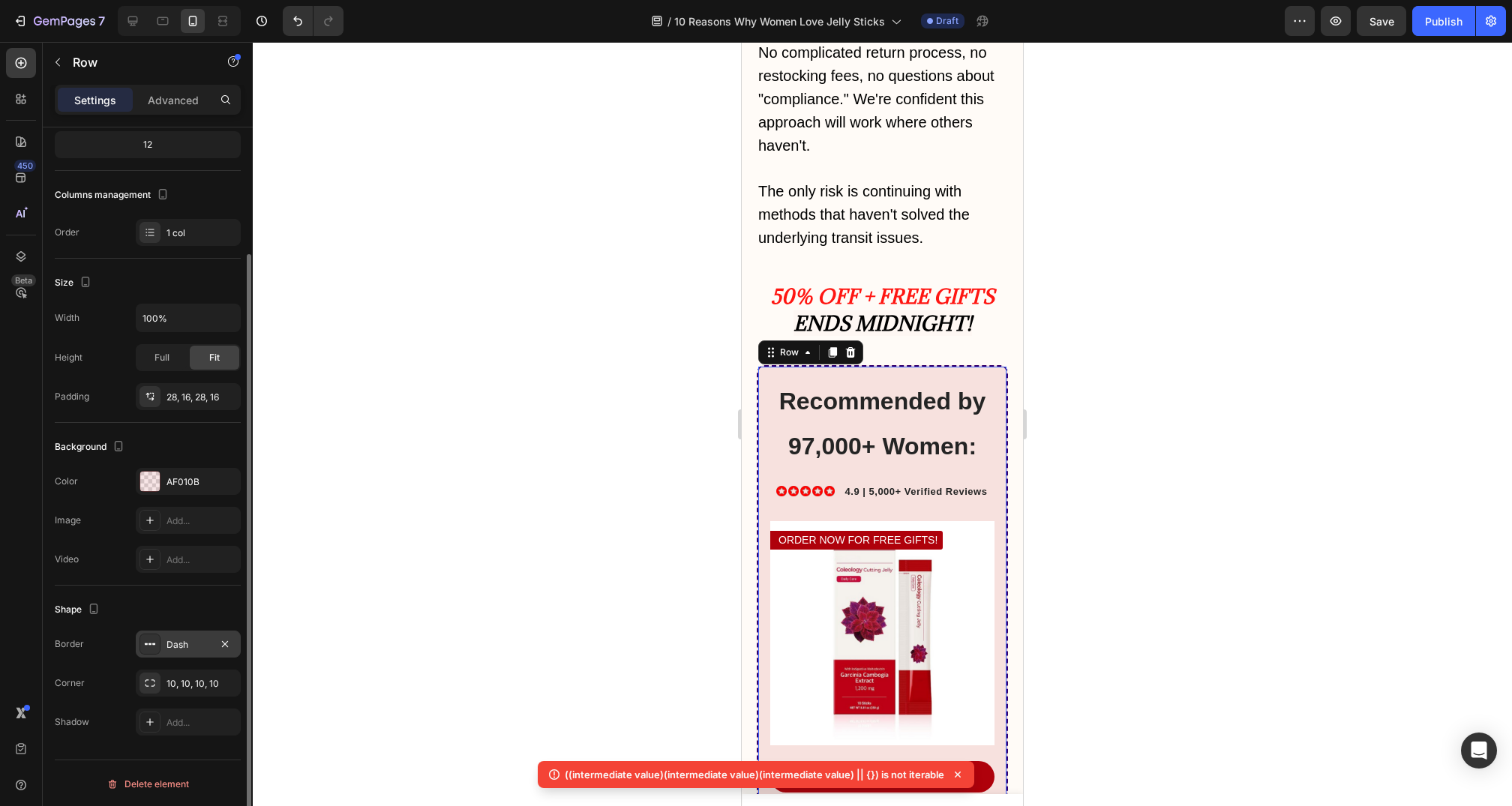
click at [185, 641] on div "Dash" at bounding box center [188, 645] width 44 height 14
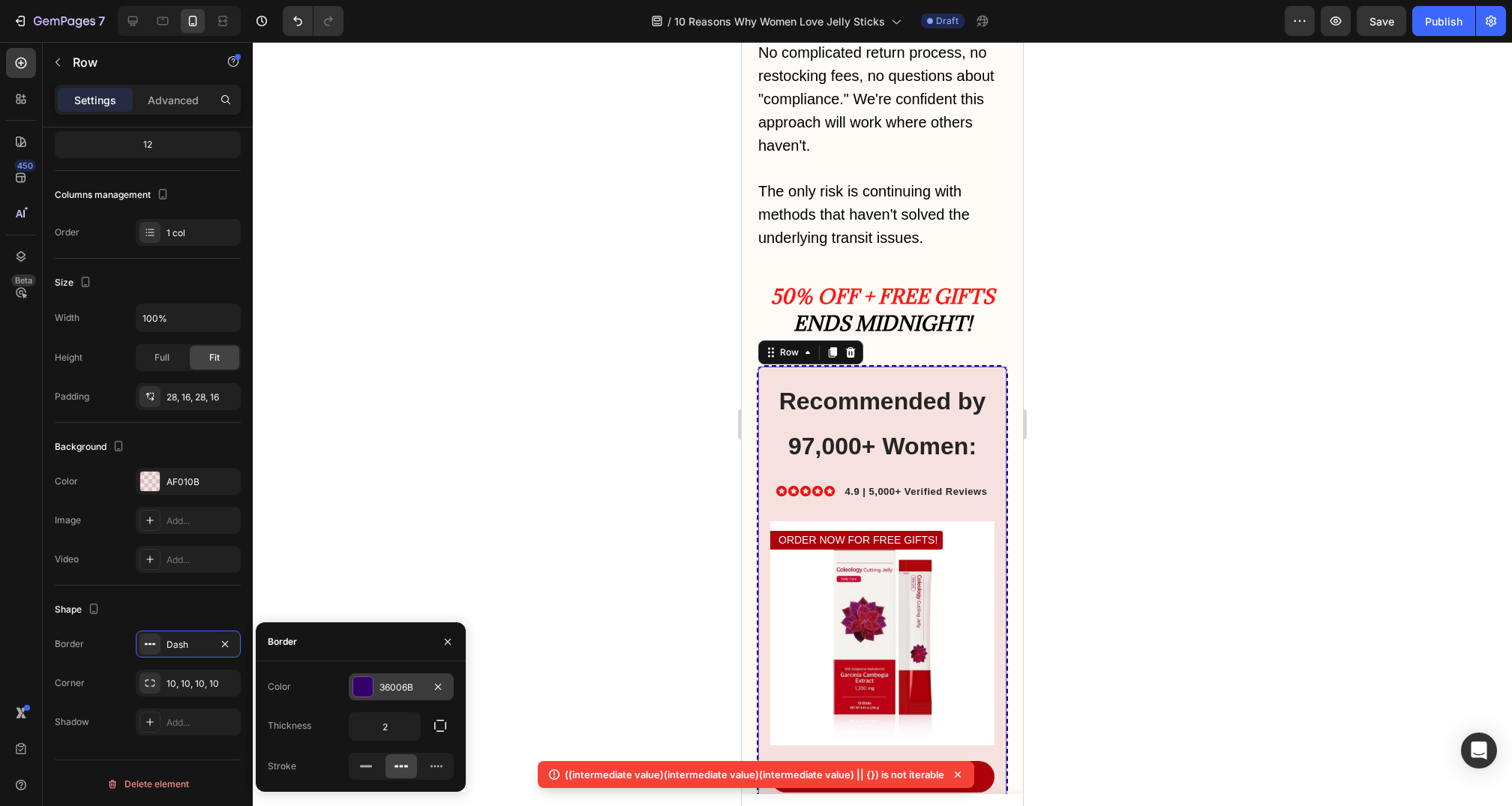
click at [392, 685] on div "36006B" at bounding box center [401, 688] width 44 height 14
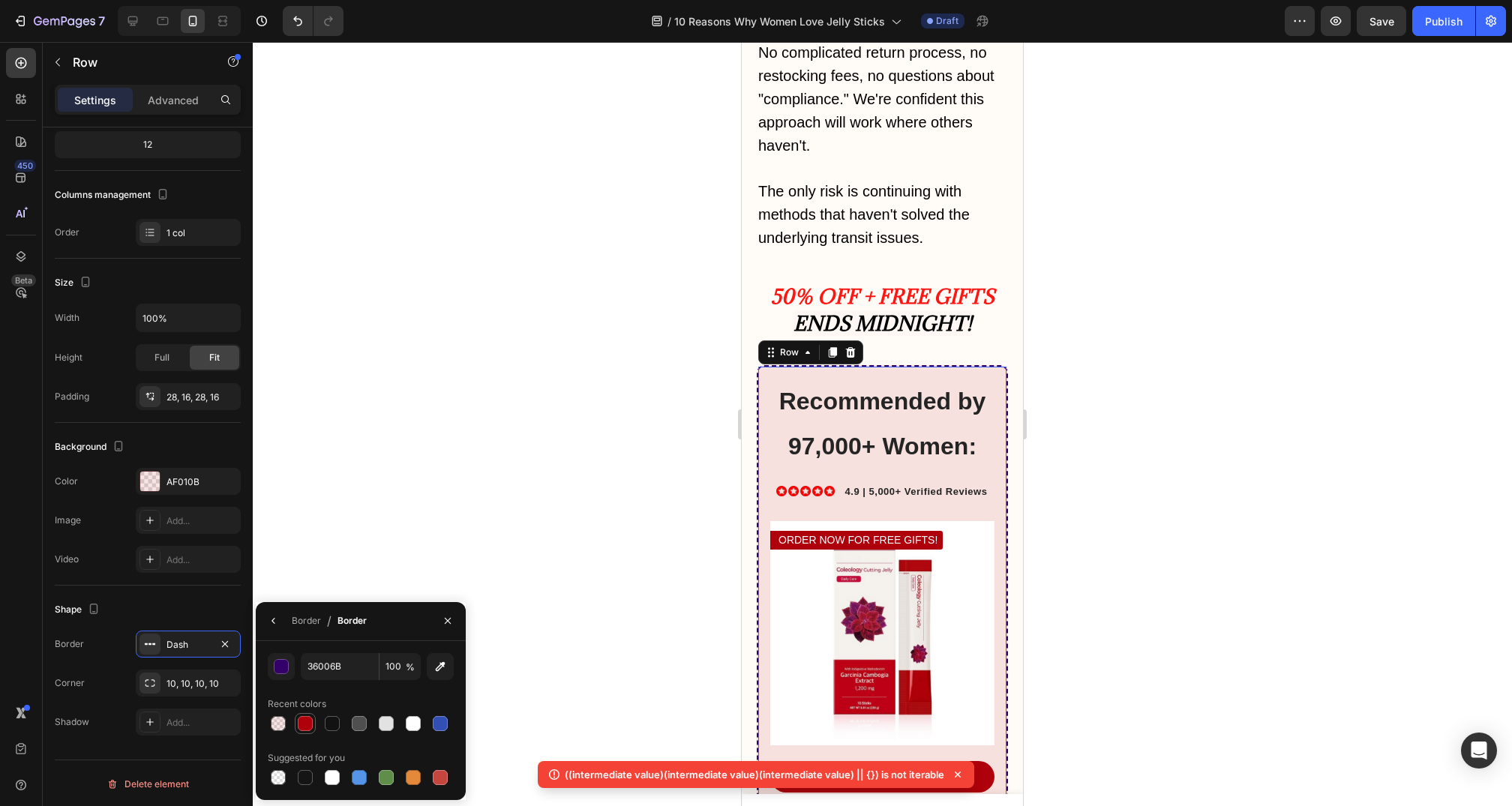
click at [310, 720] on div at bounding box center [305, 723] width 15 height 15
type input "AF010B"
click at [643, 530] on div at bounding box center [882, 424] width 1260 height 764
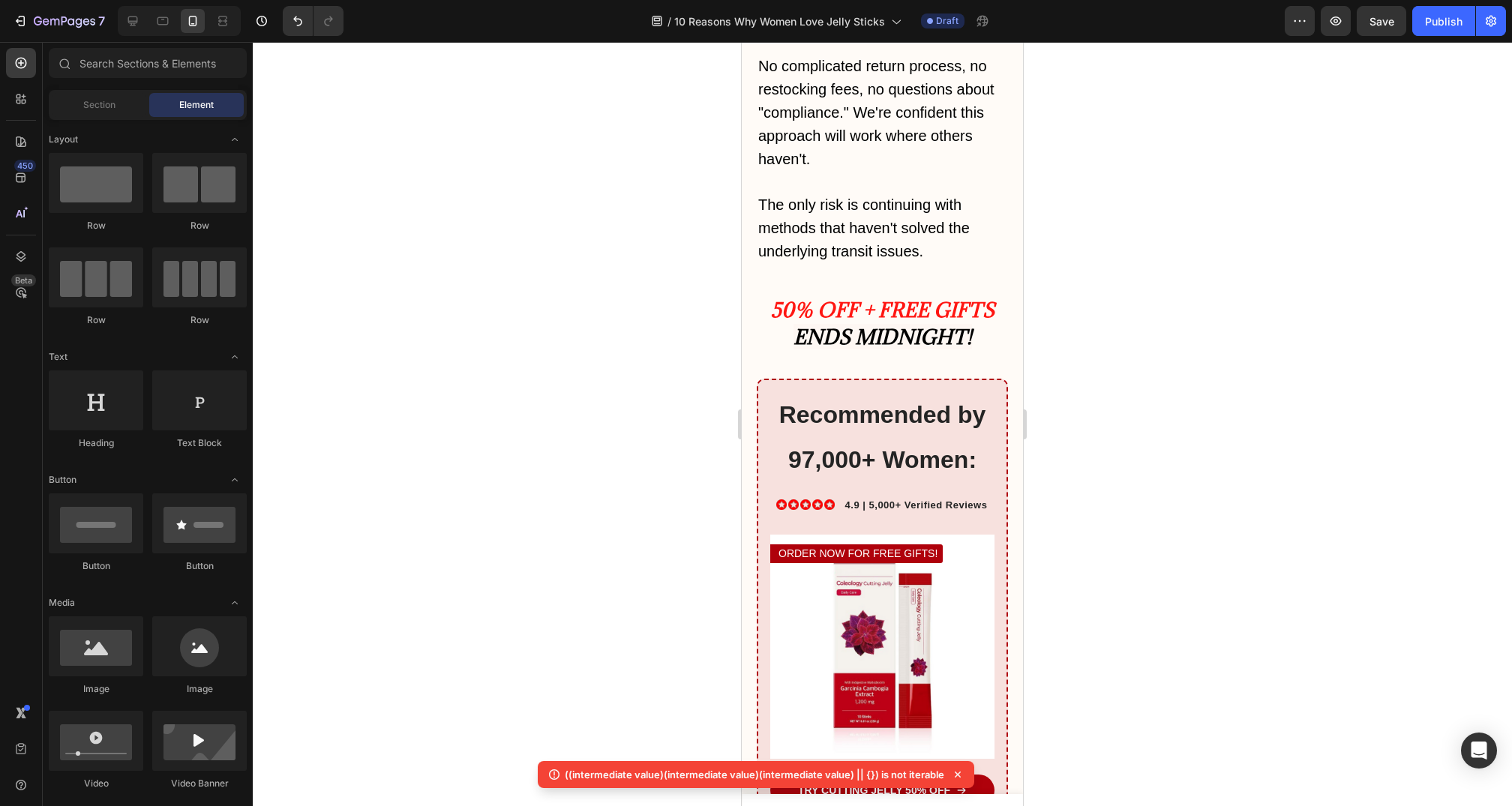
scroll to position [9587, 0]
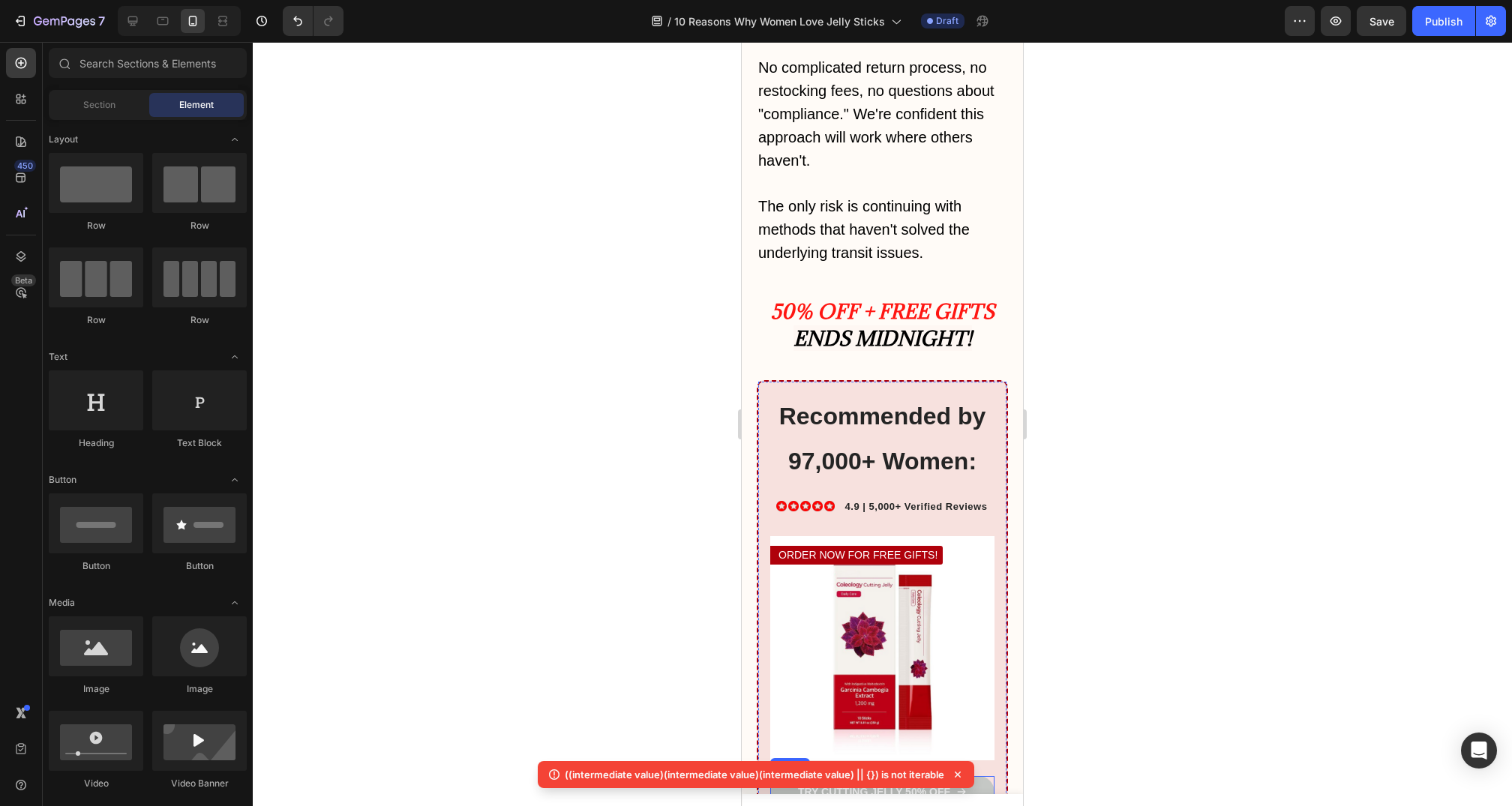
click at [891, 776] on link "TRY CUTTING JELLY 50% OFF" at bounding box center [882, 791] width 224 height 32
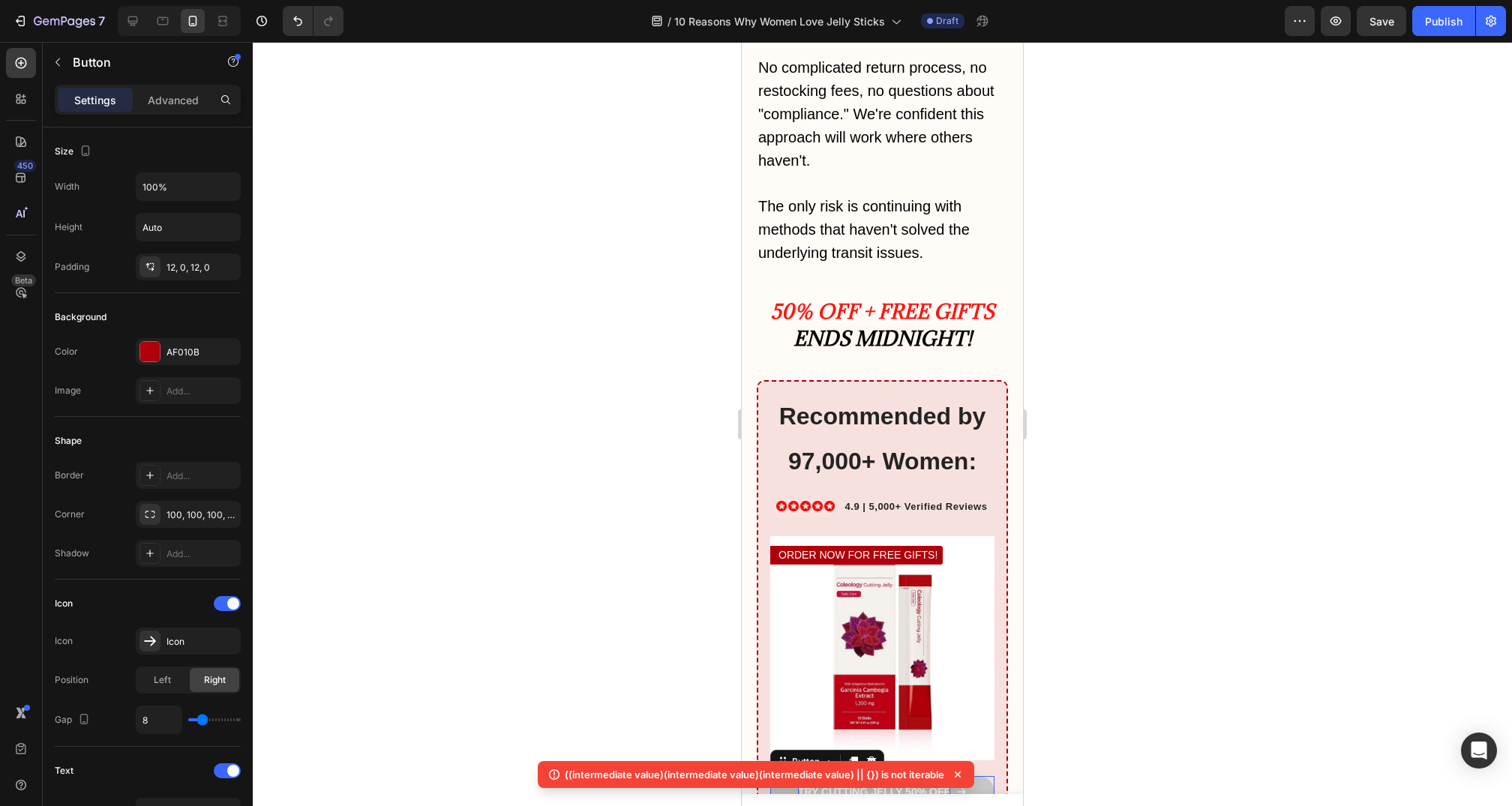
click at [818, 785] on p "TRY CUTTING JELLY 50% OFF" at bounding box center [874, 792] width 152 height 14
click at [787, 776] on link "TRY CUTTING JELLY 50% OFF" at bounding box center [882, 791] width 224 height 32
click at [64, 70] on button "button" at bounding box center [58, 62] width 24 height 24
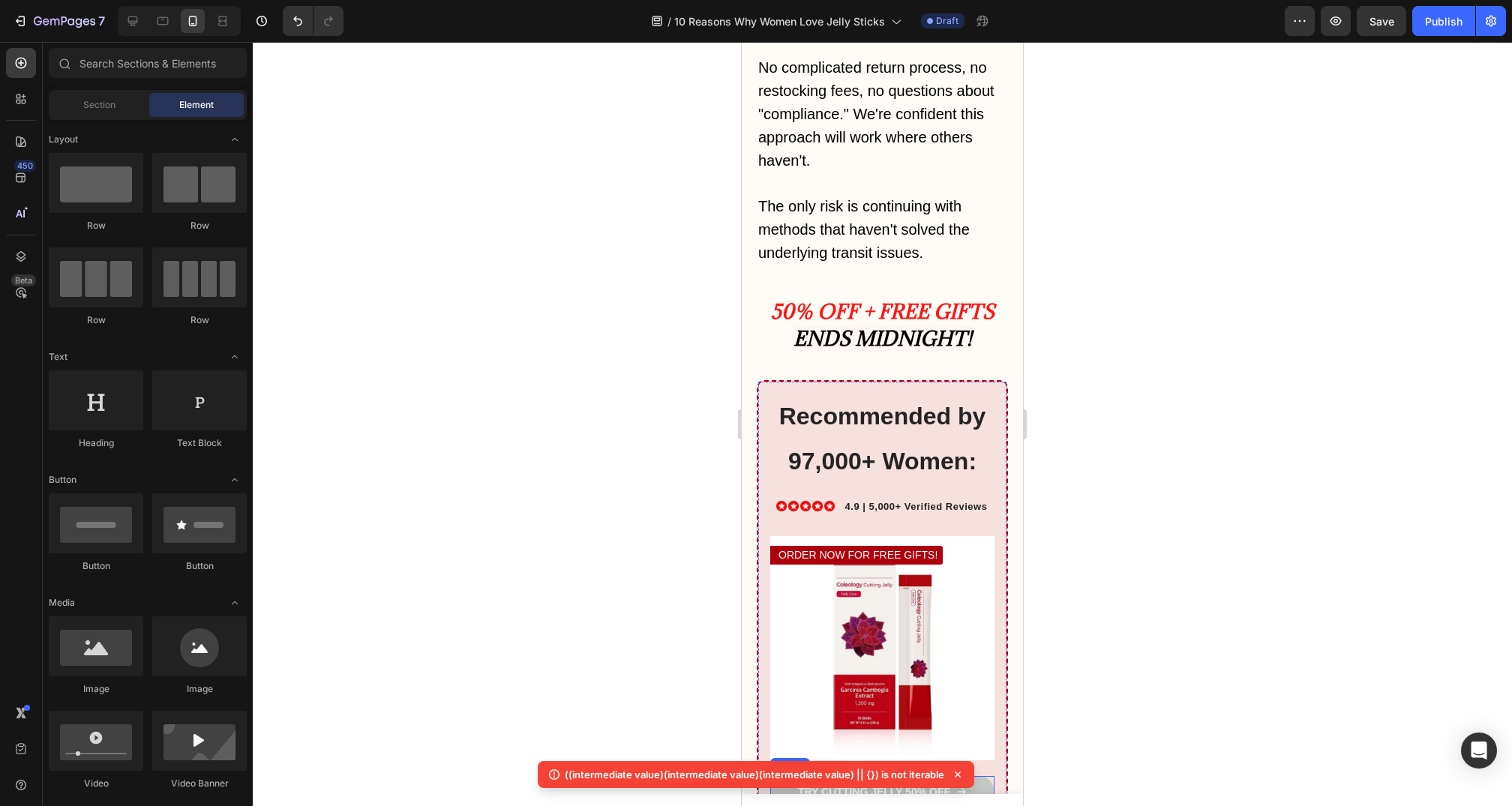
click at [779, 776] on link "TRY CUTTING JELLY 50% OFF" at bounding box center [882, 791] width 224 height 32
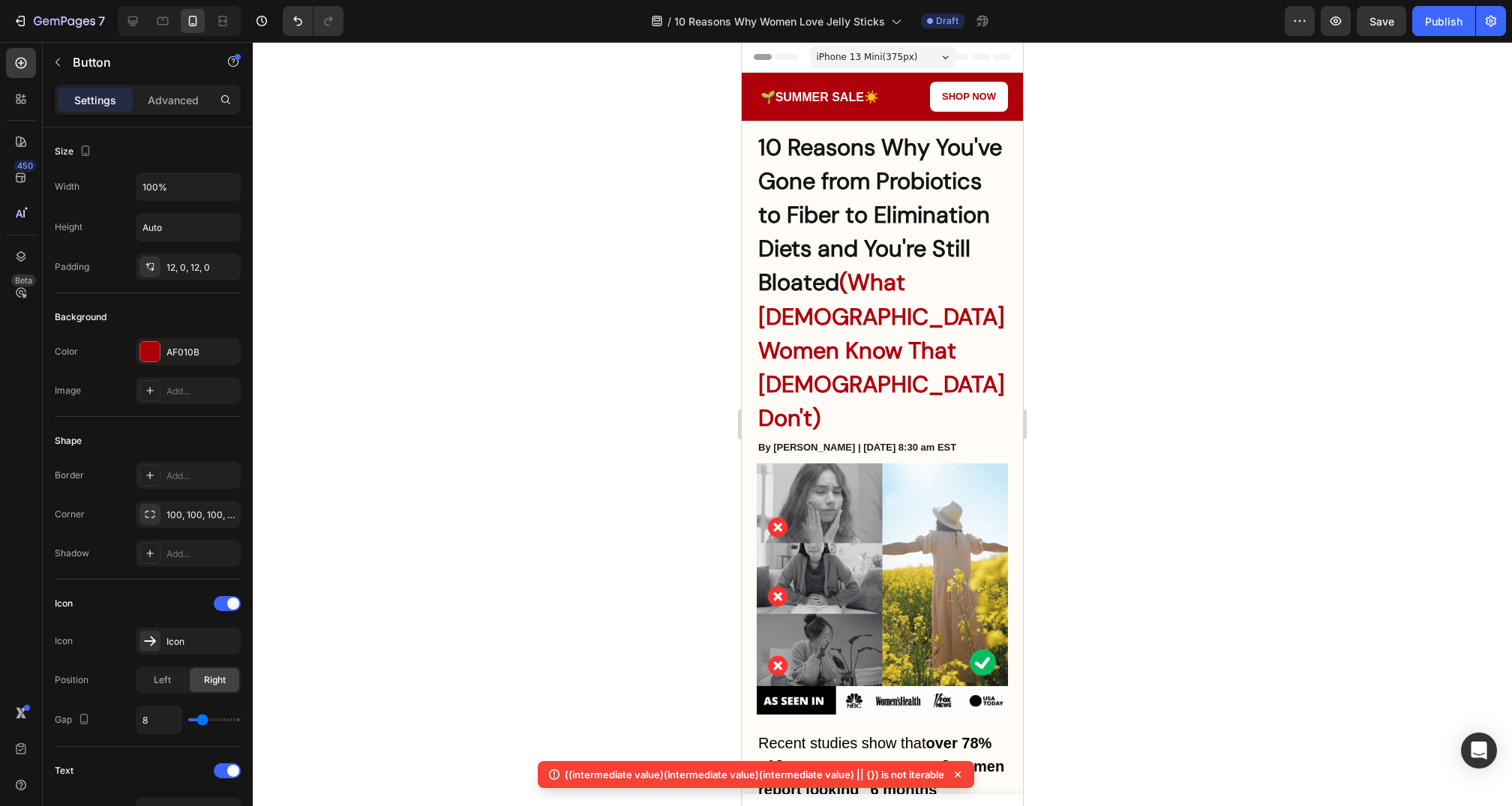
scroll to position [0, 0]
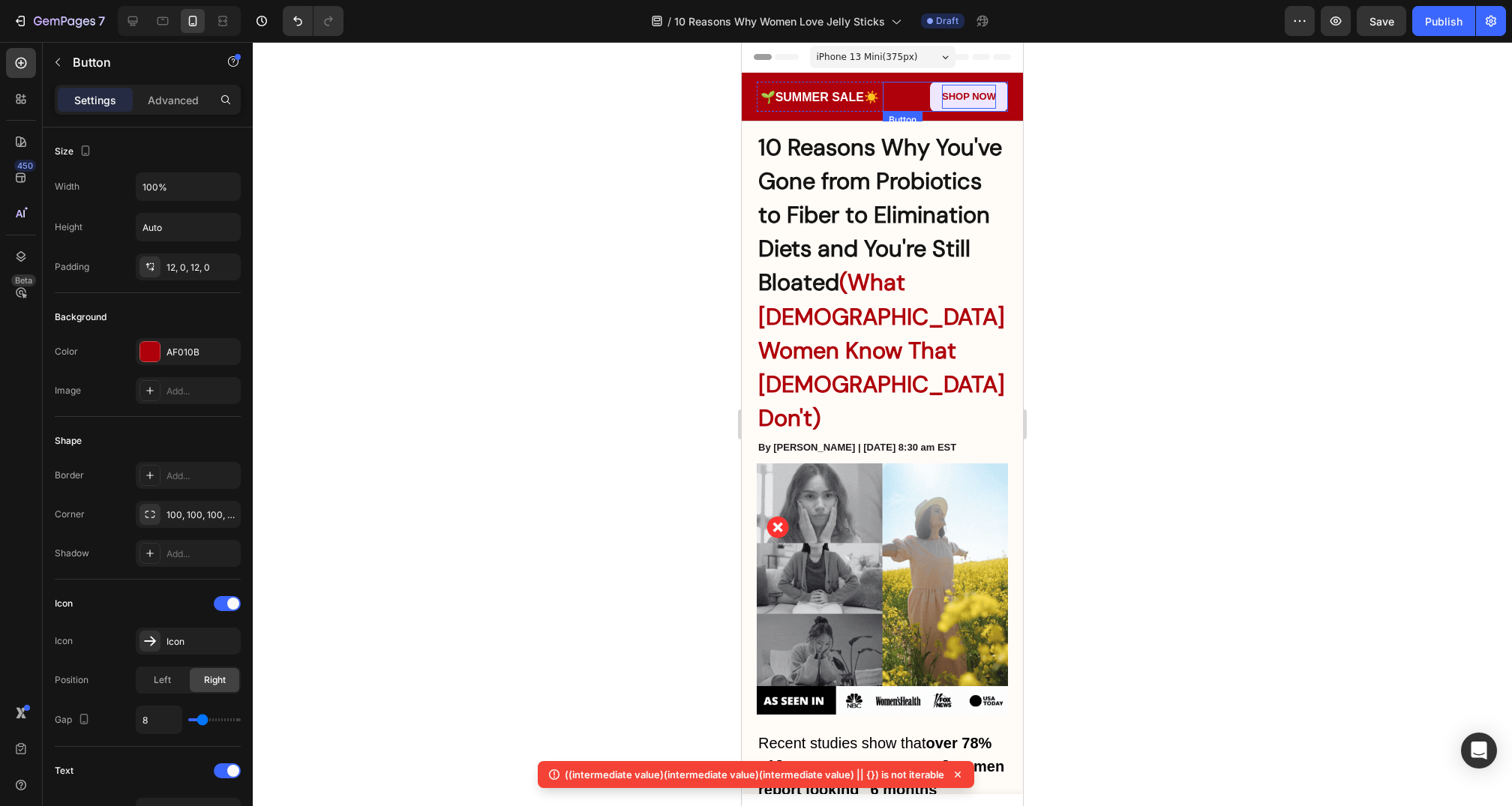
click at [971, 103] on p "Shop now" at bounding box center [969, 96] width 54 height 24
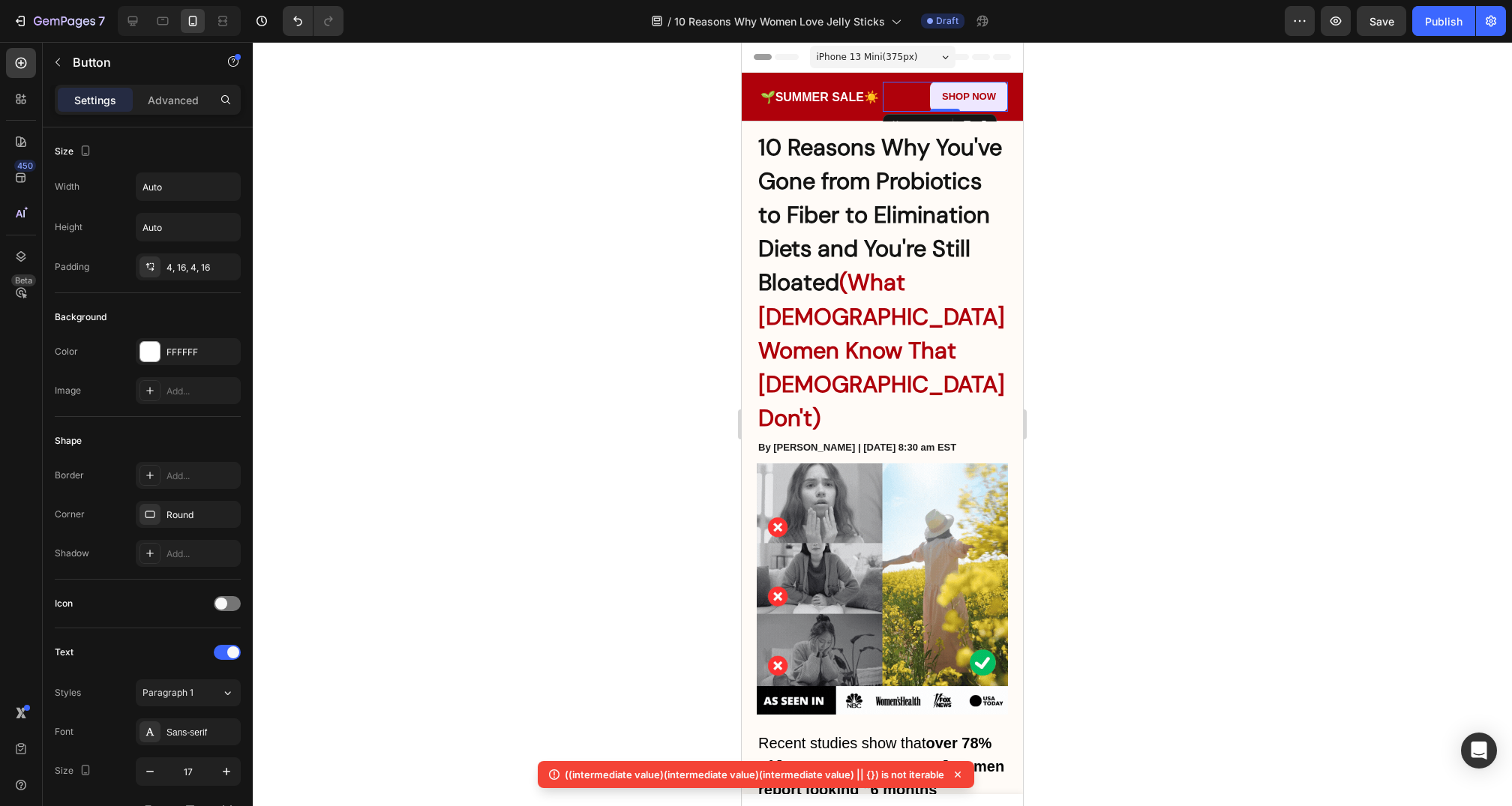
click at [941, 96] on link "Shop now" at bounding box center [969, 96] width 78 height 30
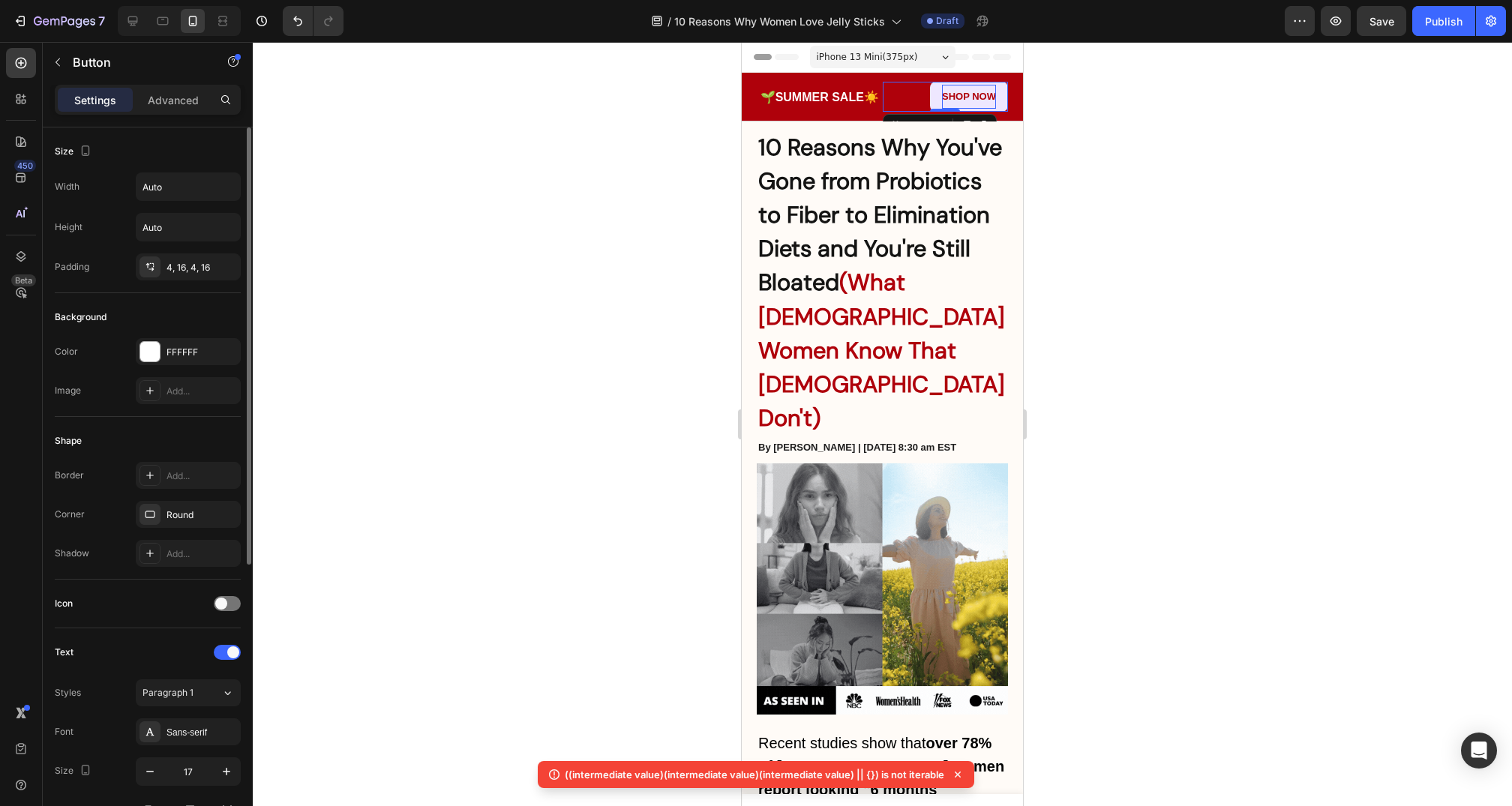
click at [977, 95] on strong "Shop now" at bounding box center [969, 96] width 54 height 11
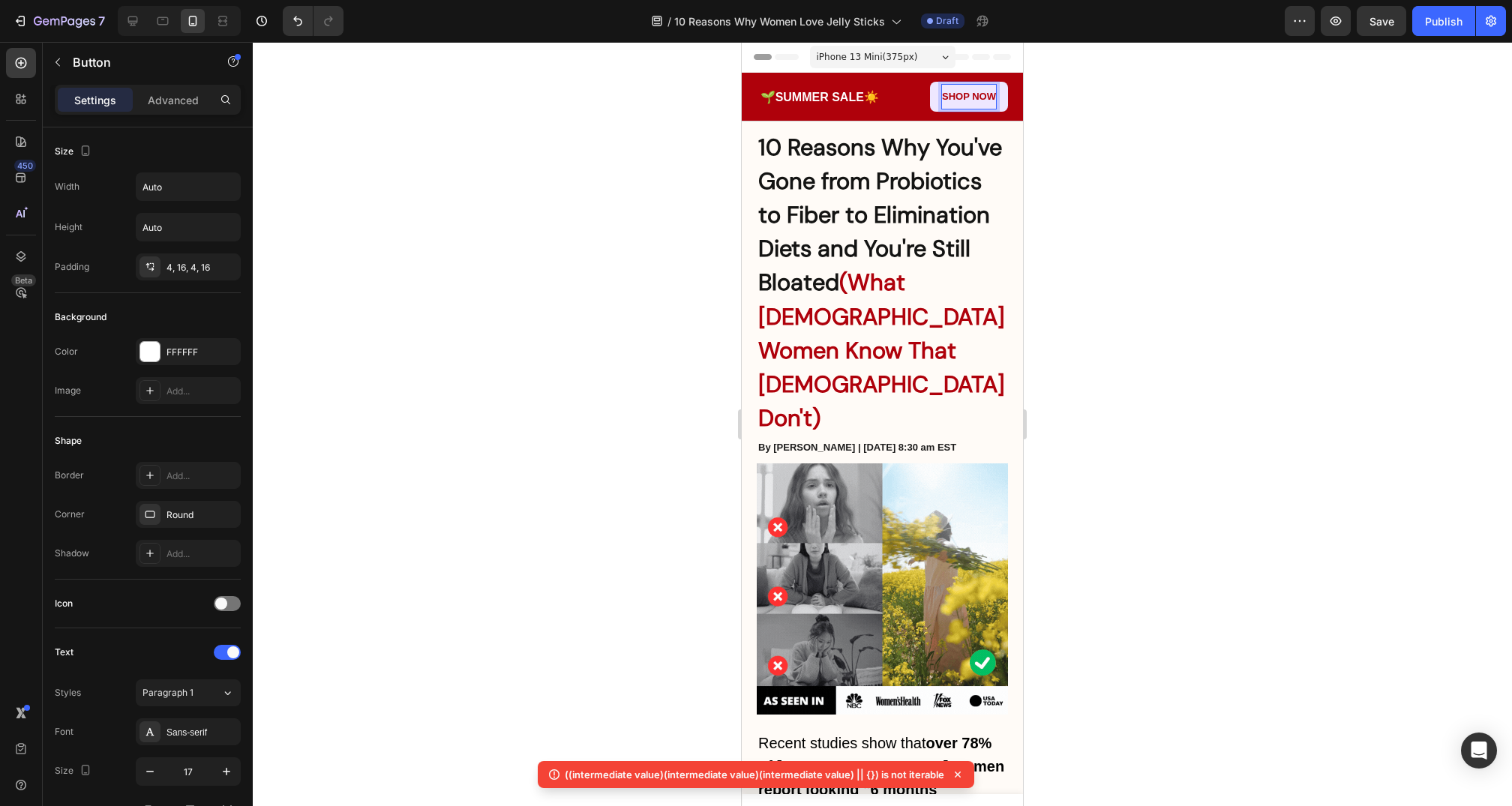
click at [1005, 98] on link "Shop now" at bounding box center [969, 96] width 78 height 30
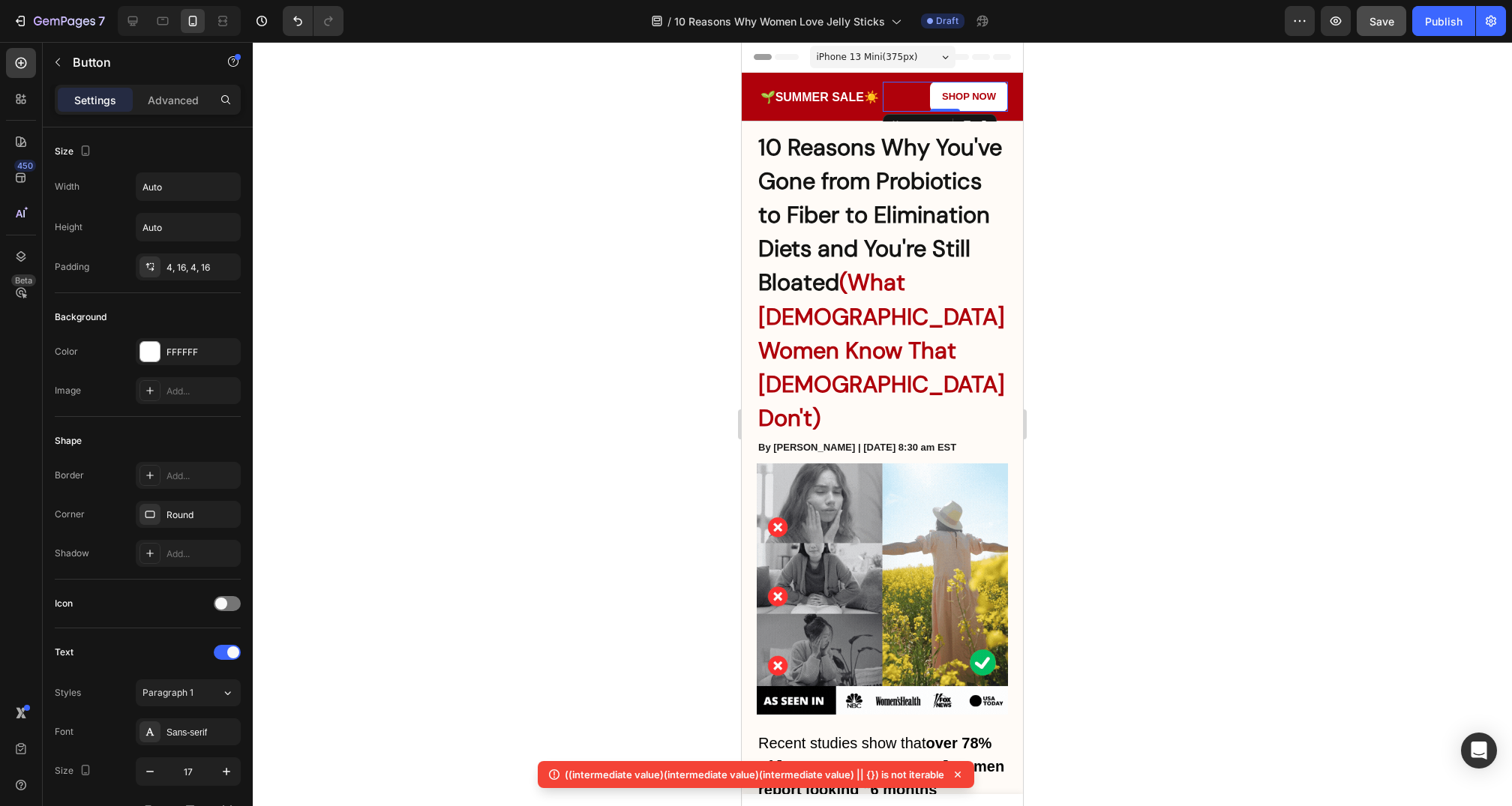
click at [1384, 21] on span "Save" at bounding box center [1382, 21] width 25 height 13
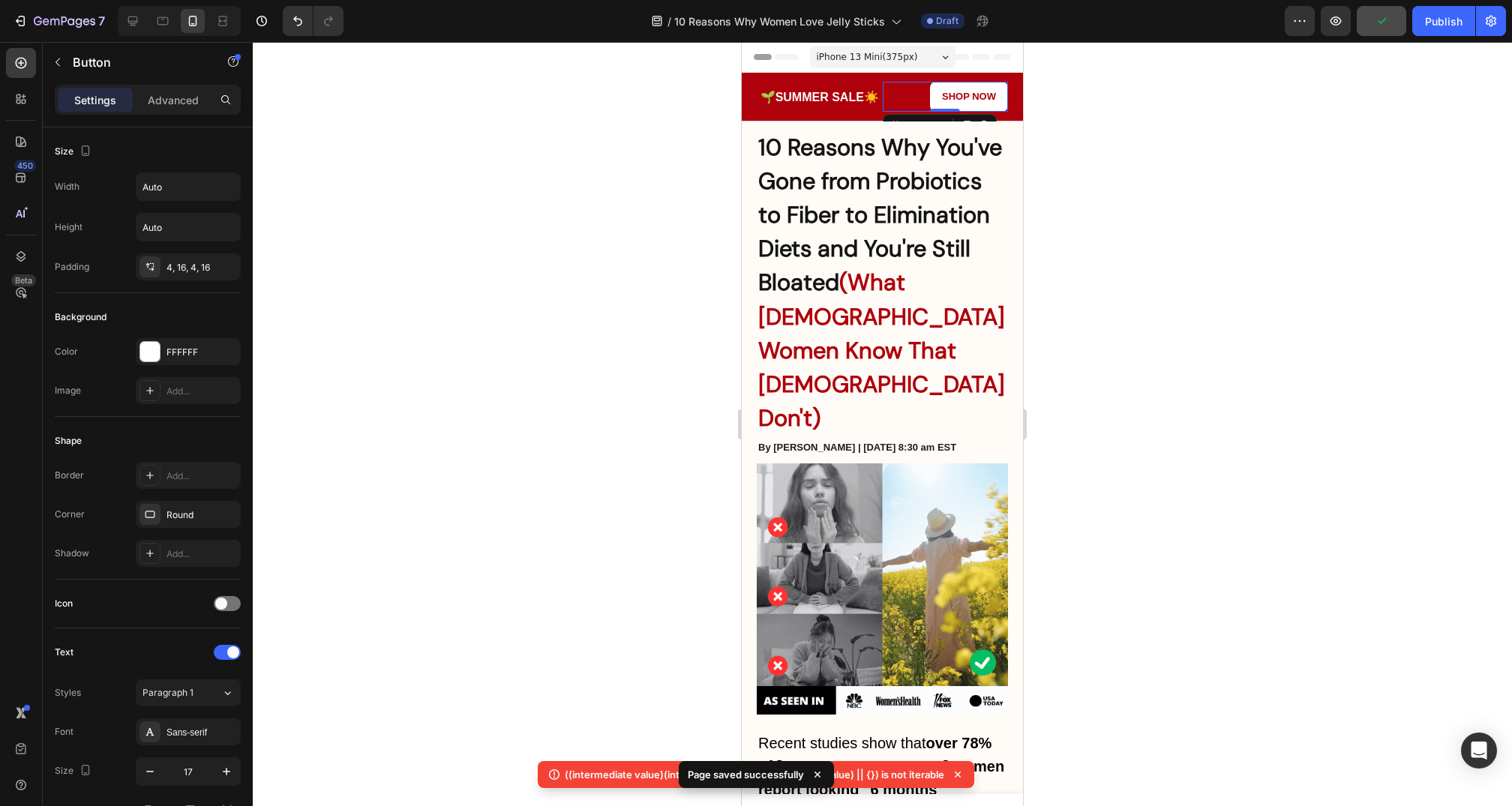
click at [924, 102] on div "Shop now Button 0" at bounding box center [946, 96] width 126 height 30
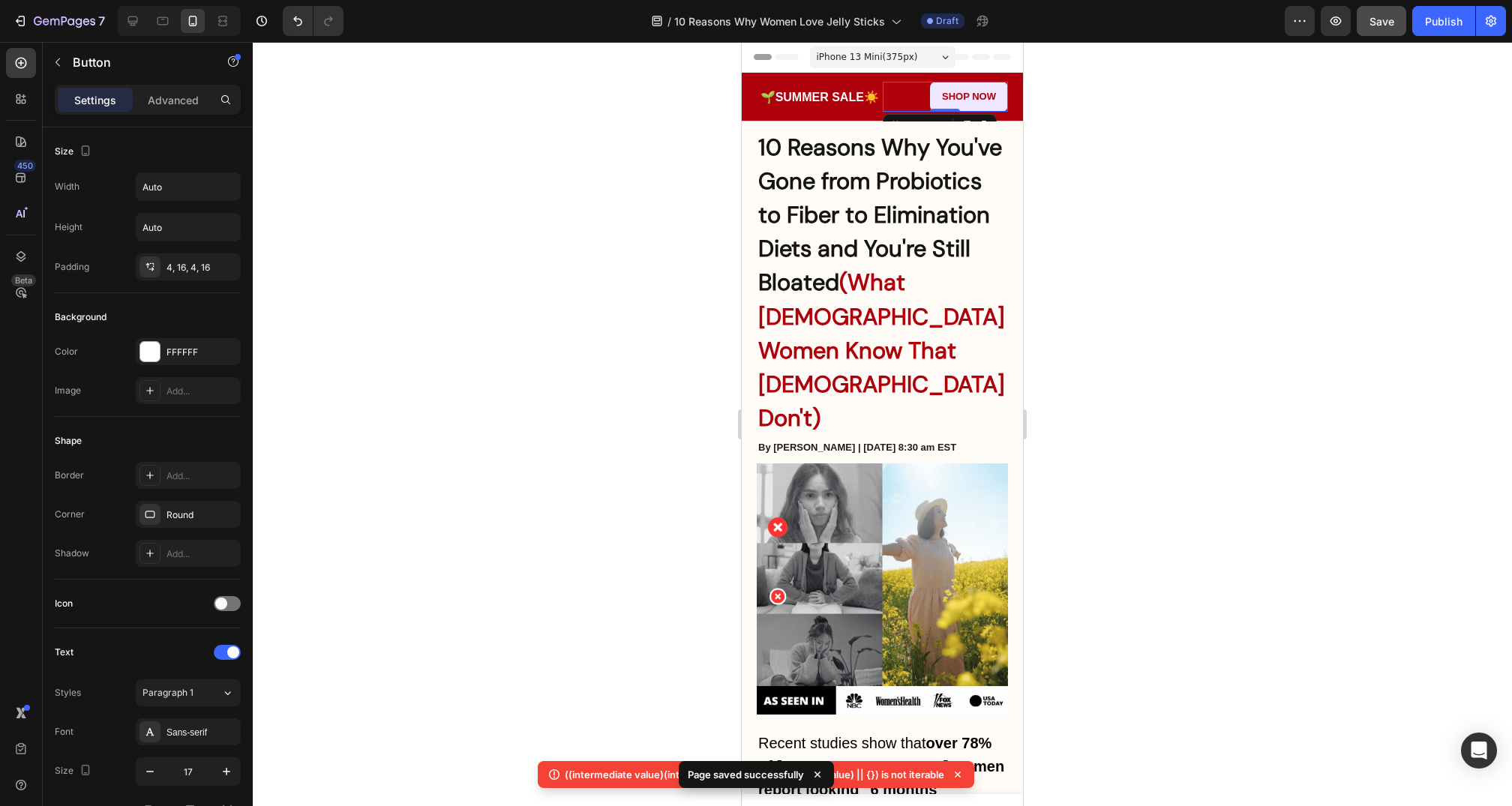
click at [937, 102] on link "Shop now" at bounding box center [969, 96] width 78 height 30
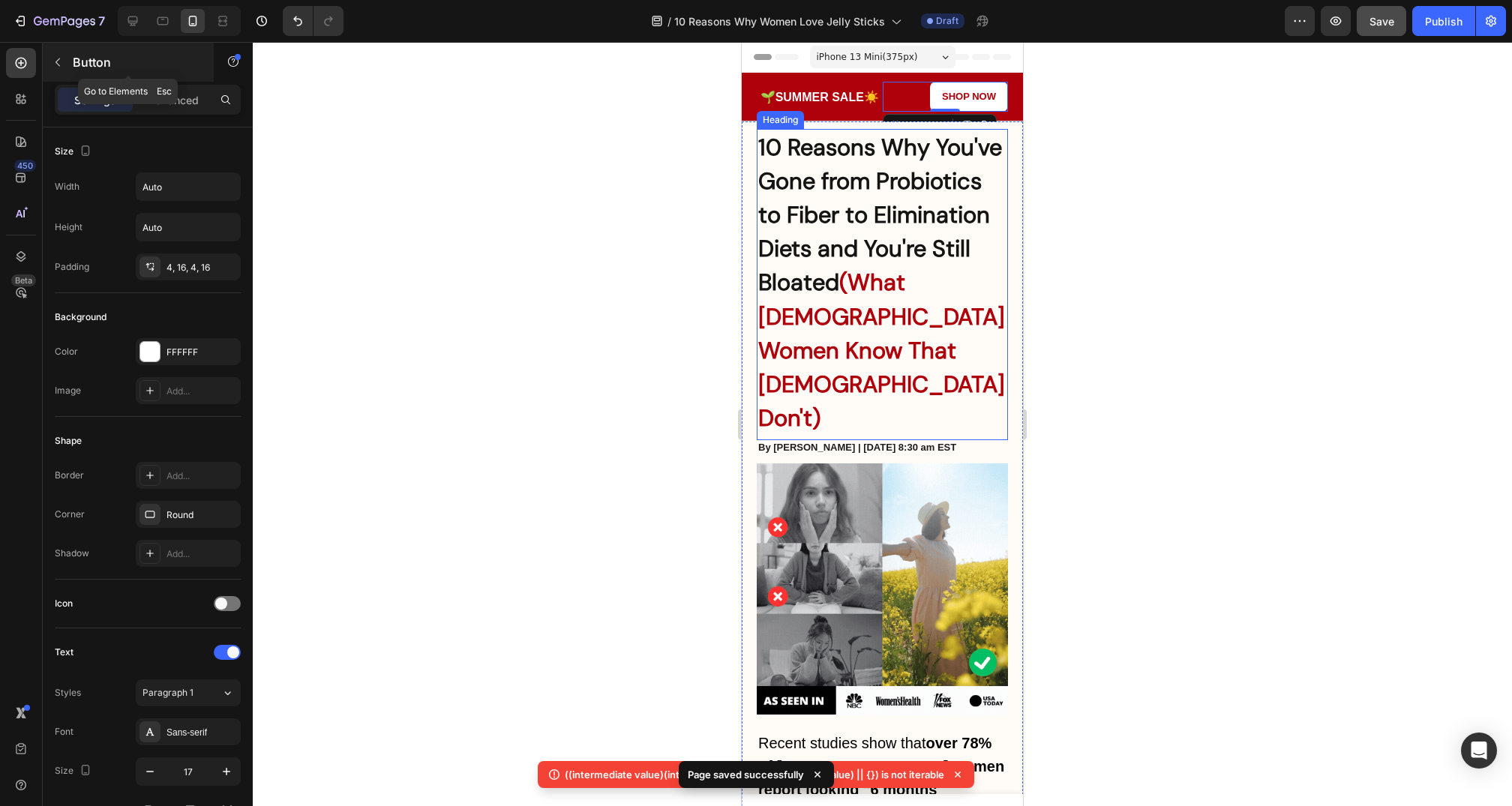
click at [64, 59] on button "button" at bounding box center [58, 62] width 24 height 24
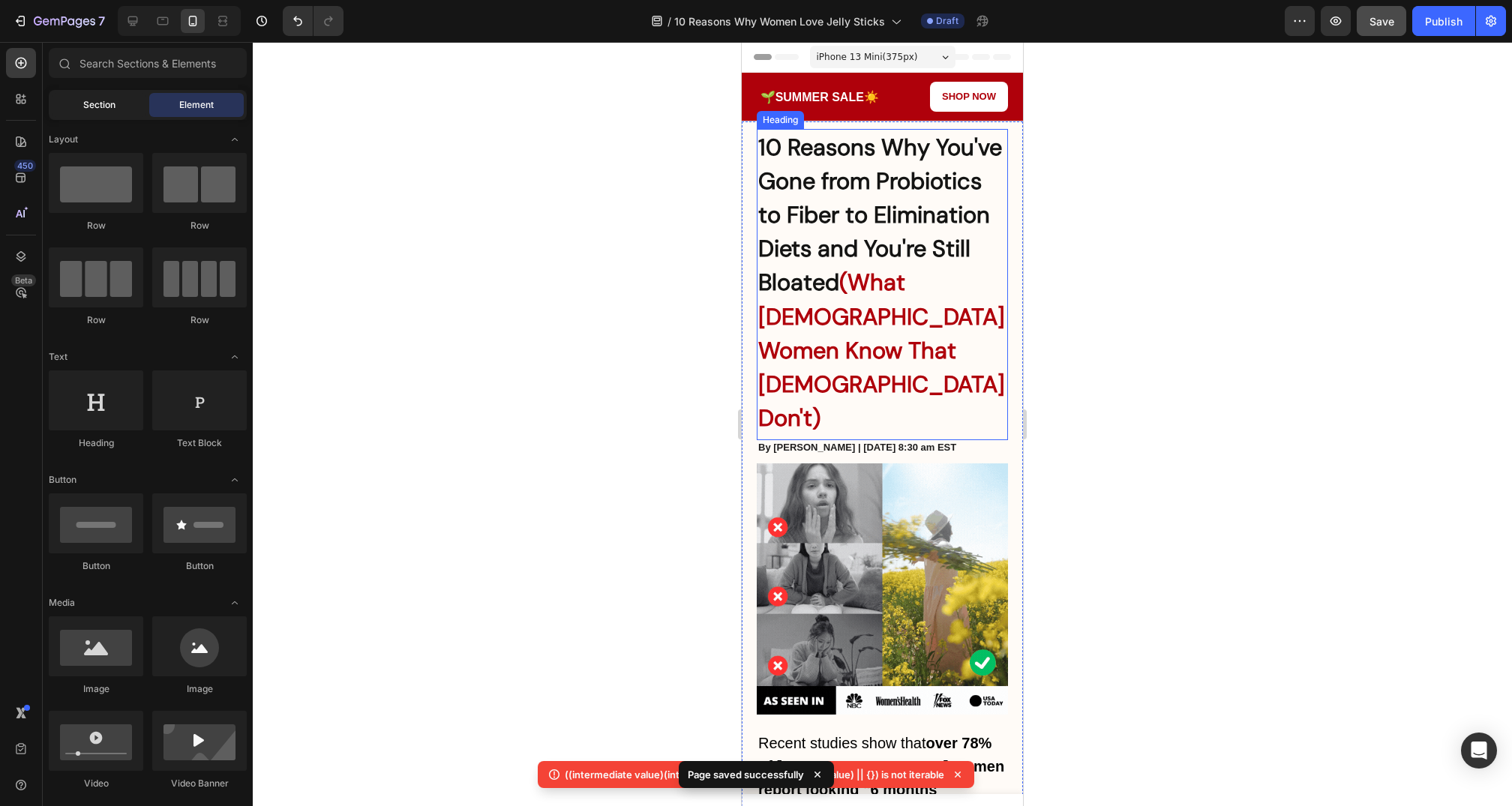
click at [73, 102] on div "Section" at bounding box center [99, 105] width 95 height 24
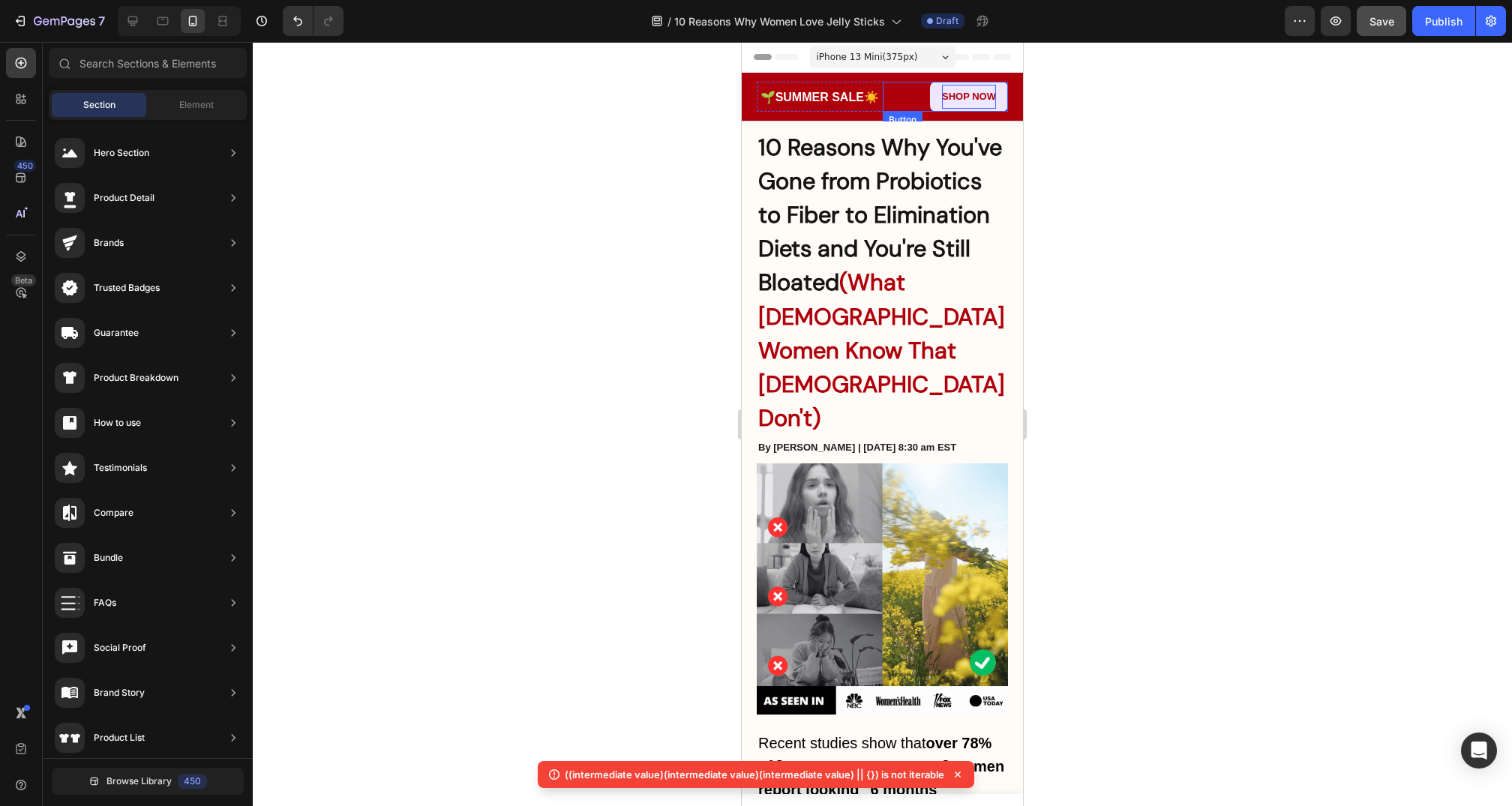
click at [943, 104] on p "Shop now" at bounding box center [969, 96] width 54 height 24
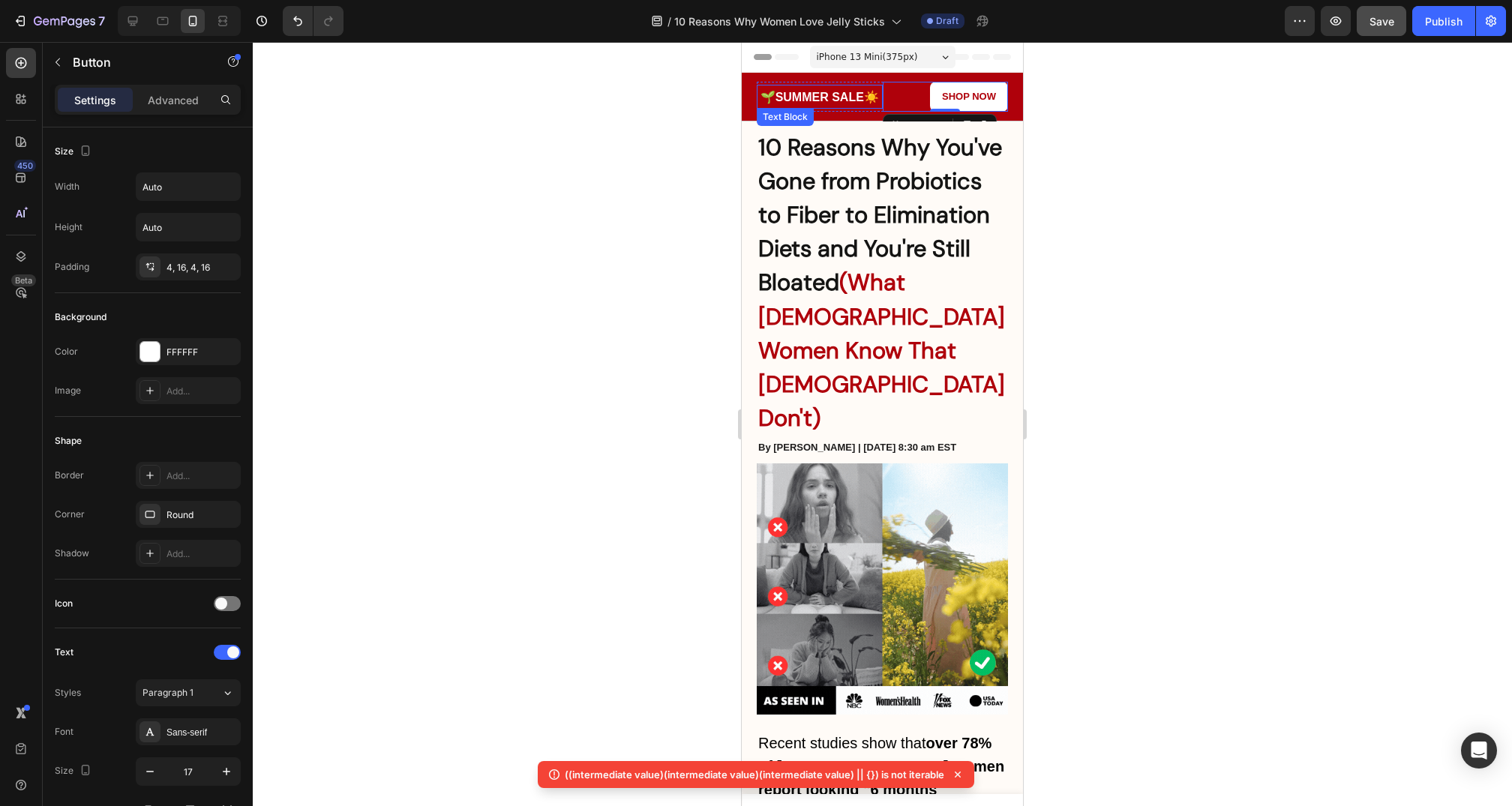
click at [800, 102] on strong "SUMMER SALE" at bounding box center [819, 96] width 89 height 13
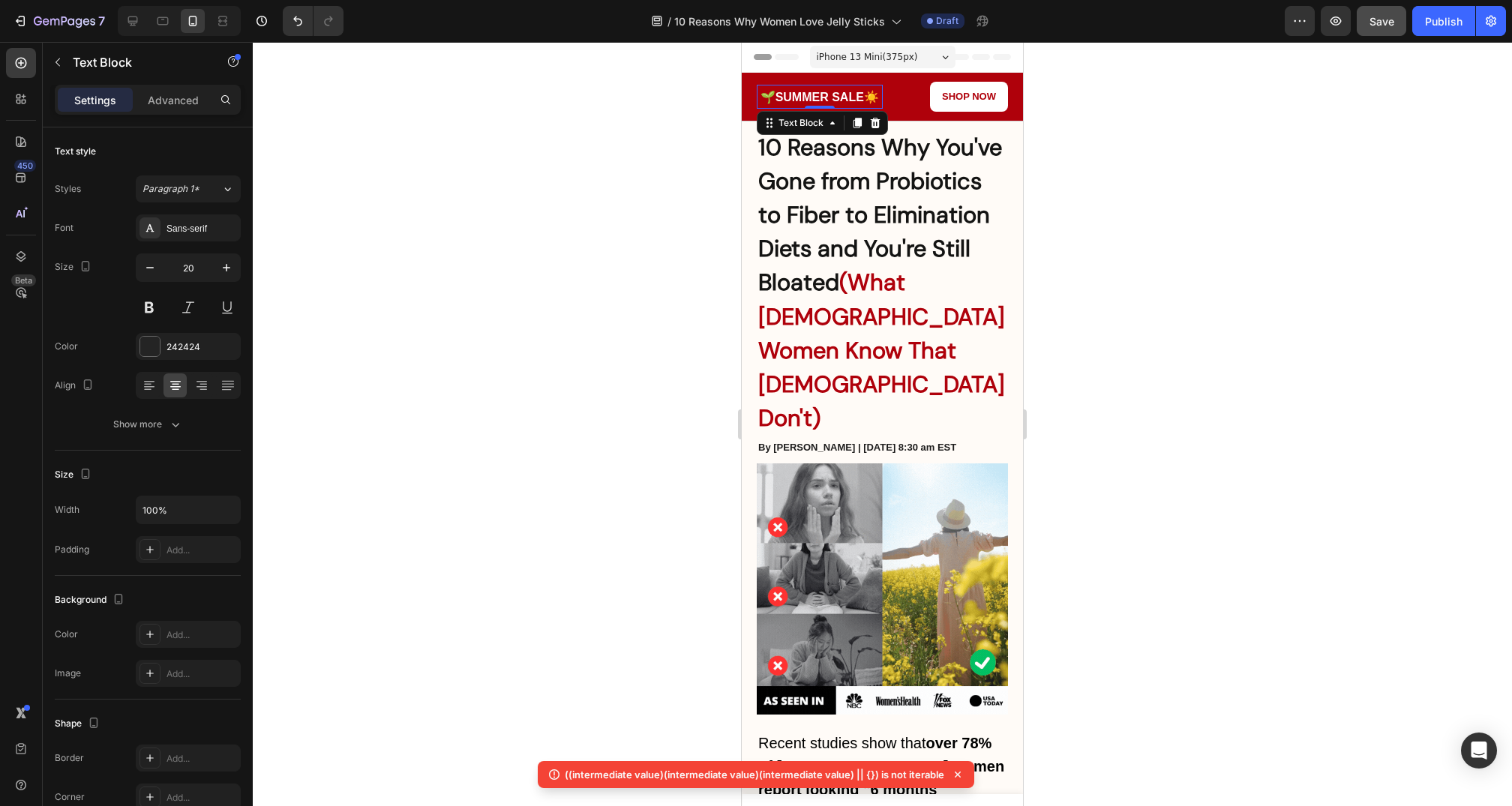
click at [815, 95] on strong "SUMMER SALE" at bounding box center [819, 96] width 89 height 13
drag, startPoint x: 829, startPoint y: 95, endPoint x: 775, endPoint y: 96, distance: 54.0
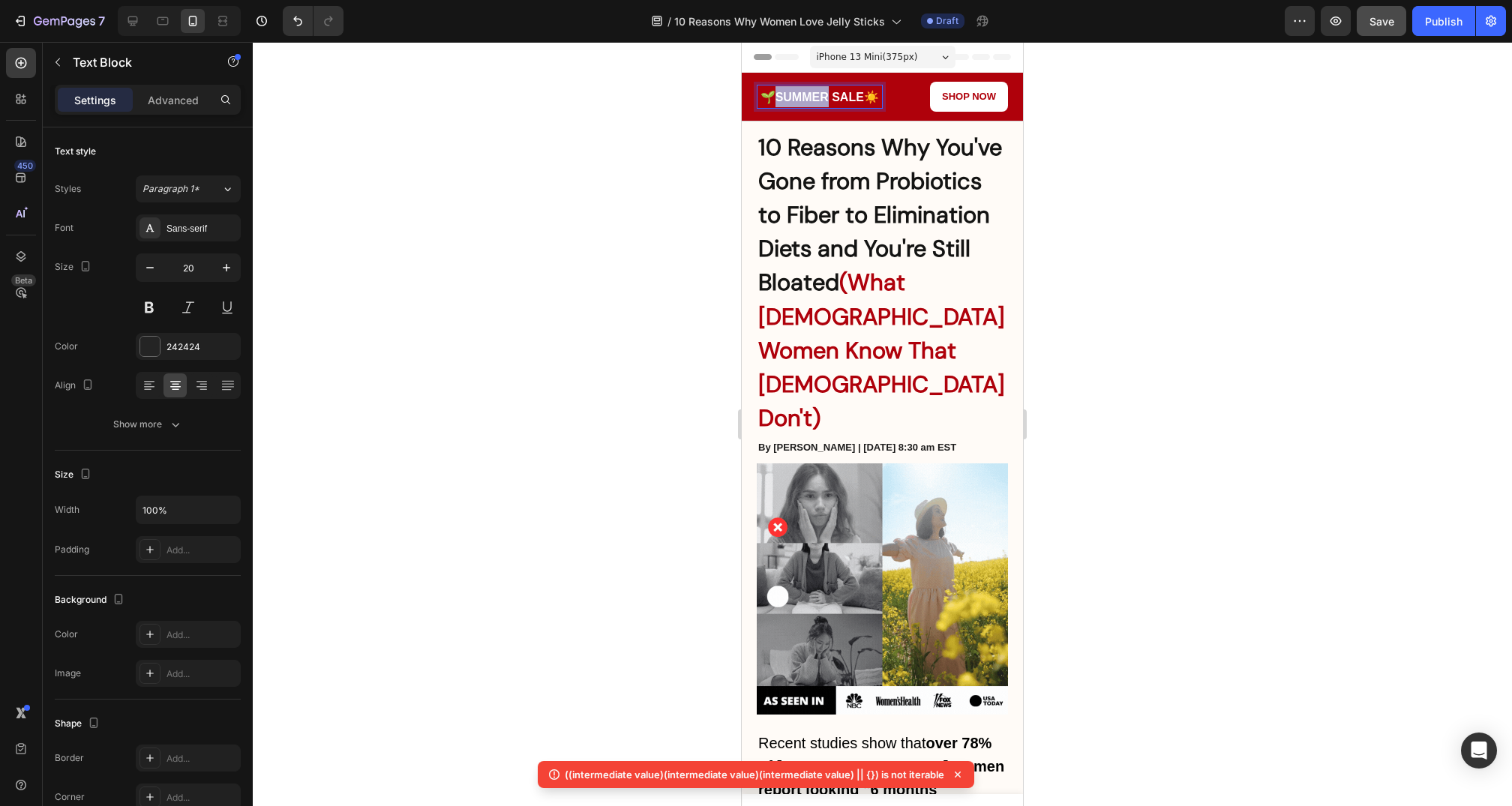
click at [775, 96] on strong "SUMMER SALE" at bounding box center [819, 96] width 89 height 13
click at [941, 99] on link "Shop now" at bounding box center [969, 96] width 78 height 30
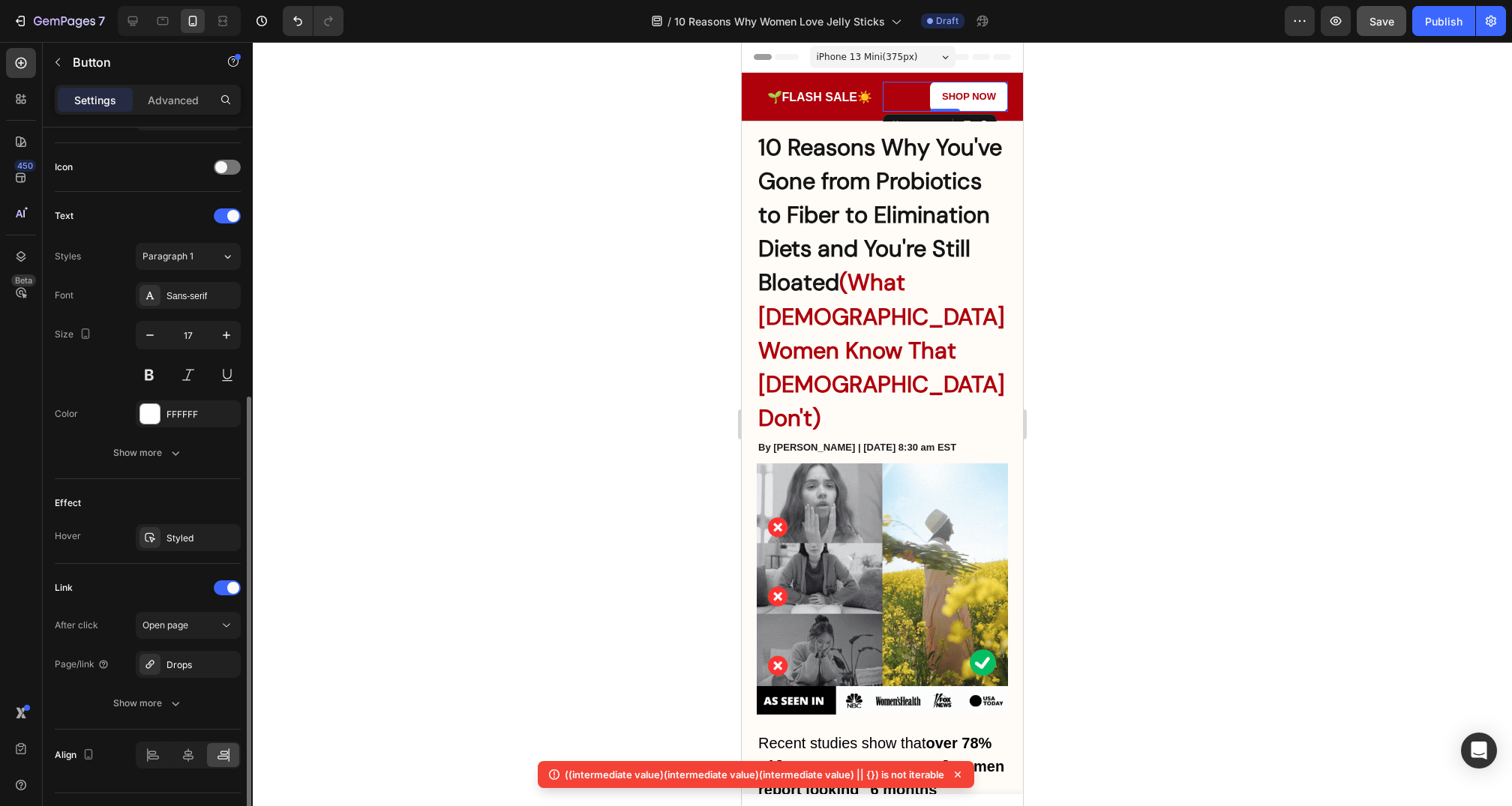
scroll to position [443, 0]
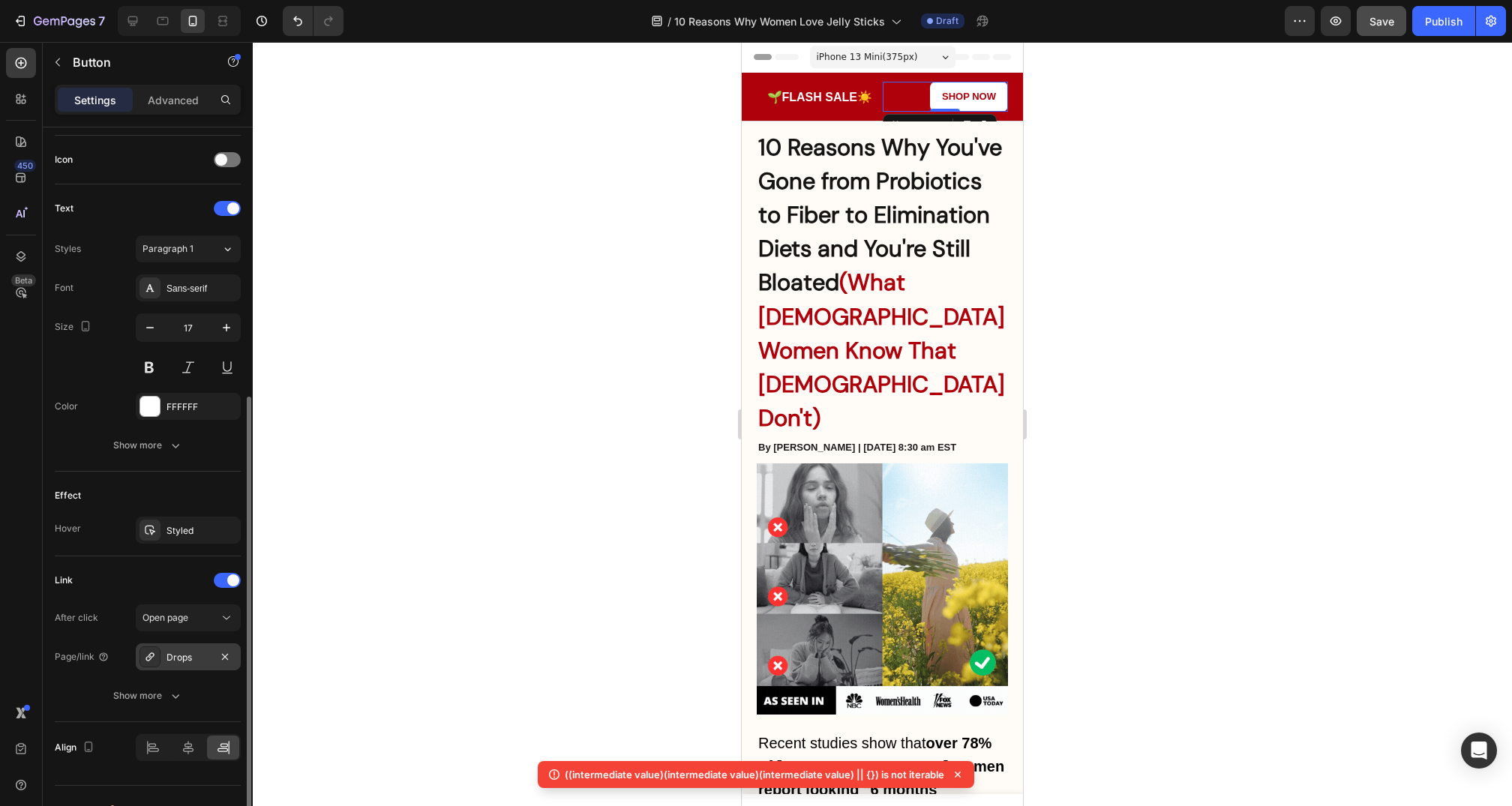
click at [189, 651] on div "Drops" at bounding box center [188, 658] width 44 height 14
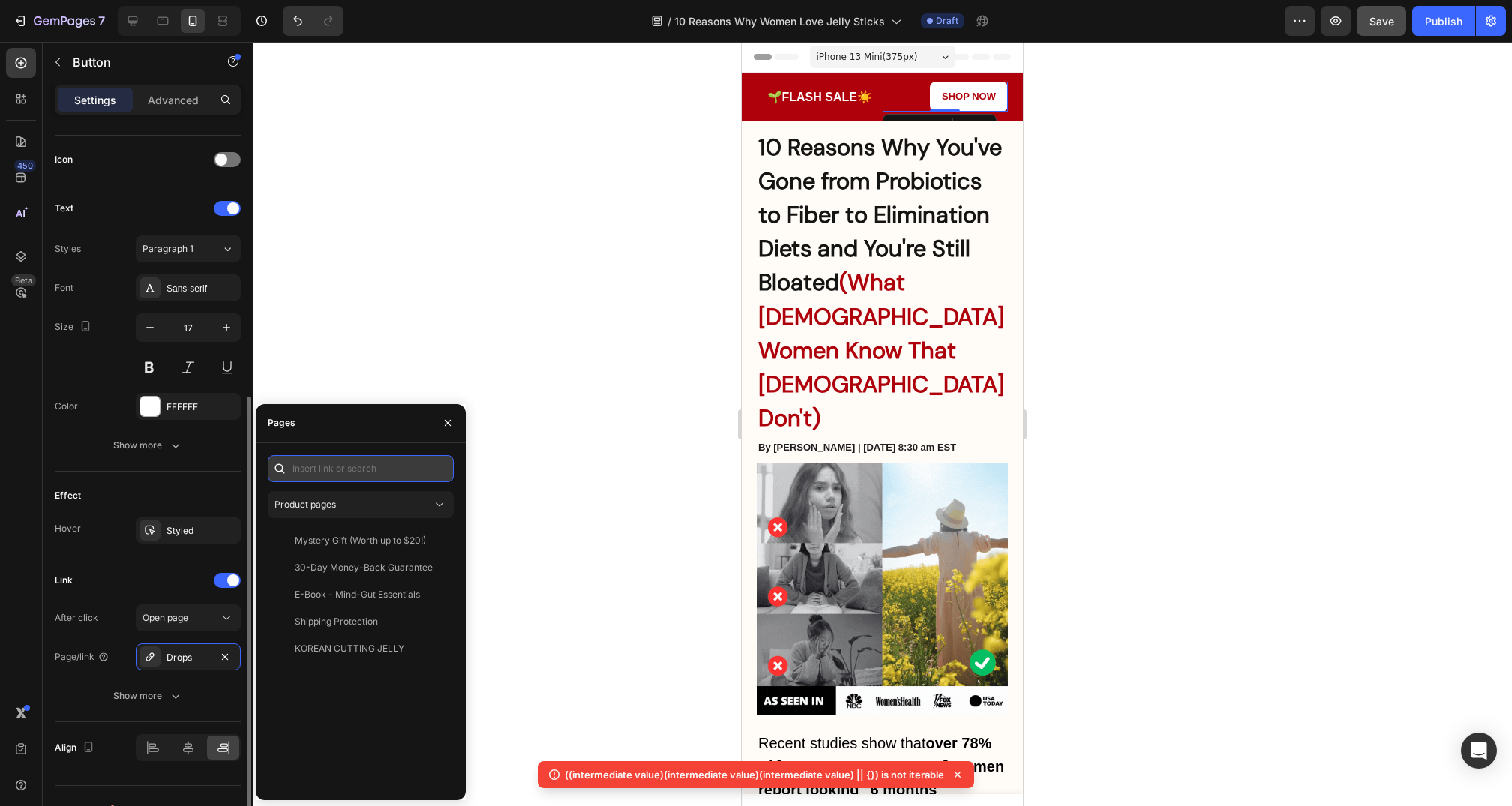
click at [355, 466] on input "text" at bounding box center [361, 468] width 186 height 27
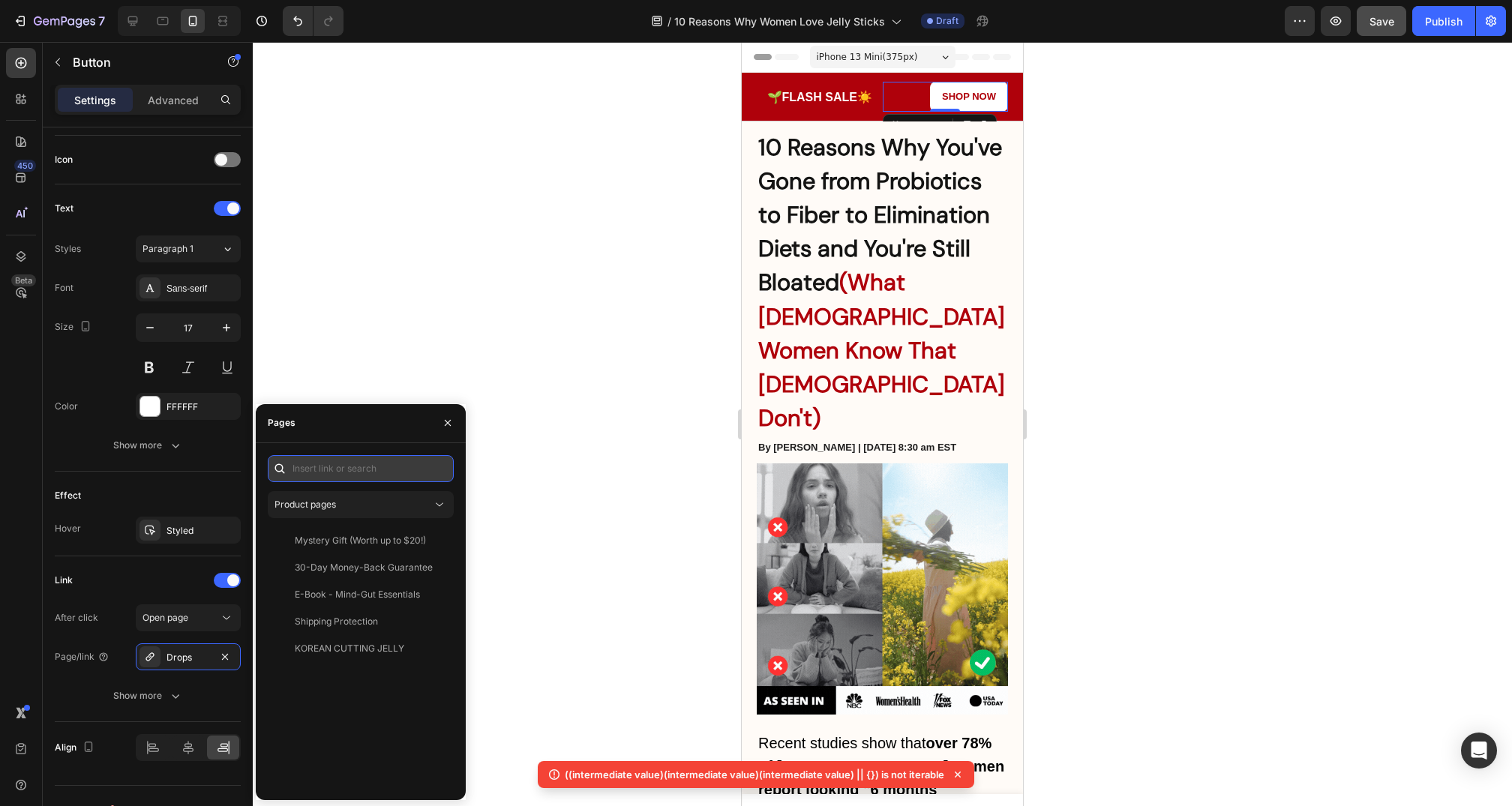
paste input "https://myvitabeauty.com/products/viral-cutting-jelly"
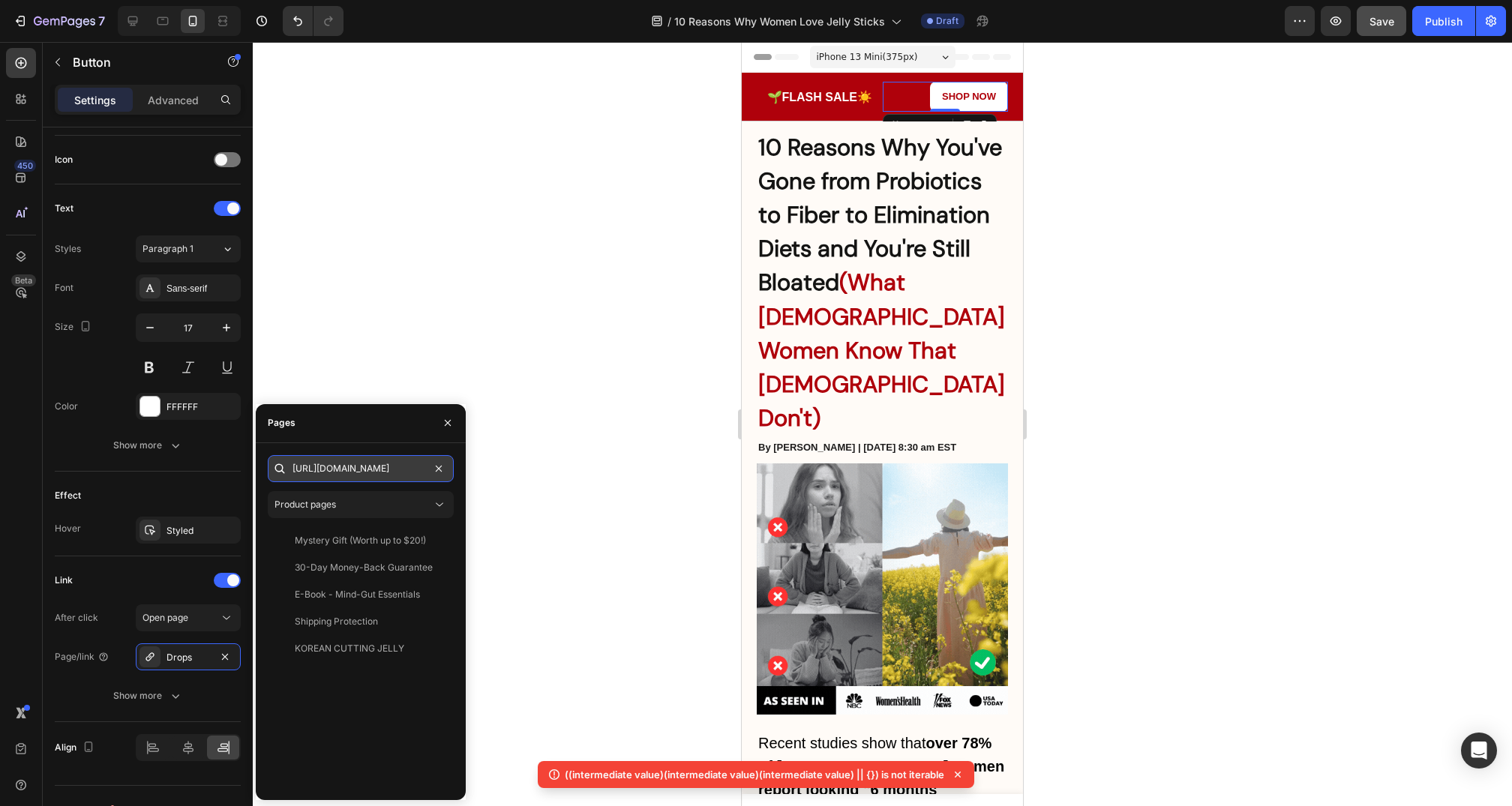
scroll to position [0, 95]
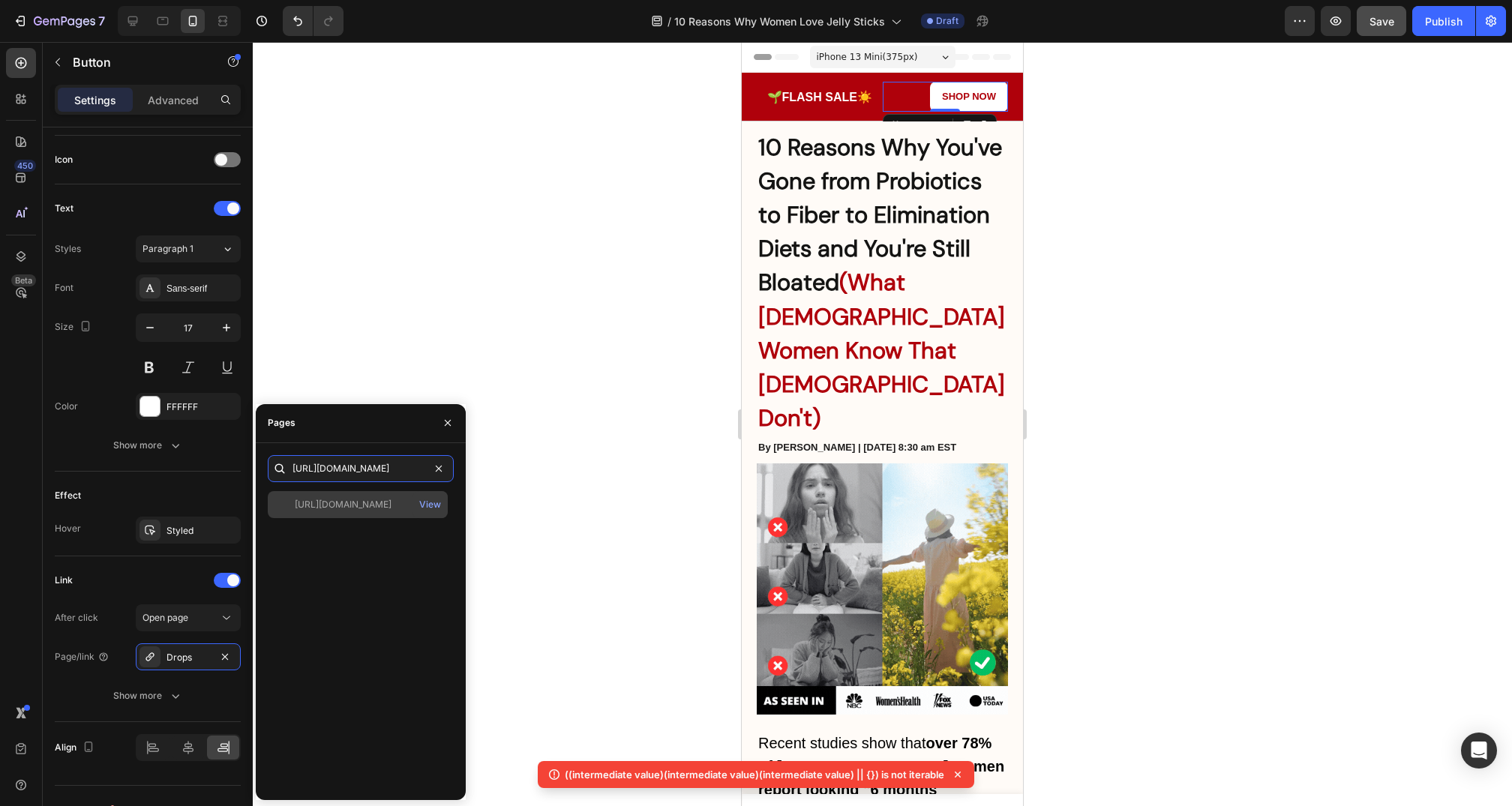
type input "https://myvitabeauty.com/products/viral-cutting-jelly"
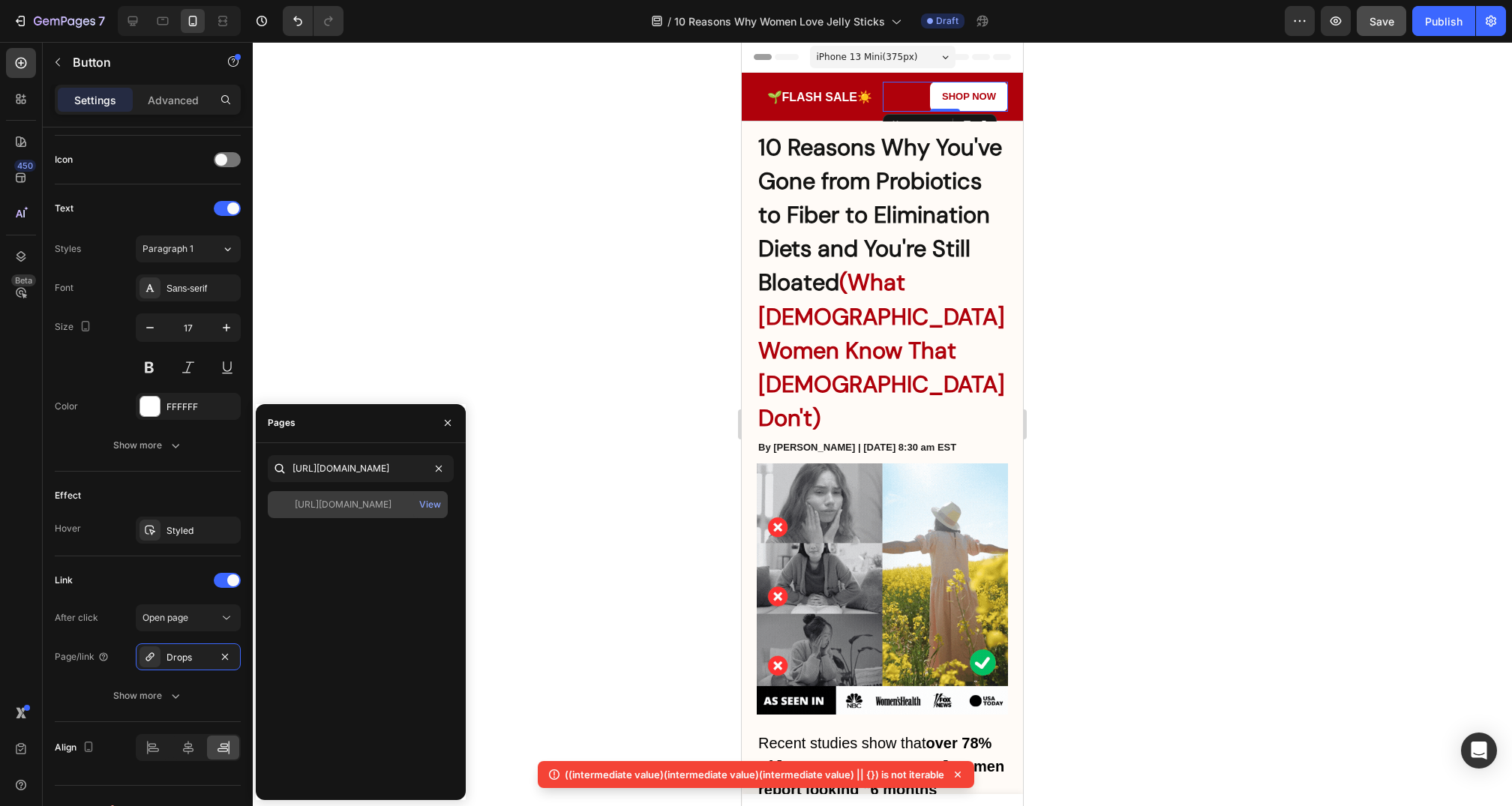
scroll to position [0, 0]
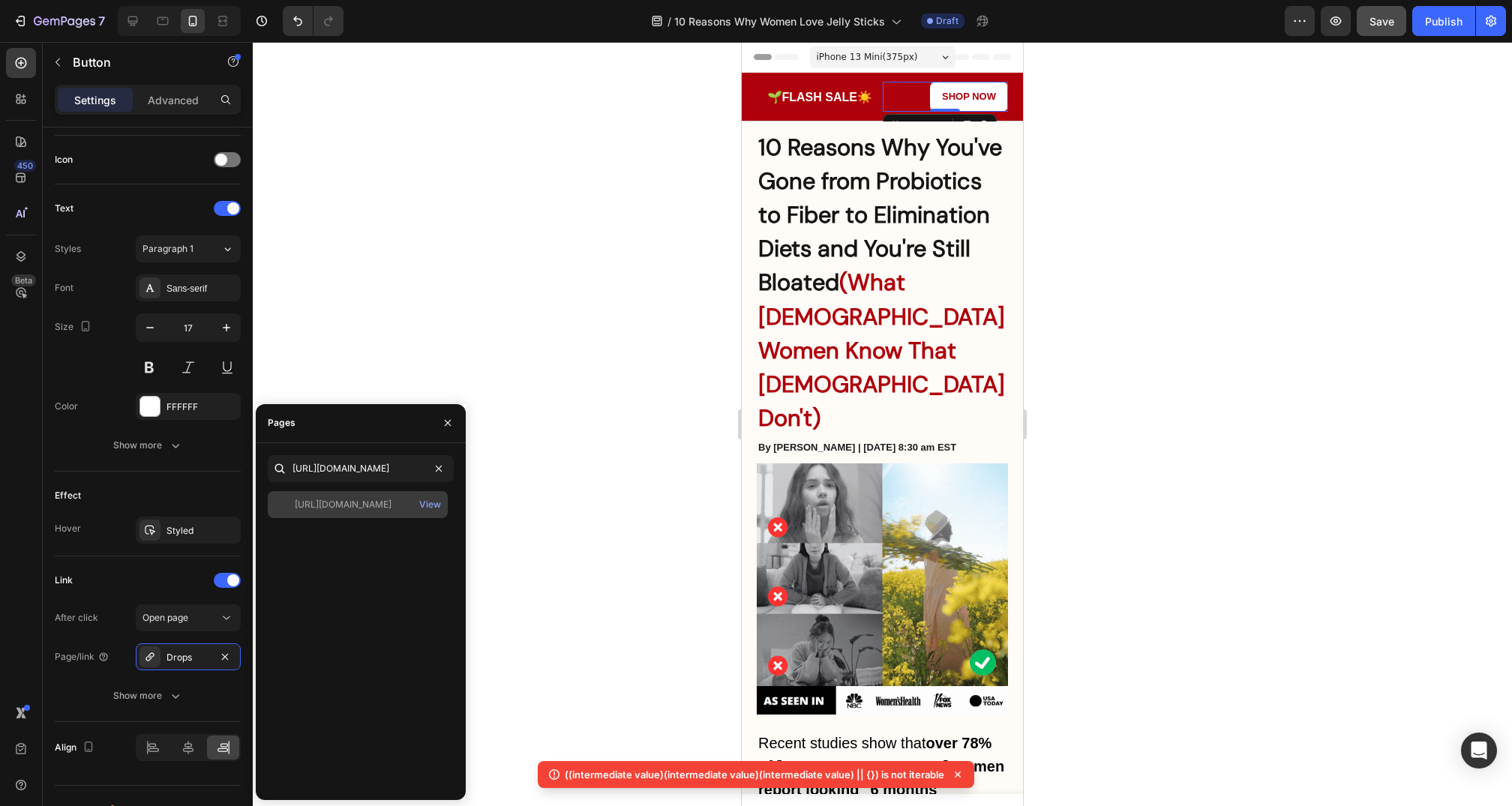
click at [379, 504] on div "https://myvitabeauty.com/products/viral-cutting-jelly" at bounding box center [343, 505] width 96 height 14
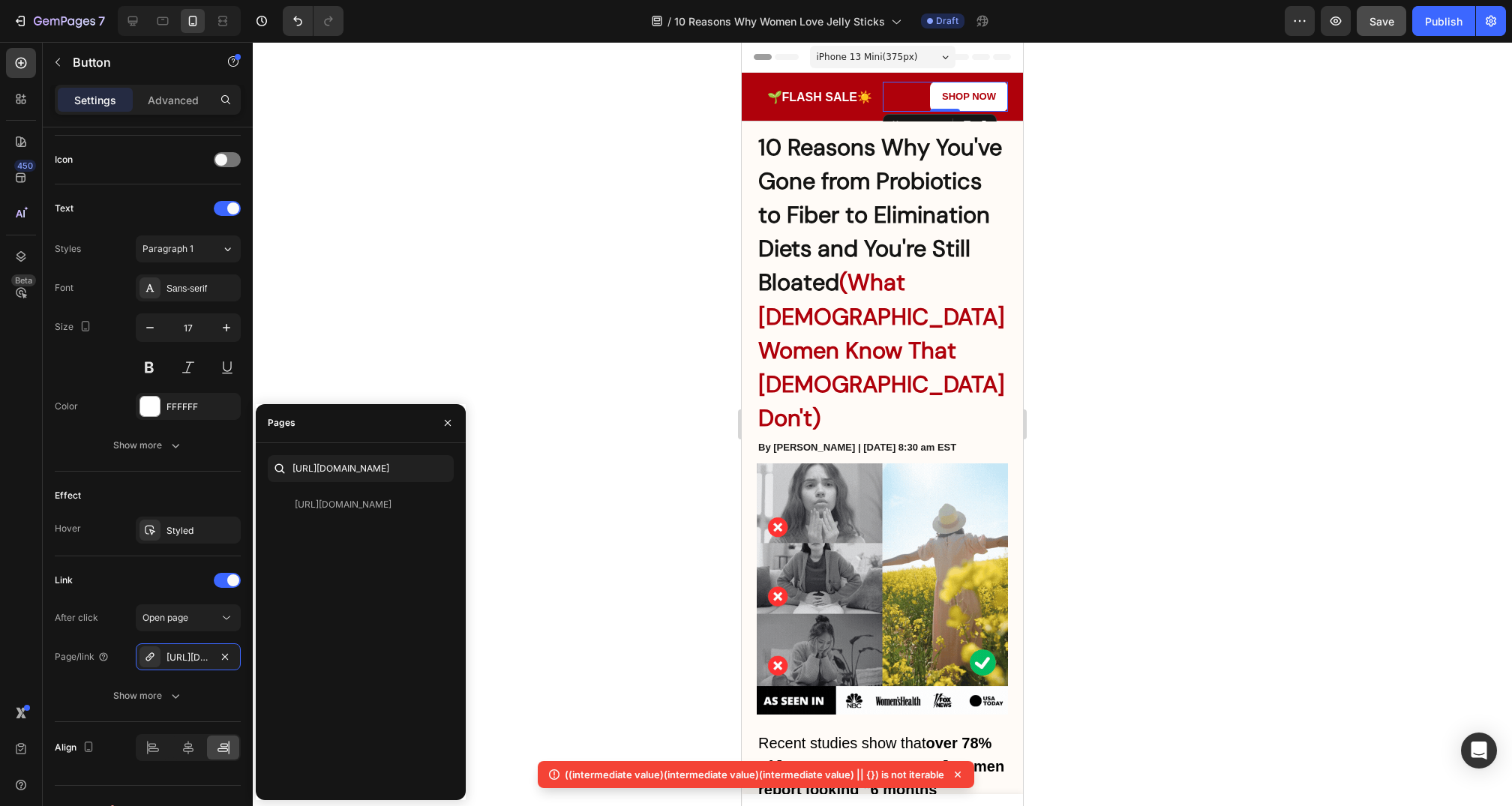
click at [563, 517] on div at bounding box center [882, 424] width 1260 height 764
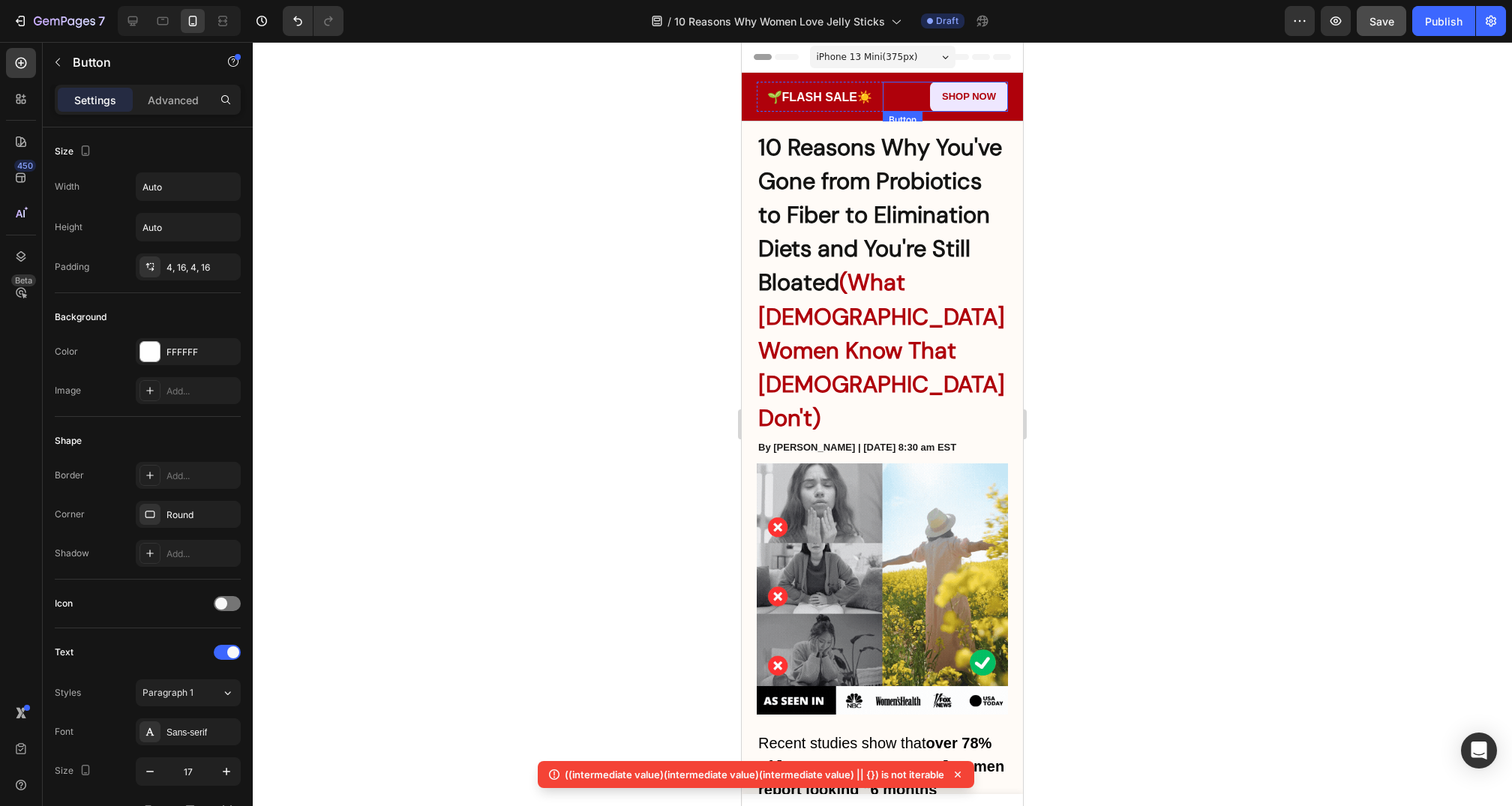
click at [942, 101] on link "Shop now" at bounding box center [969, 96] width 78 height 30
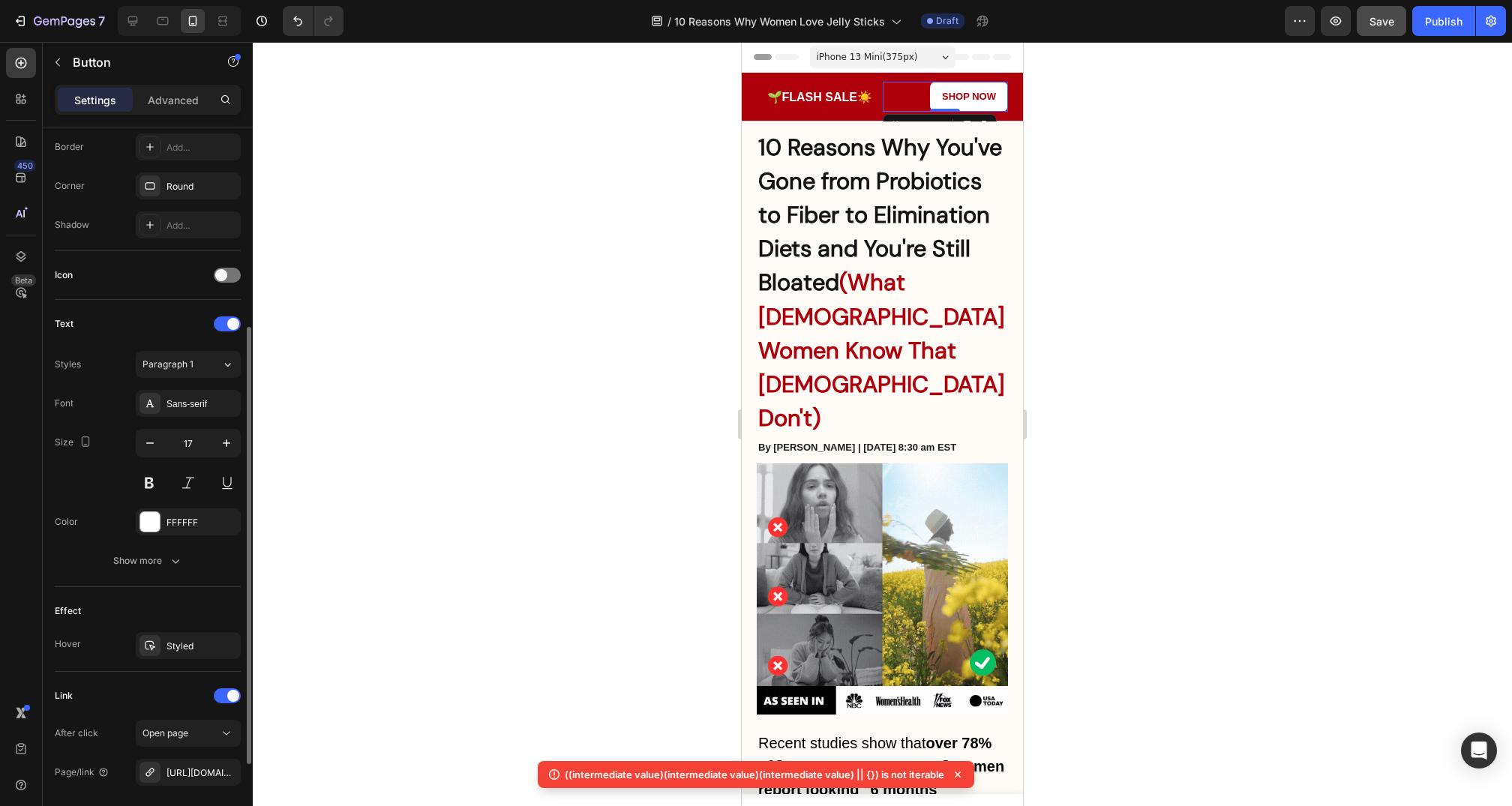
scroll to position [468, 0]
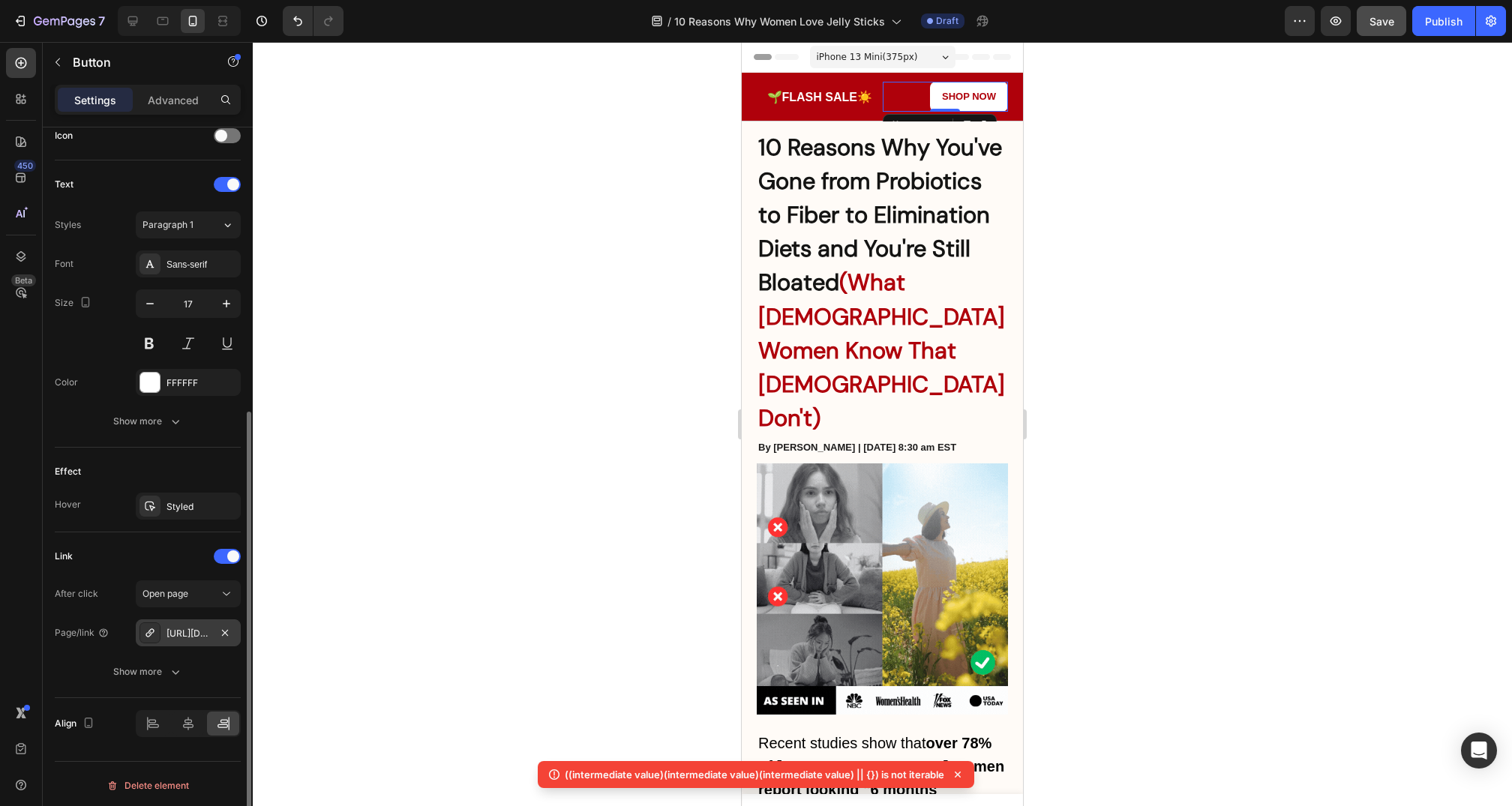
click at [200, 638] on div "https://myvitabeauty.com/viral-cutting-jelly" at bounding box center [189, 632] width 105 height 27
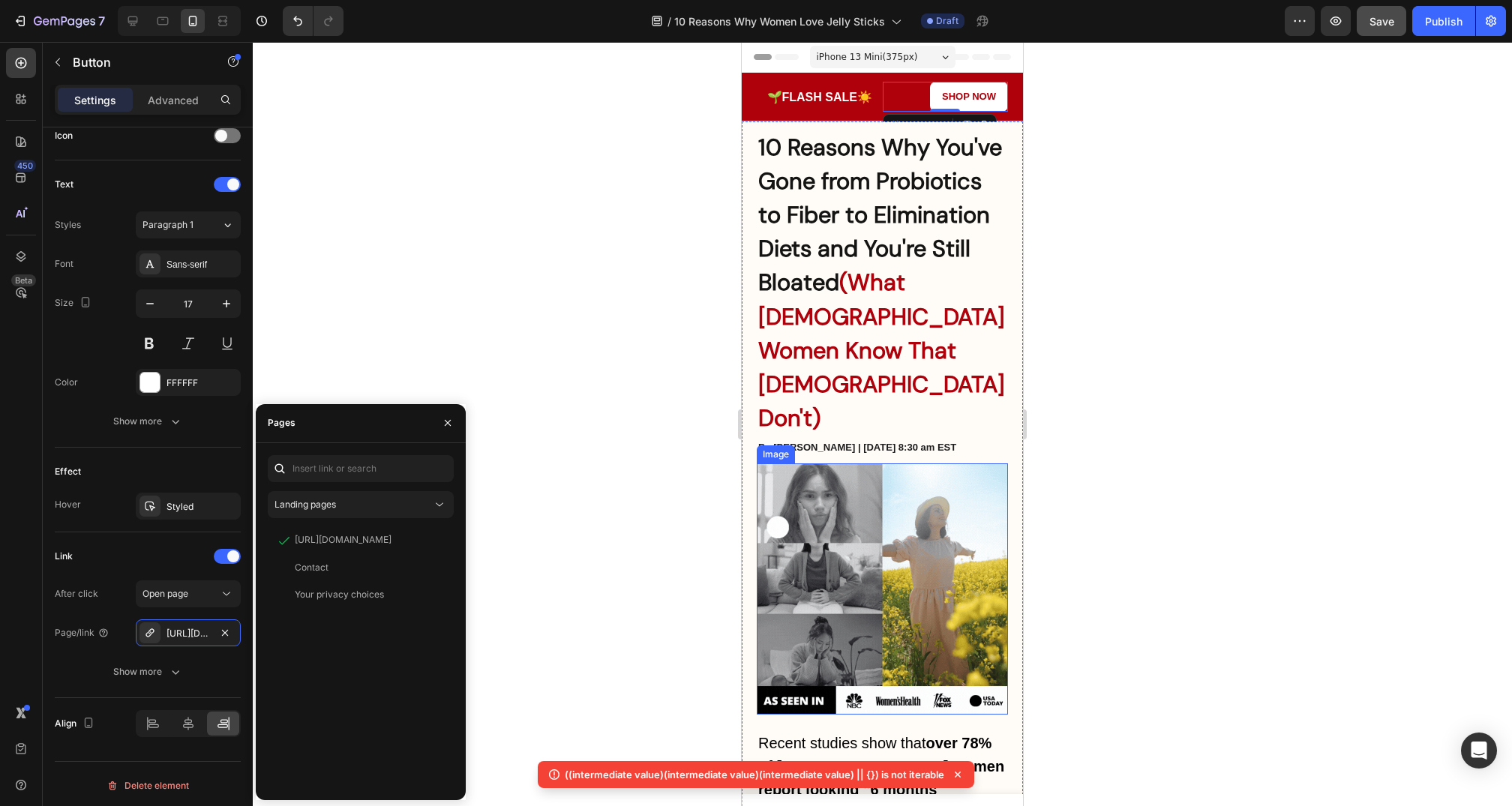
click at [803, 463] on img at bounding box center [883, 589] width 252 height 251
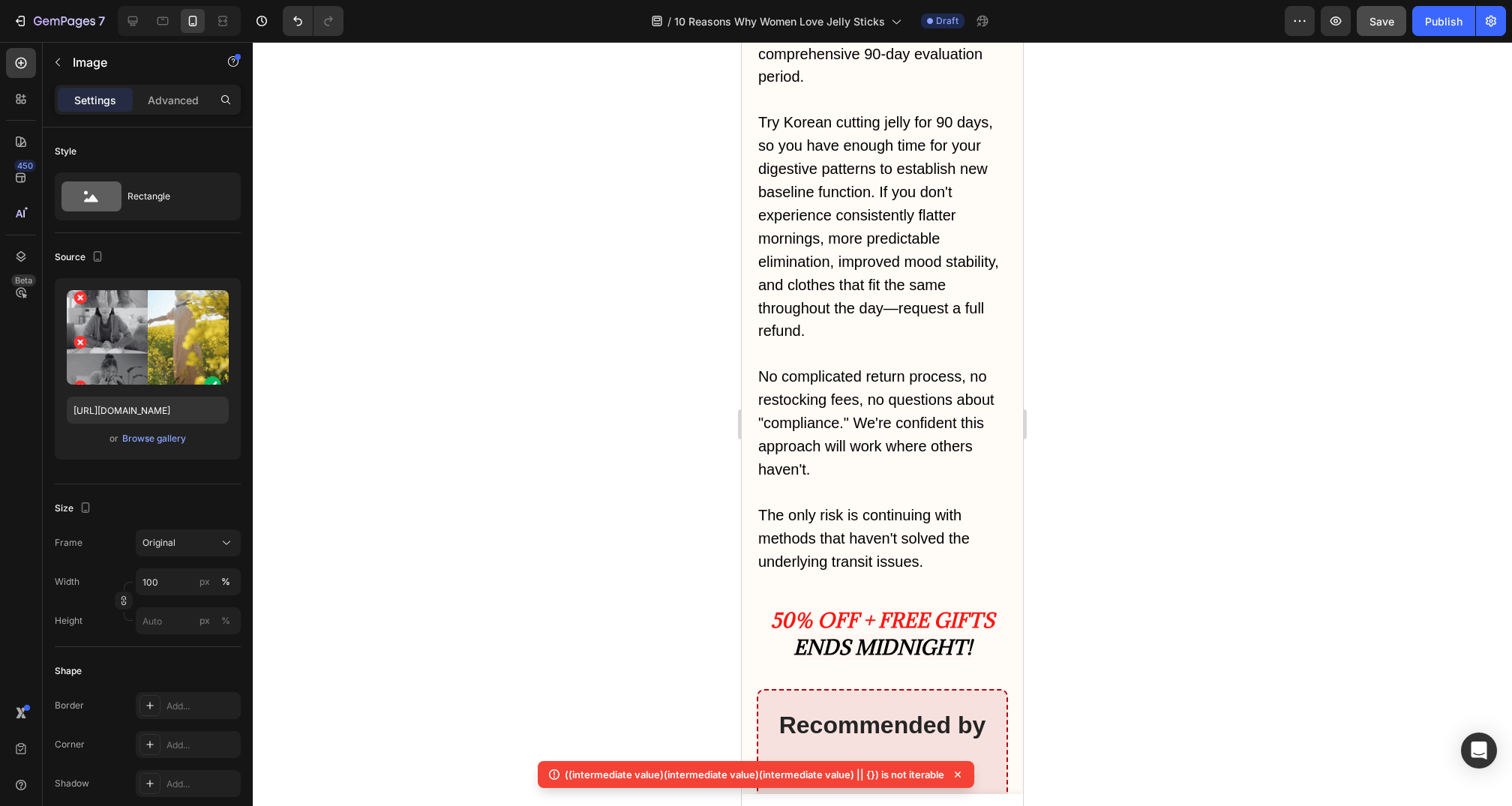
scroll to position [9709, 0]
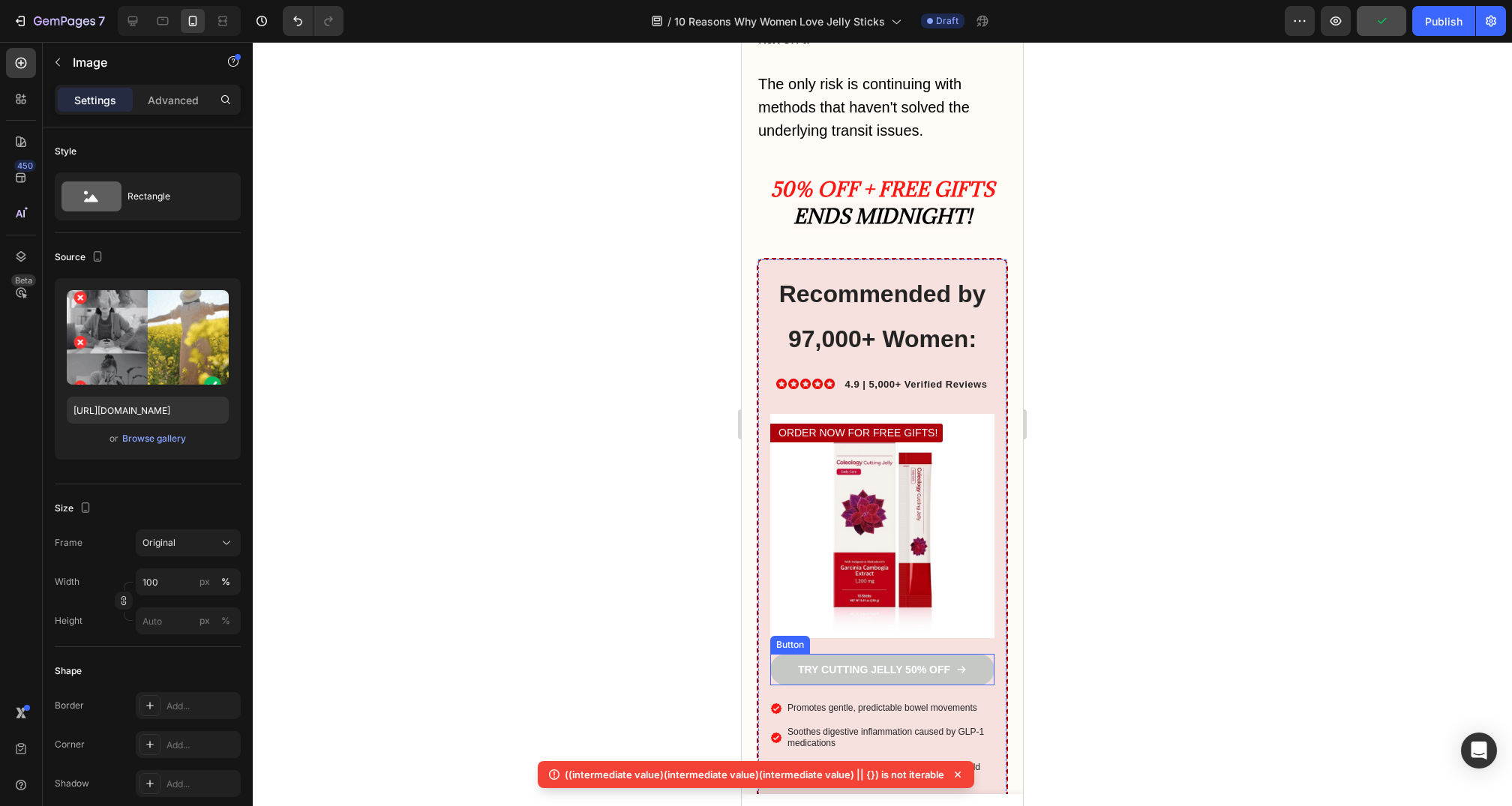
click at [971, 654] on link "TRY CUTTING JELLY 50% OFF" at bounding box center [882, 669] width 224 height 32
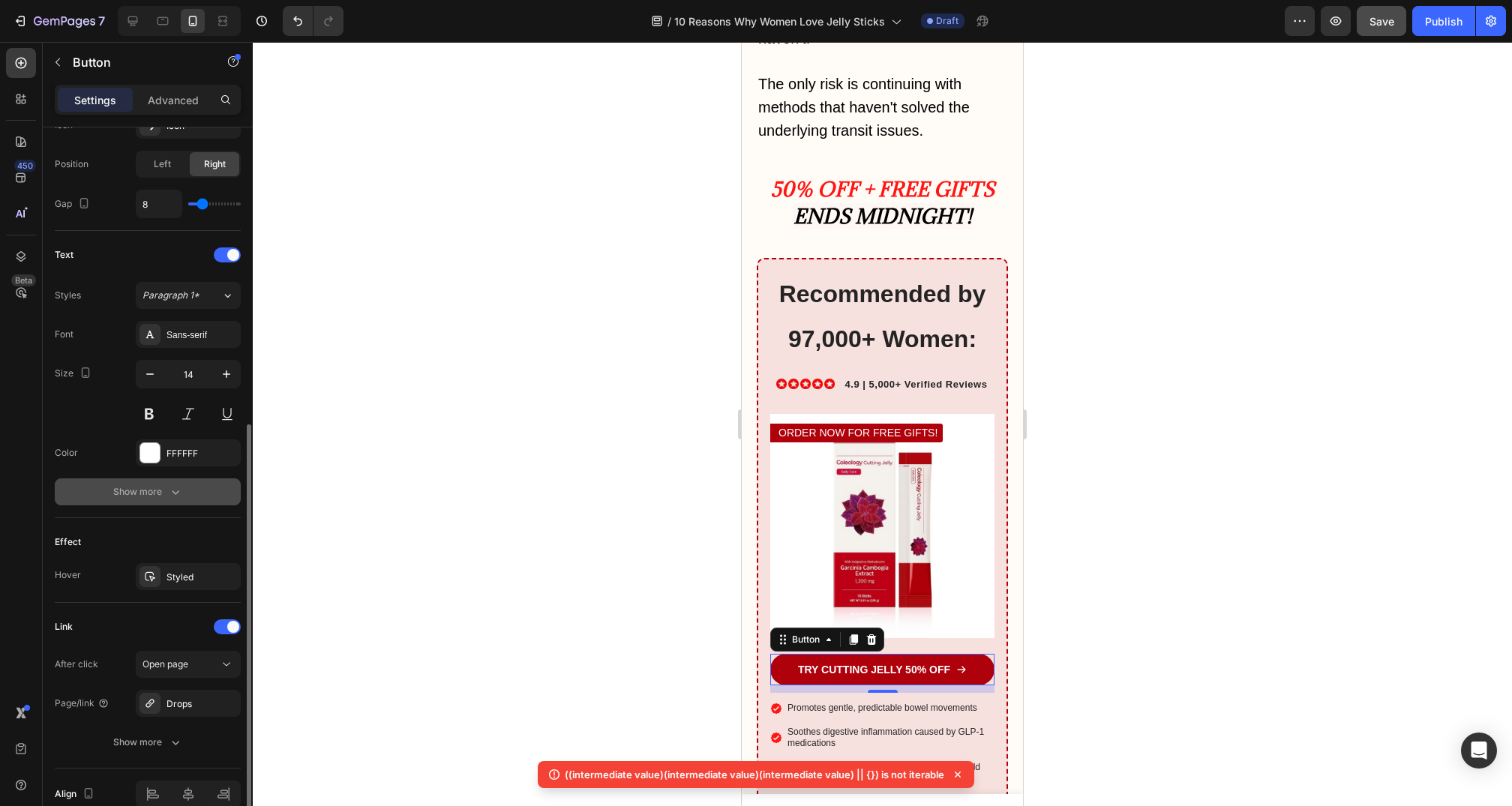
scroll to position [524, 0]
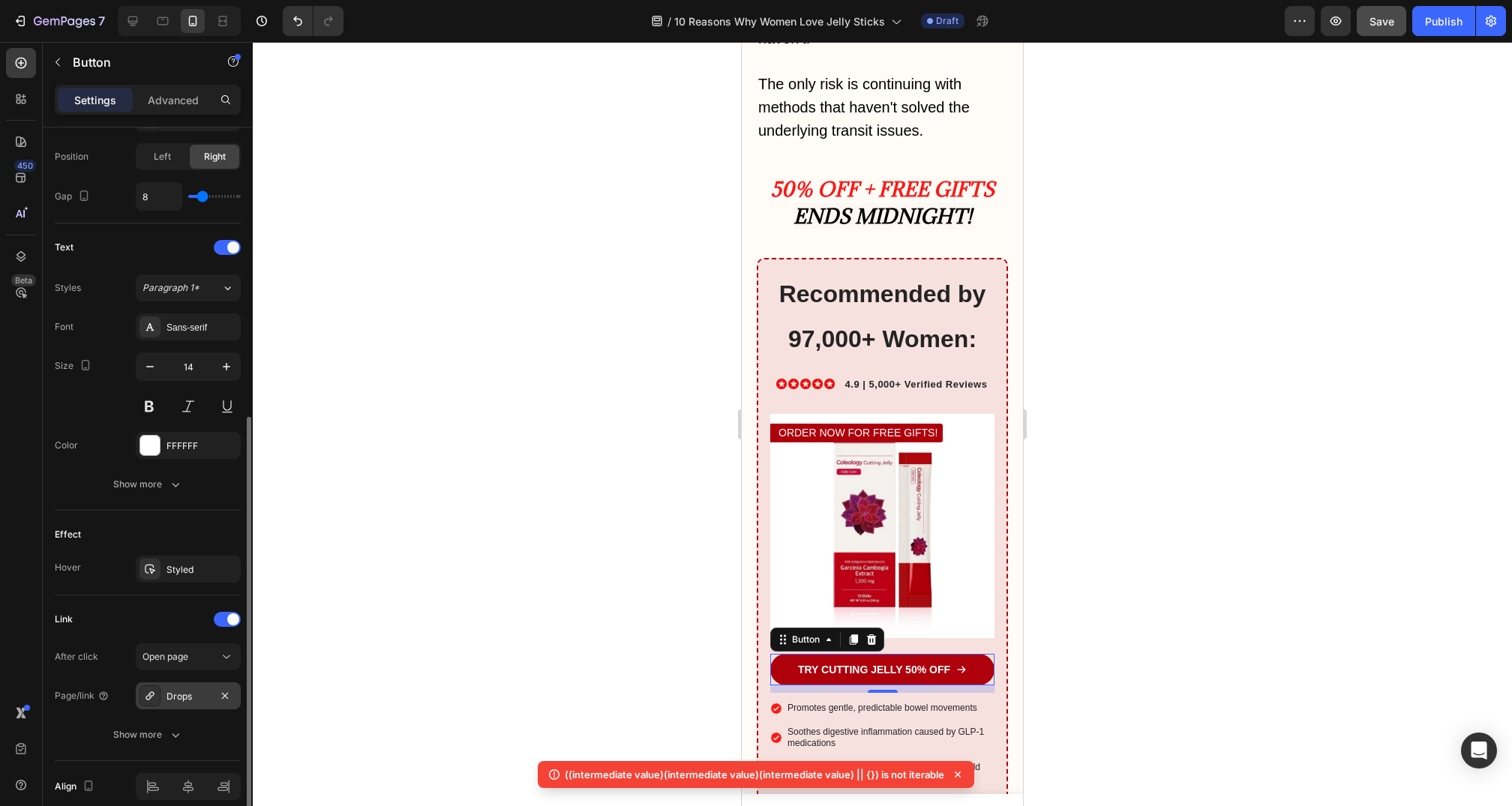
click at [188, 690] on div "Drops" at bounding box center [188, 697] width 44 height 14
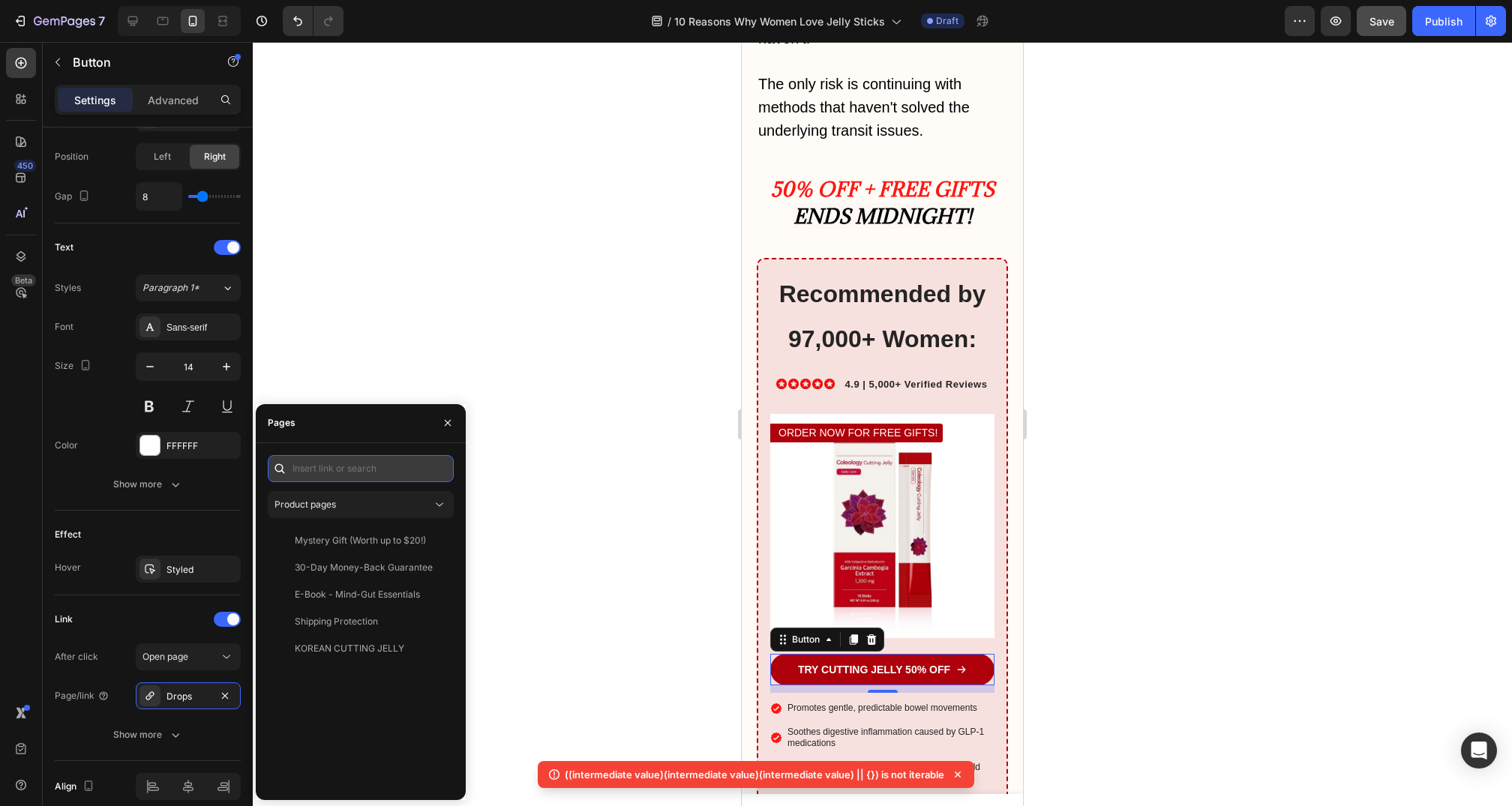
click at [418, 468] on input "text" at bounding box center [361, 468] width 186 height 27
paste input "https://myvitabeauty.com/products/viral-cutting-jelly"
type input "https://myvitabeauty.com/products/viral-cutting-jelly"
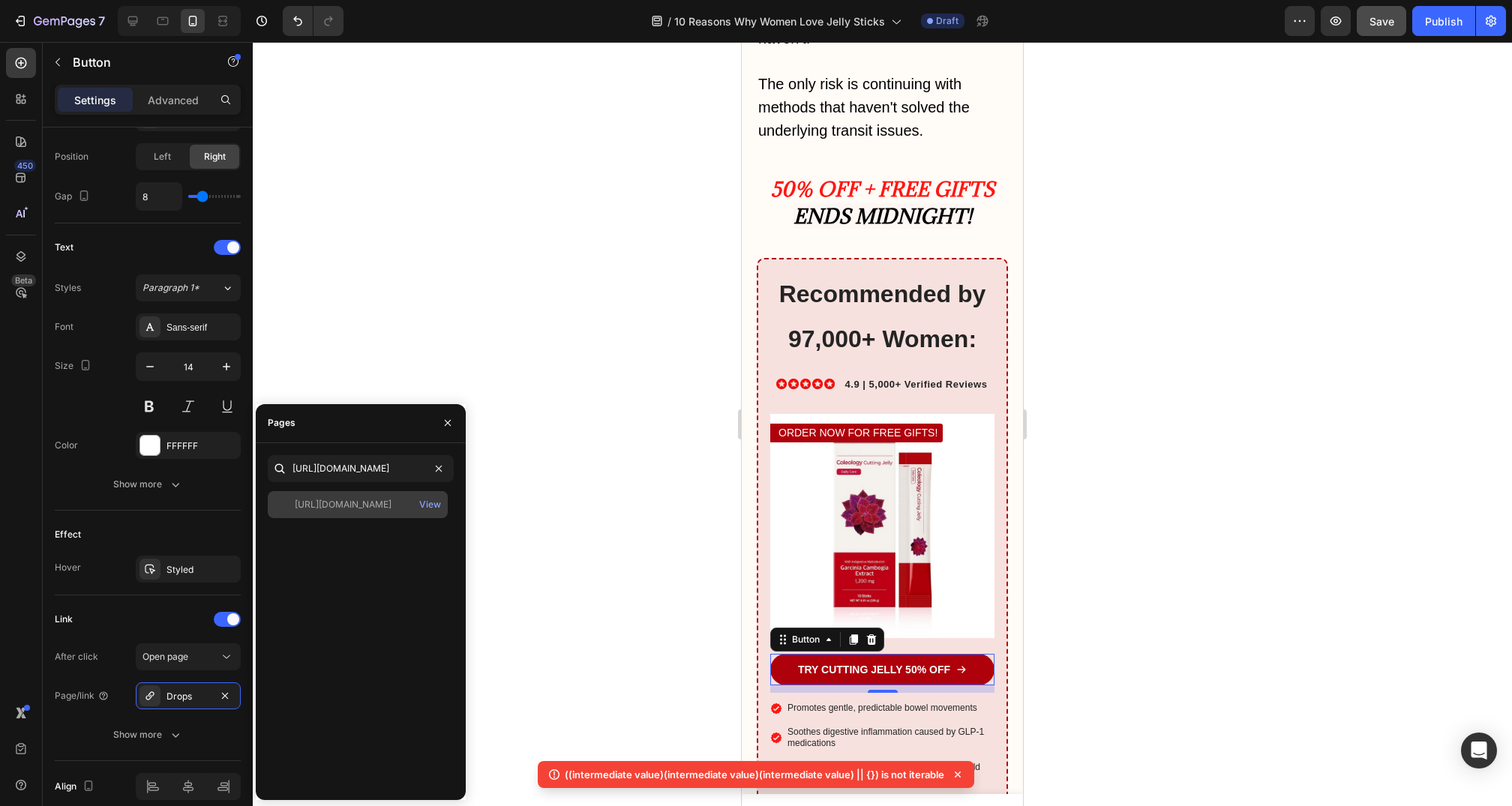
scroll to position [0, 0]
click at [382, 505] on div "https://myvitabeauty.com/products/viral-cutting-jelly" at bounding box center [343, 505] width 96 height 14
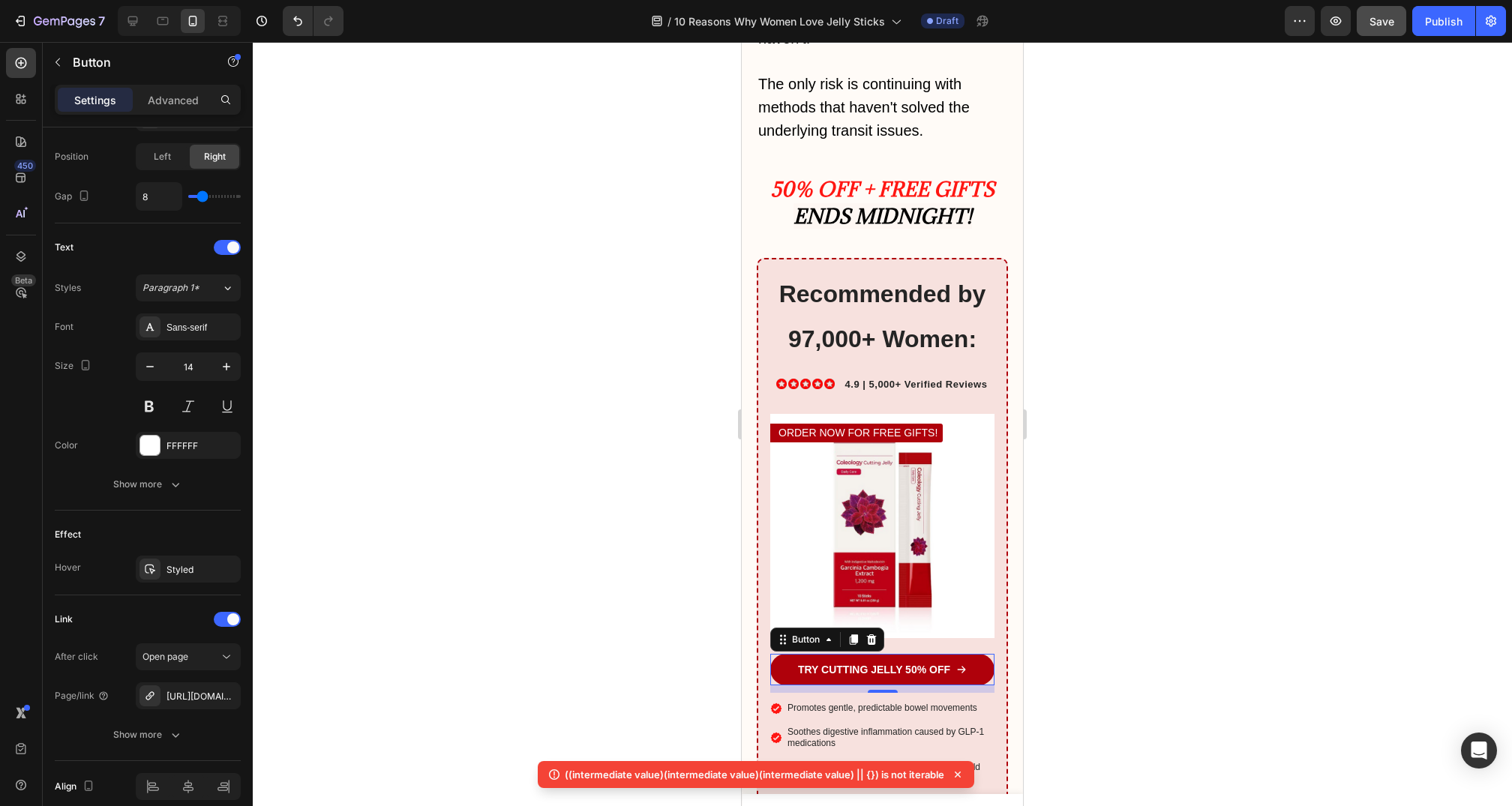
click at [572, 474] on div at bounding box center [882, 424] width 1260 height 764
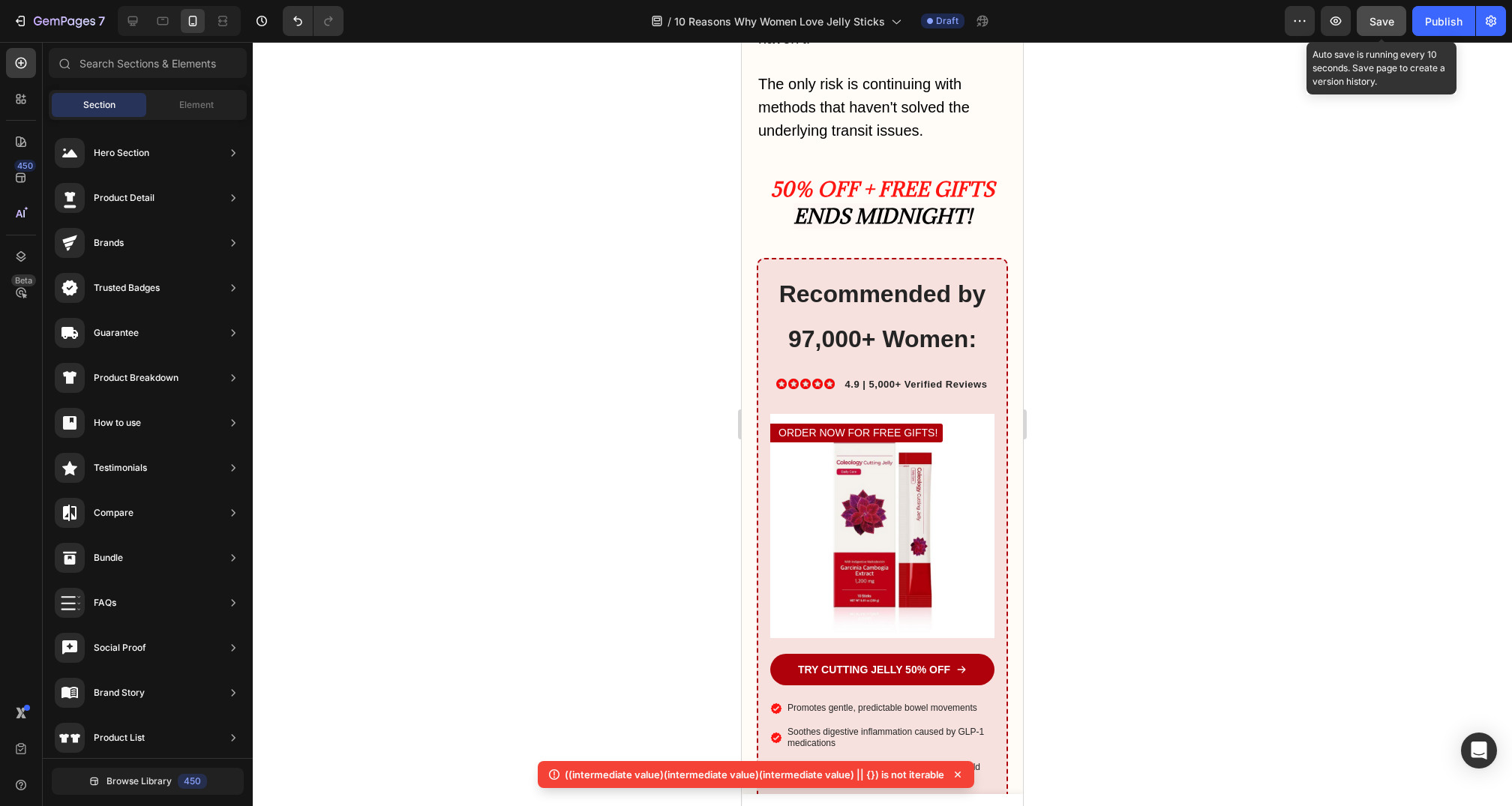
click at [1386, 34] on button "Save" at bounding box center [1381, 21] width 49 height 30
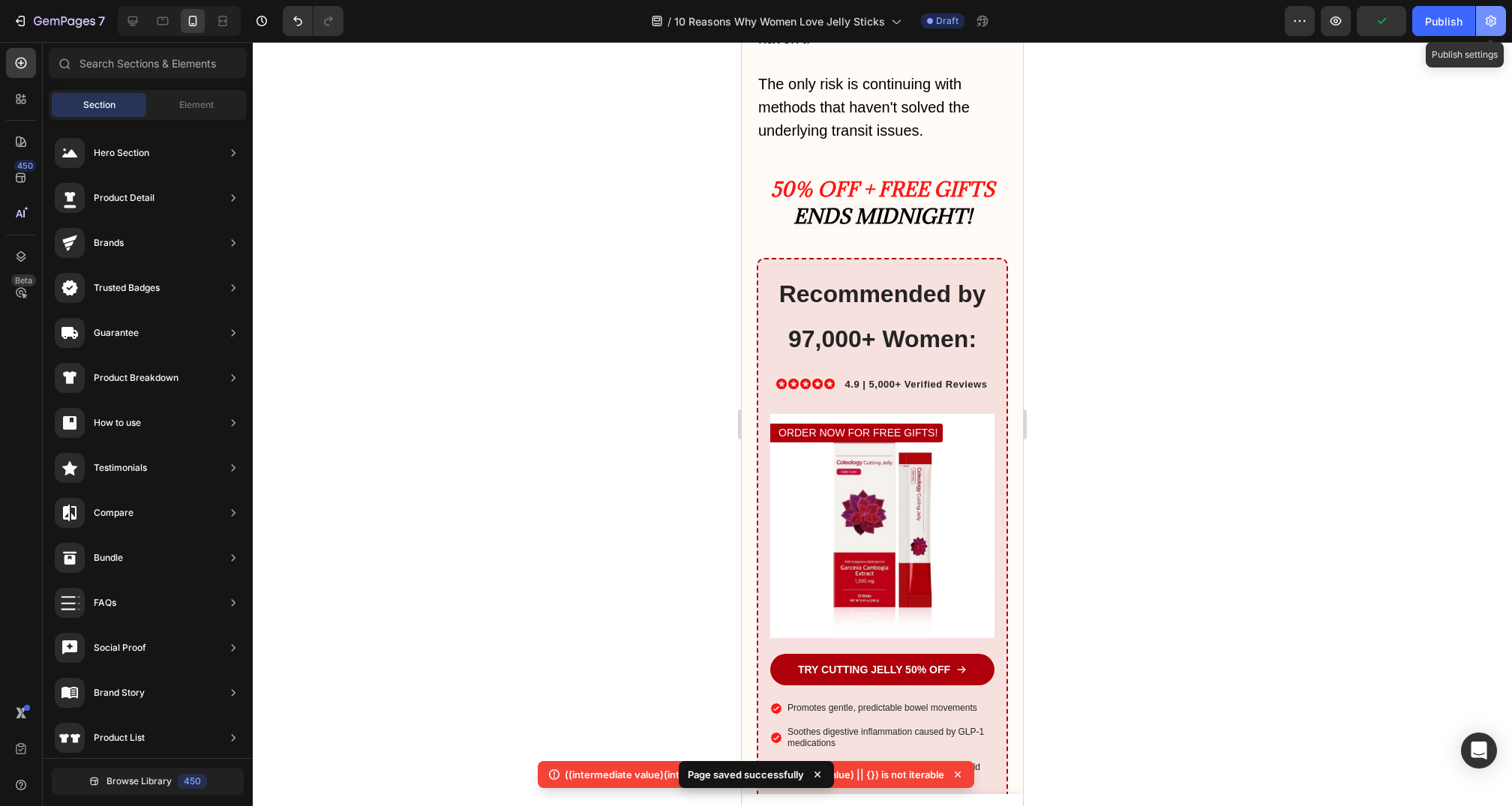
click at [1500, 20] on button "button" at bounding box center [1491, 21] width 30 height 30
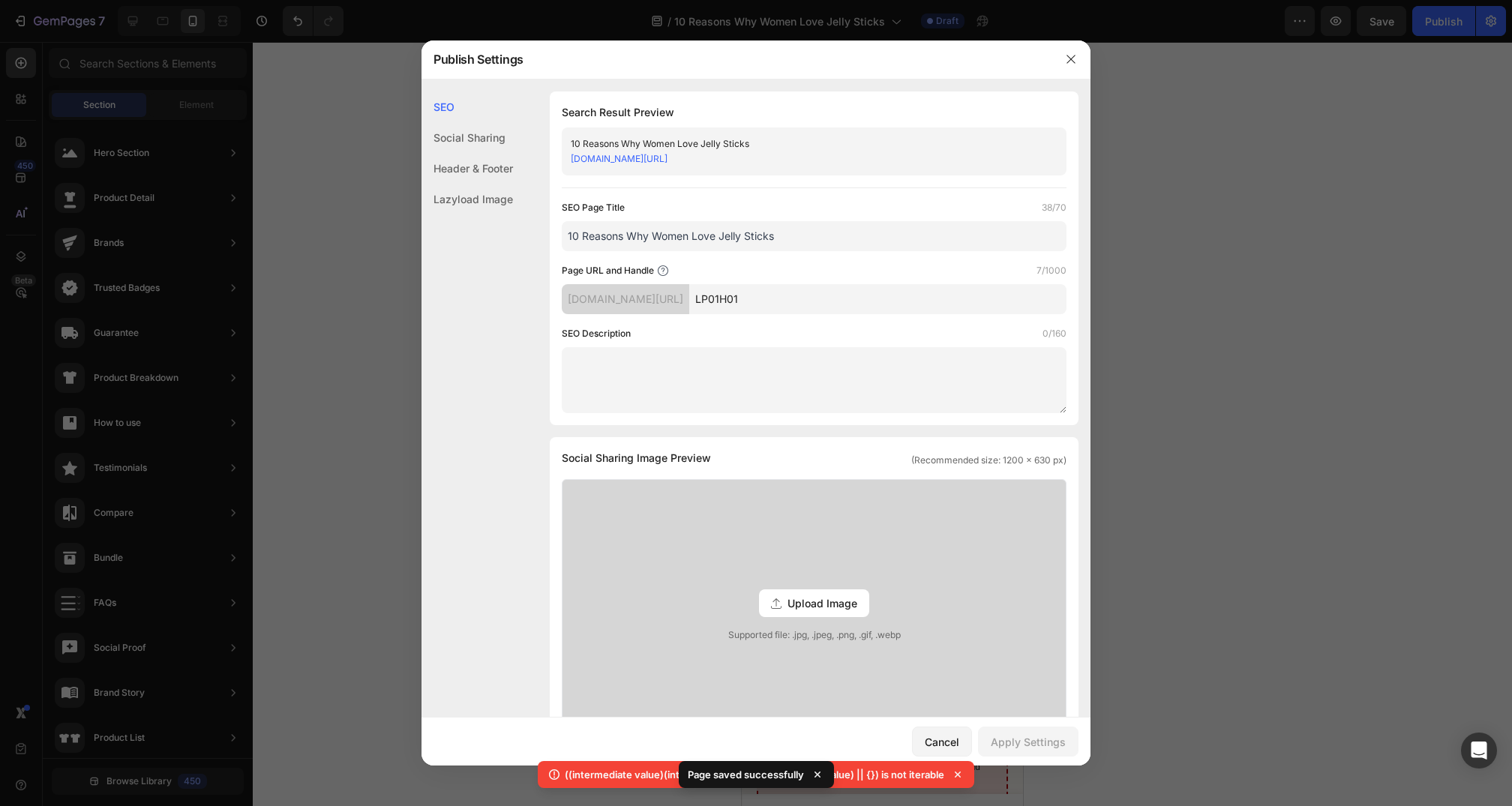
click at [481, 183] on div "Header & Footer" at bounding box center [467, 199] width 91 height 31
click at [808, 293] on input "LP01H01" at bounding box center [878, 299] width 377 height 30
click at [482, 153] on div "Social Sharing" at bounding box center [467, 169] width 91 height 31
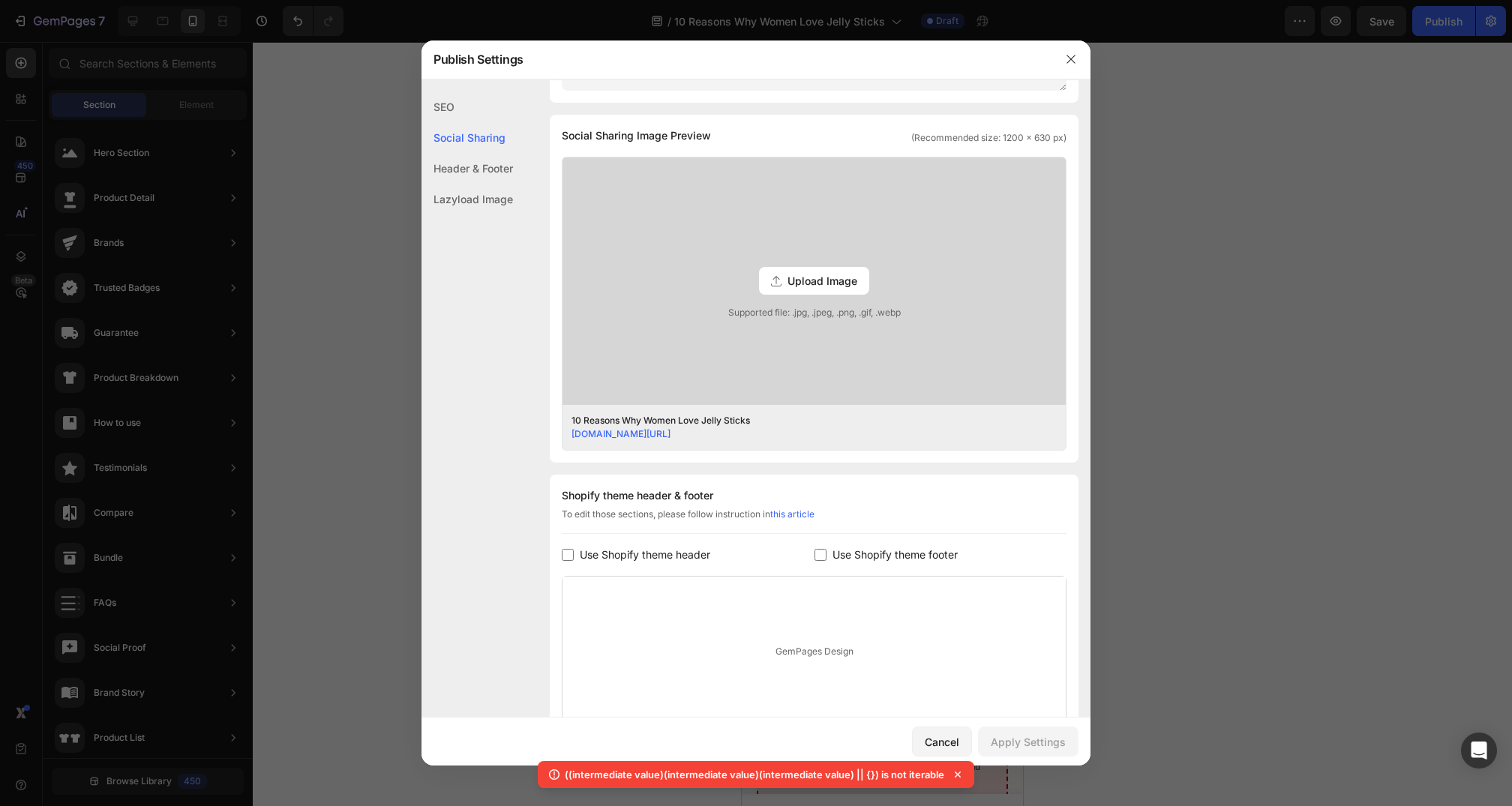
scroll to position [343, 0]
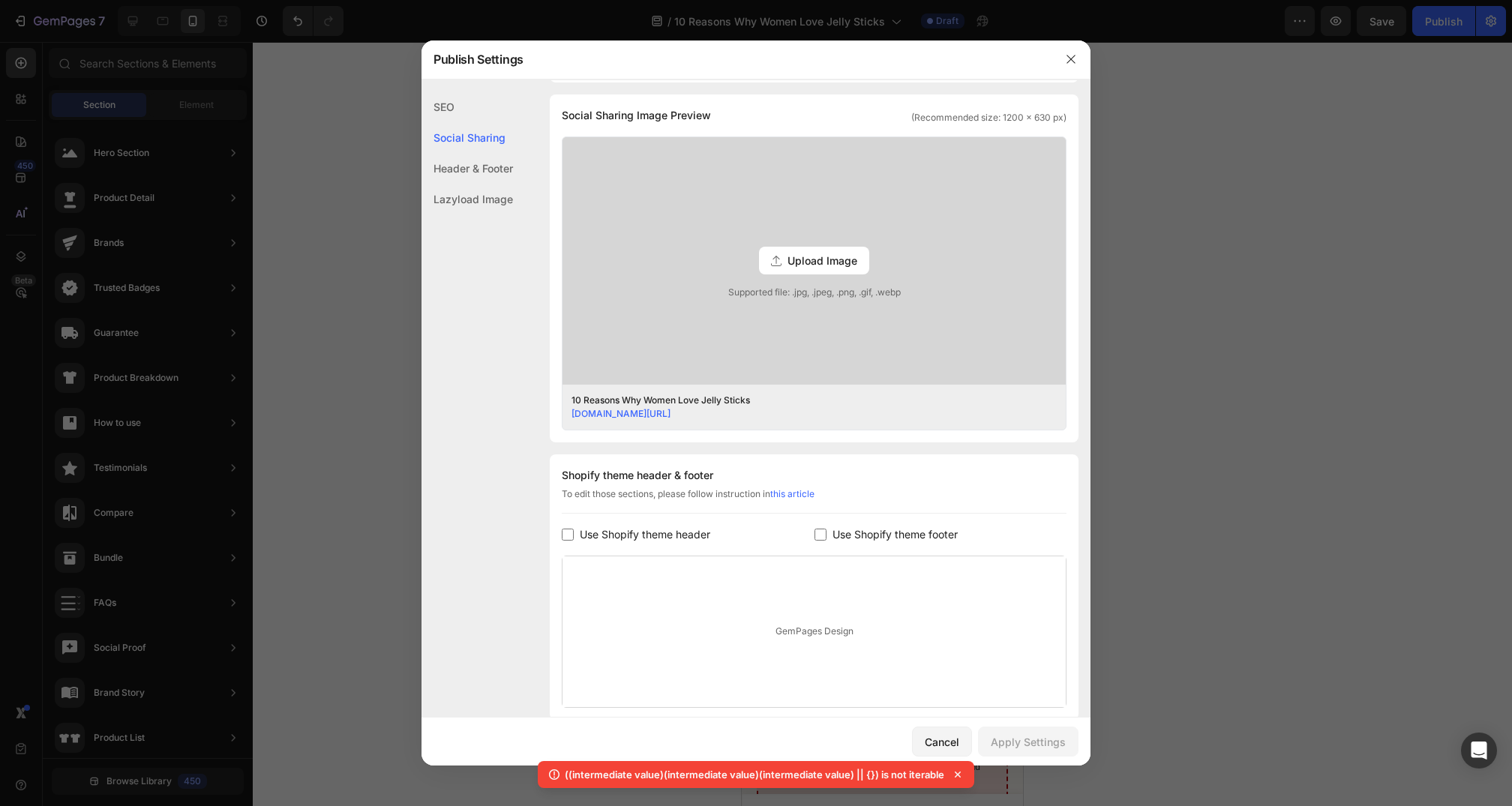
click at [818, 268] on div "Upload Image" at bounding box center [814, 260] width 110 height 28
click at [0, 0] on input "Upload Image Supported file: .jpg, .jpeg, .png, .gif, .webp" at bounding box center [0, 0] width 0 height 0
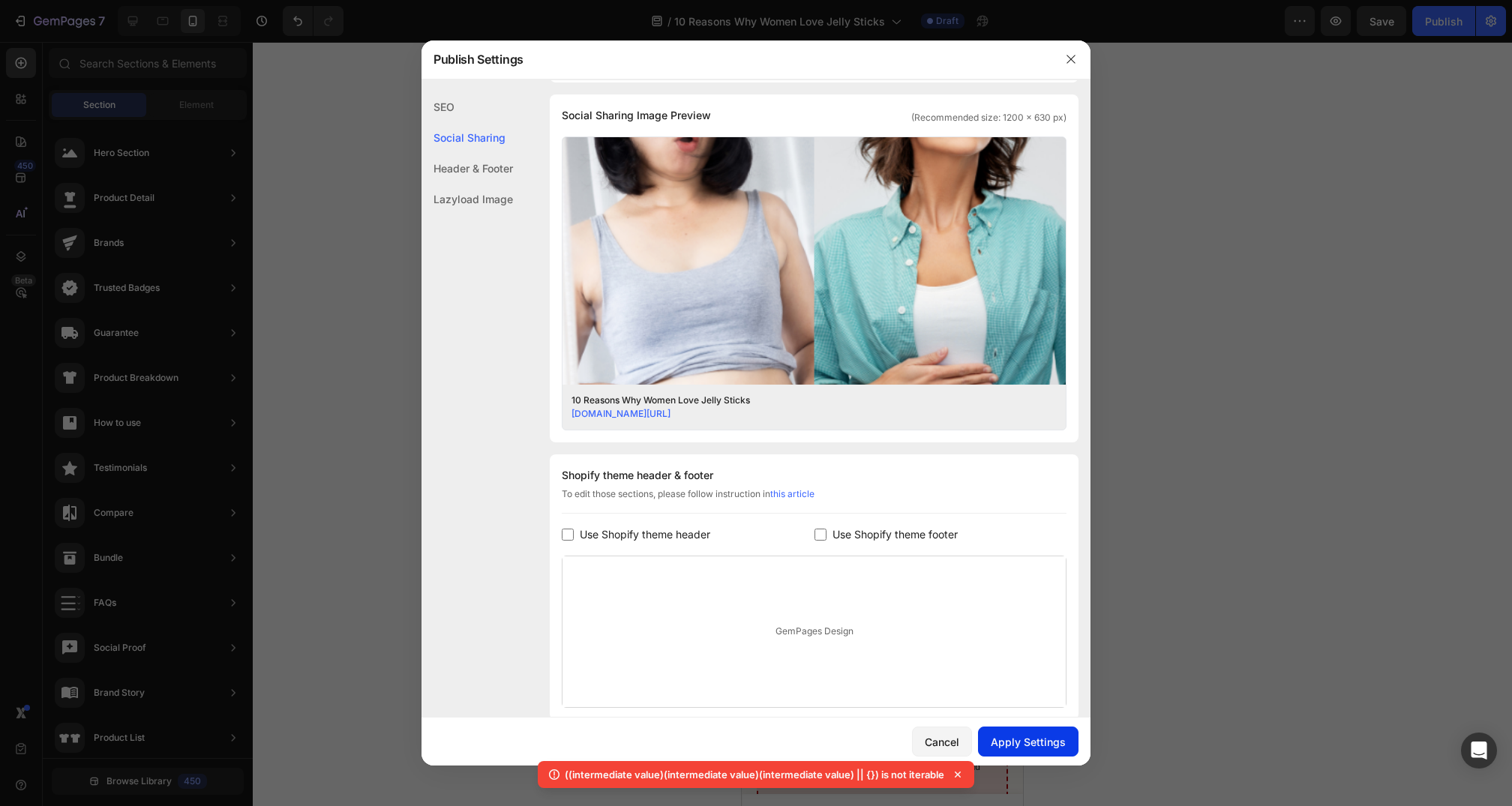
click at [1015, 743] on div "Apply Settings" at bounding box center [1028, 741] width 75 height 16
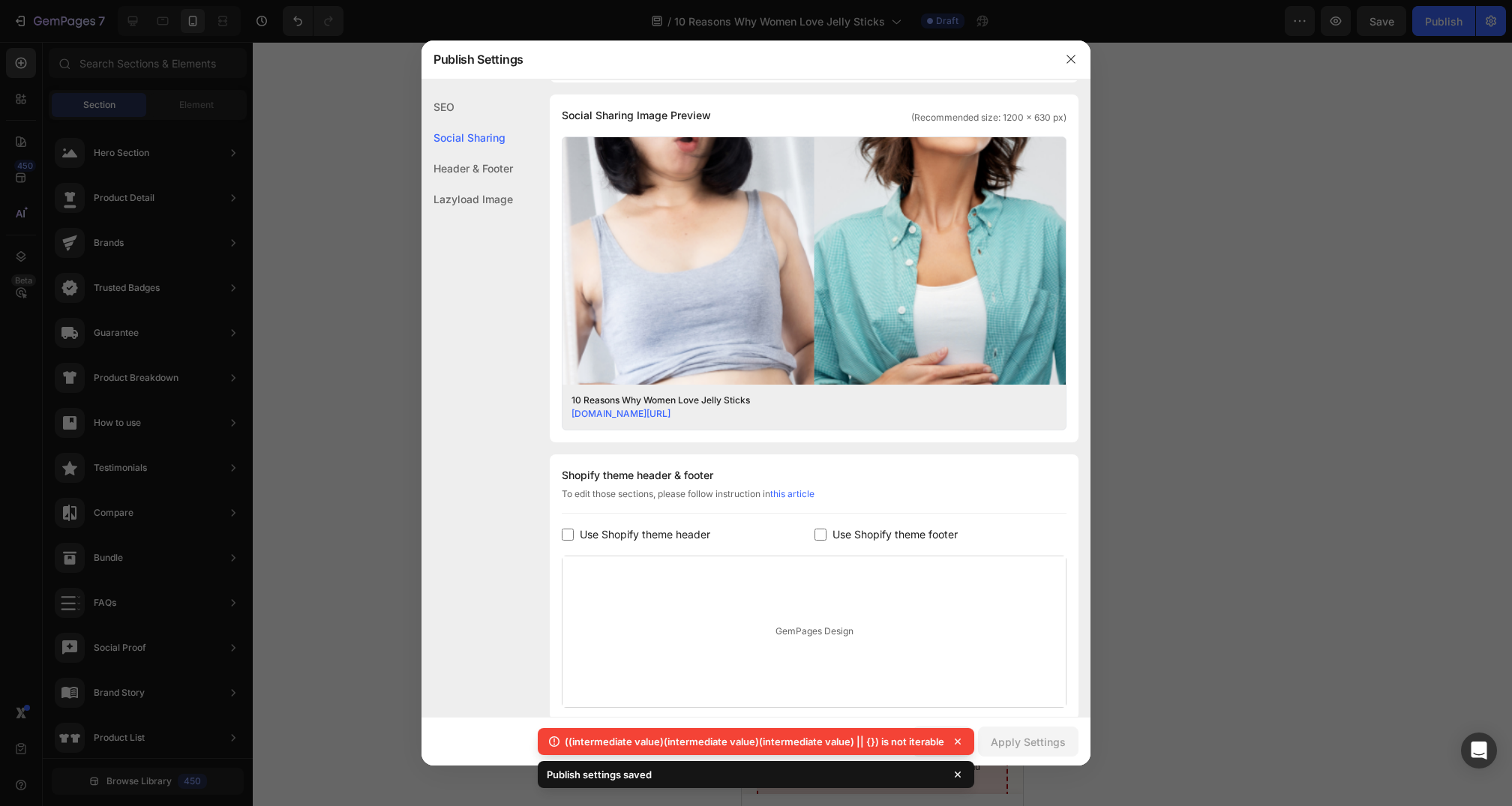
click at [491, 183] on div "Header & Footer" at bounding box center [467, 199] width 91 height 31
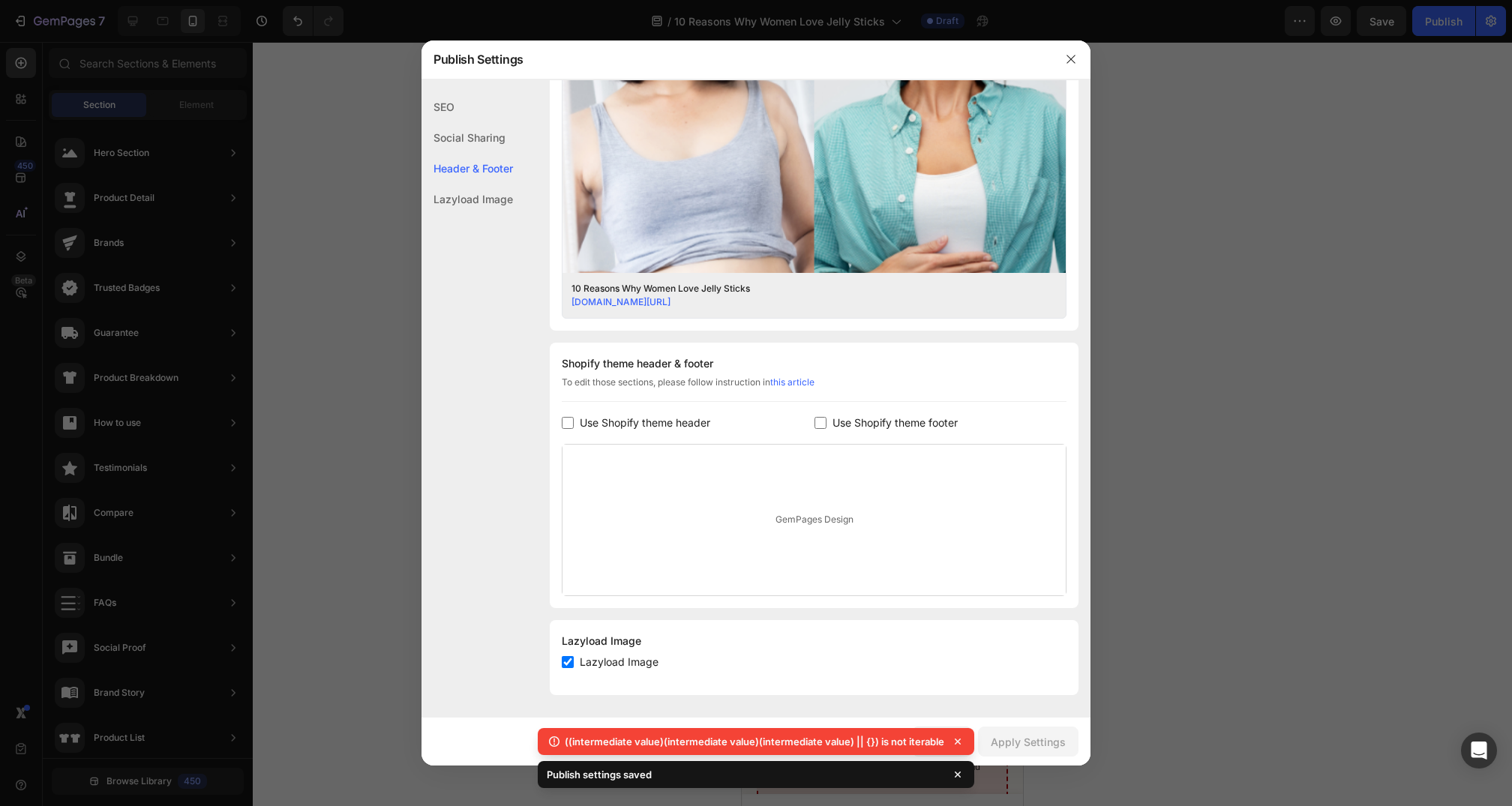
click at [439, 122] on div "SEO" at bounding box center [467, 138] width 91 height 31
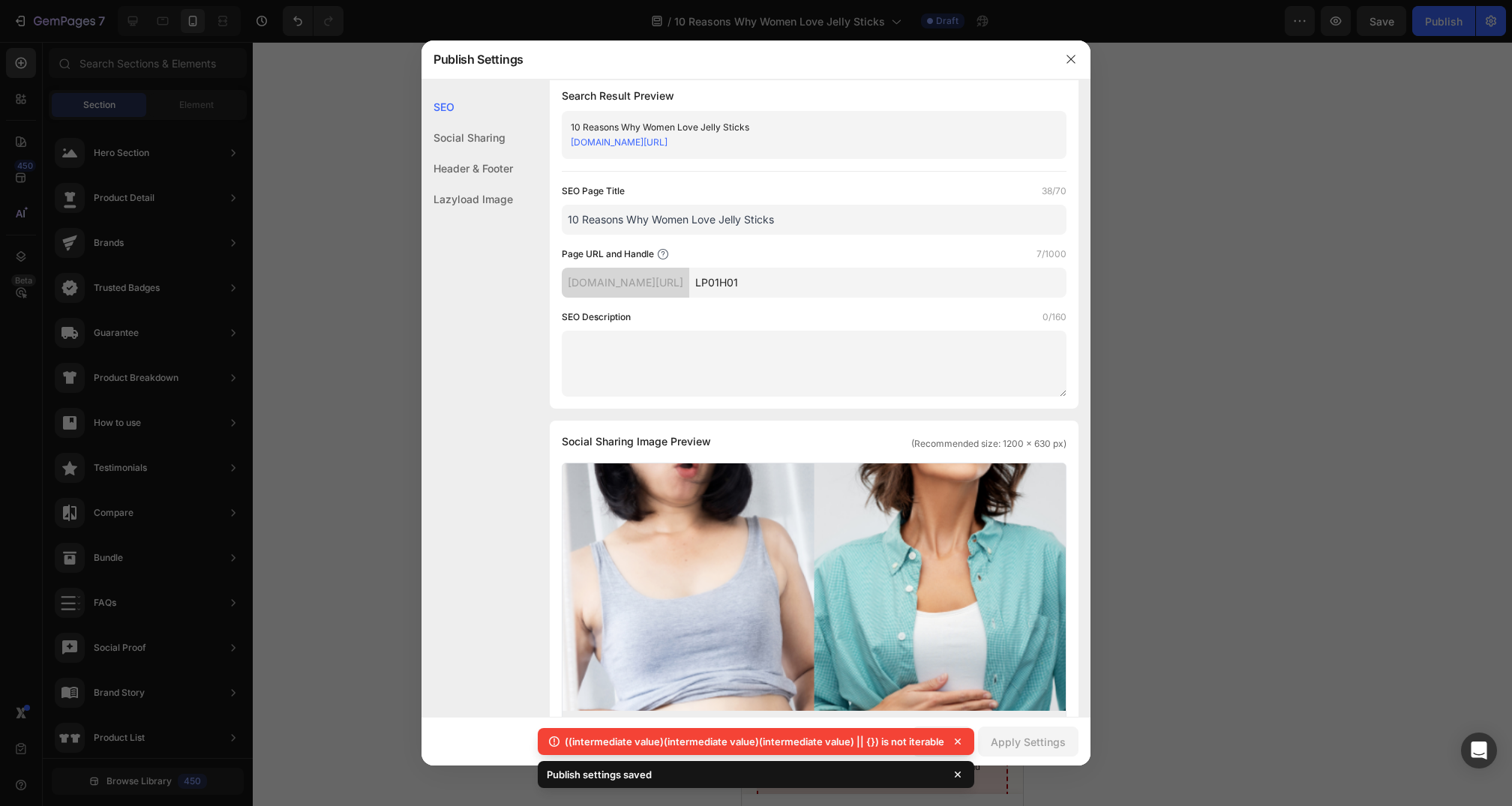
scroll to position [0, 0]
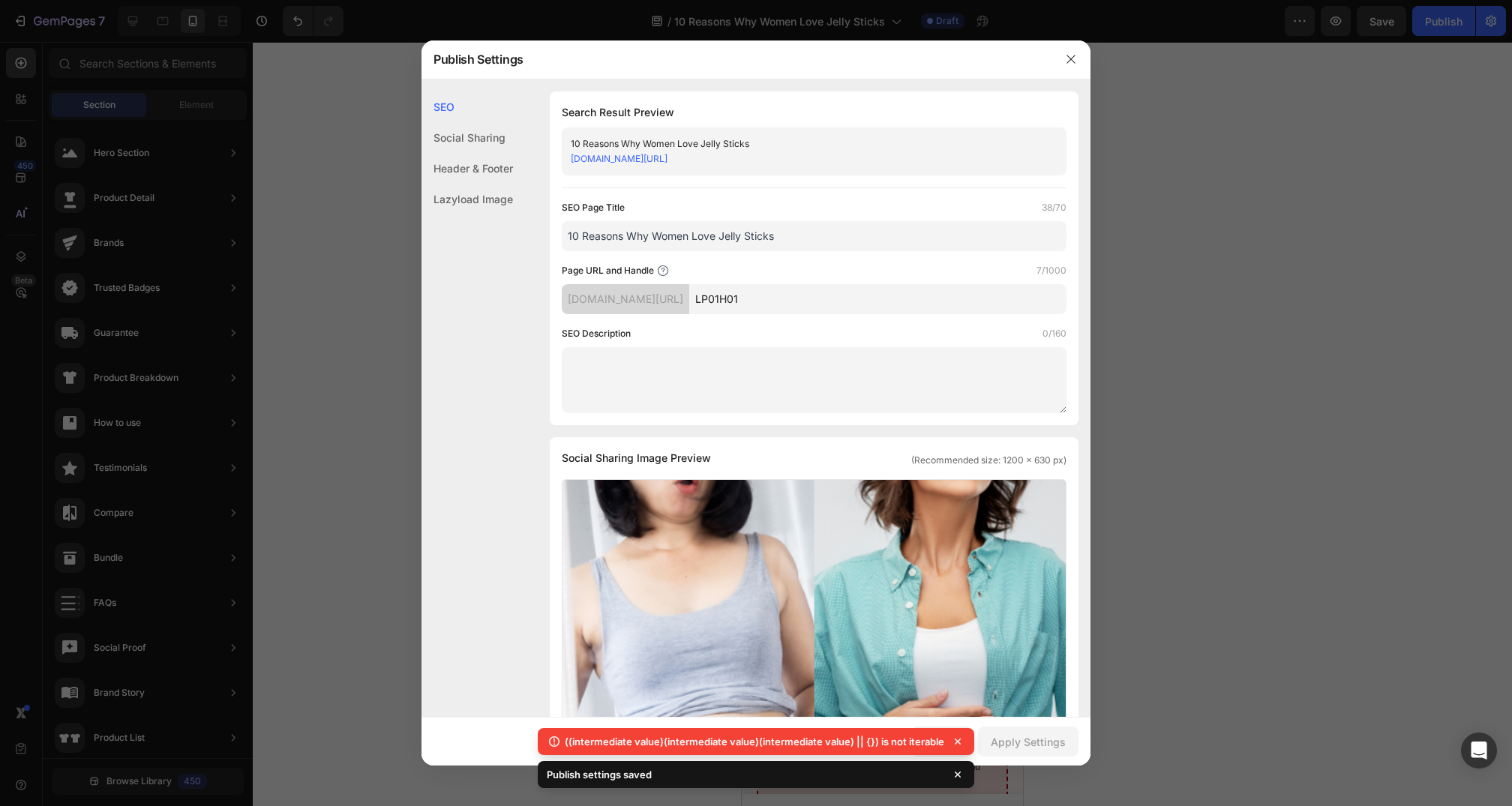
click at [1074, 45] on div at bounding box center [1071, 59] width 39 height 39
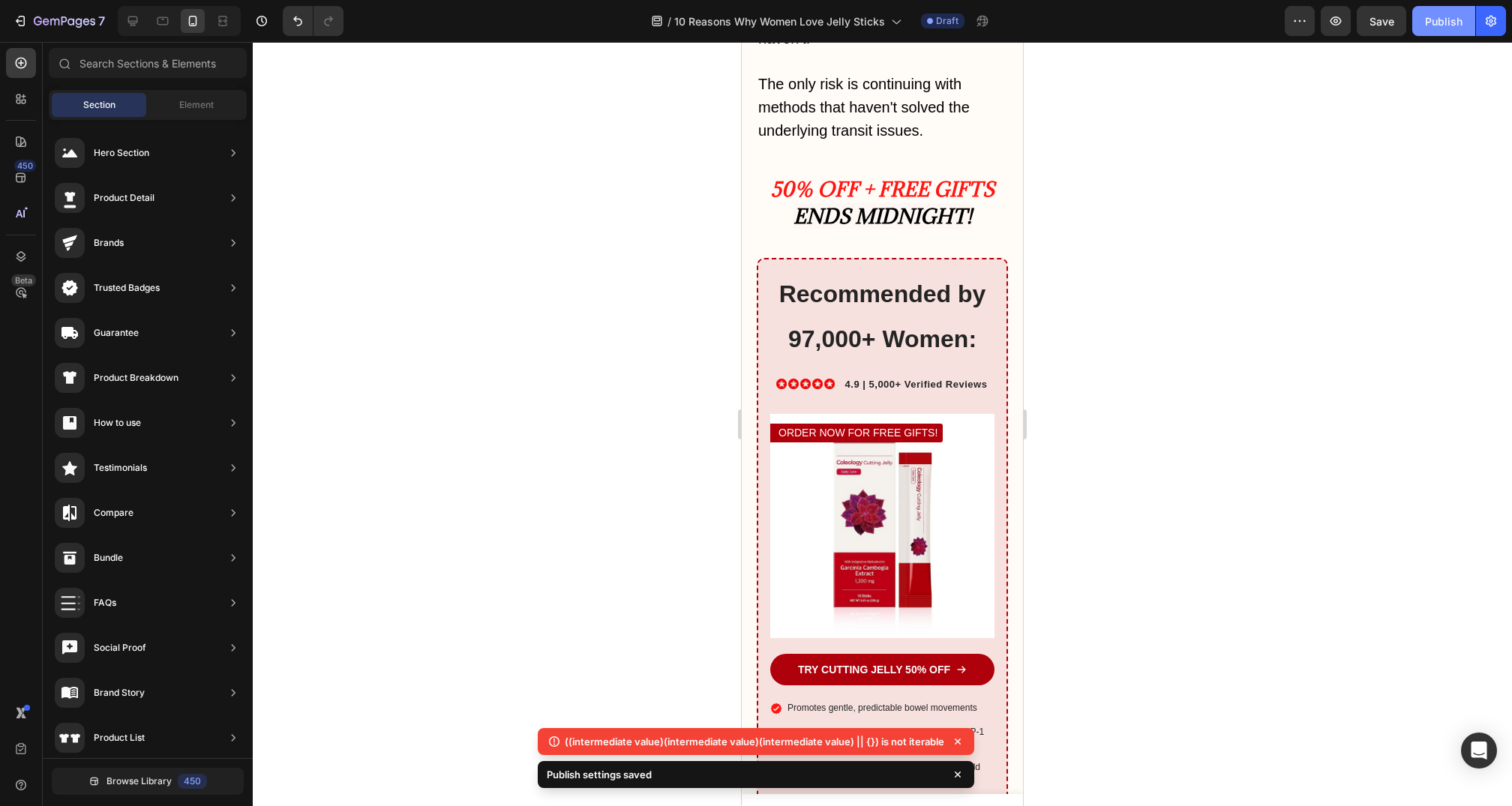
click at [1440, 31] on button "Publish" at bounding box center [1444, 21] width 63 height 30
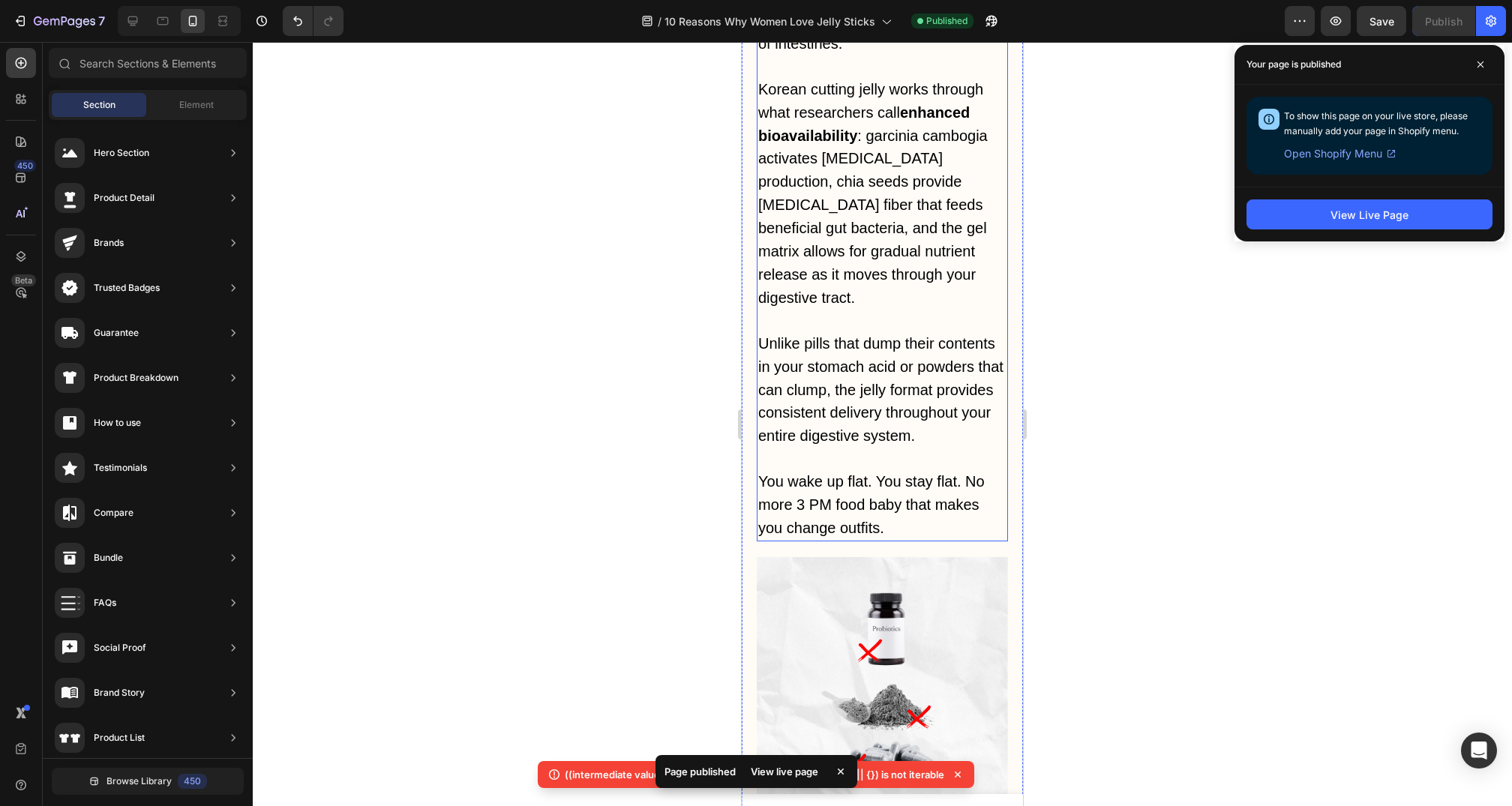
scroll to position [1931, 0]
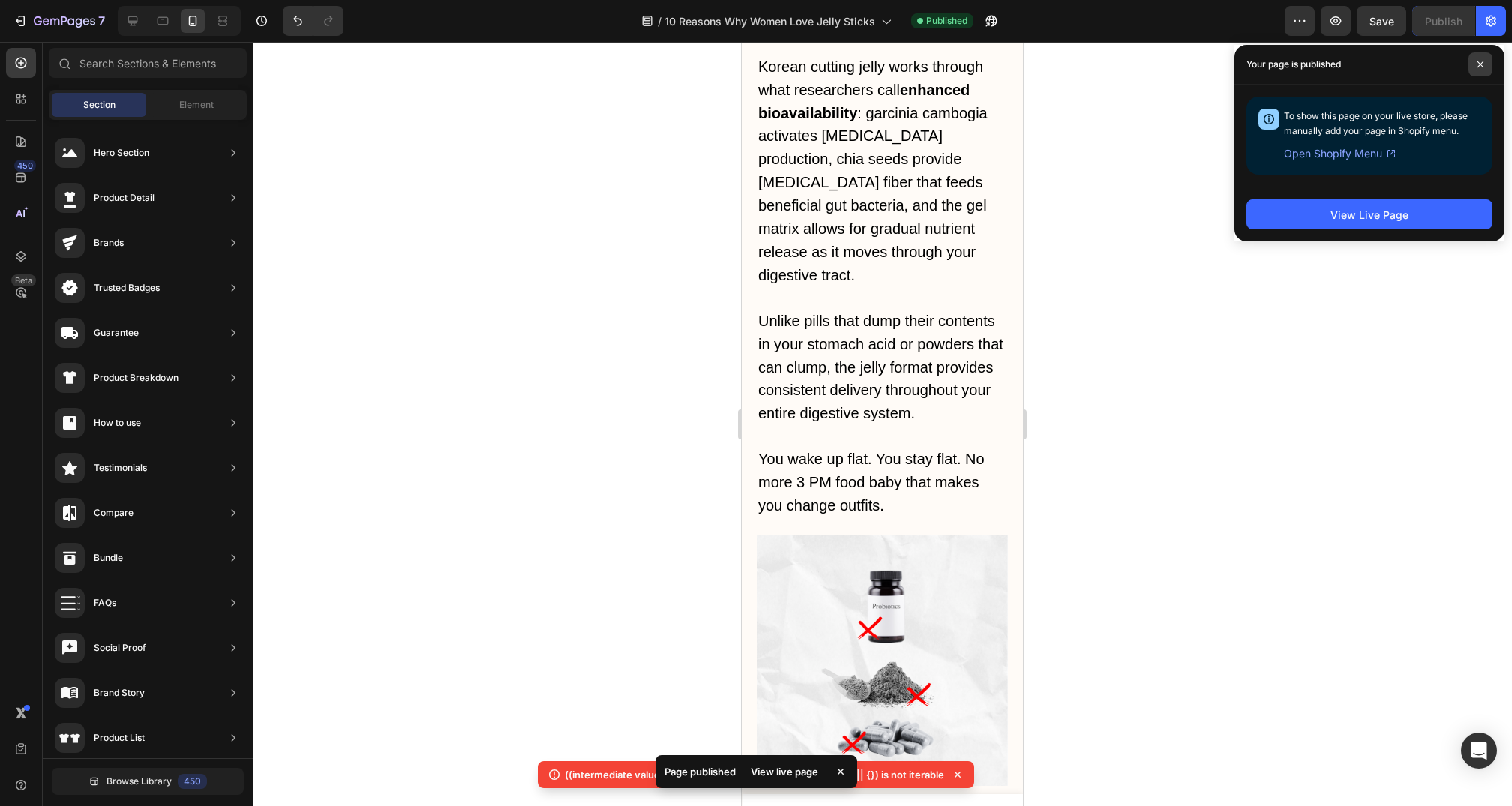
click at [1489, 64] on span at bounding box center [1481, 65] width 24 height 24
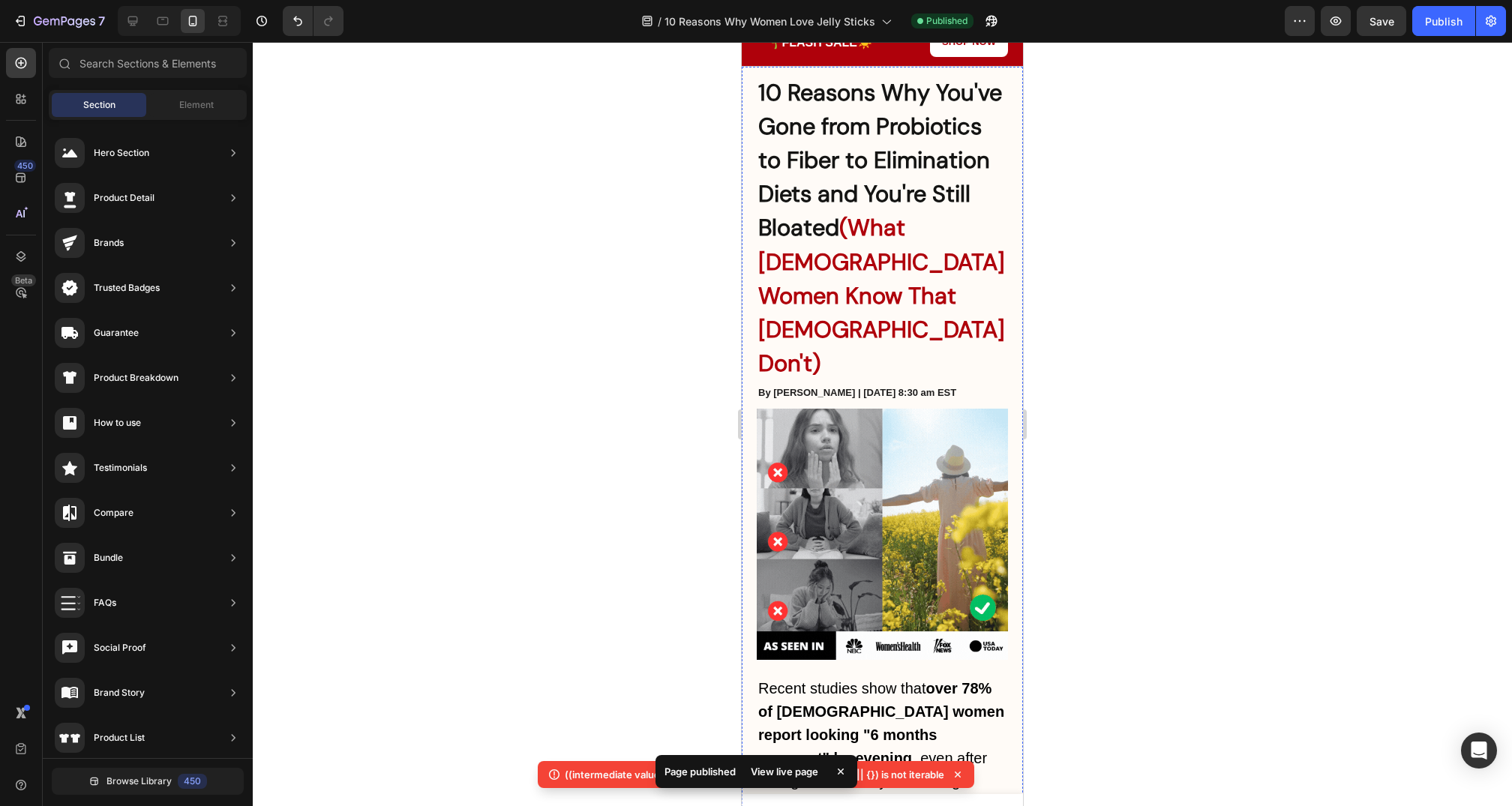
scroll to position [0, 0]
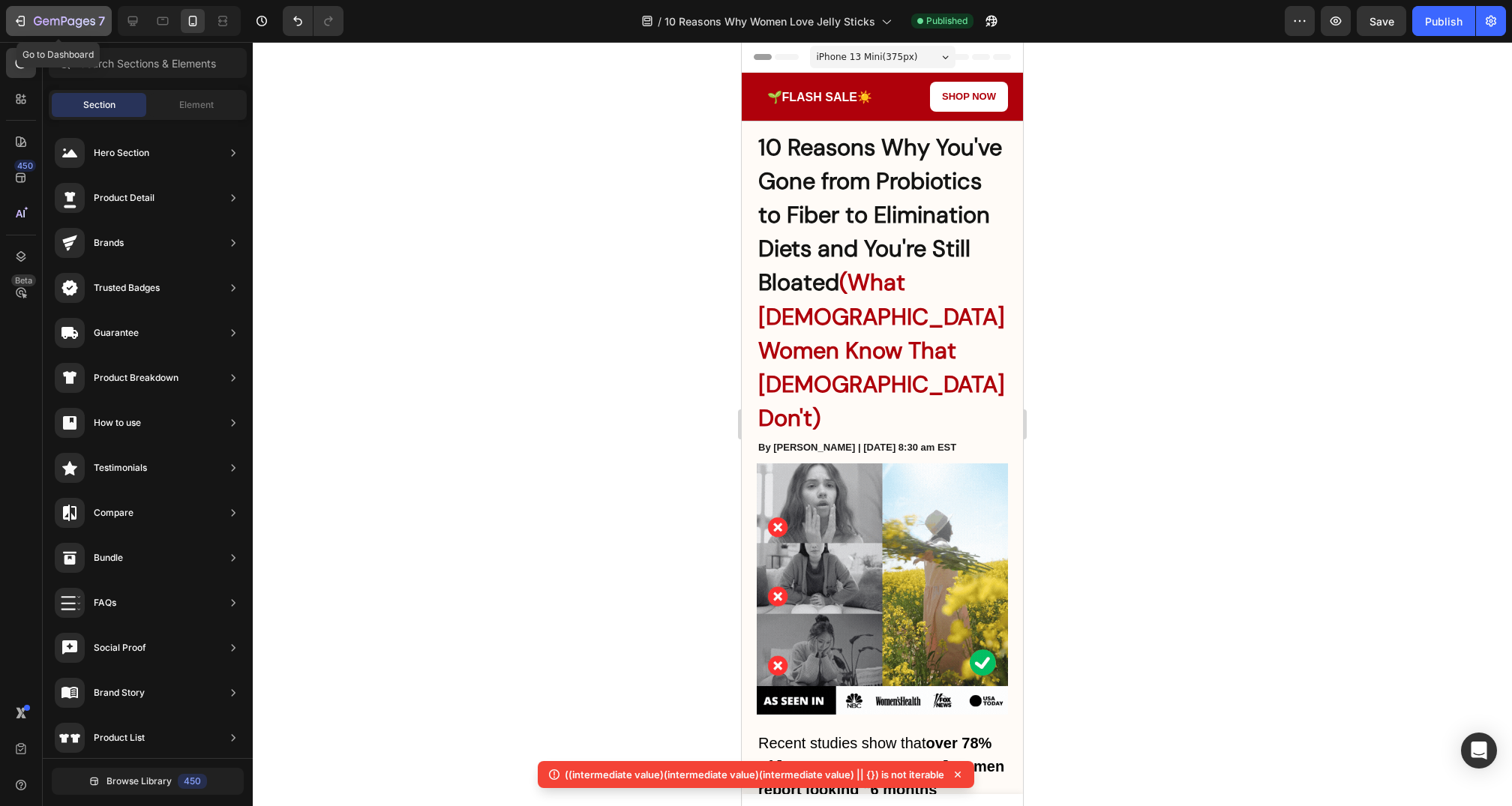
click at [50, 19] on icon "button" at bounding box center [54, 22] width 9 height 7
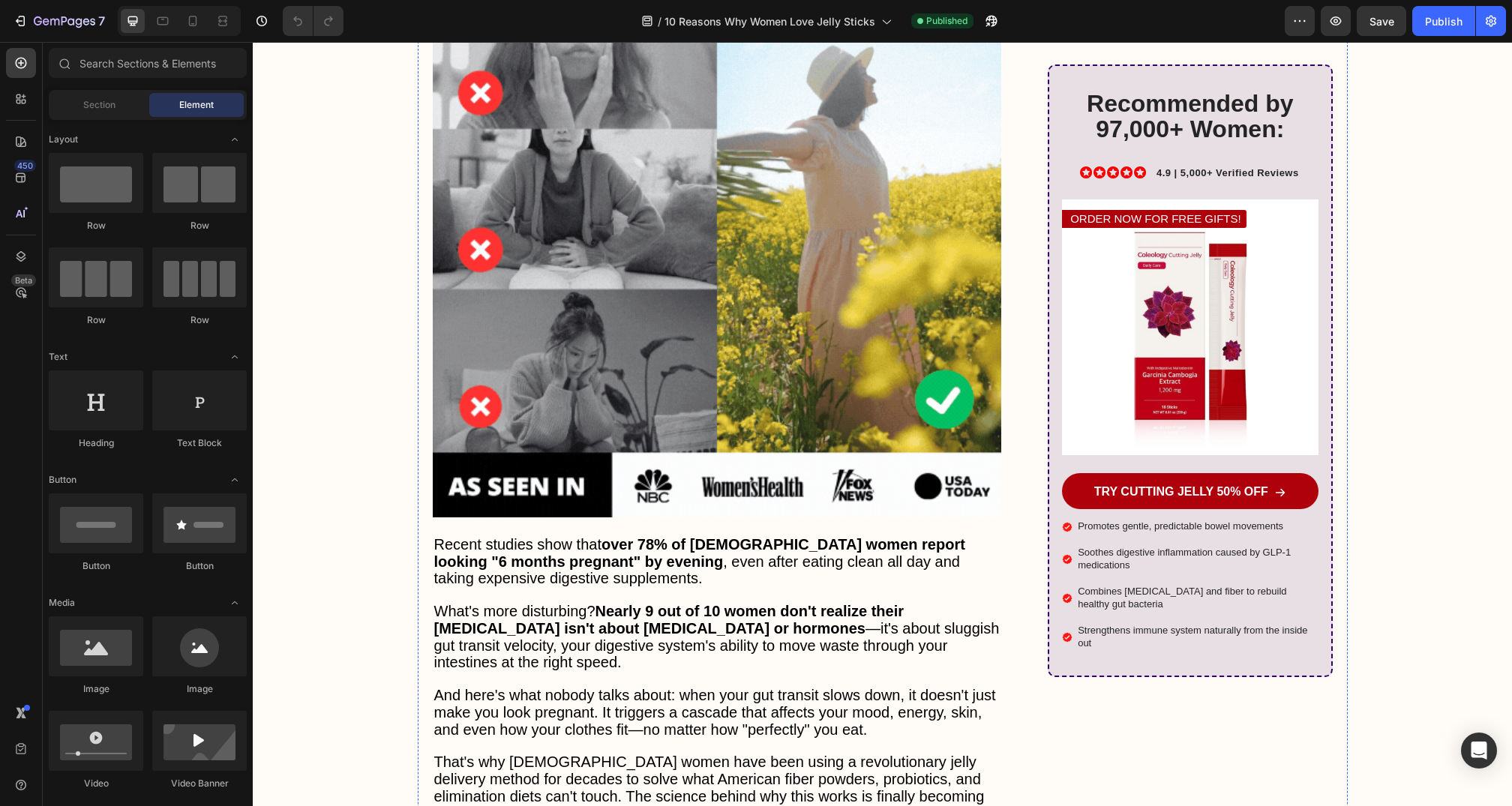
scroll to position [187, 0]
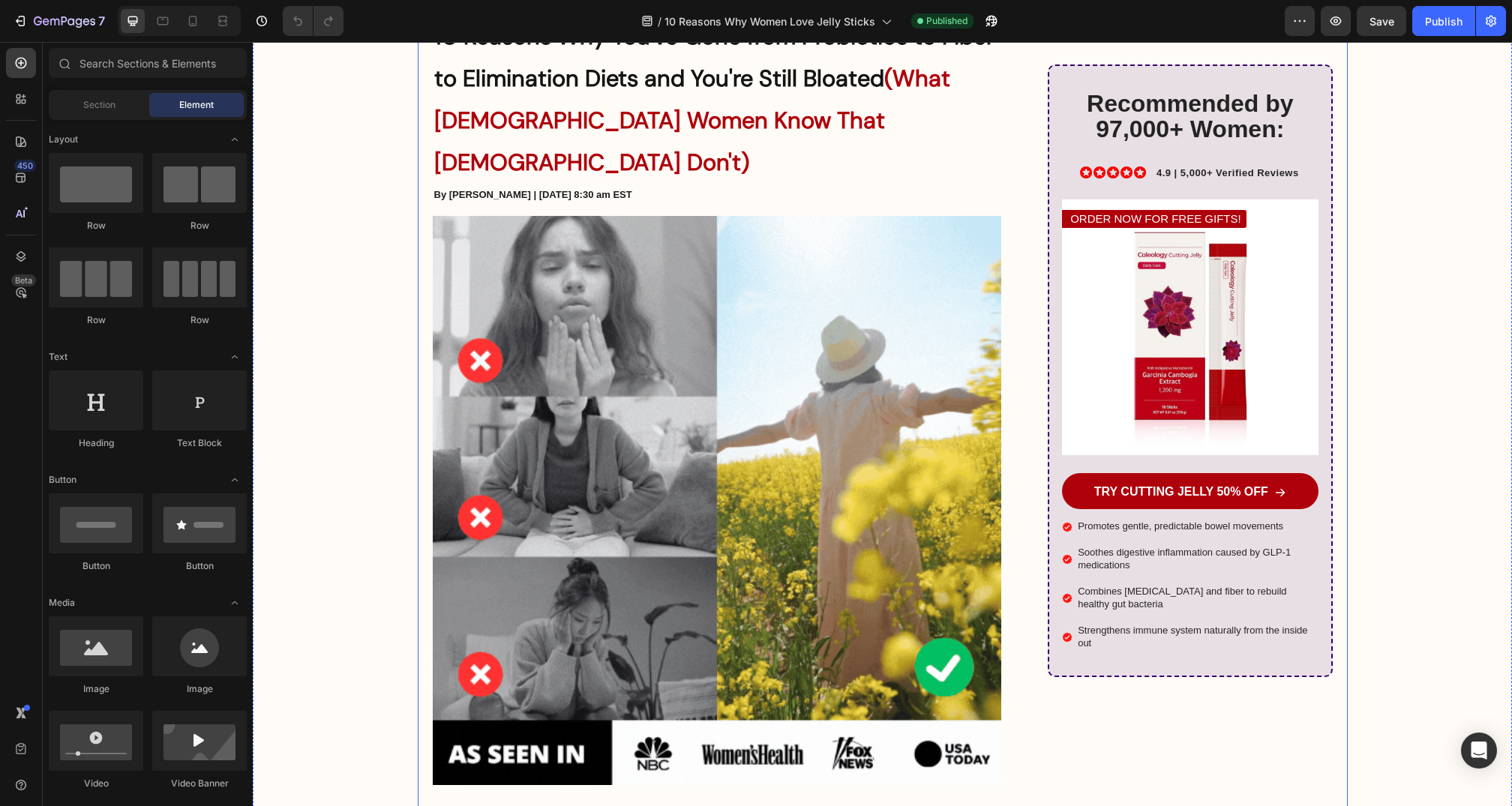
click at [1049, 312] on div "Recommended by 97,000+ Women: Heading Icon Icon Icon Icon Icon Icon List 4.9 | …" at bounding box center [1190, 371] width 284 height 613
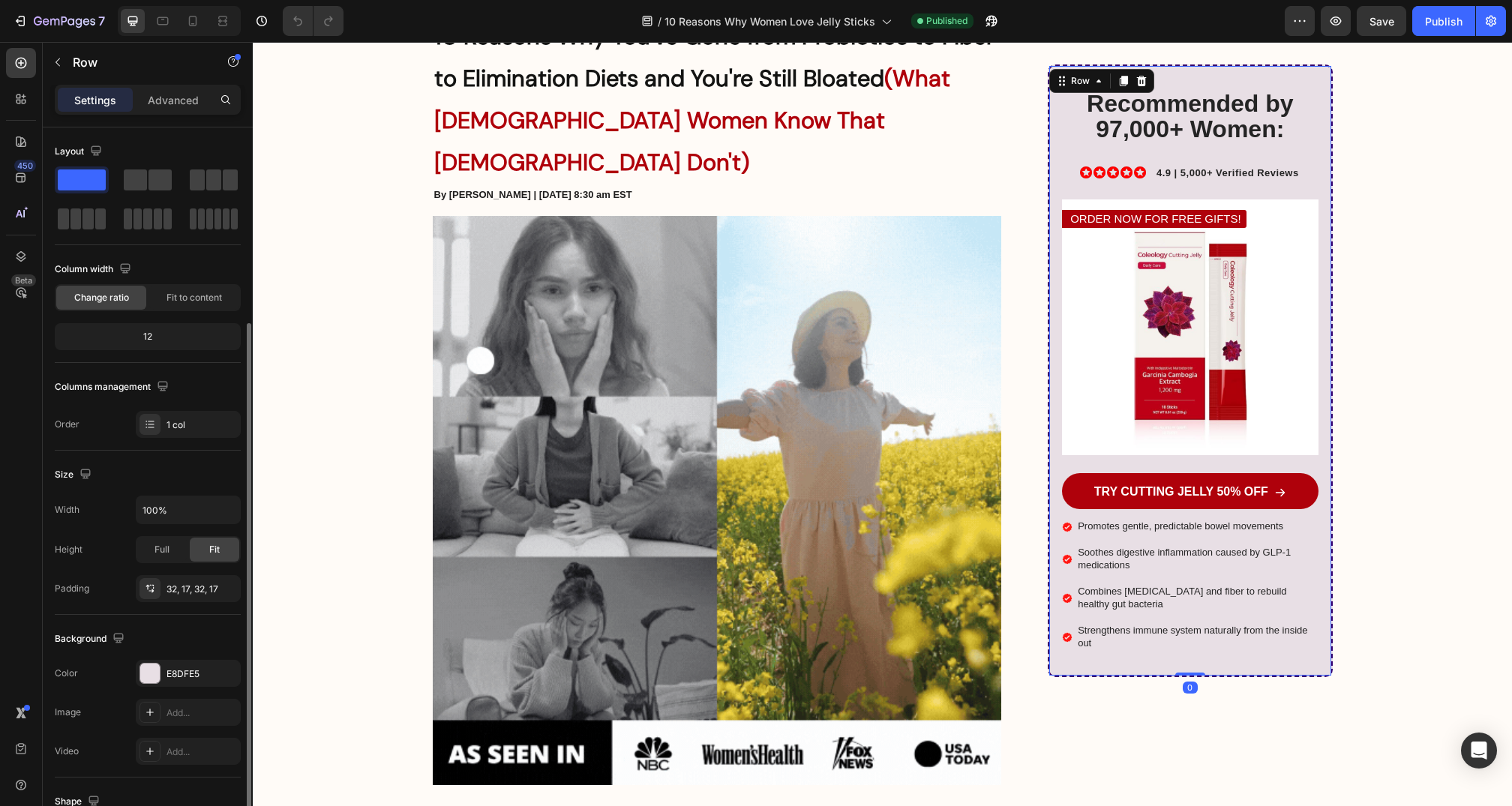
scroll to position [192, 0]
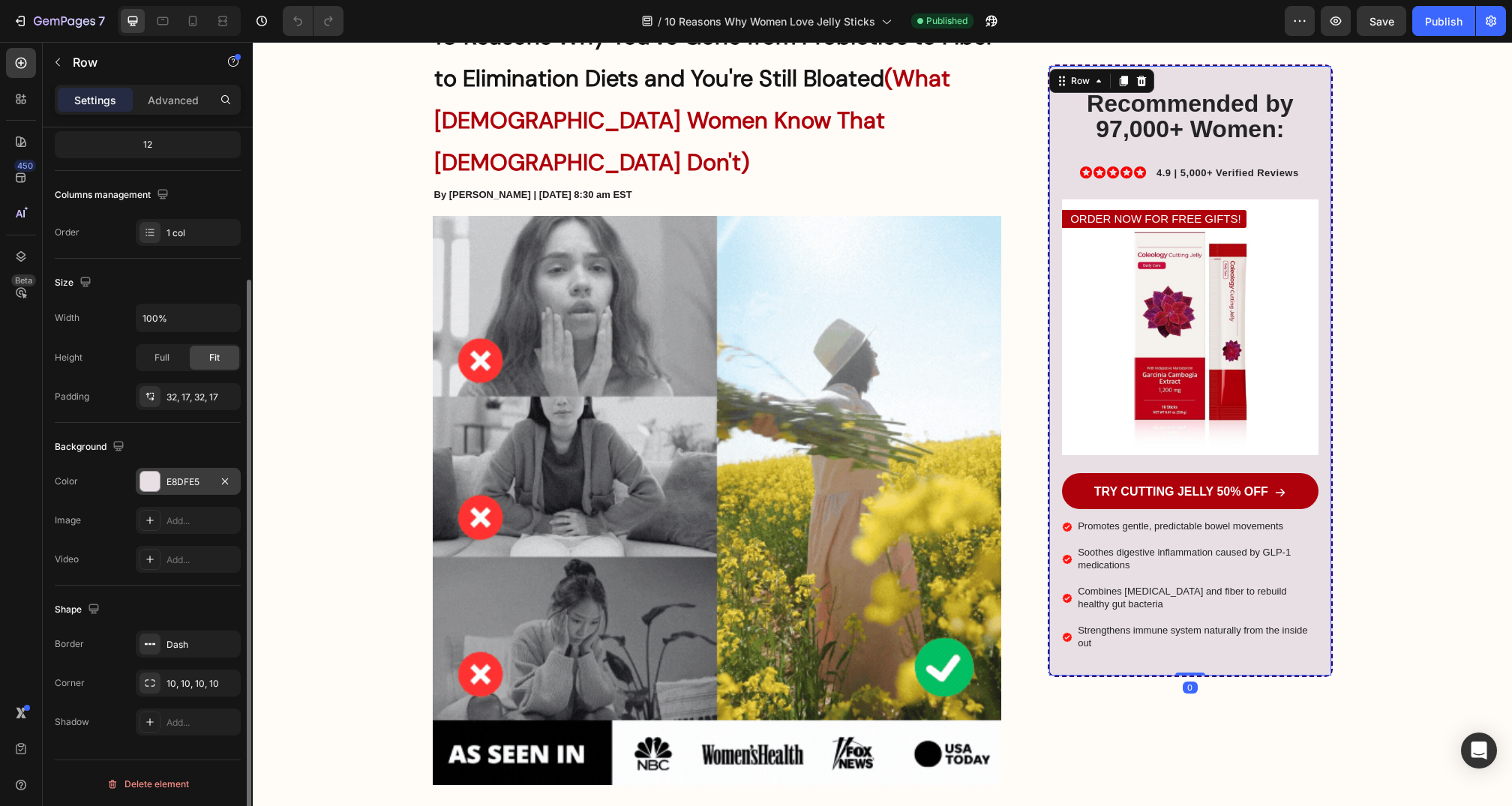
click at [176, 477] on div "E8DFE5" at bounding box center [188, 482] width 44 height 14
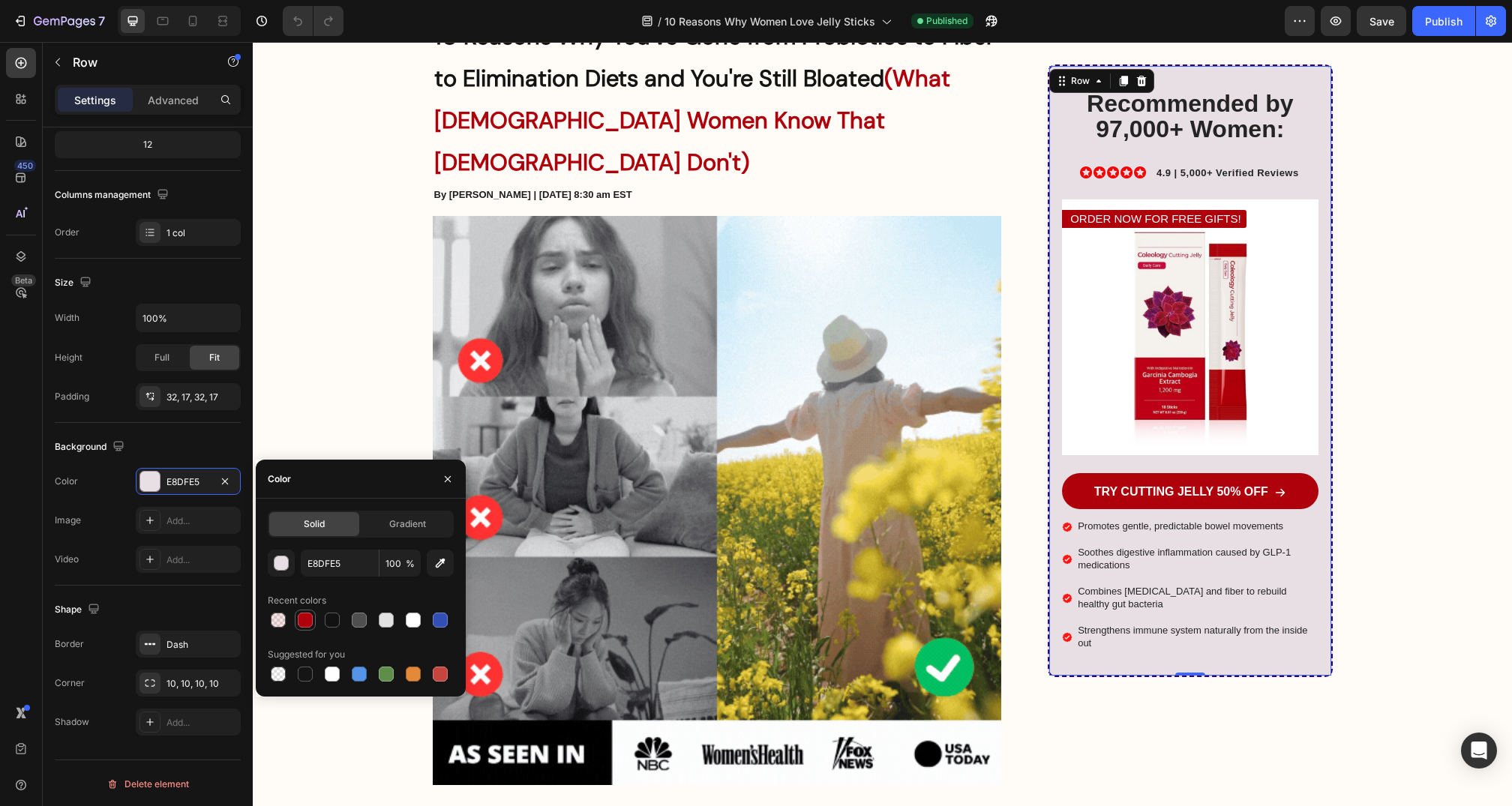
click at [306, 624] on div at bounding box center [305, 619] width 15 height 15
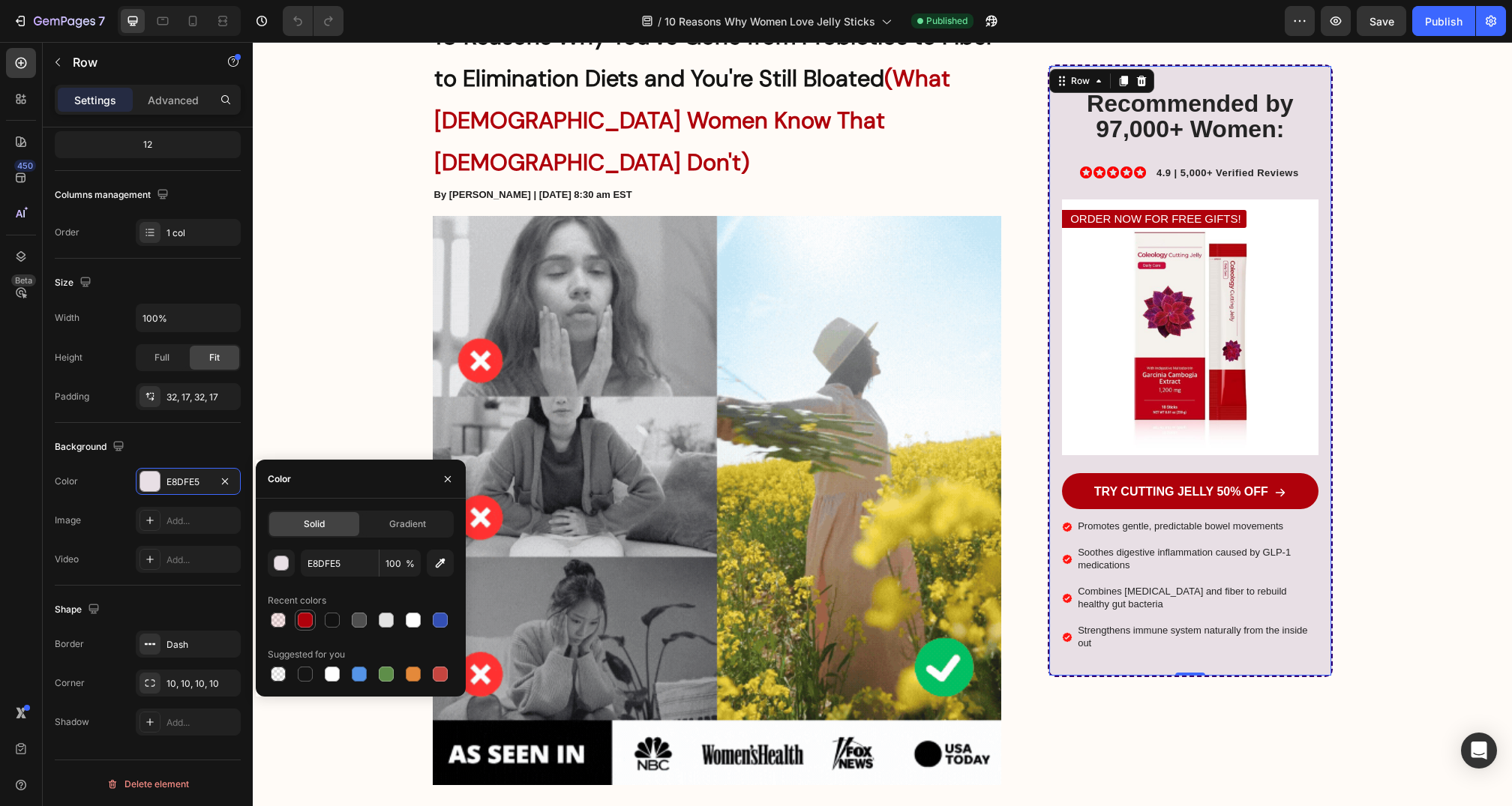
type input "AF010B"
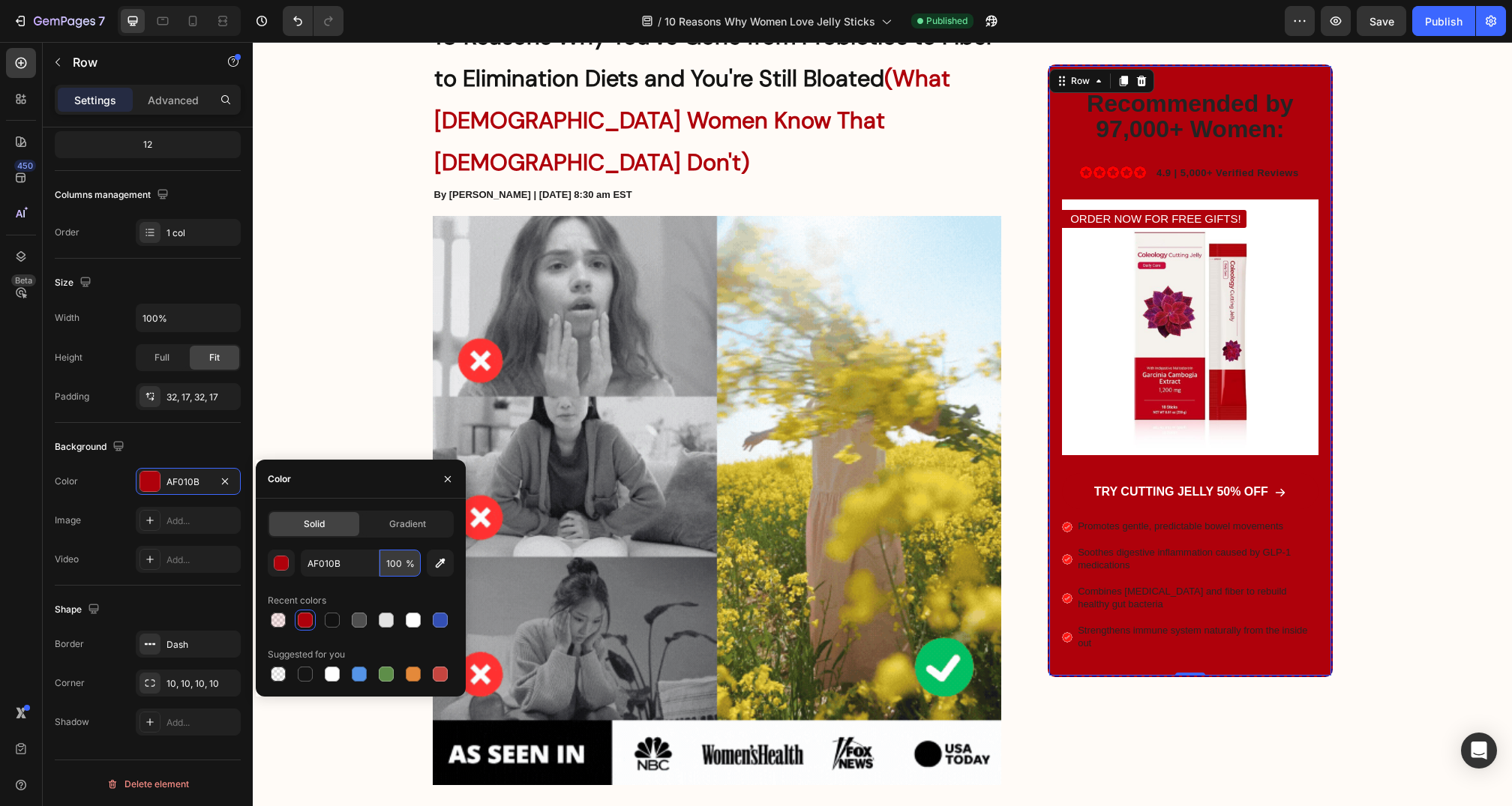
click at [395, 562] on input "100" at bounding box center [401, 562] width 41 height 27
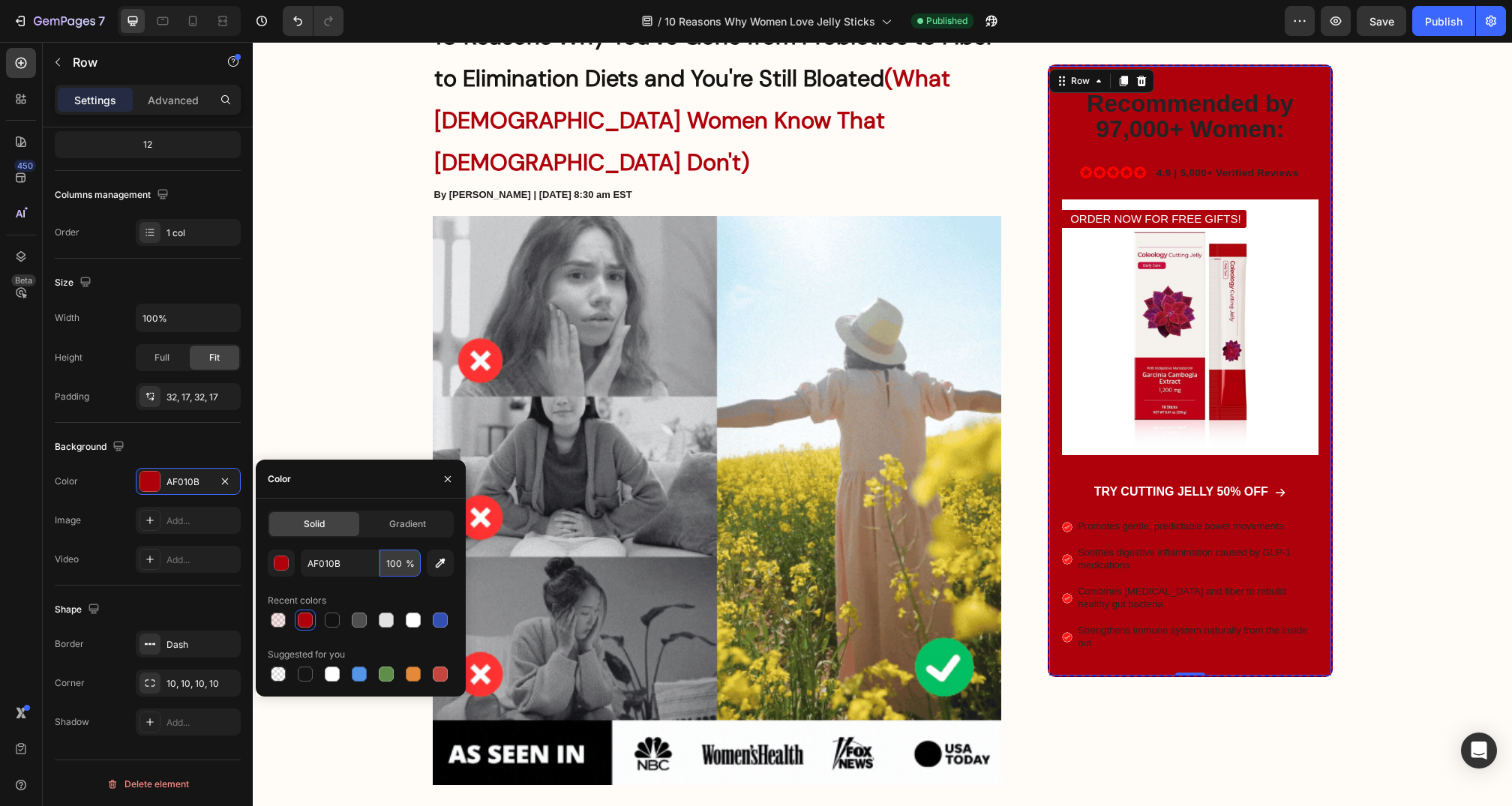
click at [395, 562] on input "100" at bounding box center [401, 562] width 41 height 27
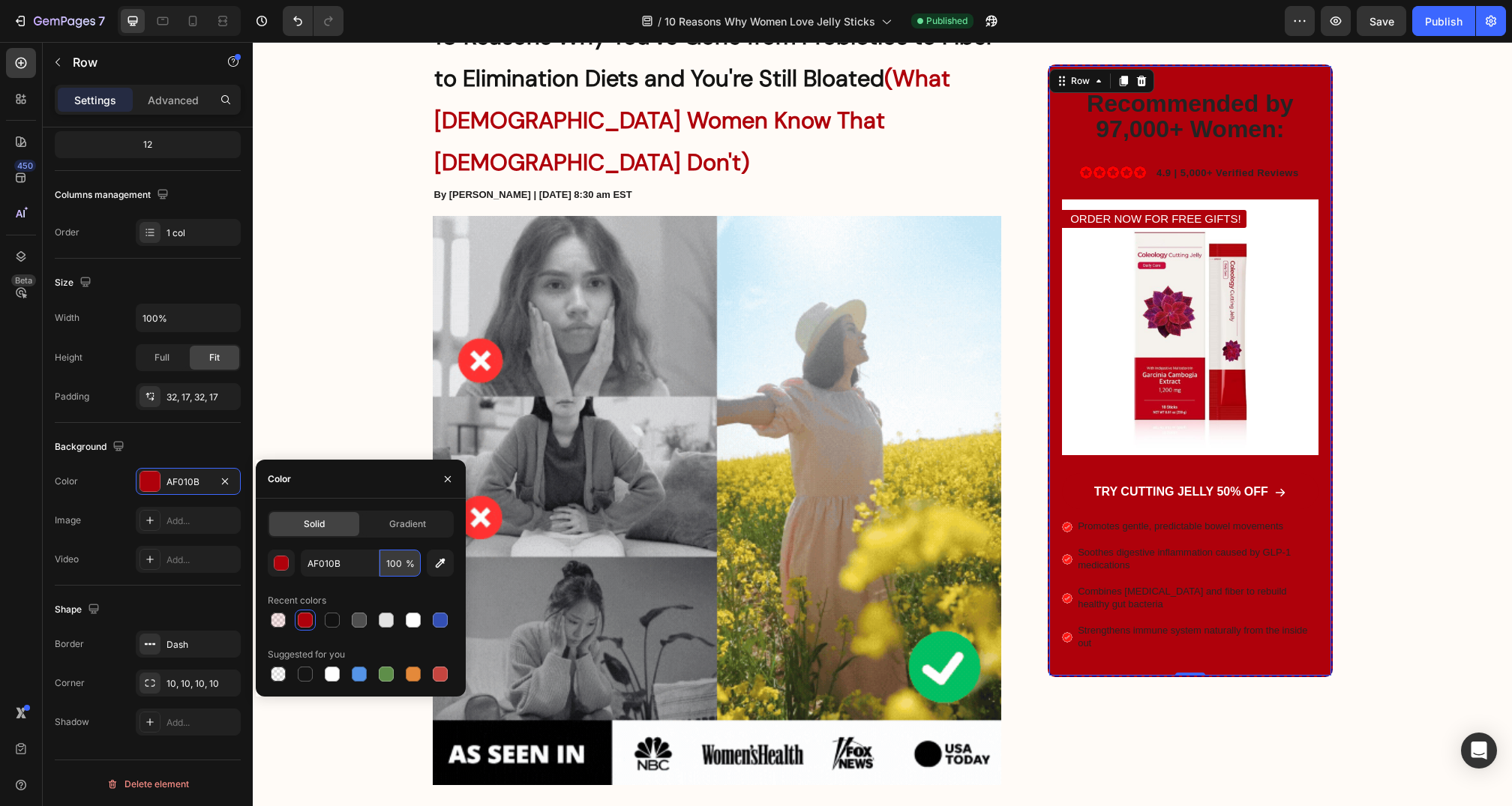
type input "10"
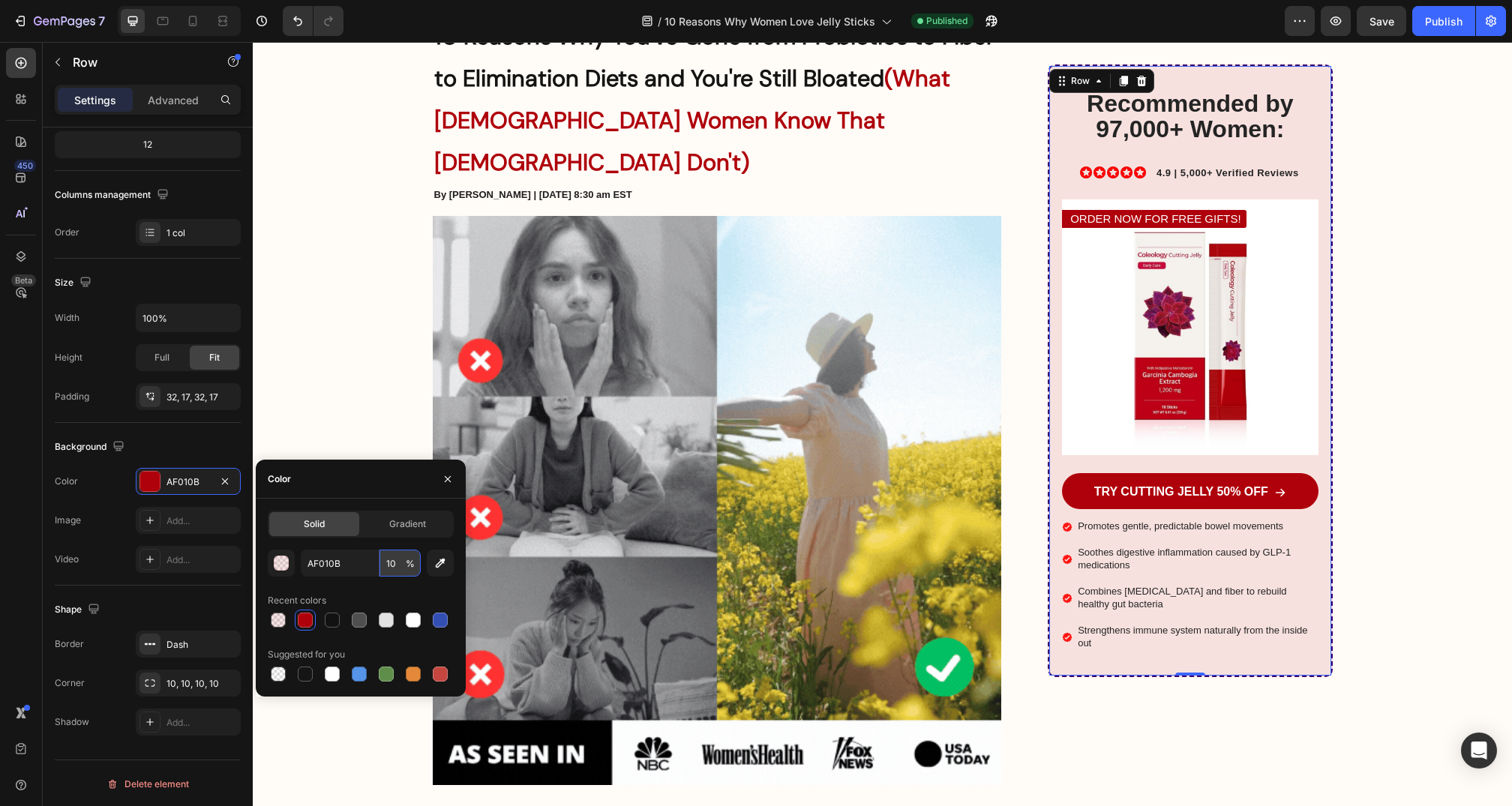
click at [395, 562] on input "10" at bounding box center [401, 562] width 41 height 27
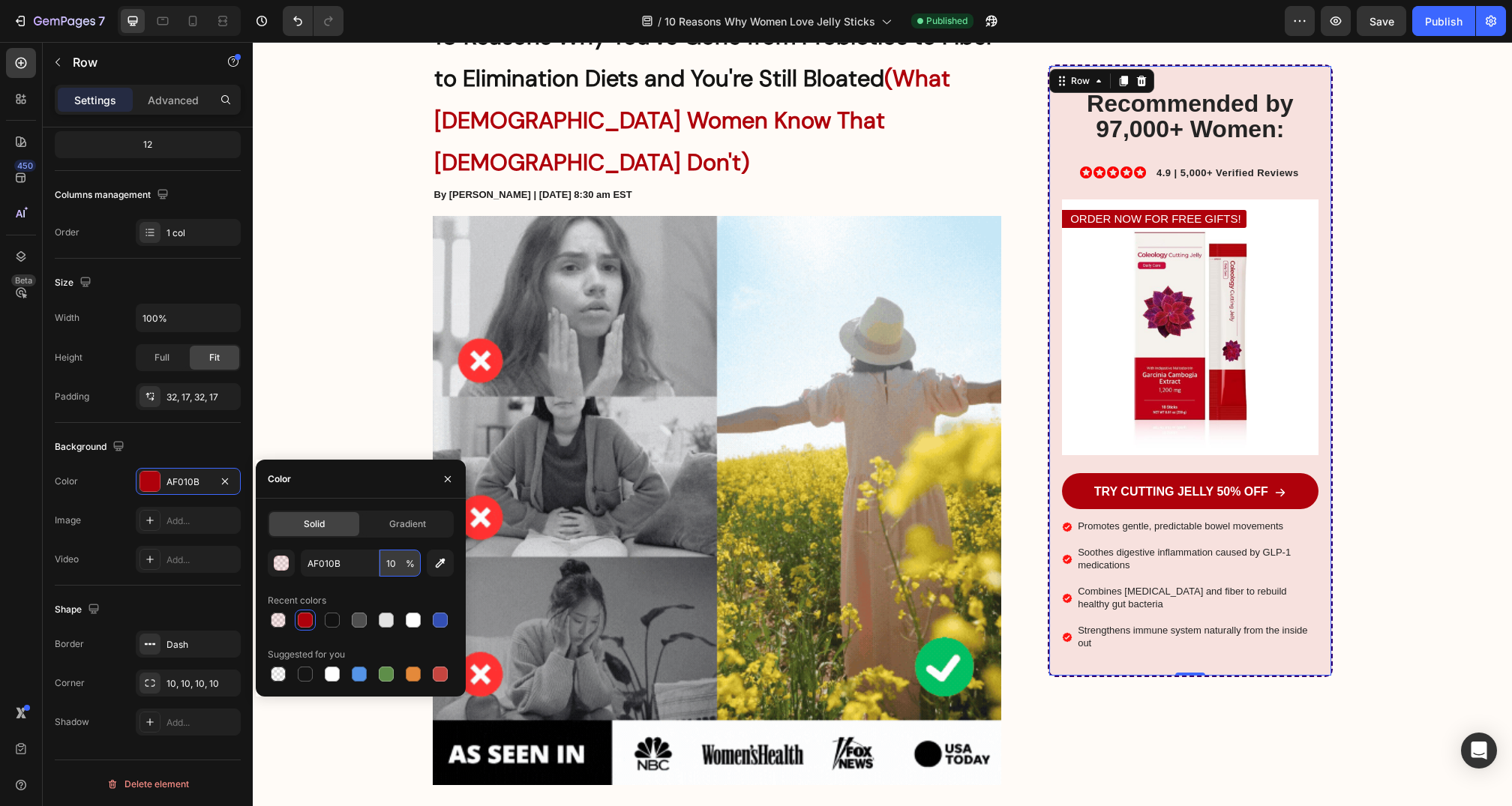
click at [395, 562] on input "10" at bounding box center [401, 562] width 41 height 27
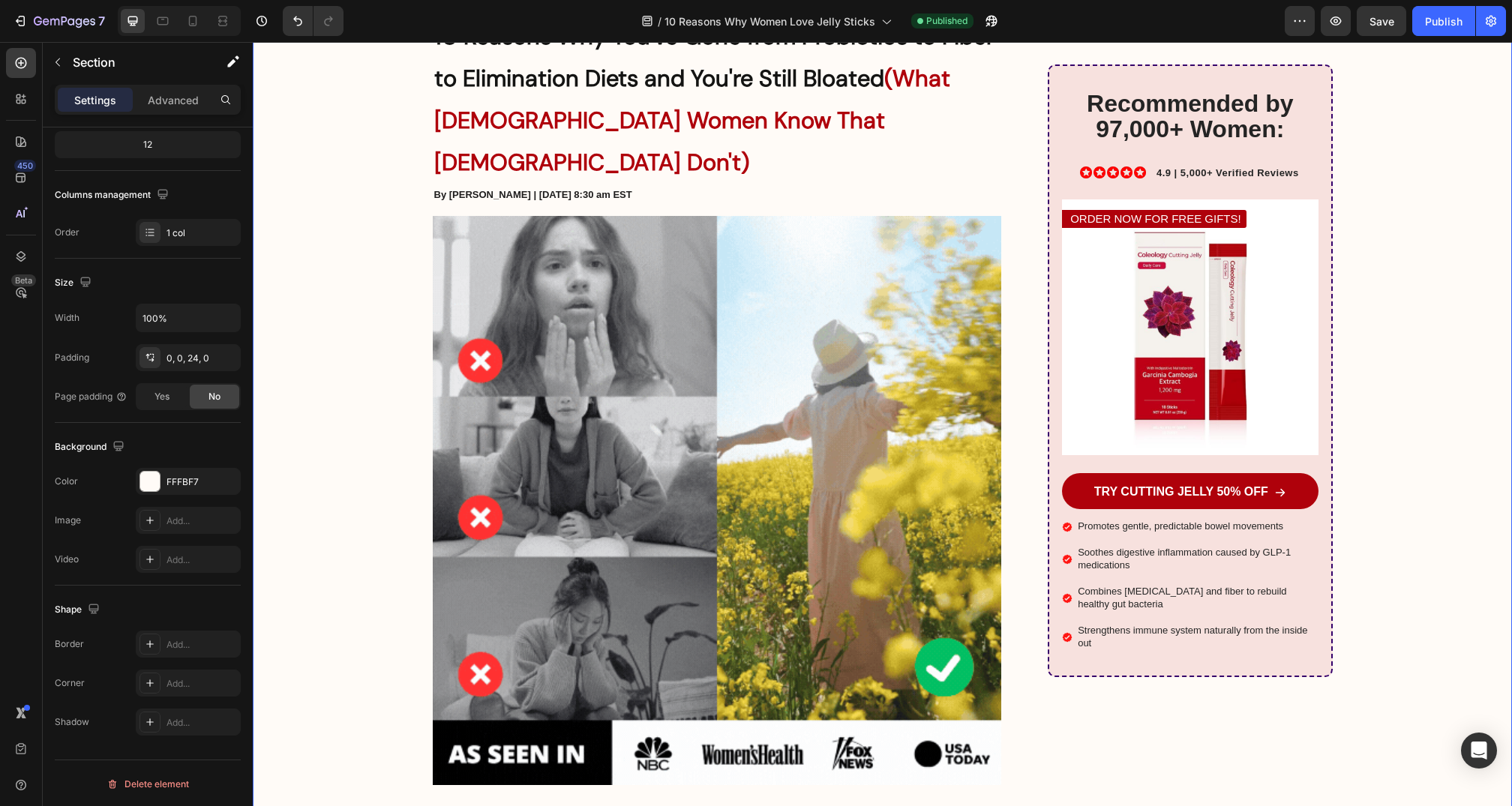
scroll to position [0, 0]
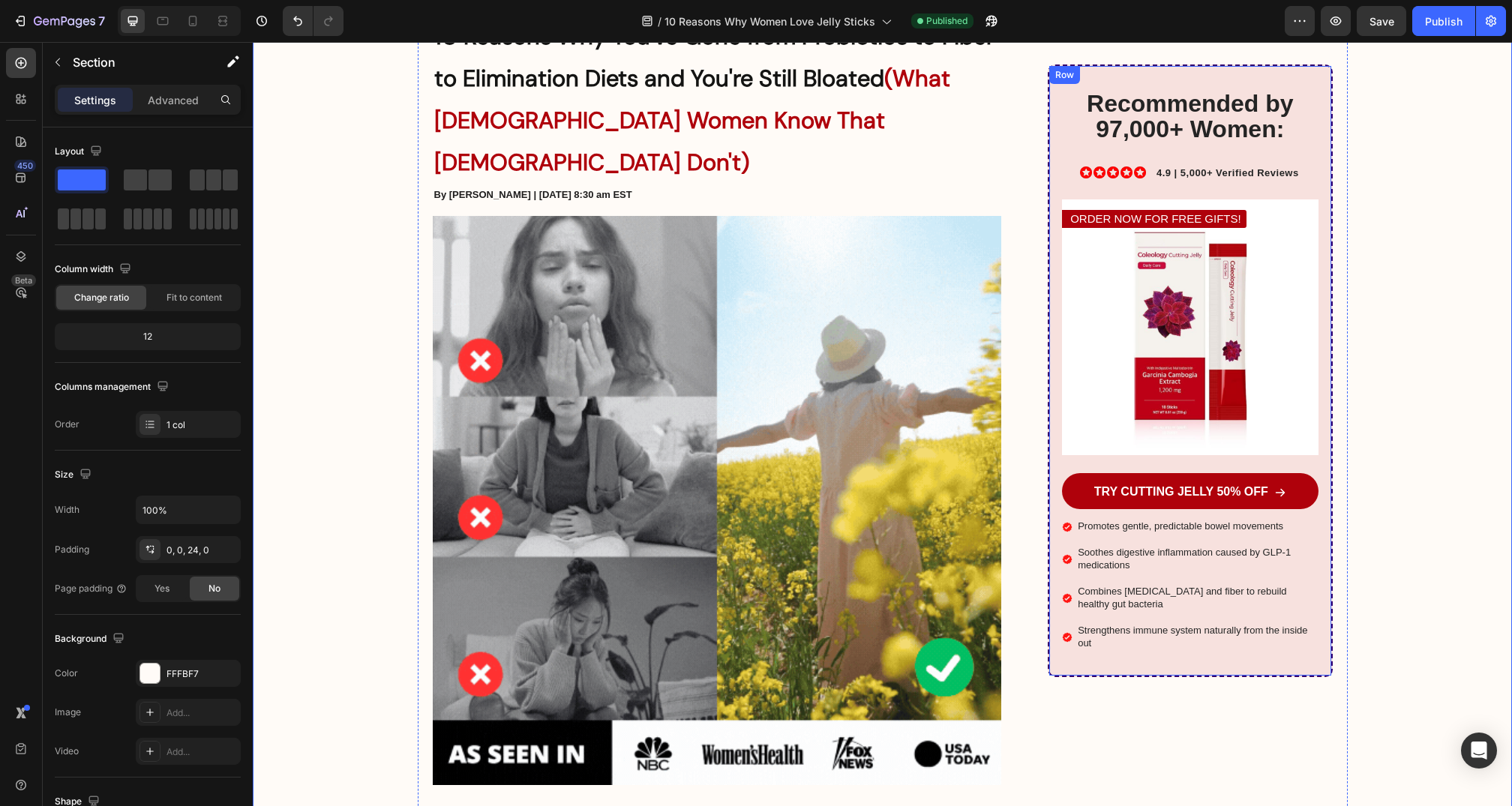
click at [1057, 552] on div "Recommended by 97,000+ Women: Heading Icon Icon Icon Icon Icon Icon List 4.9 | …" at bounding box center [1190, 371] width 284 height 613
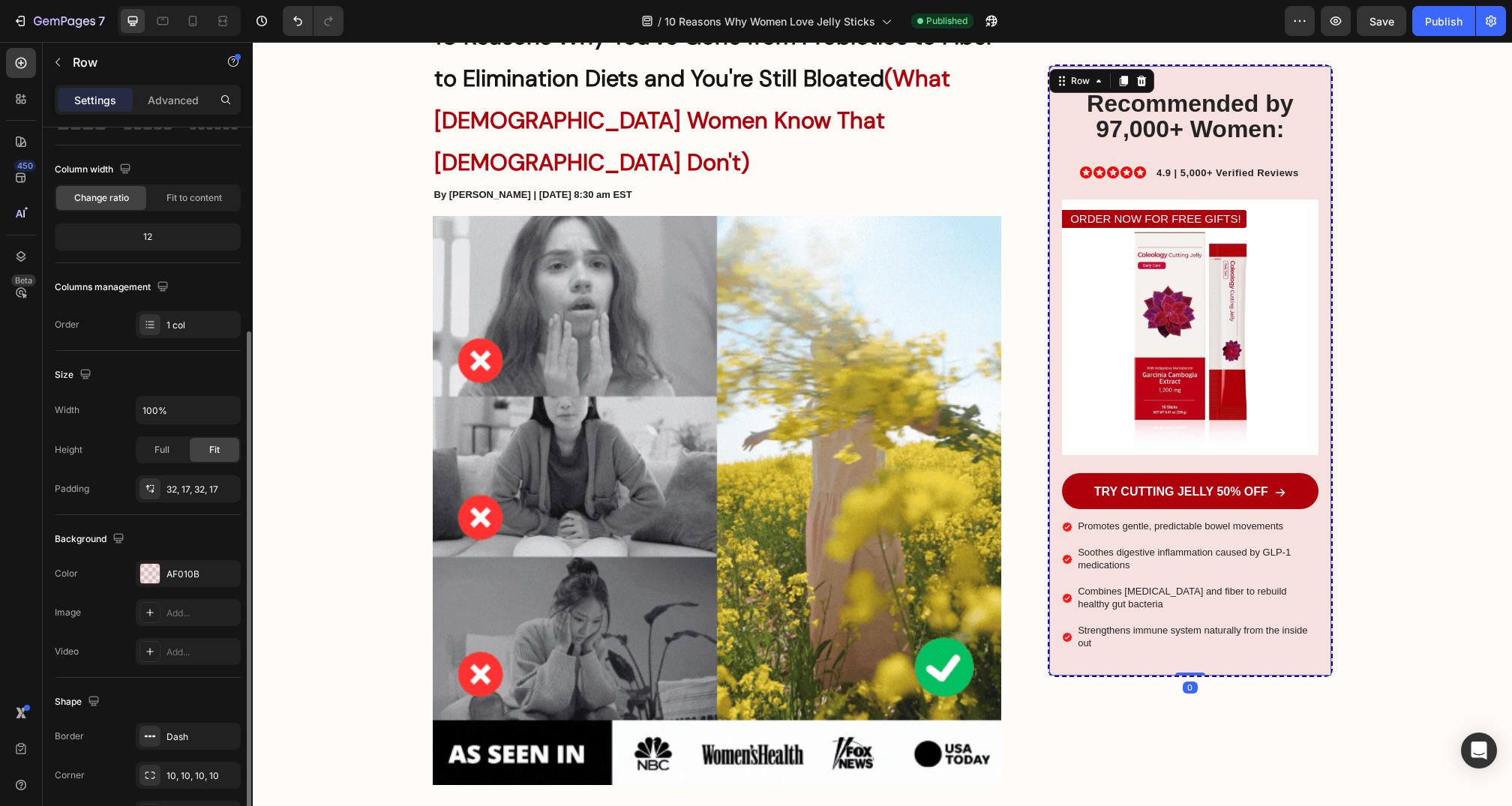
scroll to position [192, 0]
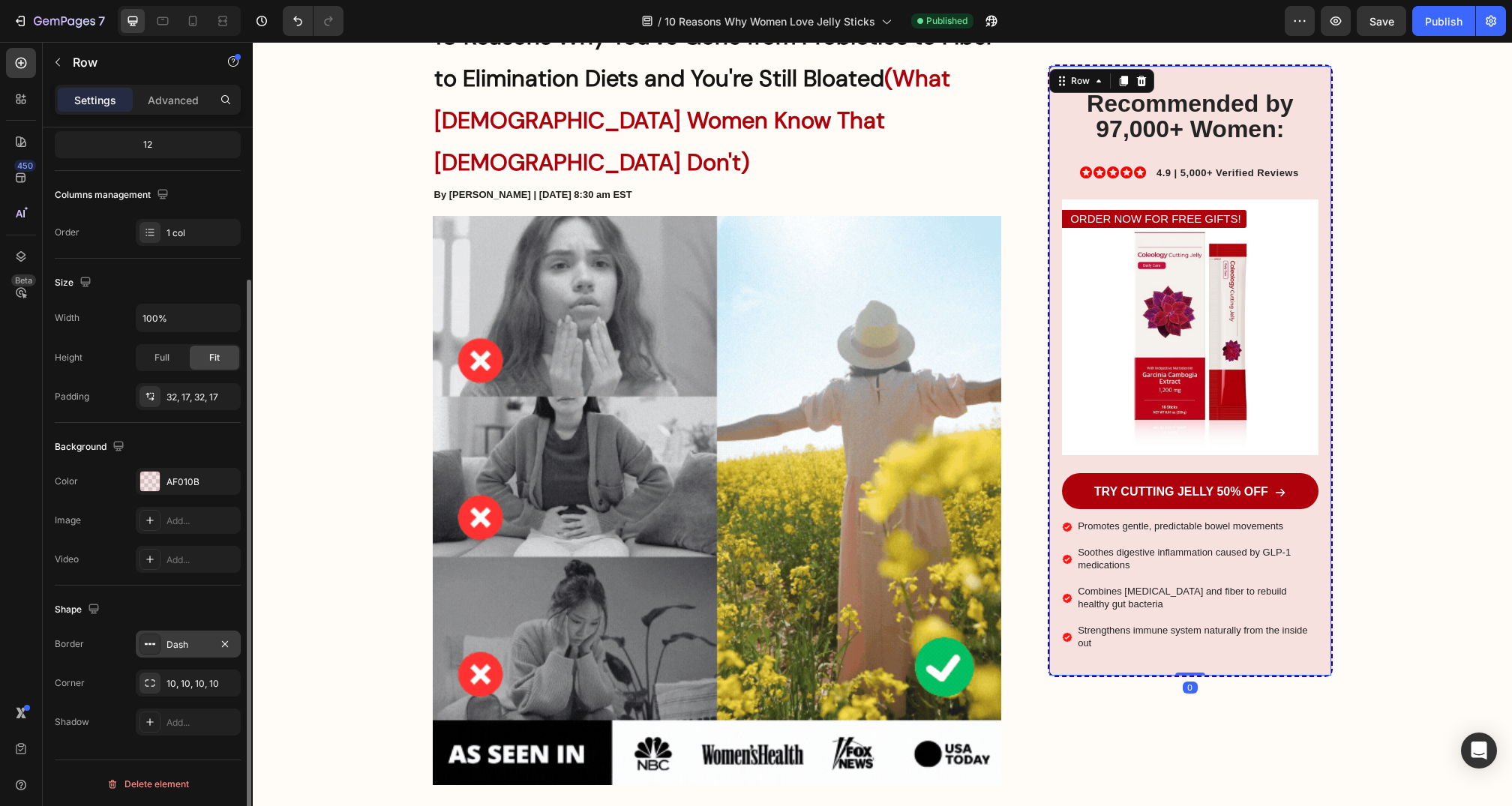
click at [189, 648] on div "Dash" at bounding box center [188, 645] width 44 height 14
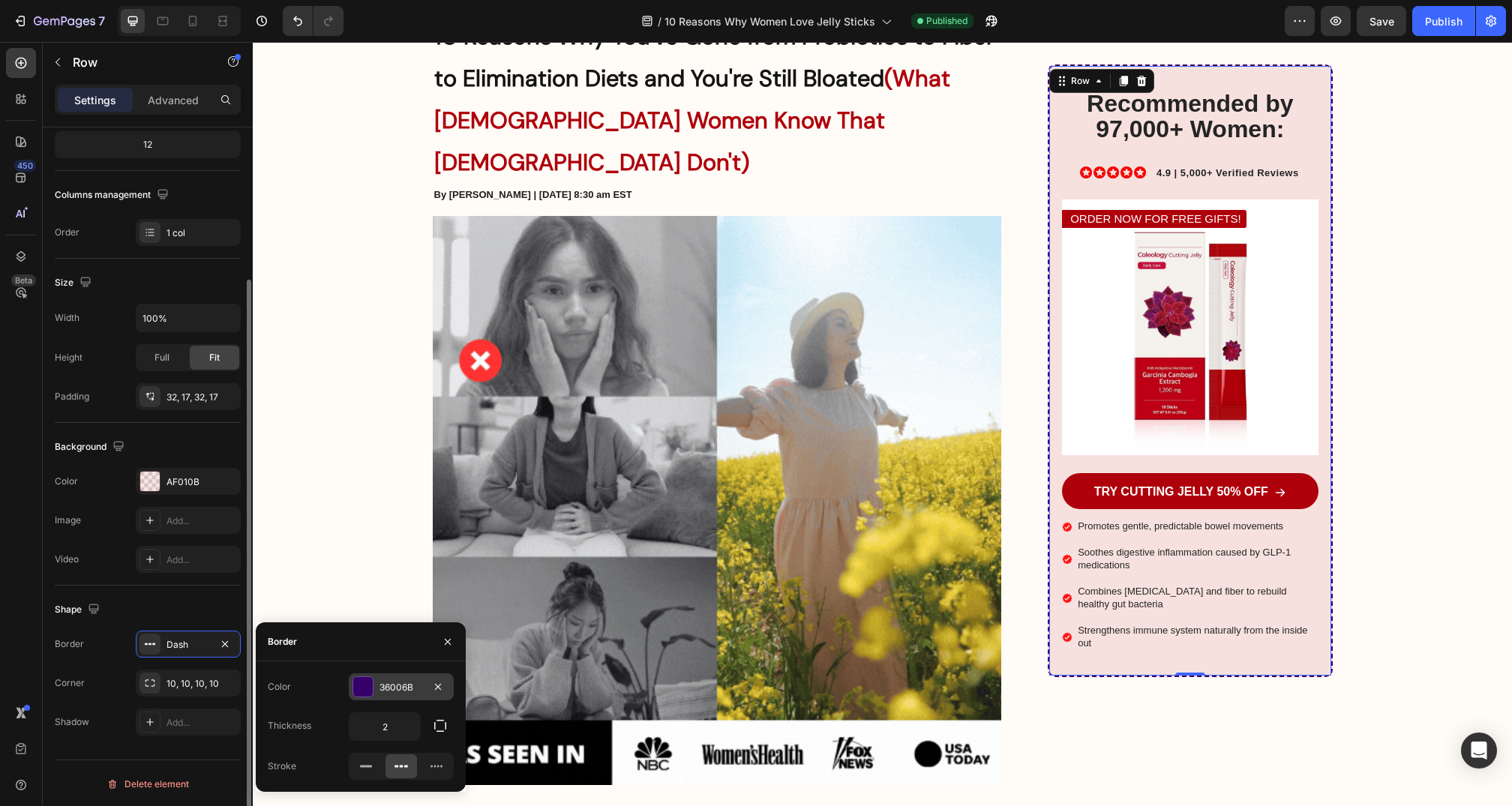
click at [398, 684] on div "36006B" at bounding box center [401, 688] width 44 height 14
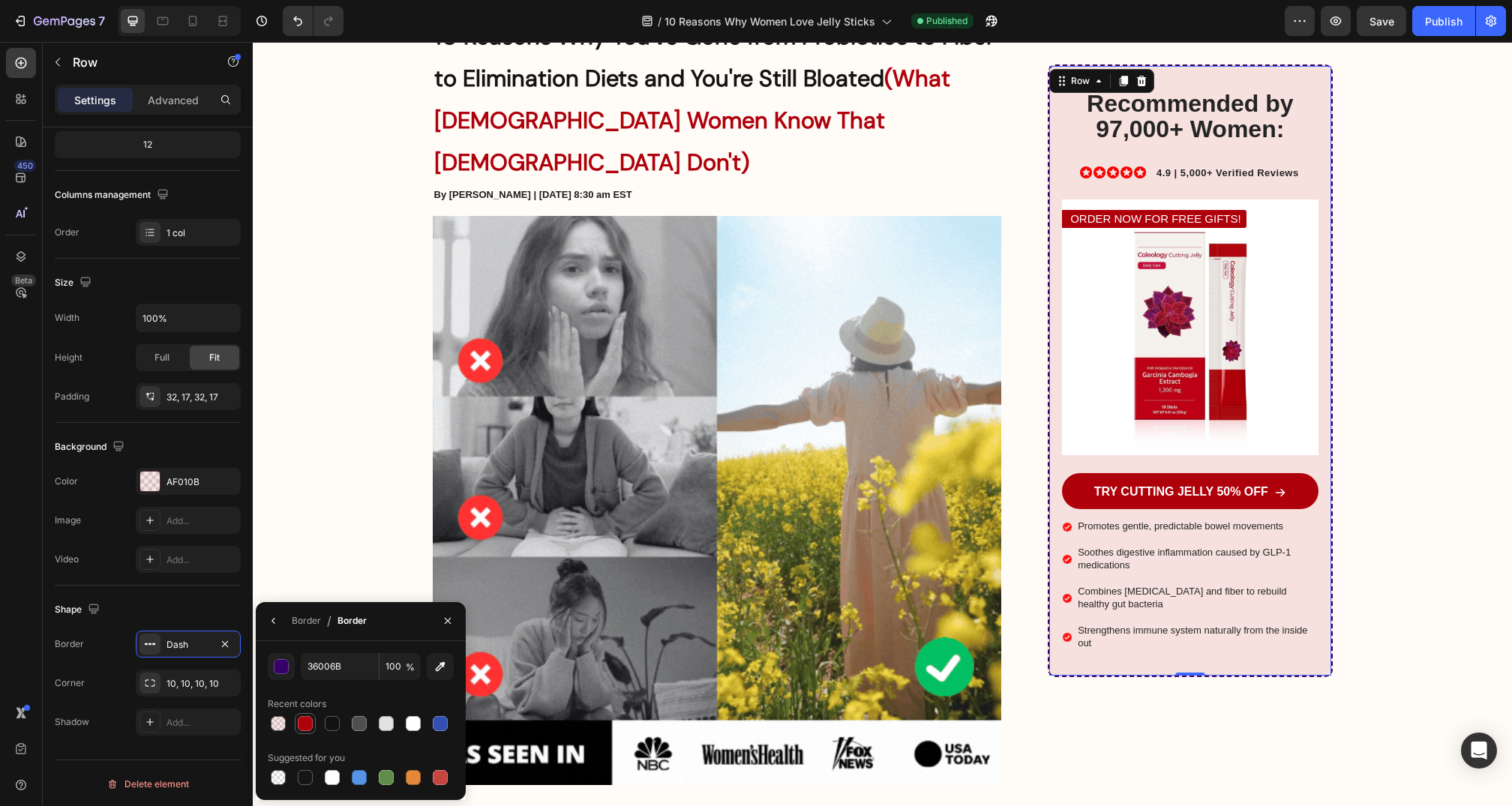
click at [299, 728] on div at bounding box center [305, 723] width 15 height 15
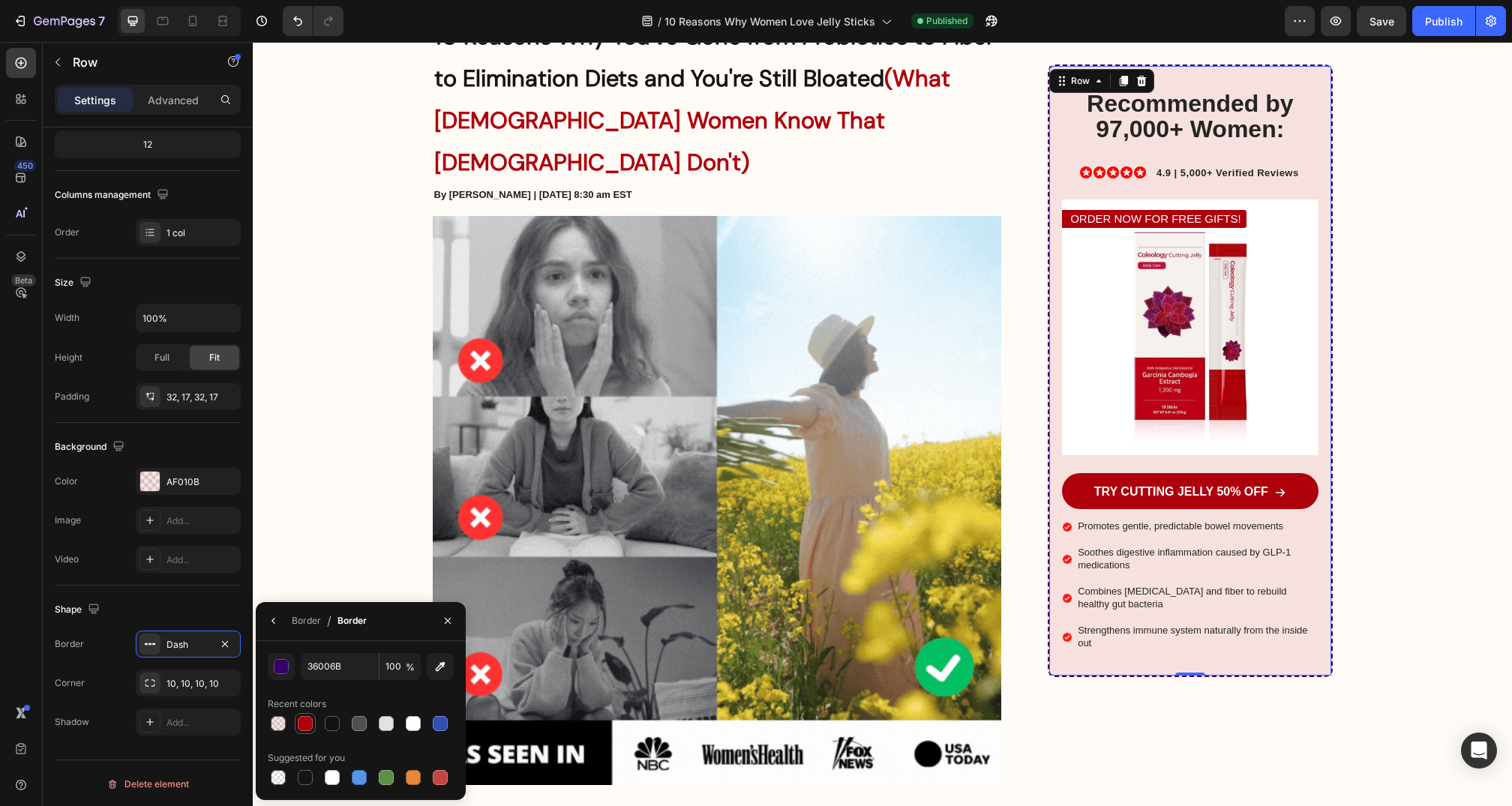
type input "AF010B"
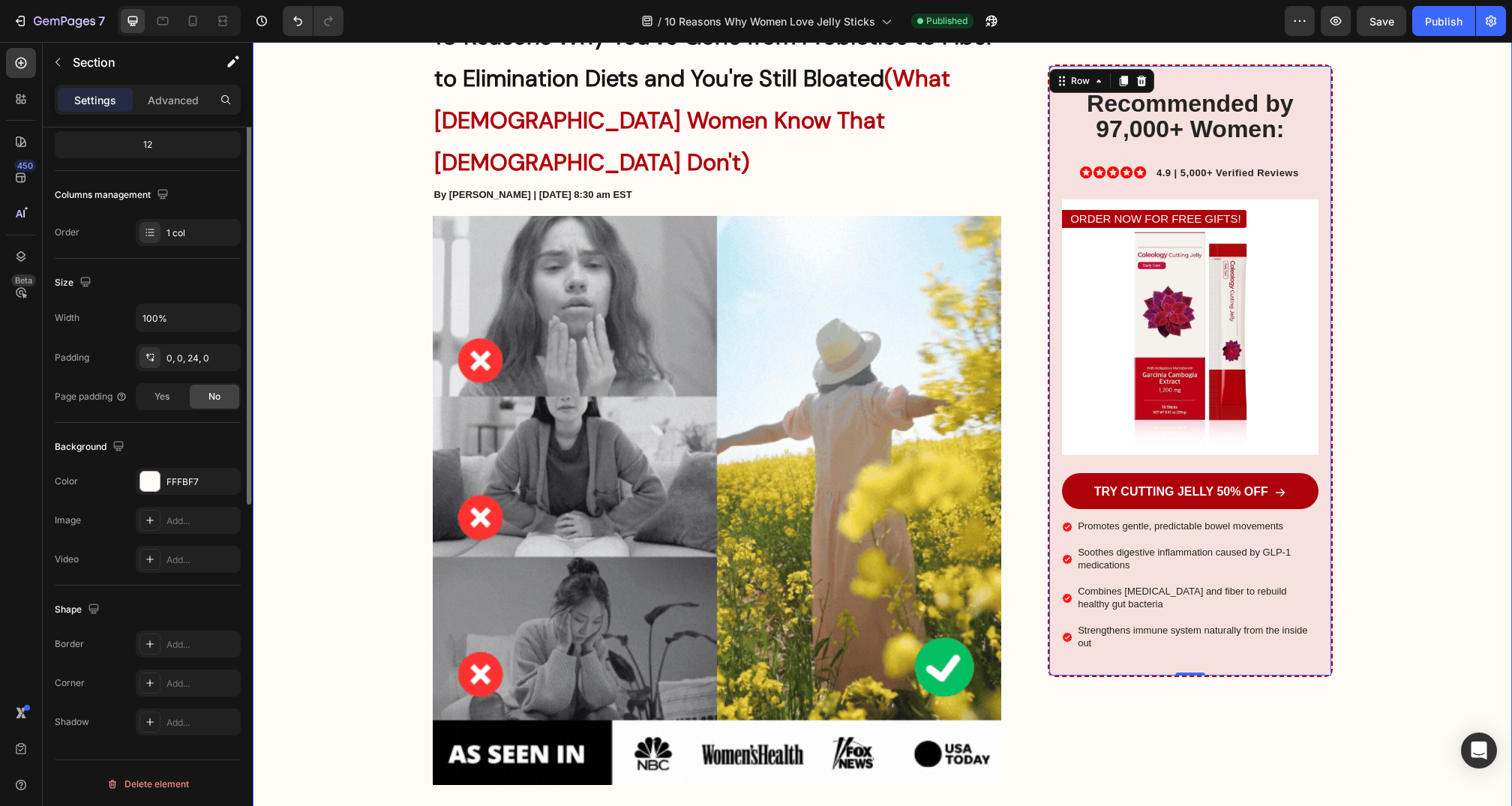
scroll to position [0, 0]
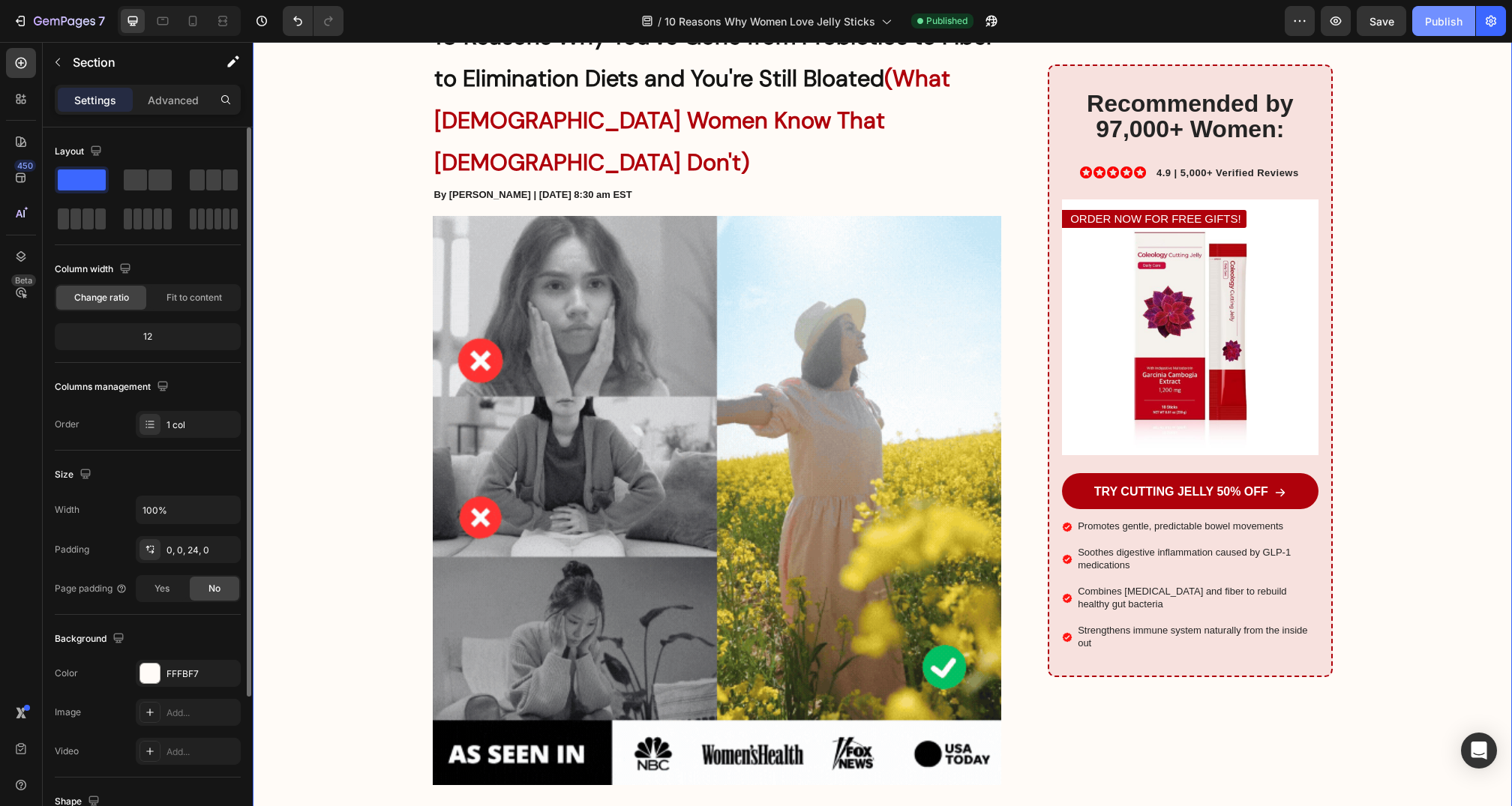
click at [1441, 17] on div "Publish" at bounding box center [1444, 22] width 38 height 16
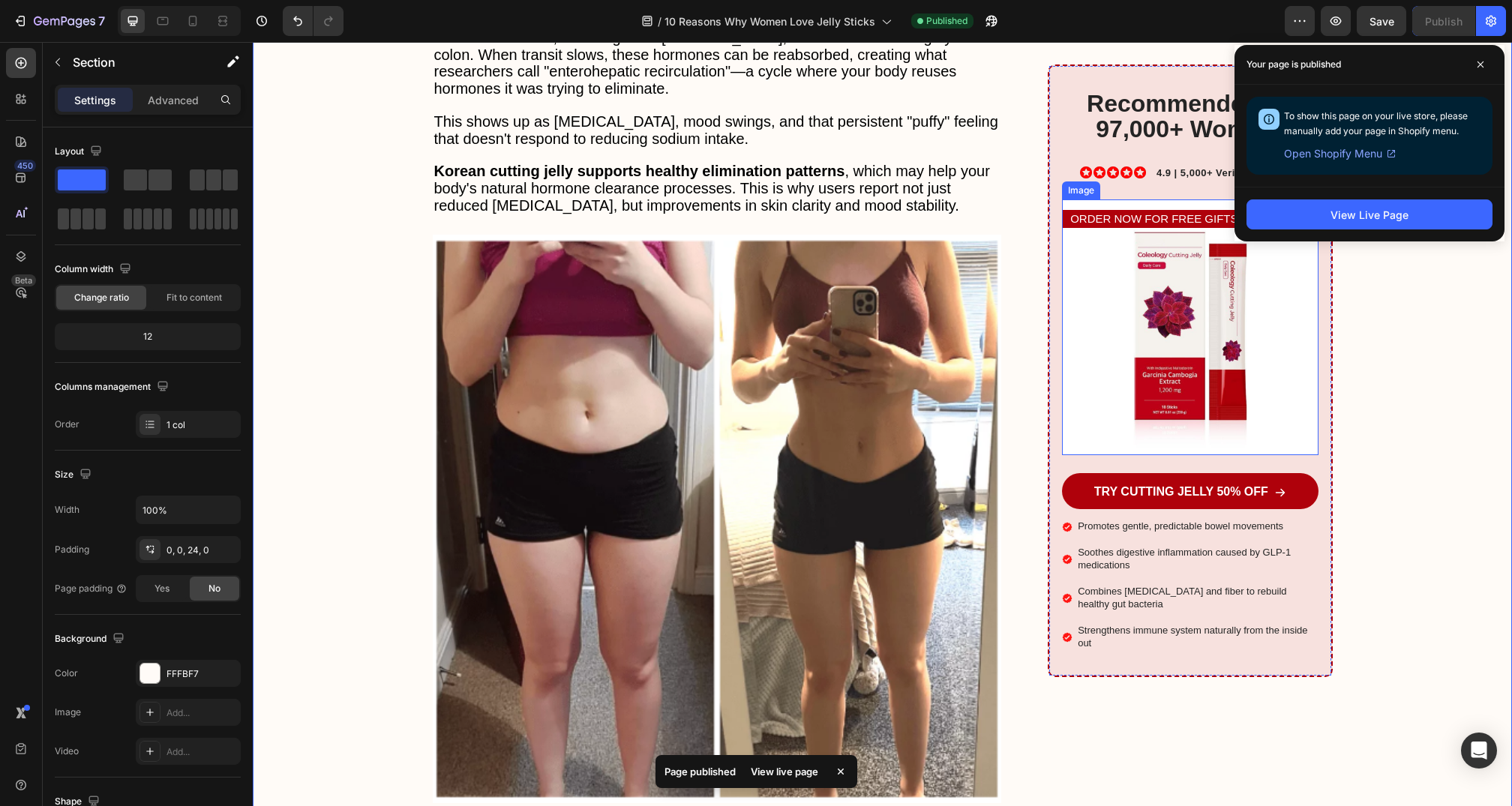
scroll to position [7358, 0]
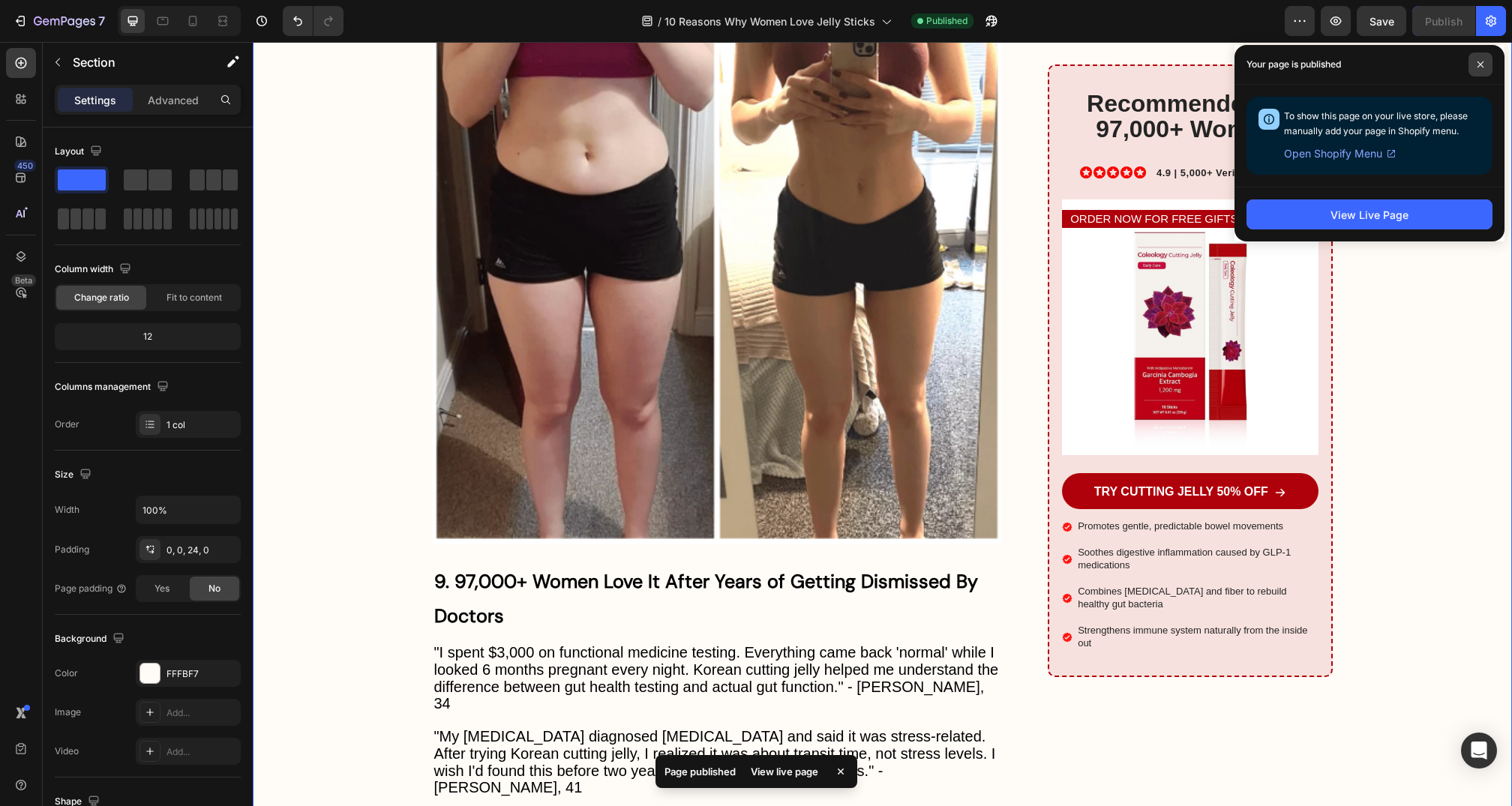
click at [1483, 67] on span at bounding box center [1481, 65] width 24 height 24
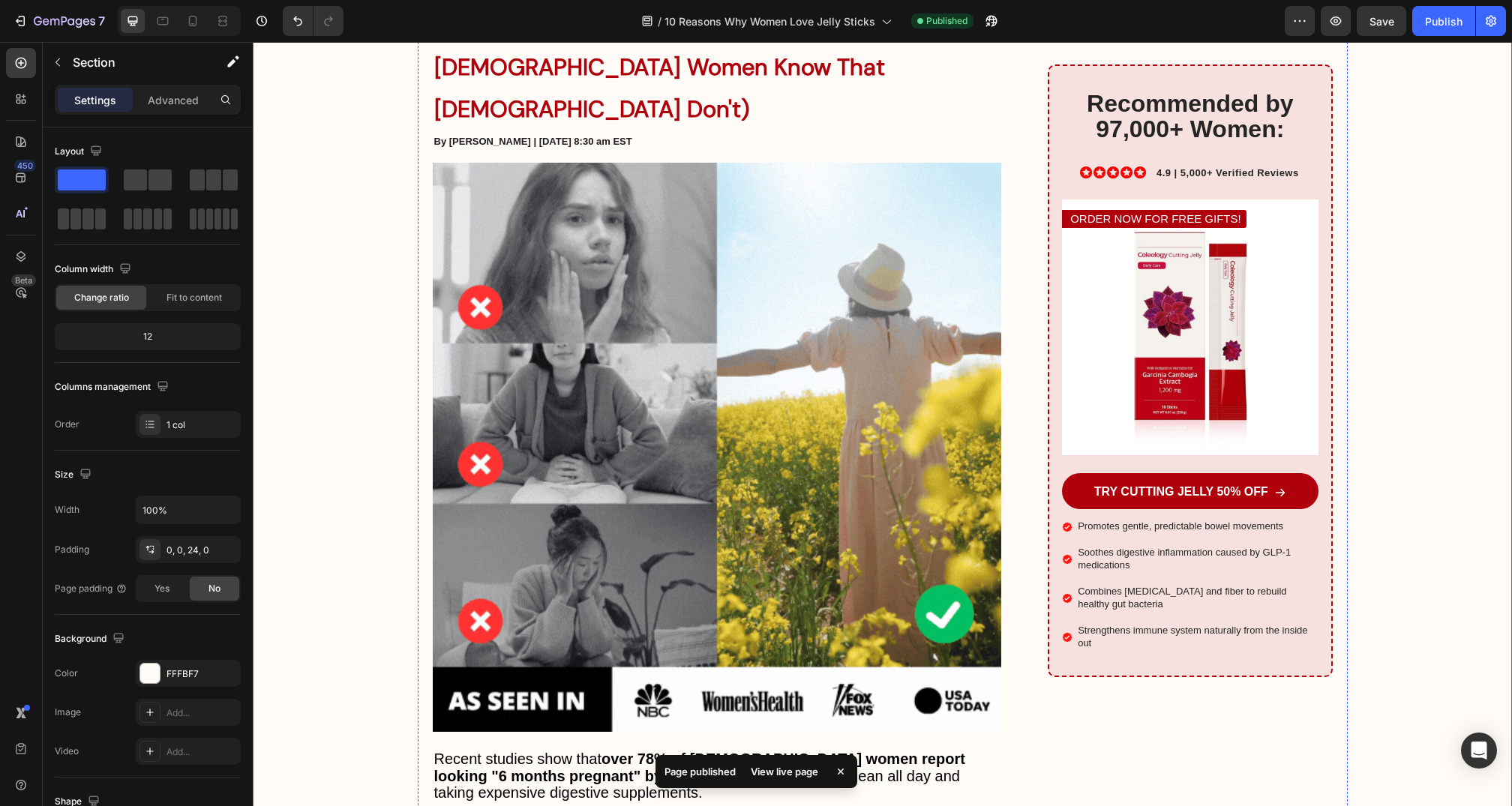
scroll to position [0, 0]
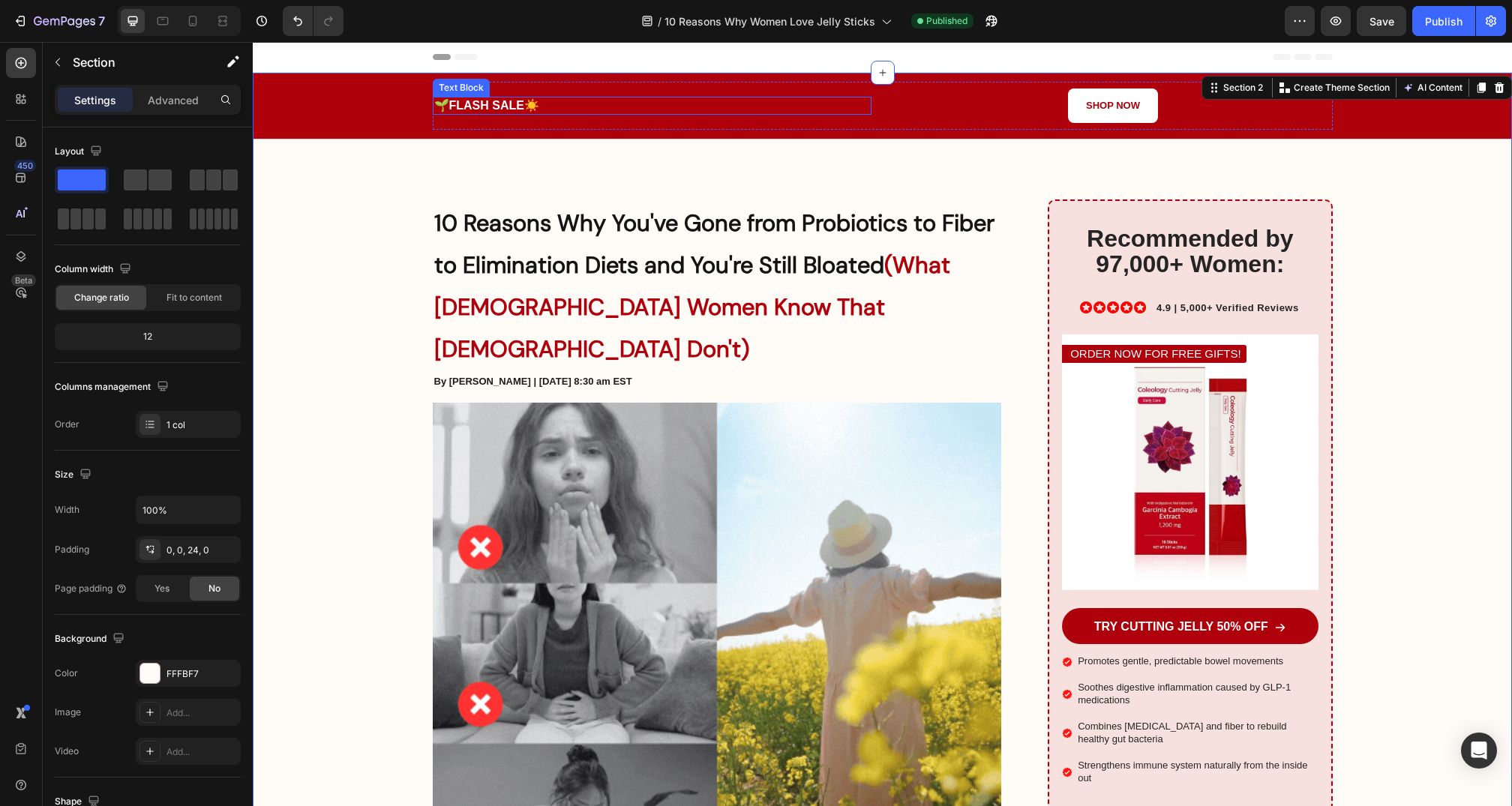
click at [445, 99] on span "🌱" at bounding box center [441, 105] width 15 height 13
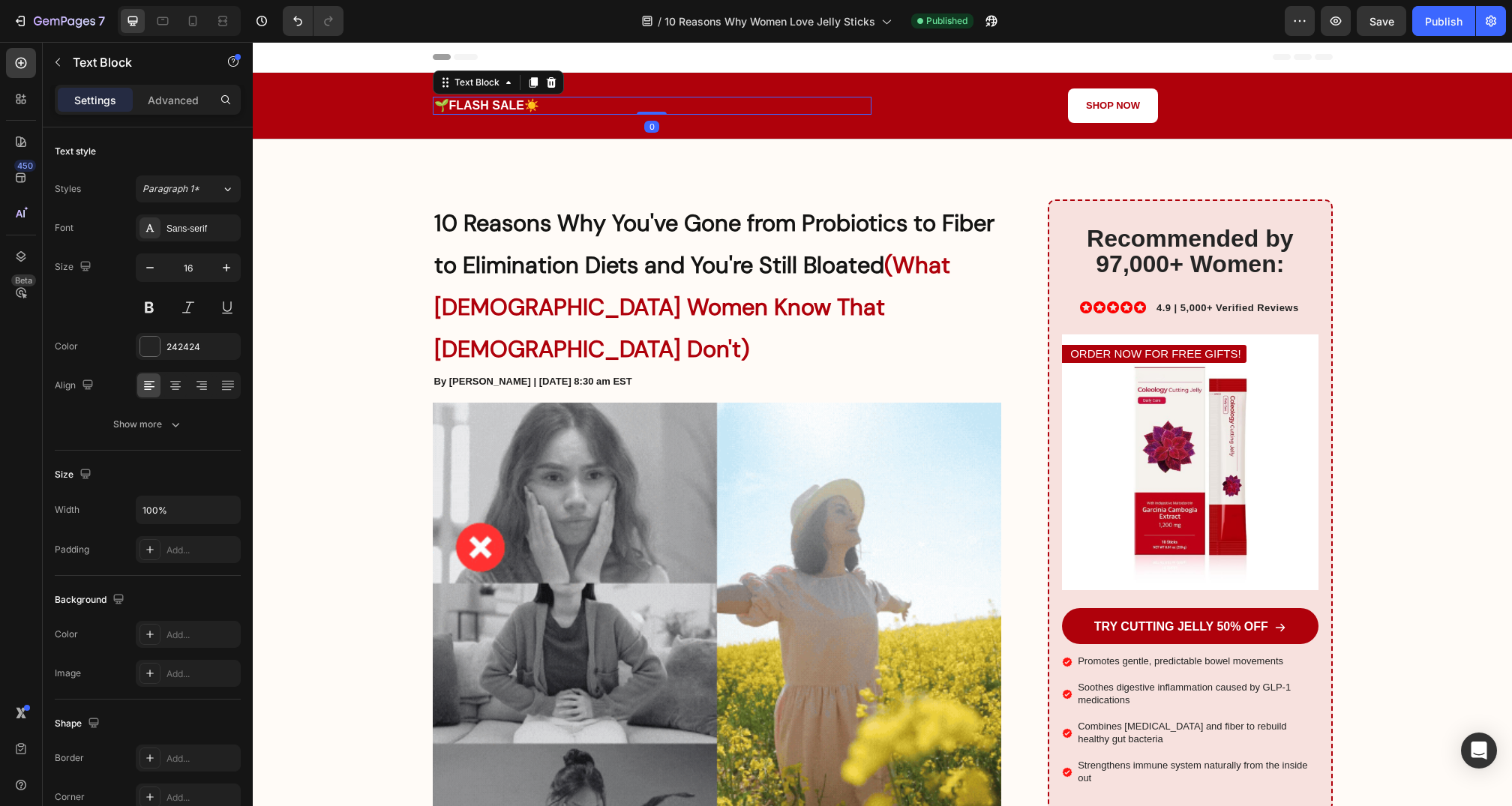
click at [445, 99] on span "🌱" at bounding box center [441, 105] width 15 height 13
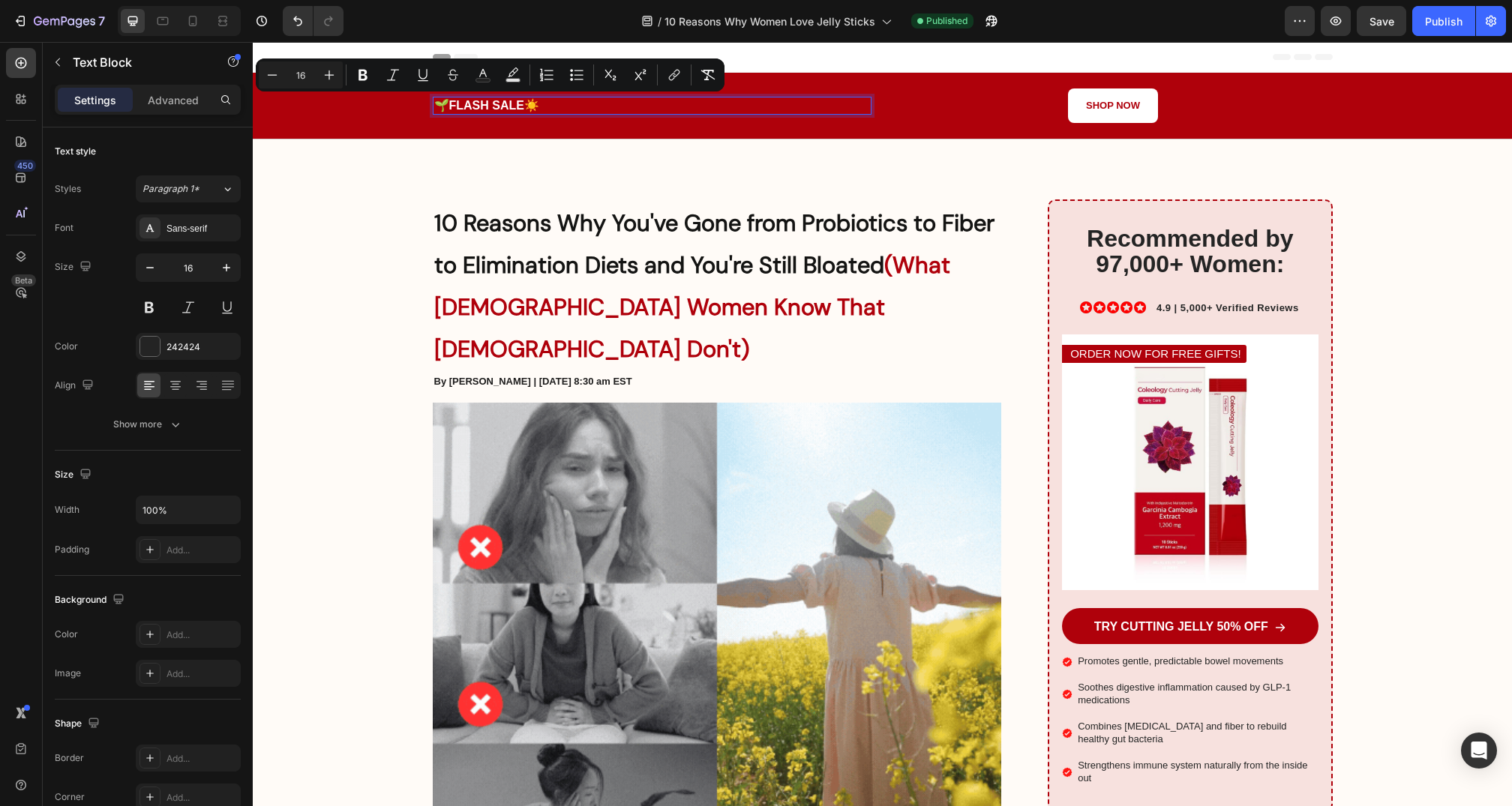
click at [444, 107] on span "🌱" at bounding box center [441, 105] width 15 height 13
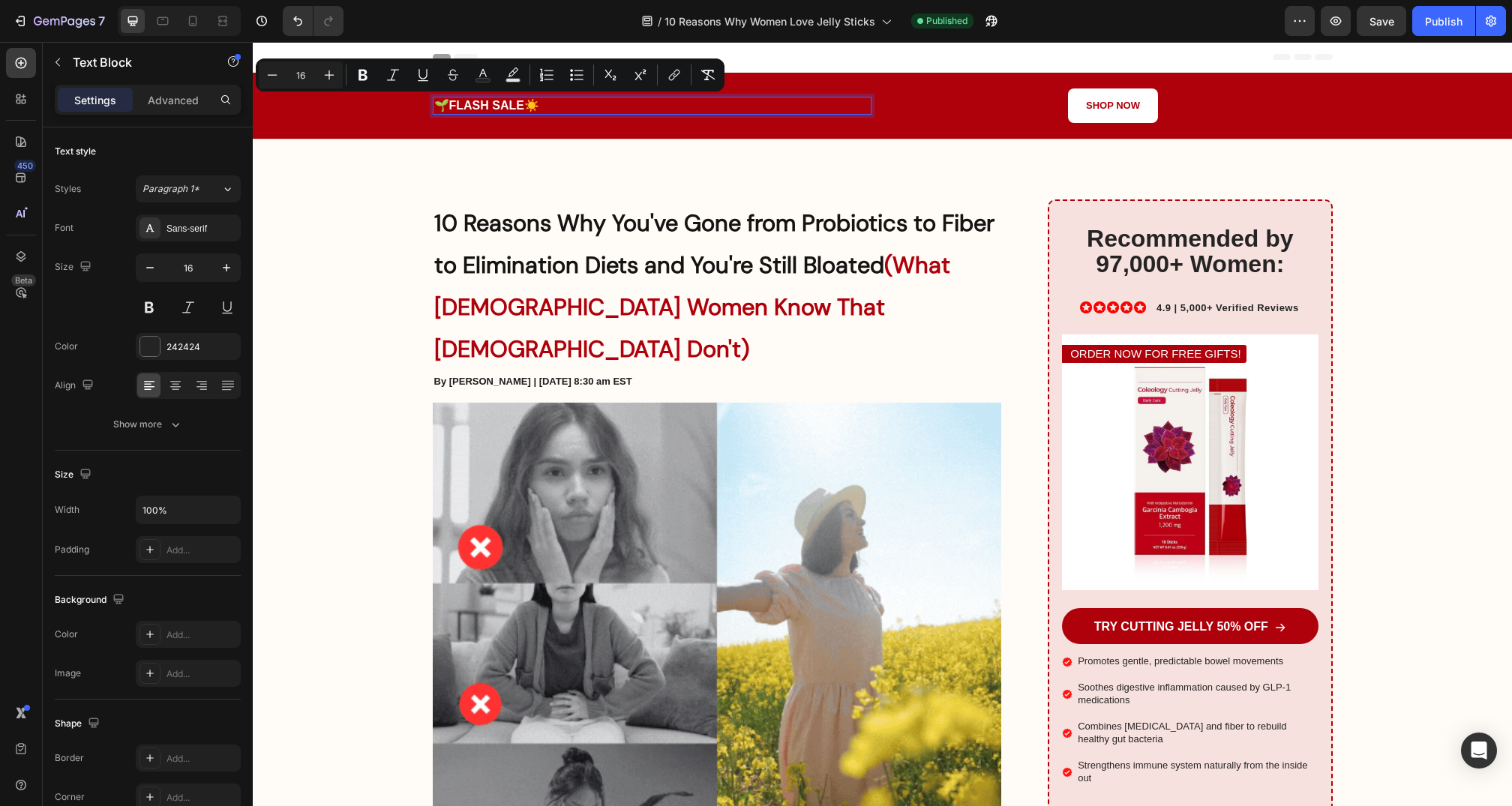
click at [446, 107] on span "🌱" at bounding box center [441, 105] width 15 height 13
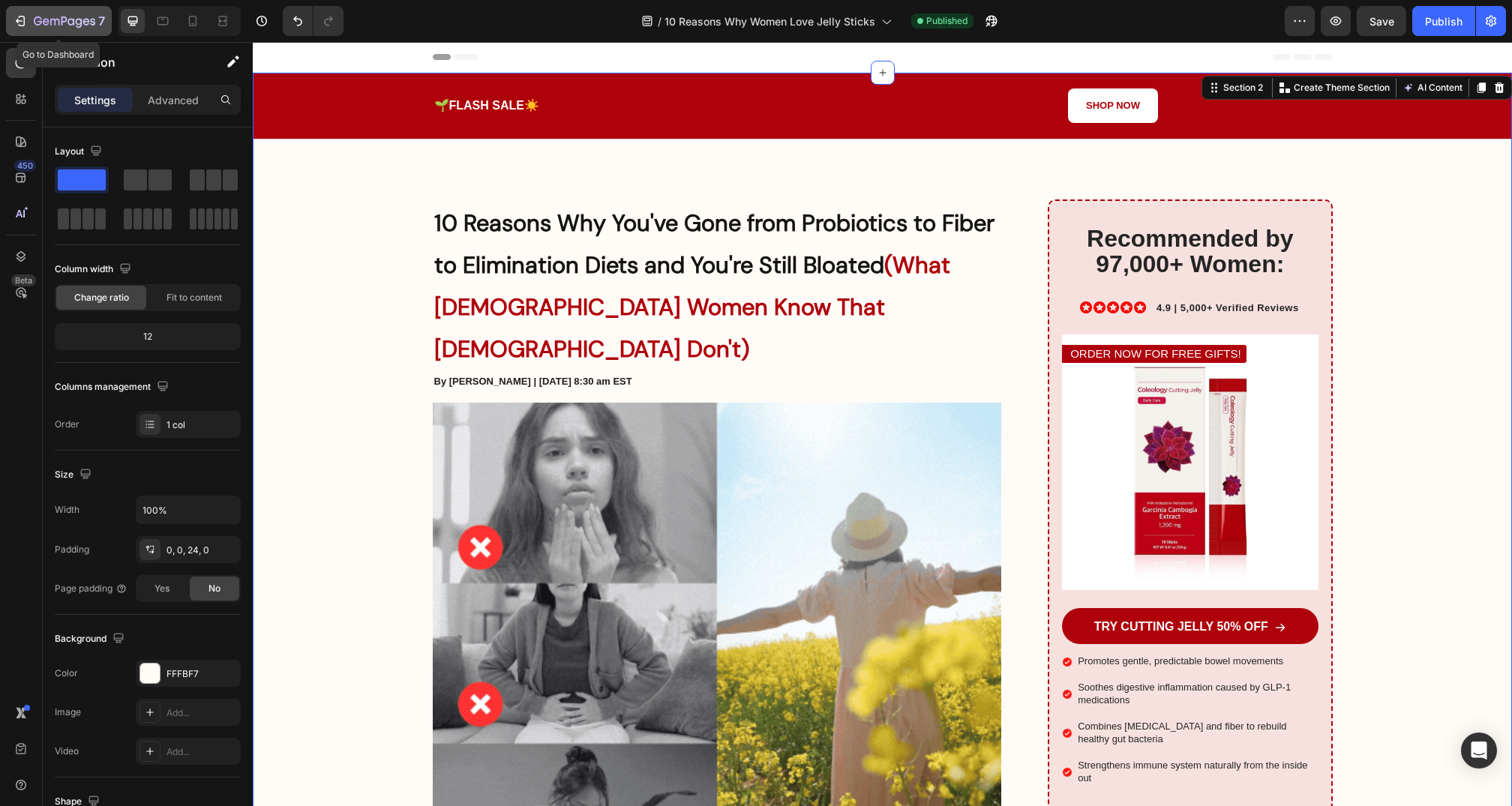
click at [35, 16] on icon "button" at bounding box center [64, 22] width 61 height 13
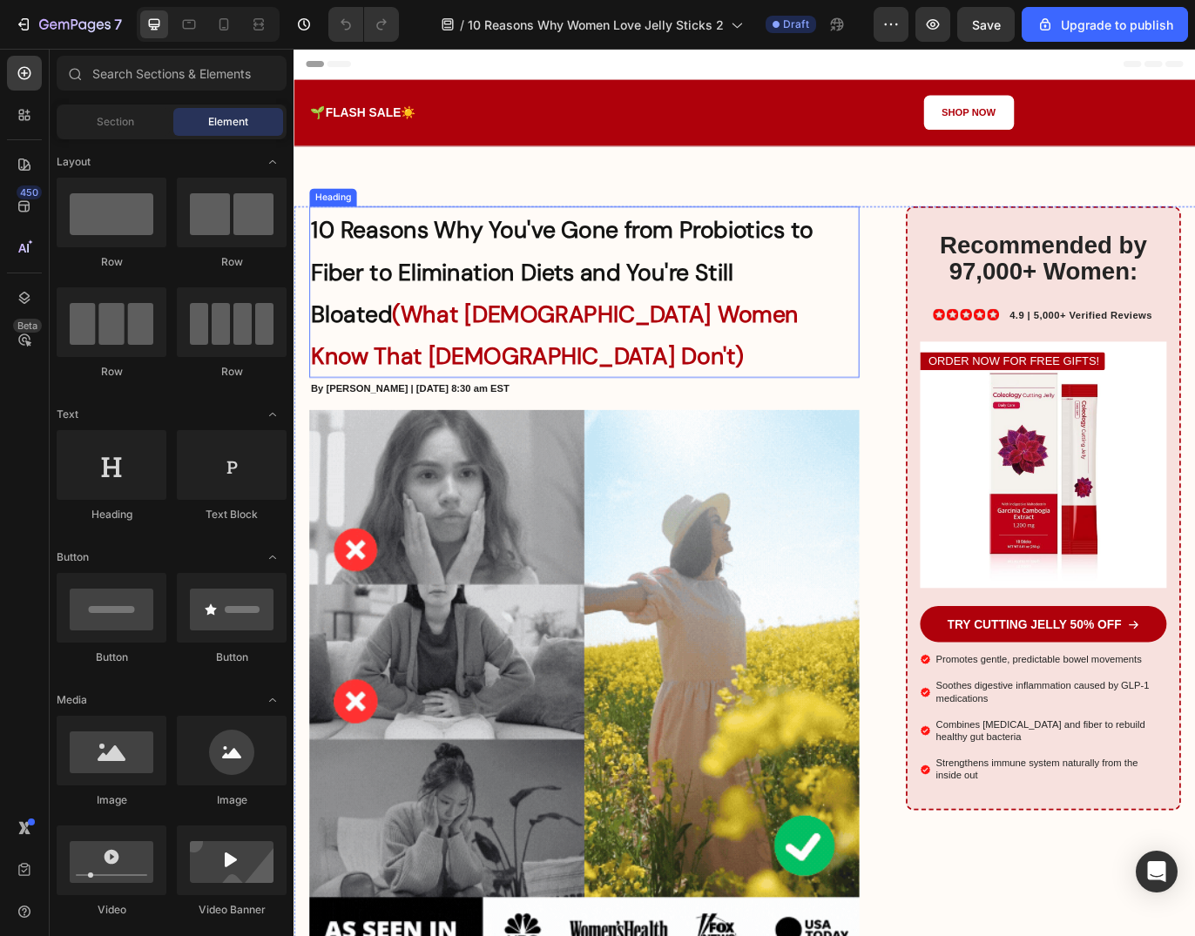
click at [478, 250] on strong "10 Reasons Why You've Gone from Probiotics to Fiber to Elimination Diets and Yo…" at bounding box center [604, 308] width 583 height 132
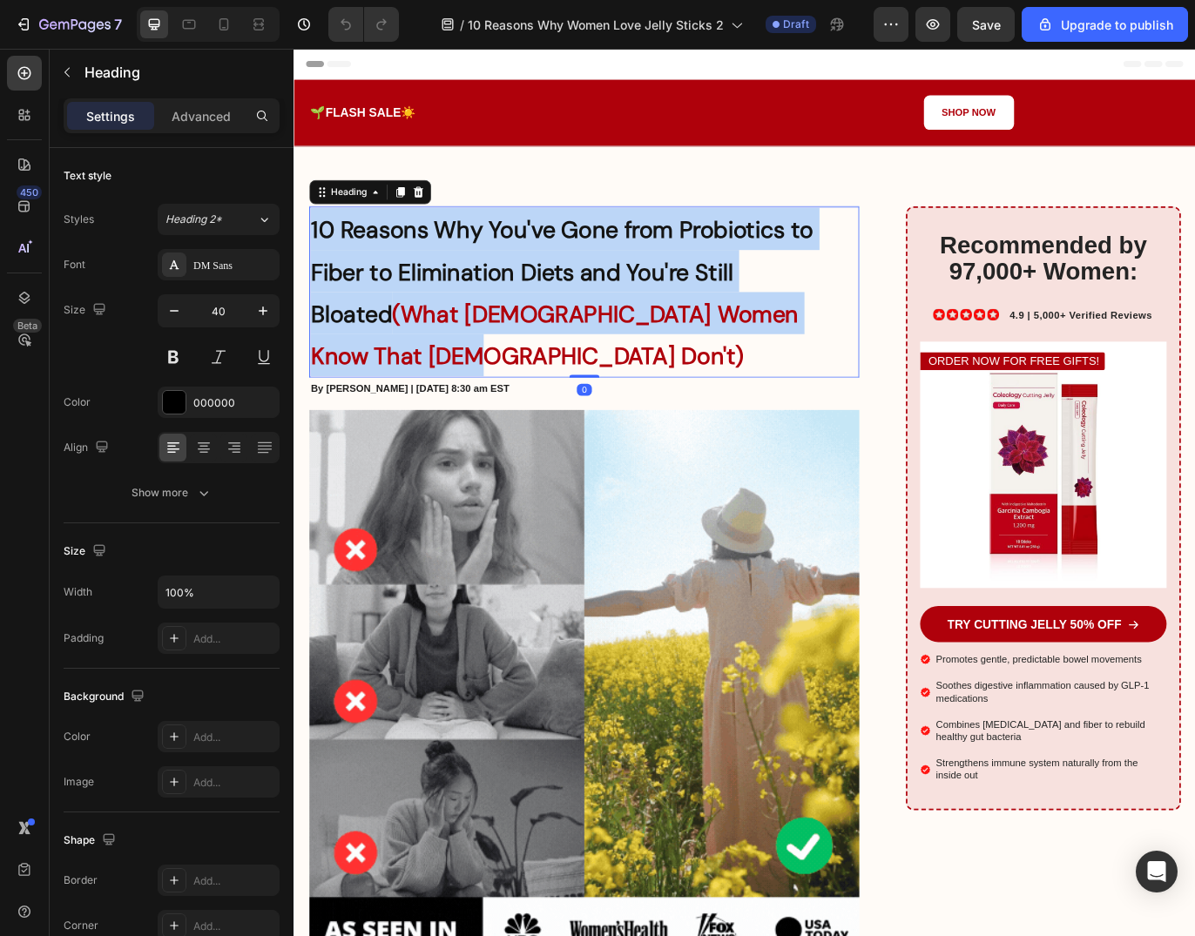
click at [478, 250] on strong "10 Reasons Why You've Gone from Probiotics to Fiber to Elimination Diets and Yo…" at bounding box center [604, 308] width 583 height 132
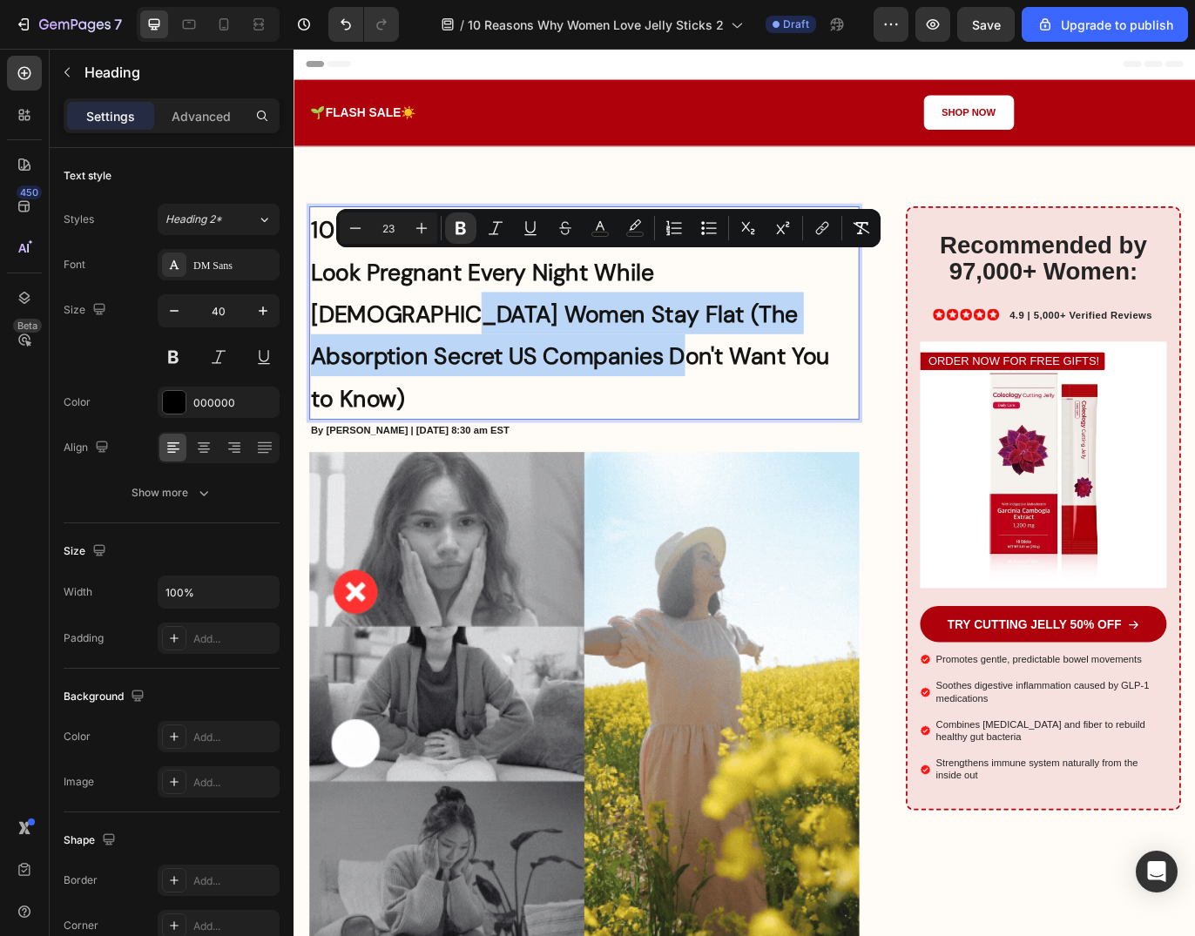
drag, startPoint x: 515, startPoint y: 389, endPoint x: 839, endPoint y: 300, distance: 335.9
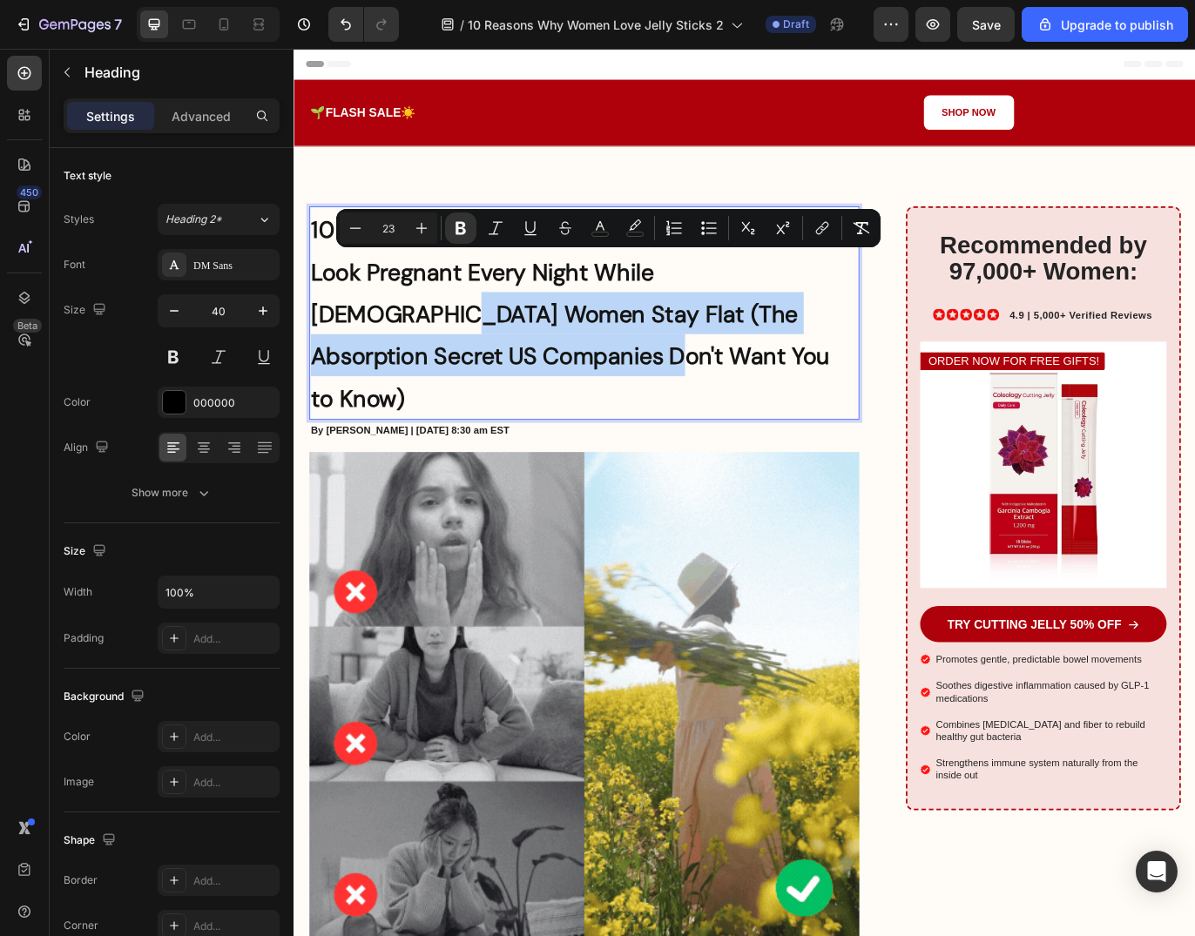
click at [839, 300] on p "10 Reasons Why American Women Look Pregnant Every Night While Korean Women Stay…" at bounding box center [630, 355] width 634 height 244
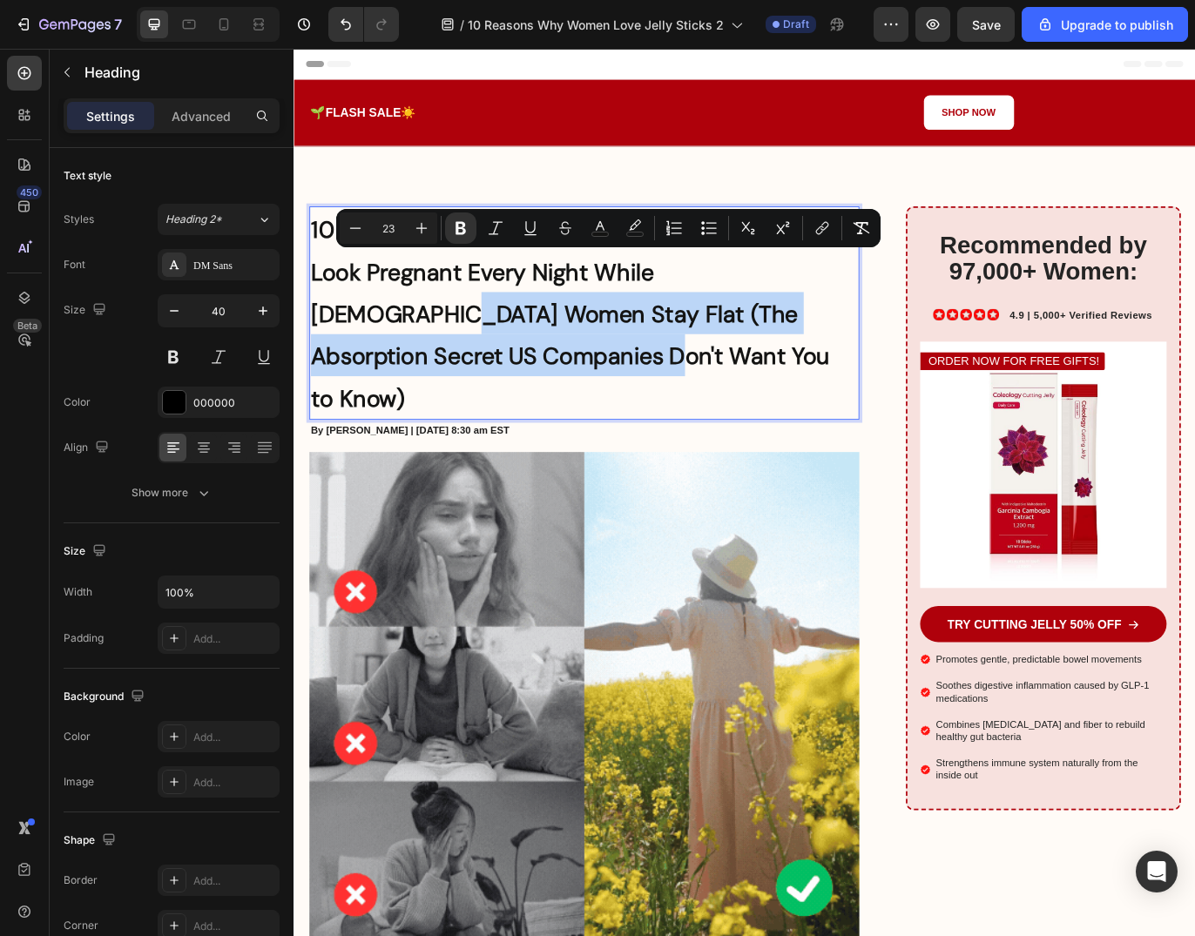
click at [839, 300] on strong "10 Reasons Why American Women Look Pregnant Every Night While Korean Women Stay…" at bounding box center [614, 357] width 602 height 230
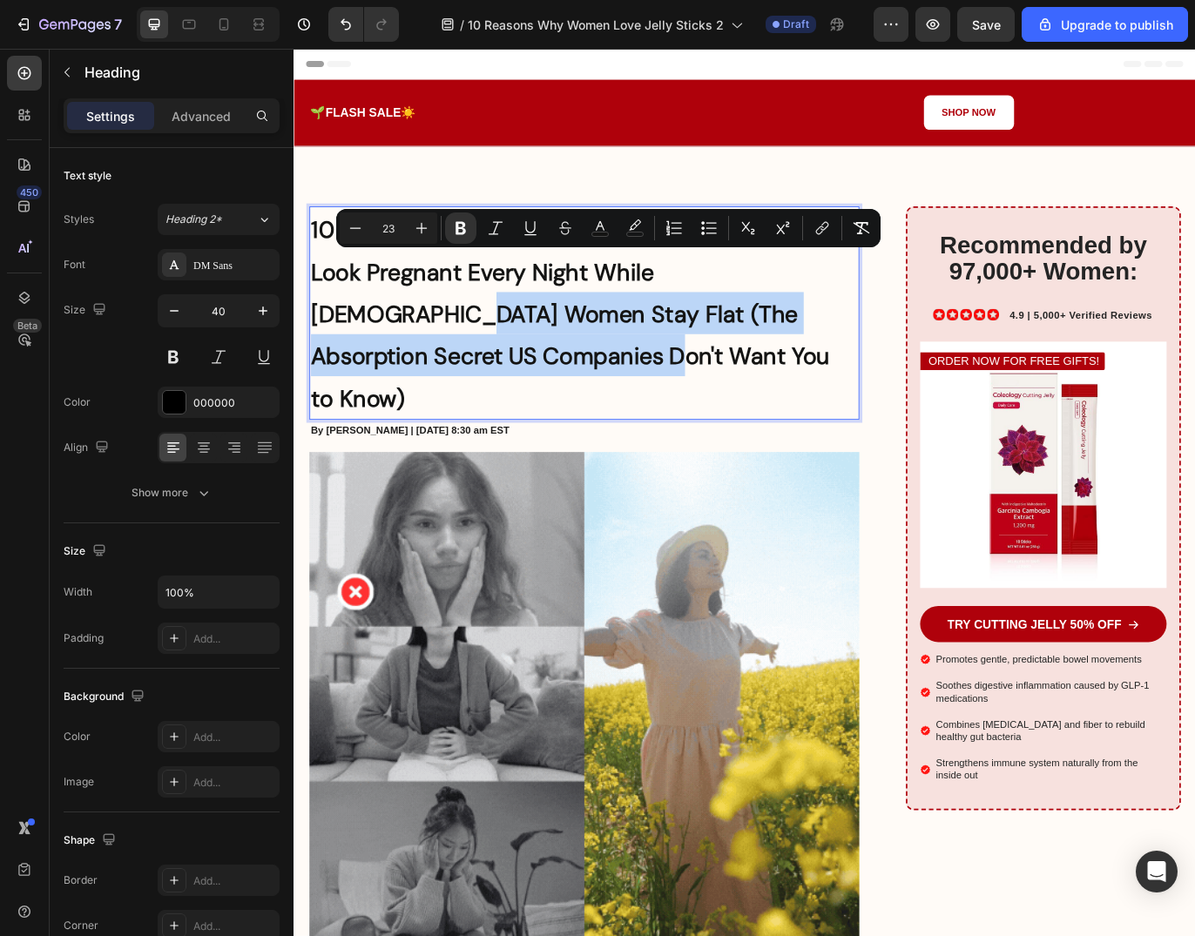
drag, startPoint x: 848, startPoint y: 306, endPoint x: 821, endPoint y: 381, distance: 79.6
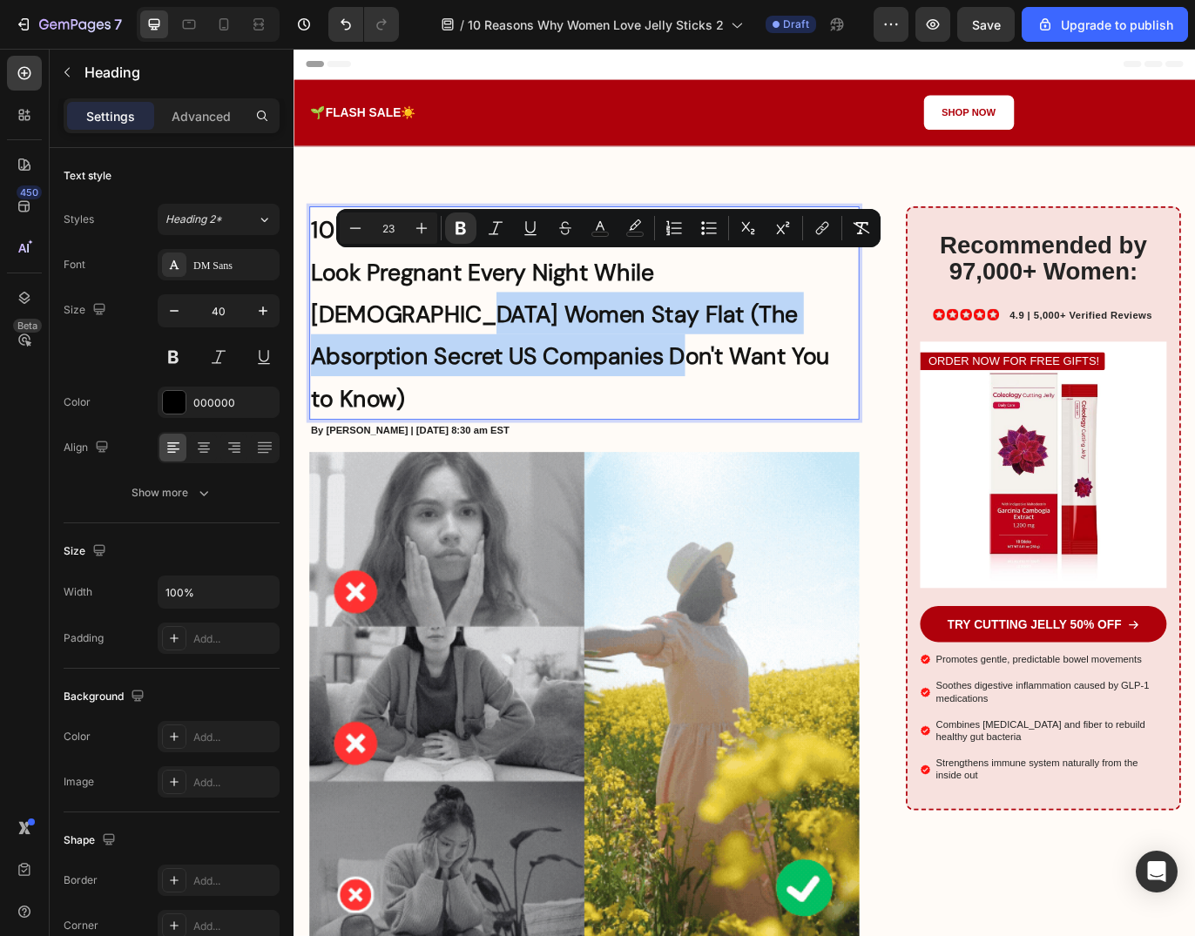
click at [821, 381] on p "10 Reasons Why American Women Look Pregnant Every Night While Korean Women Stay…" at bounding box center [630, 355] width 634 height 244
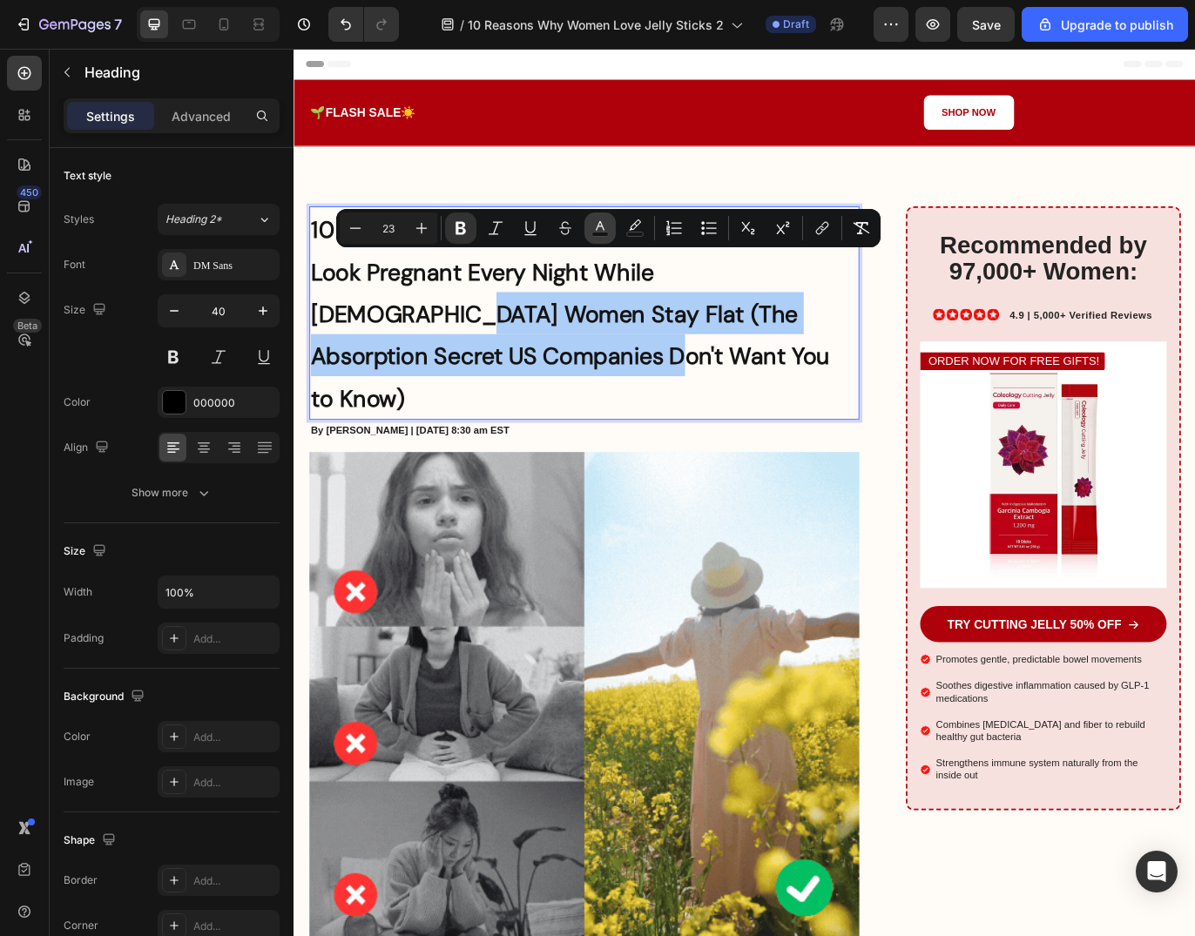
click at [607, 232] on rect "Editor contextual toolbar" at bounding box center [600, 234] width 17 height 4
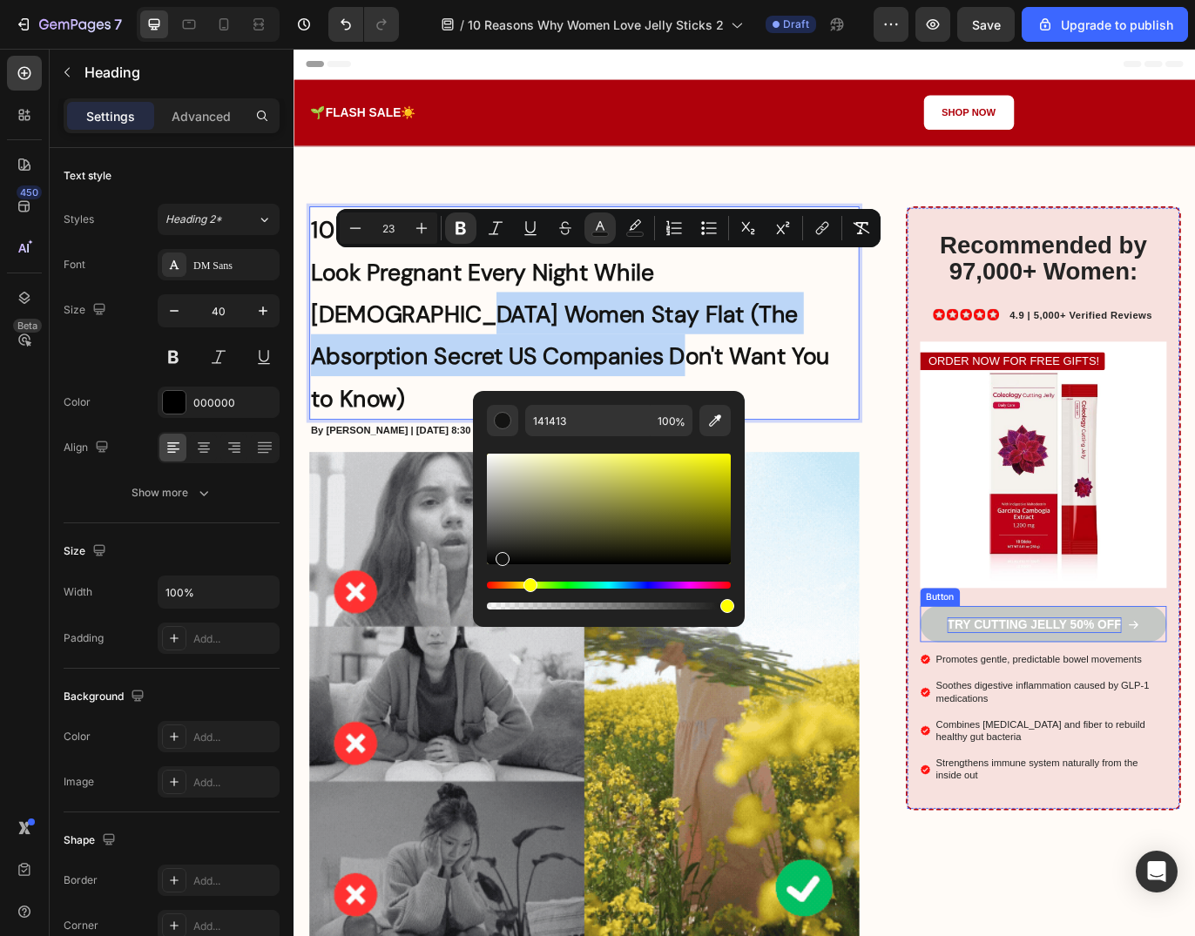
click at [1060, 724] on p "TRY CUTTING JELLY 50% OFF" at bounding box center [1151, 717] width 202 height 18
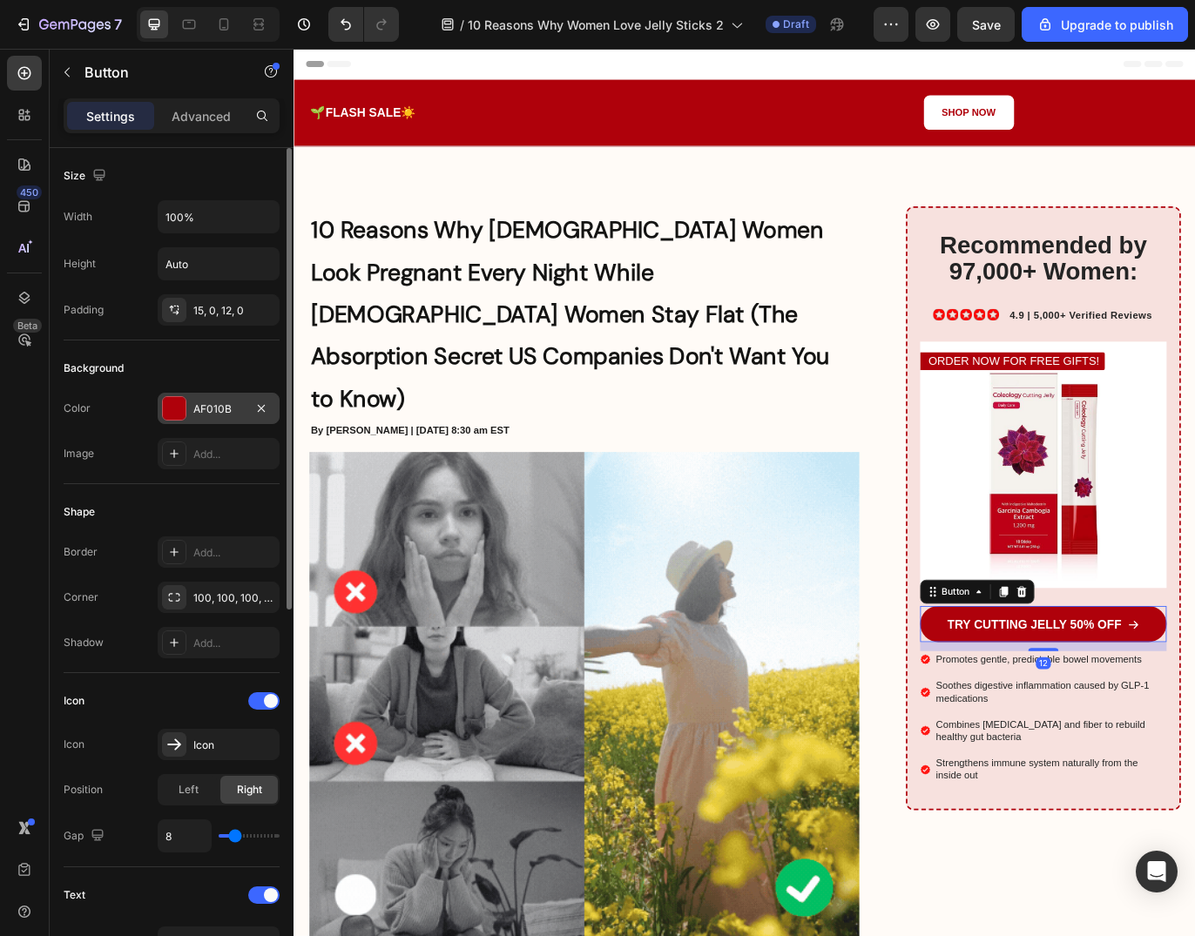
click at [228, 414] on div "AF010B" at bounding box center [219, 408] width 122 height 31
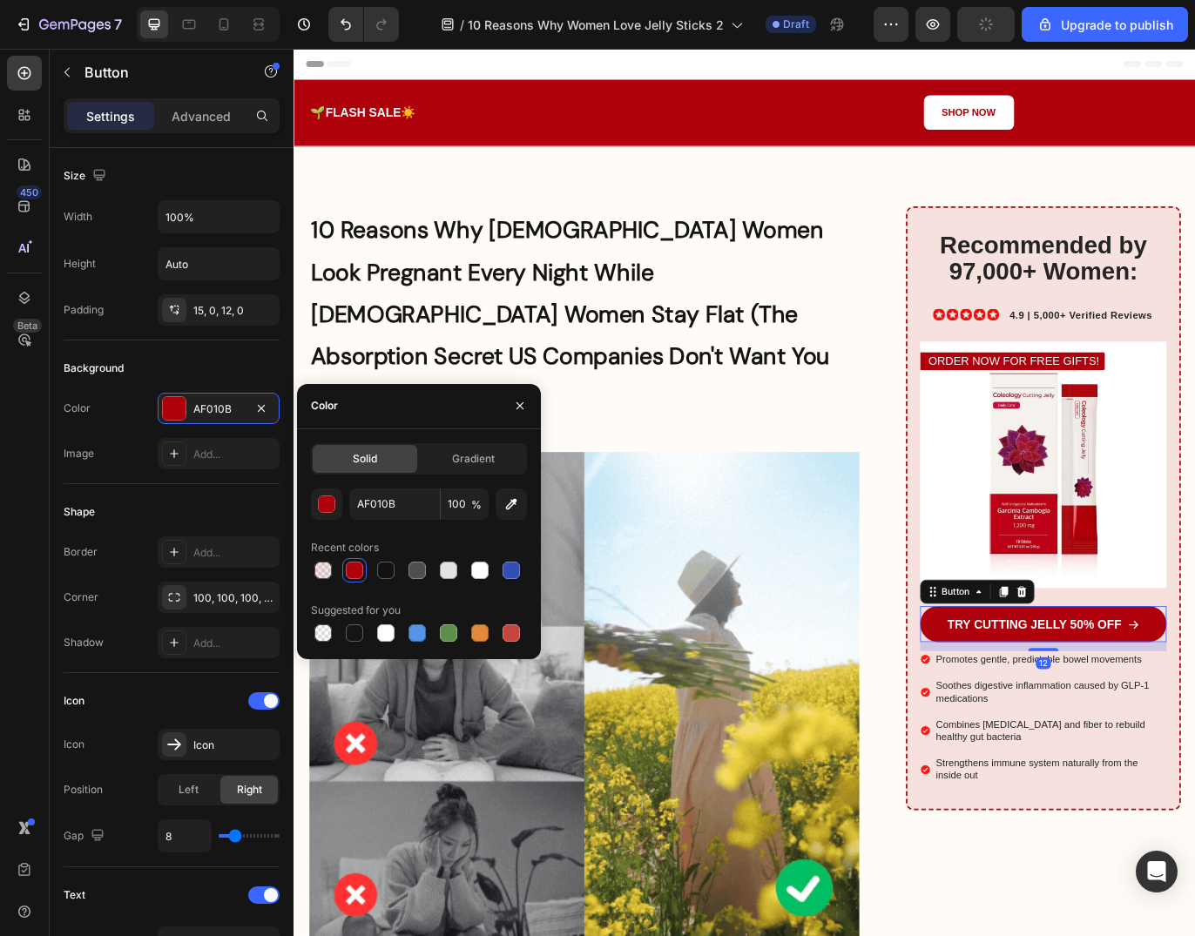
click at [374, 464] on span "Solid" at bounding box center [365, 459] width 24 height 16
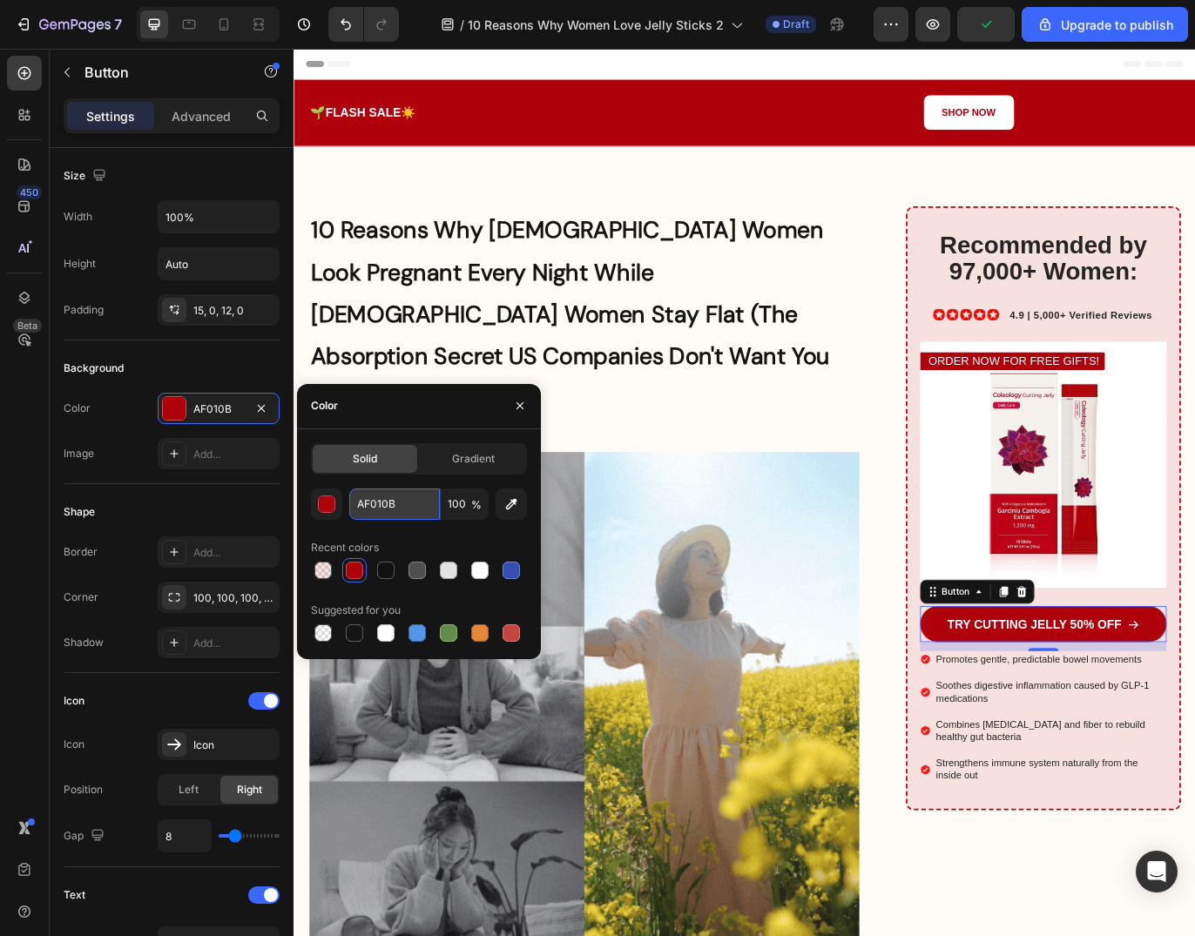
click at [376, 508] on input "AF010B" at bounding box center [394, 503] width 91 height 31
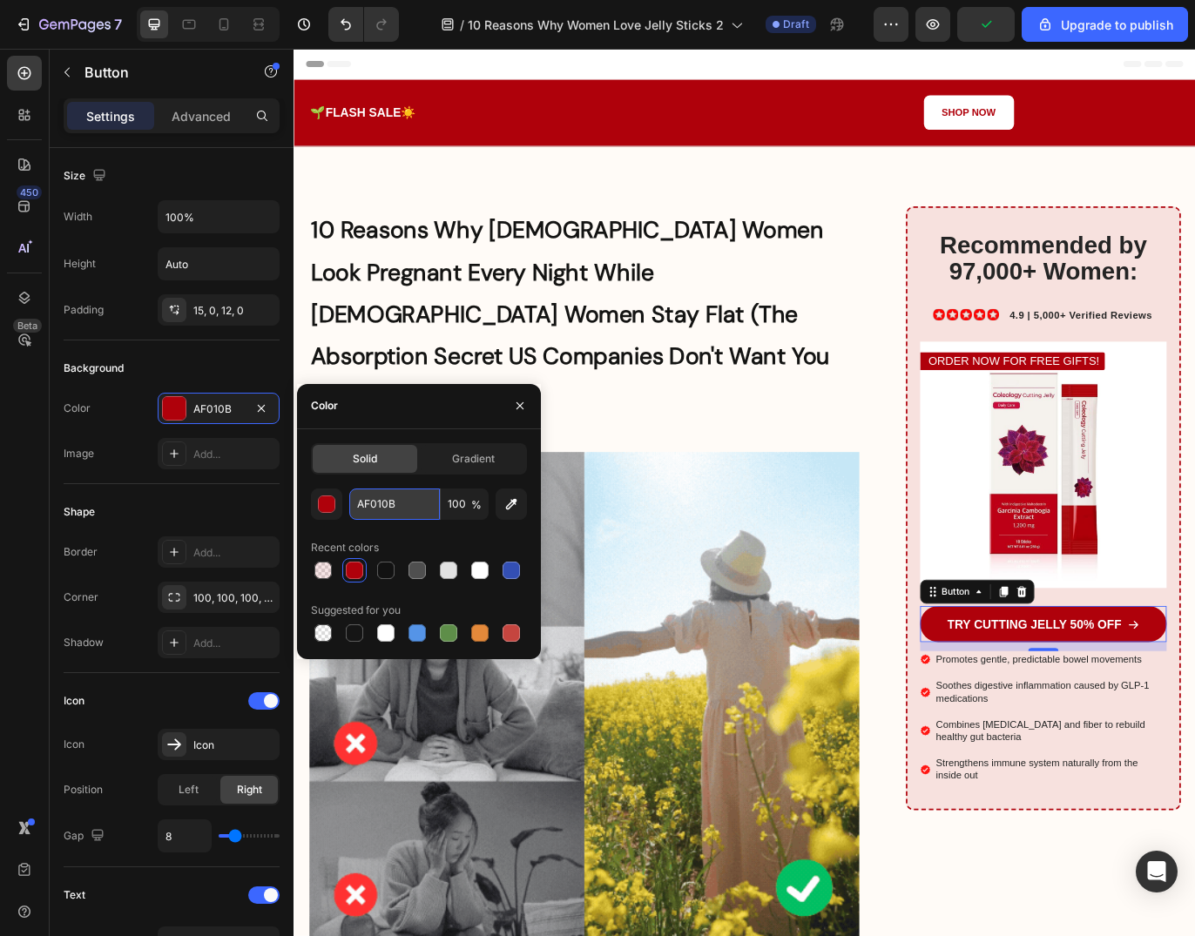
click at [376, 508] on input "AF010B" at bounding box center [394, 503] width 91 height 31
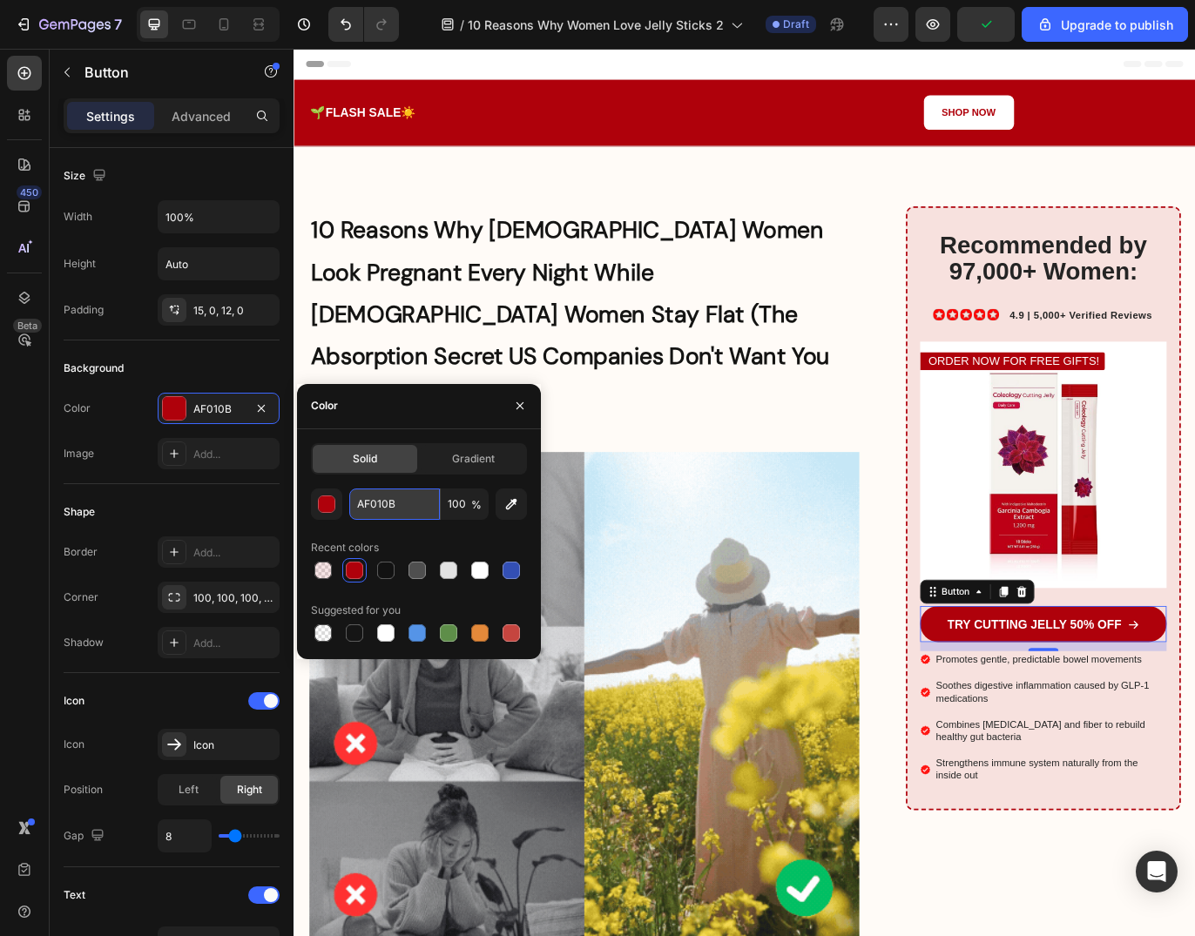
click at [376, 508] on input "AF010B" at bounding box center [394, 503] width 91 height 31
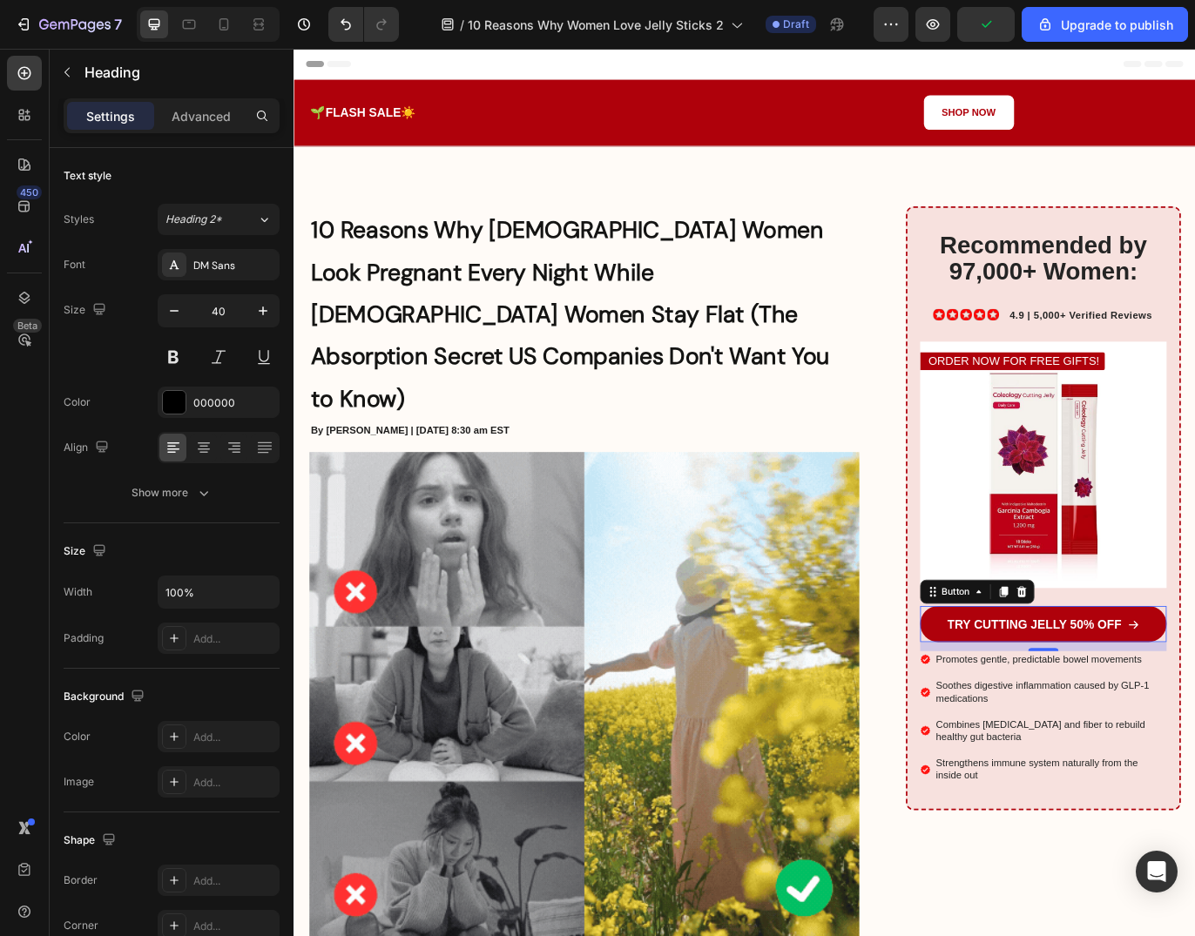
click at [573, 369] on strong "10 Reasons Why American Women Look Pregnant Every Night While Korean Women Stay…" at bounding box center [614, 357] width 602 height 230
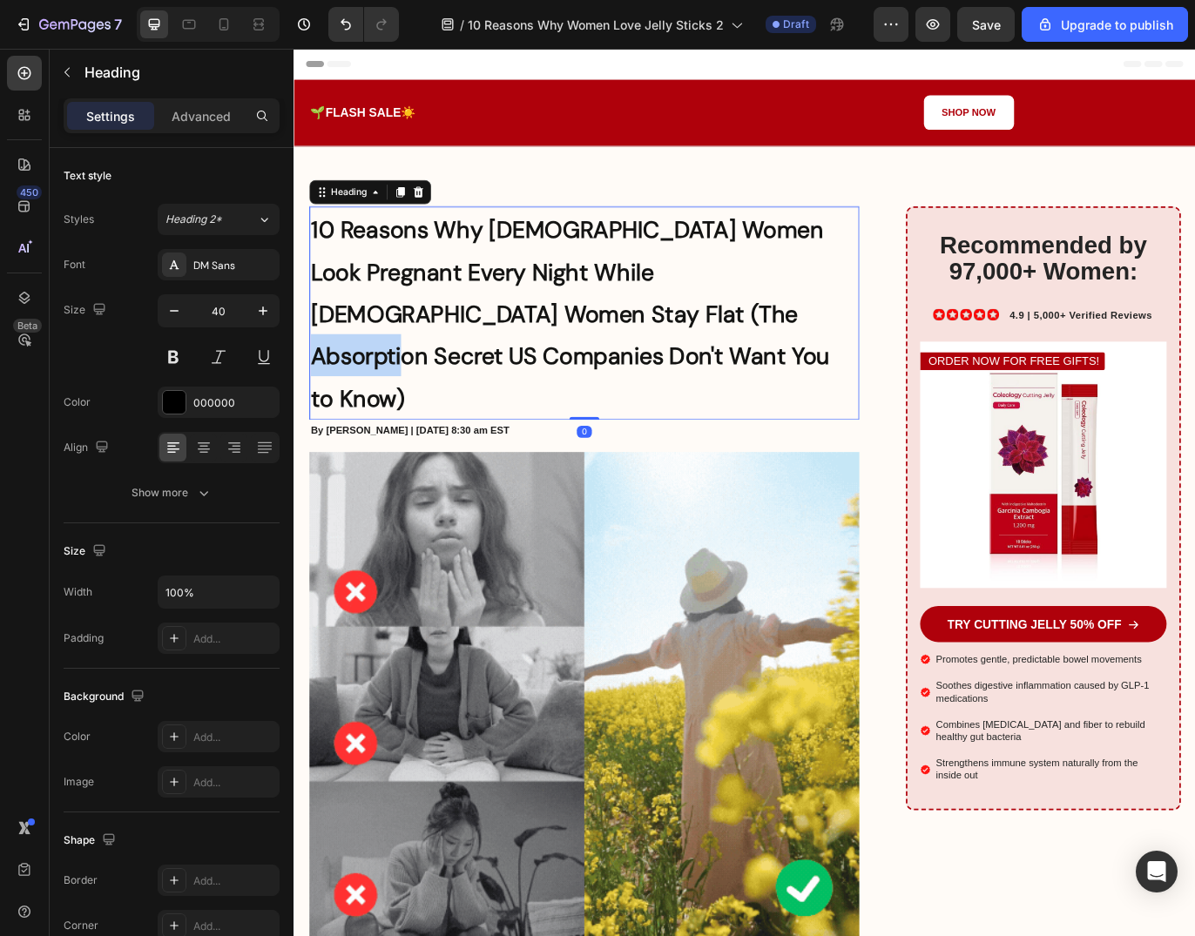
click at [703, 341] on strong "10 Reasons Why American Women Look Pregnant Every Night While Korean Women Stay…" at bounding box center [614, 357] width 602 height 230
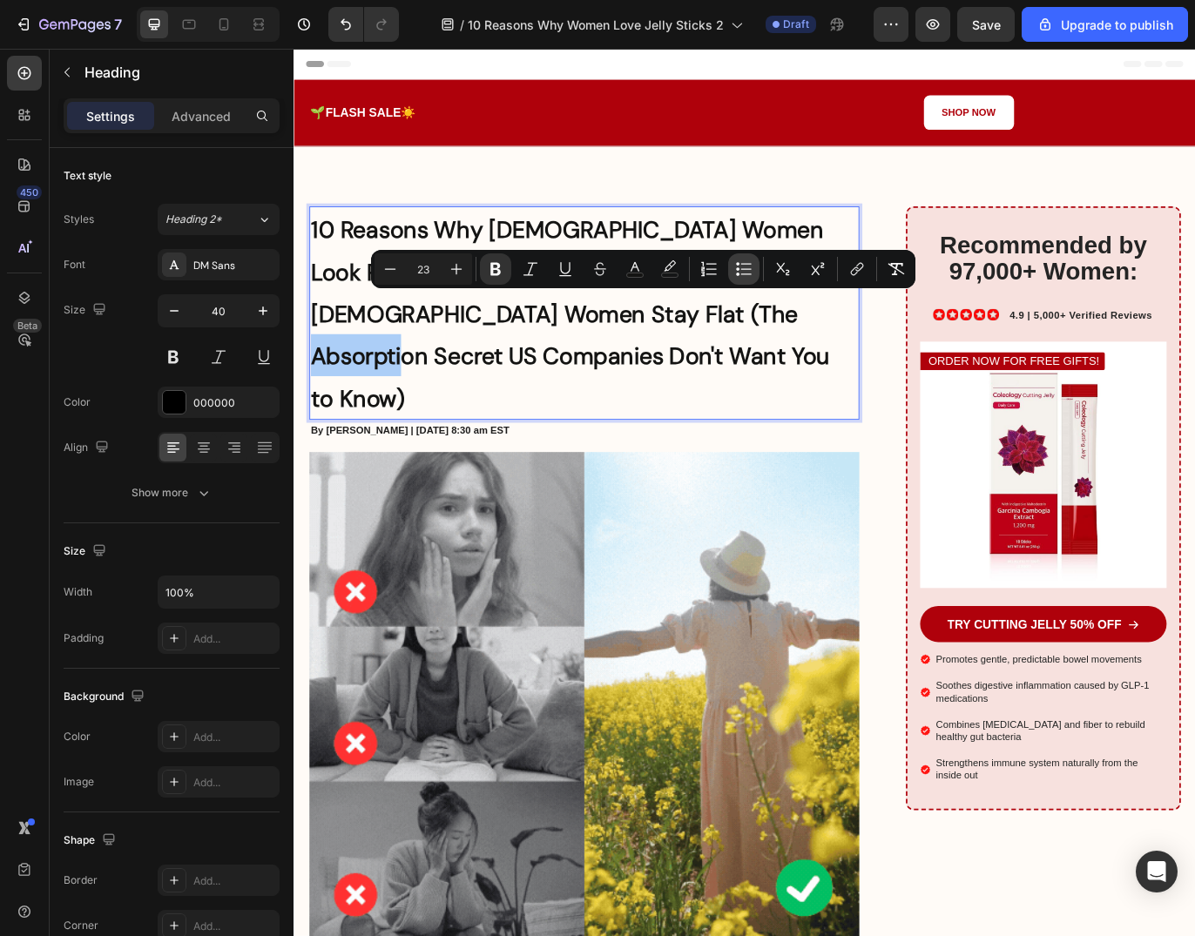
click at [758, 276] on button "Bulleted List" at bounding box center [743, 268] width 31 height 31
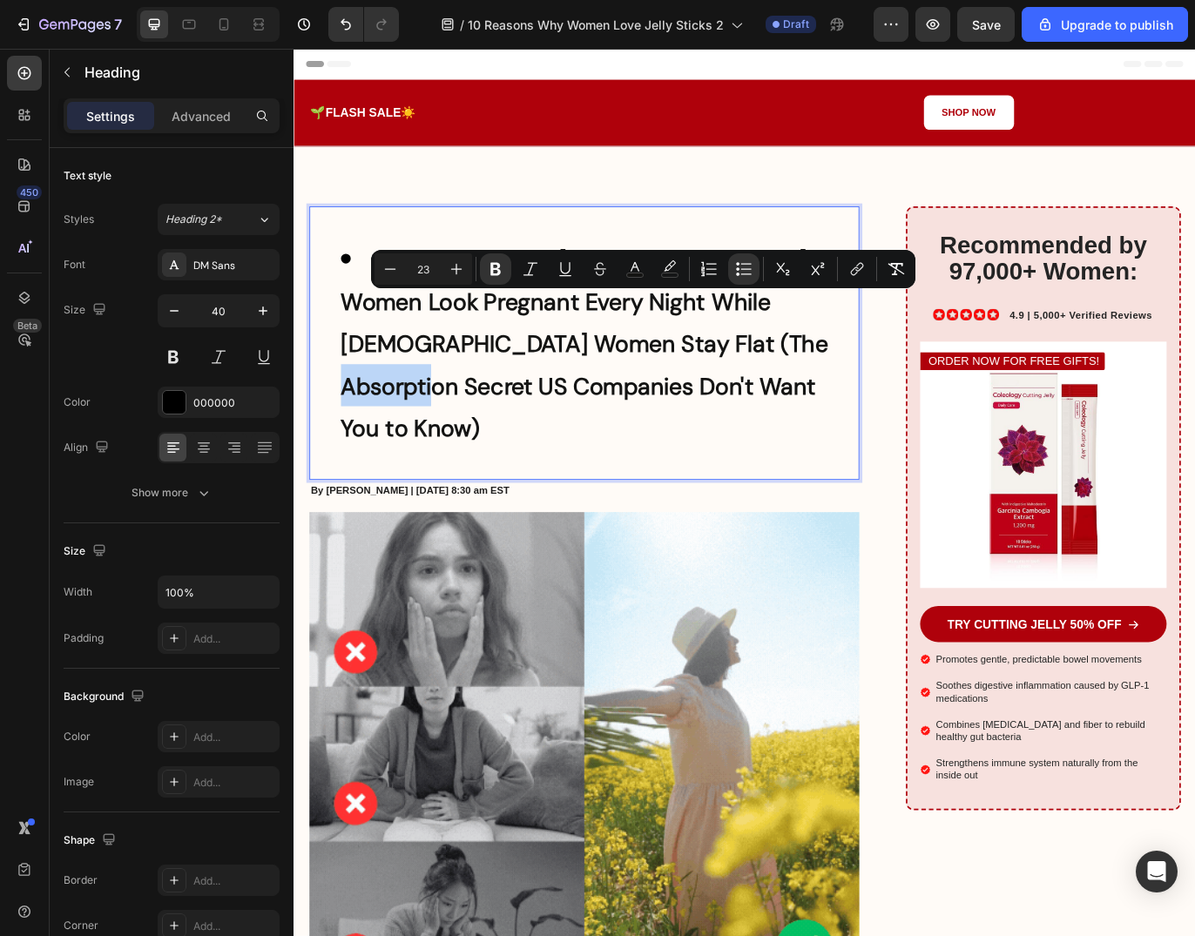
click at [817, 409] on li "10 Reasons Why American Women Look Pregnant Every Night While Korean Women Stay…" at bounding box center [646, 390] width 599 height 244
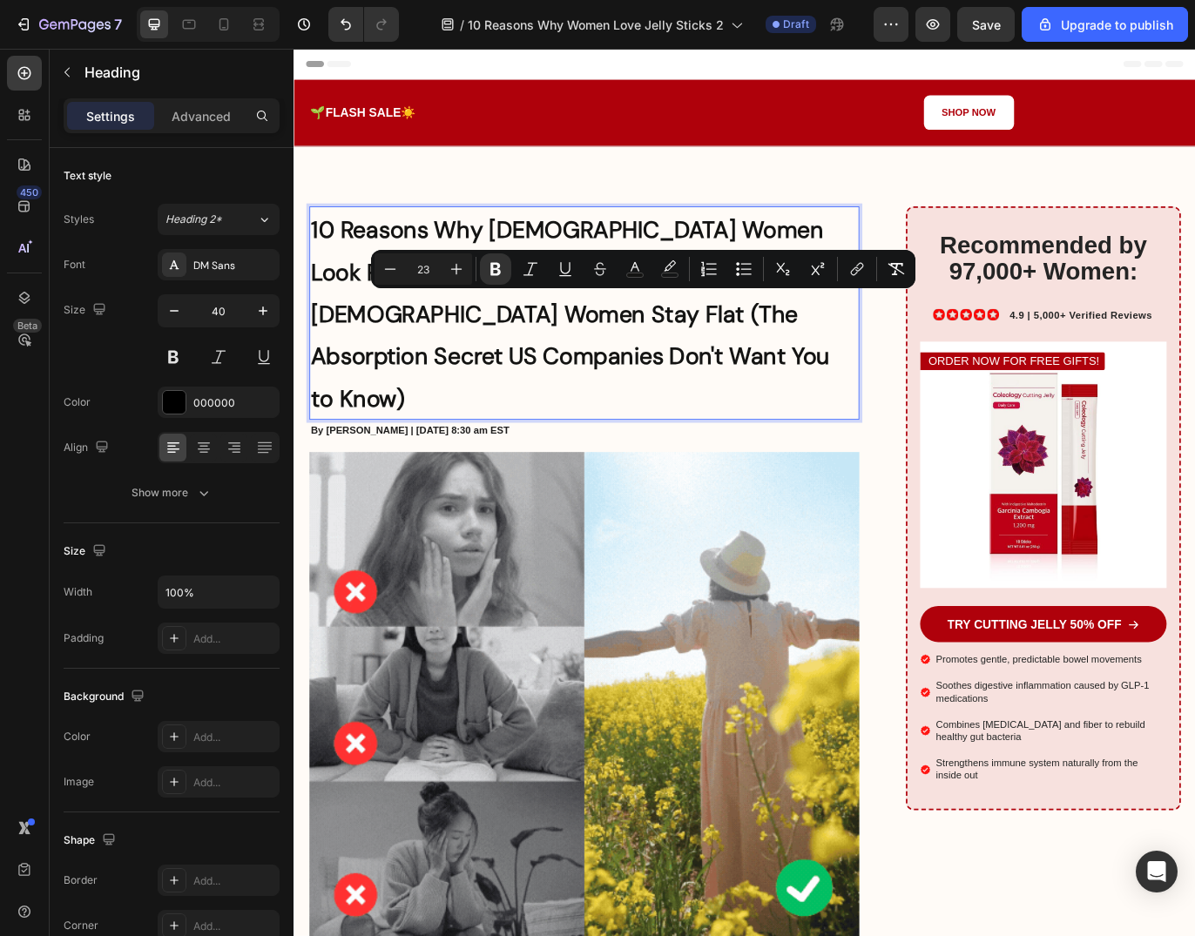
click at [842, 344] on strong "10 Reasons Why American Women Look Pregnant Every Night While Korean Women Stay…" at bounding box center [614, 357] width 602 height 230
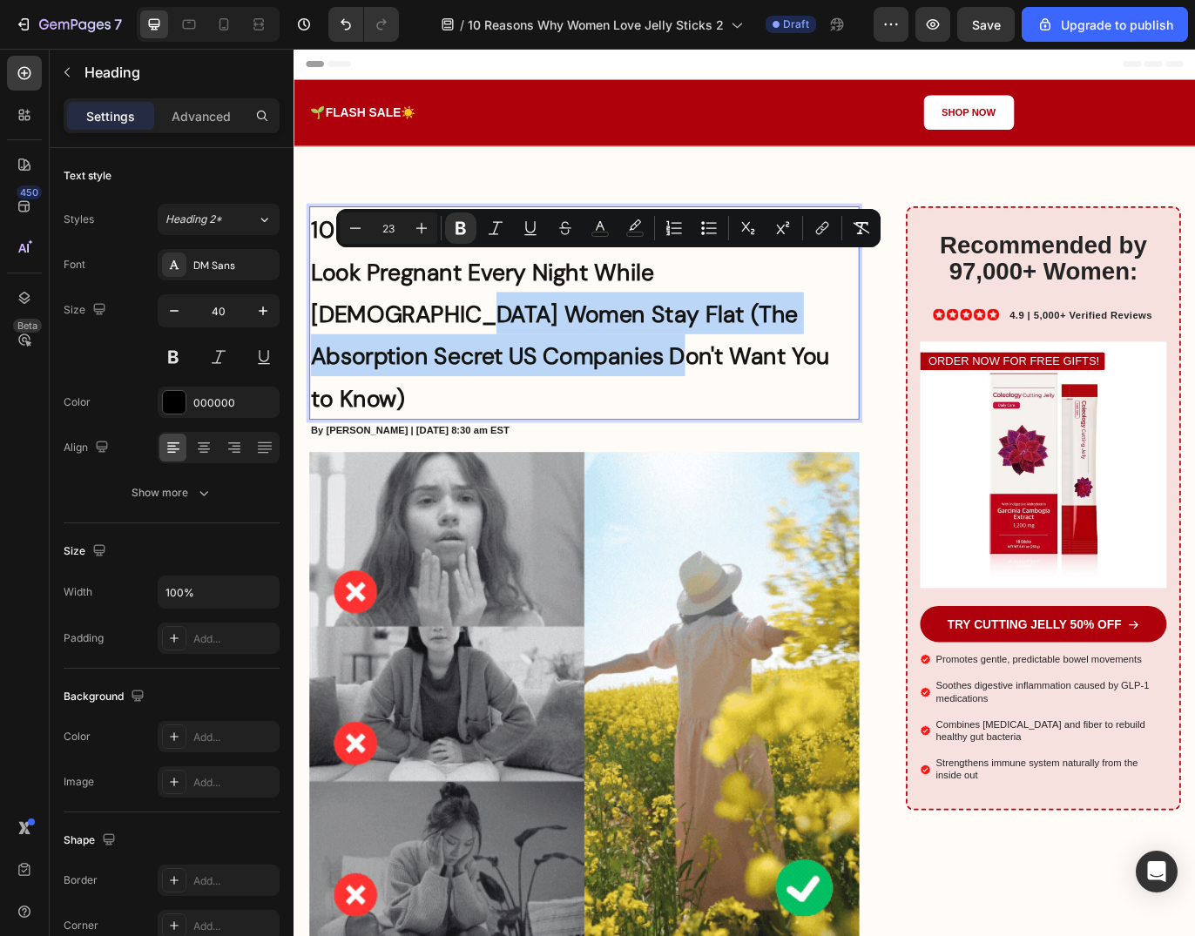
drag, startPoint x: 844, startPoint y: 315, endPoint x: 844, endPoint y: 399, distance: 83.6
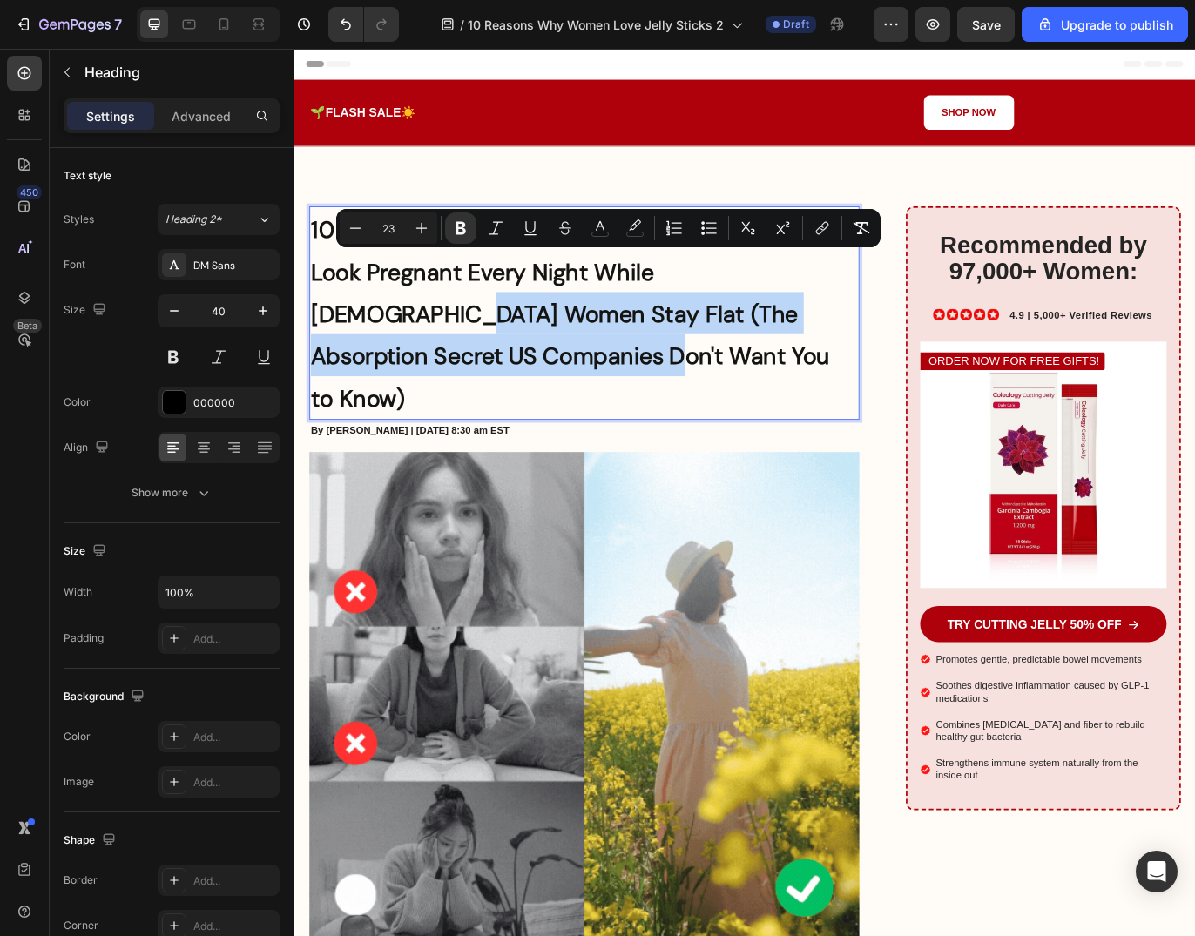
click at [844, 399] on p "10 Reasons Why American Women Look Pregnant Every Night While Korean Women Stay…" at bounding box center [630, 355] width 634 height 244
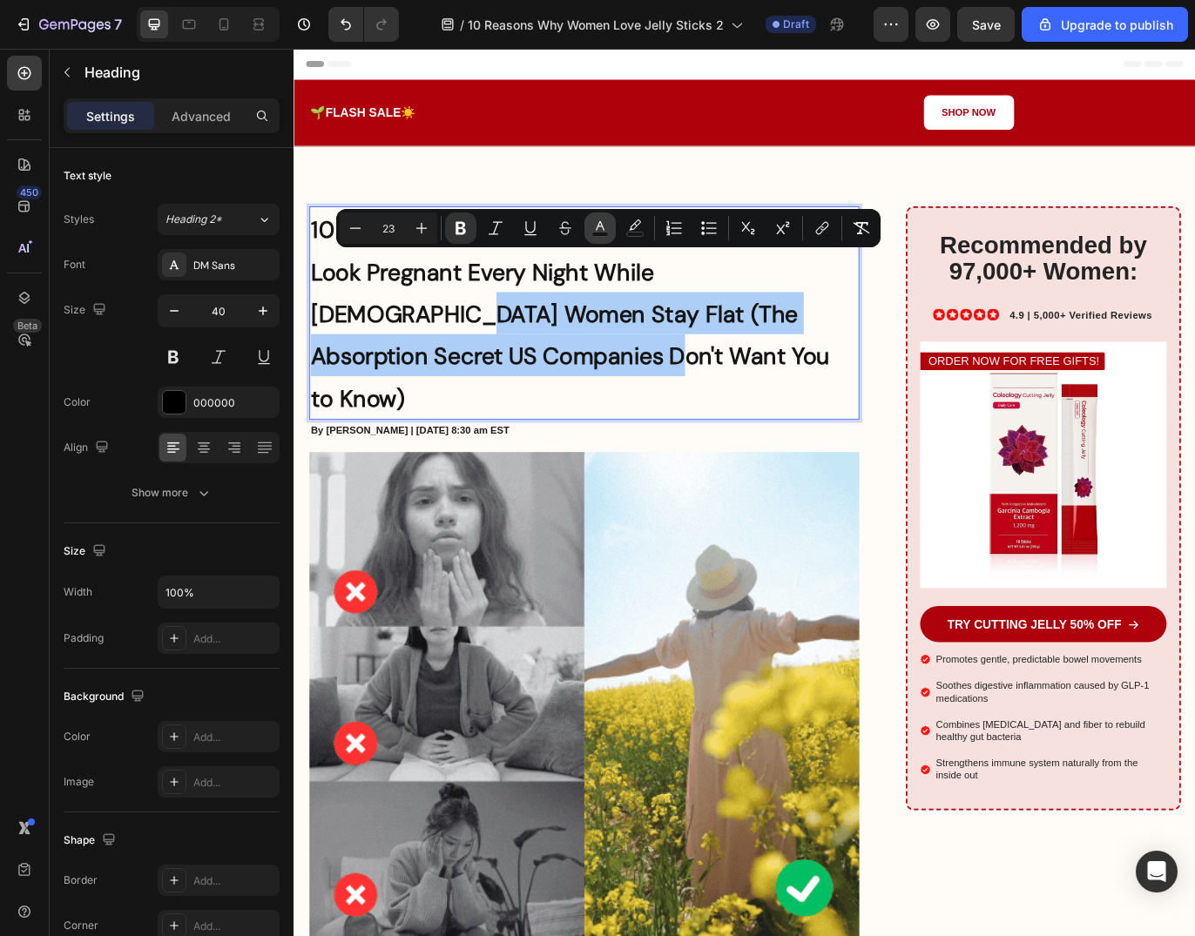
click at [600, 233] on rect "Editor contextual toolbar" at bounding box center [600, 234] width 17 height 4
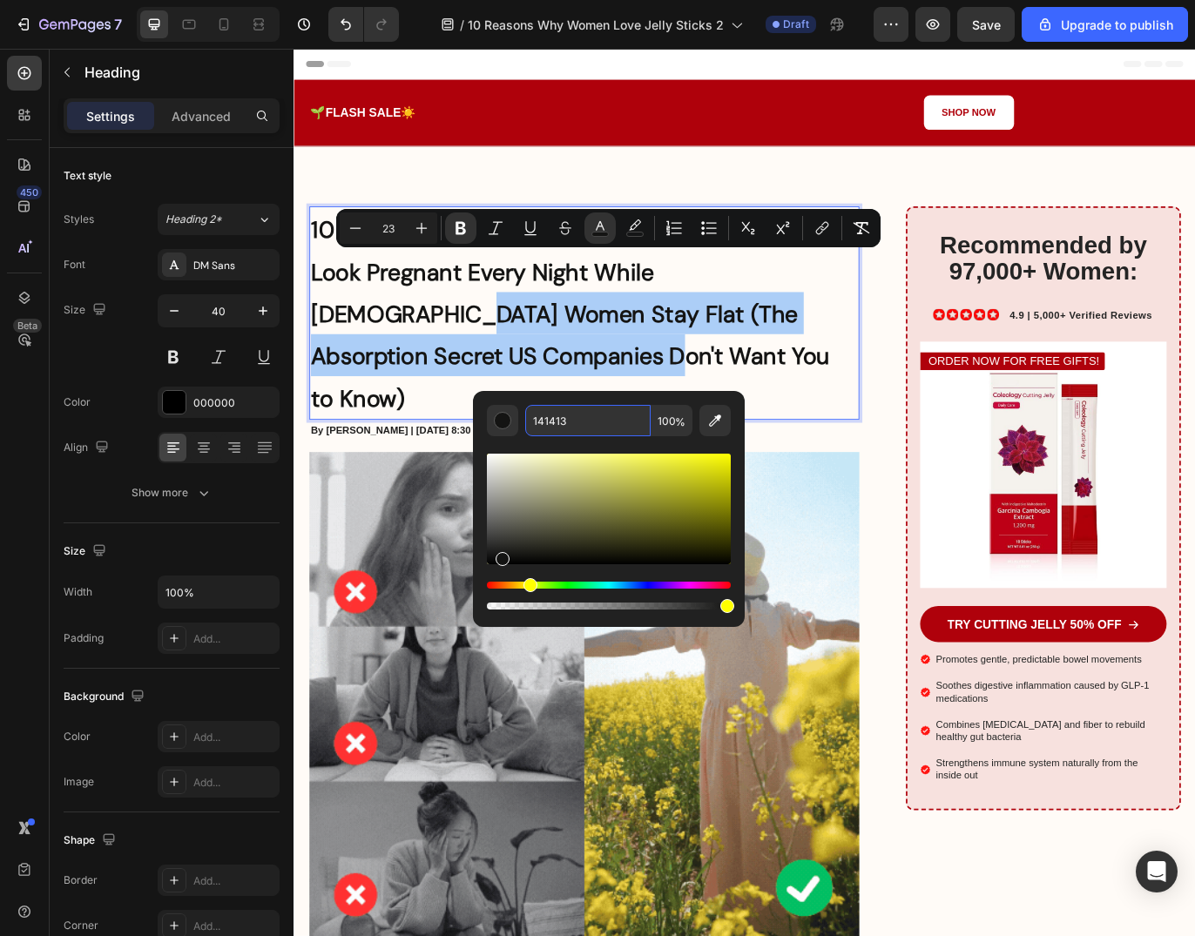
click at [577, 416] on input "141413" at bounding box center [587, 420] width 125 height 31
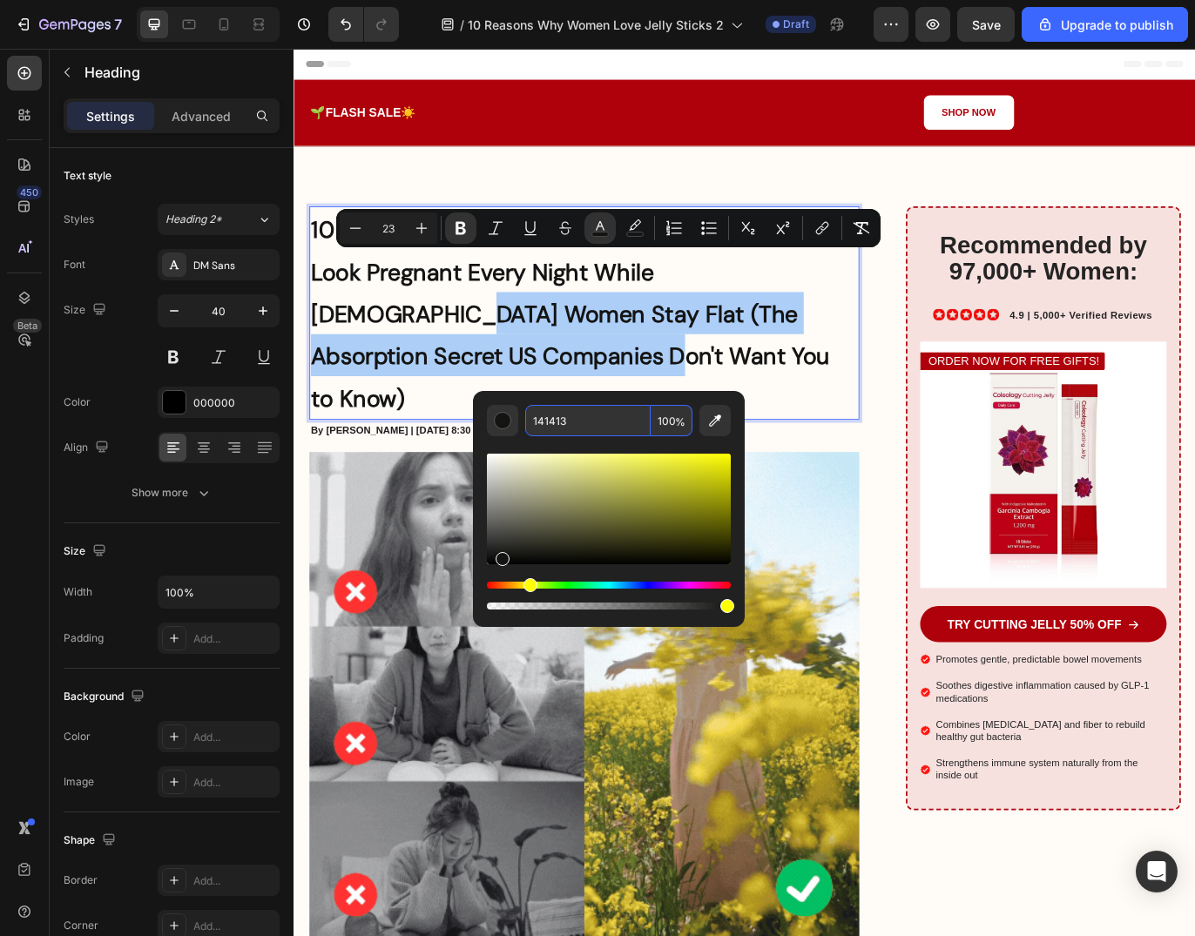
click at [577, 416] on input "141413" at bounding box center [587, 420] width 125 height 31
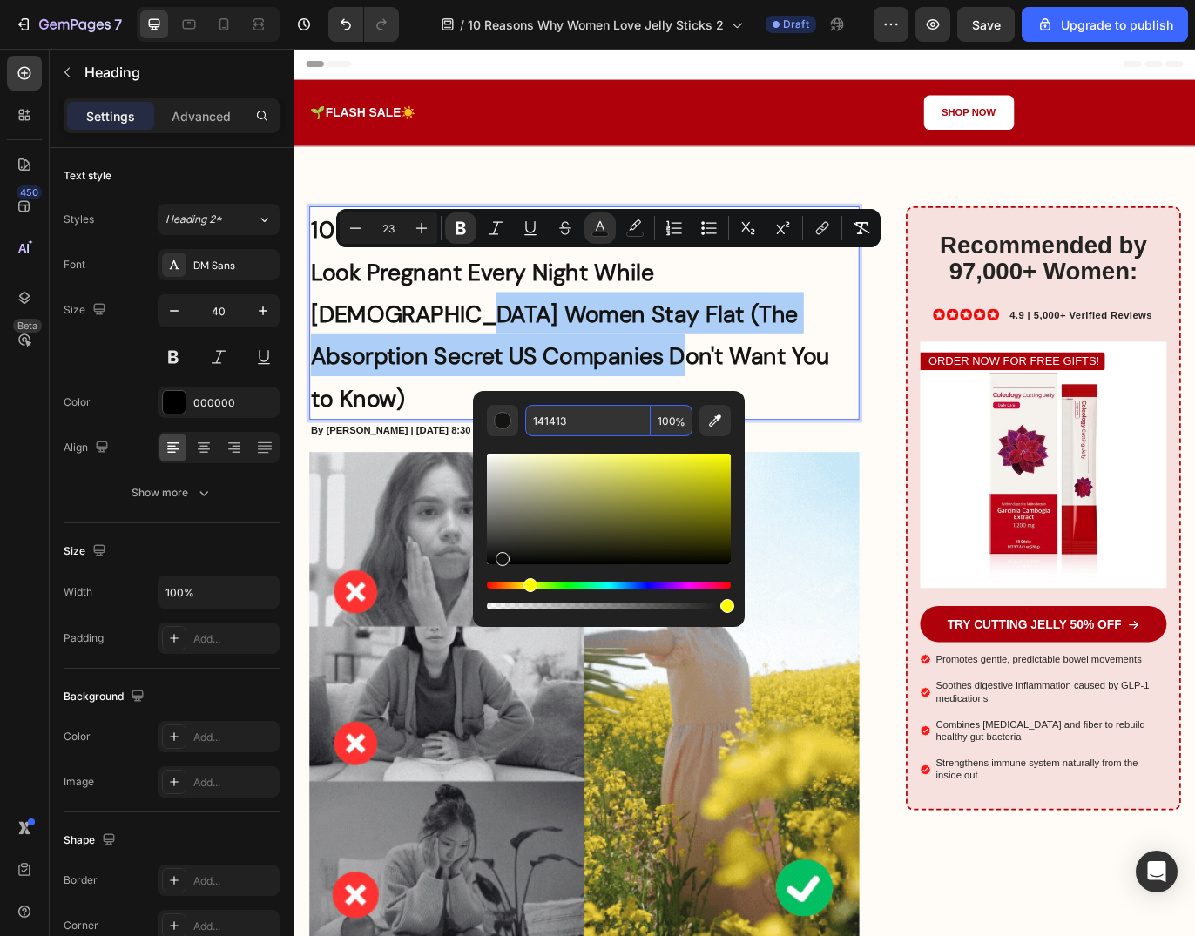
paste input "AF010B"
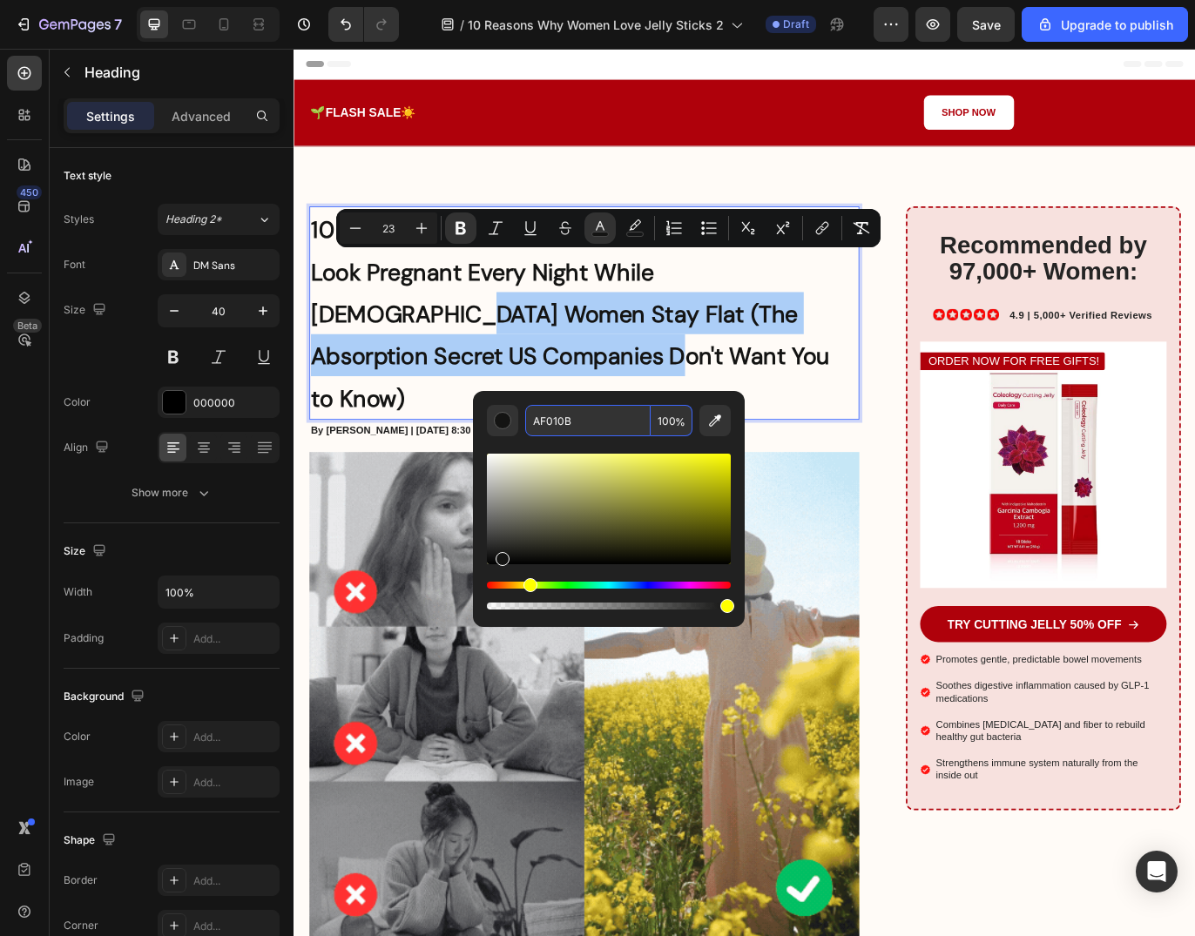
type input "AF010B"
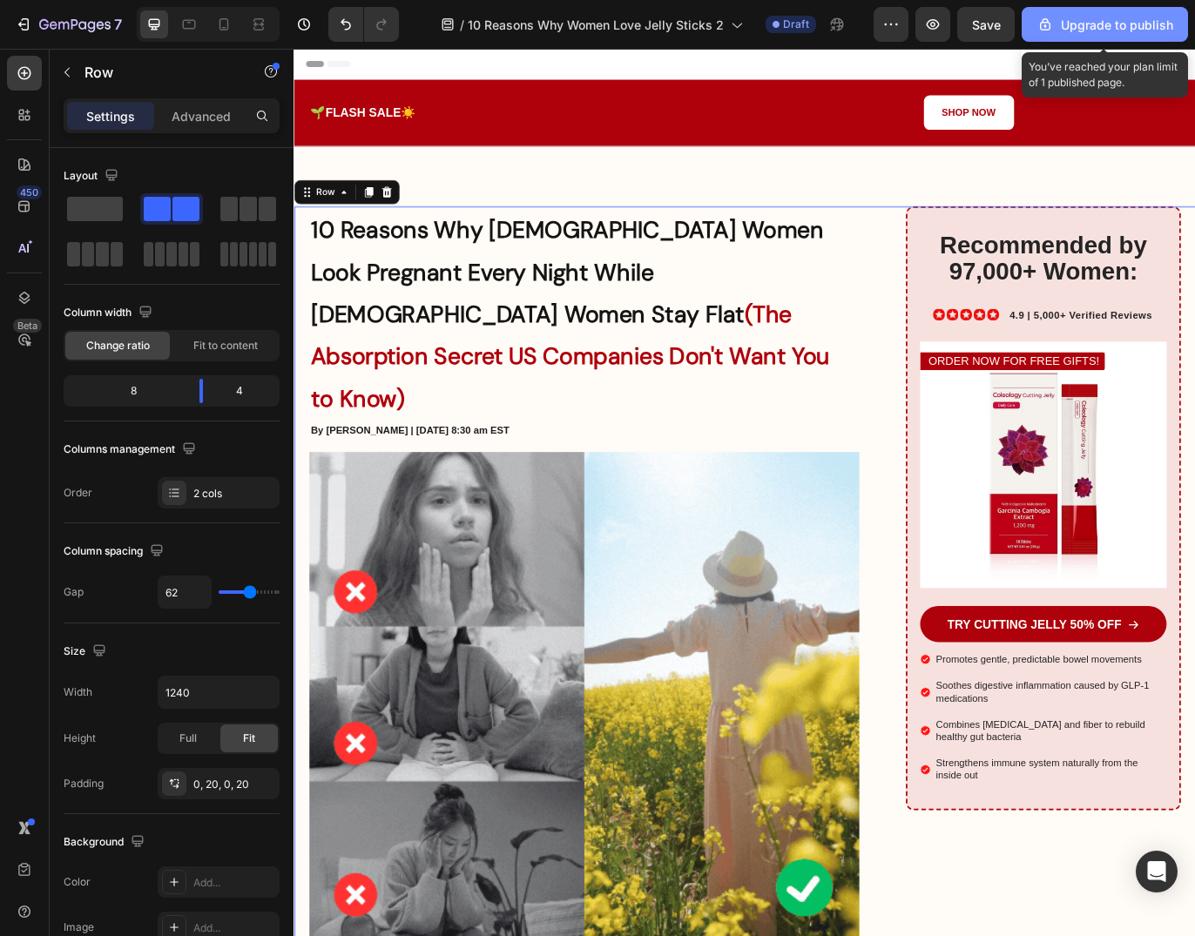
click at [1087, 14] on button "Upgrade to publish" at bounding box center [1104, 24] width 166 height 35
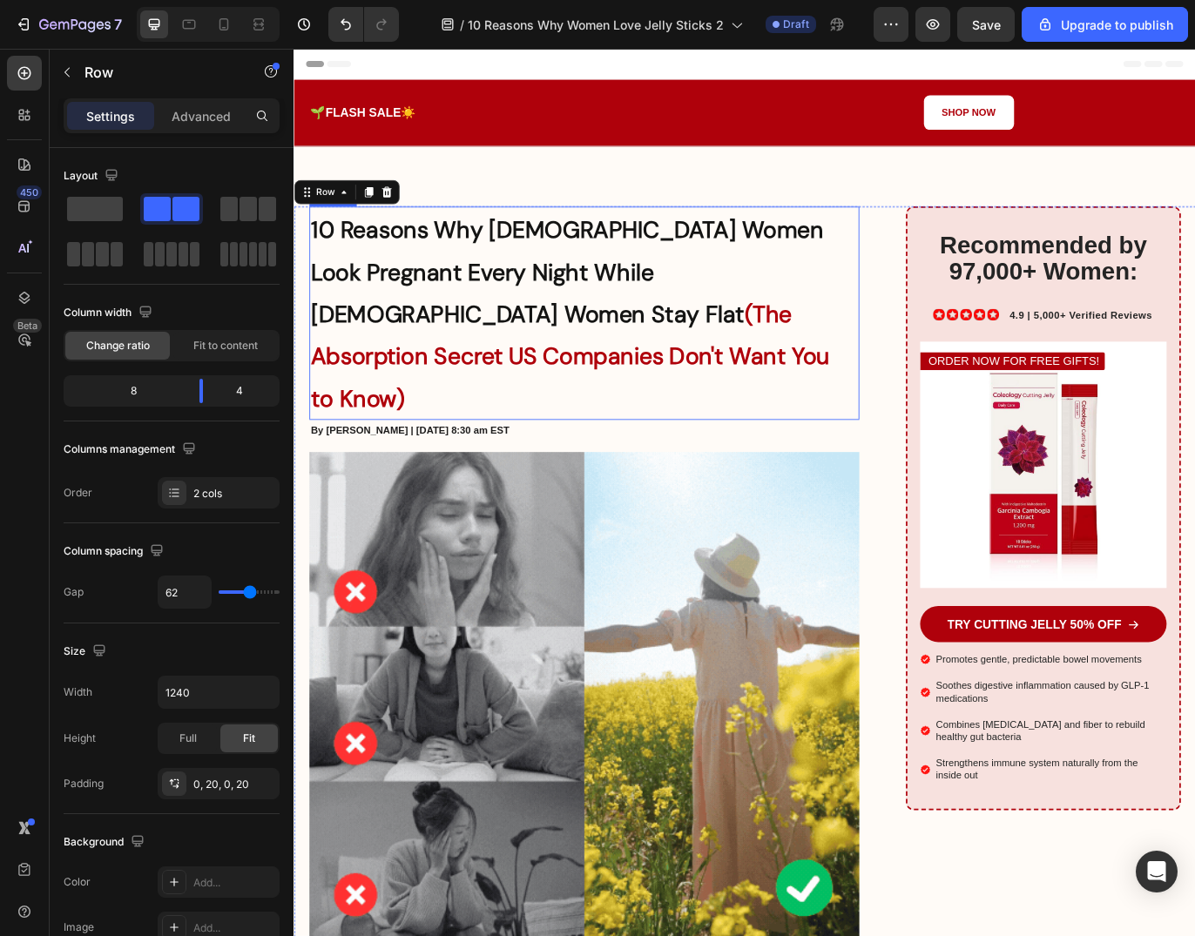
click at [458, 320] on strong "10 Reasons Why American Women Look Pregnant Every Night While Korean Women Stay…" at bounding box center [610, 308] width 594 height 132
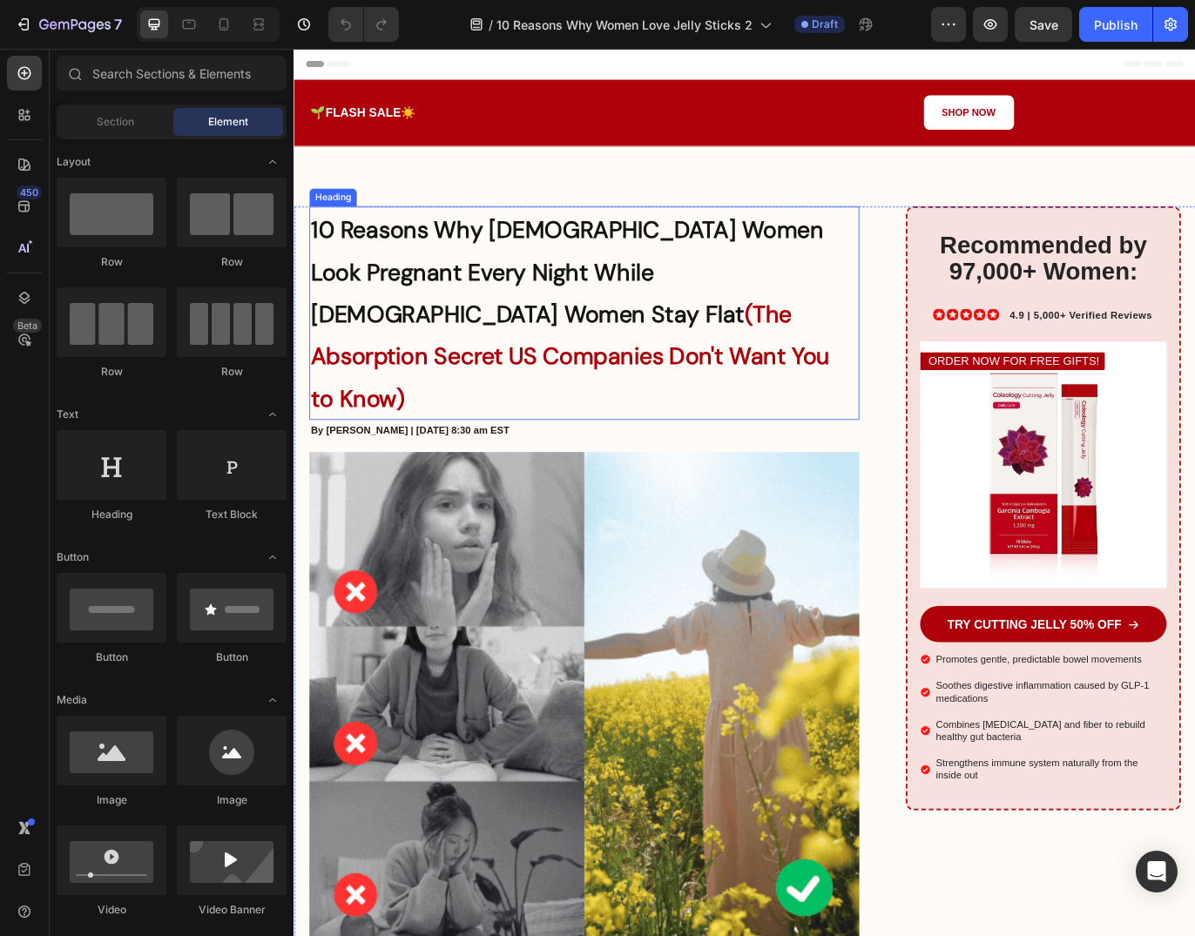
click at [448, 325] on h1 "10 Reasons Why American Women Look Pregnant Every Night While Korean Women Stay…" at bounding box center [629, 355] width 637 height 247
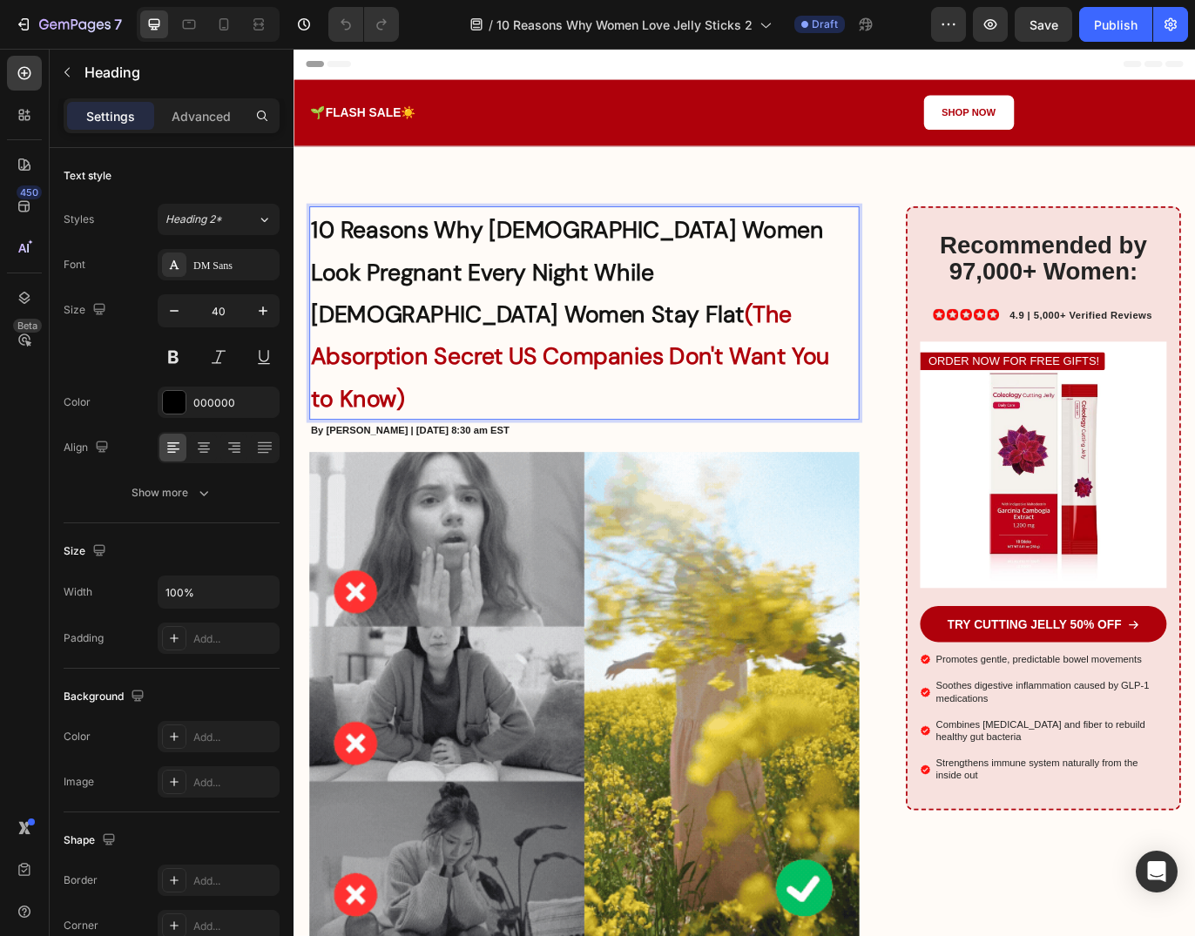
click at [448, 325] on h1 "10 Reasons Why American Women Look Pregnant Every Night While Korean Women Stay…" at bounding box center [629, 355] width 637 height 247
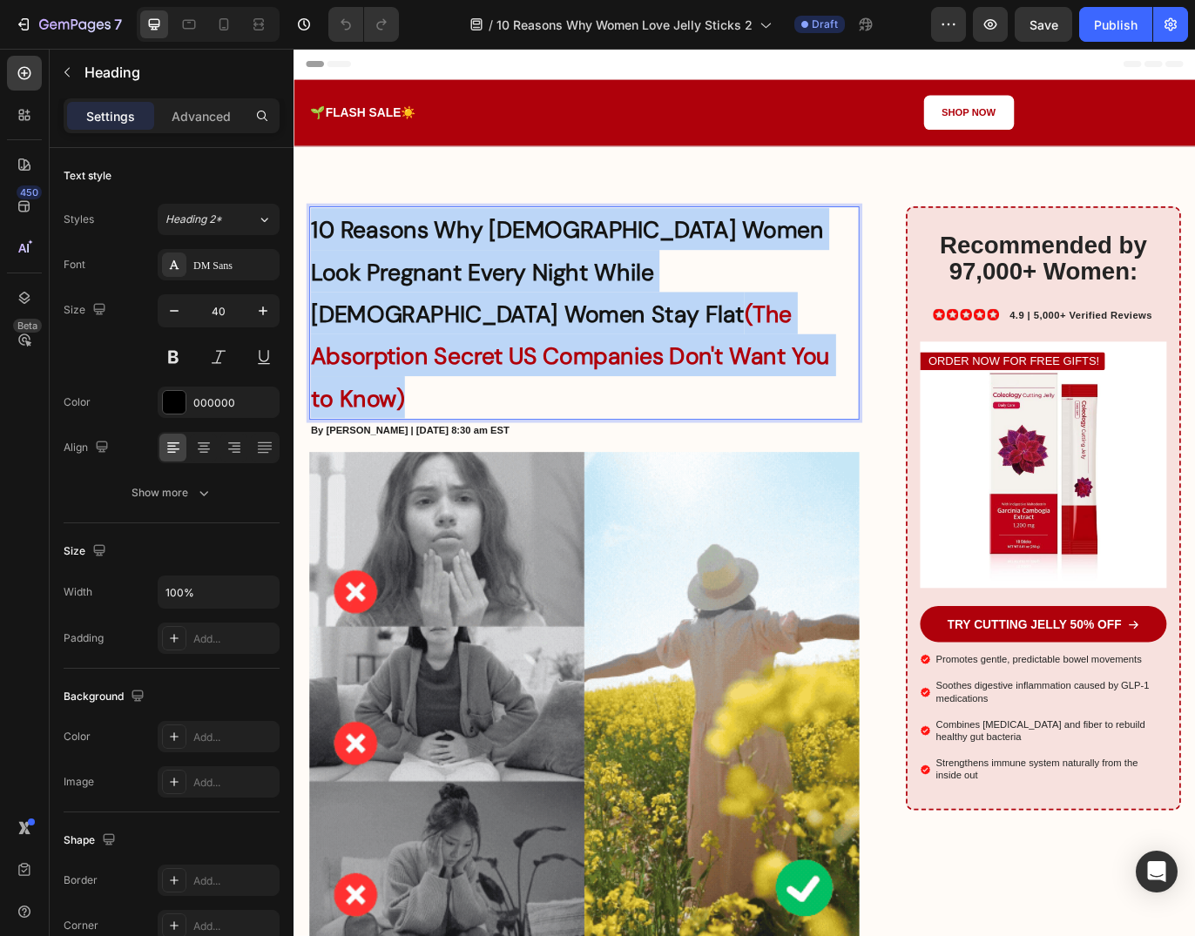
click at [448, 325] on p "10 Reasons Why American Women Look Pregnant Every Night While Korean Women Stay…" at bounding box center [630, 355] width 634 height 244
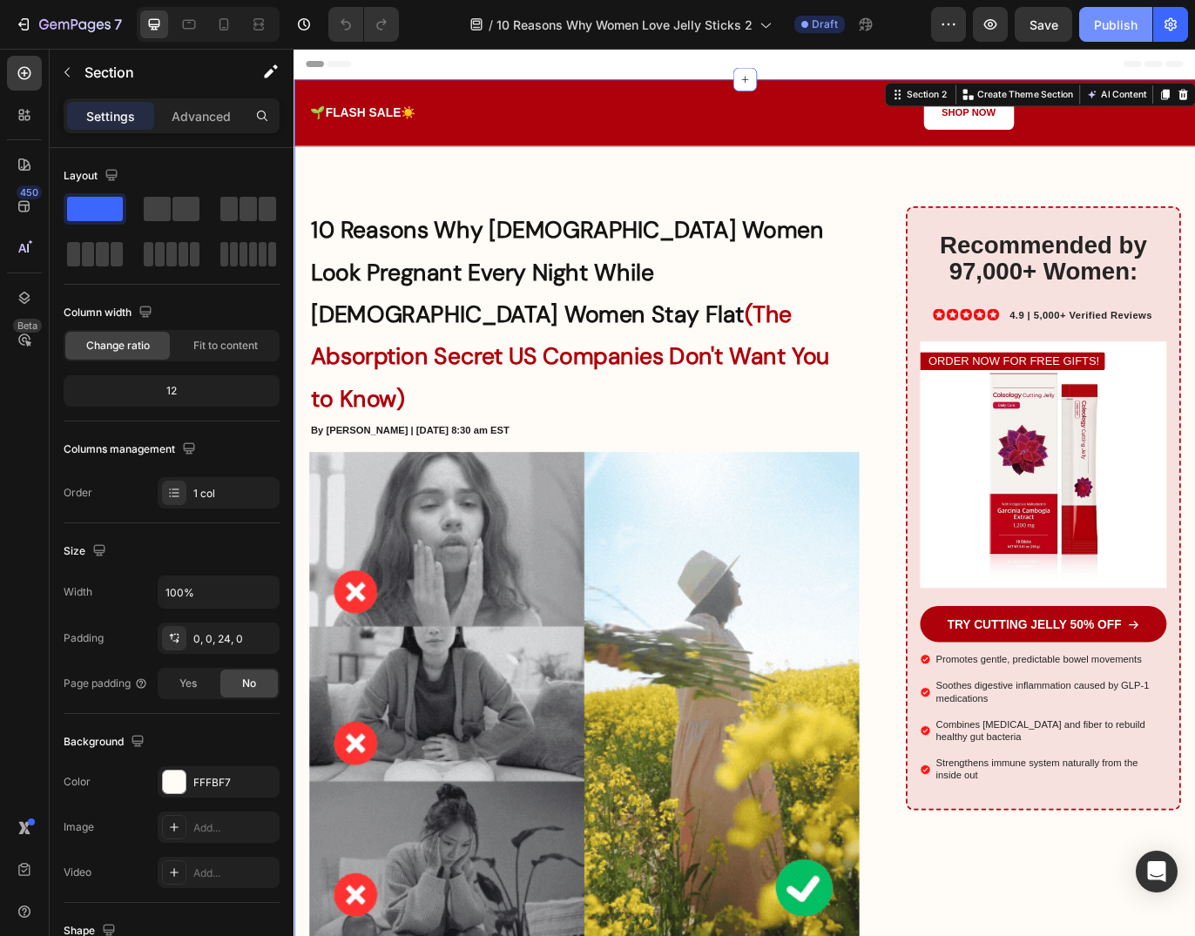
click at [1146, 17] on button "Publish" at bounding box center [1115, 24] width 73 height 35
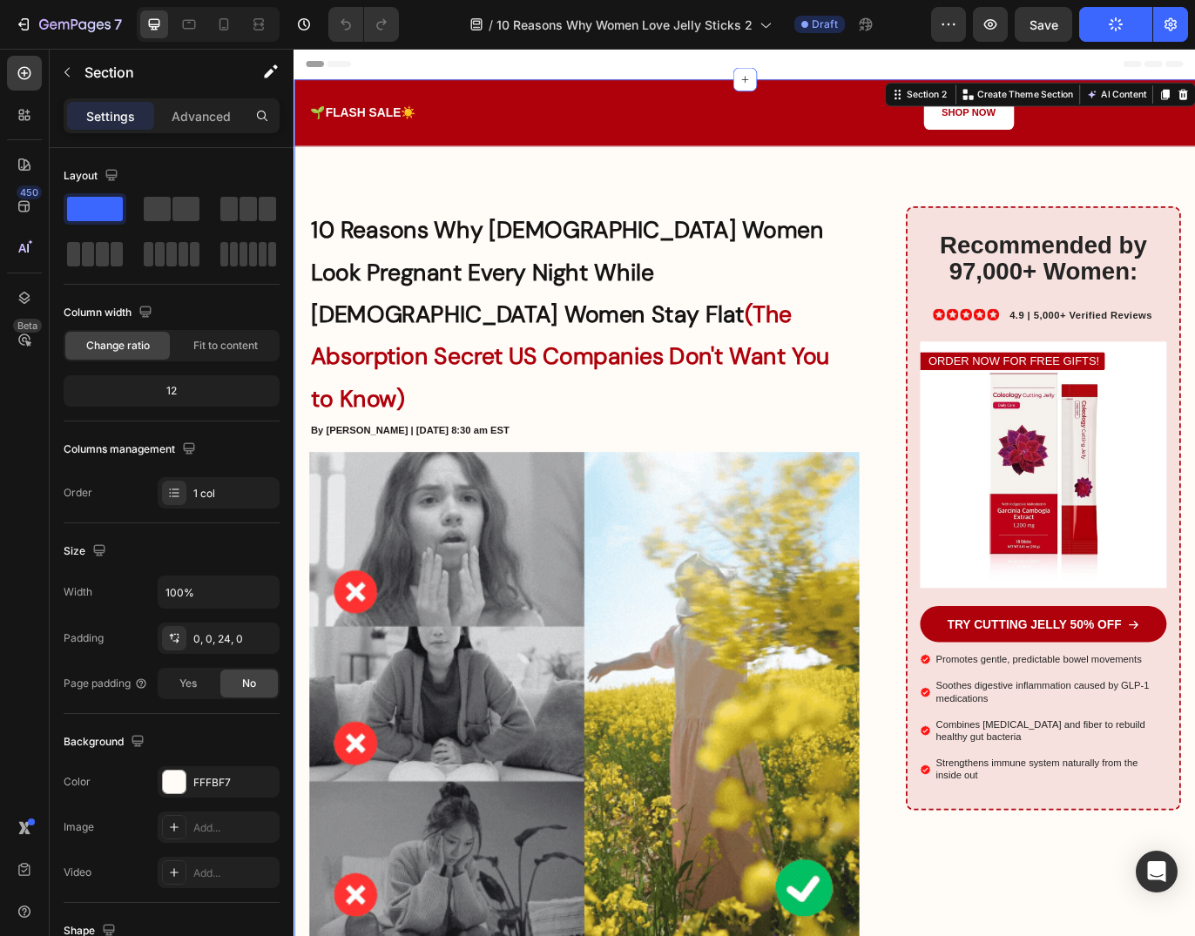
click at [1189, 18] on div "7 Version history / 10 Reasons Why Women Love Jelly Sticks 2 Draft Preview Save…" at bounding box center [597, 25] width 1195 height 50
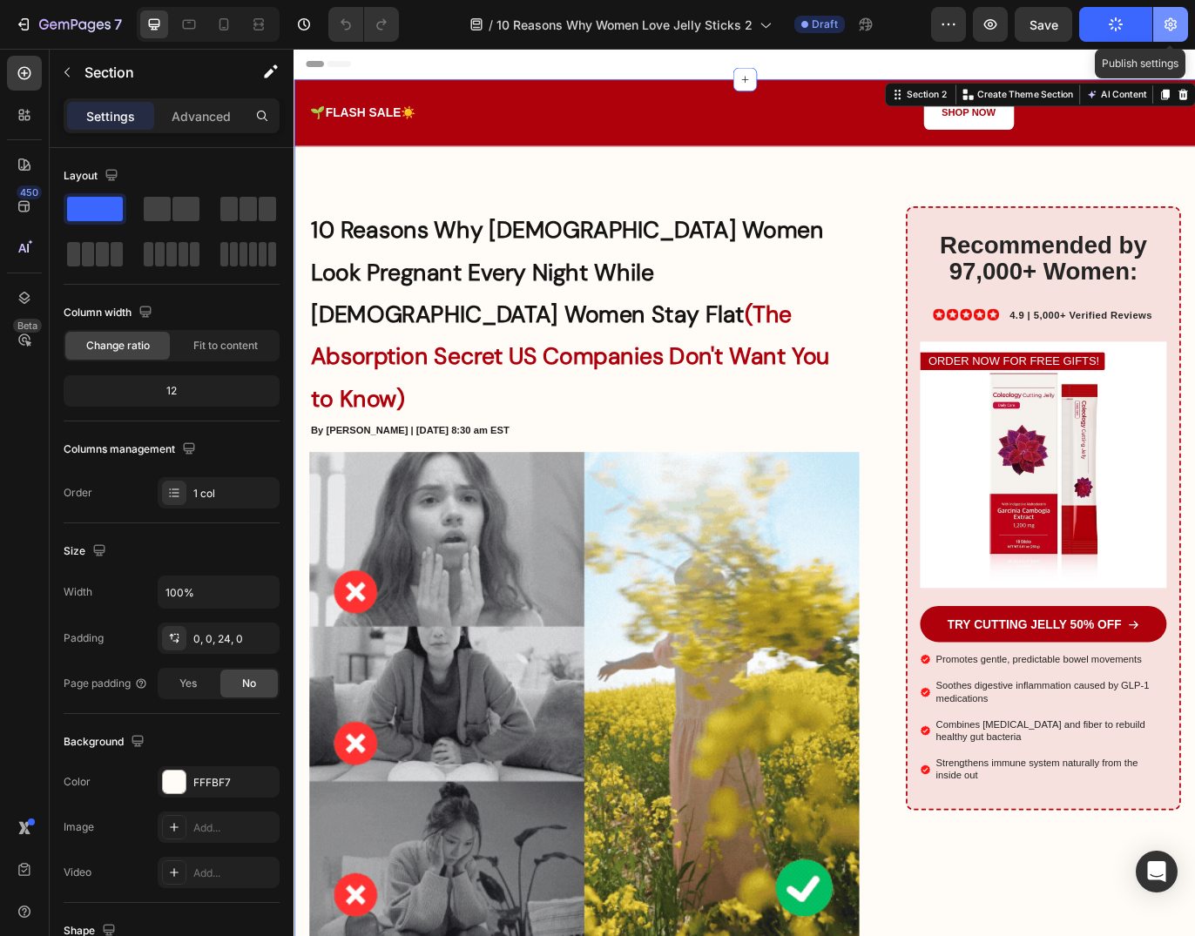
click at [1173, 18] on icon "button" at bounding box center [1170, 24] width 17 height 17
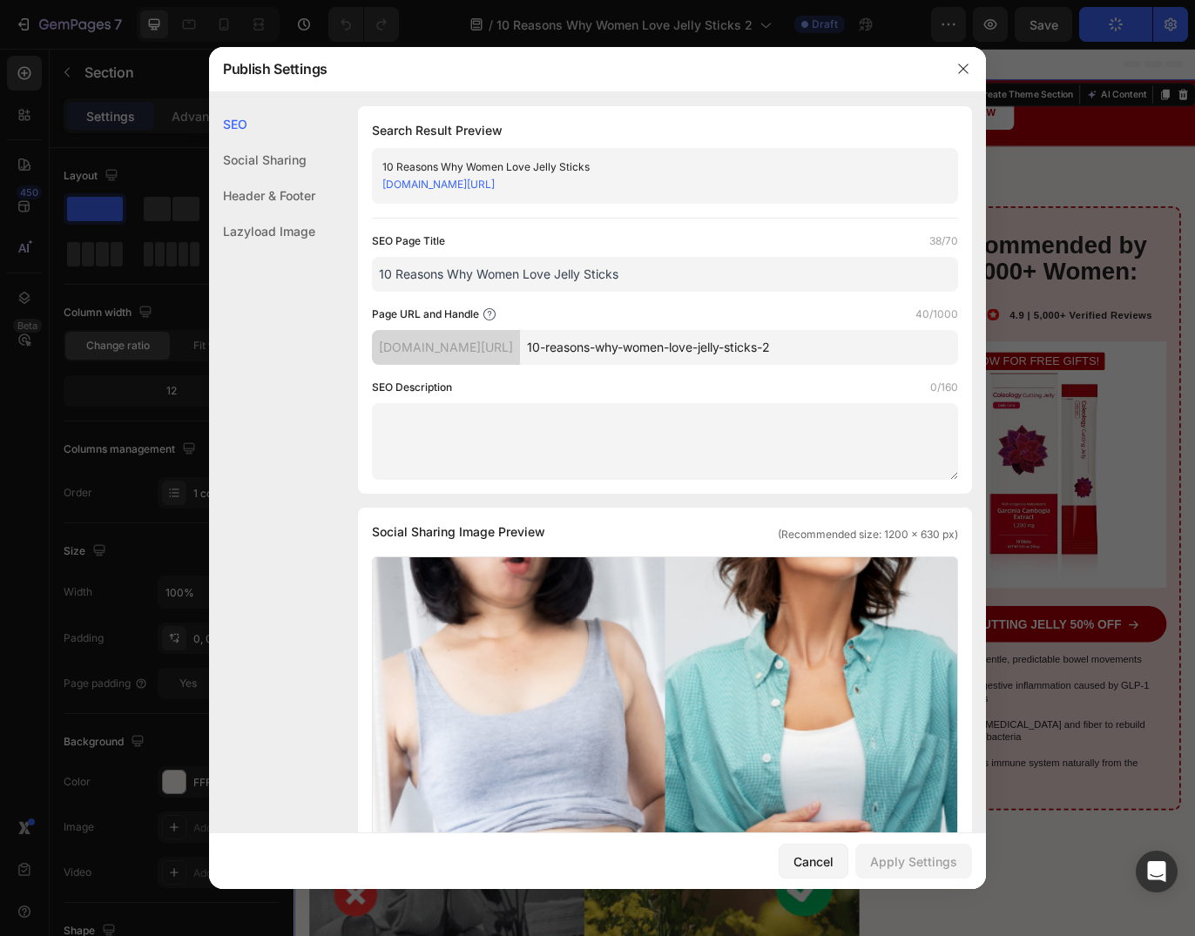
click at [691, 278] on input "10 Reasons Why Women Love Jelly Sticks" at bounding box center [665, 274] width 586 height 35
type input "10 Reasons Why Women Love Jelly Sticks"
click at [749, 309] on div "Page URL and Handle 40/1000" at bounding box center [665, 314] width 586 height 17
drag, startPoint x: 852, startPoint y: 341, endPoint x: 573, endPoint y: 341, distance: 279.5
click at [573, 341] on div "6tj3dj-hq.myshopify.com/pages/ 10-reasons-why-women-love-jelly-sticks-2" at bounding box center [665, 347] width 586 height 35
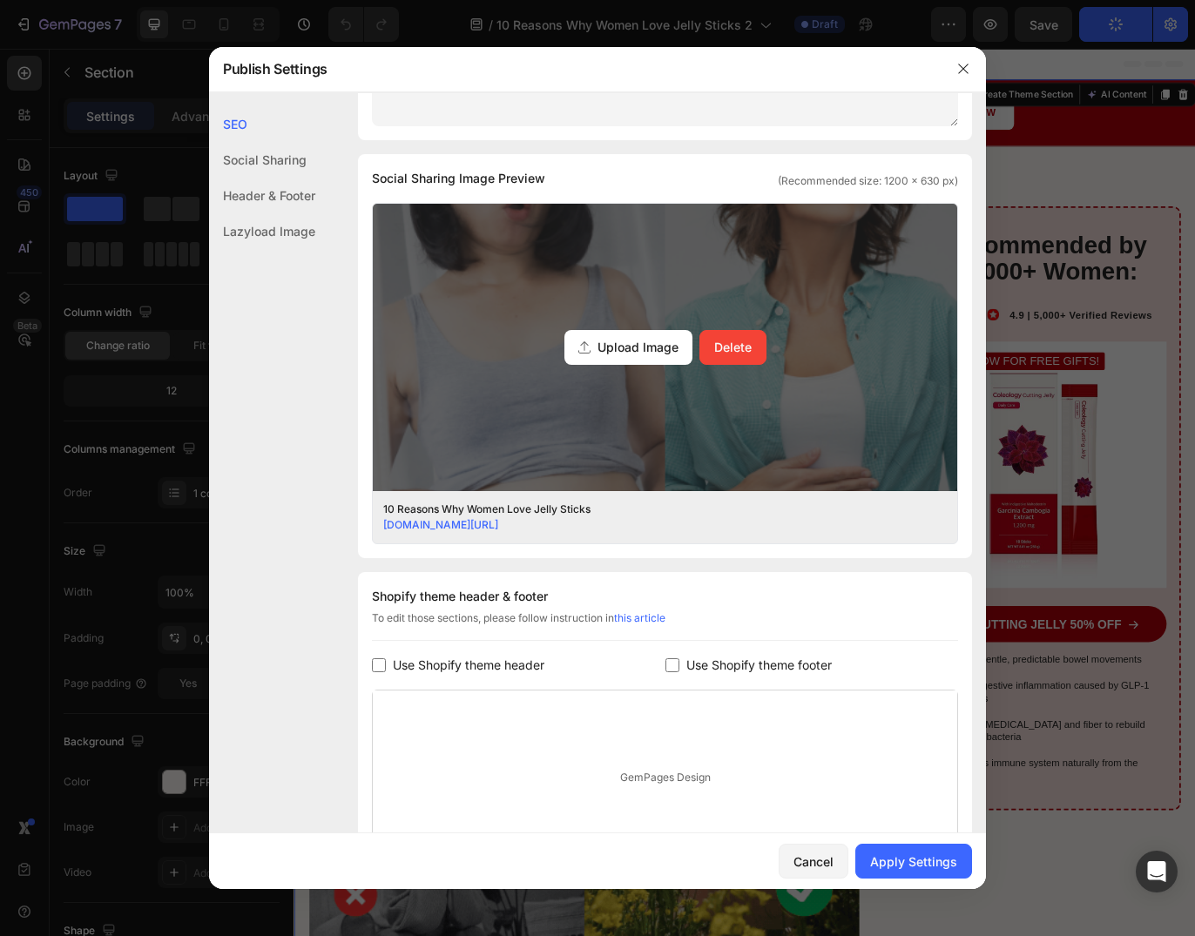
scroll to position [528, 0]
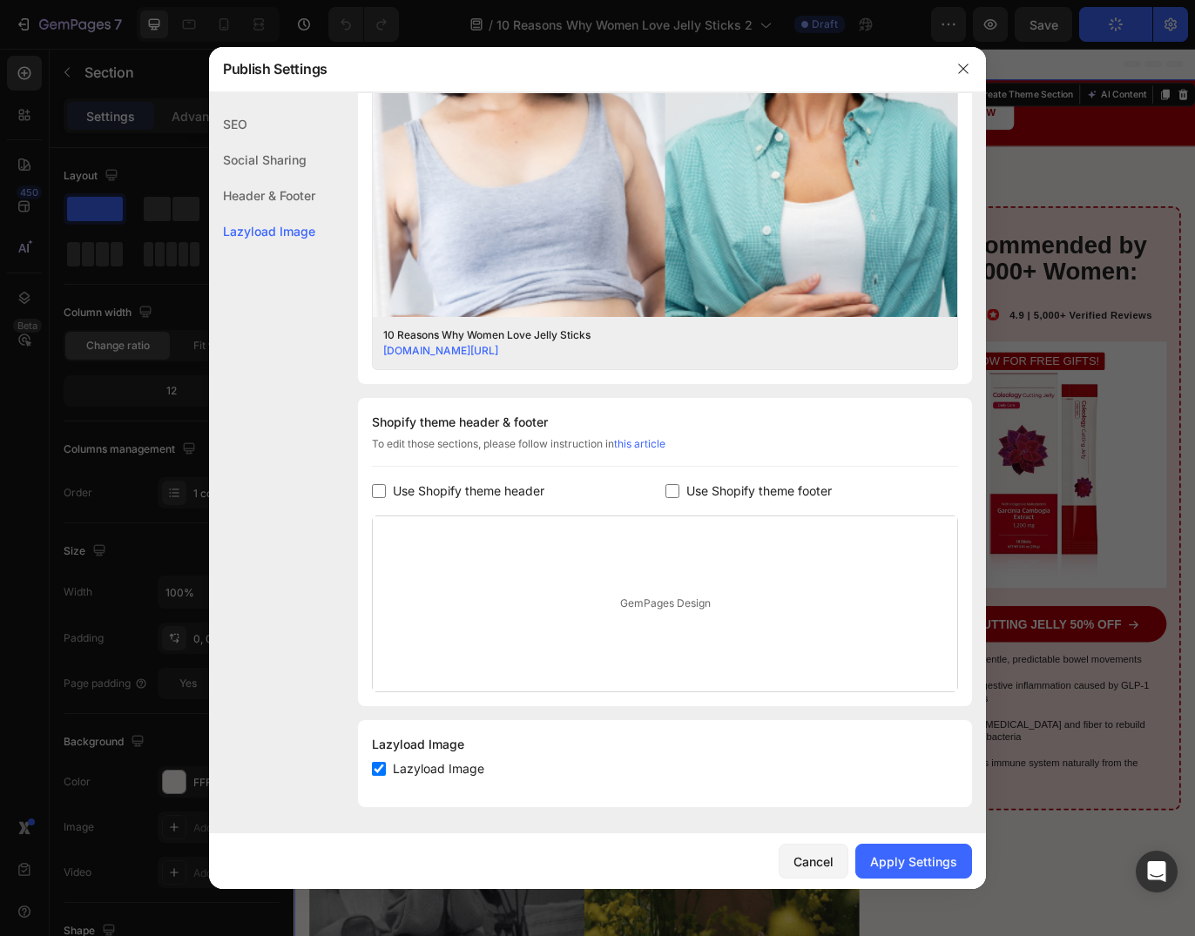
type input "LP01H02"
click at [260, 213] on div "Header & Footer" at bounding box center [262, 231] width 106 height 36
click at [940, 883] on div "Cancel Apply Settings" at bounding box center [597, 861] width 777 height 56
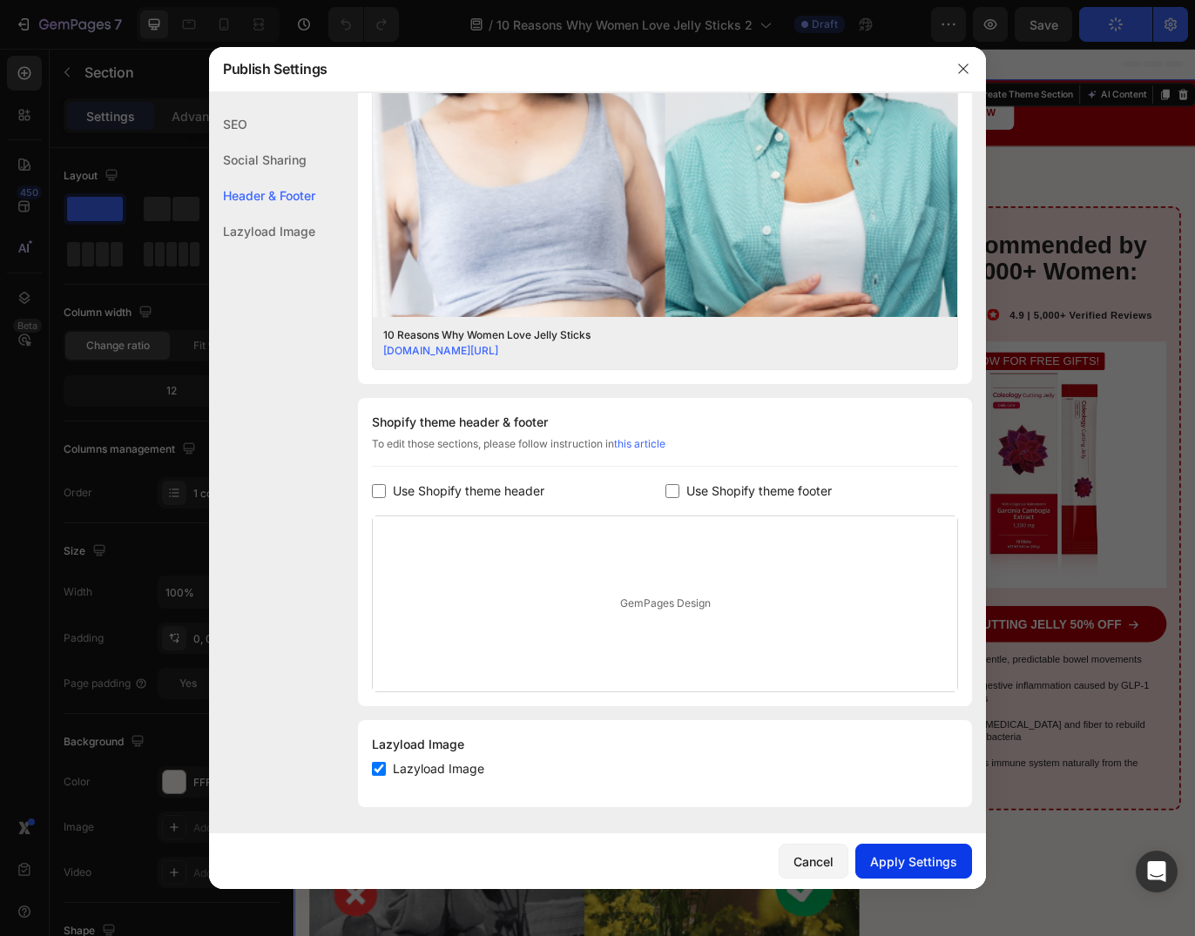
click at [940, 863] on div "Apply Settings" at bounding box center [913, 861] width 87 height 18
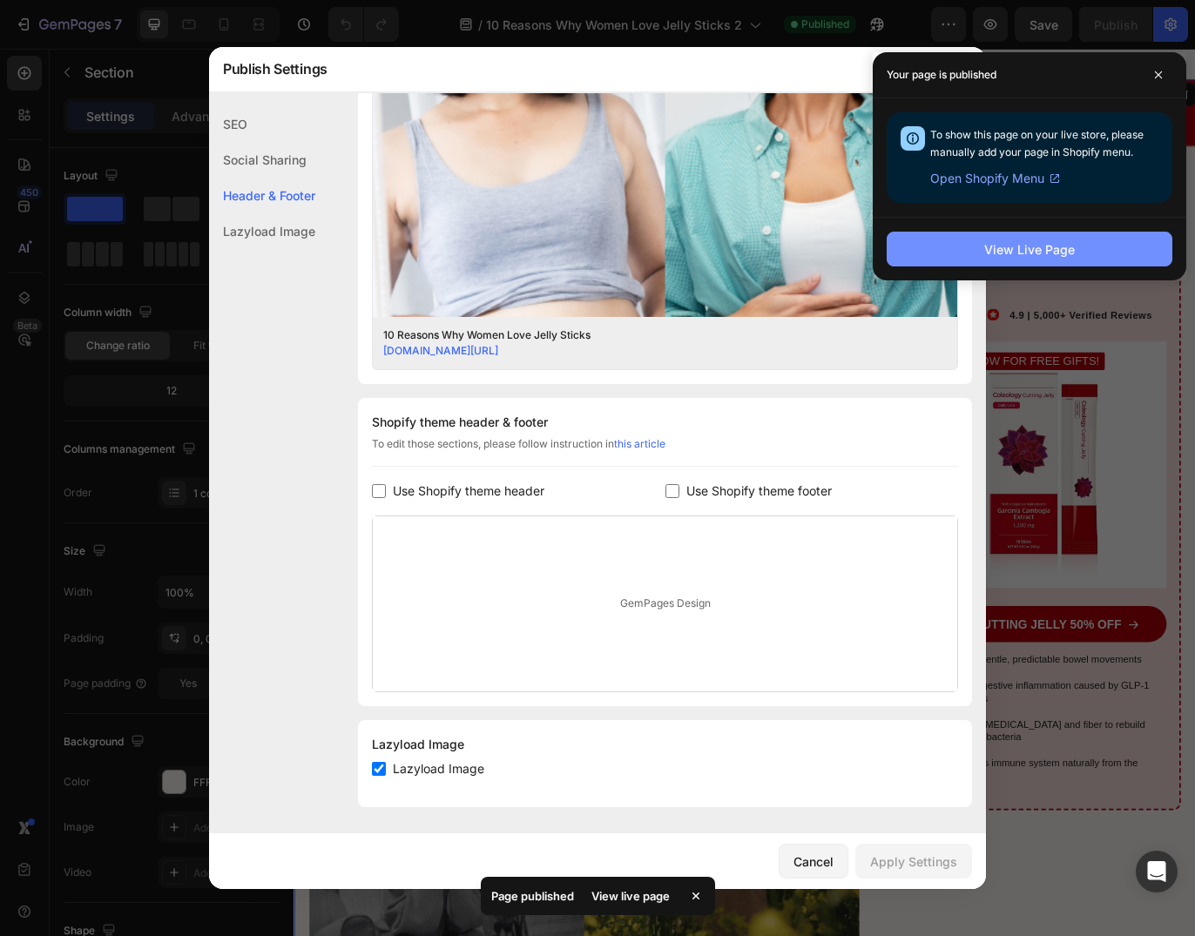
click at [1071, 249] on div "View Live Page" at bounding box center [1029, 249] width 91 height 18
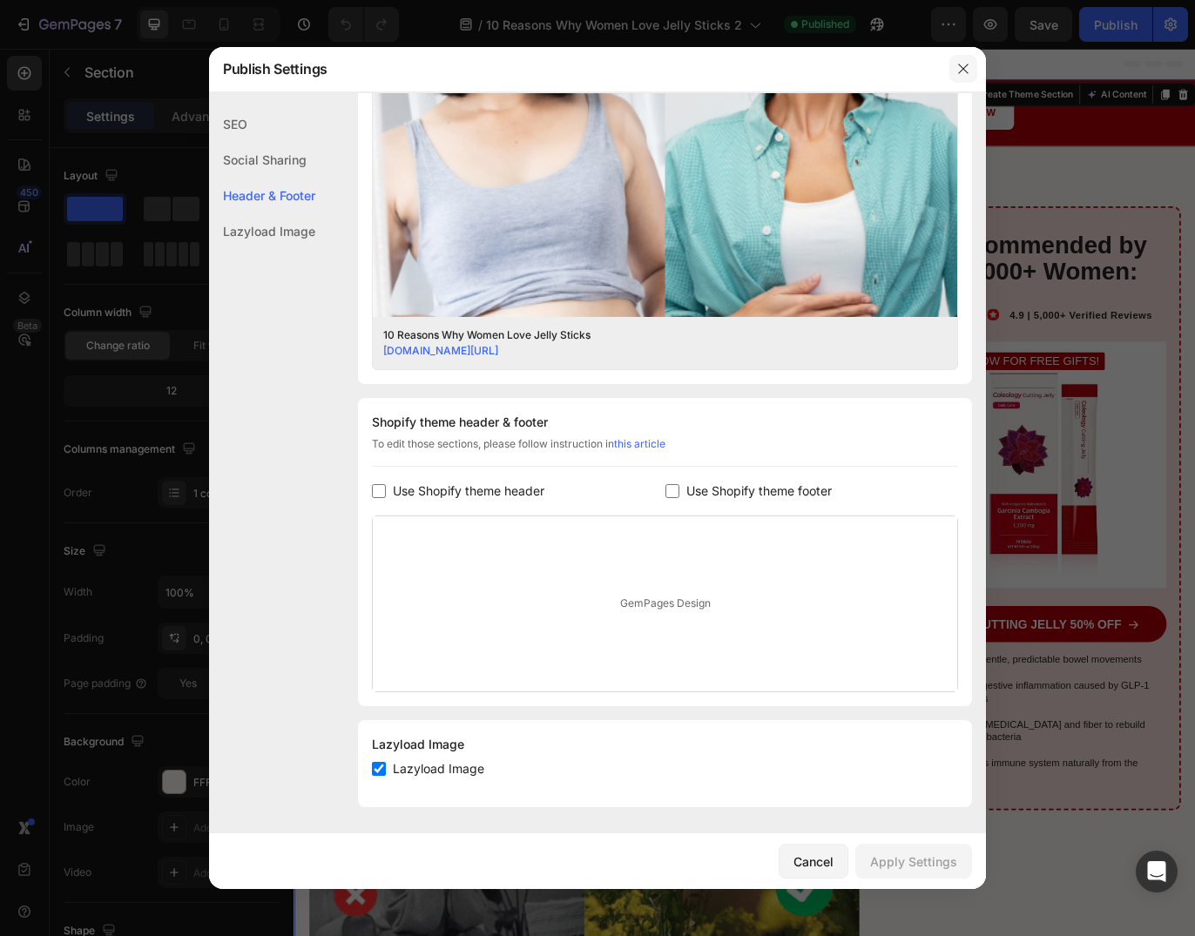
click at [959, 60] on button "button" at bounding box center [963, 69] width 28 height 28
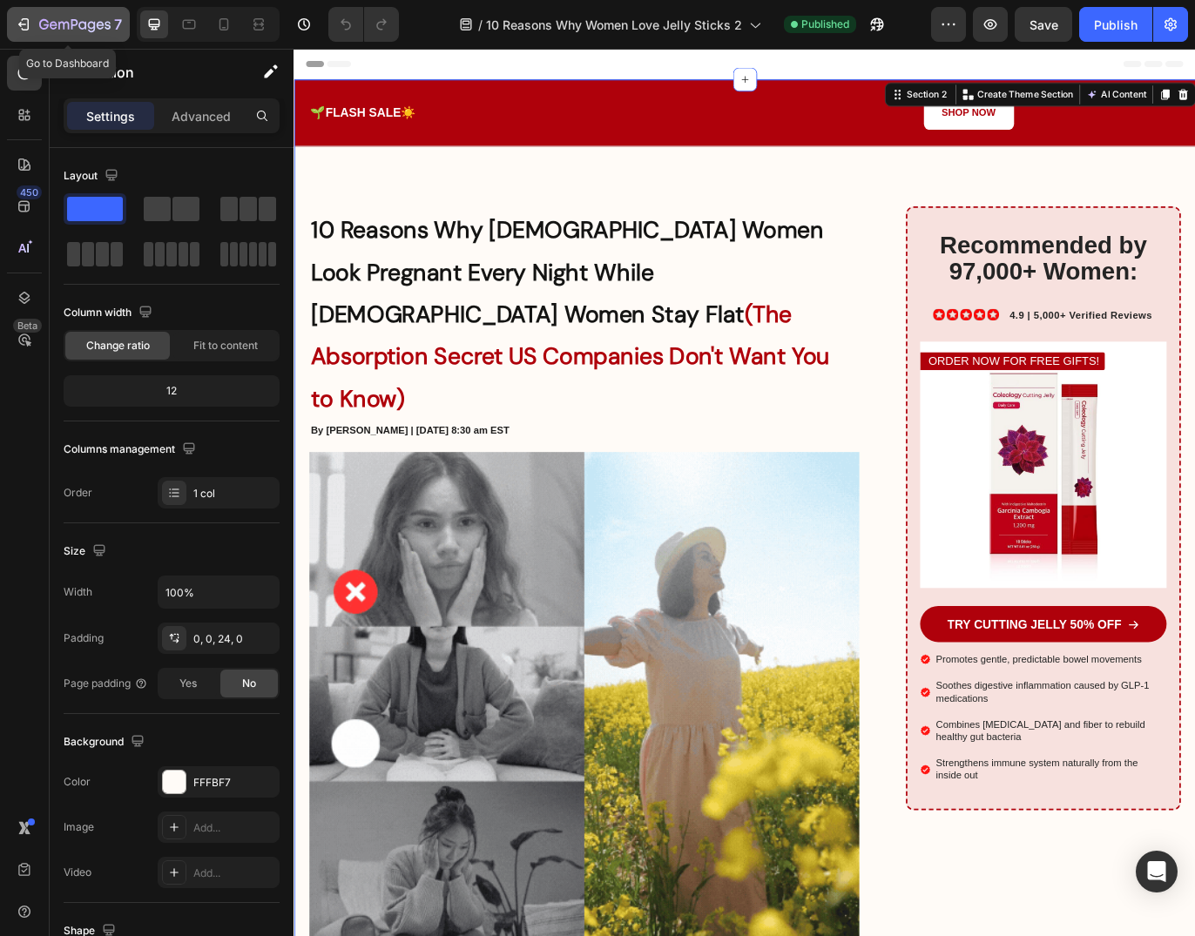
click at [44, 18] on icon "button" at bounding box center [74, 25] width 71 height 15
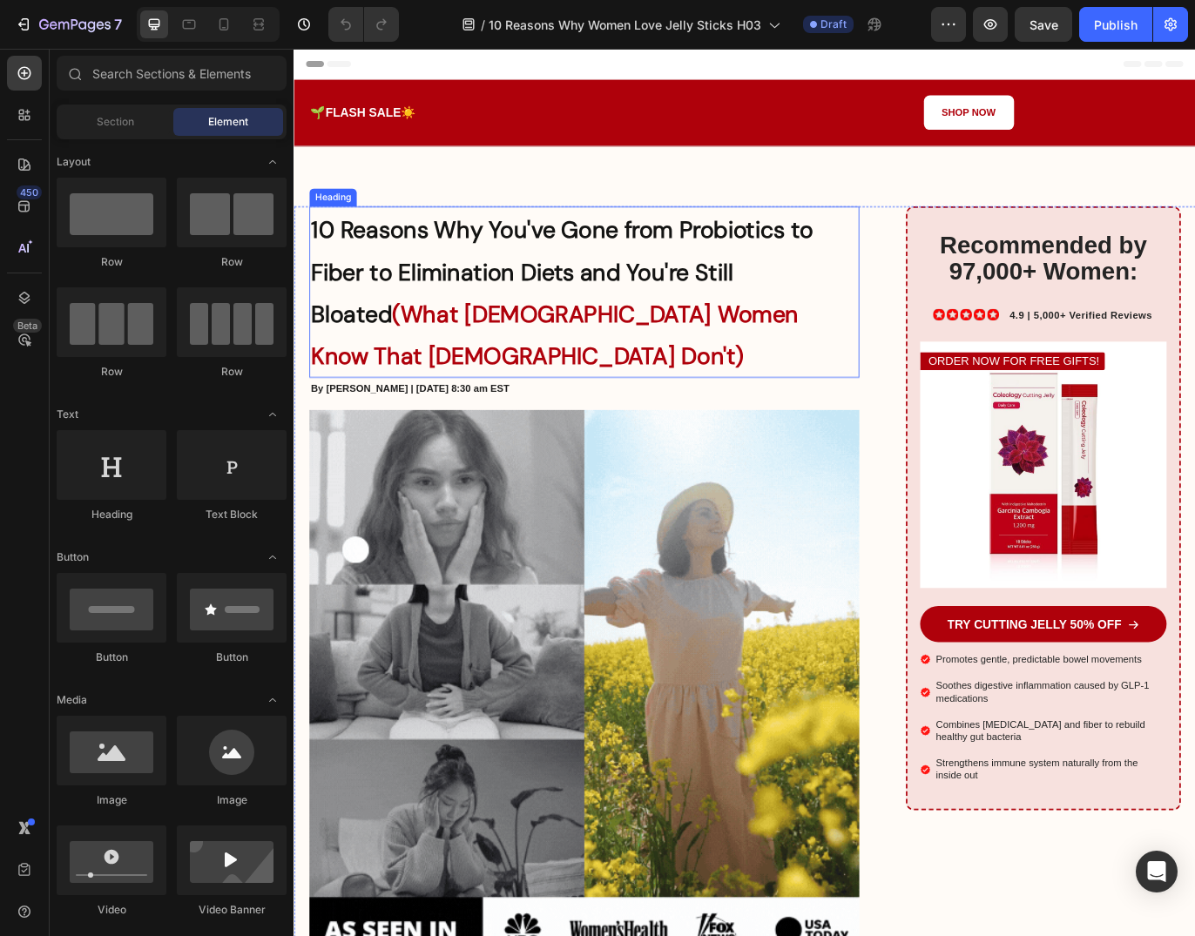
click at [487, 286] on h1 "10 Reasons Why You've Gone from Probiotics to Fiber to Elimination Diets and Yo…" at bounding box center [629, 331] width 637 height 199
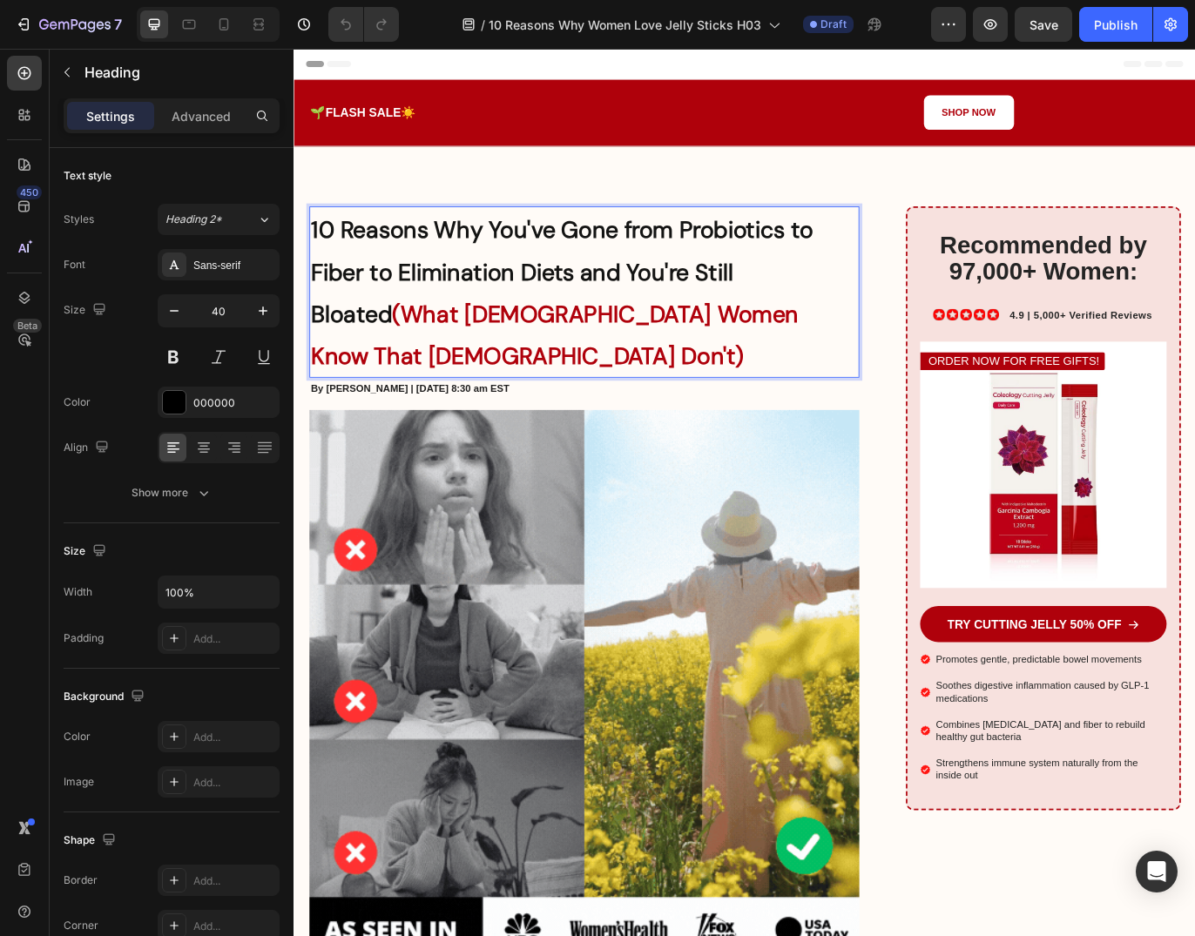
click at [487, 286] on h1 "10 Reasons Why You've Gone from Probiotics to Fiber to Elimination Diets and Yo…" at bounding box center [629, 331] width 637 height 199
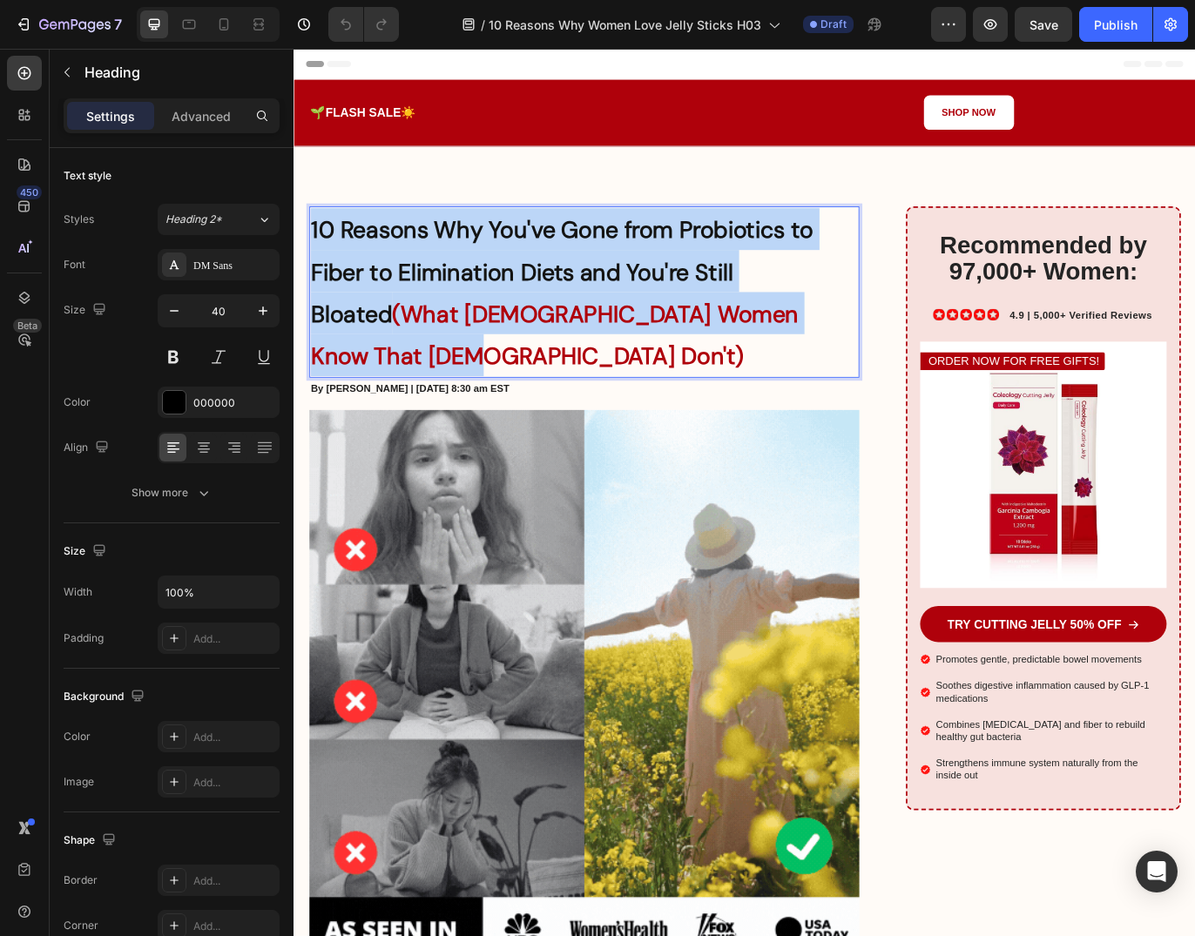
click at [487, 286] on p "10 Reasons Why You've Gone from Probiotics to Fiber to Elimination Diets and Yo…" at bounding box center [630, 330] width 634 height 195
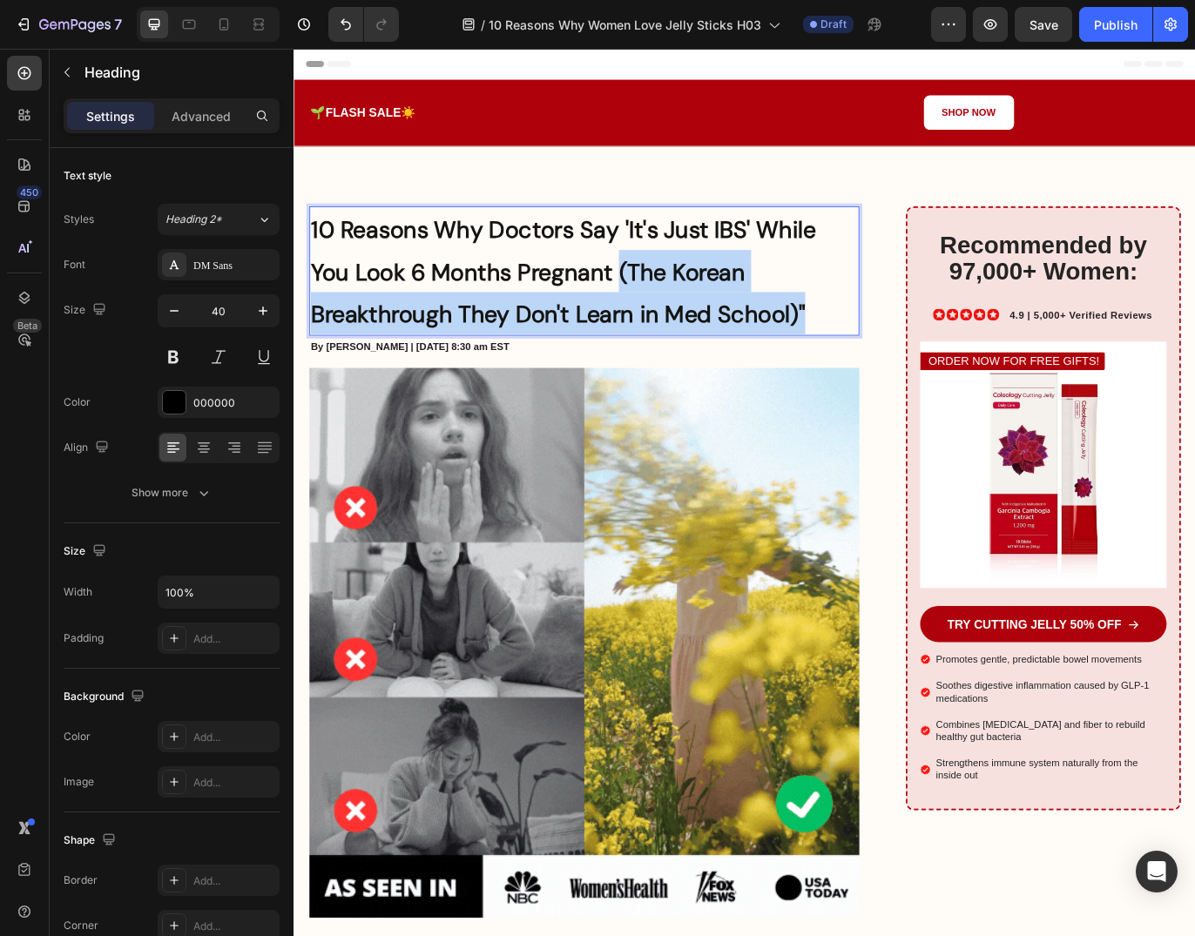
drag, startPoint x: 672, startPoint y: 296, endPoint x: 909, endPoint y: 365, distance: 246.6
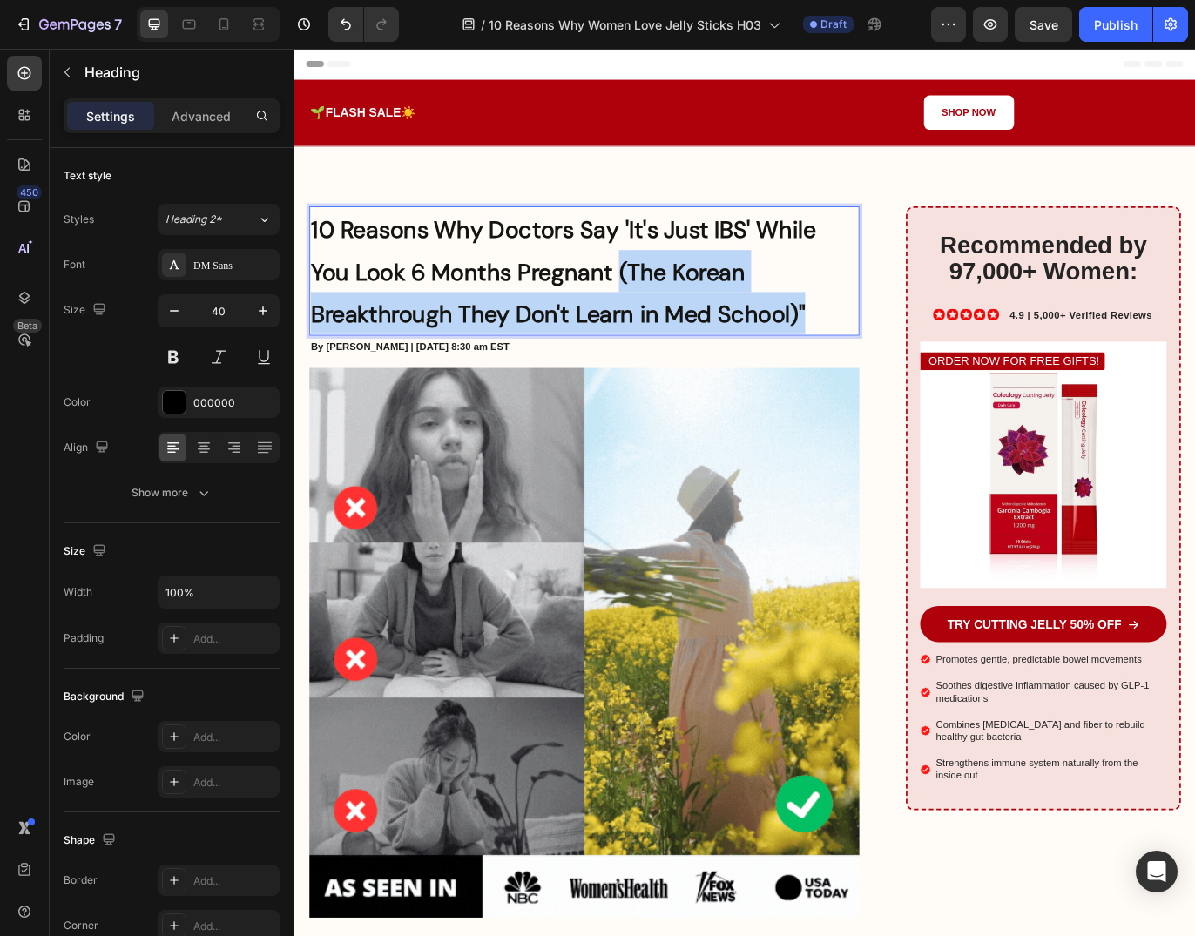
click at [909, 365] on p "10 Reasons Why Doctors Say 'It's Just IBS' While You Look 6 Months Pregnant (Th…" at bounding box center [630, 306] width 634 height 146
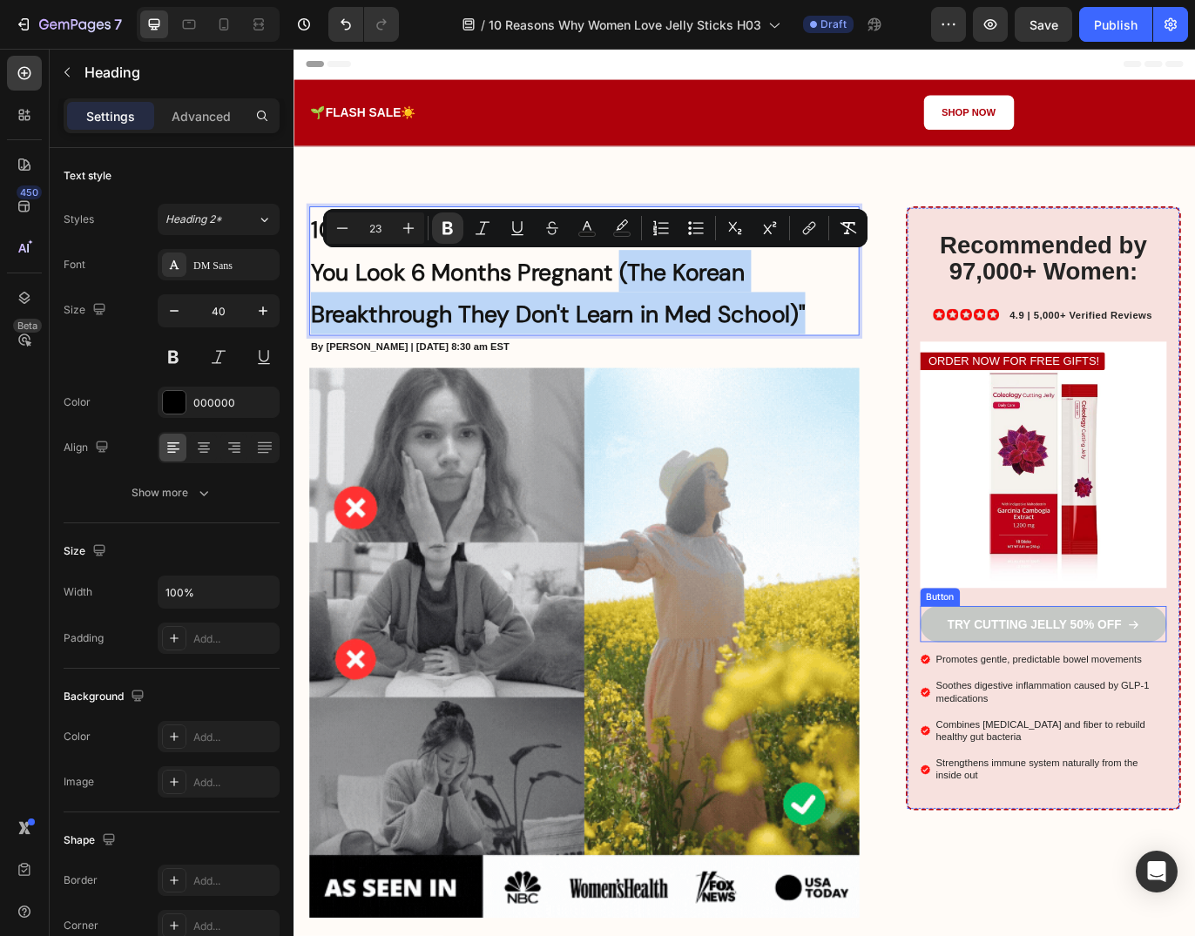
click at [1046, 710] on link "TRY CUTTING JELLY 50% OFF" at bounding box center [1162, 716] width 286 height 42
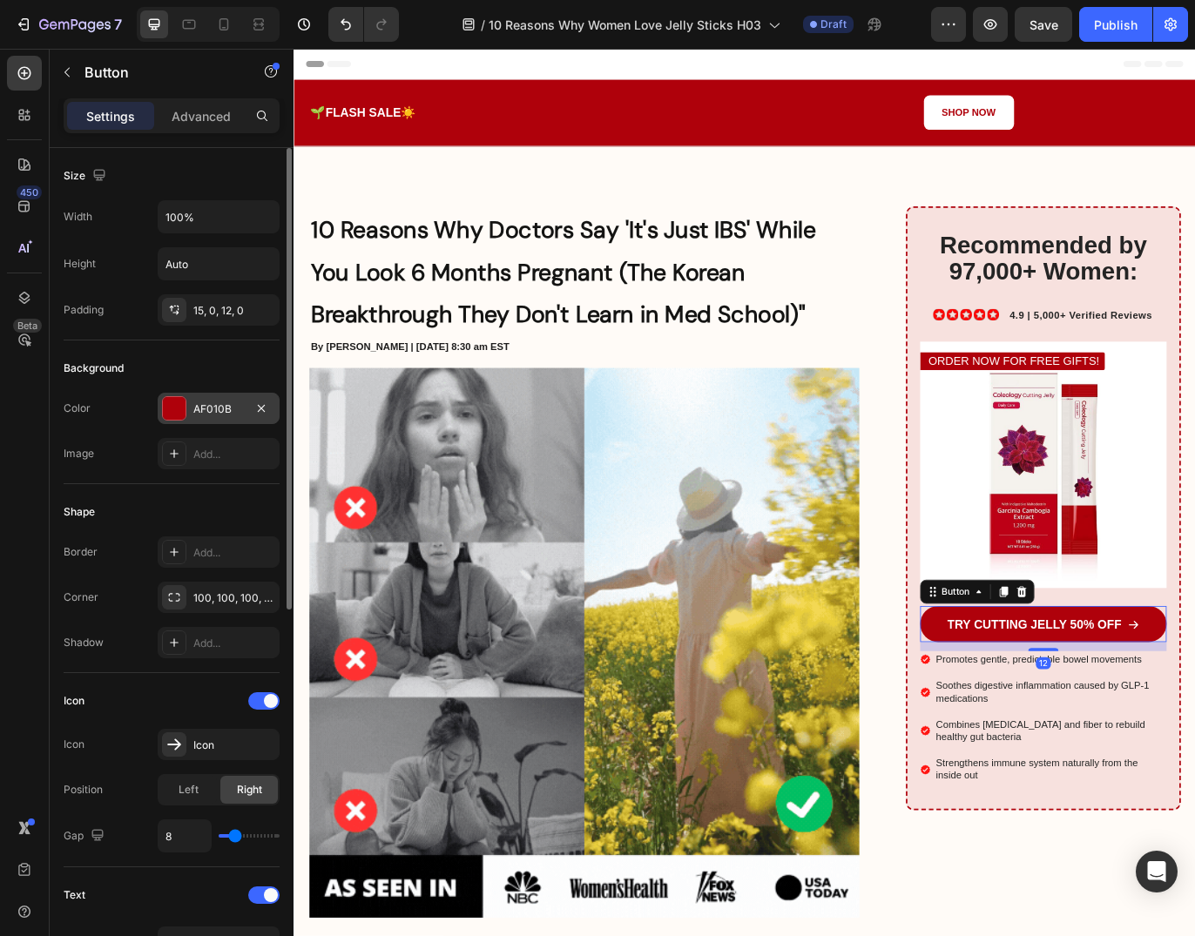
click at [207, 406] on div "AF010B" at bounding box center [218, 409] width 51 height 16
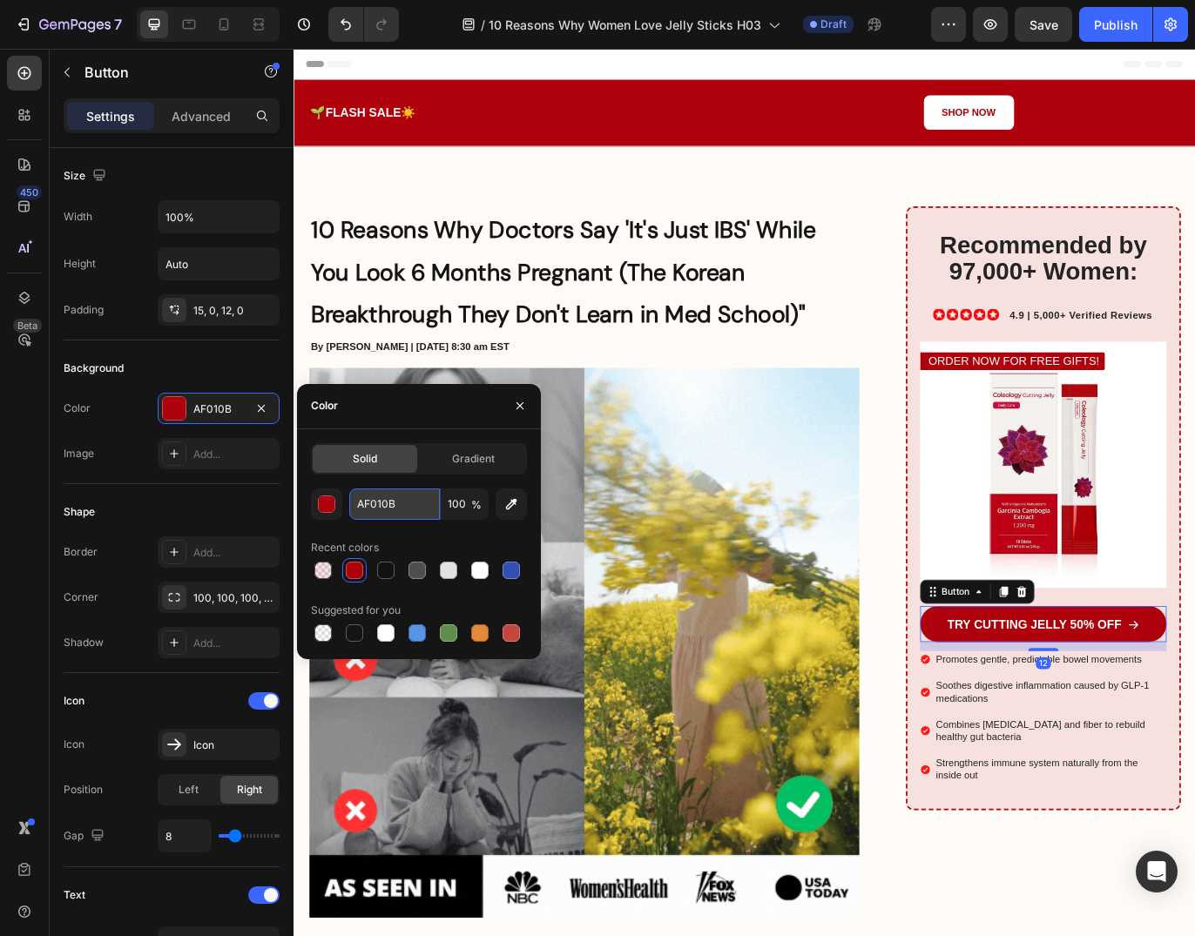
click at [375, 500] on input "AF010B" at bounding box center [394, 503] width 91 height 31
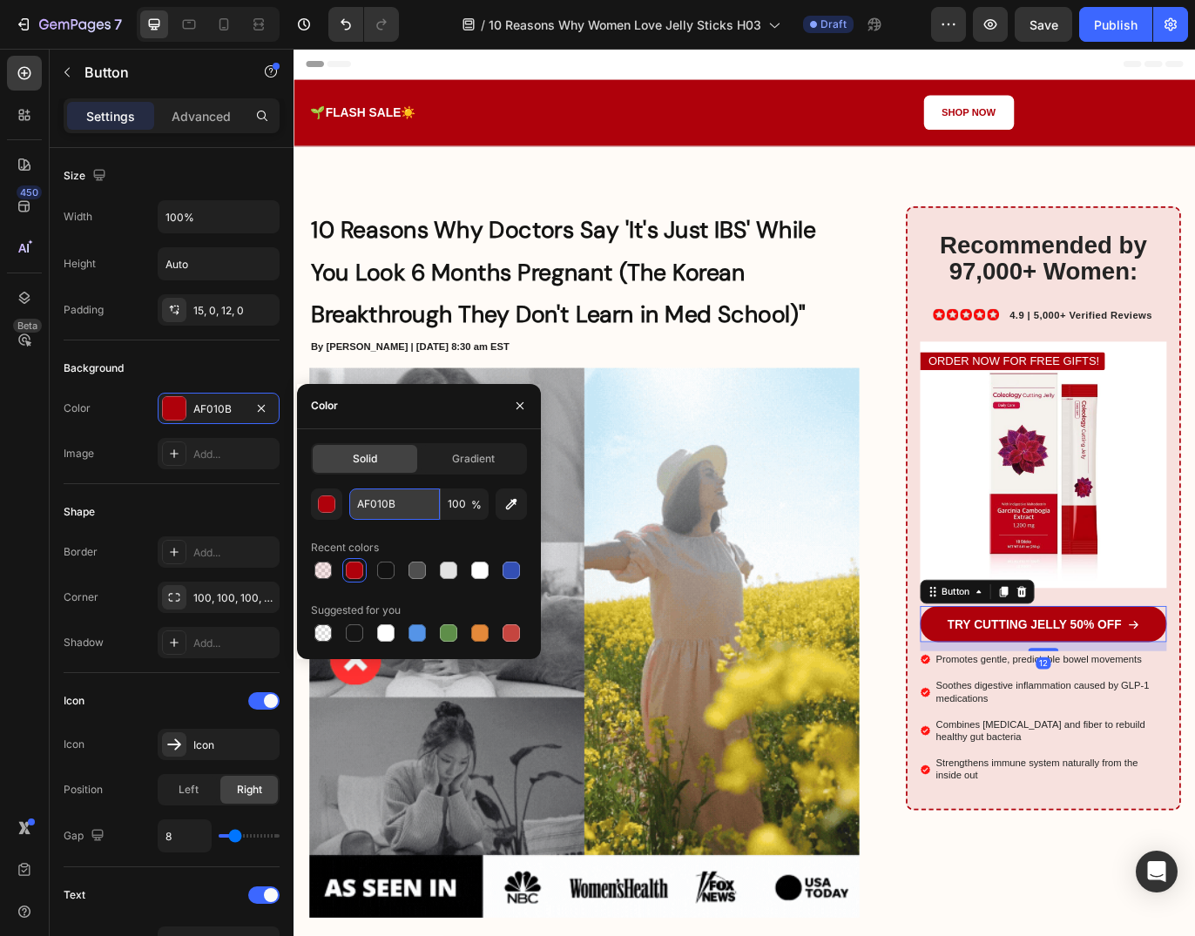
click at [375, 500] on input "AF010B" at bounding box center [394, 503] width 91 height 31
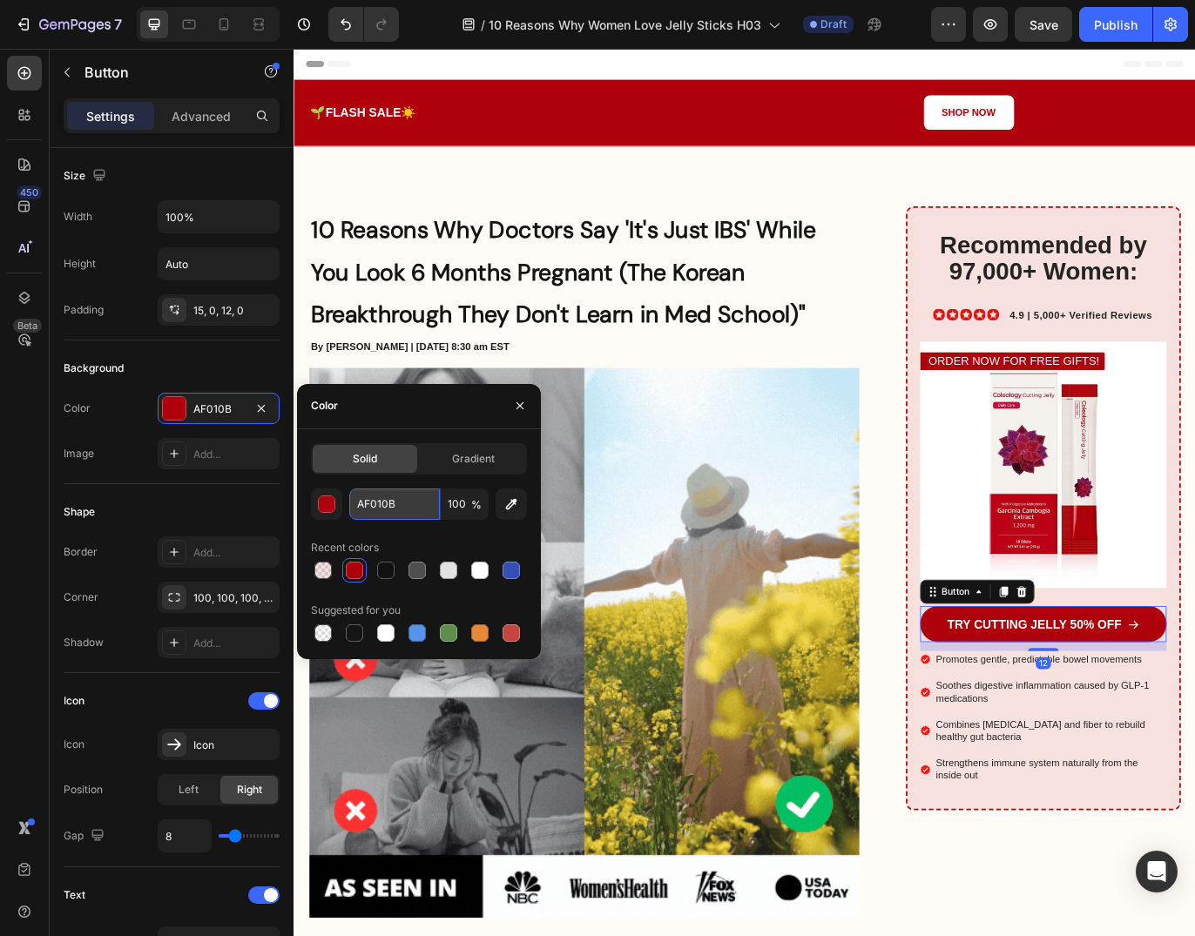
click at [375, 500] on input "AF010B" at bounding box center [394, 503] width 91 height 31
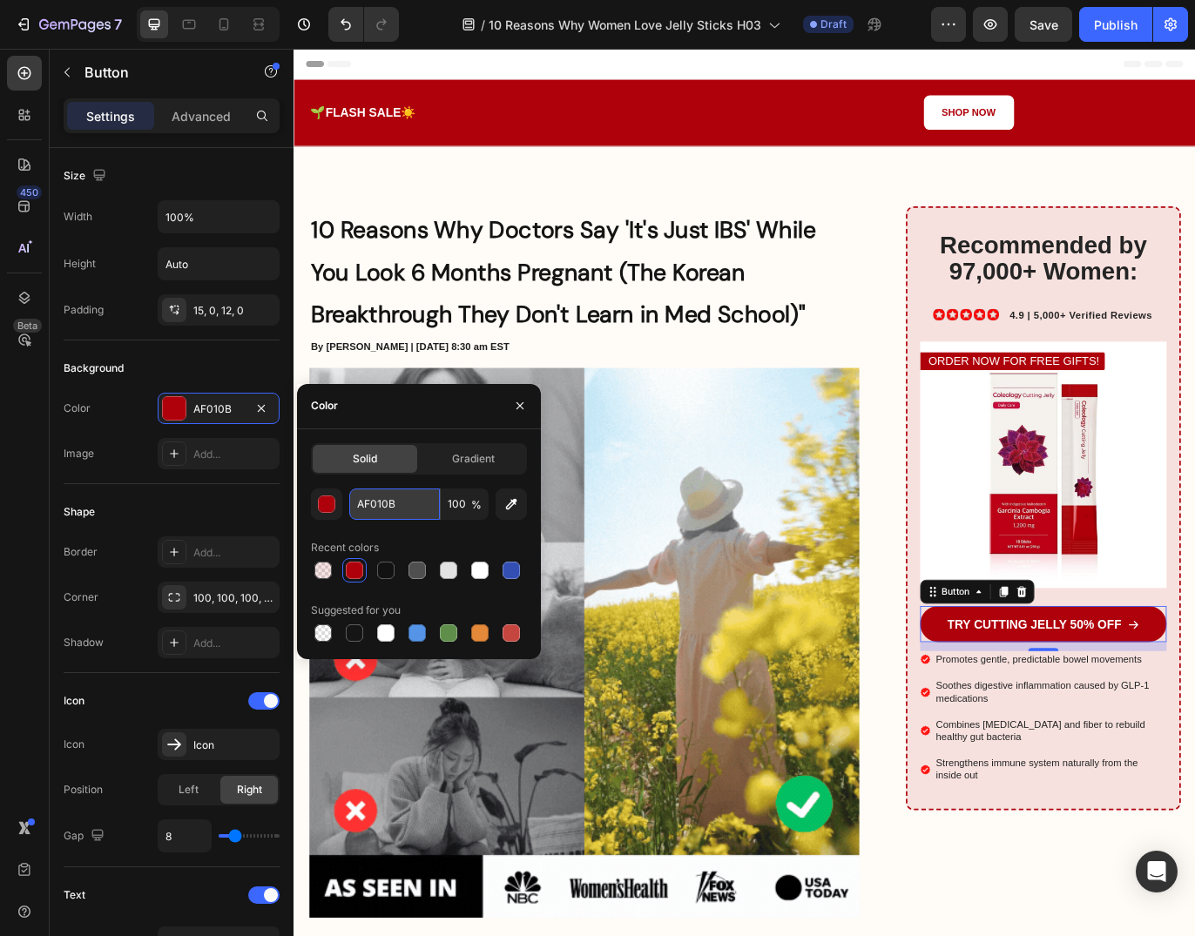
copy strong "(The Korean Breakthrough They Don't Learn in Med School)""
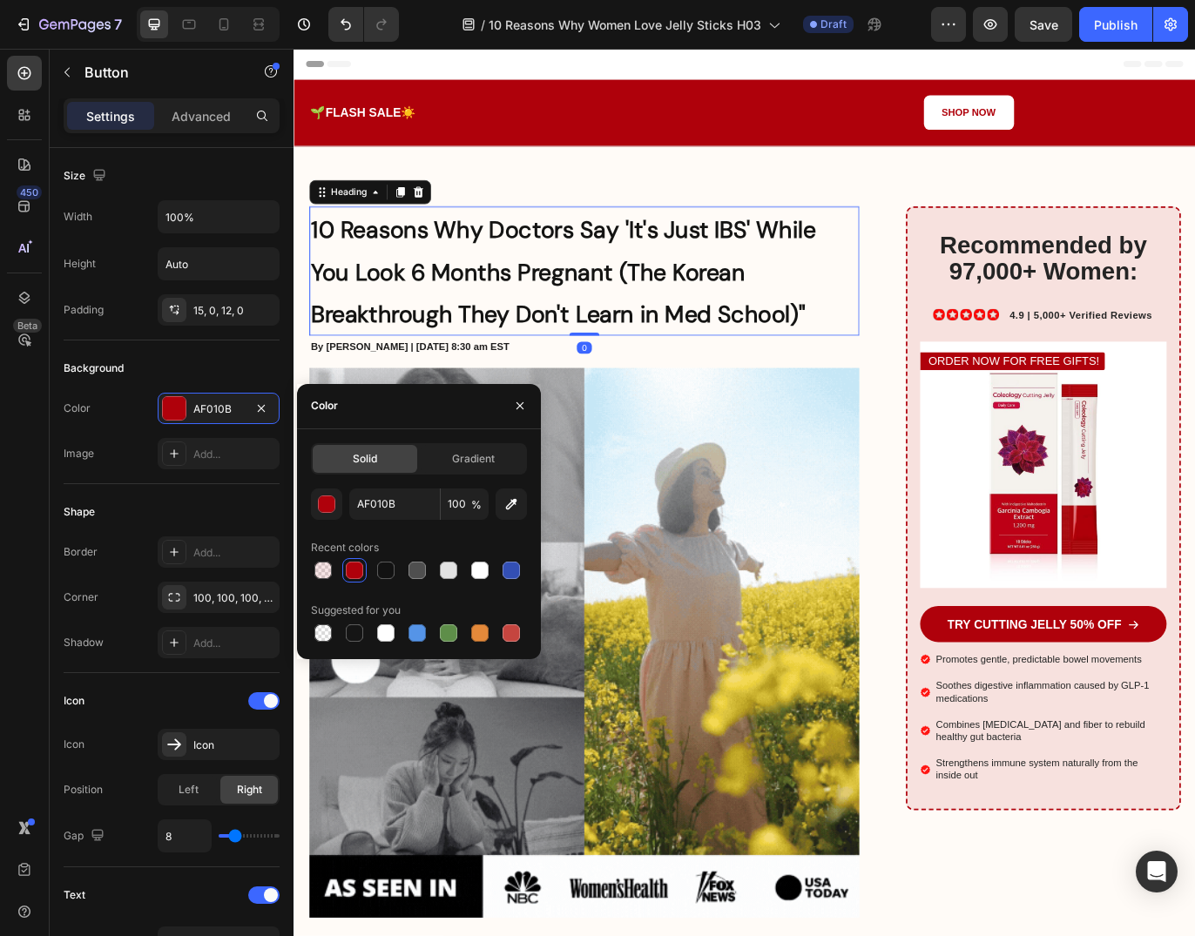
click at [663, 298] on strong "10 Reasons Why Doctors Say 'It's Just IBS' While You Look 6 Months Pregnant (Th…" at bounding box center [605, 308] width 585 height 132
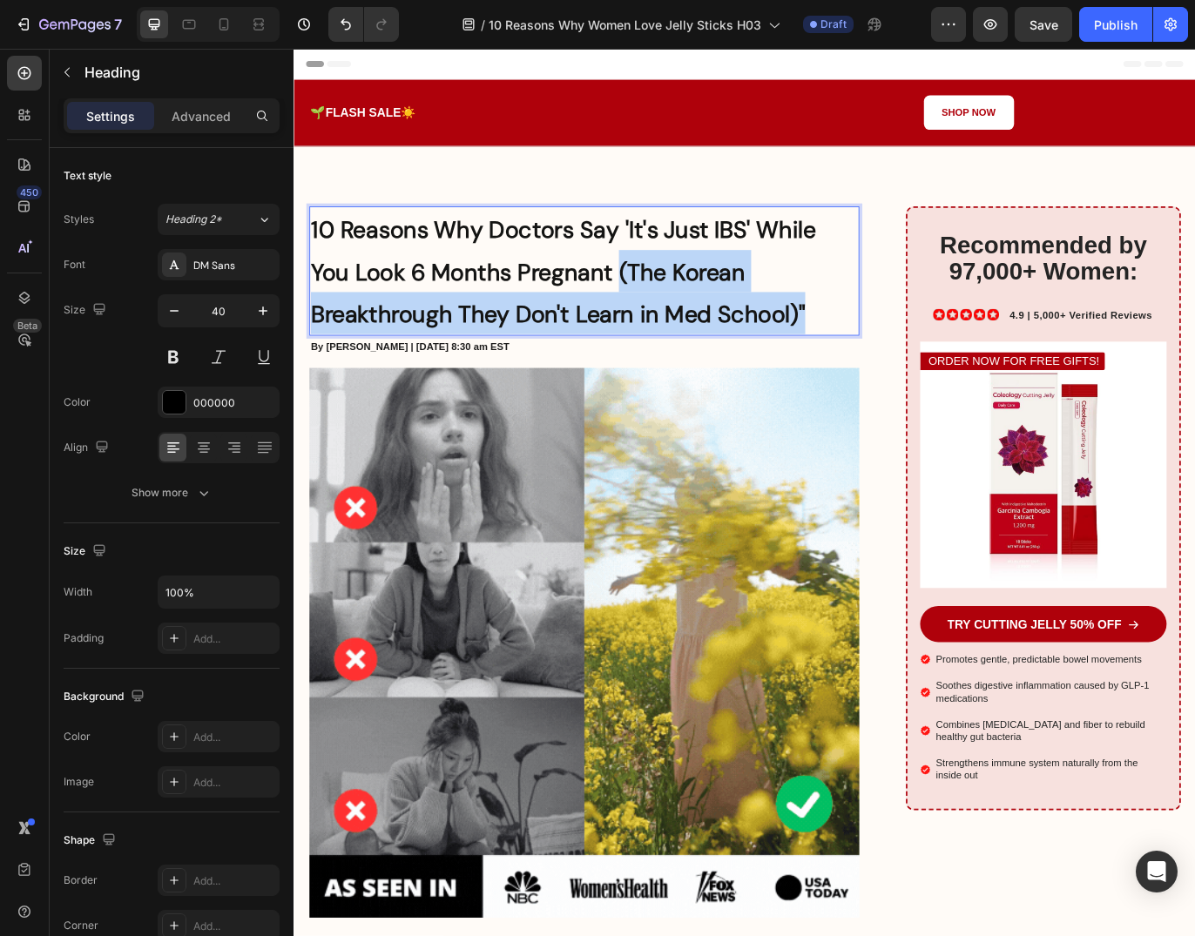
drag, startPoint x: 673, startPoint y: 301, endPoint x: 900, endPoint y: 359, distance: 234.4
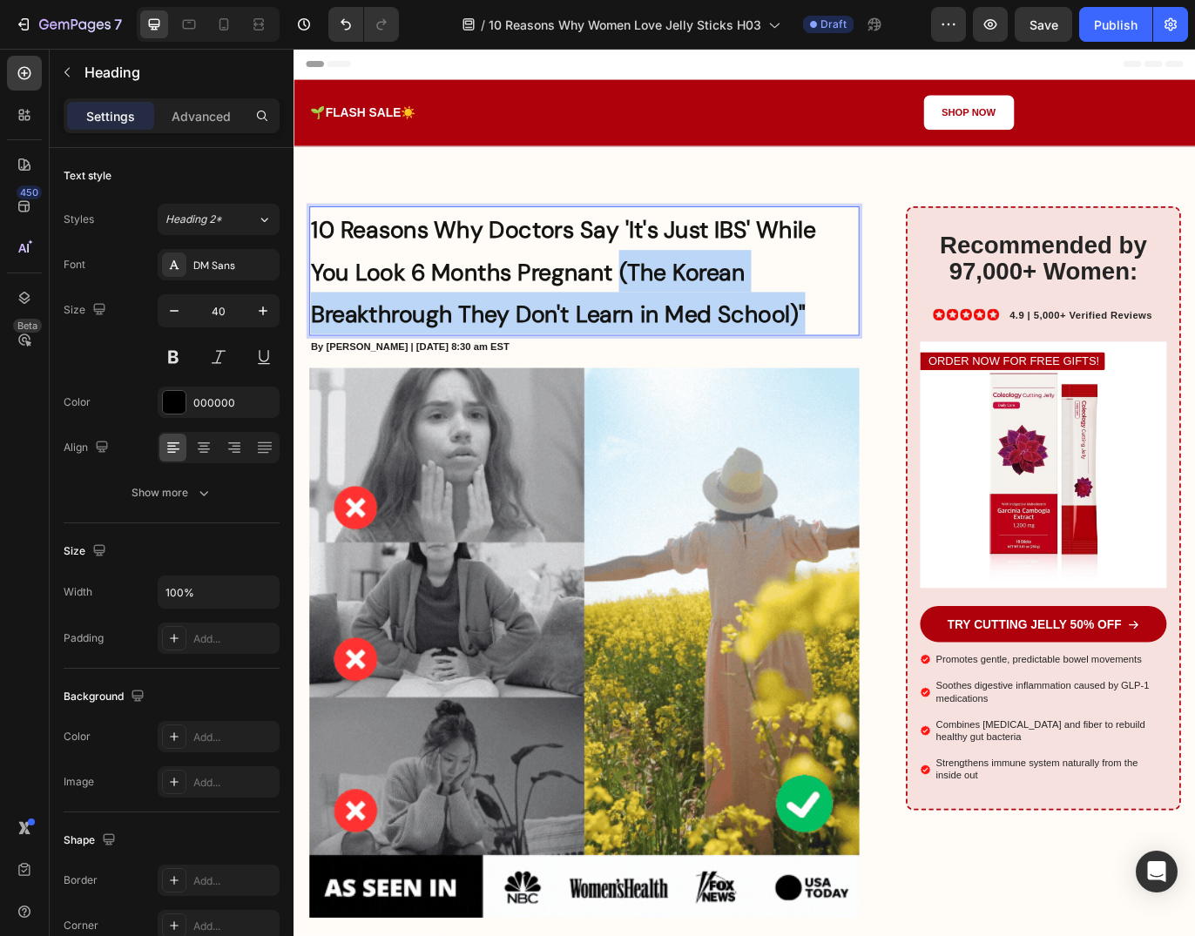
click at [900, 359] on p "10 Reasons Why Doctors Say 'It's Just IBS' While You Look 6 Months Pregnant (Th…" at bounding box center [630, 306] width 634 height 146
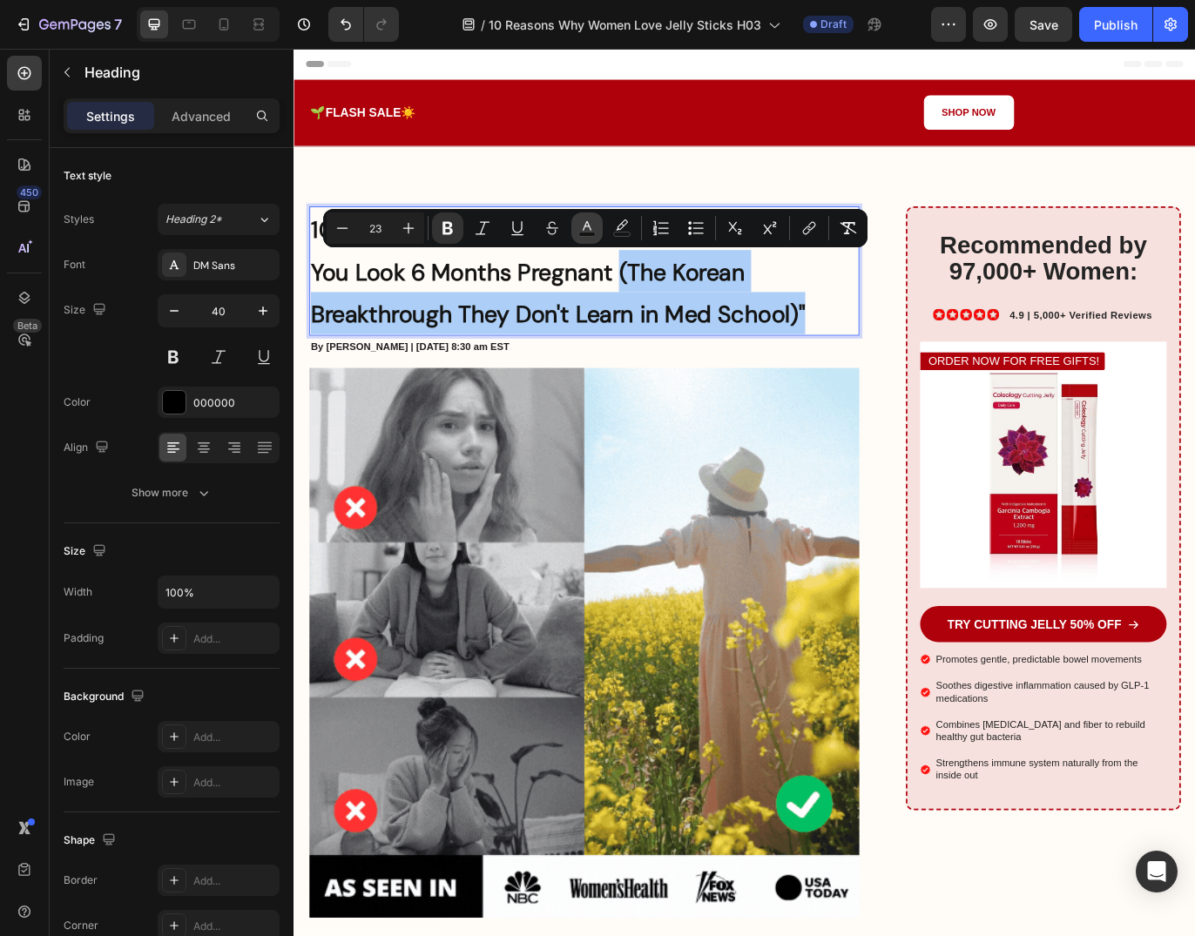
click at [574, 219] on button "color" at bounding box center [586, 227] width 31 height 31
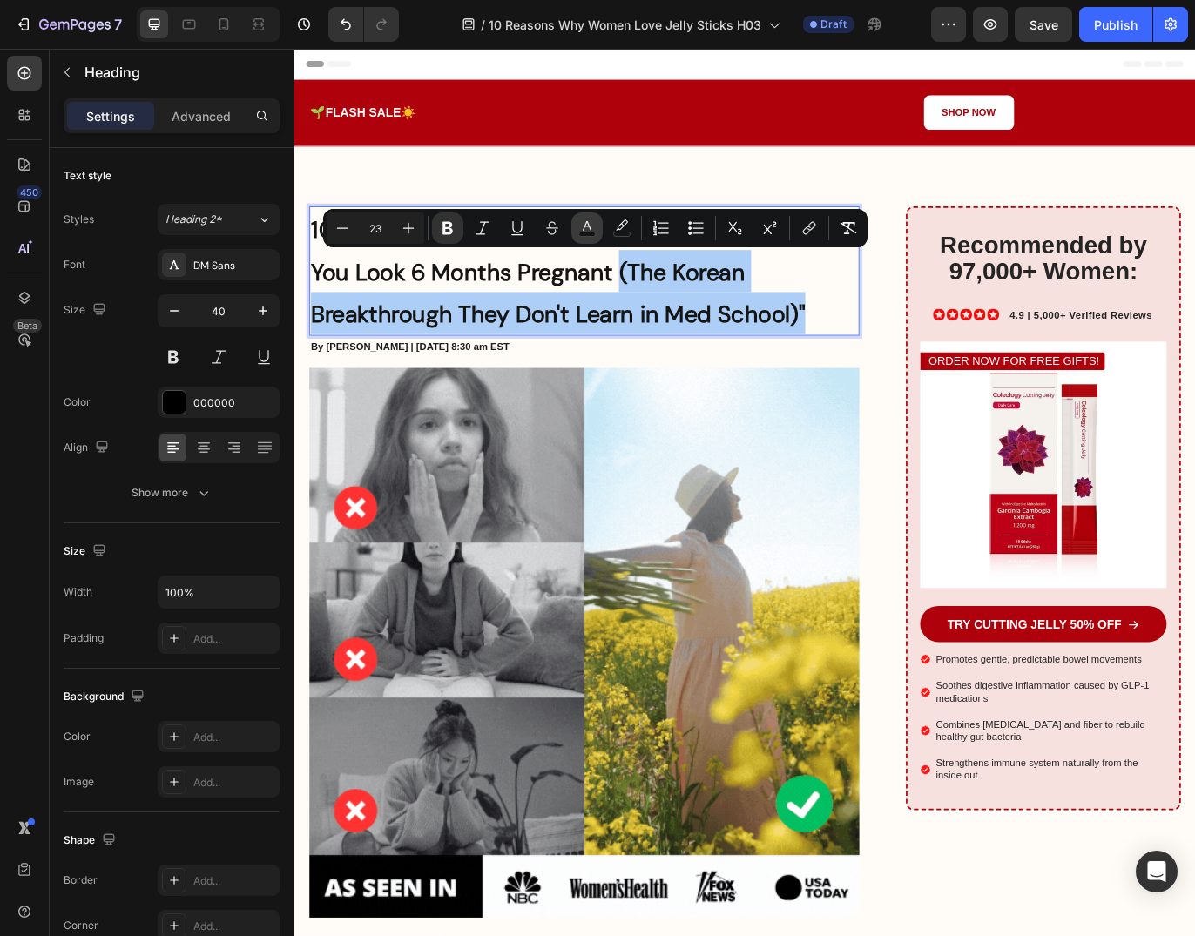
type input "141413"
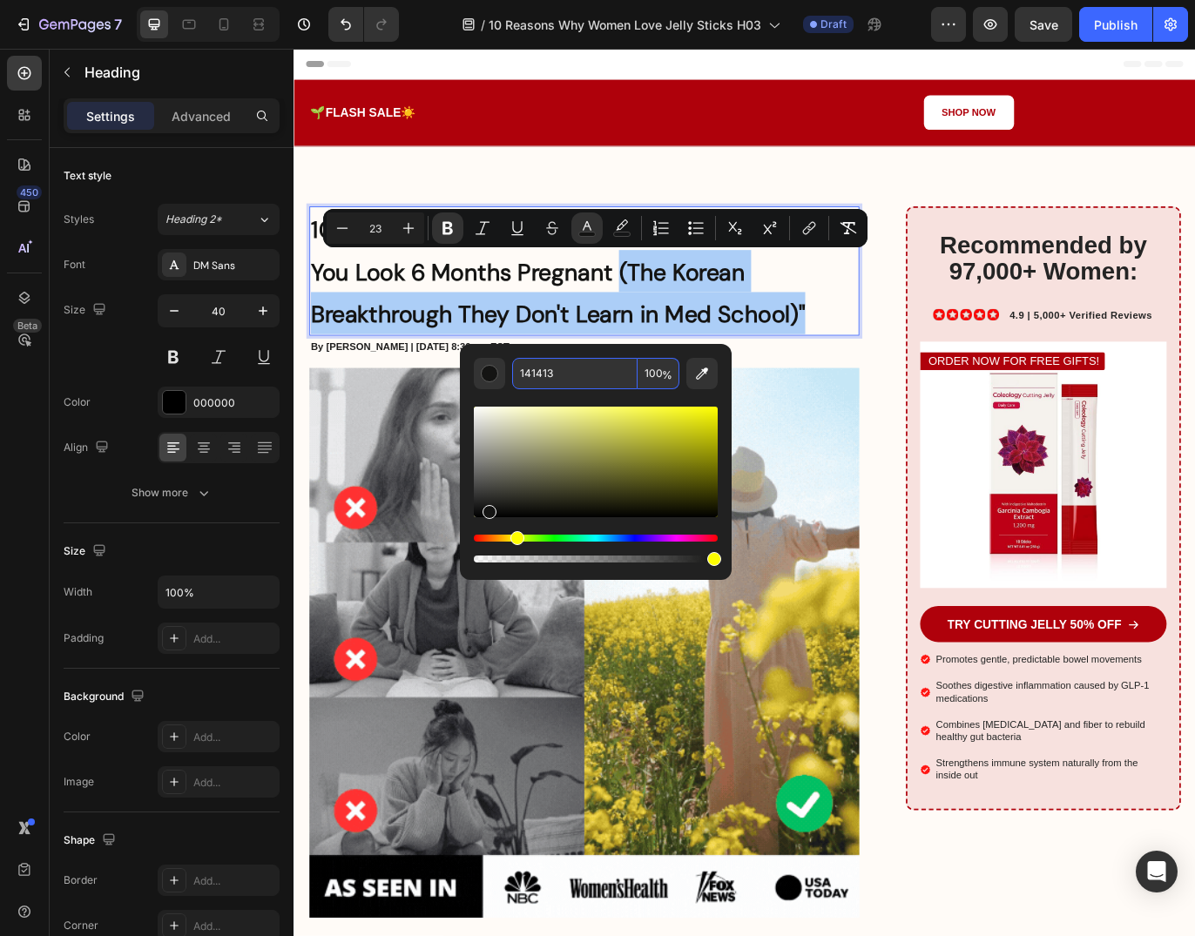
click at [557, 374] on input "141413" at bounding box center [574, 373] width 125 height 31
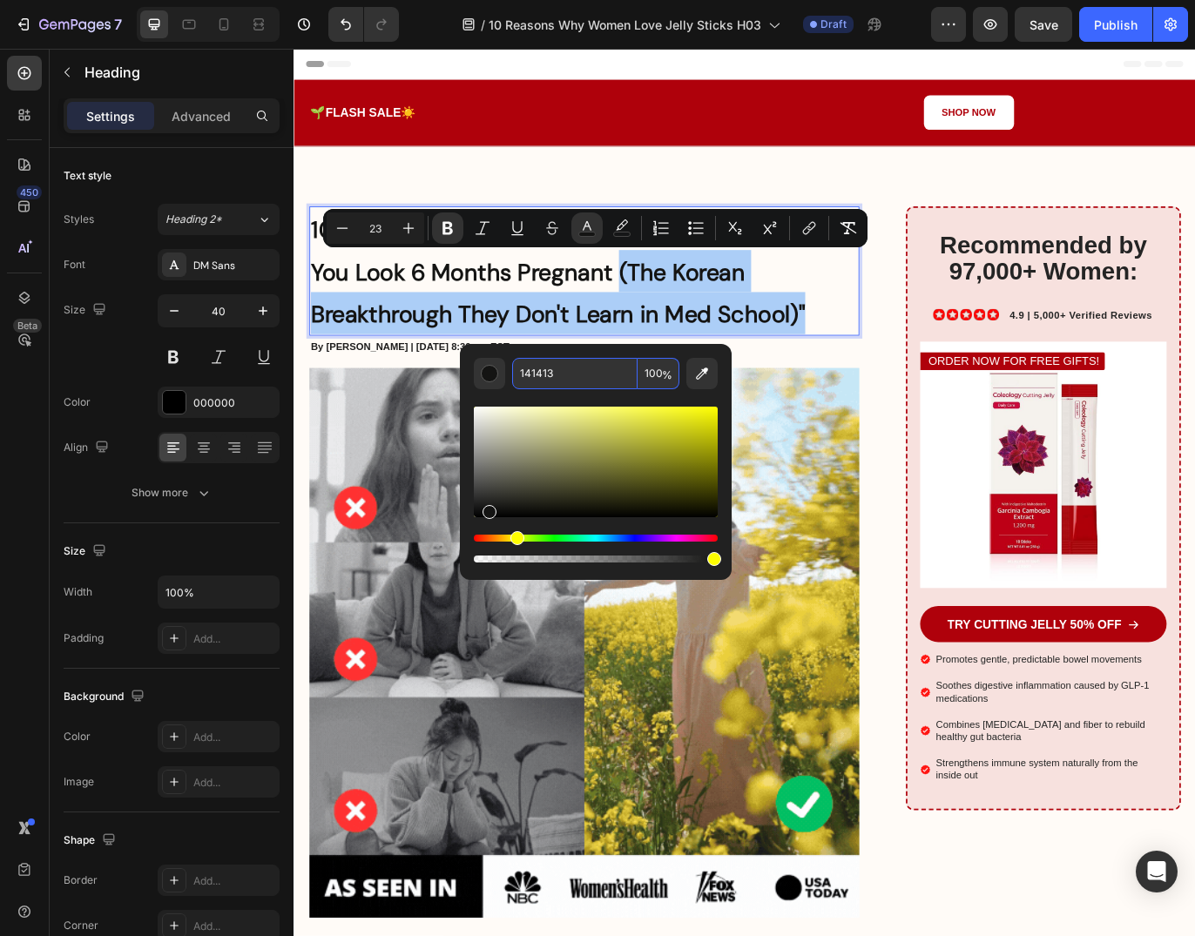
click at [557, 374] on input "141413" at bounding box center [574, 373] width 125 height 31
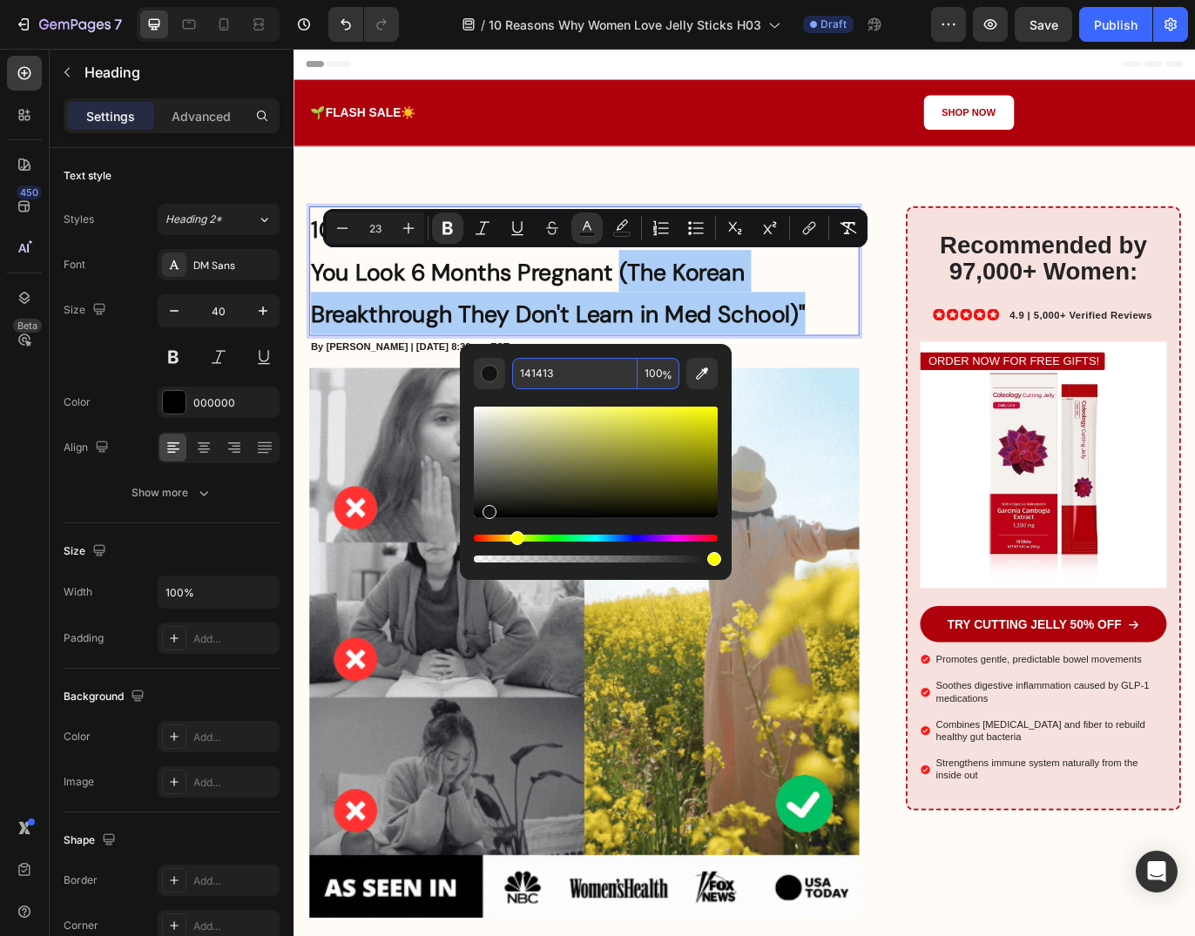
paste input "AF010B"
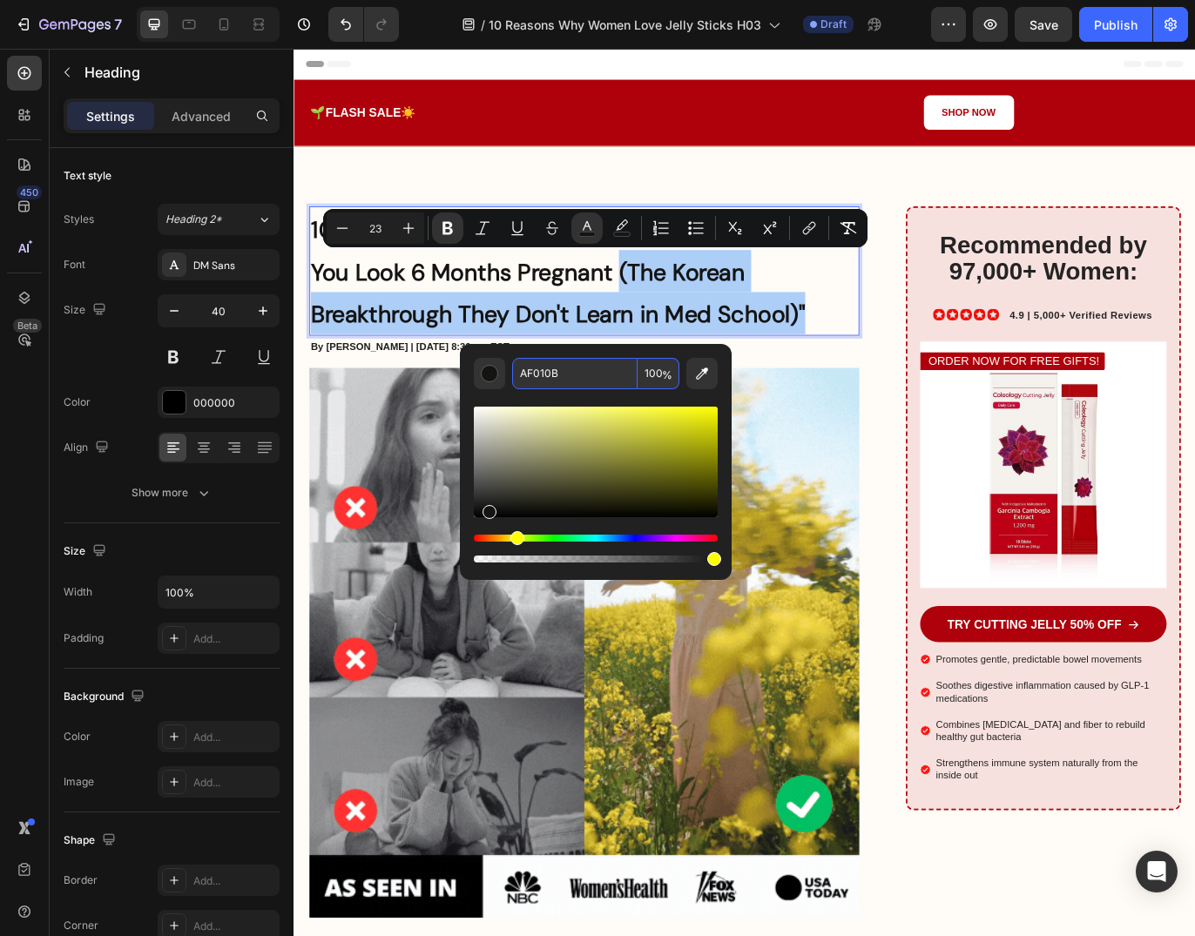
type input "AF010B"
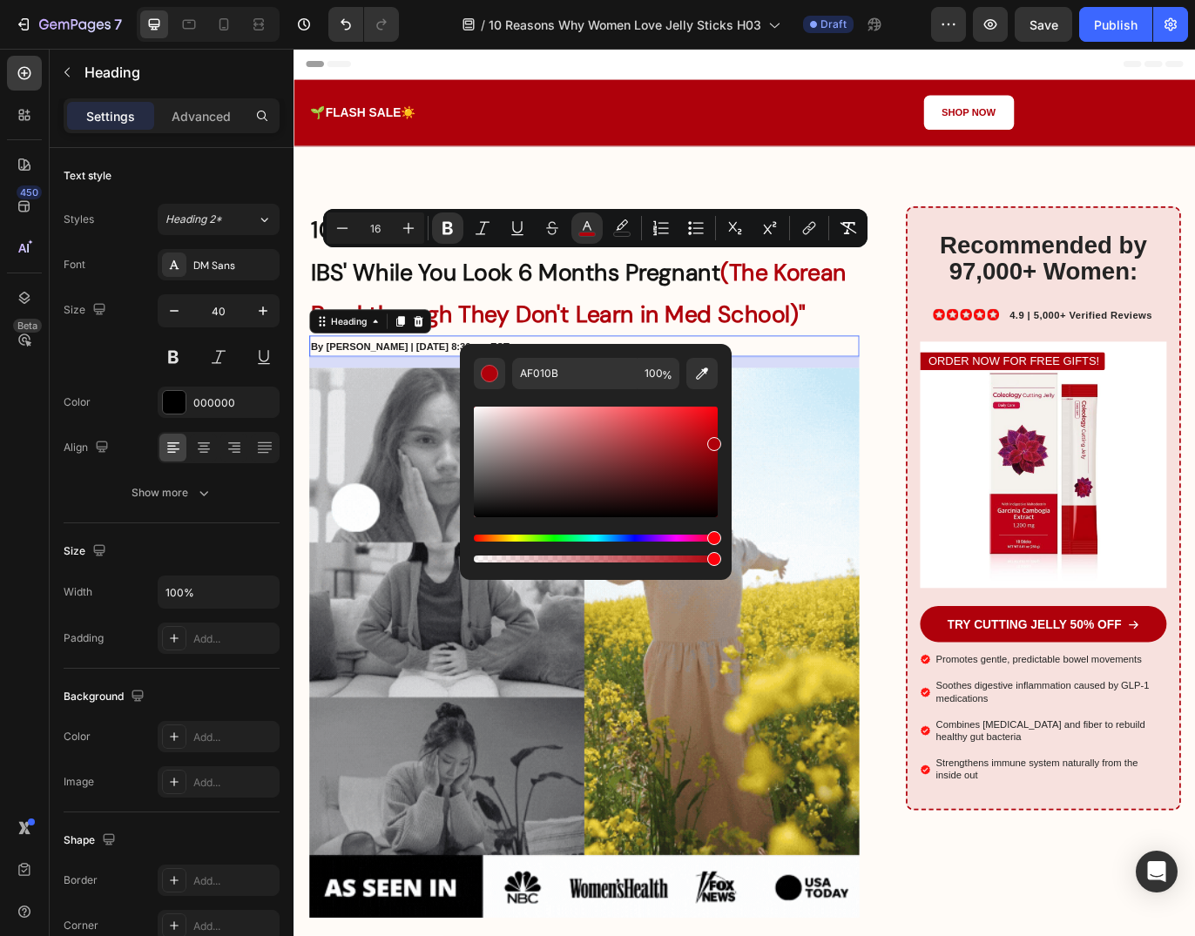
click at [919, 395] on h2 "By [PERSON_NAME] | [DATE] 8:30 am EST" at bounding box center [629, 393] width 637 height 24
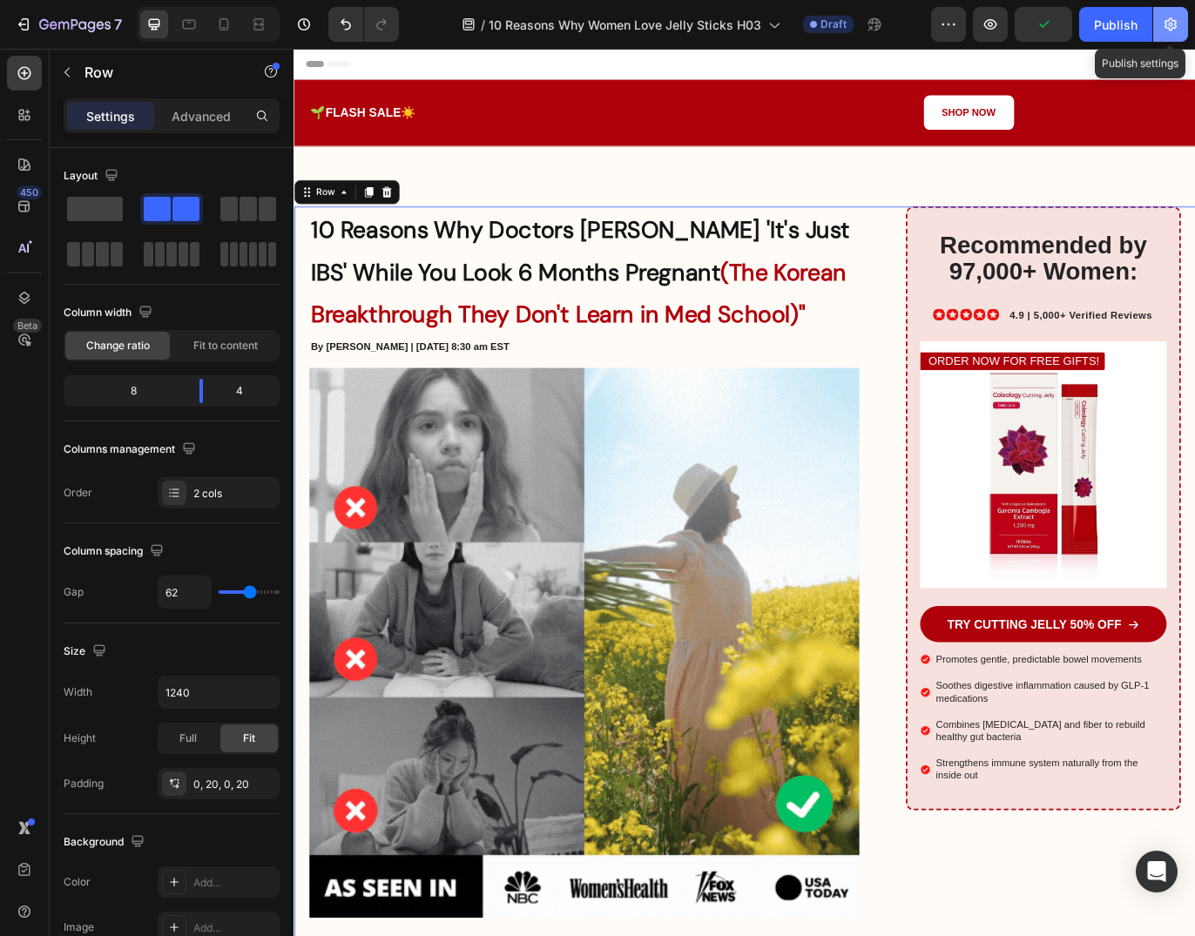
click at [1163, 27] on icon "button" at bounding box center [1170, 24] width 17 height 17
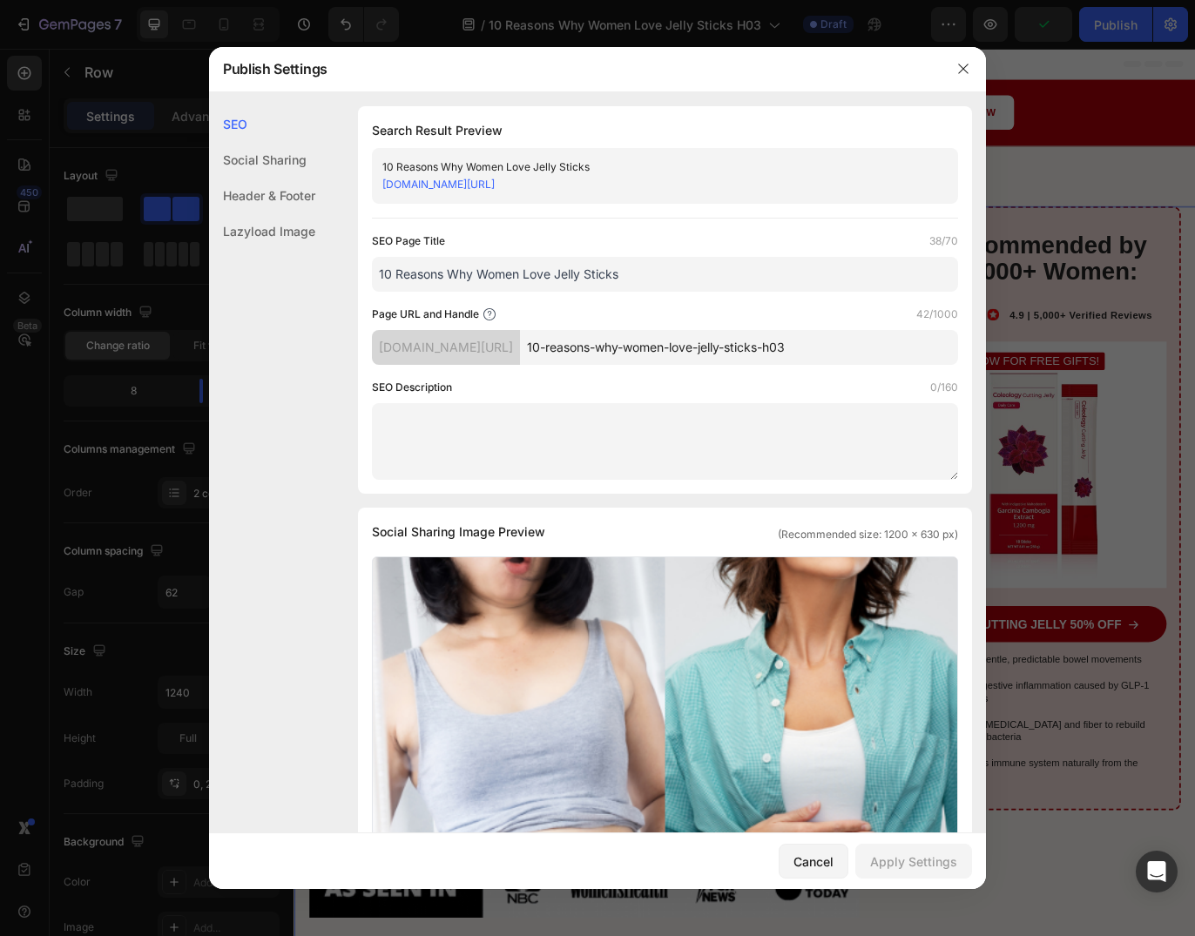
click at [875, 348] on input "10-reasons-why-women-love-jelly-sticks-h03" at bounding box center [739, 347] width 438 height 35
type input "l"
type input "LP01H03"
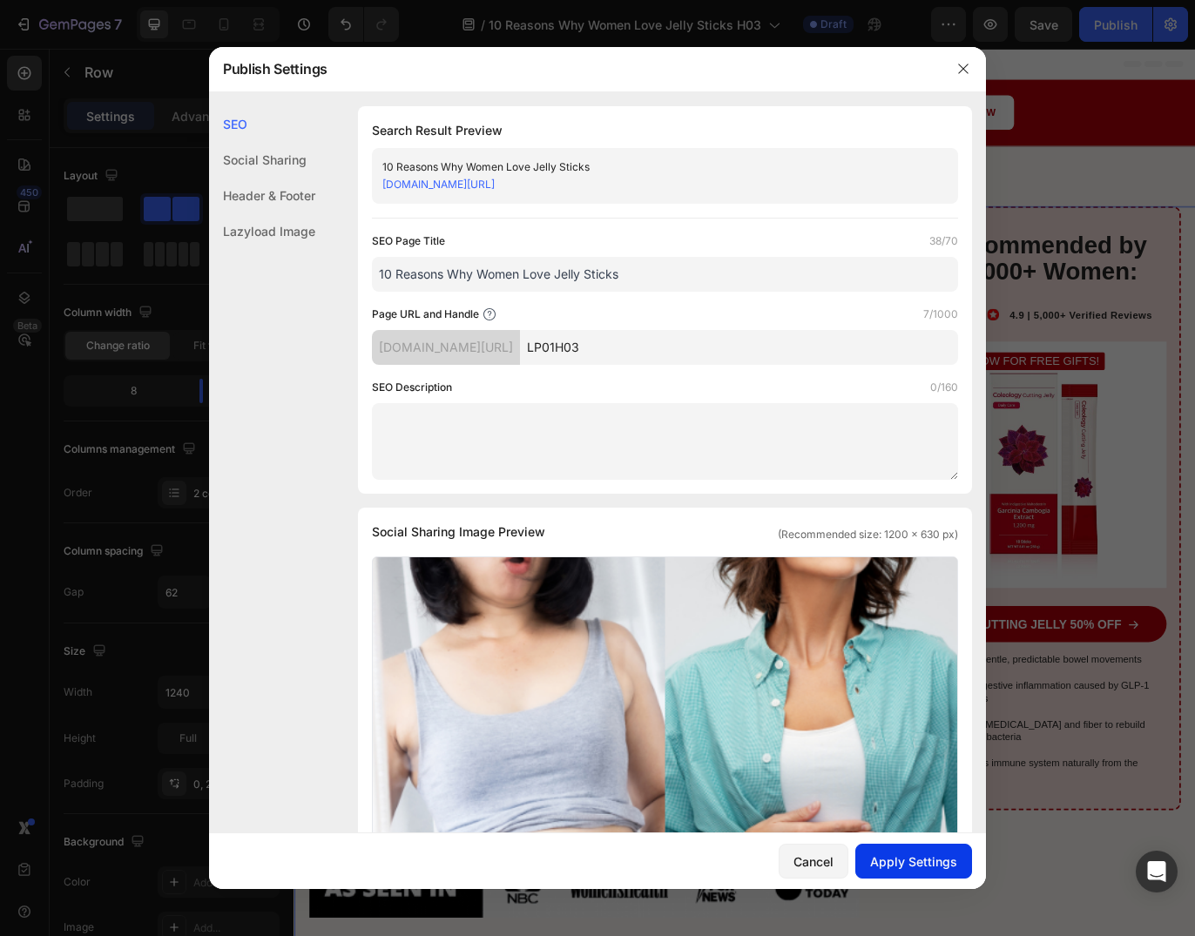
click at [947, 861] on div "Apply Settings" at bounding box center [913, 861] width 87 height 18
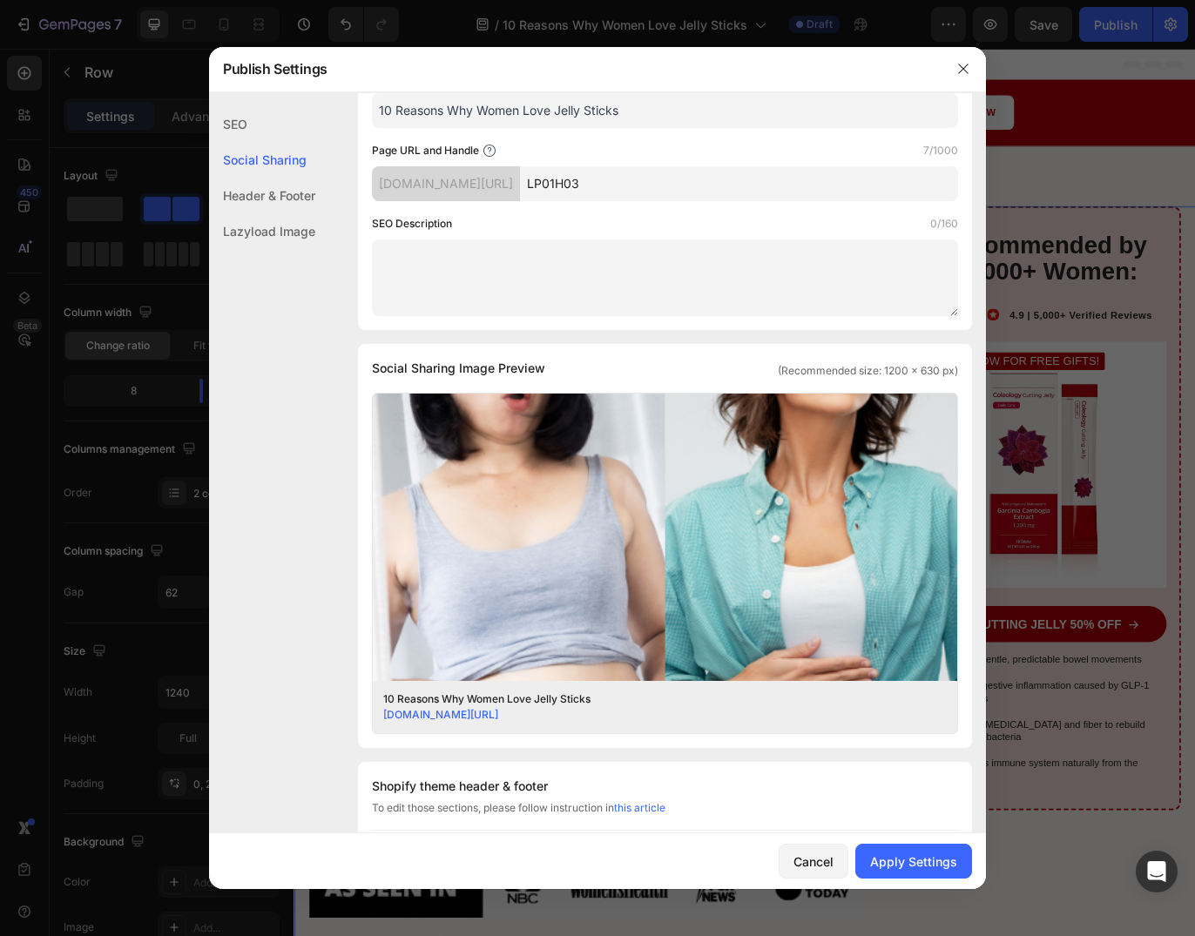
scroll to position [528, 0]
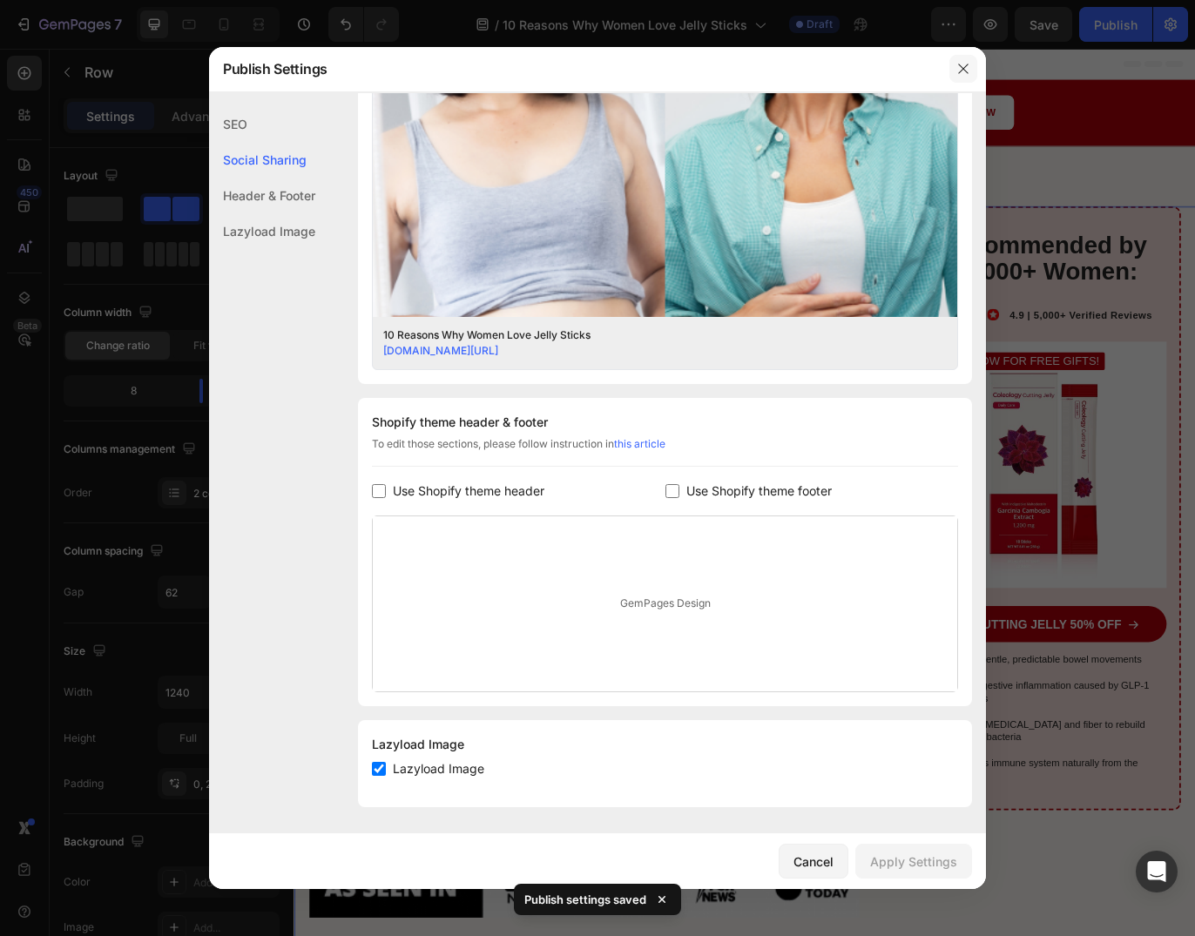
click at [972, 62] on button "button" at bounding box center [963, 69] width 28 height 28
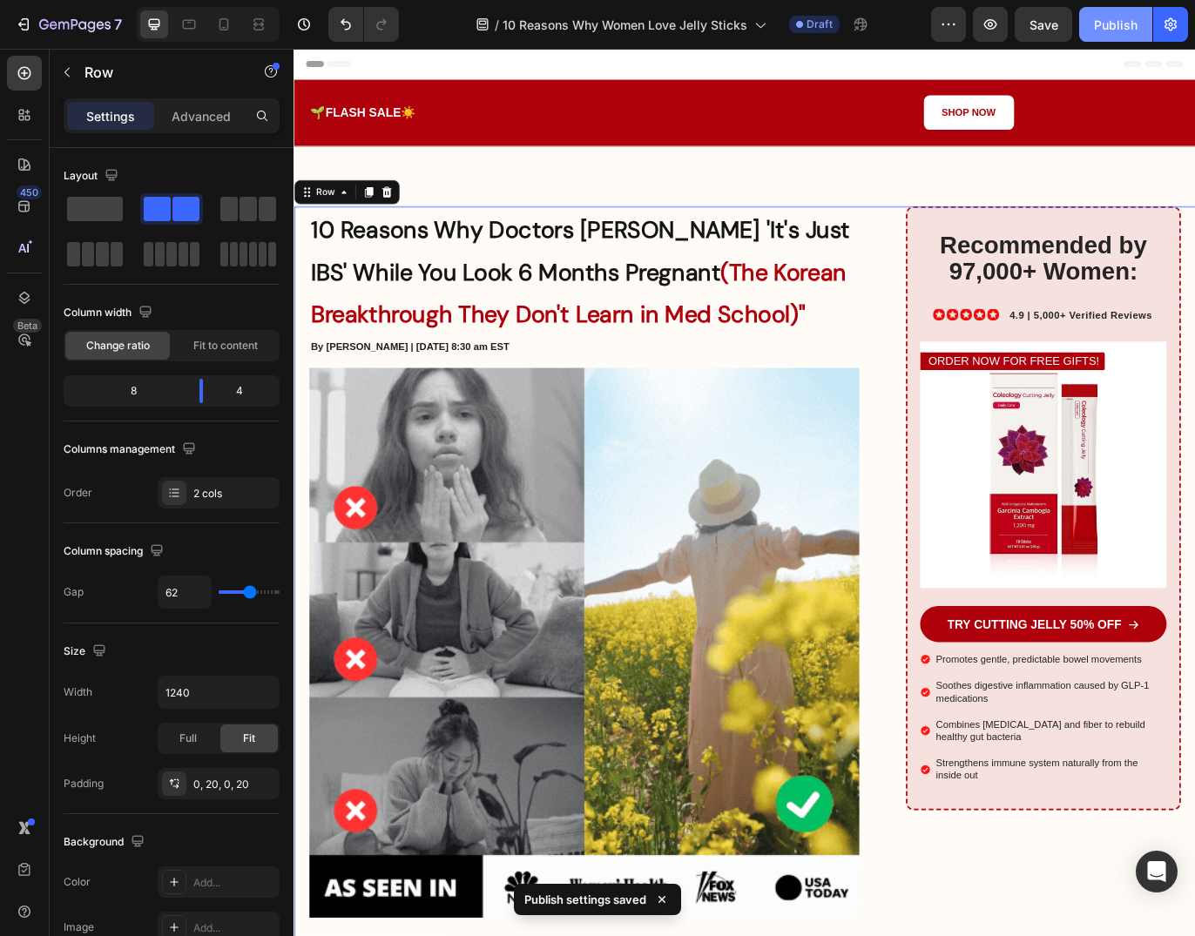
click at [1106, 24] on div "Publish" at bounding box center [1116, 25] width 44 height 18
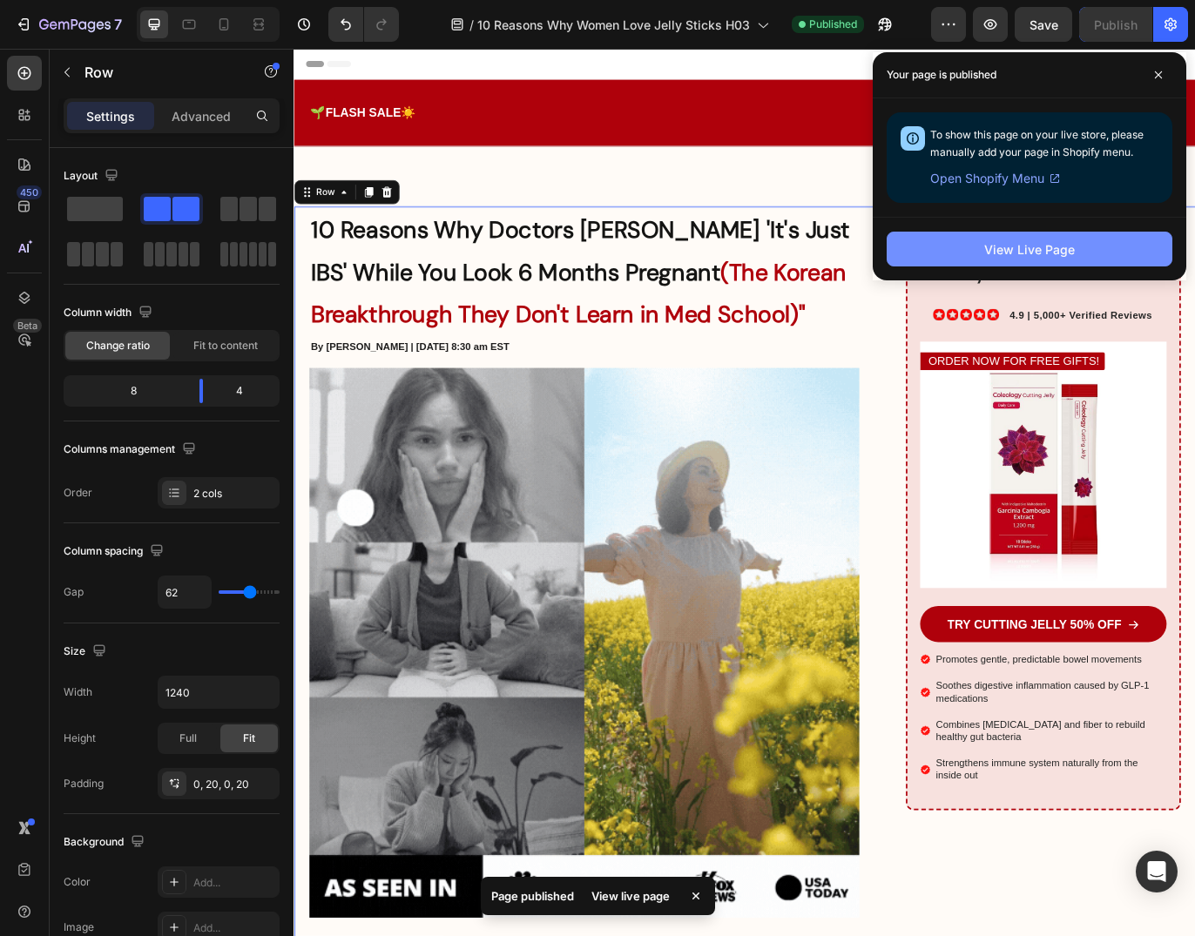
click at [1043, 239] on button "View Live Page" at bounding box center [1029, 249] width 286 height 35
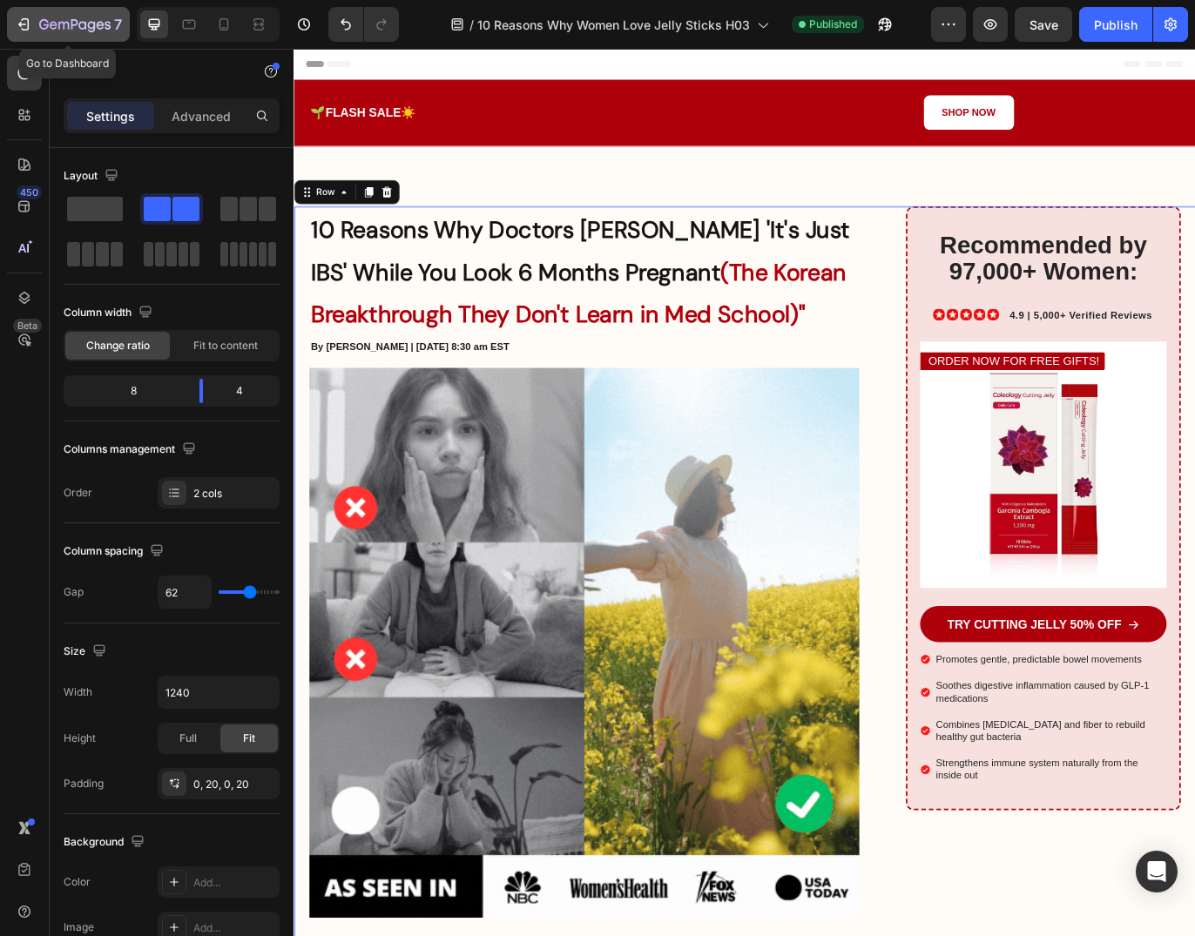
click at [37, 26] on div "7" at bounding box center [68, 24] width 107 height 21
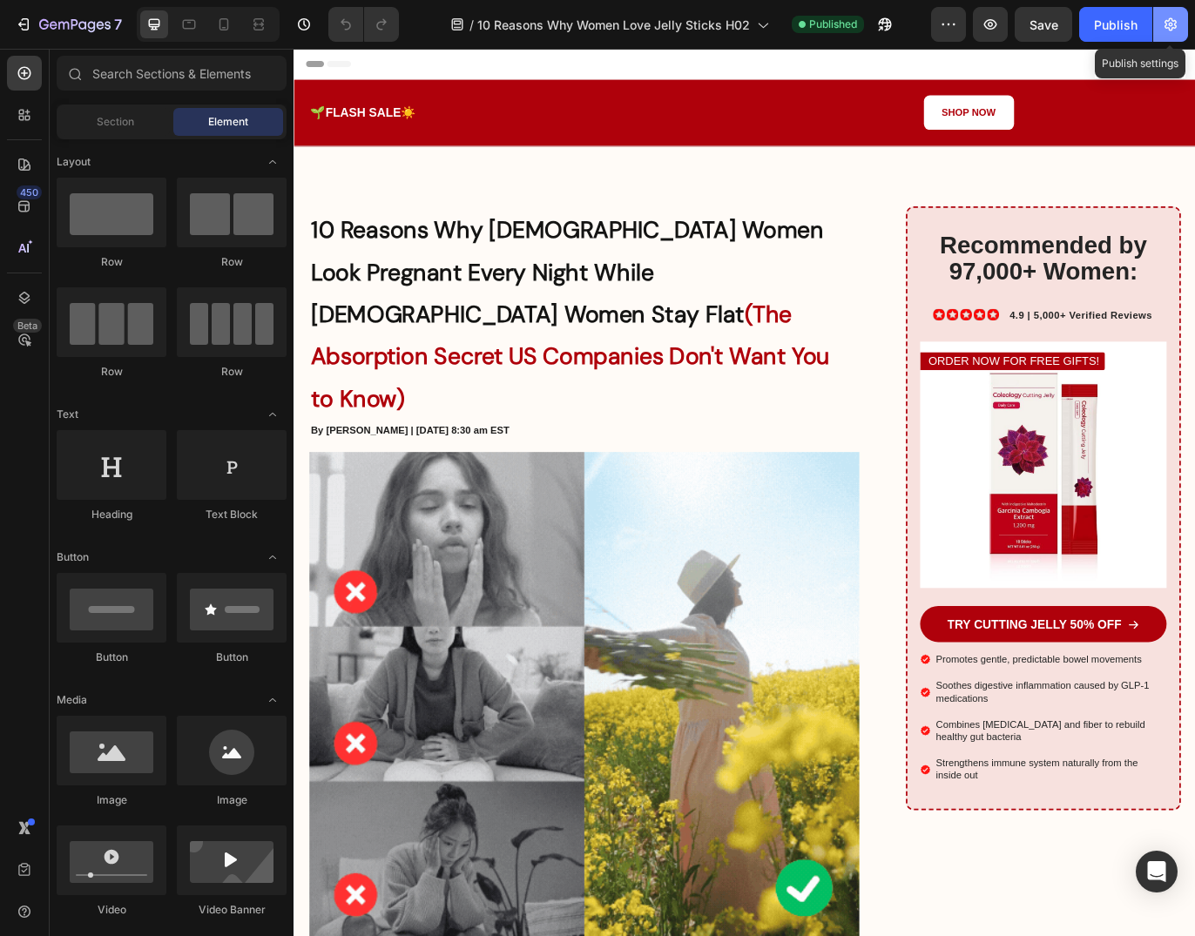
click at [1172, 33] on button "button" at bounding box center [1170, 24] width 35 height 35
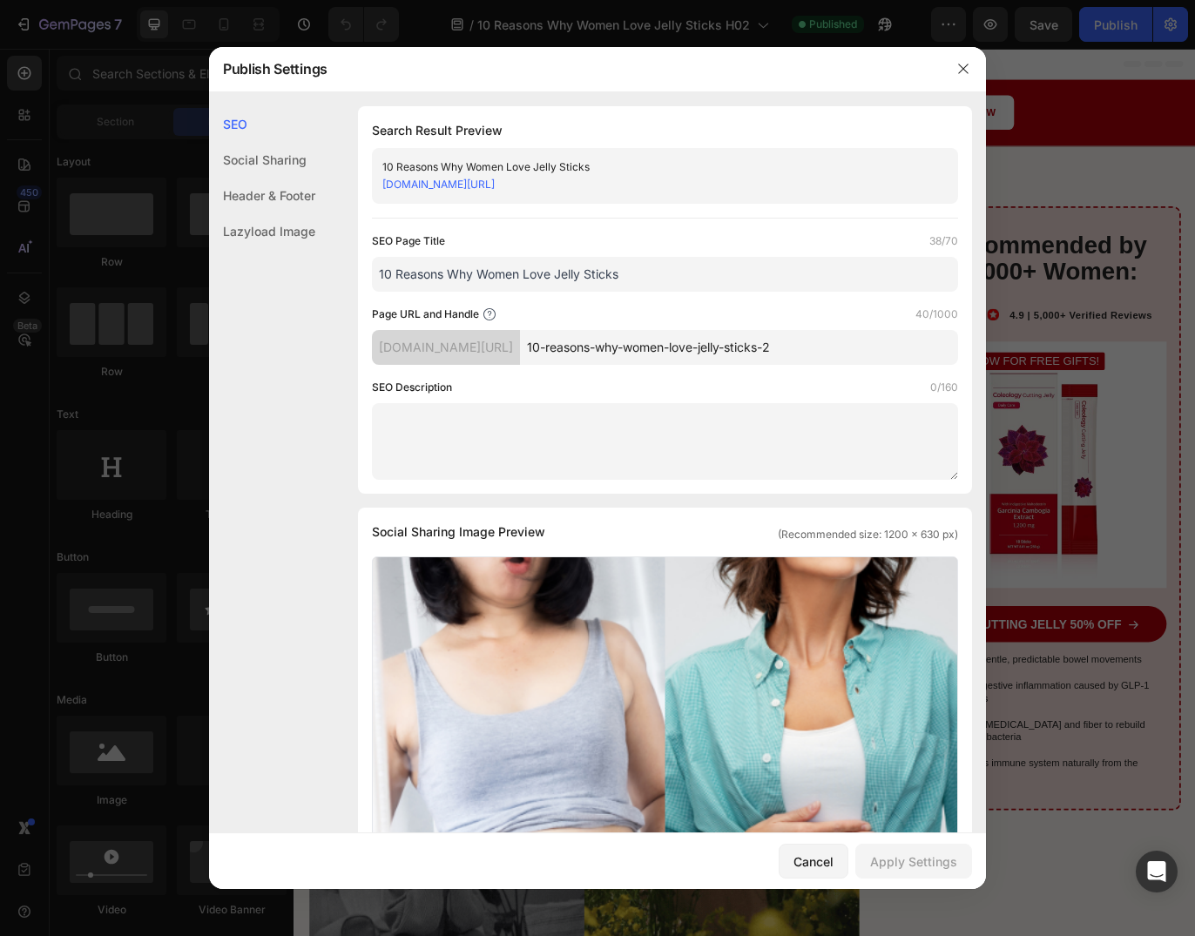
click at [676, 350] on input "10-reasons-why-women-love-jelly-sticks-2" at bounding box center [739, 347] width 438 height 35
type input "l"
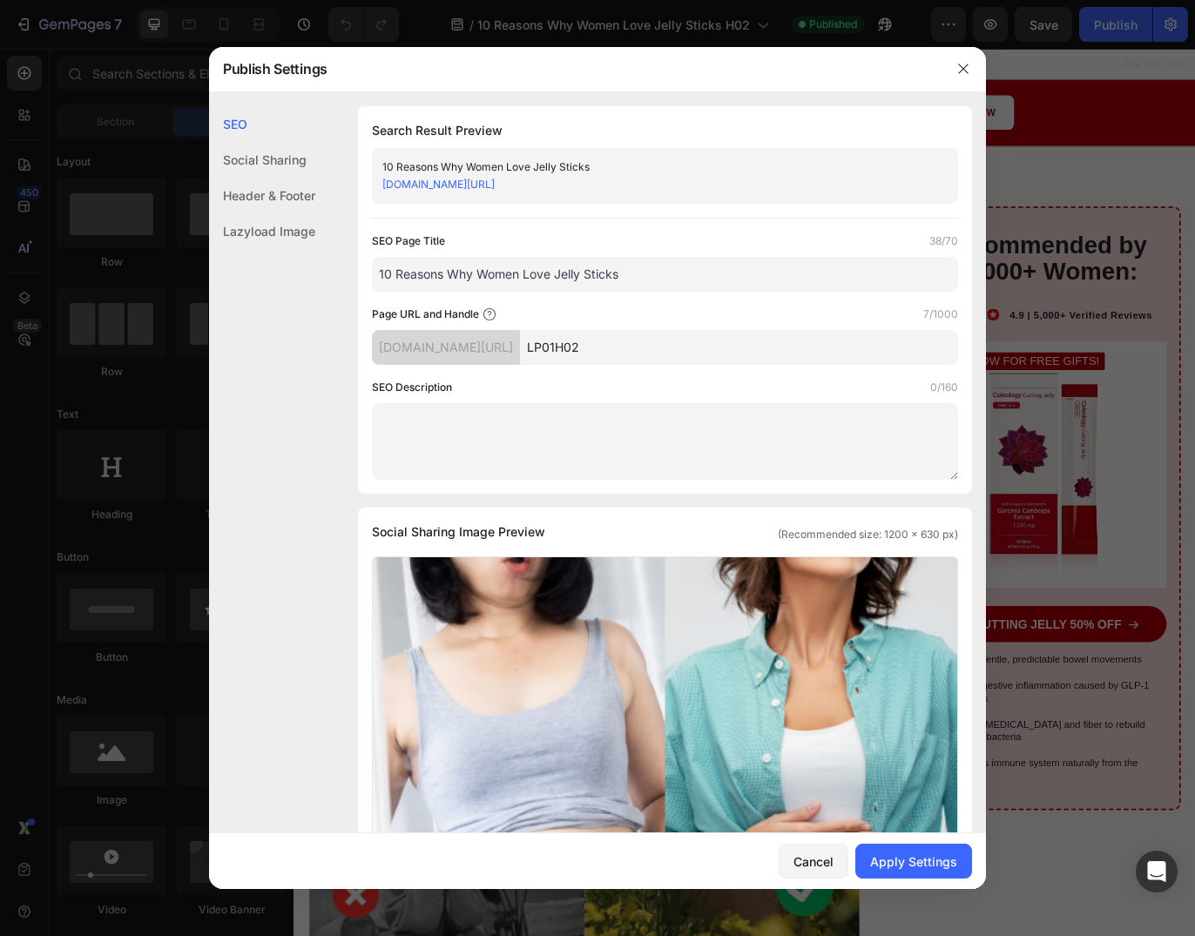
type input "LP01H02"
click at [892, 879] on div "Cancel Apply Settings" at bounding box center [597, 861] width 777 height 56
click at [908, 856] on div "Apply Settings" at bounding box center [913, 861] width 87 height 18
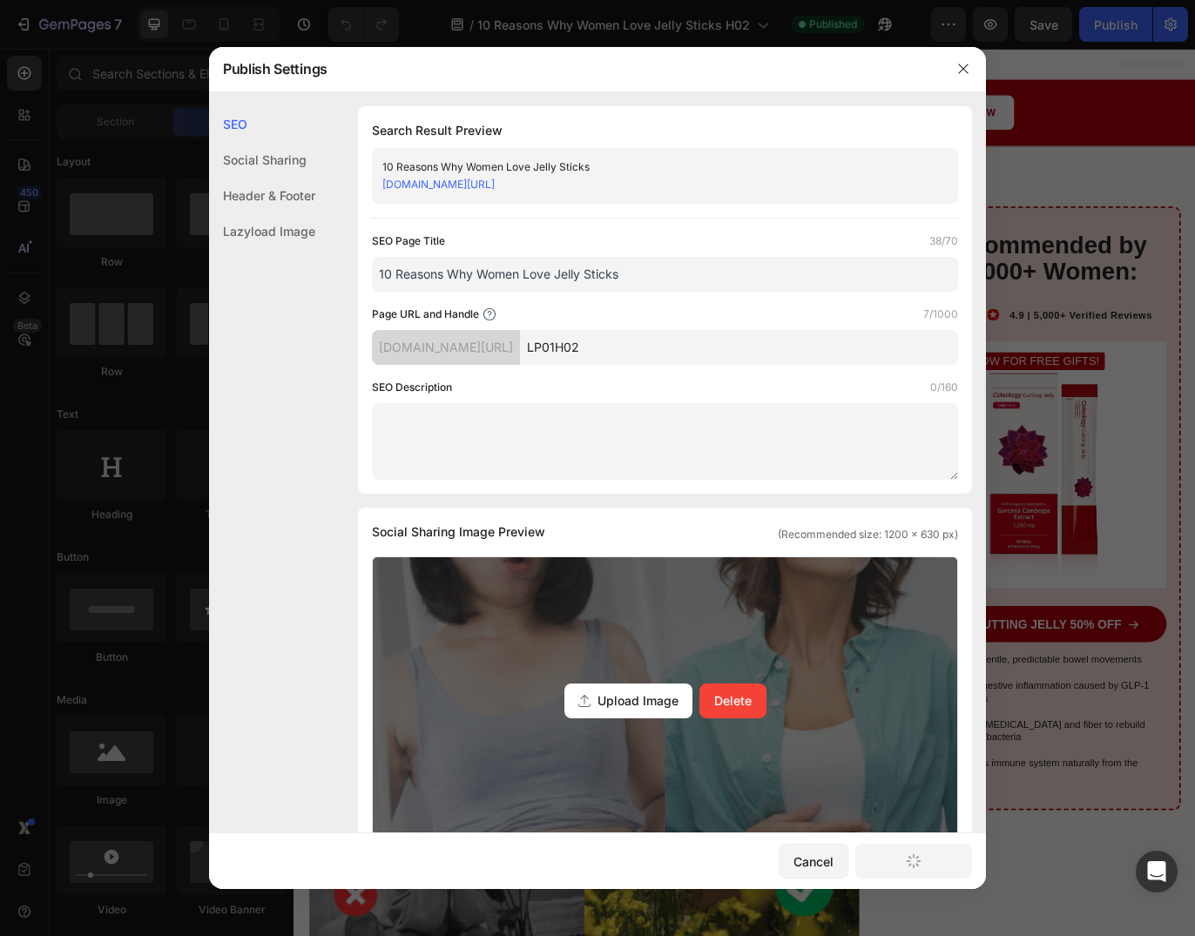
scroll to position [528, 0]
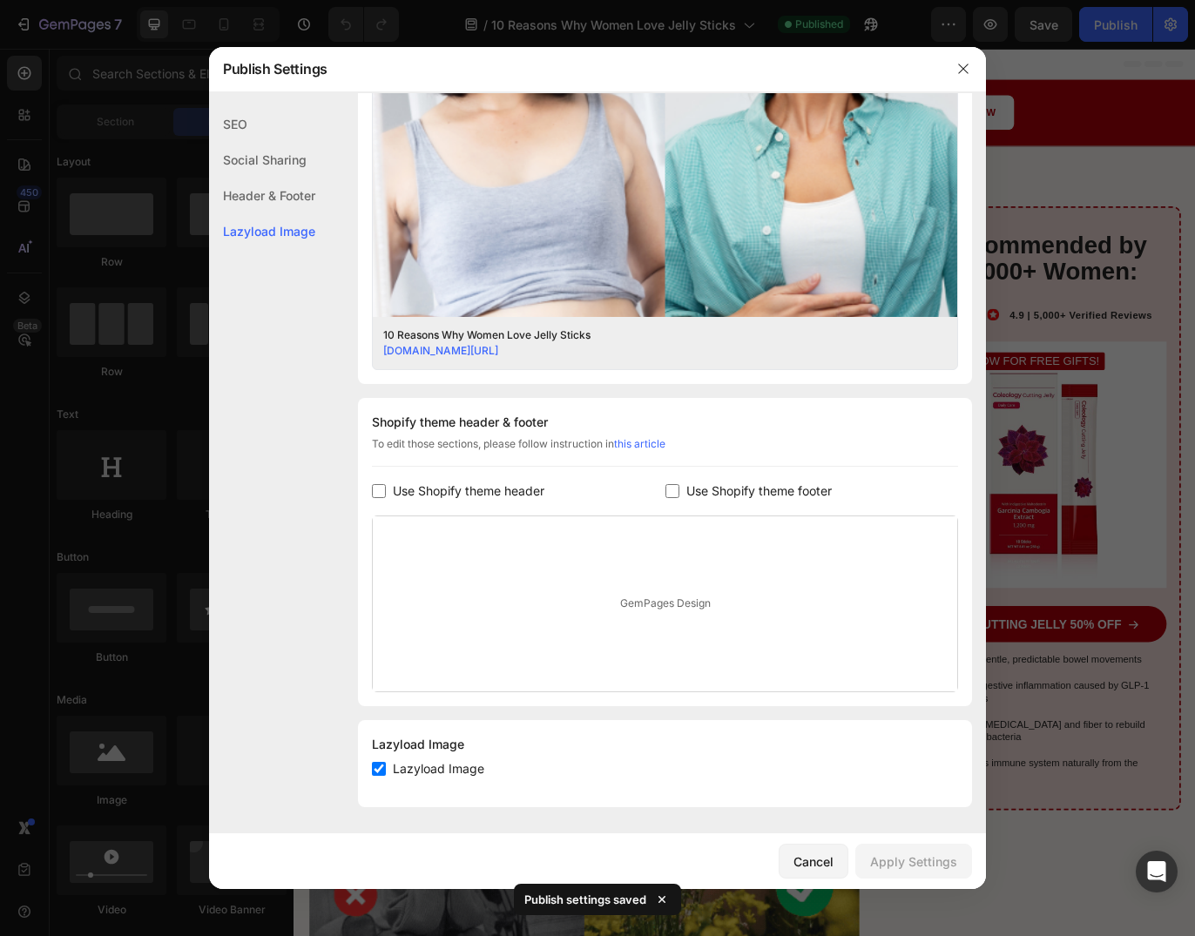
click at [921, 880] on div "Cancel Apply Settings" at bounding box center [597, 861] width 777 height 56
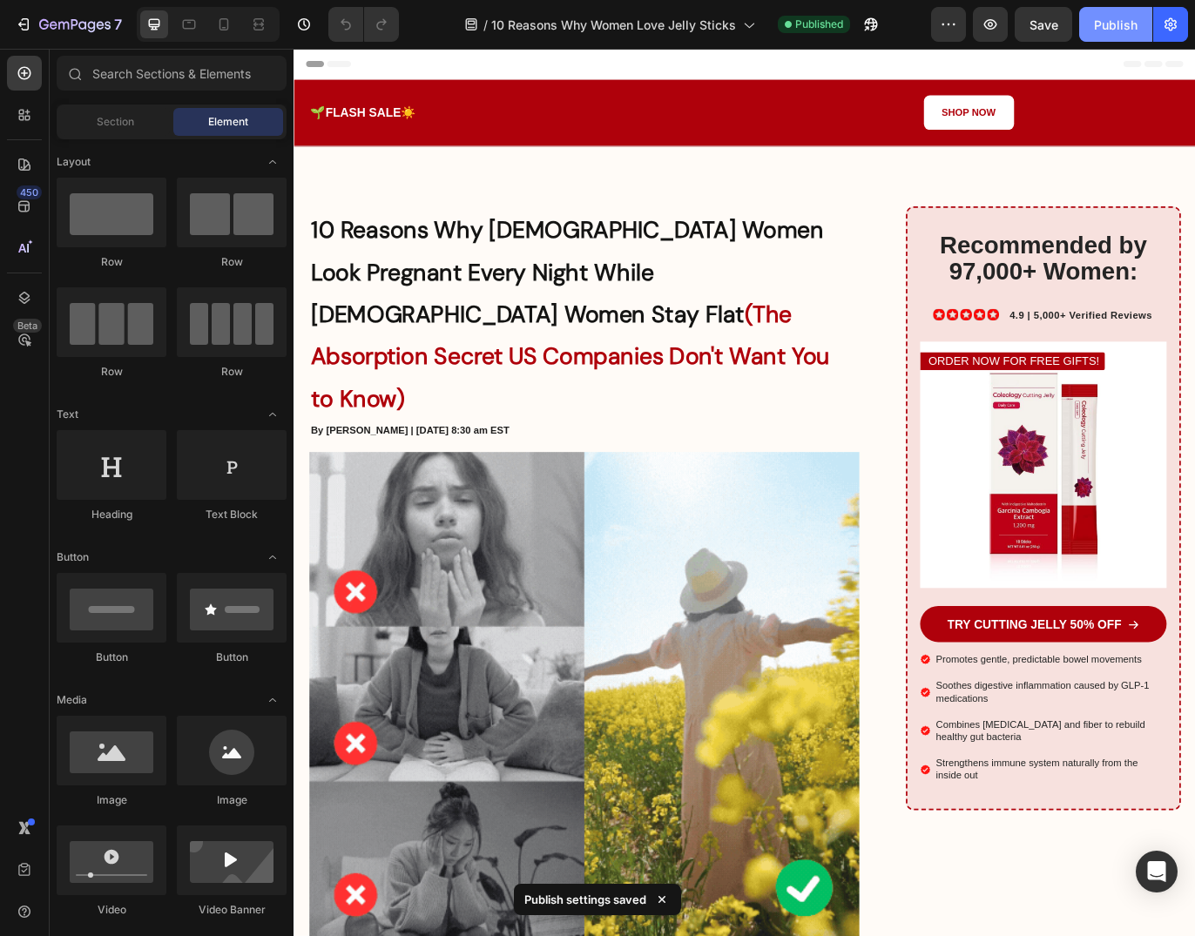
click at [1107, 30] on div "Publish" at bounding box center [1116, 25] width 44 height 18
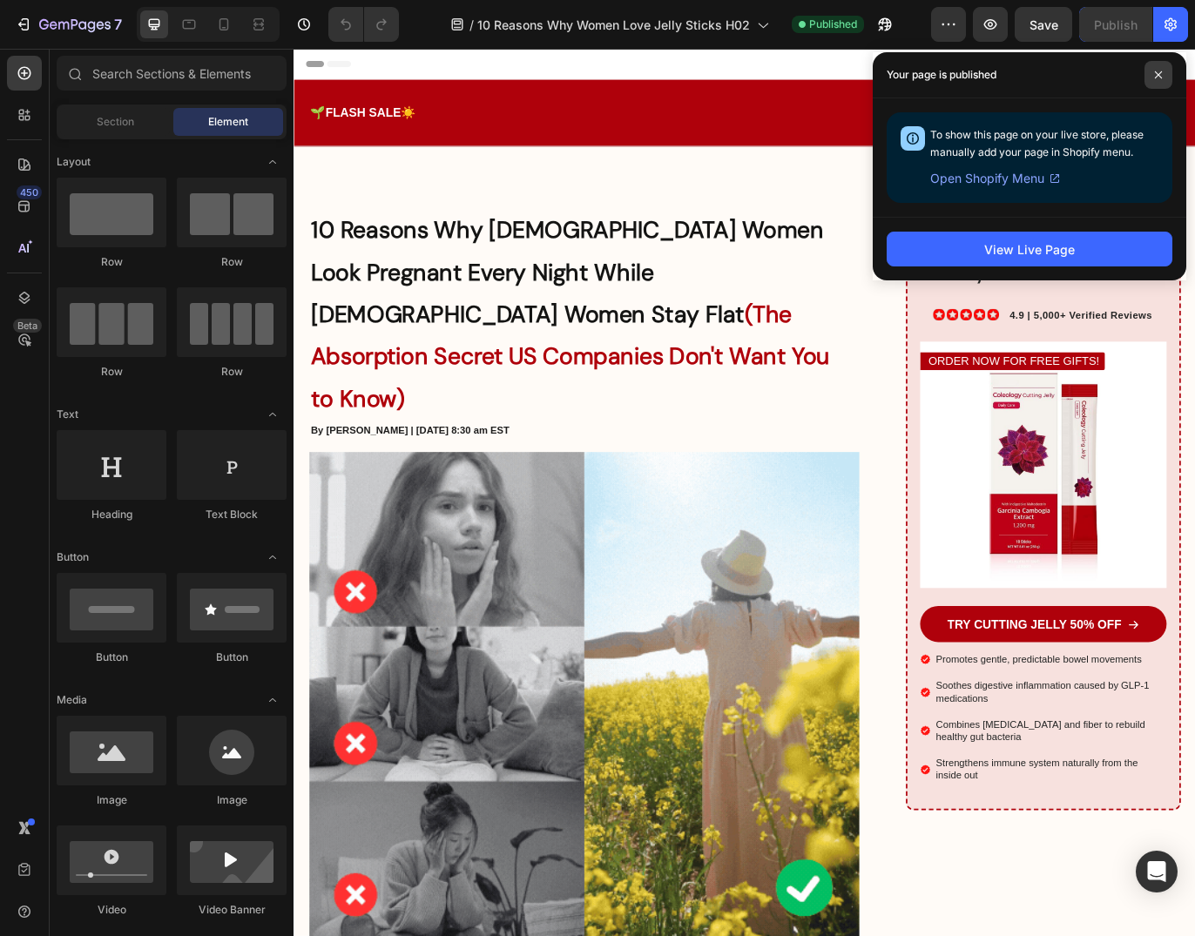
click at [1162, 64] on span at bounding box center [1158, 75] width 28 height 28
